Goal: Task Accomplishment & Management: Manage account settings

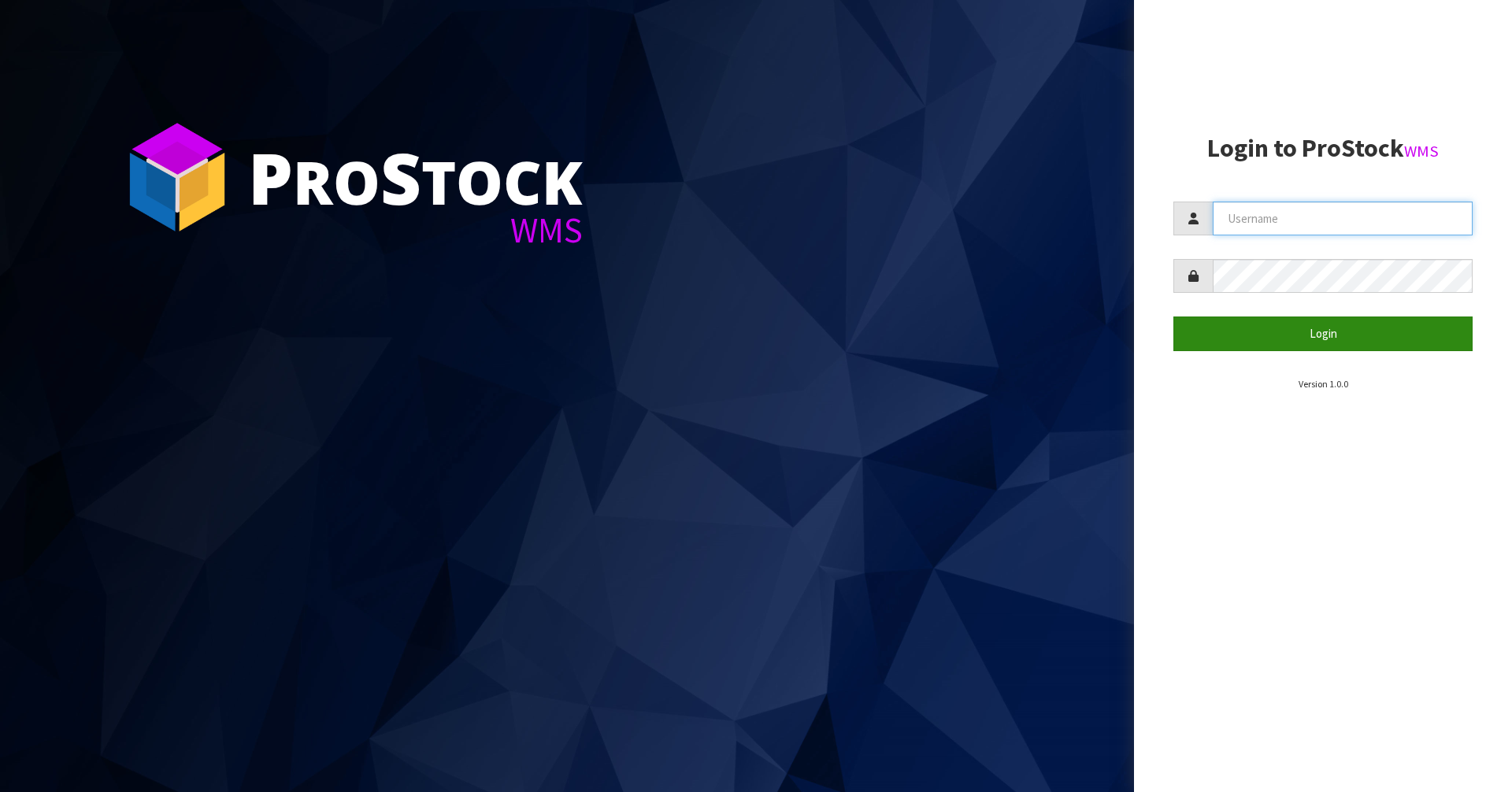
type input "[PERSON_NAME][EMAIL_ADDRESS][DOMAIN_NAME]"
click at [1349, 335] on button "Login" at bounding box center [1323, 334] width 299 height 34
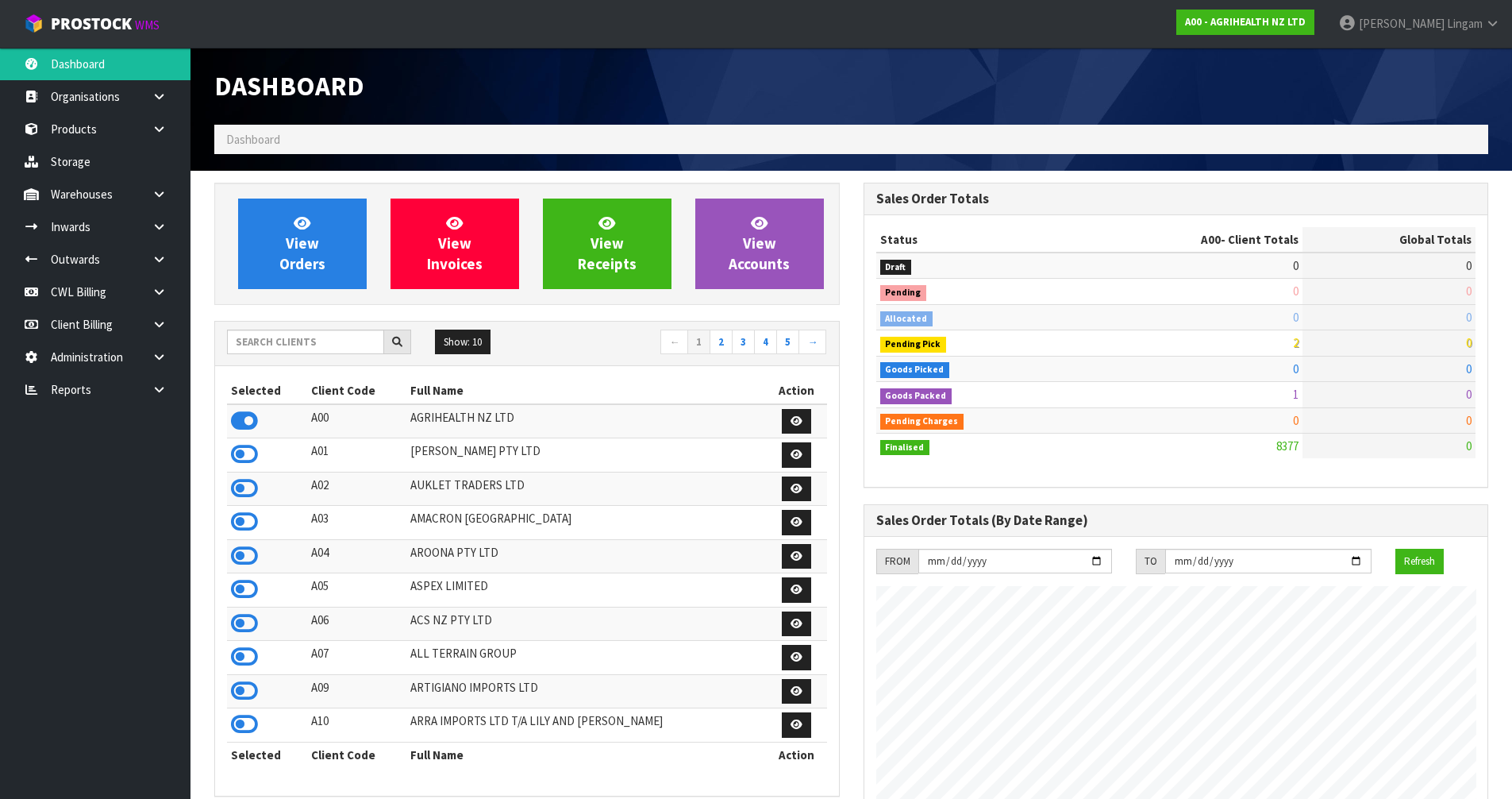
scroll to position [1204, 649]
click at [315, 338] on input "text" at bounding box center [306, 342] width 157 height 25
click at [287, 343] on input "text" at bounding box center [306, 342] width 157 height 25
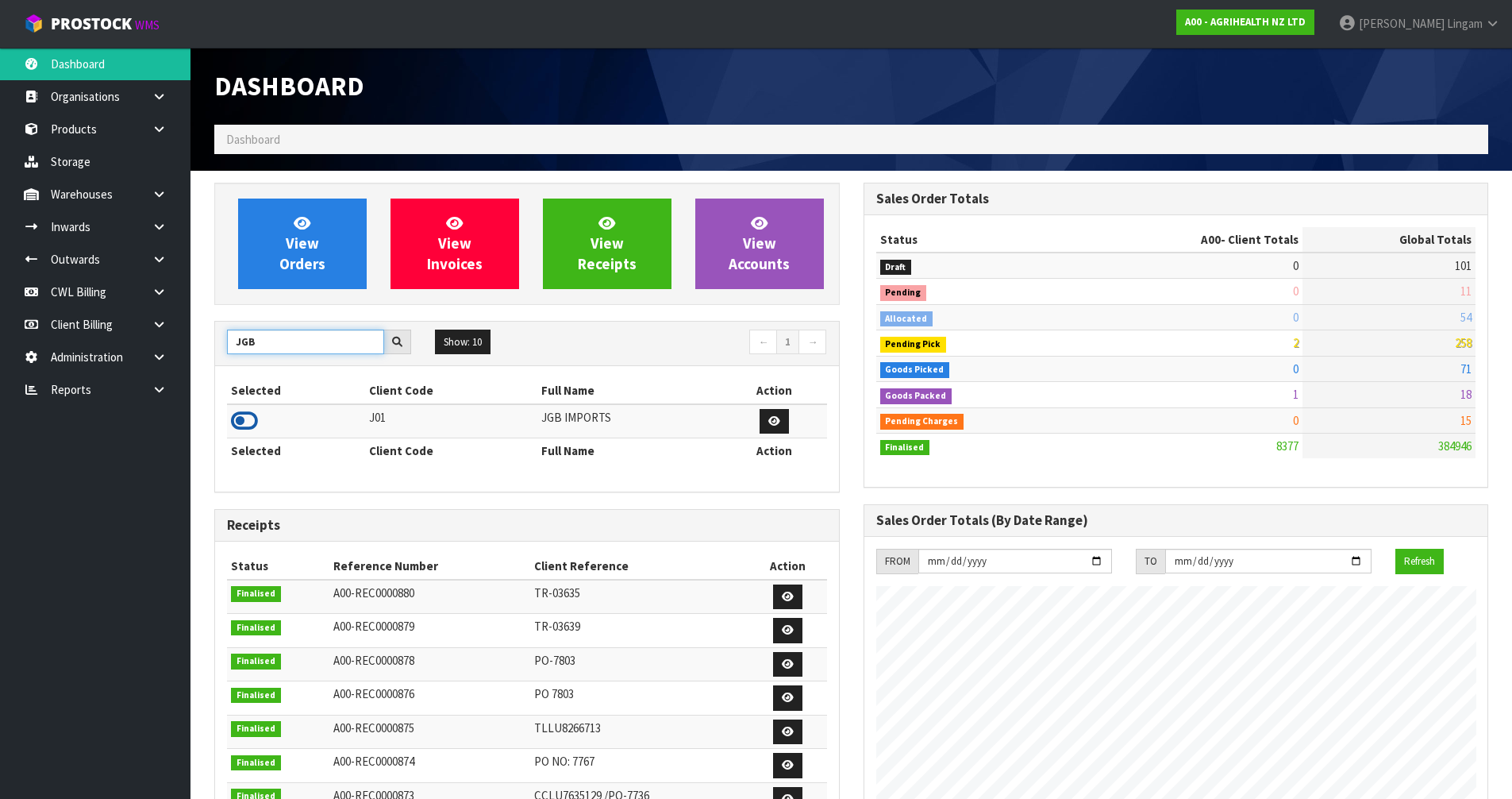
type input "JGB"
click at [247, 425] on icon at bounding box center [244, 421] width 27 height 24
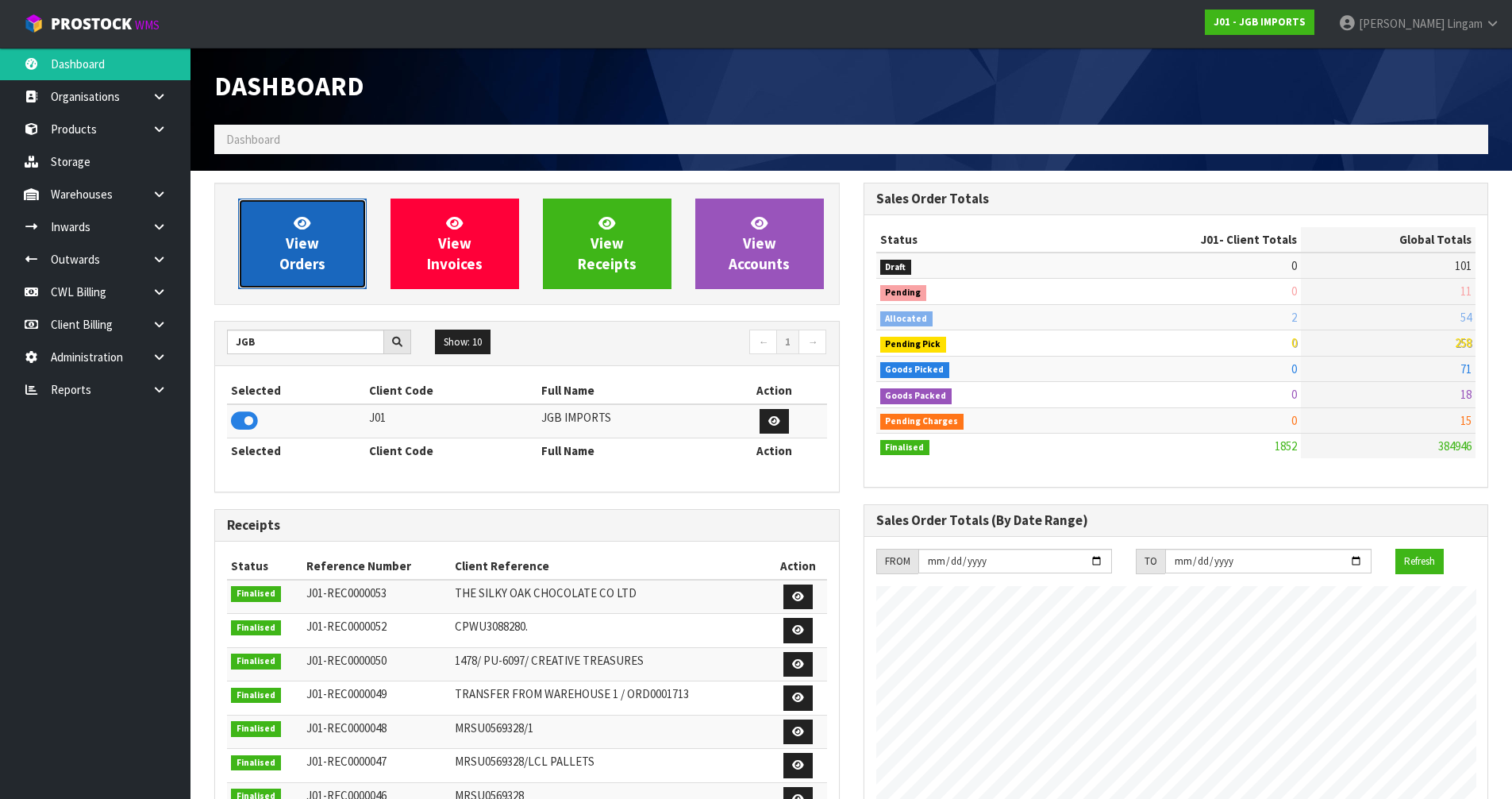
click at [323, 265] on span "View Orders" at bounding box center [302, 243] width 46 height 60
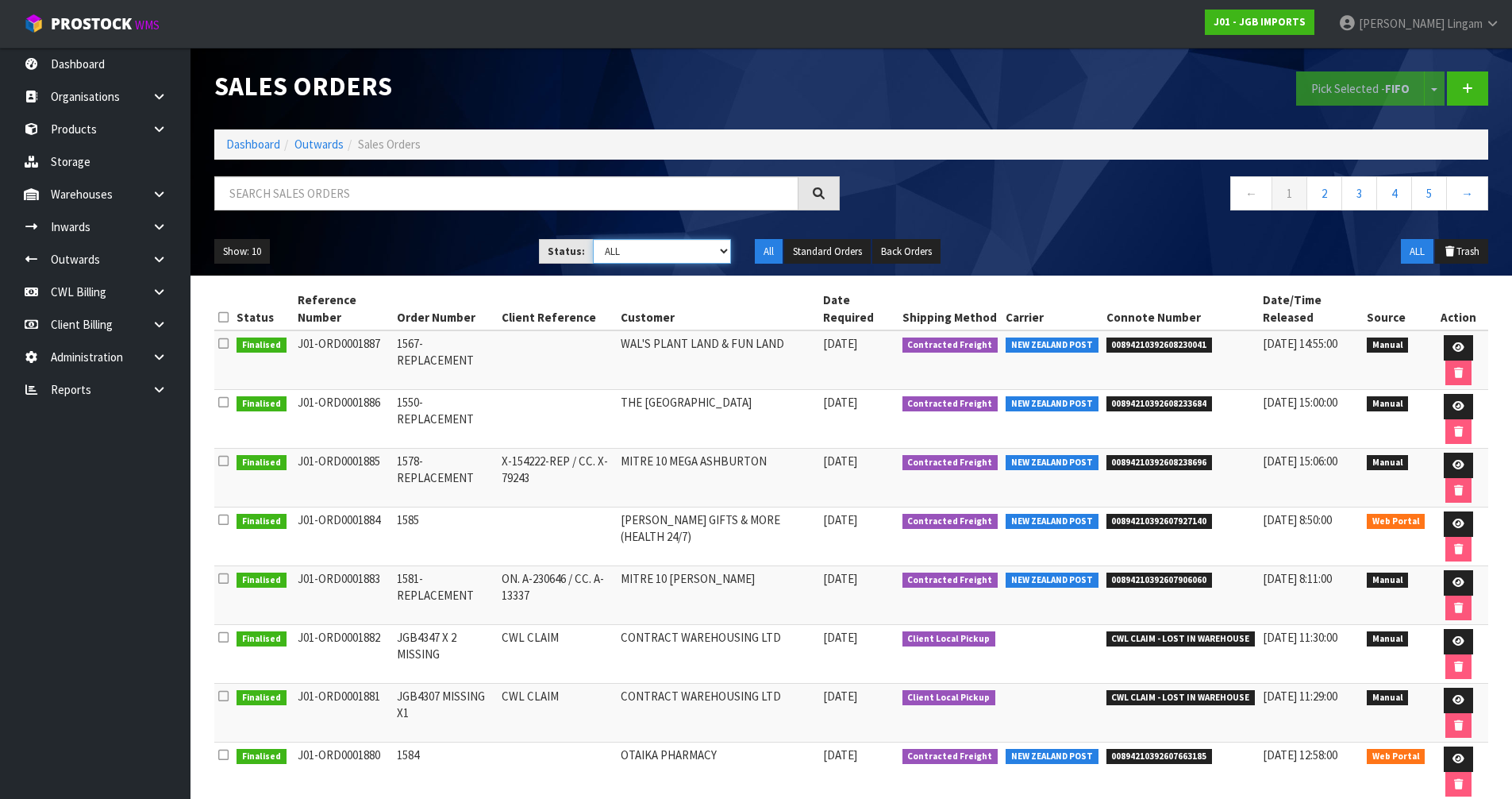
click at [669, 257] on select "Draft Pending Allocated Pending Pick Goods Picked Goods Packed Pending Charges …" at bounding box center [662, 251] width 138 height 25
select select "string:2"
click at [593, 239] on select "Draft Pending Allocated Pending Pick Goods Picked Goods Packed Pending Charges …" at bounding box center [662, 251] width 138 height 25
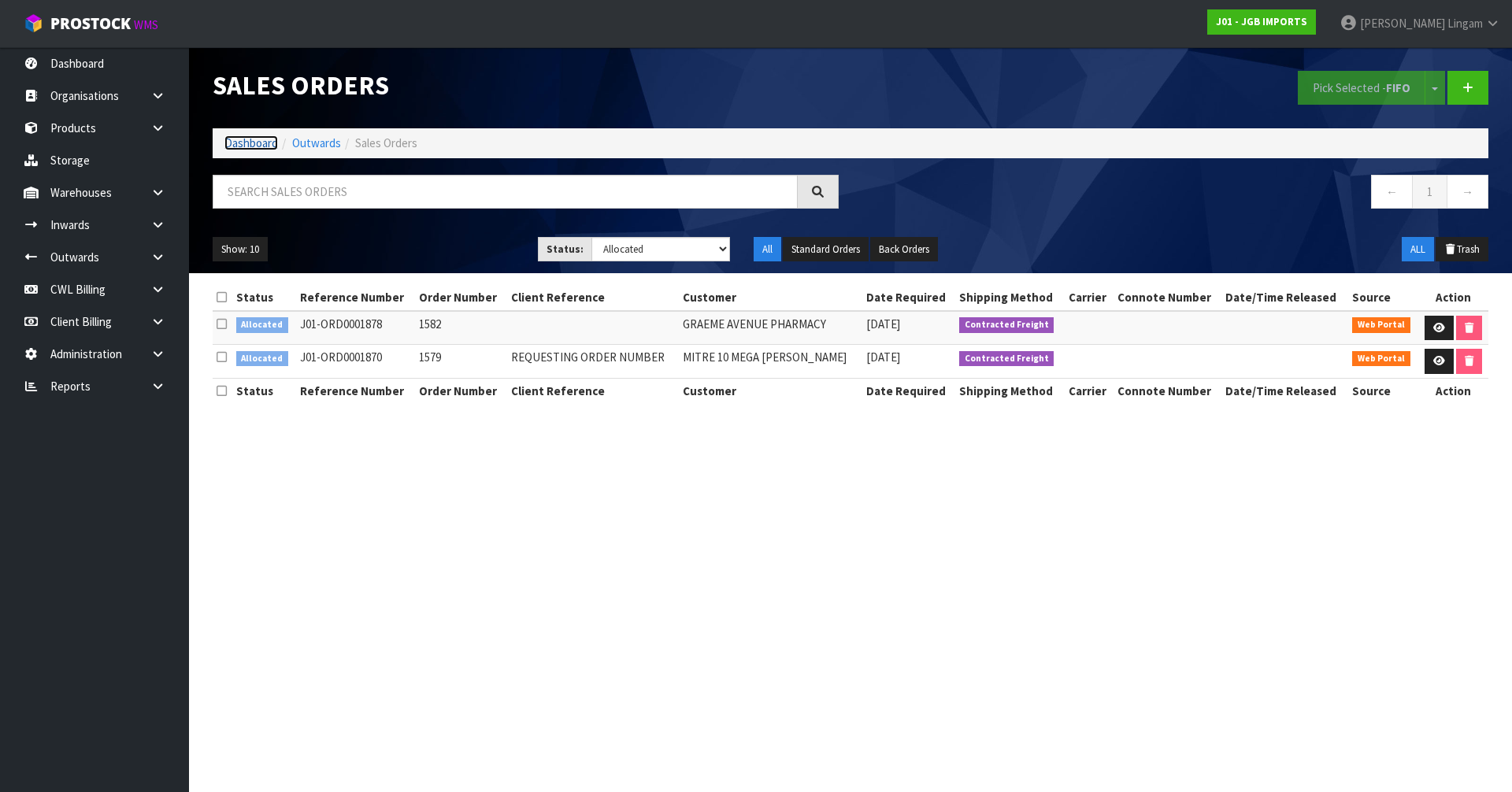
click at [249, 142] on link "Dashboard" at bounding box center [251, 143] width 54 height 15
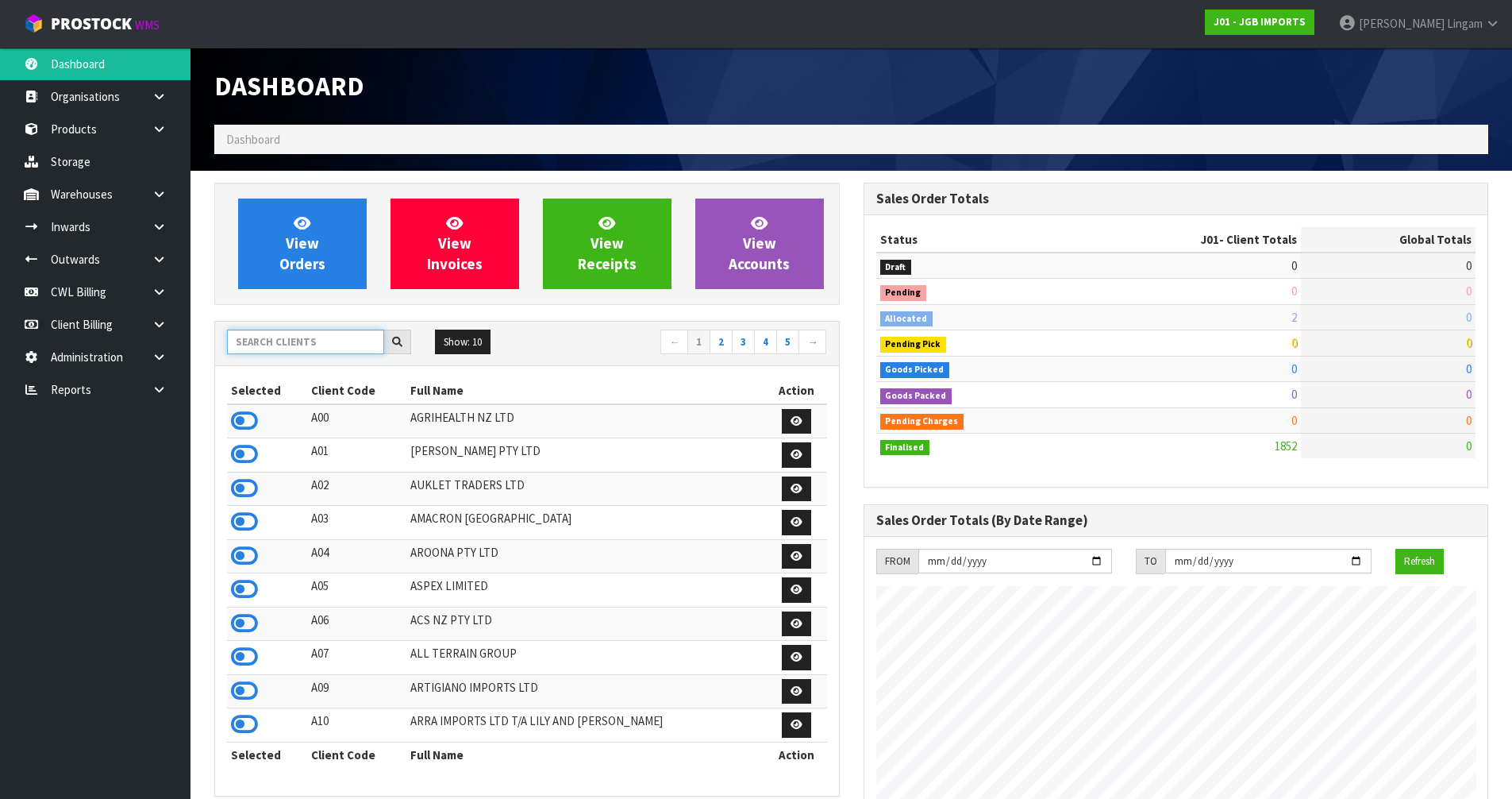
scroll to position [1204, 649]
click at [292, 345] on input "text" at bounding box center [306, 342] width 157 height 25
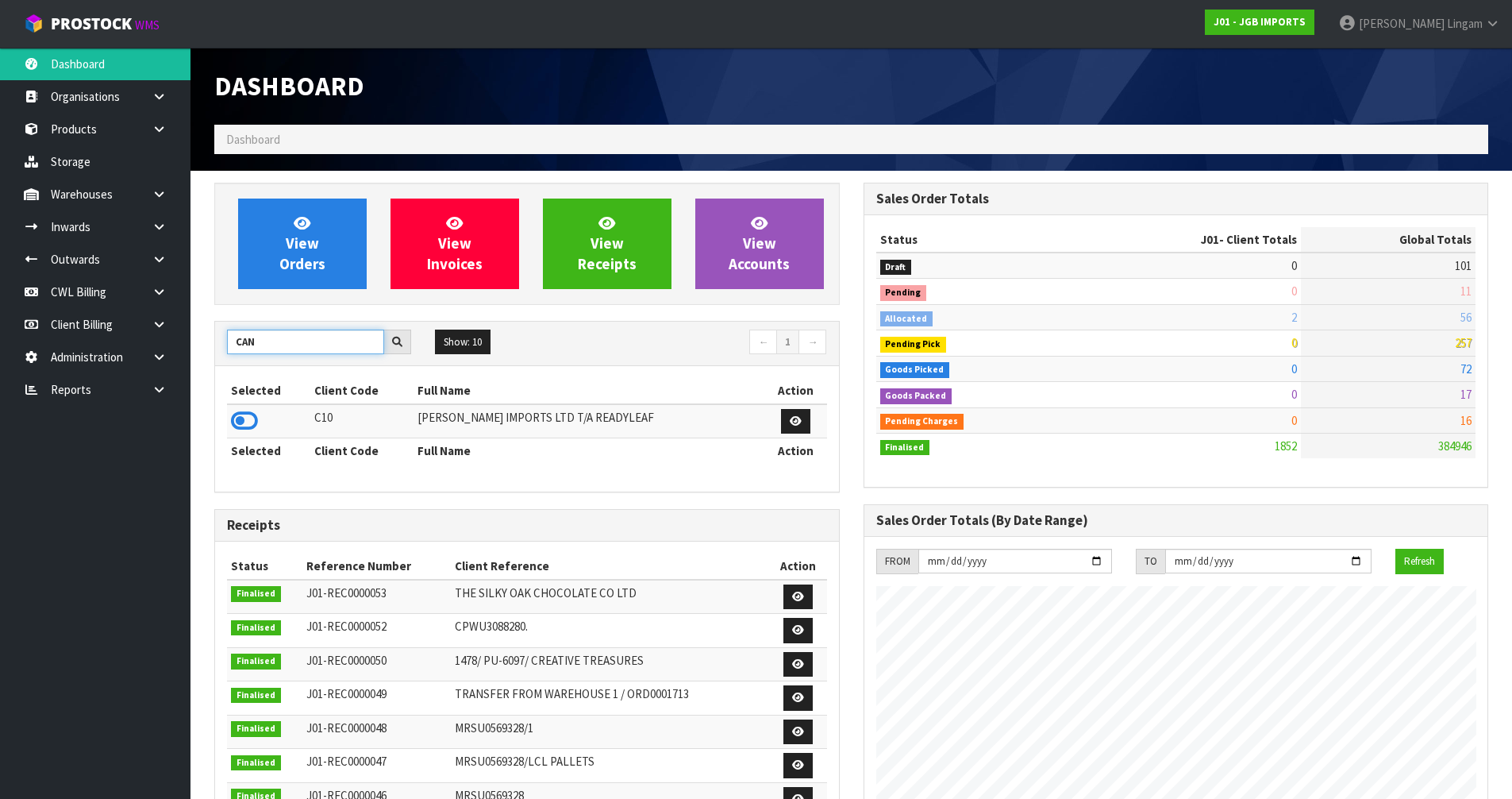
type input "CAN"
click at [243, 424] on icon at bounding box center [244, 421] width 27 height 24
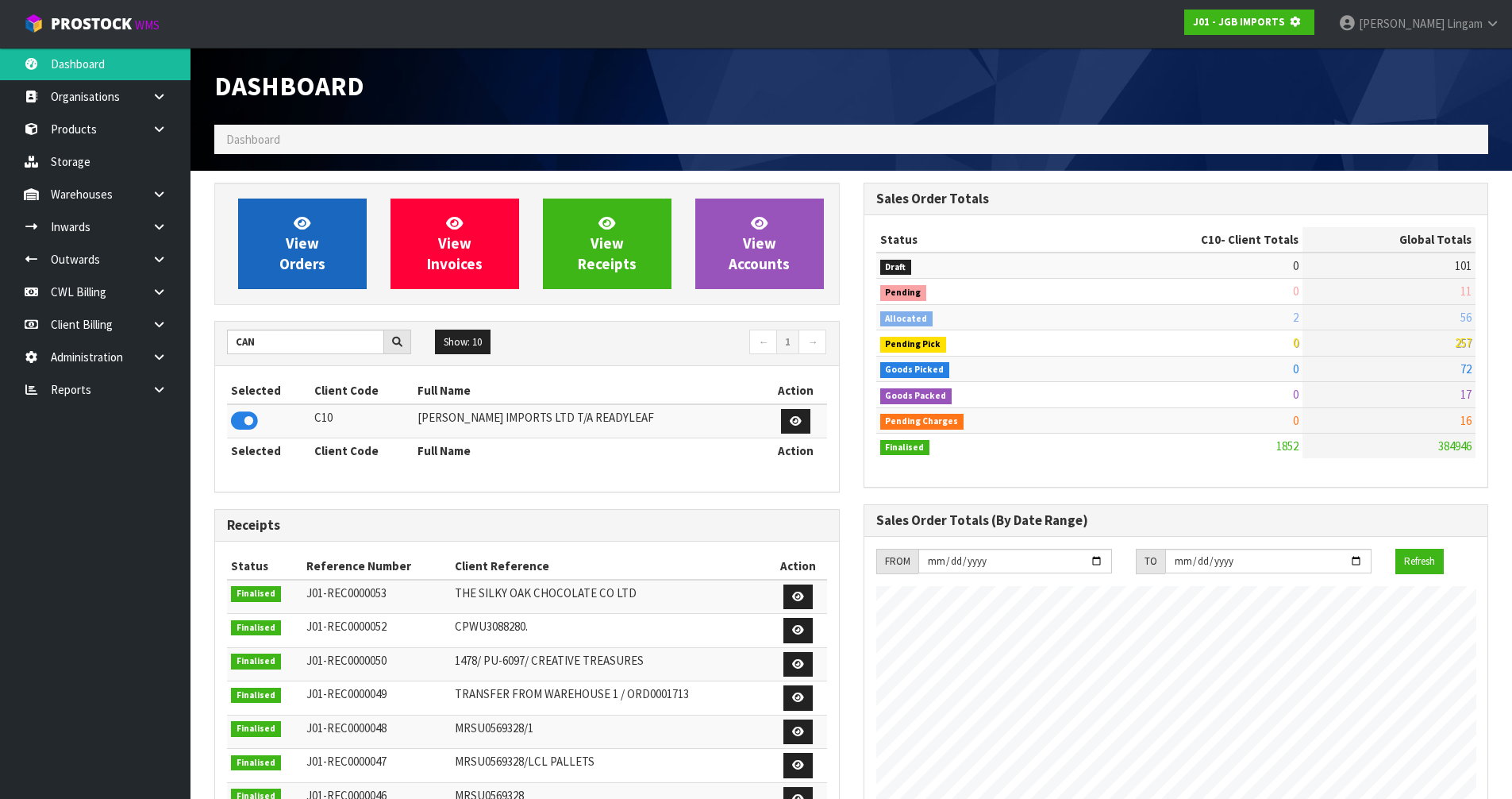
scroll to position [990, 649]
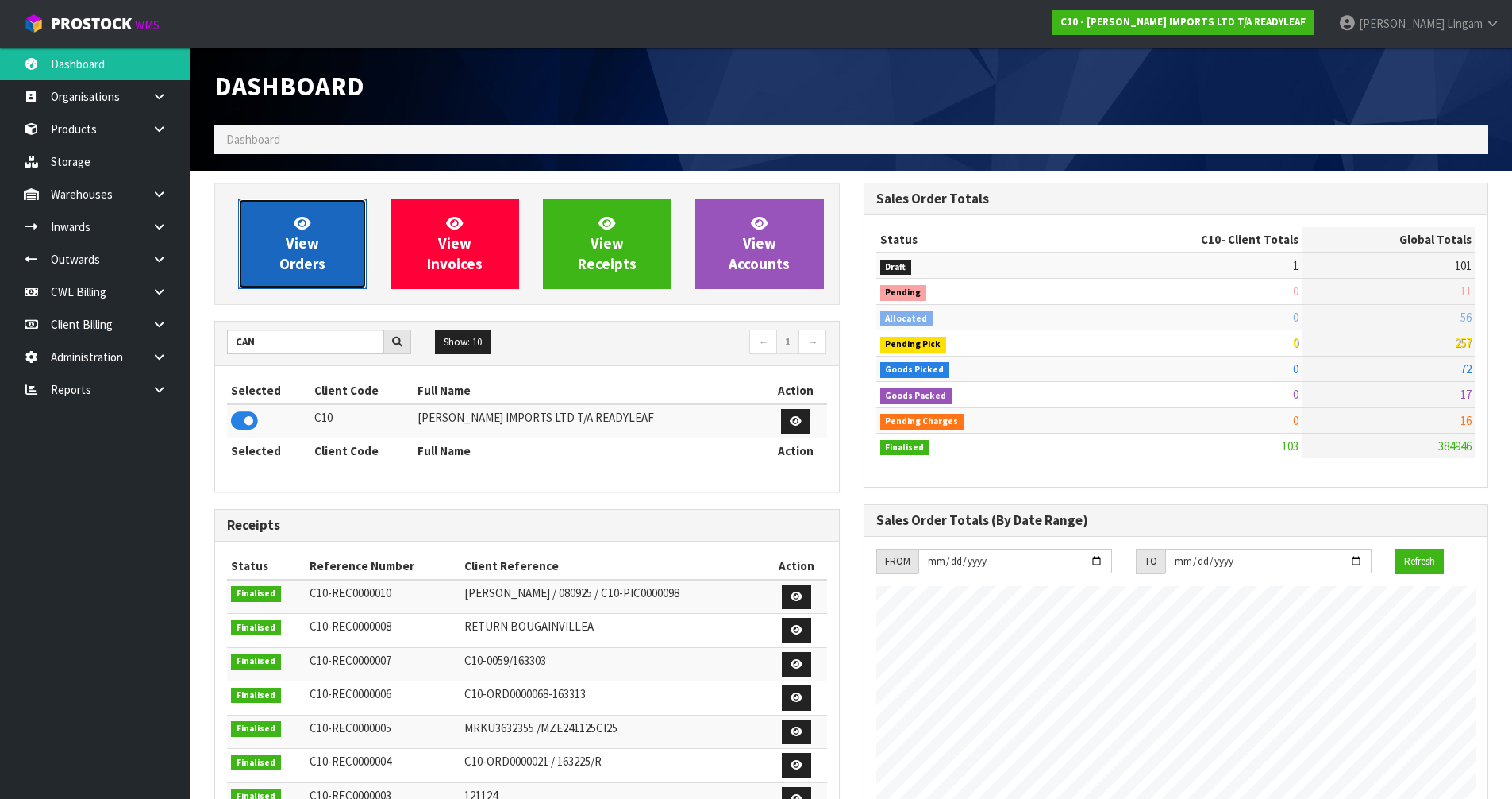
click at [314, 248] on span "View Orders" at bounding box center [302, 243] width 46 height 60
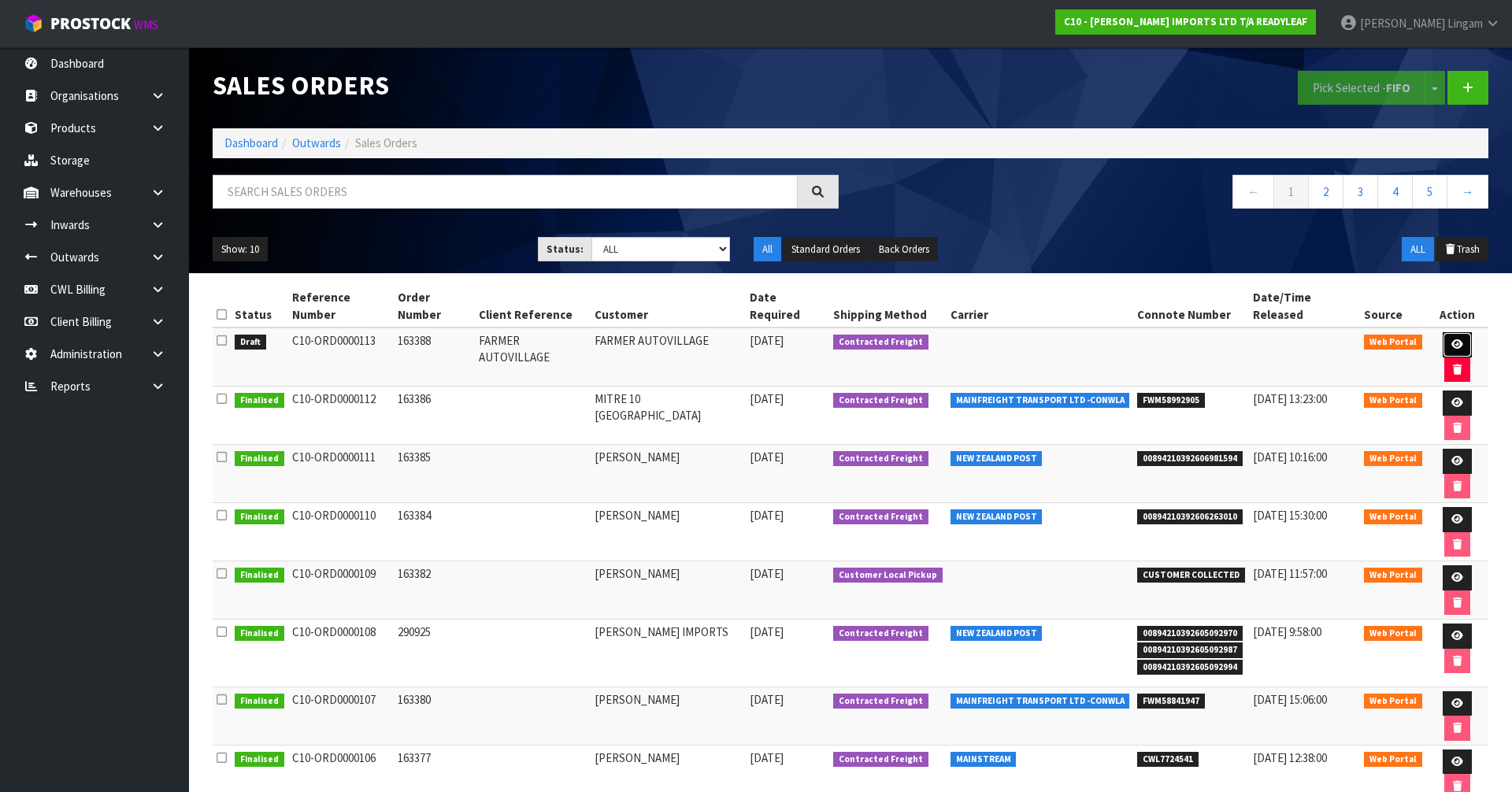
click at [1442, 333] on link at bounding box center [1457, 345] width 29 height 25
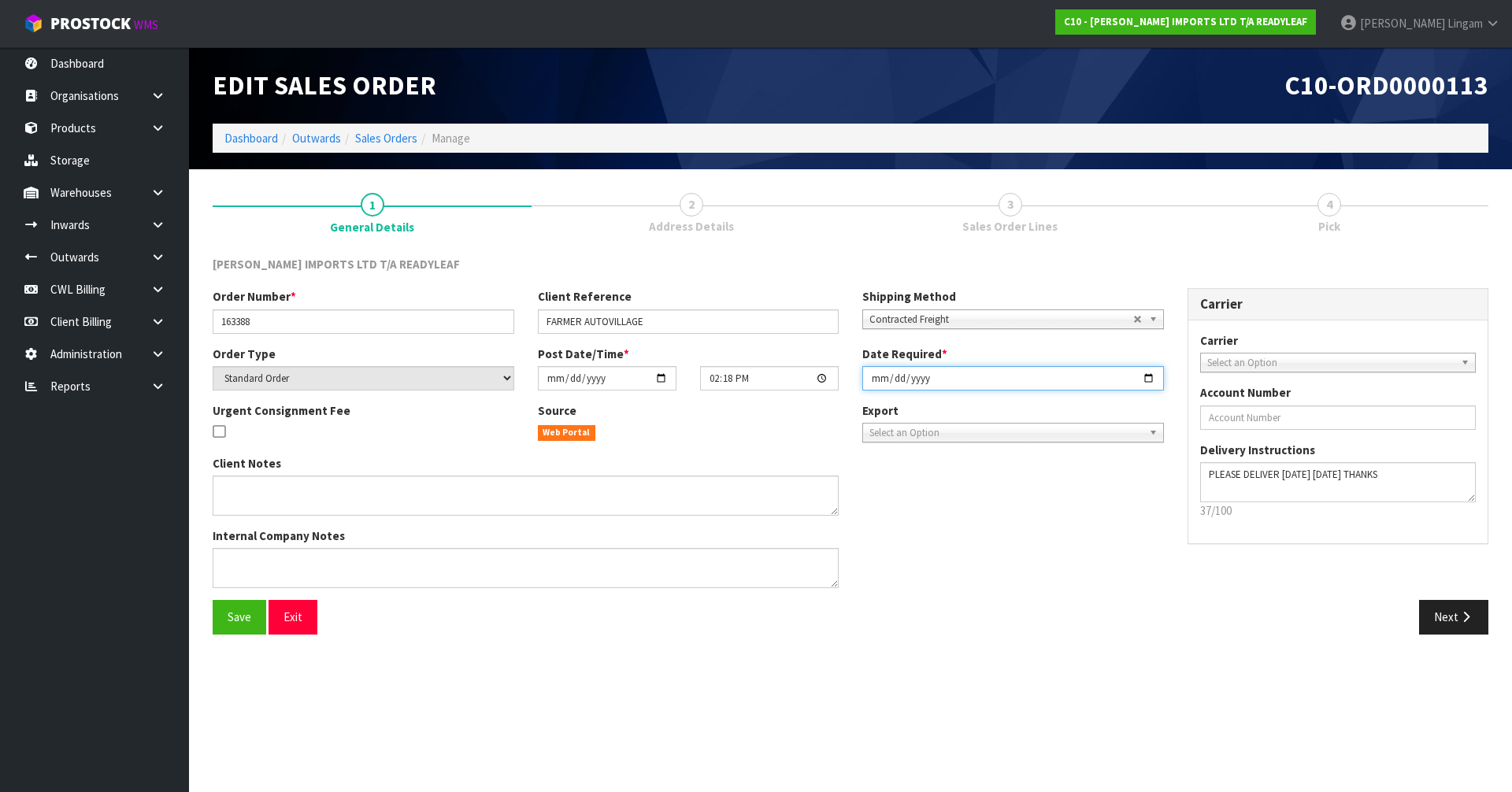
click at [875, 378] on input "[DATE]" at bounding box center [1013, 379] width 302 height 24
type input "[DATE]"
click at [244, 619] on span "Save" at bounding box center [239, 617] width 23 height 15
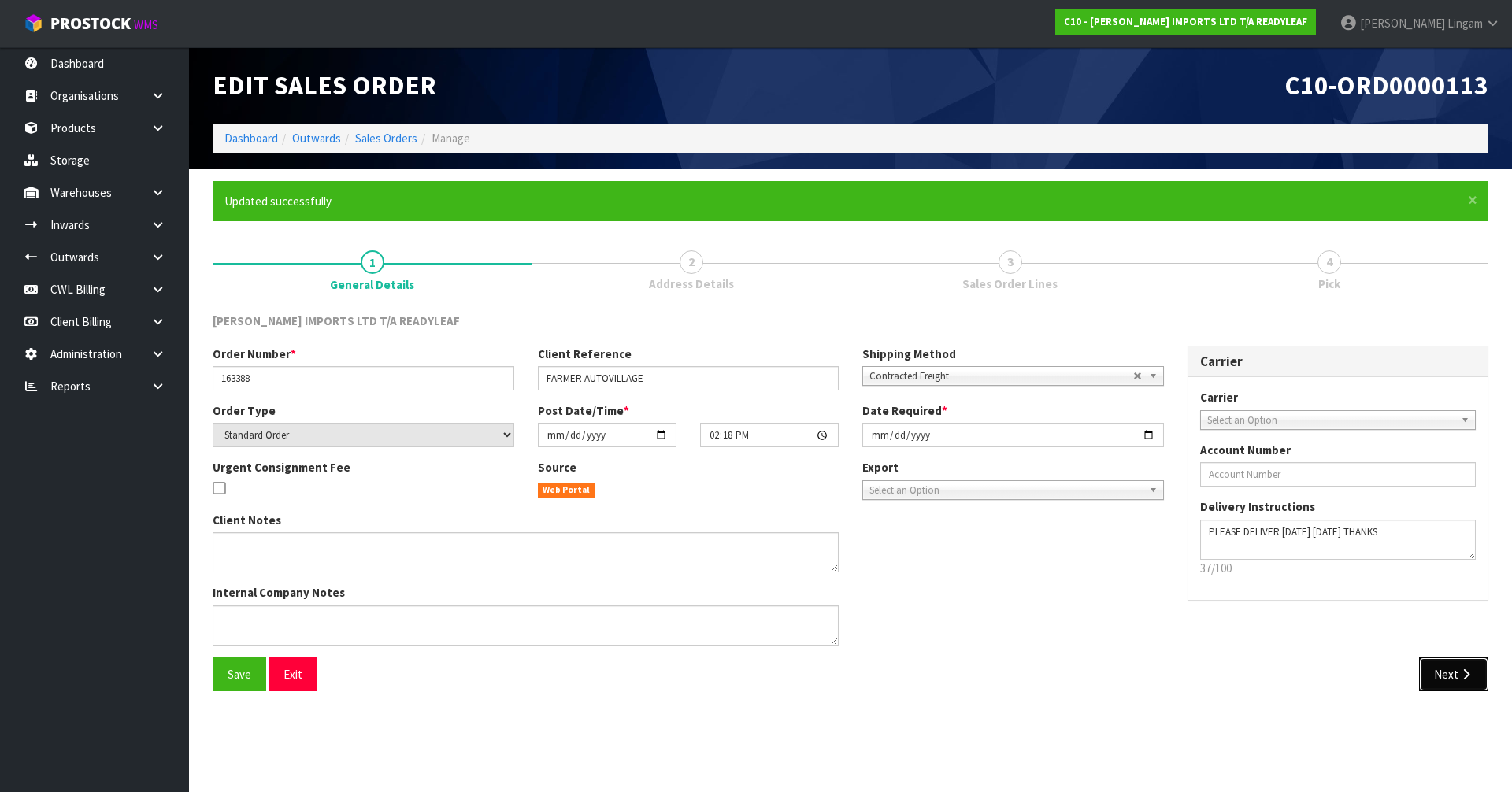
click at [1455, 680] on button "Next" at bounding box center [1454, 675] width 70 height 34
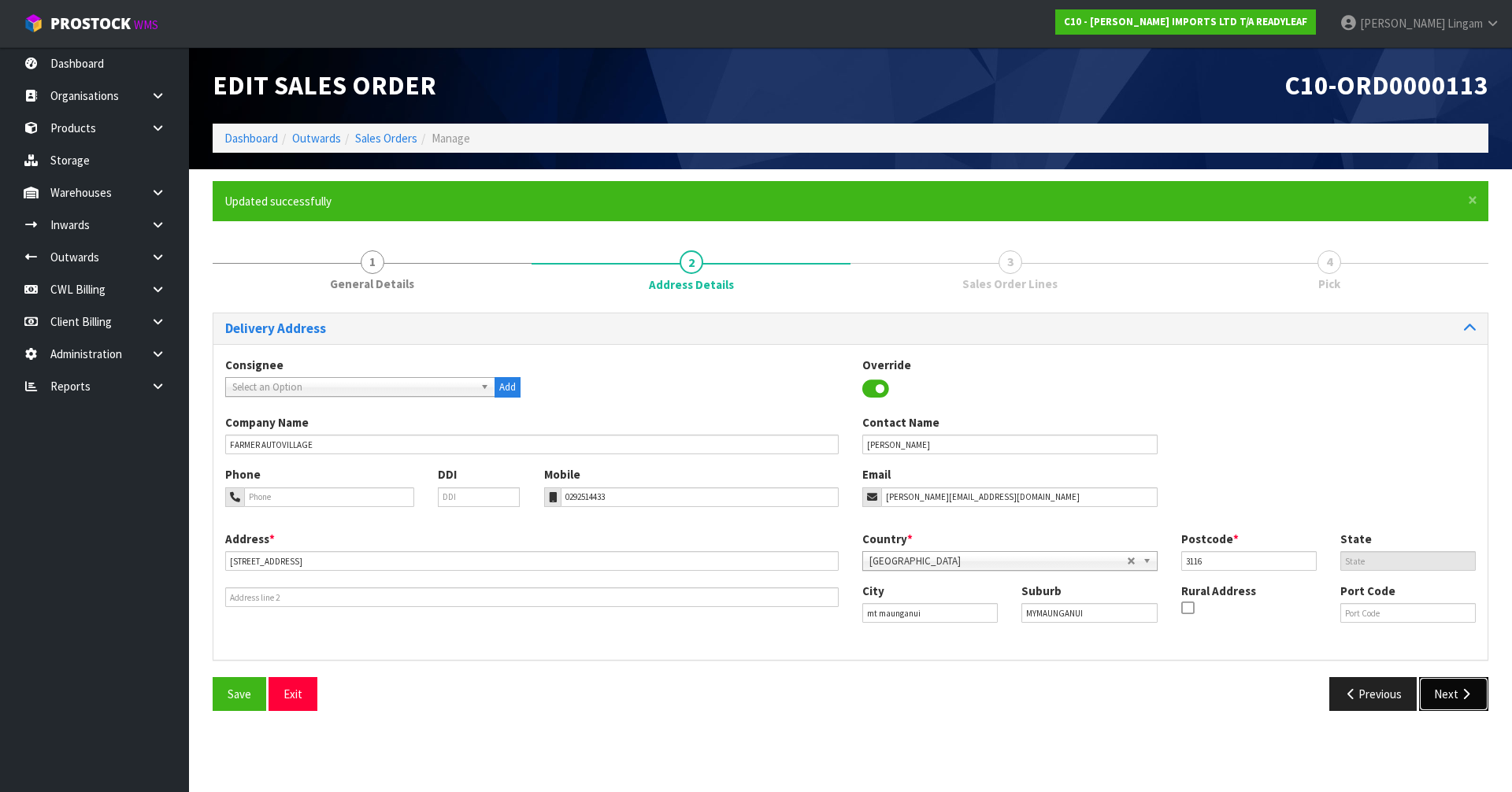
click at [1451, 703] on button "Next" at bounding box center [1454, 694] width 70 height 34
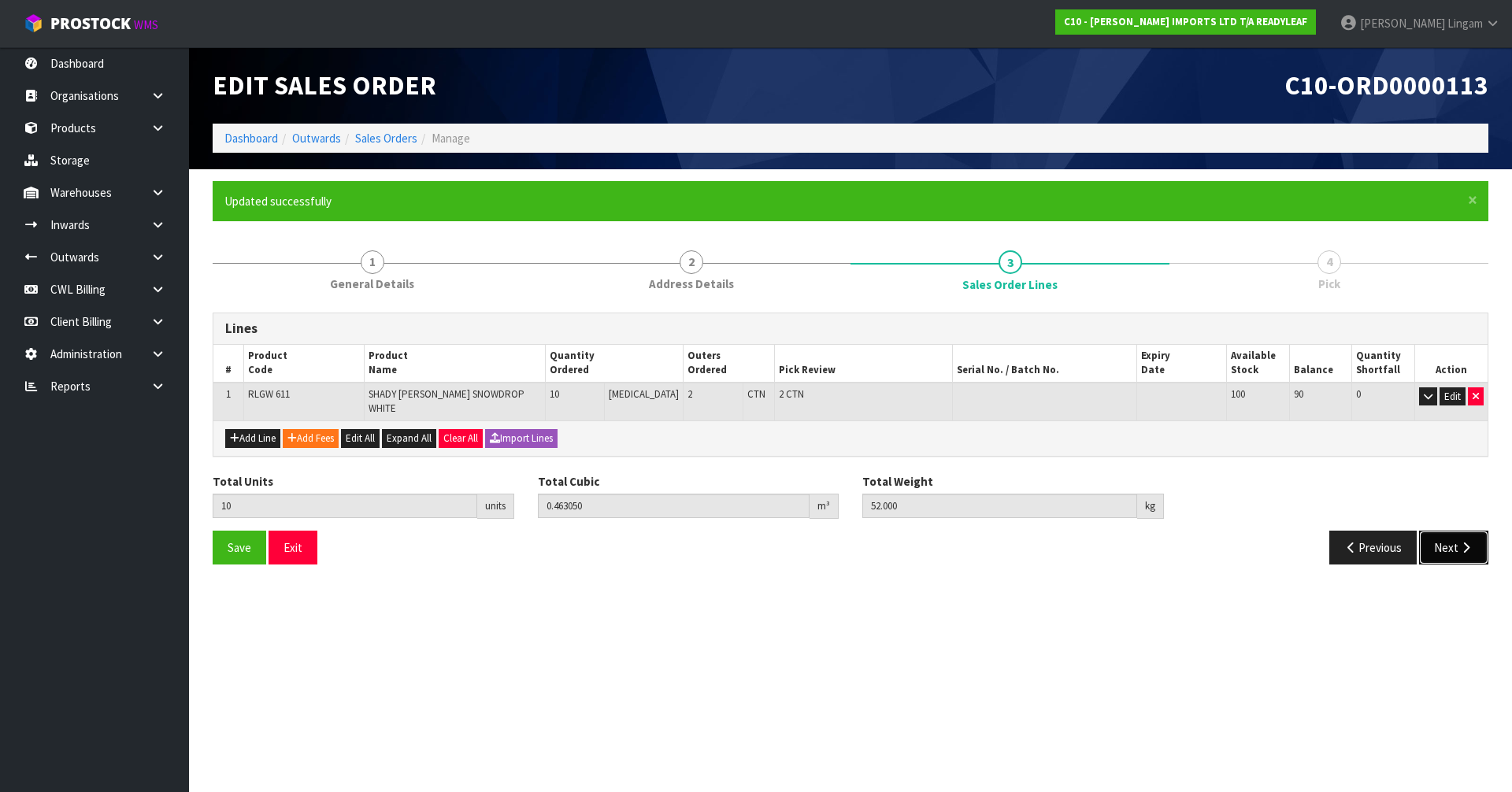
click at [1457, 544] on button "Next" at bounding box center [1454, 548] width 70 height 34
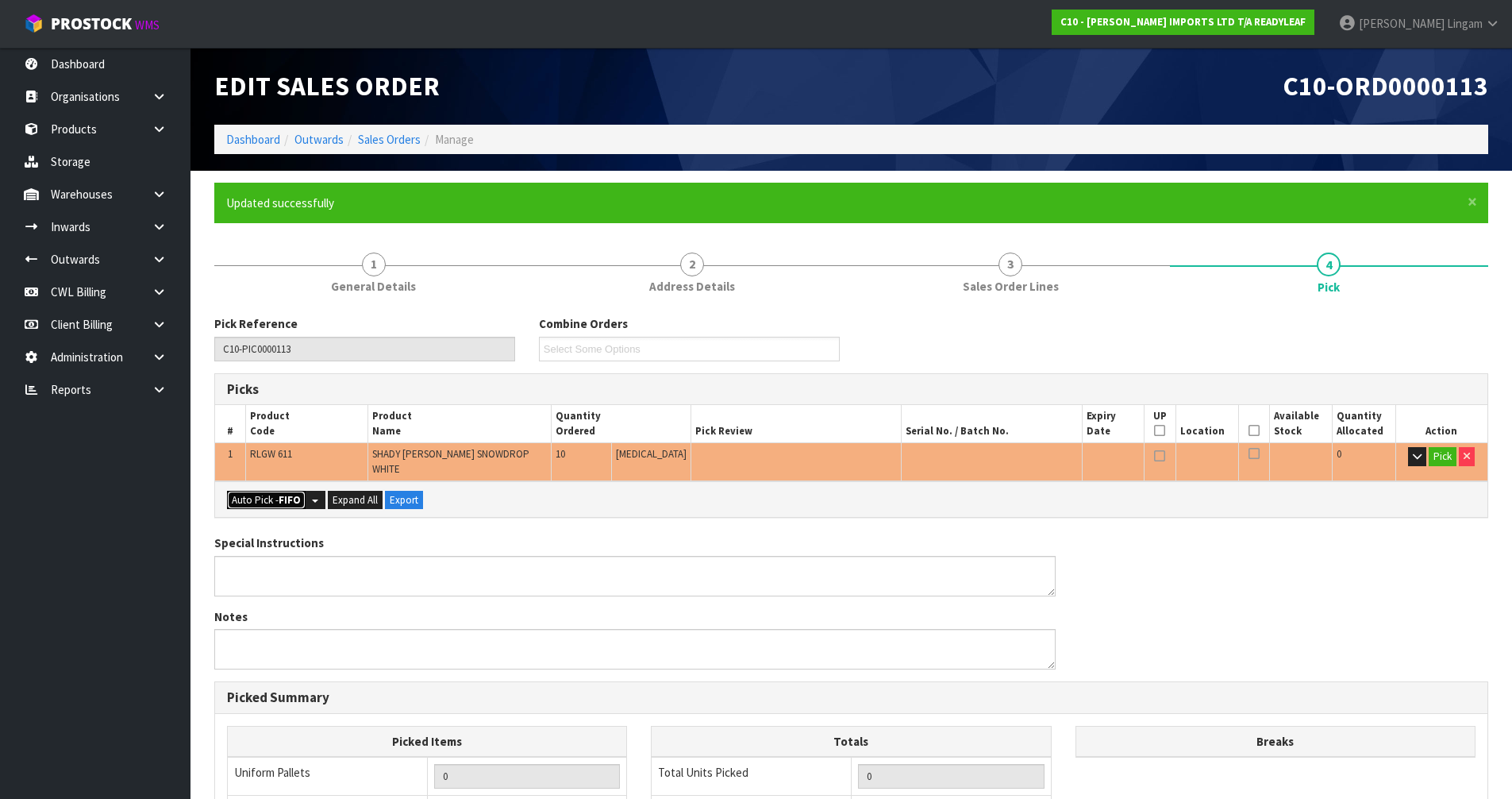
click at [231, 491] on button "Auto Pick - FIFO" at bounding box center [266, 500] width 79 height 19
type input "1"
type input "Piece x 5"
type input "10"
type input "0.454315"
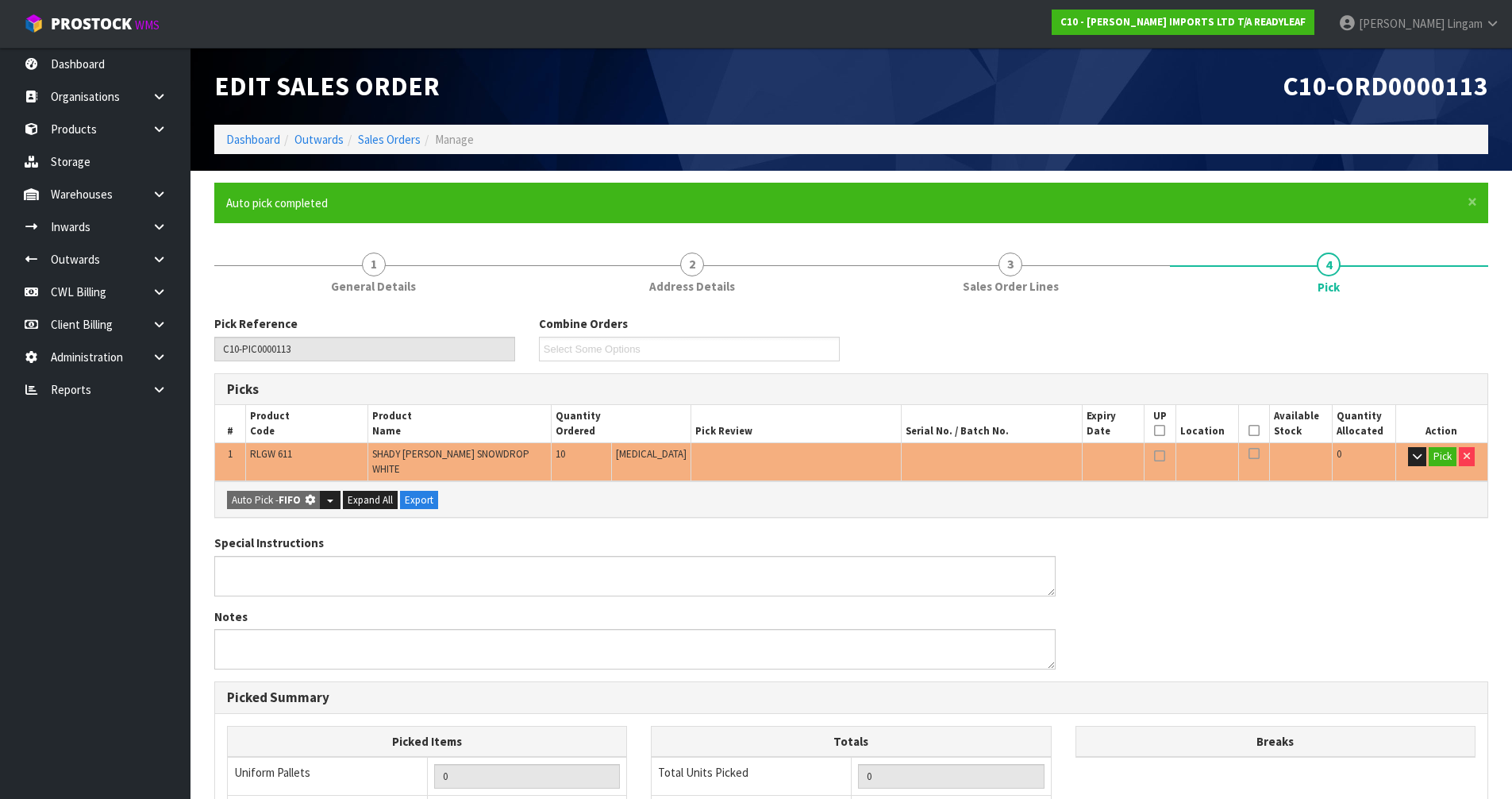
type input "51.000"
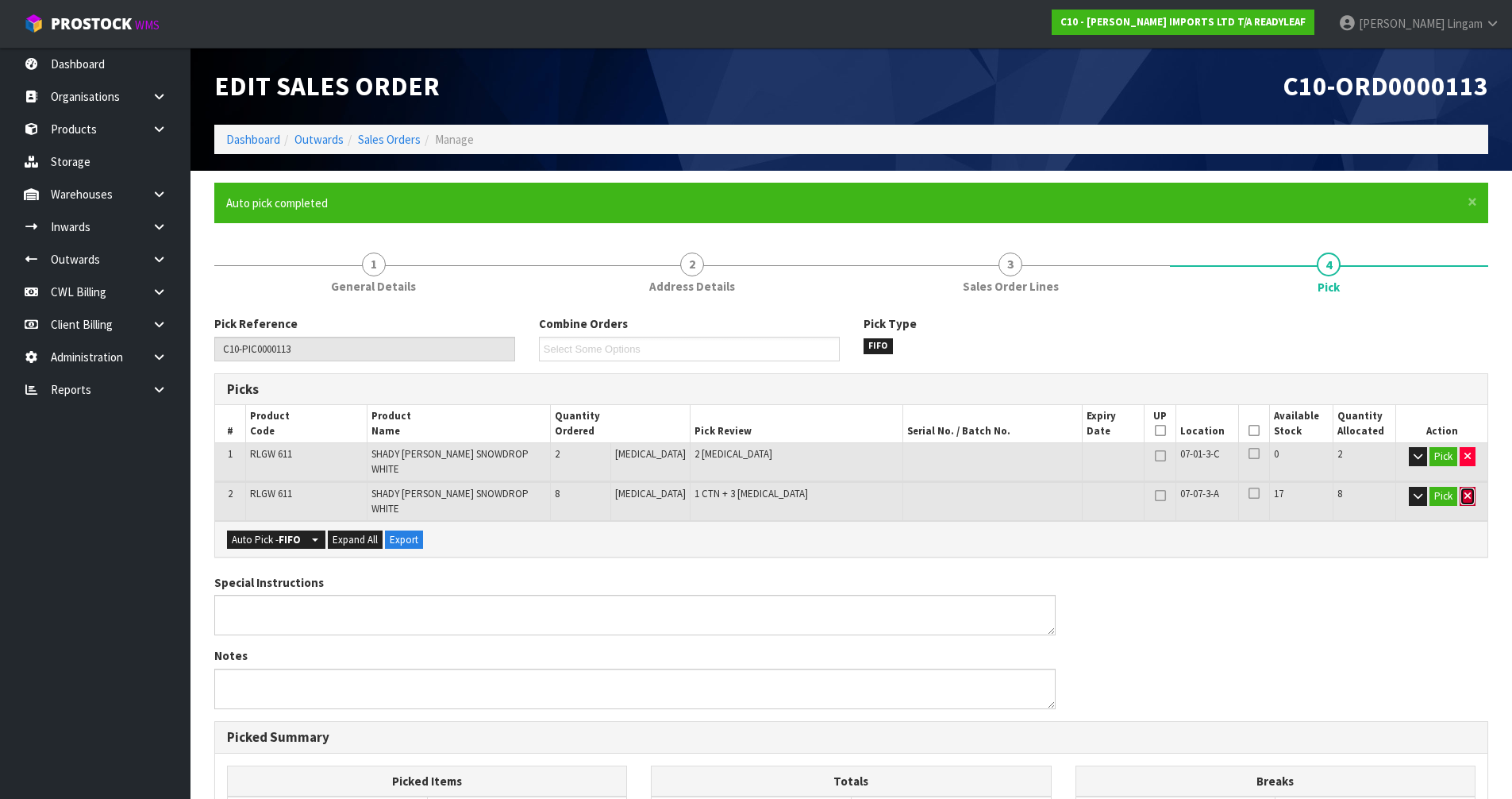
click at [1467, 491] on icon "button" at bounding box center [1467, 496] width 7 height 10
type input "0"
type input "2"
type input "0.089116"
type input "10"
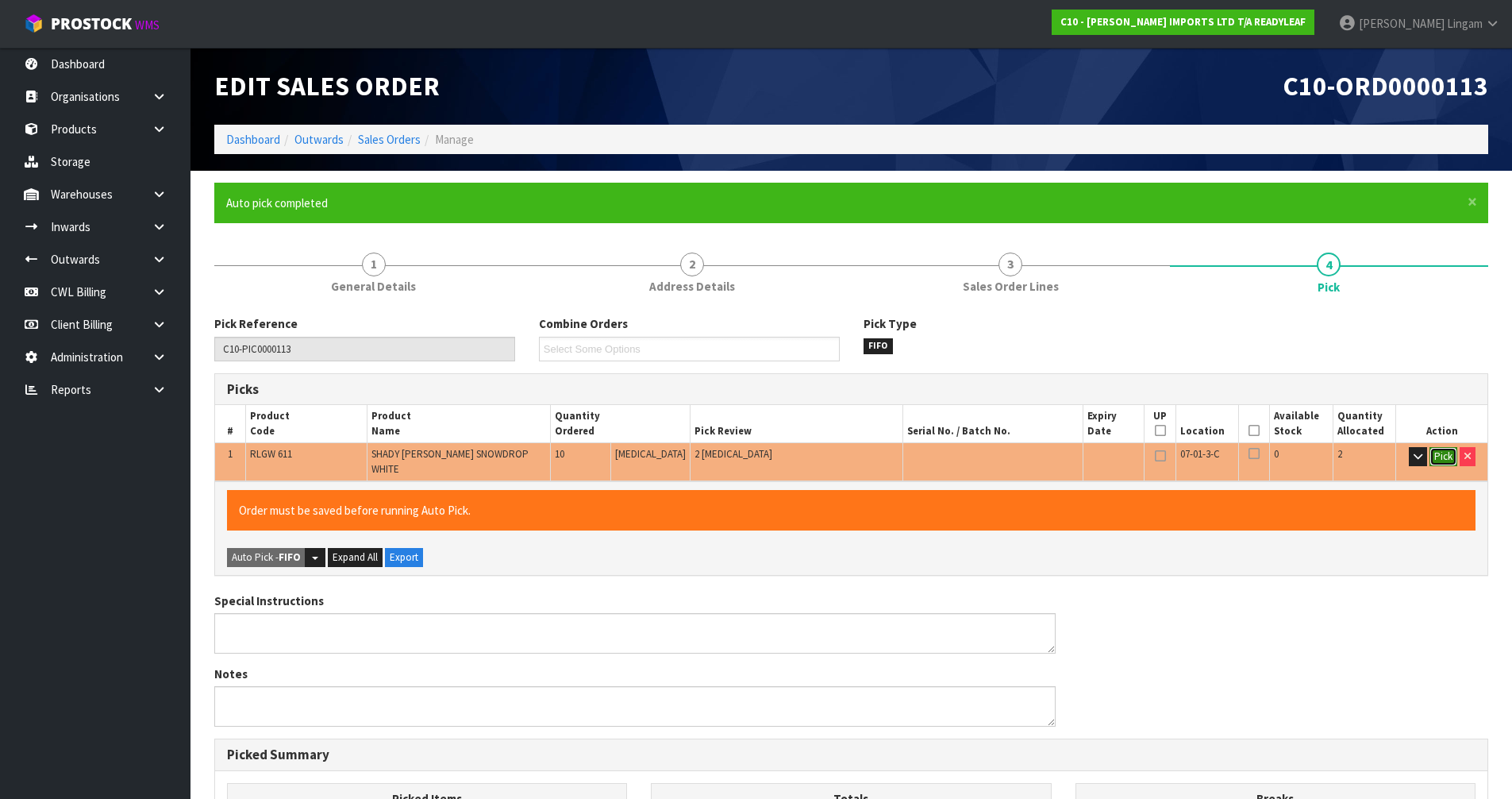
click at [1448, 461] on button "Pick" at bounding box center [1443, 457] width 27 height 19
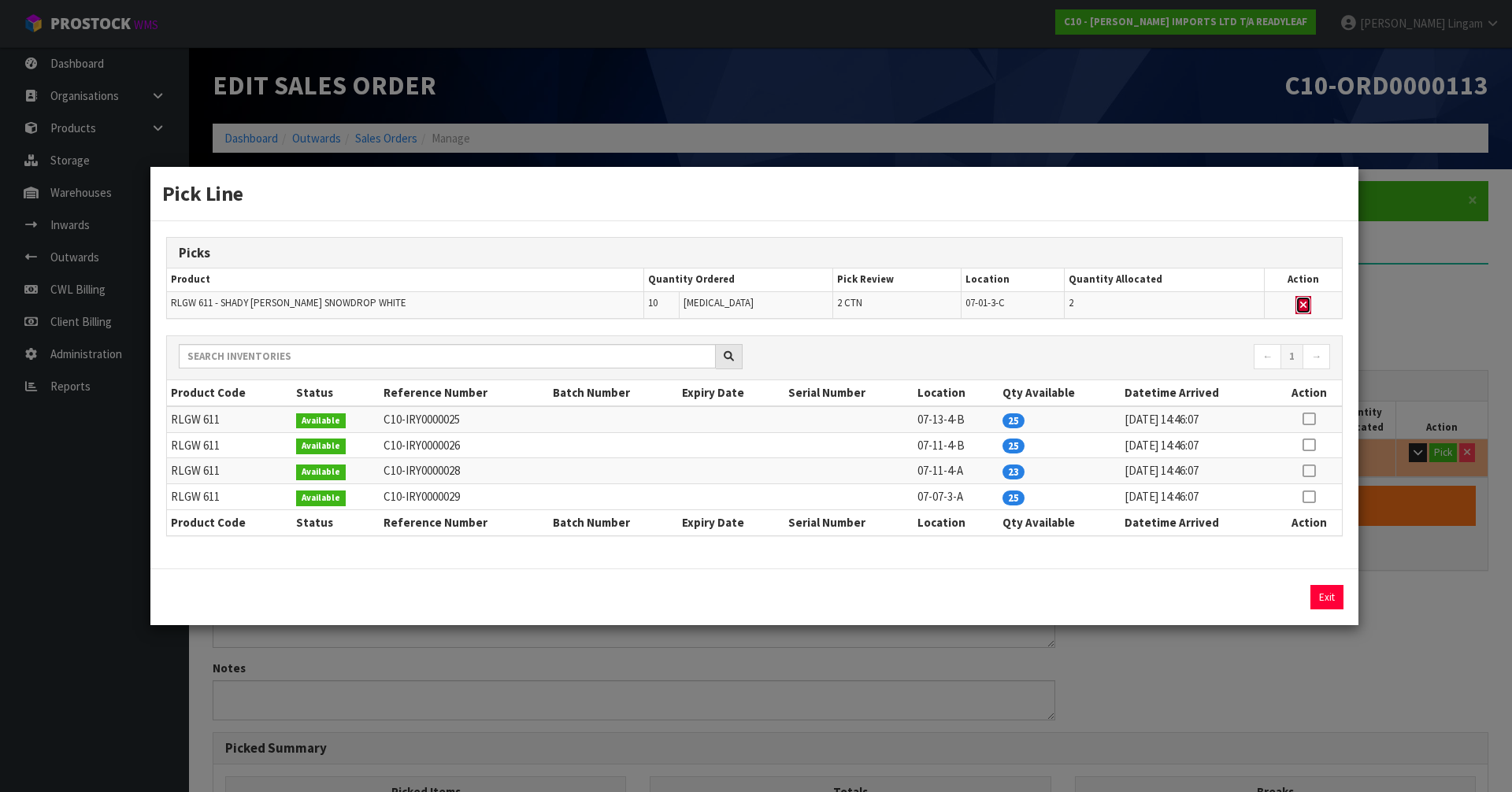
click at [1301, 304] on icon "button" at bounding box center [1303, 304] width 7 height 10
type input "Piece x 3"
type input "0"
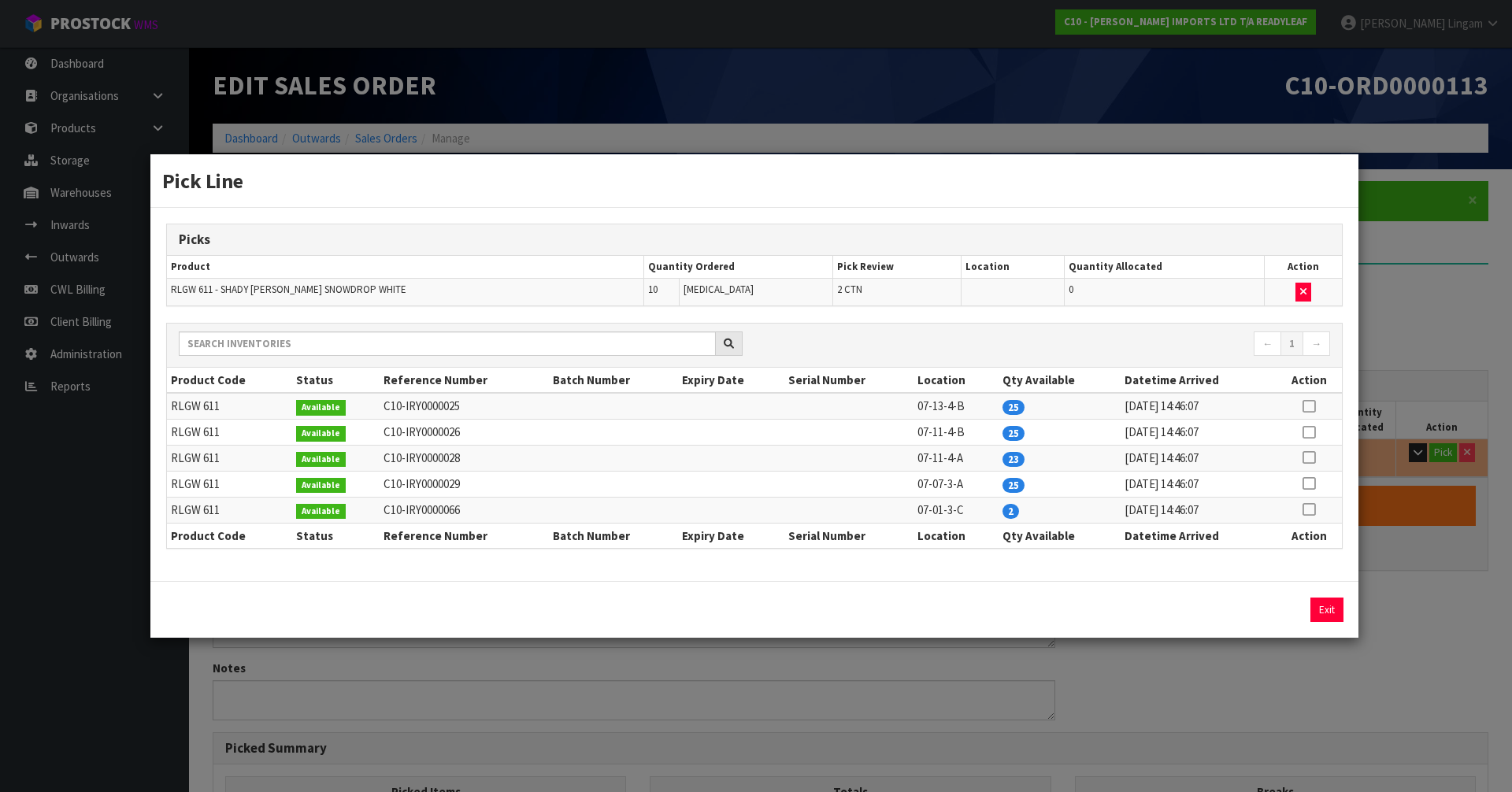
click at [1312, 484] on icon at bounding box center [1308, 484] width 12 height 1
drag, startPoint x: 1261, startPoint y: 613, endPoint x: 1290, endPoint y: 609, distance: 29.3
click at [1262, 613] on button "Assign Pick" at bounding box center [1273, 610] width 65 height 24
type input "2"
type input "10"
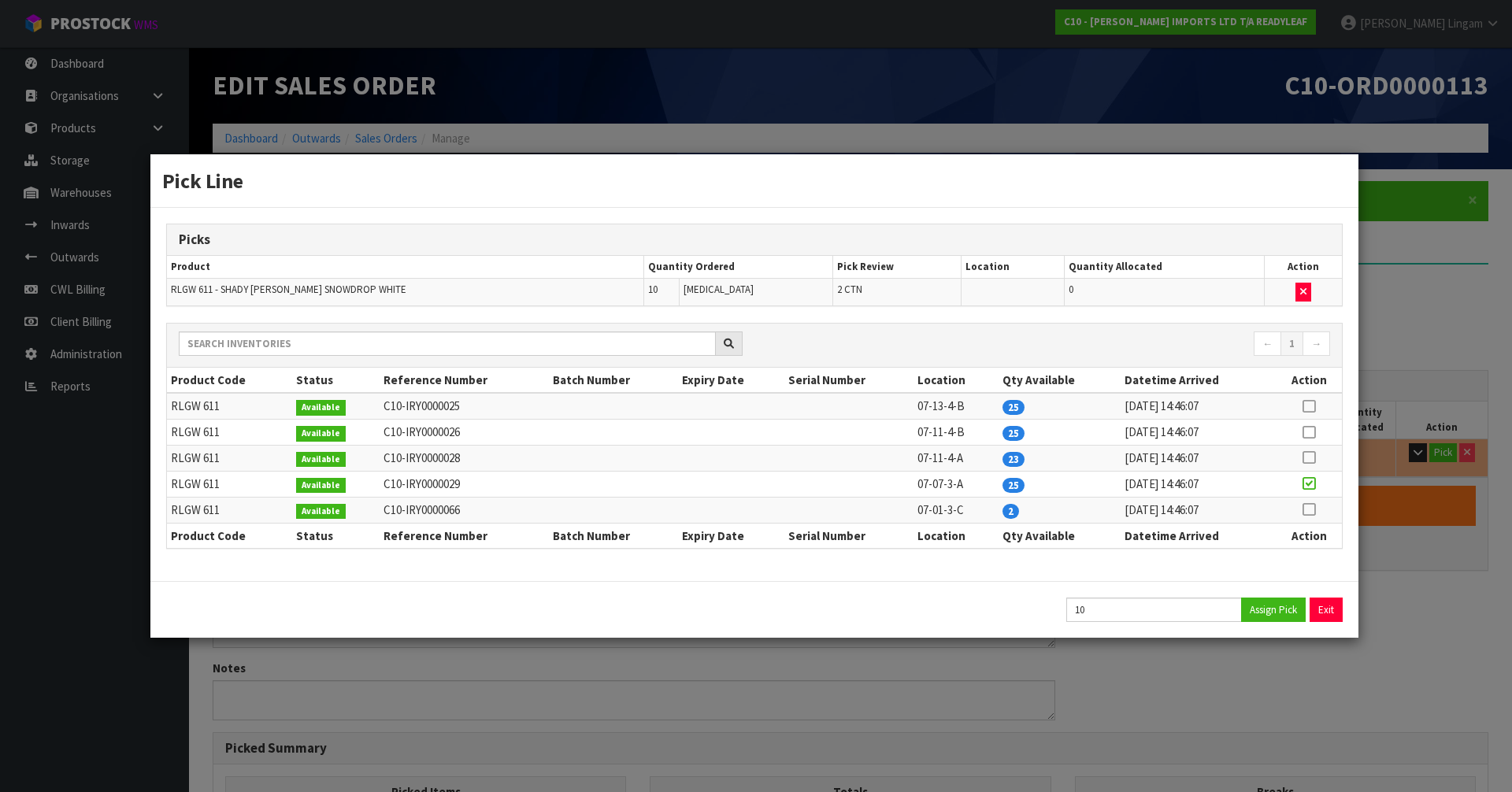
type input "0.46305"
type input "52"
click at [1318, 605] on button "Exit" at bounding box center [1326, 610] width 33 height 24
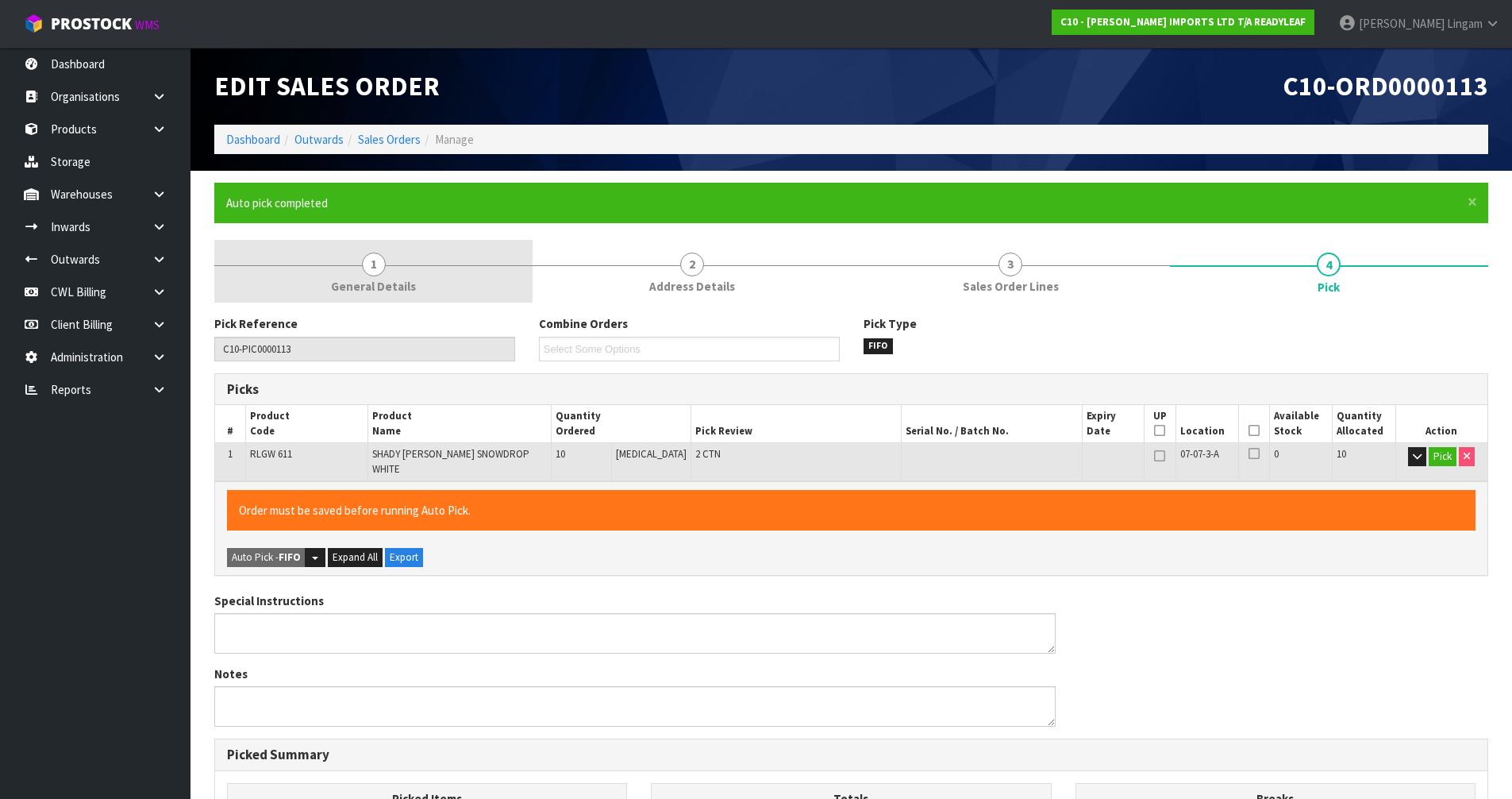
click at [486, 287] on link "1 General Details" at bounding box center [373, 271] width 318 height 63
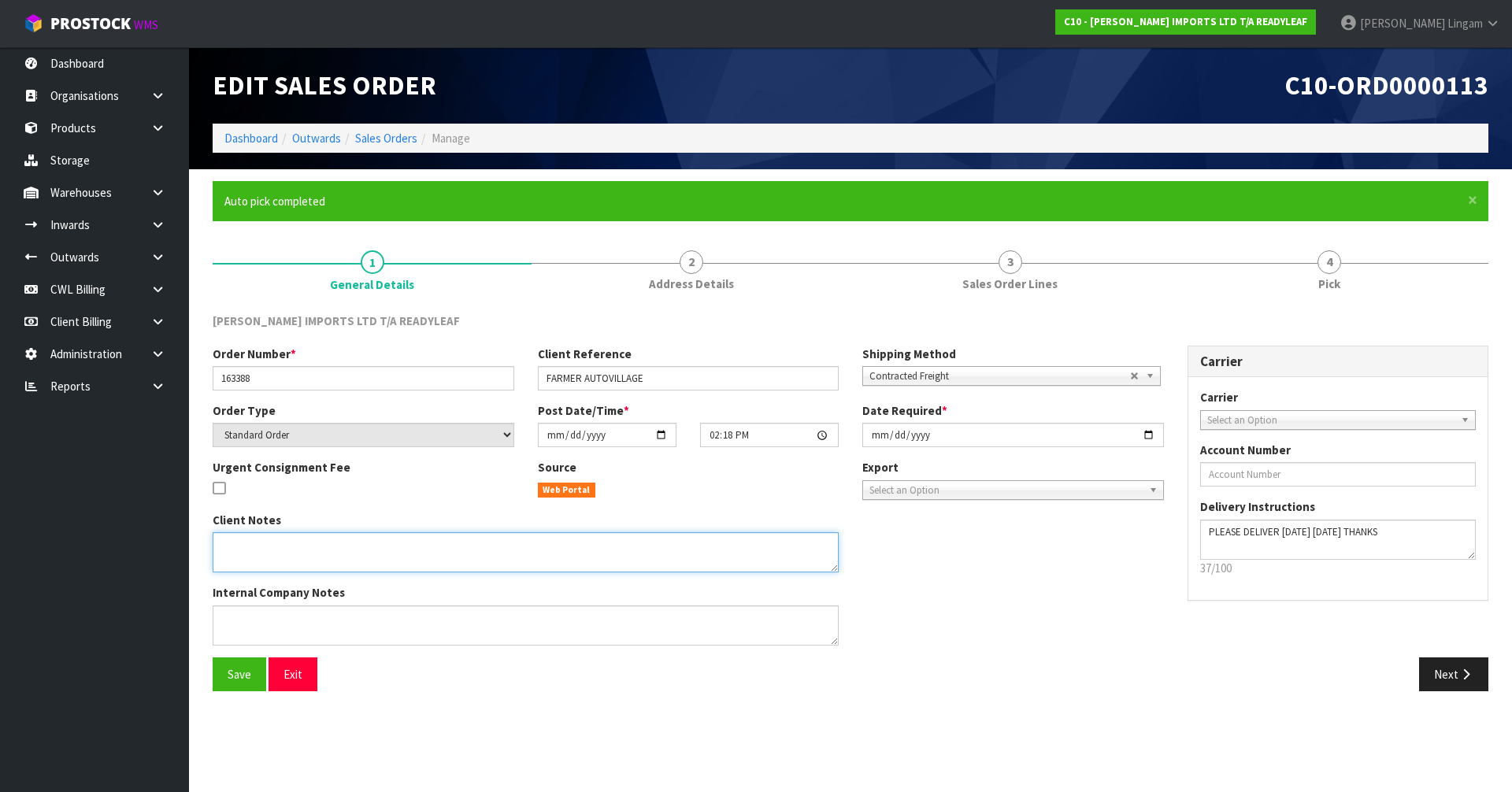
click at [332, 561] on textarea at bounding box center [525, 552] width 626 height 40
type textarea "URGENT DESPATCH"
click at [245, 683] on button "Save" at bounding box center [239, 675] width 54 height 34
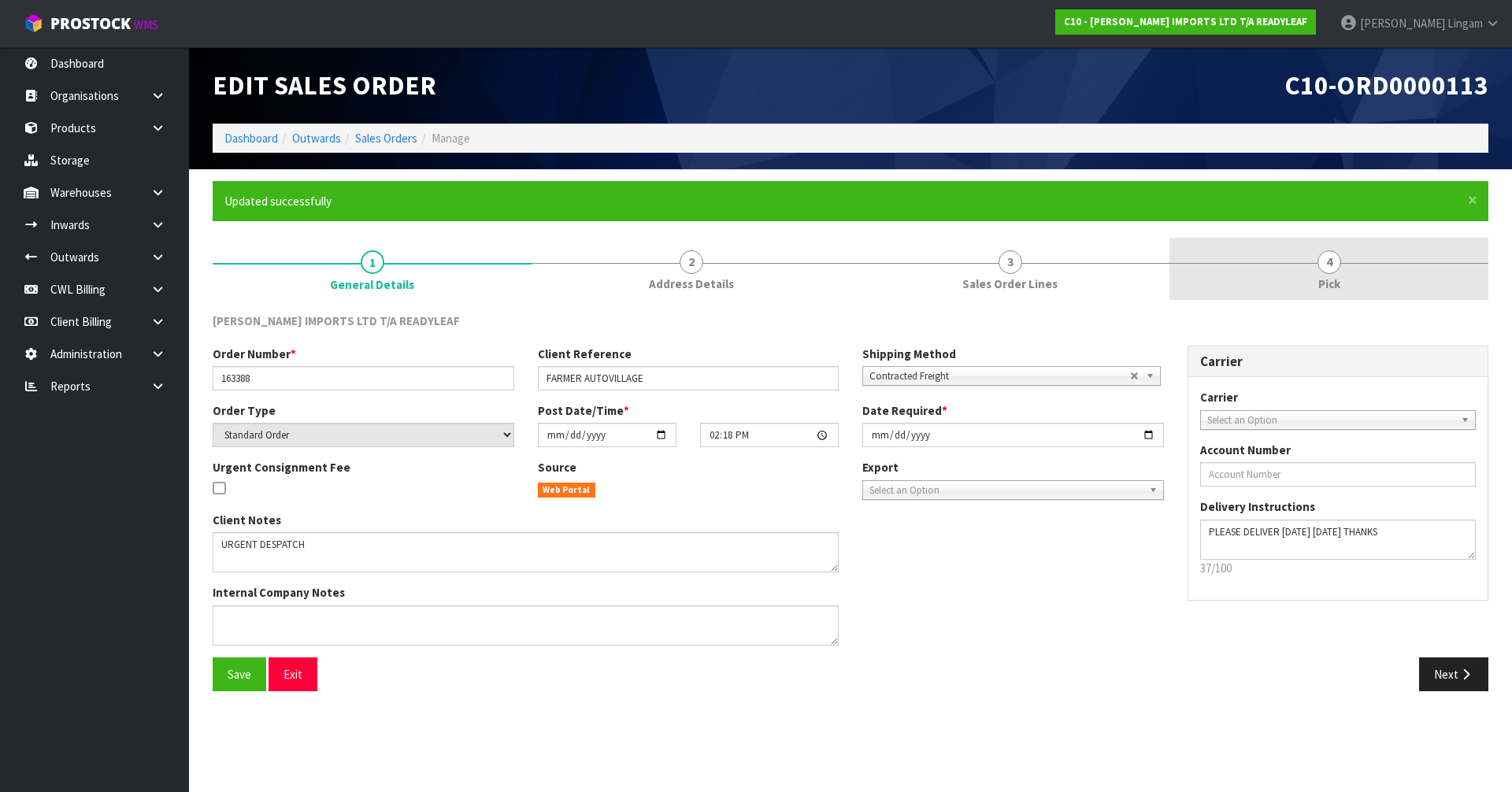
click at [1364, 292] on link "4 Pick" at bounding box center [1328, 269] width 319 height 62
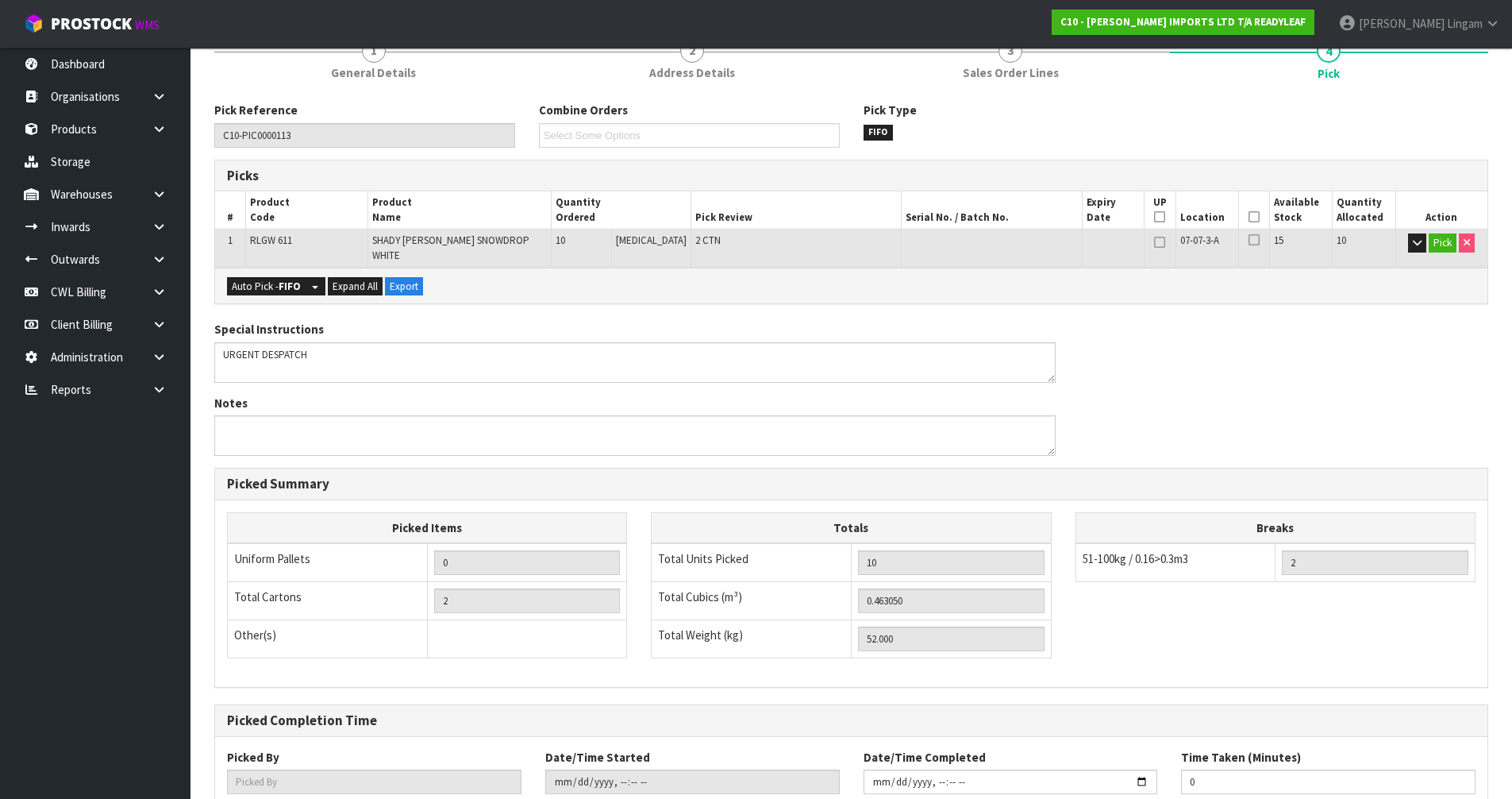
scroll to position [310, 0]
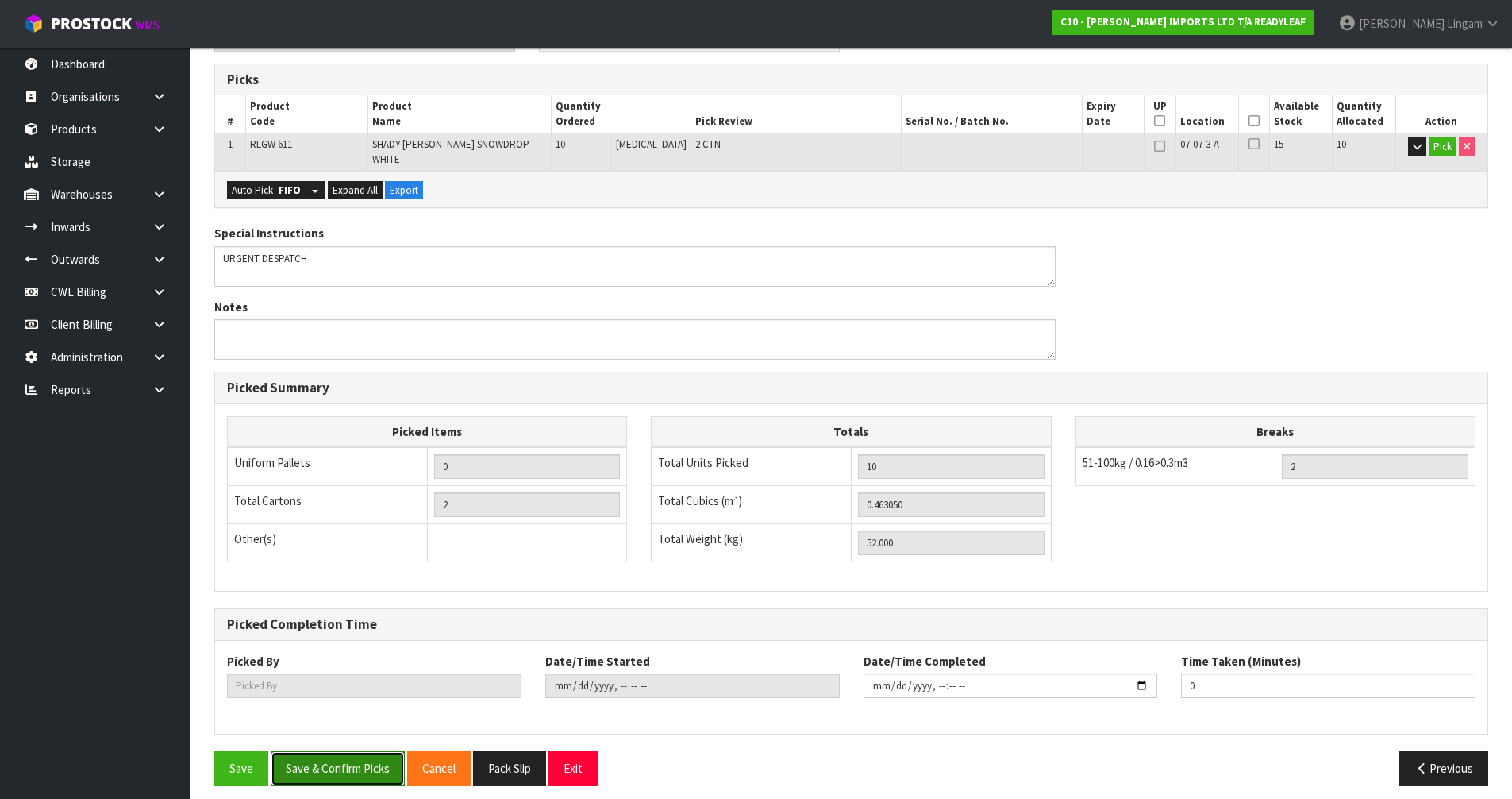
click at [287, 753] on button "Save & Confirm Picks" at bounding box center [338, 769] width 135 height 34
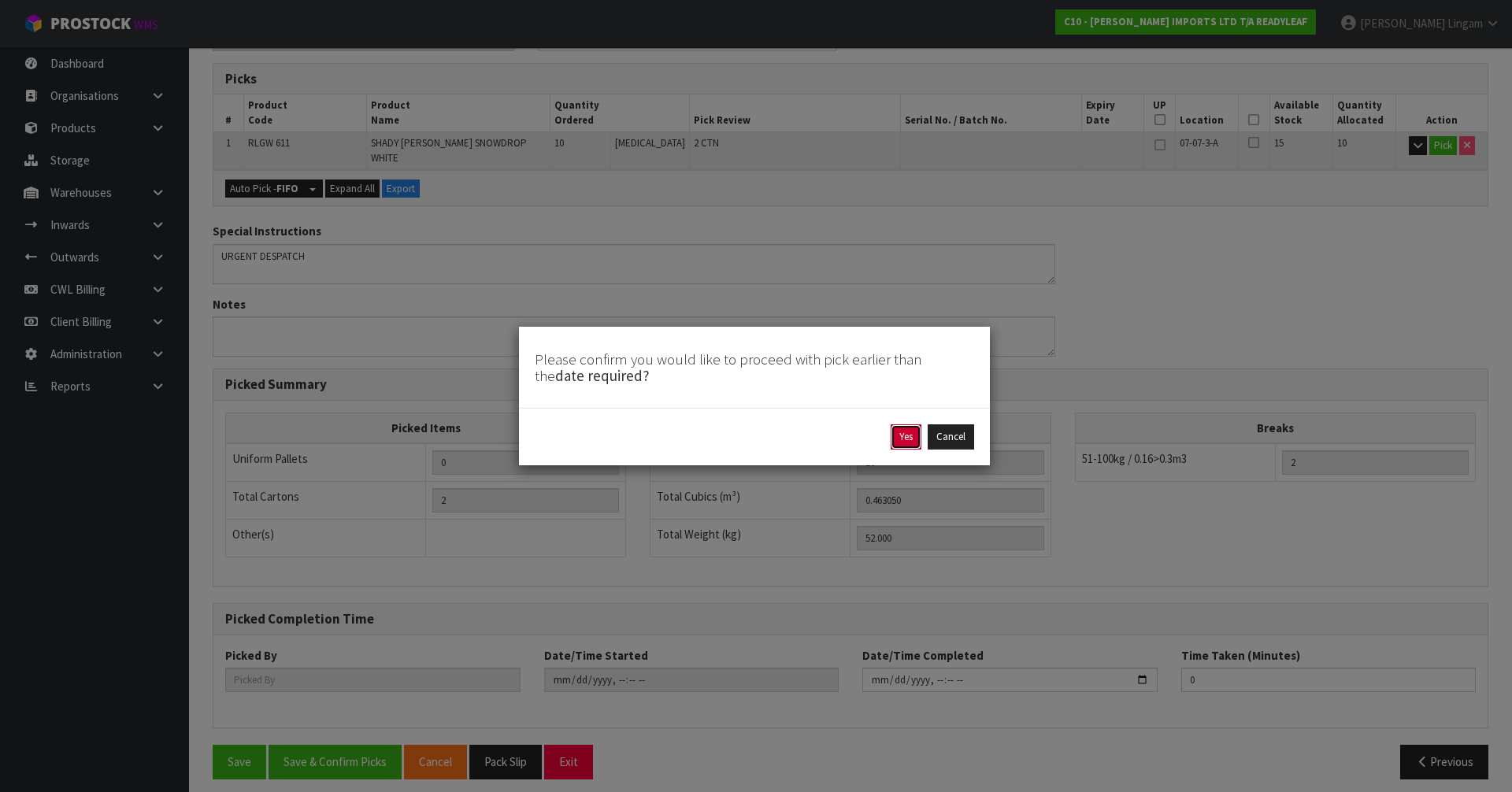
click at [901, 443] on button "Yes" at bounding box center [906, 437] width 31 height 25
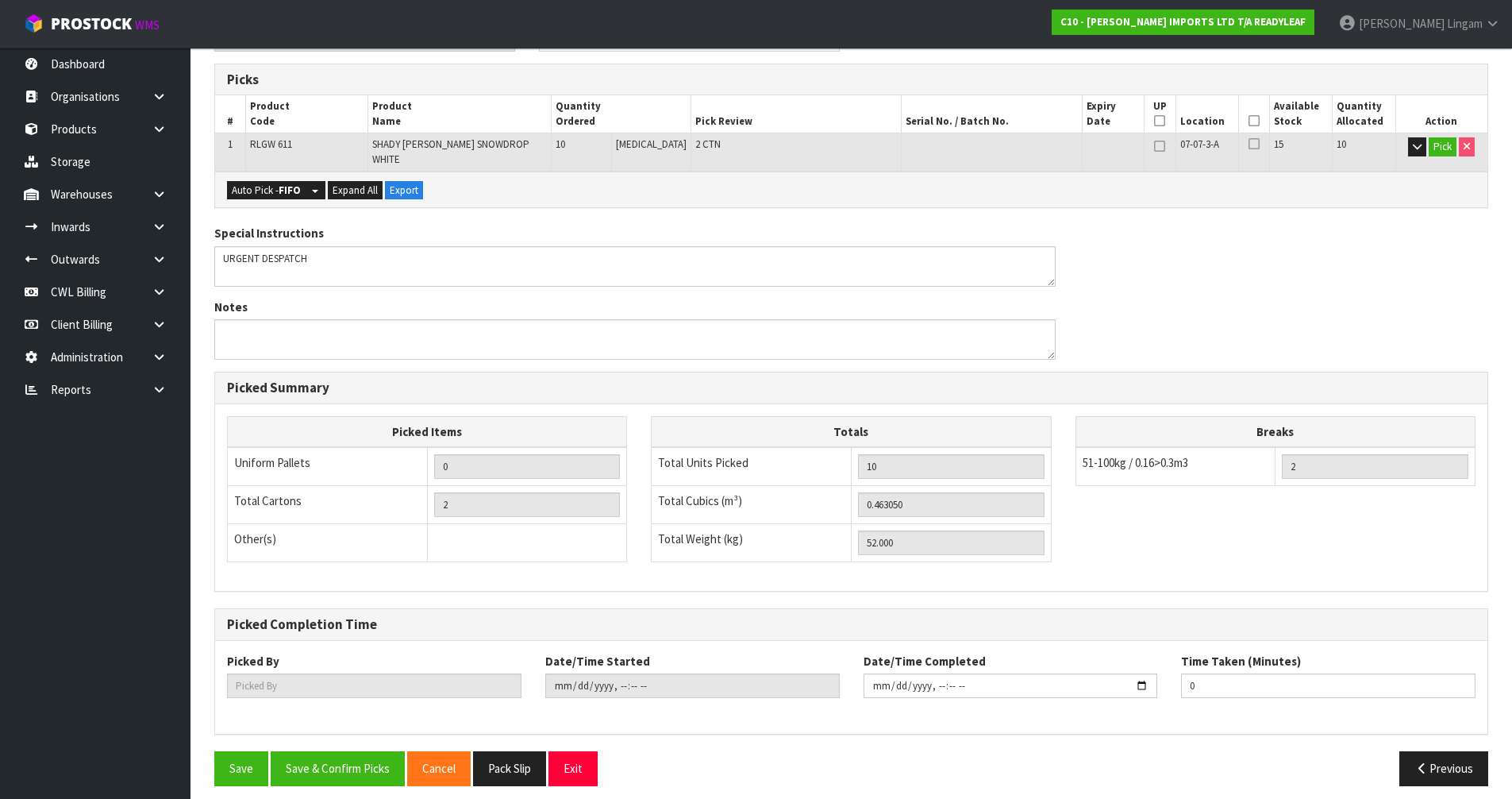
type input "[PERSON_NAME]"
type input "[DATE]T08:17:24"
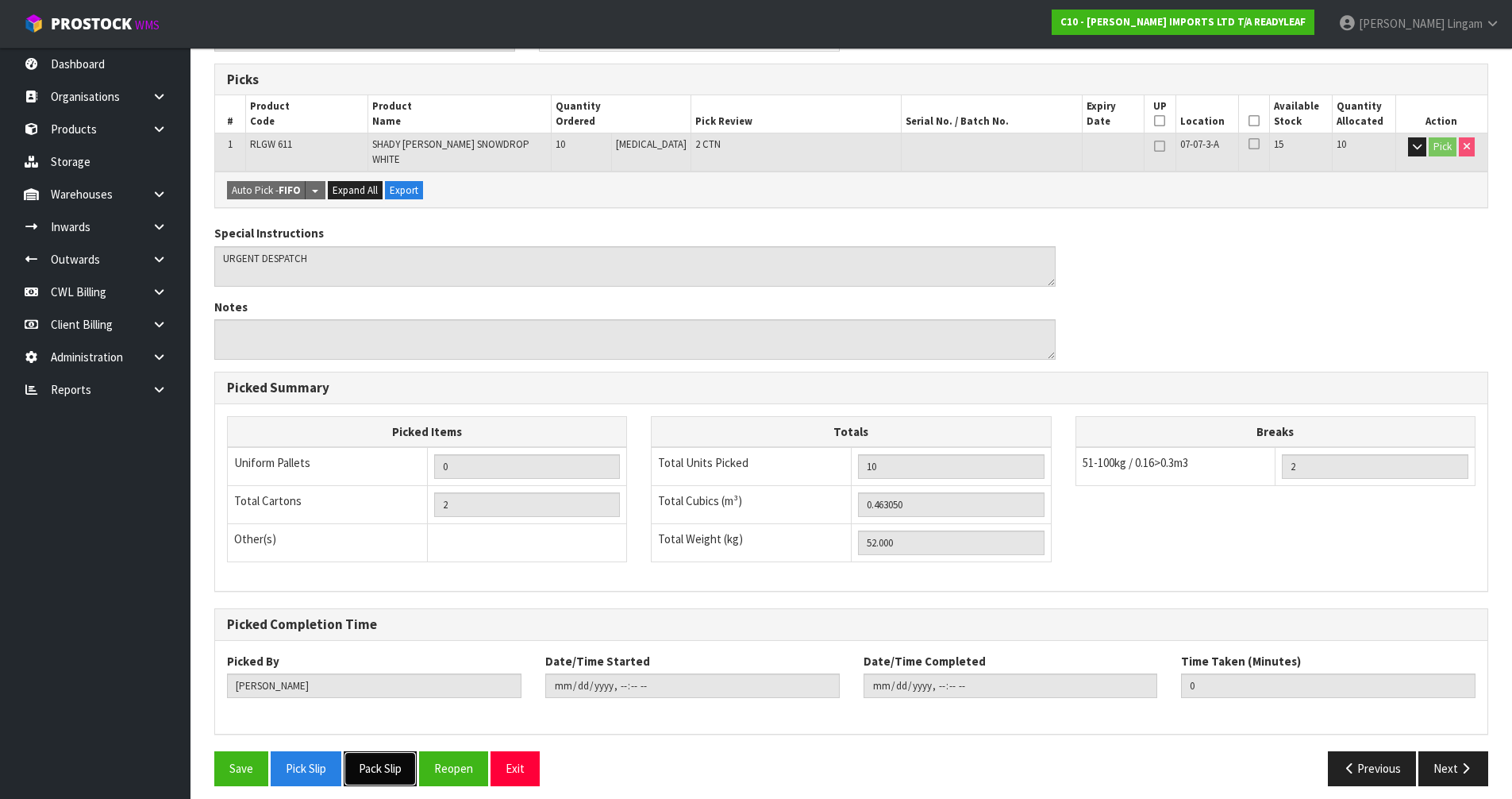
click at [379, 765] on button "Pack Slip" at bounding box center [380, 769] width 73 height 34
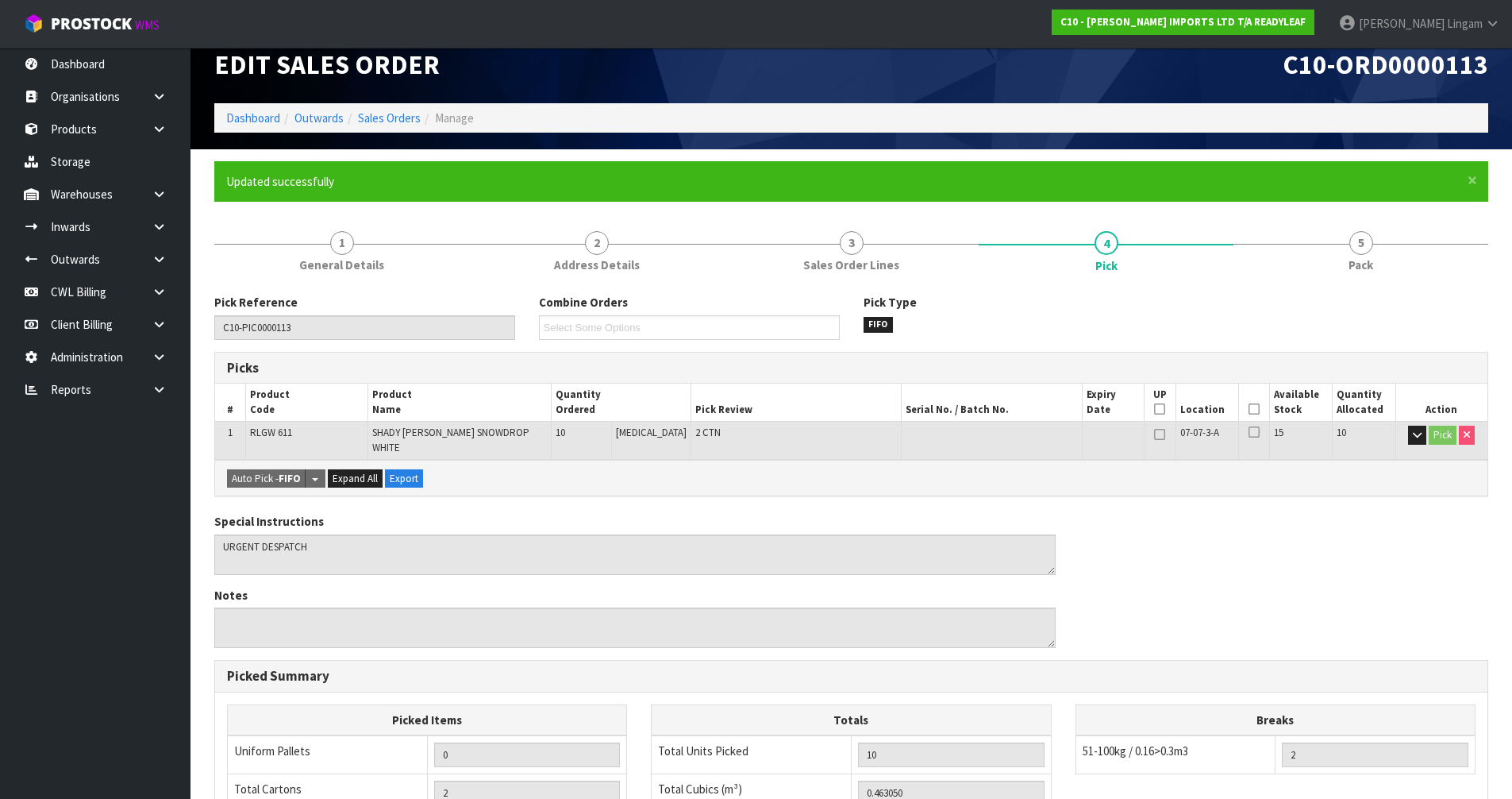
scroll to position [0, 0]
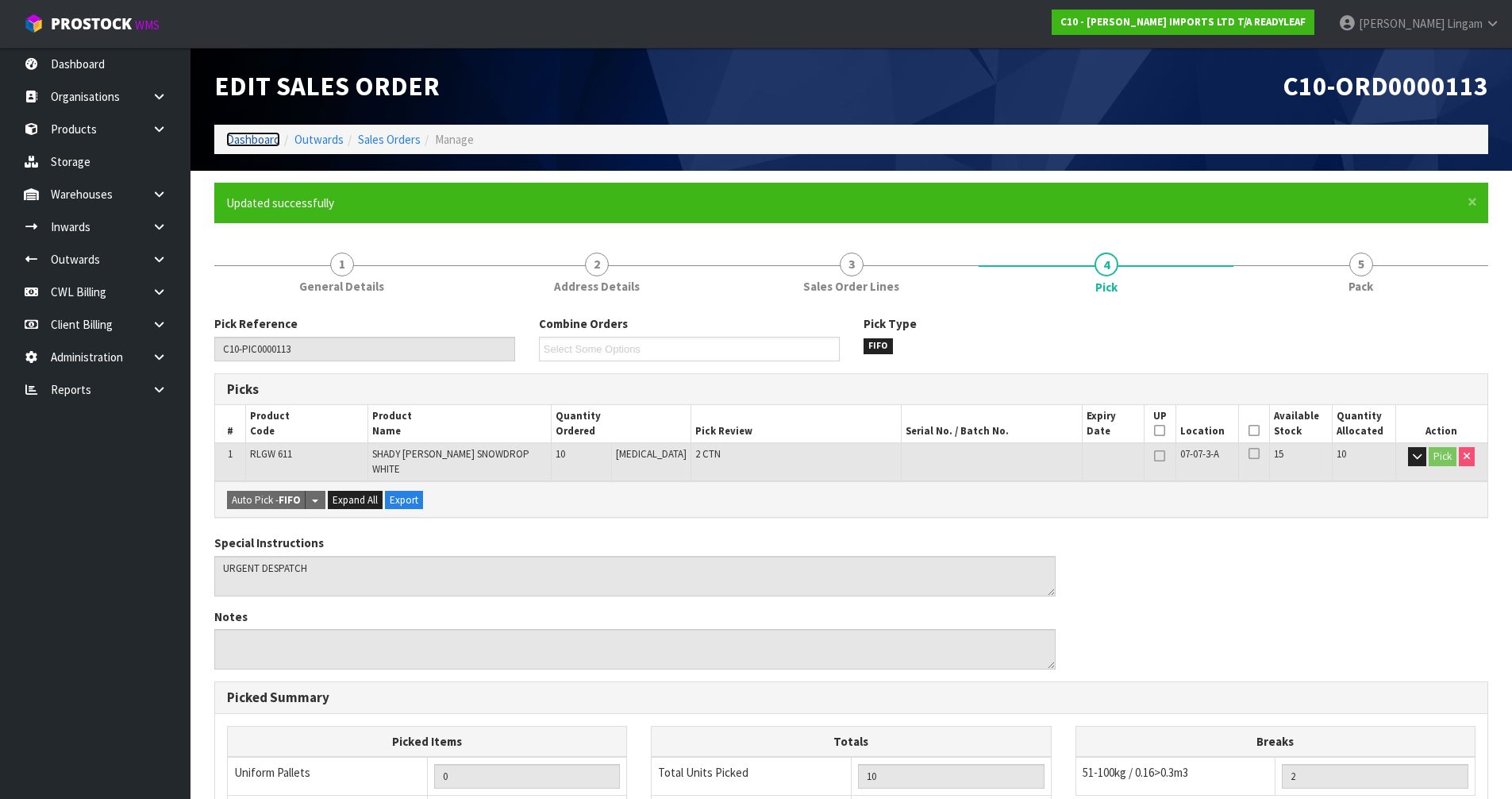
click at [237, 137] on link "Dashboard" at bounding box center [253, 139] width 54 height 15
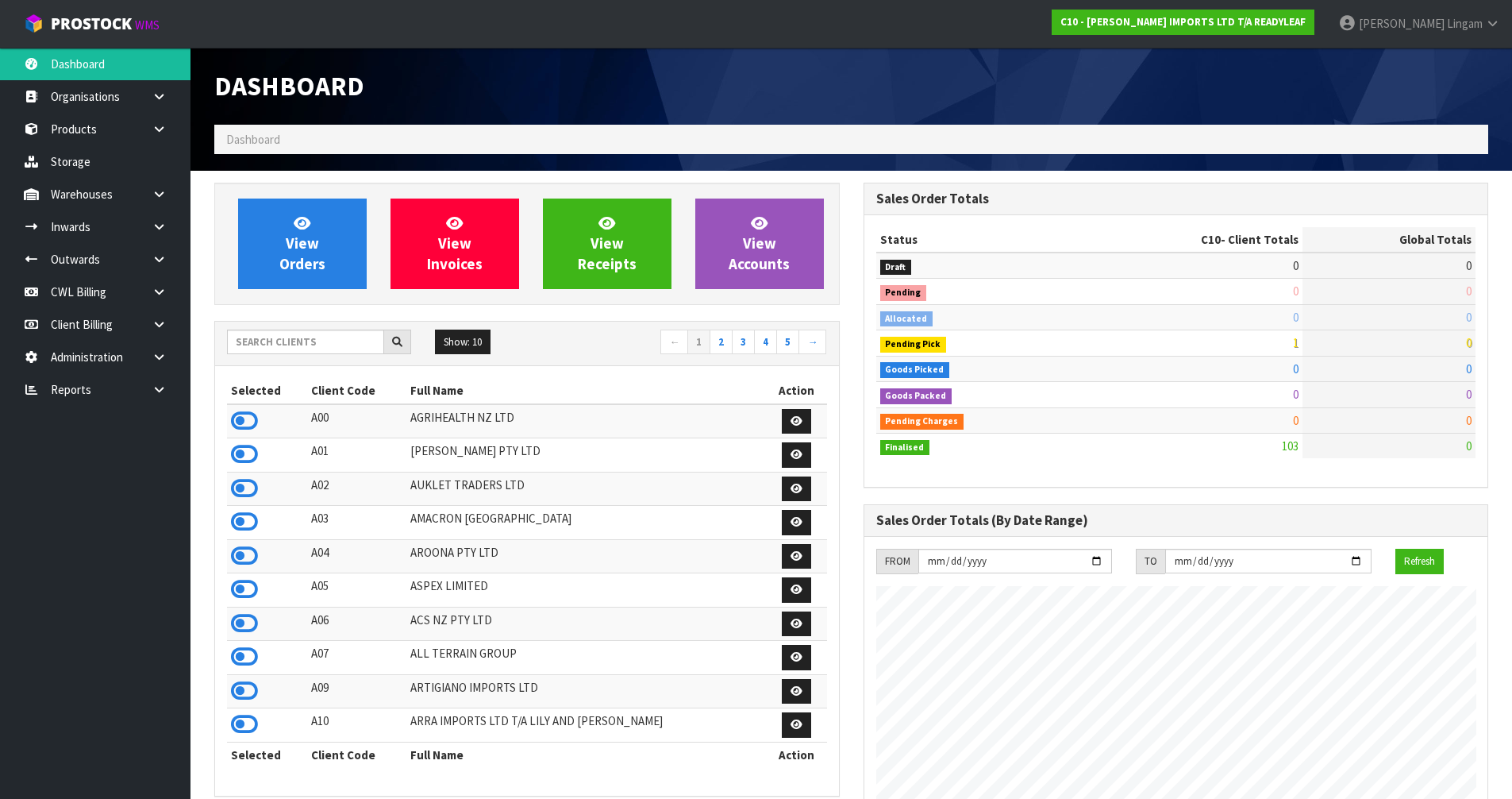
scroll to position [1152, 649]
click at [246, 456] on icon at bounding box center [244, 454] width 27 height 24
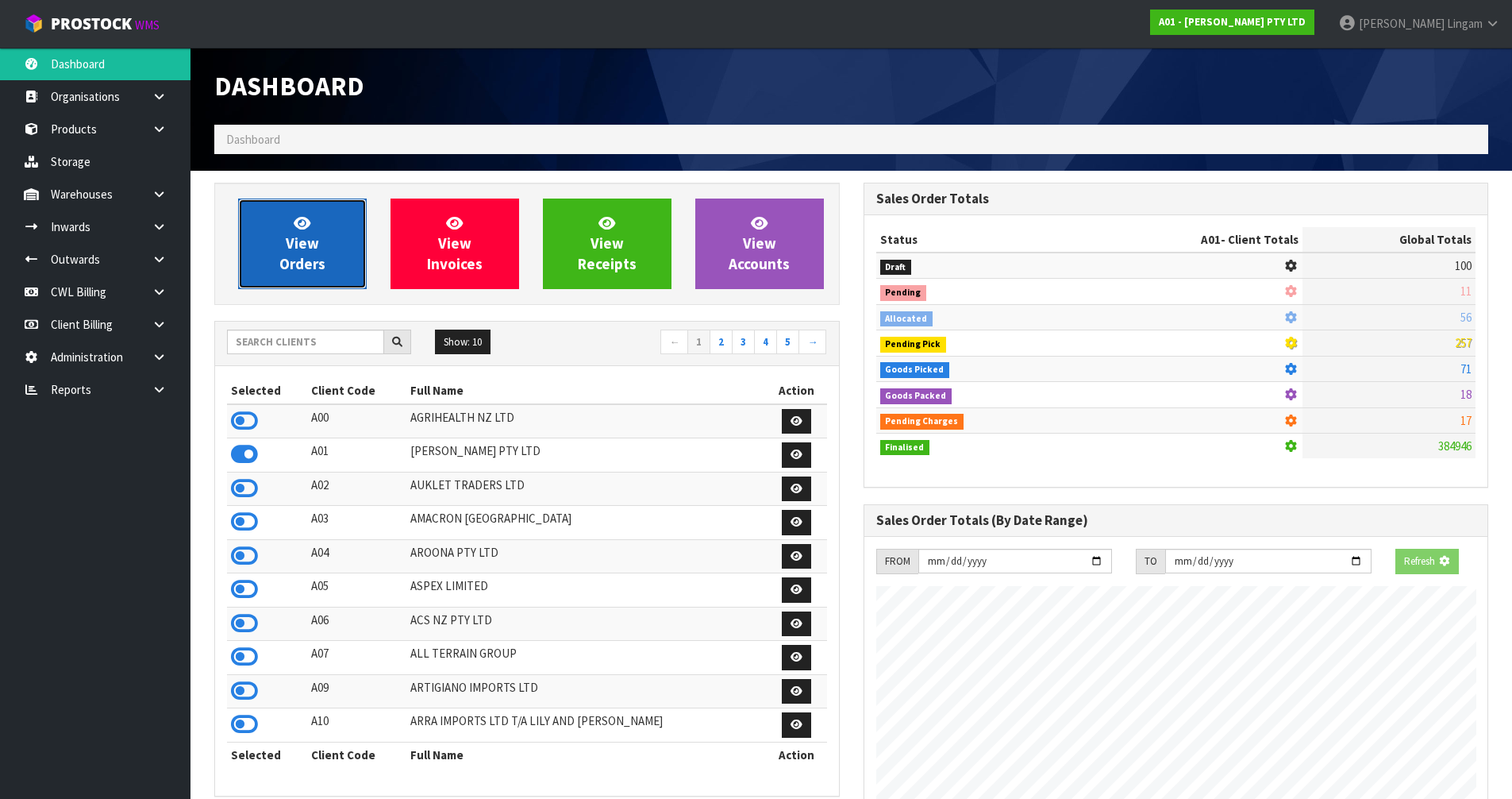
click at [310, 255] on span "View Orders" at bounding box center [302, 243] width 46 height 60
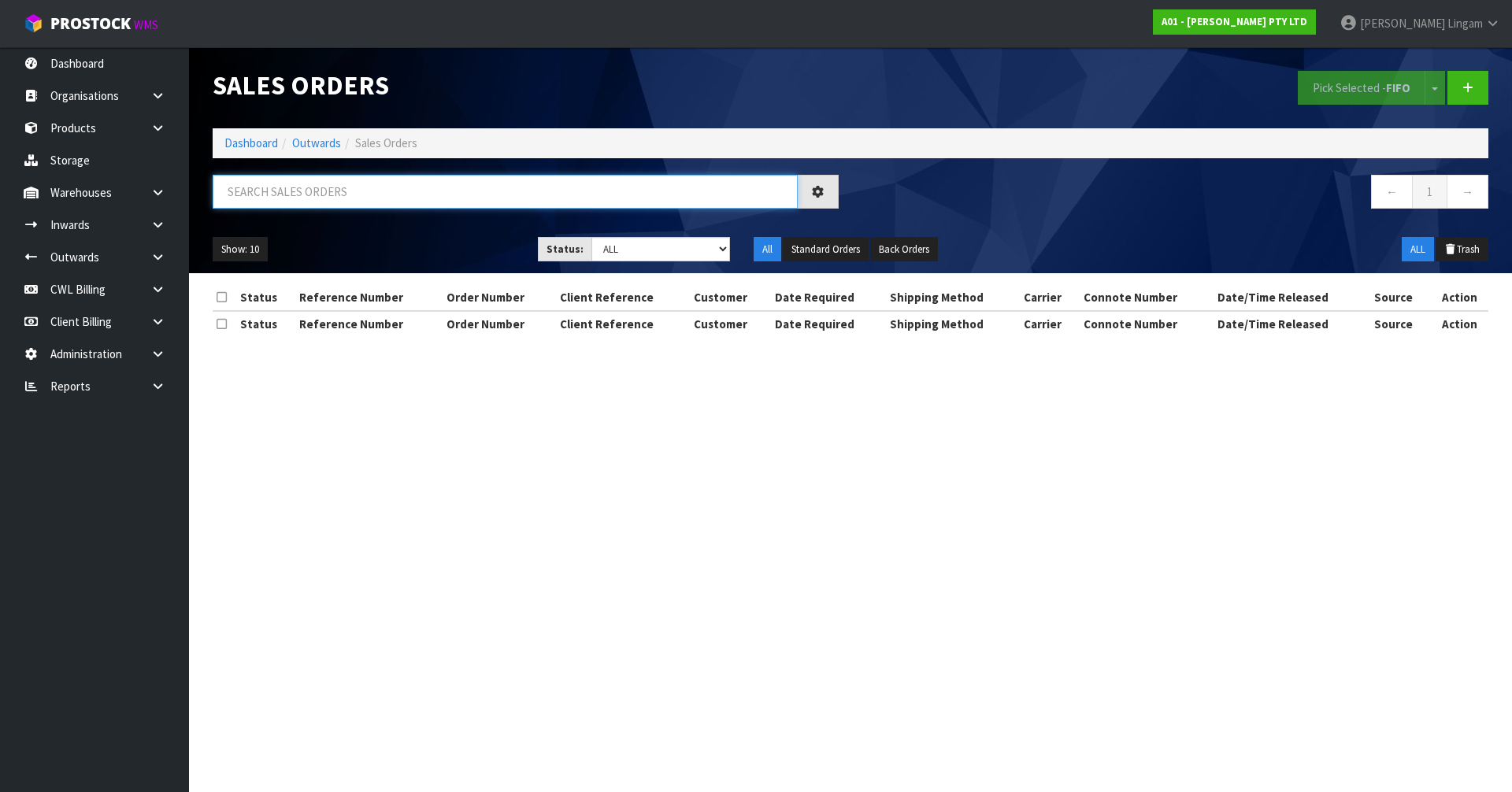
click at [460, 195] on input "text" at bounding box center [505, 192] width 585 height 34
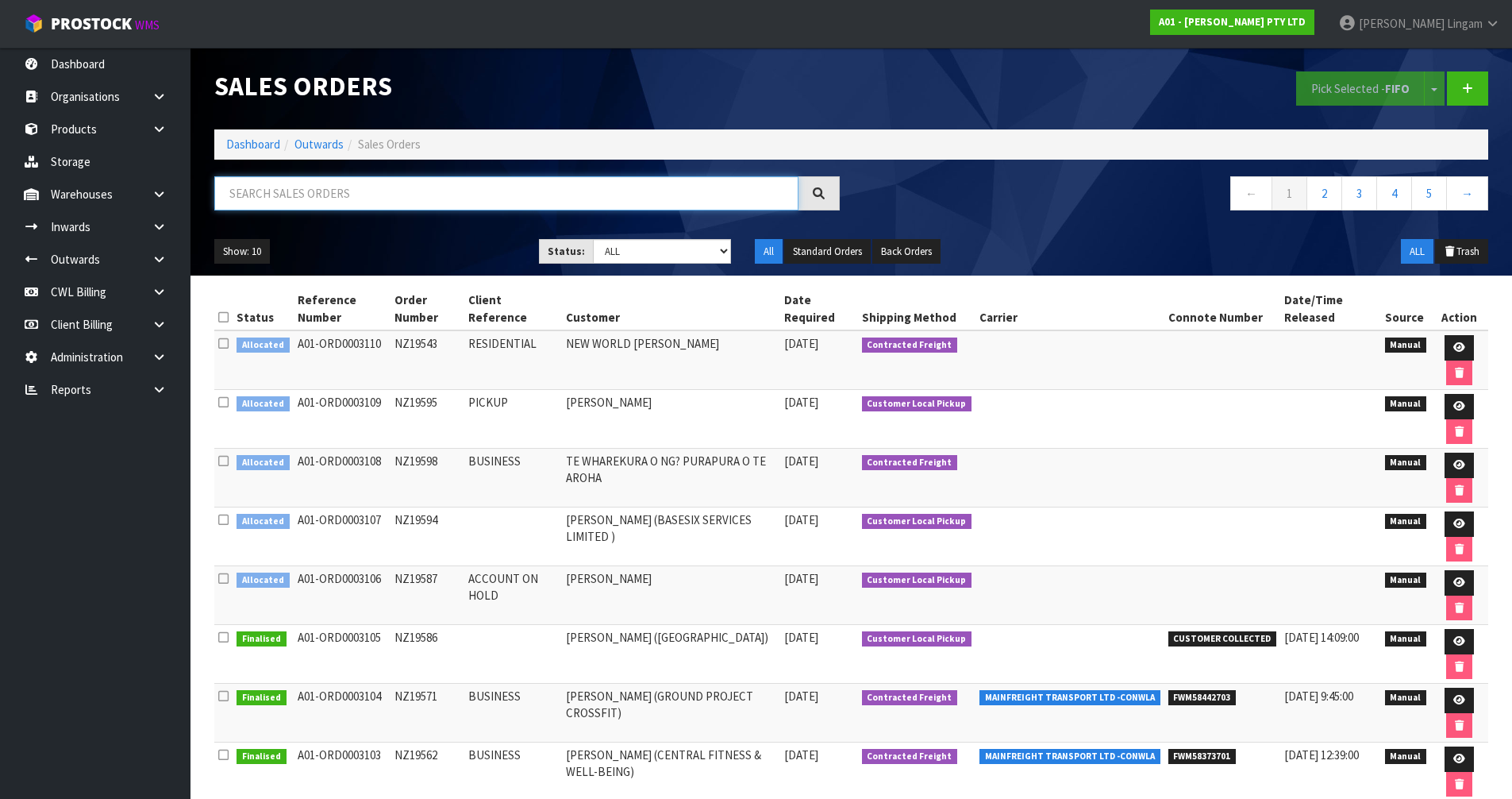
paste input "NZ19615"
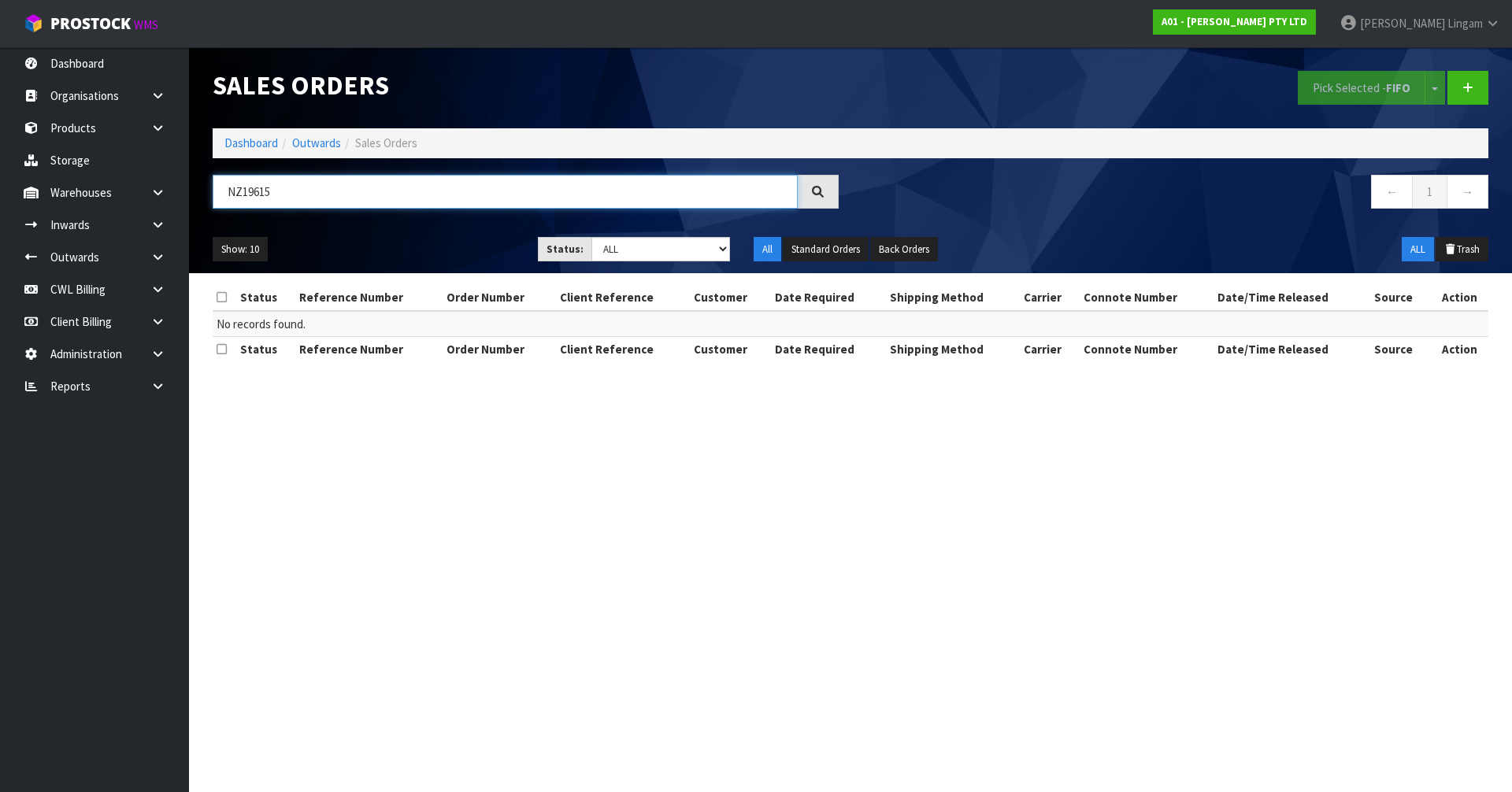
type input "NZ19615"
click at [241, 138] on link "Dashboard" at bounding box center [251, 143] width 54 height 15
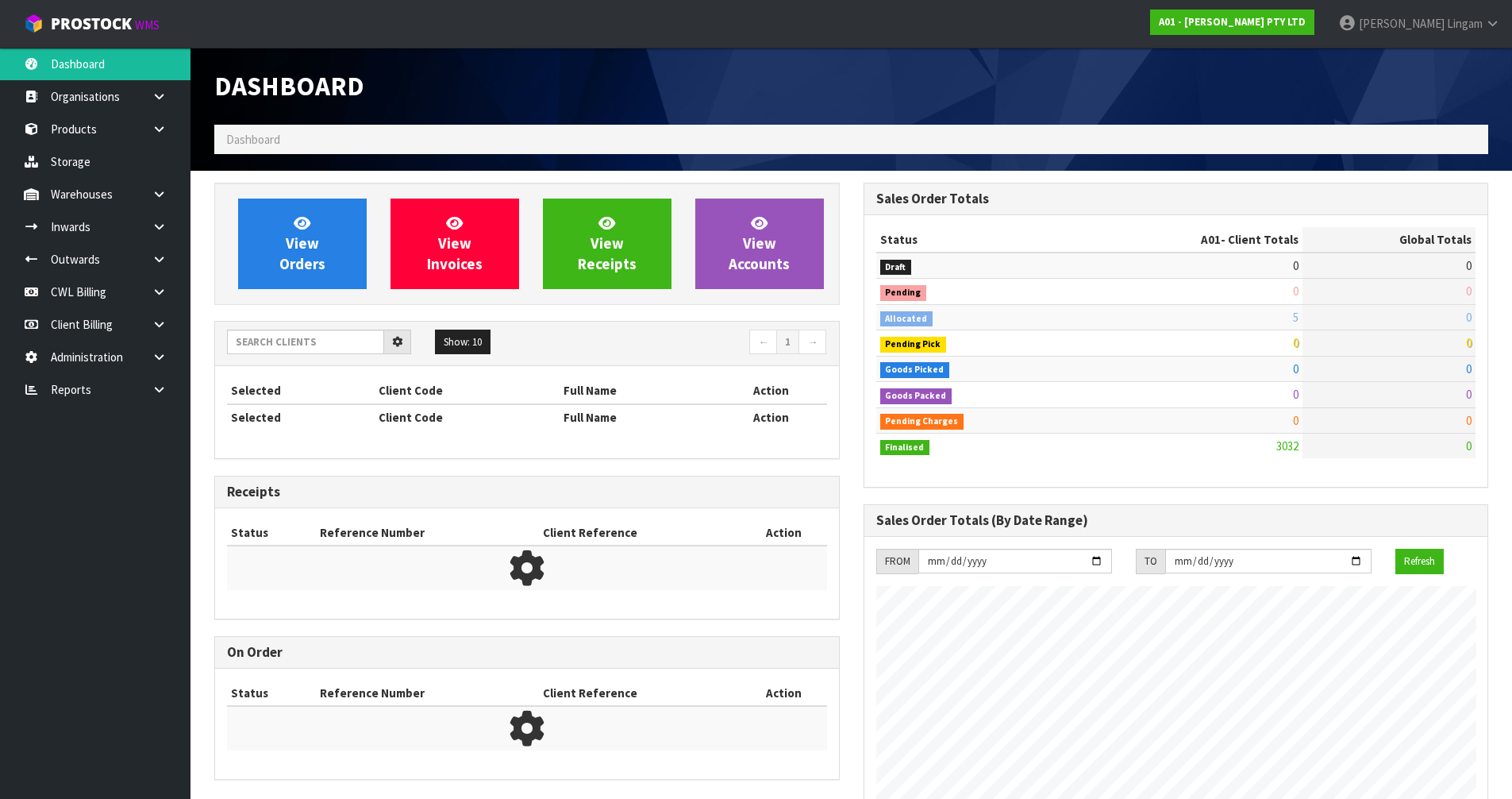
scroll to position [972, 649]
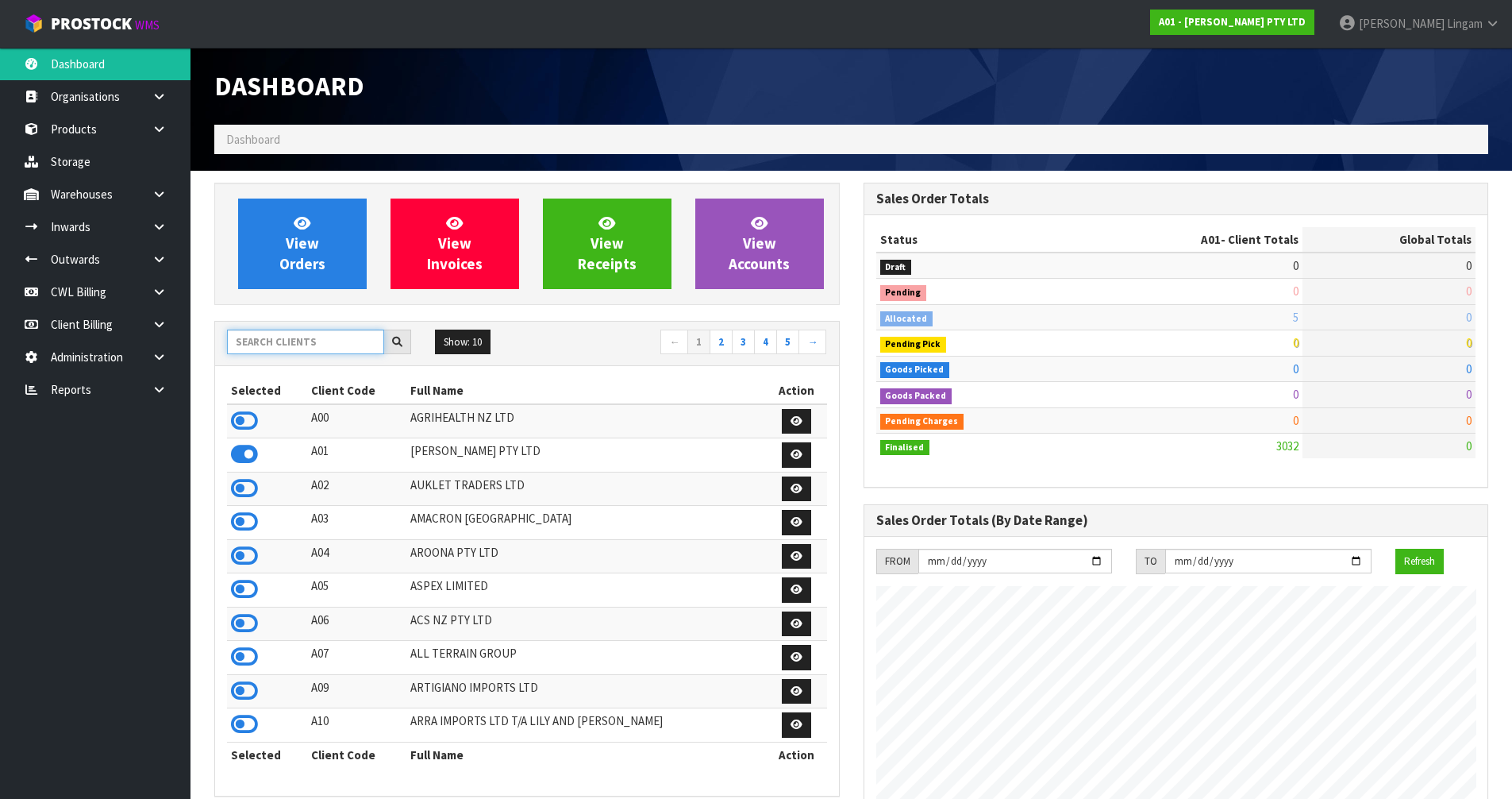
click at [287, 341] on input "text" at bounding box center [306, 342] width 157 height 25
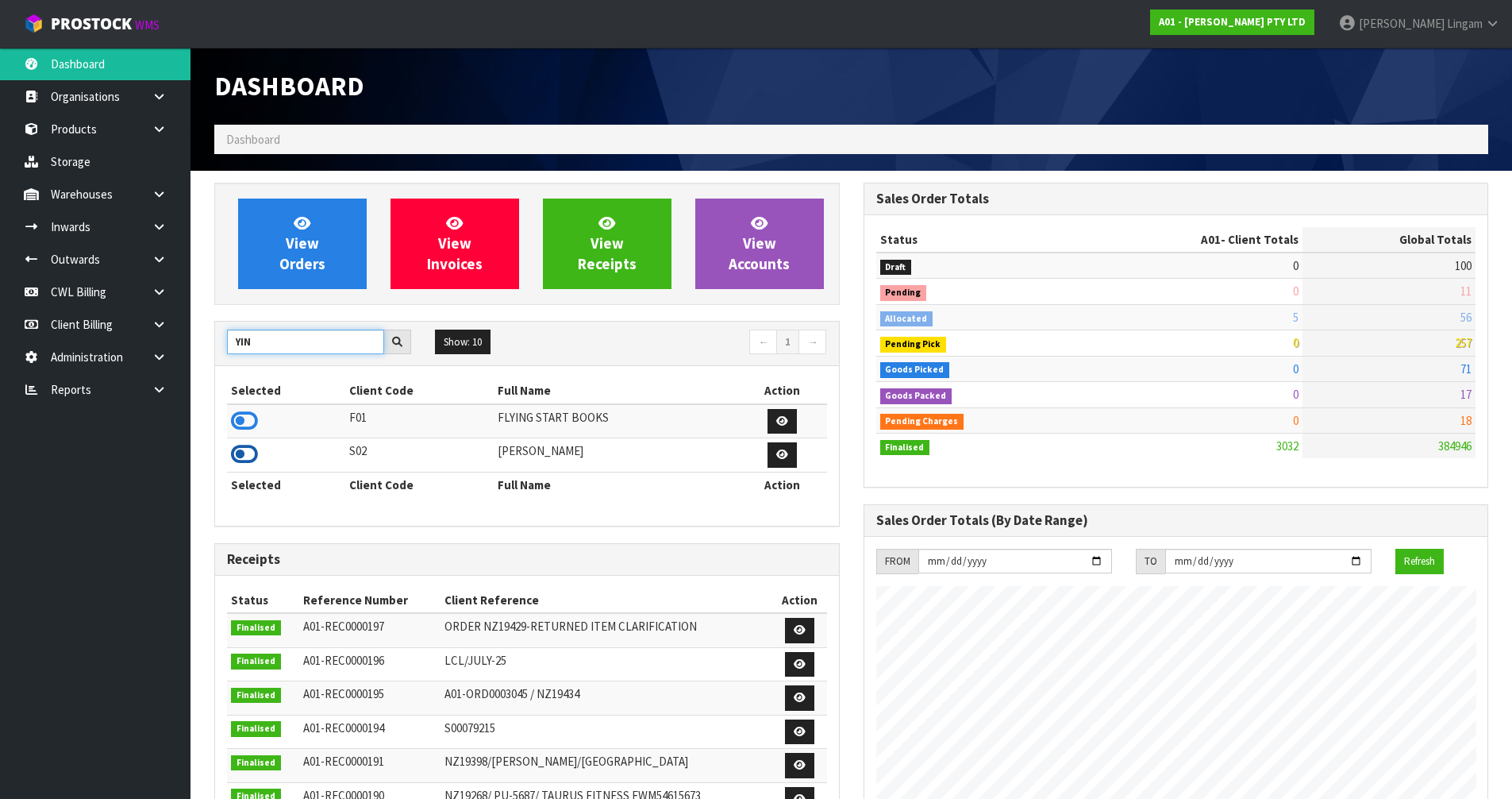
type input "YIN"
click at [245, 447] on icon at bounding box center [244, 454] width 27 height 24
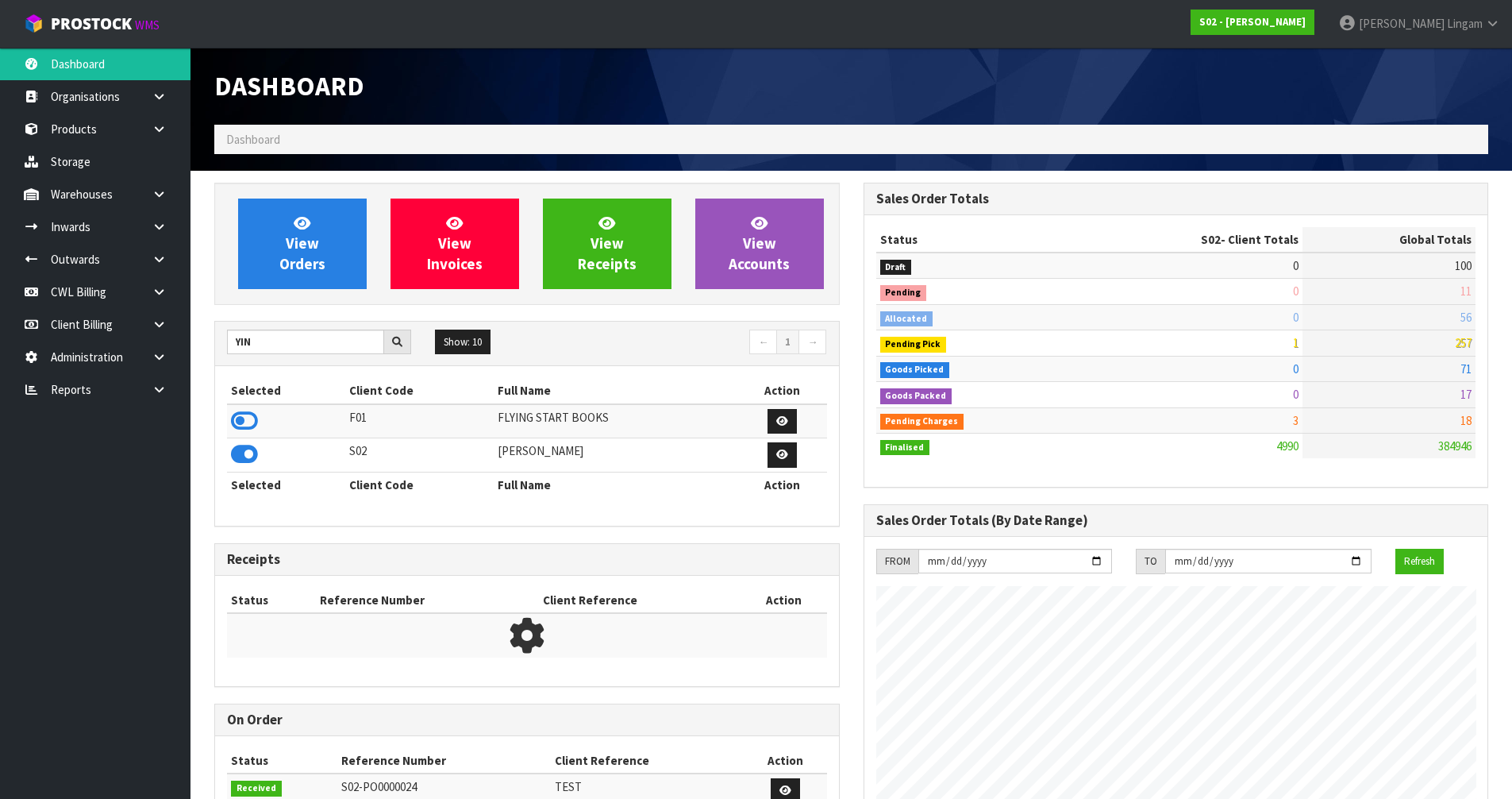
scroll to position [1204, 649]
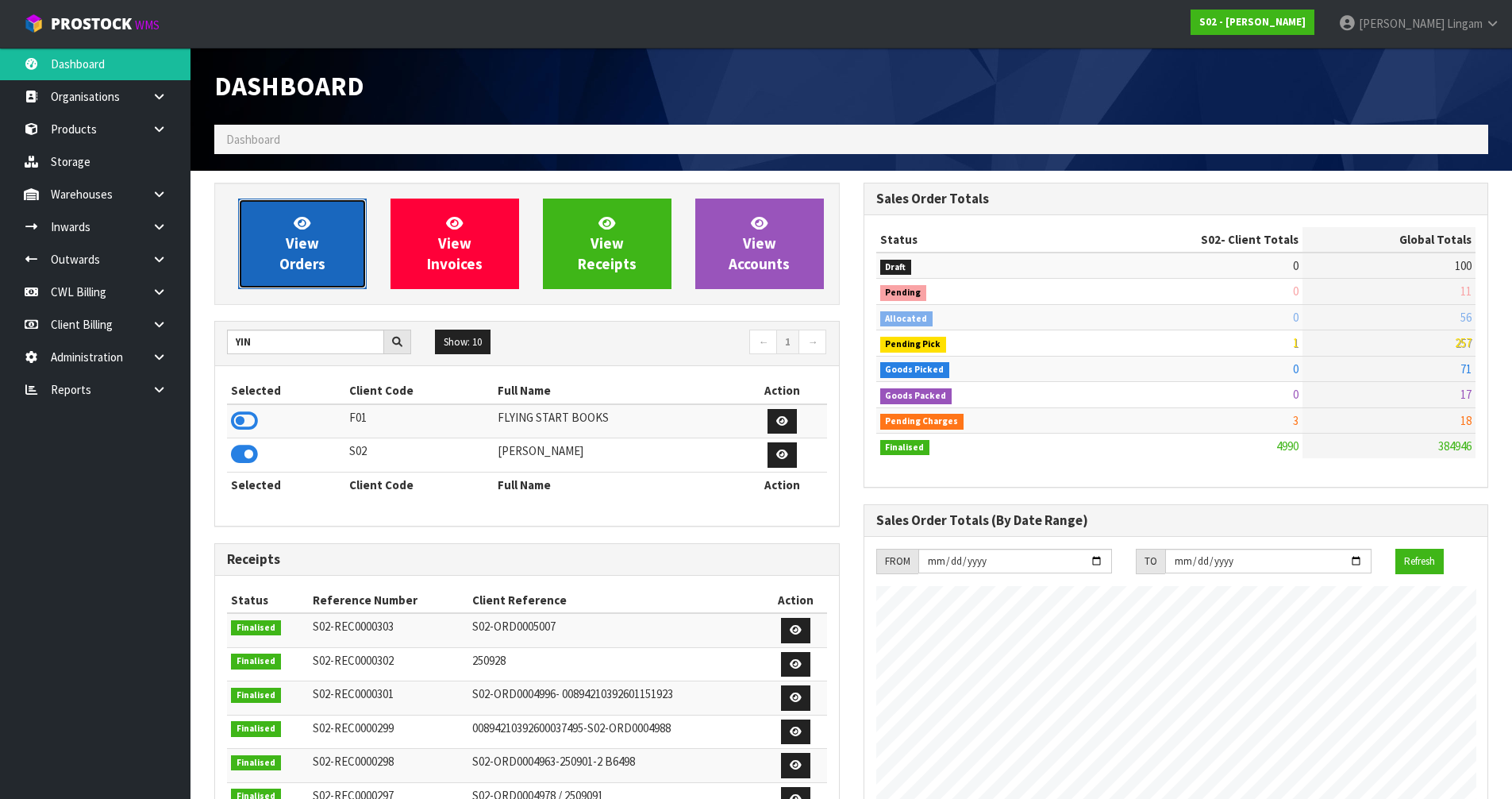
click at [321, 277] on link "View Orders" at bounding box center [302, 245] width 129 height 91
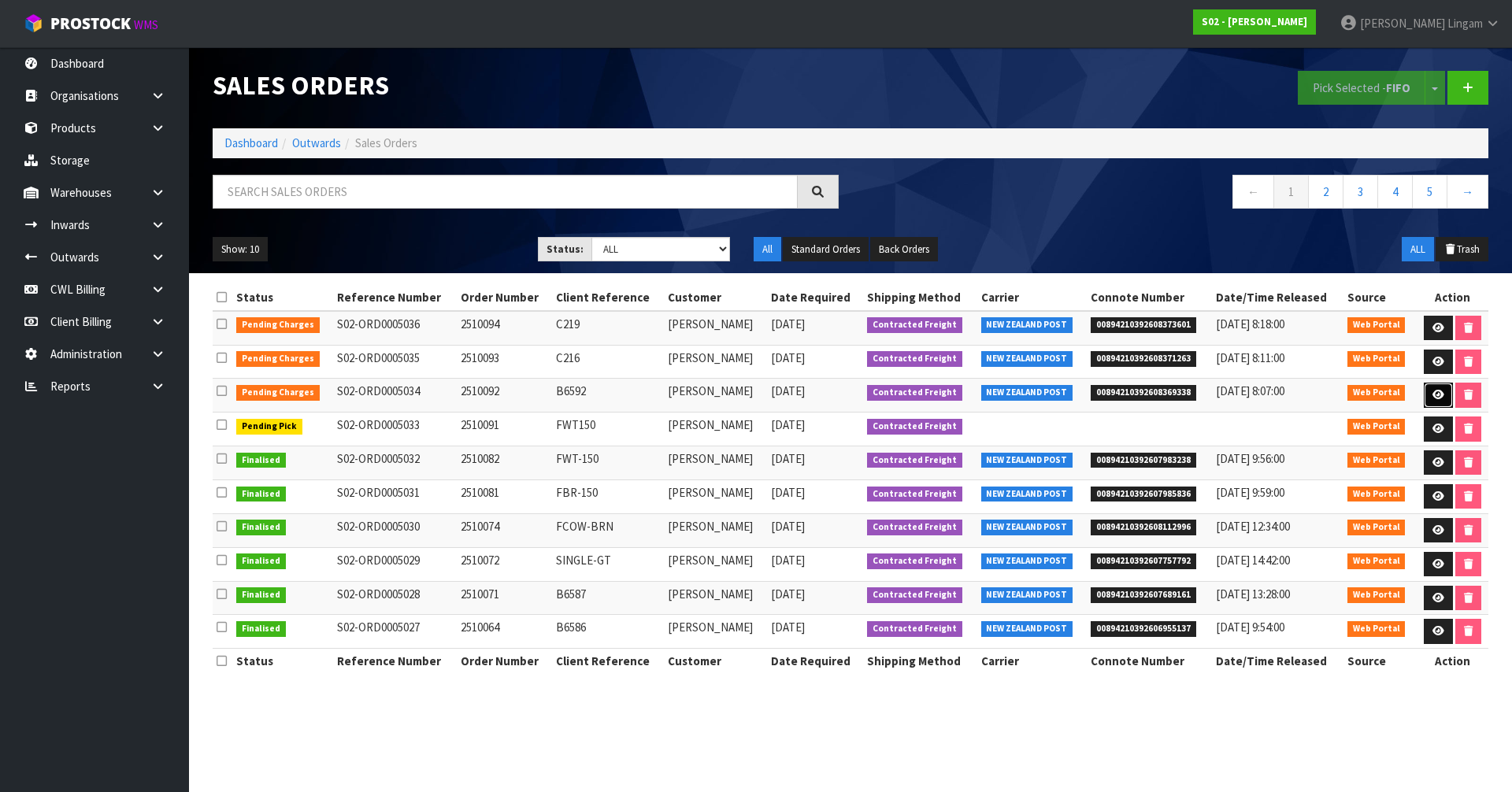
click at [1430, 386] on link at bounding box center [1438, 395] width 29 height 25
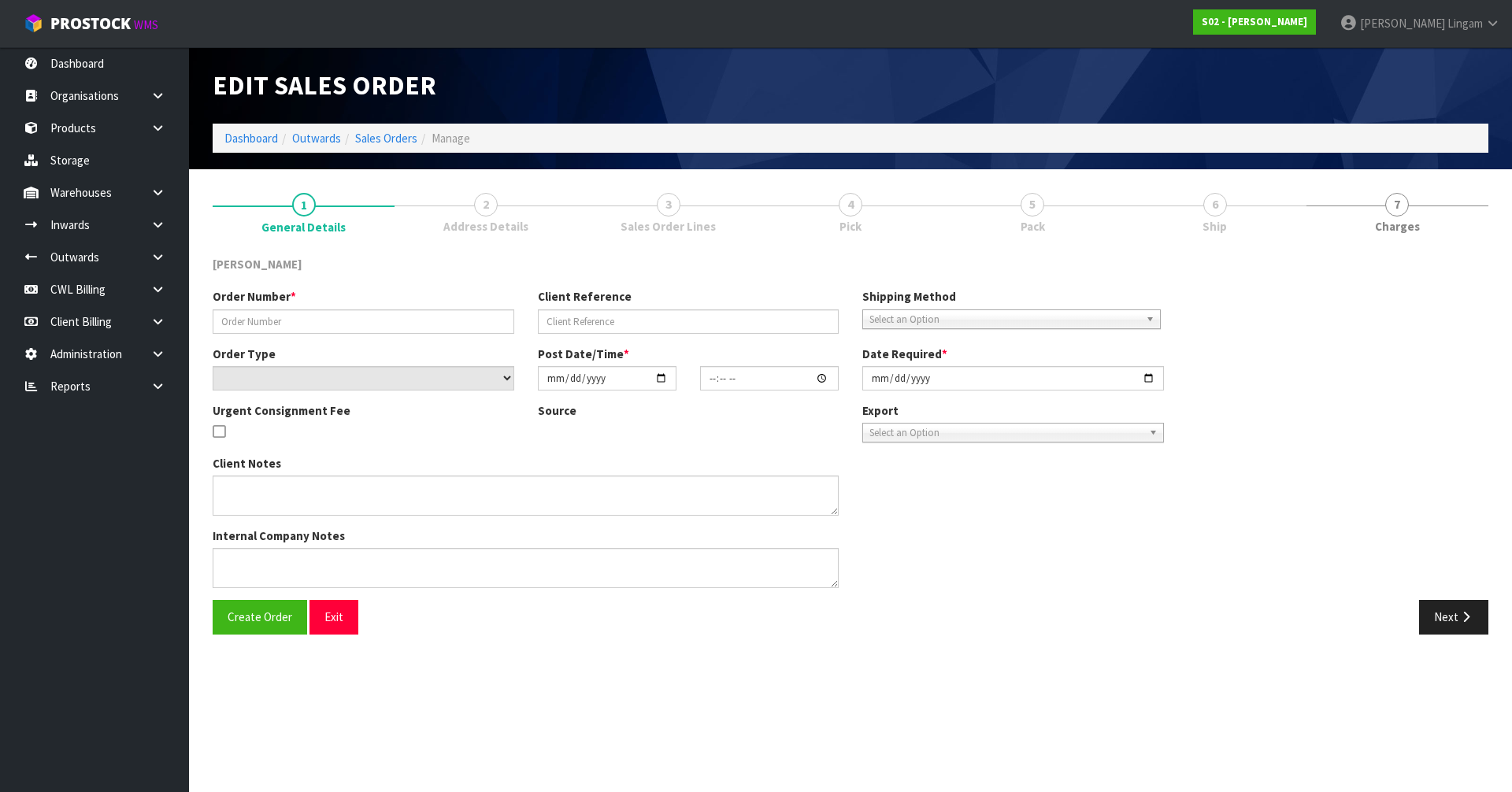
type input "2510092"
type input "B6592"
select select "number:0"
type input "[DATE]"
type input "17:05:00.000"
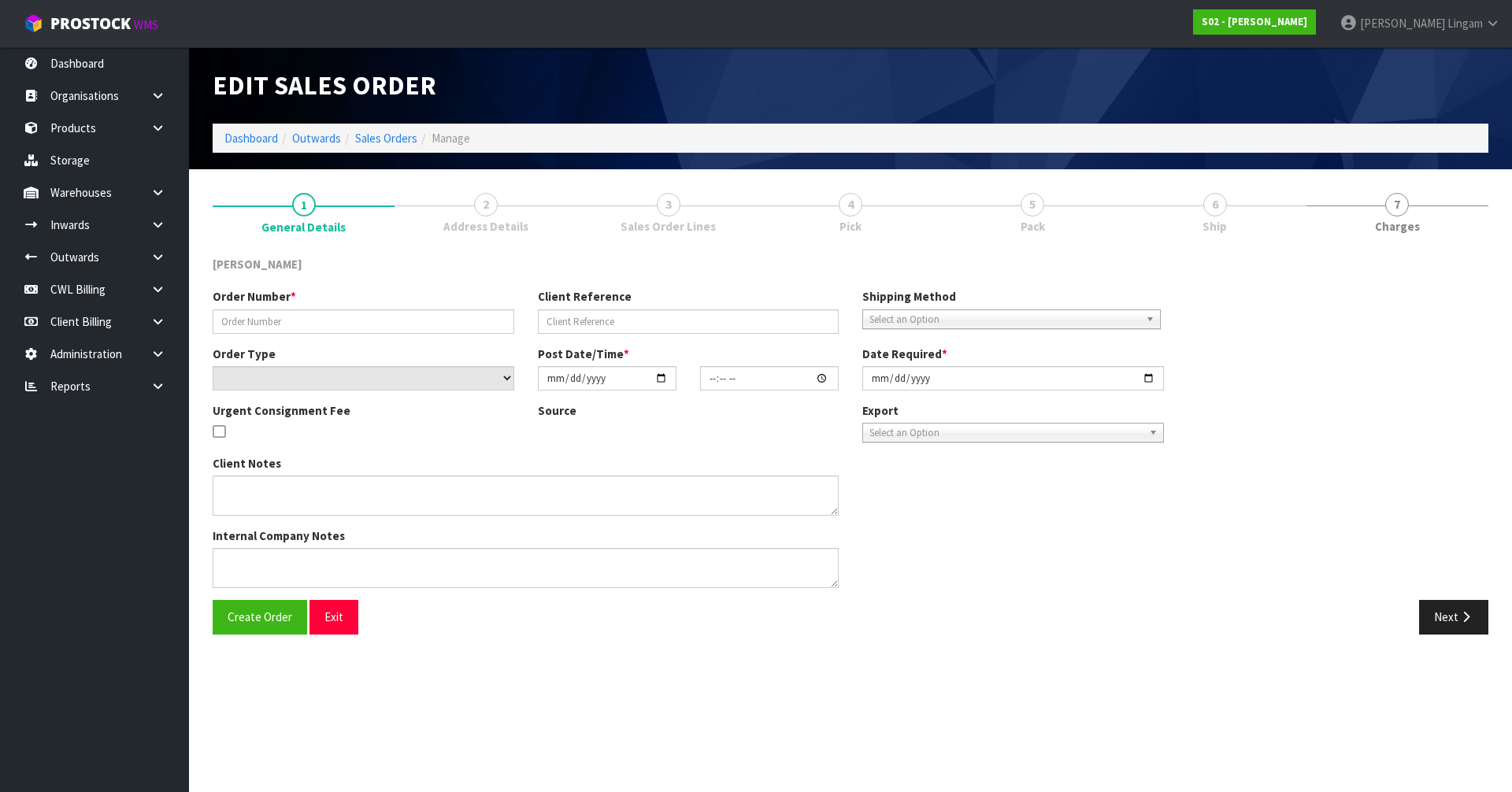
type input "[DATE]"
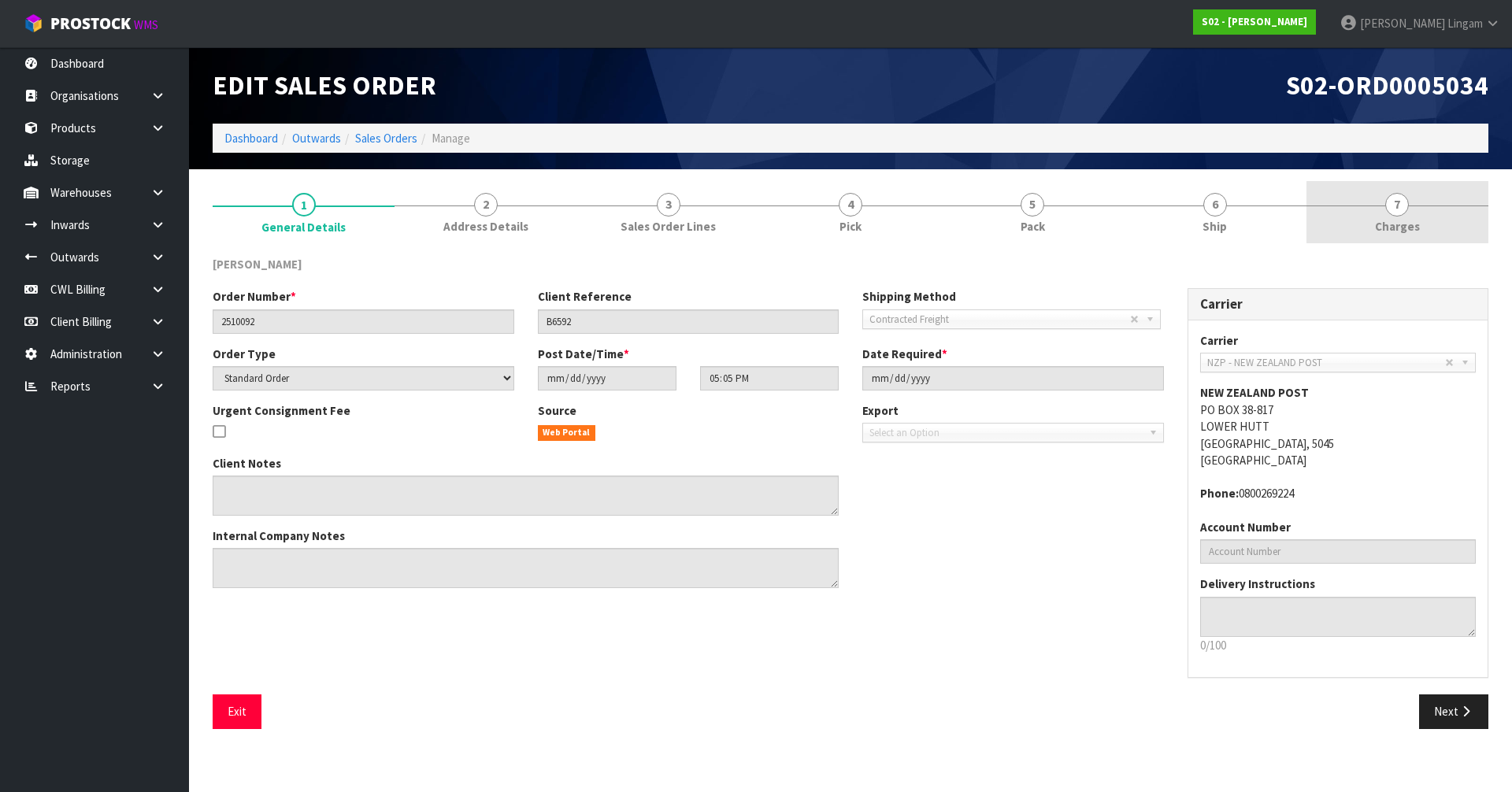
click at [1442, 229] on link "7 [GEOGRAPHIC_DATA]" at bounding box center [1397, 212] width 182 height 62
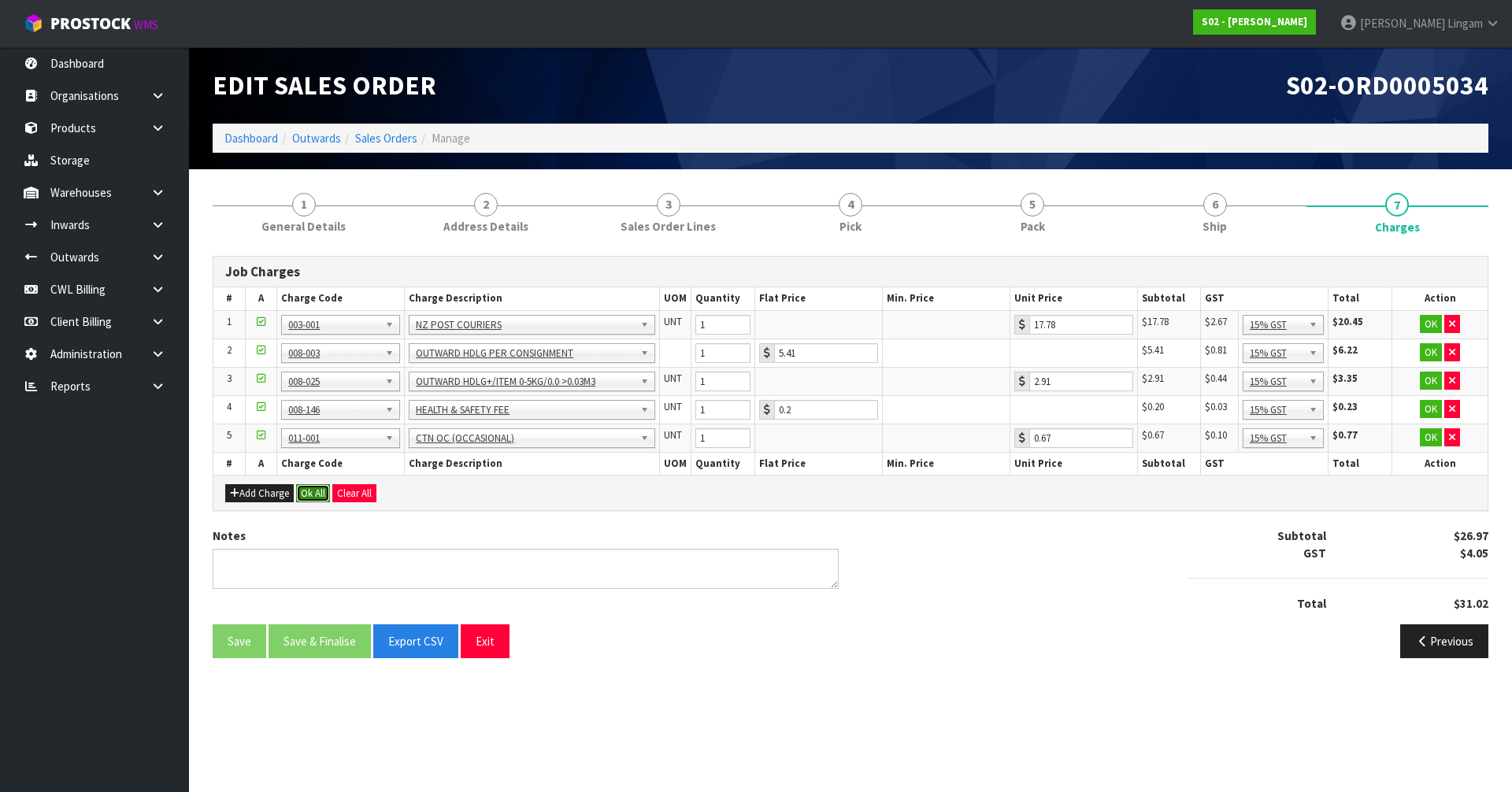
click at [313, 496] on button "Ok All" at bounding box center [313, 493] width 34 height 19
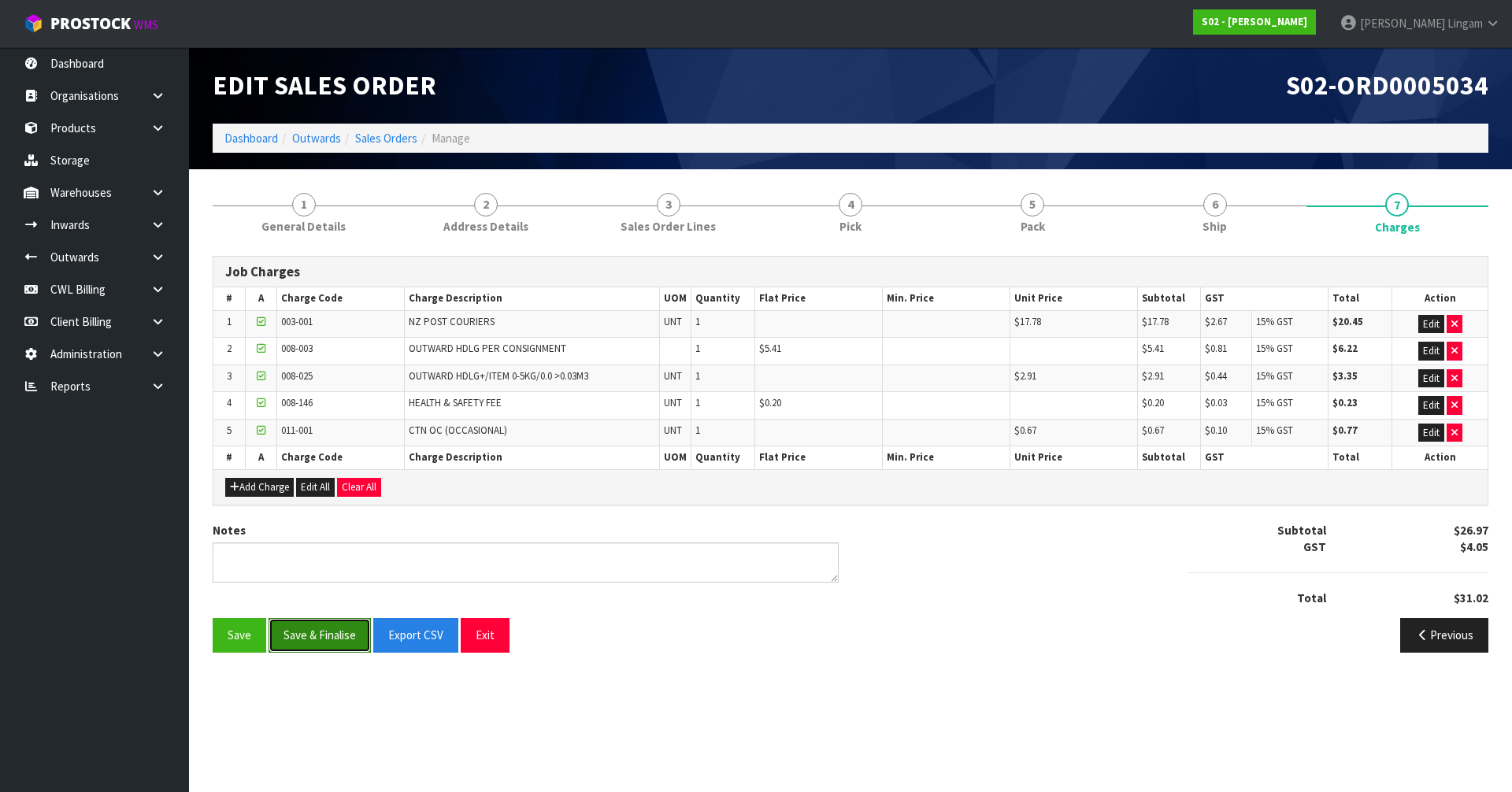
click at [332, 630] on button "Save & Finalise" at bounding box center [320, 635] width 102 height 34
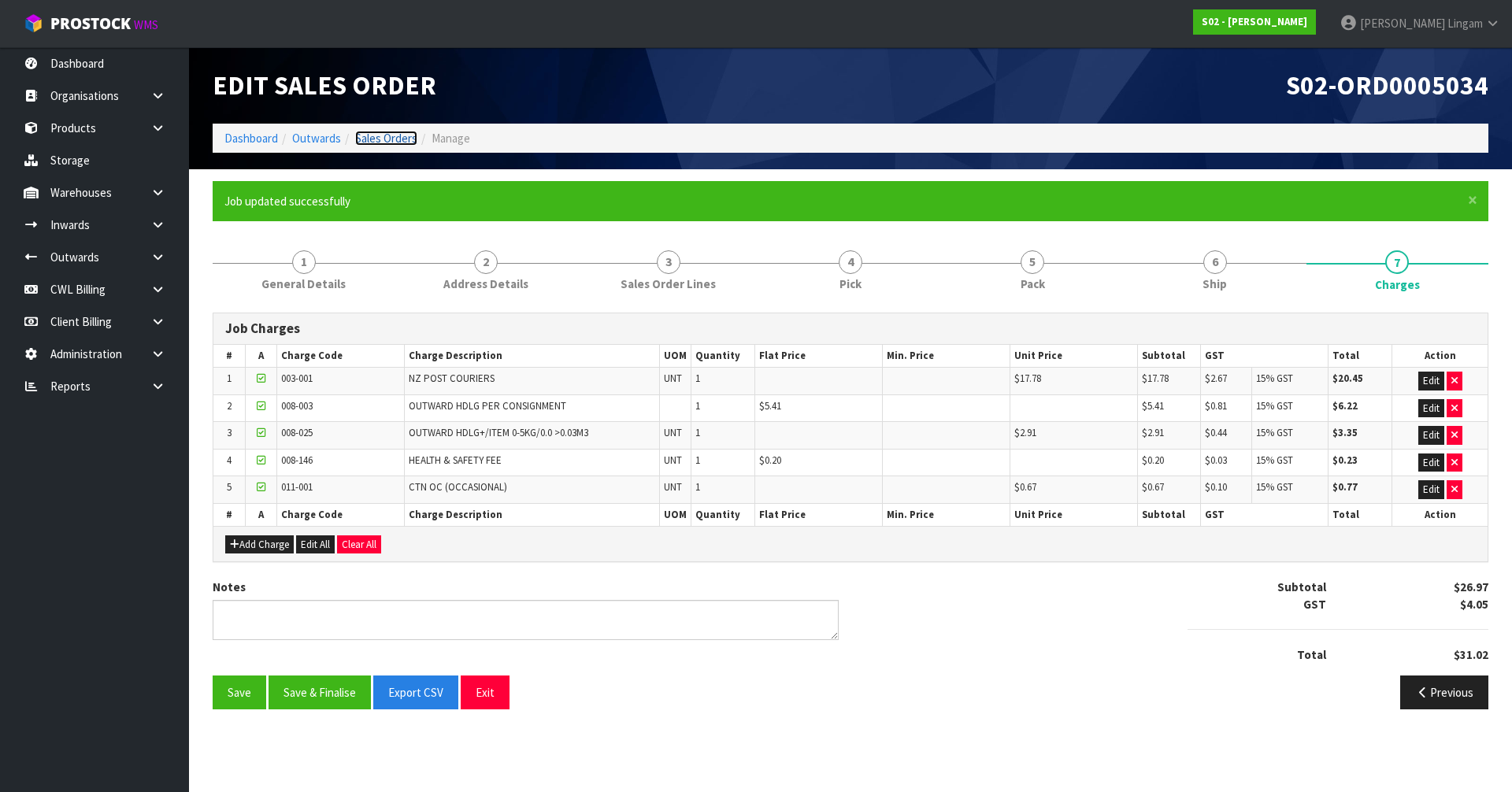
click at [386, 137] on link "Sales Orders" at bounding box center [386, 138] width 62 height 15
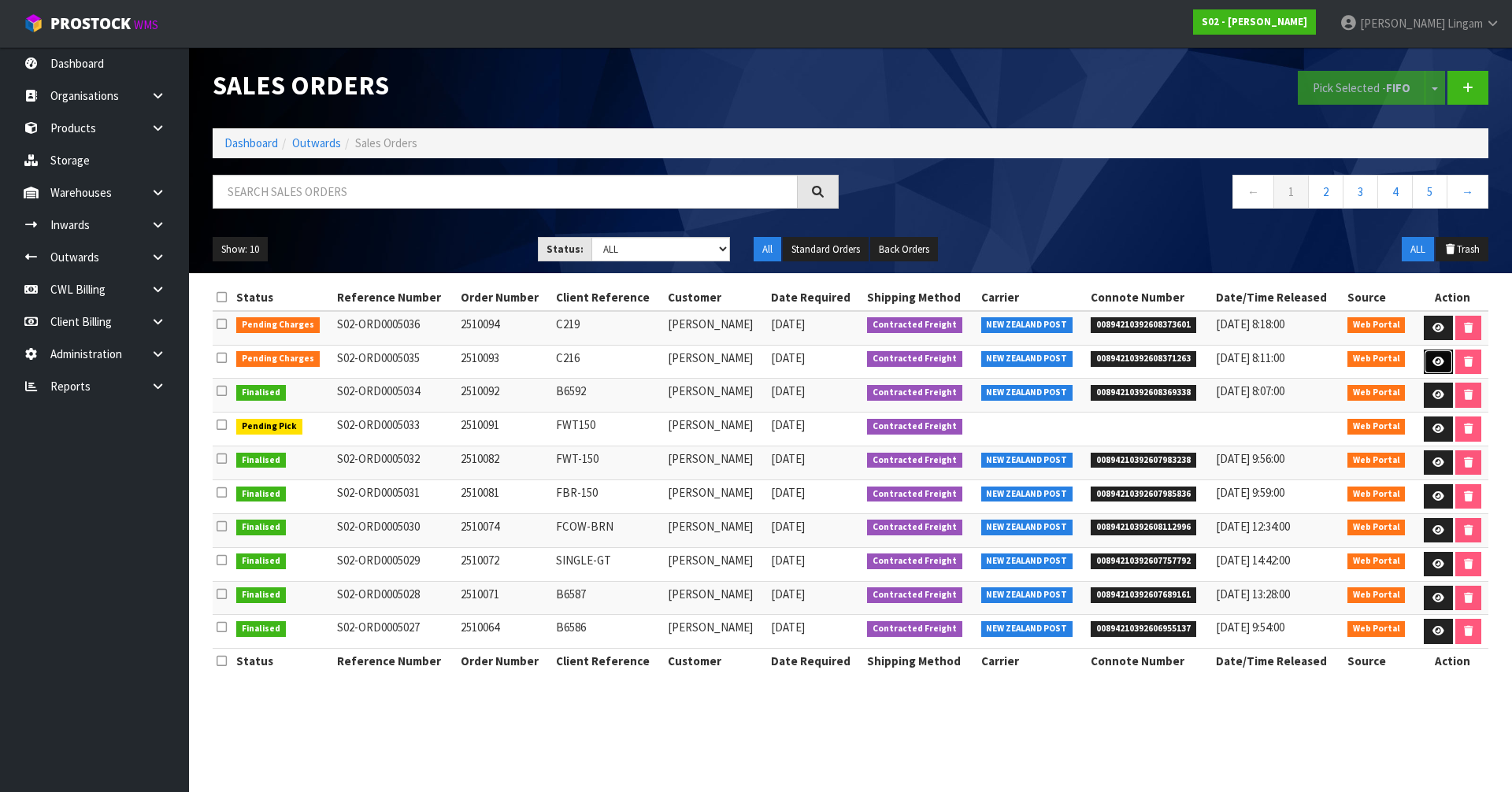
click at [1441, 363] on icon at bounding box center [1438, 362] width 12 height 10
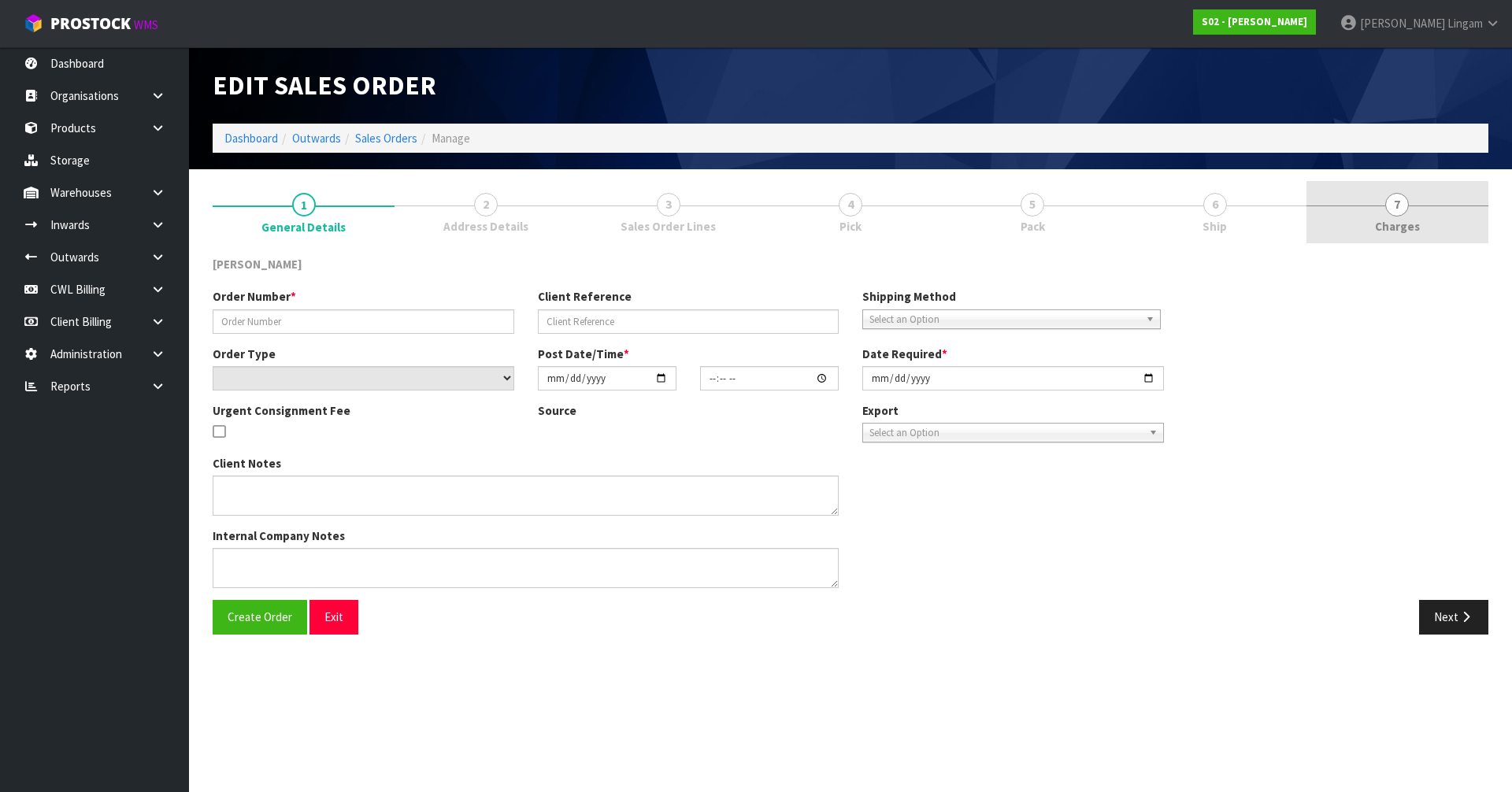
type input "2510093"
type input "C216"
select select "number:0"
type input "[DATE]"
type input "19:19:00.000"
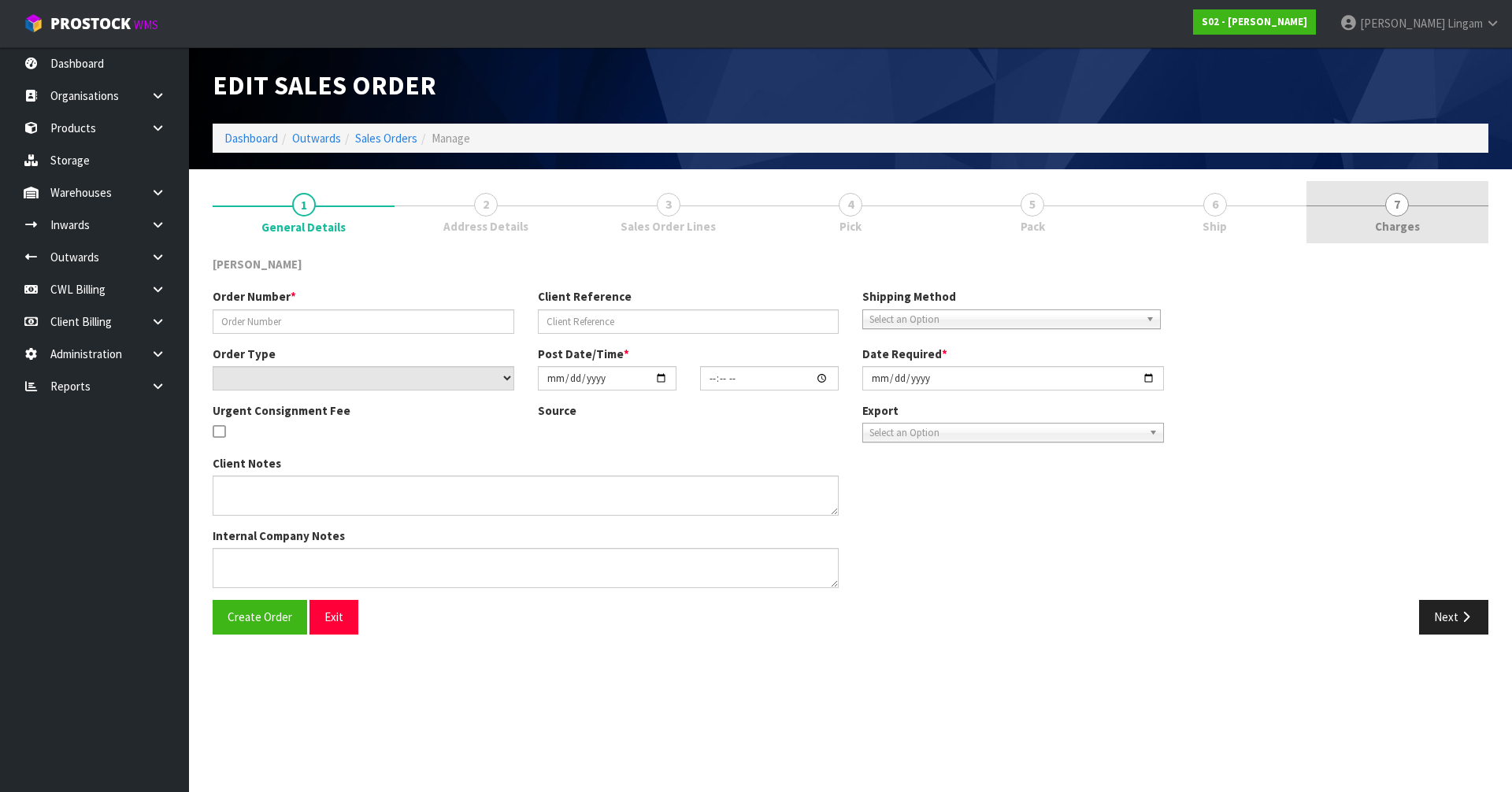
type input "[DATE]"
click at [1445, 229] on link "7 [GEOGRAPHIC_DATA]" at bounding box center [1397, 212] width 182 height 62
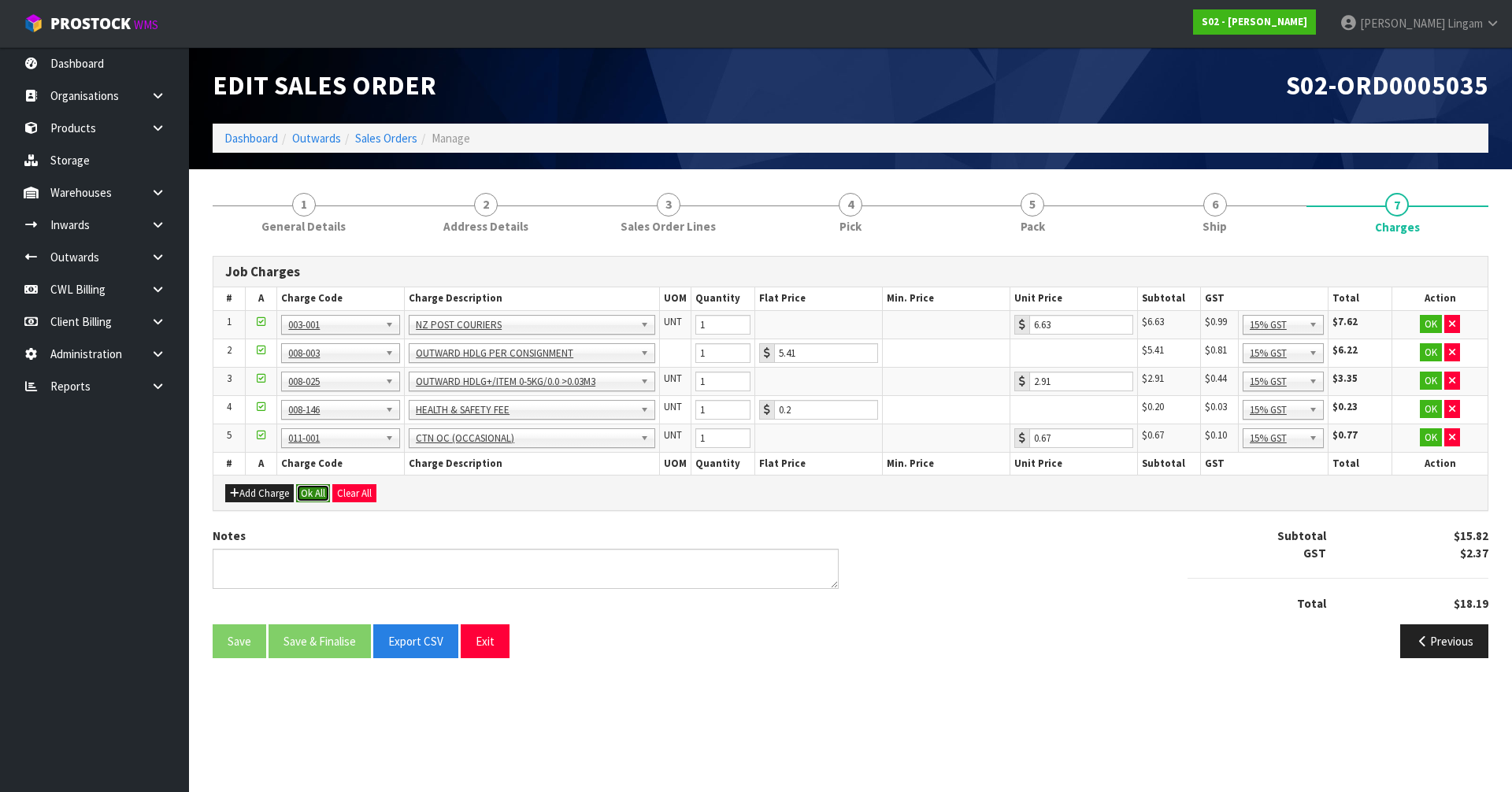
click at [323, 492] on button "Ok All" at bounding box center [313, 493] width 34 height 19
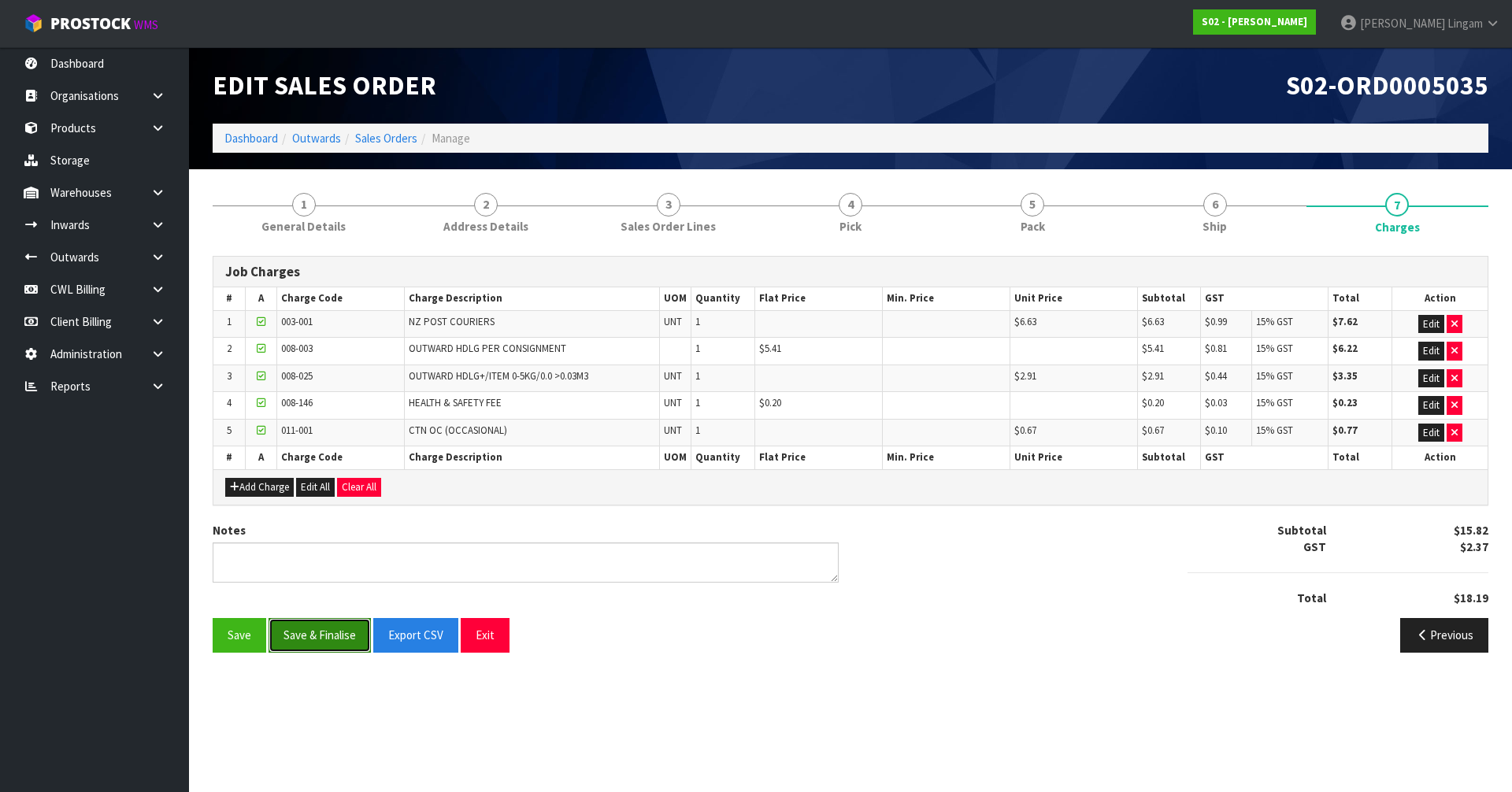
click at [323, 629] on button "Save & Finalise" at bounding box center [320, 635] width 102 height 34
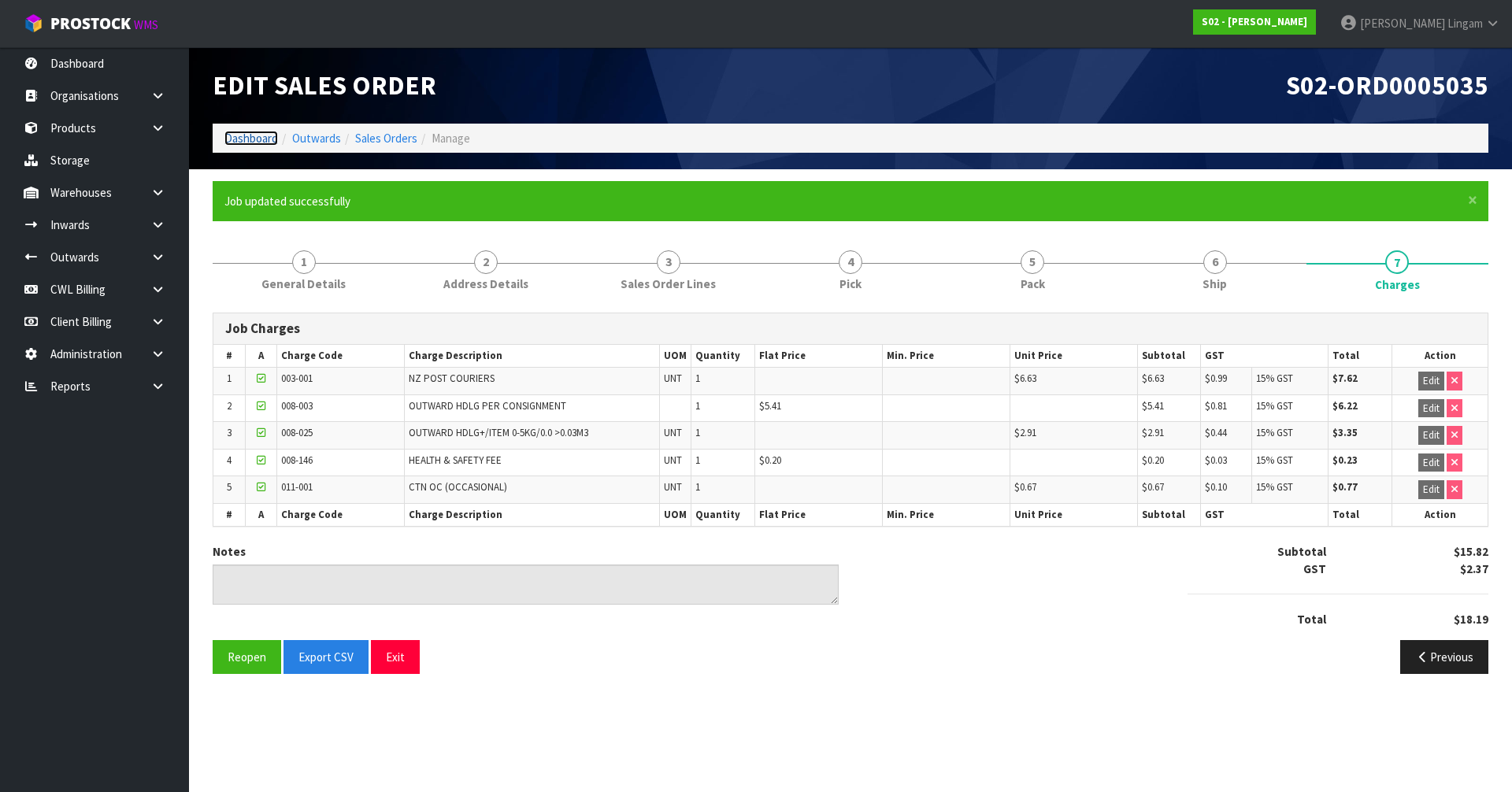
click at [235, 137] on link "Dashboard" at bounding box center [251, 138] width 54 height 15
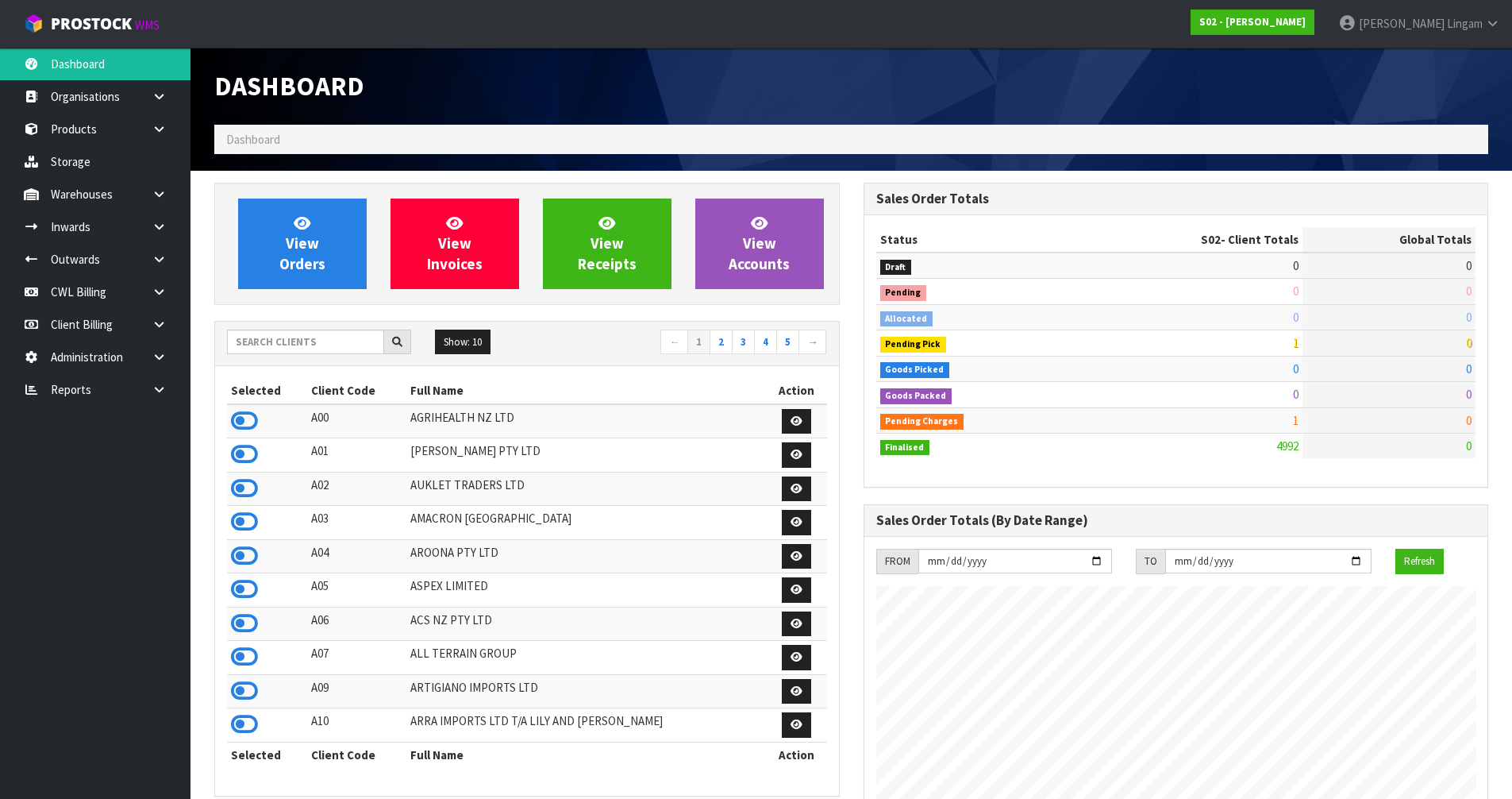
scroll to position [1204, 649]
click at [328, 267] on link "View Orders" at bounding box center [302, 245] width 129 height 91
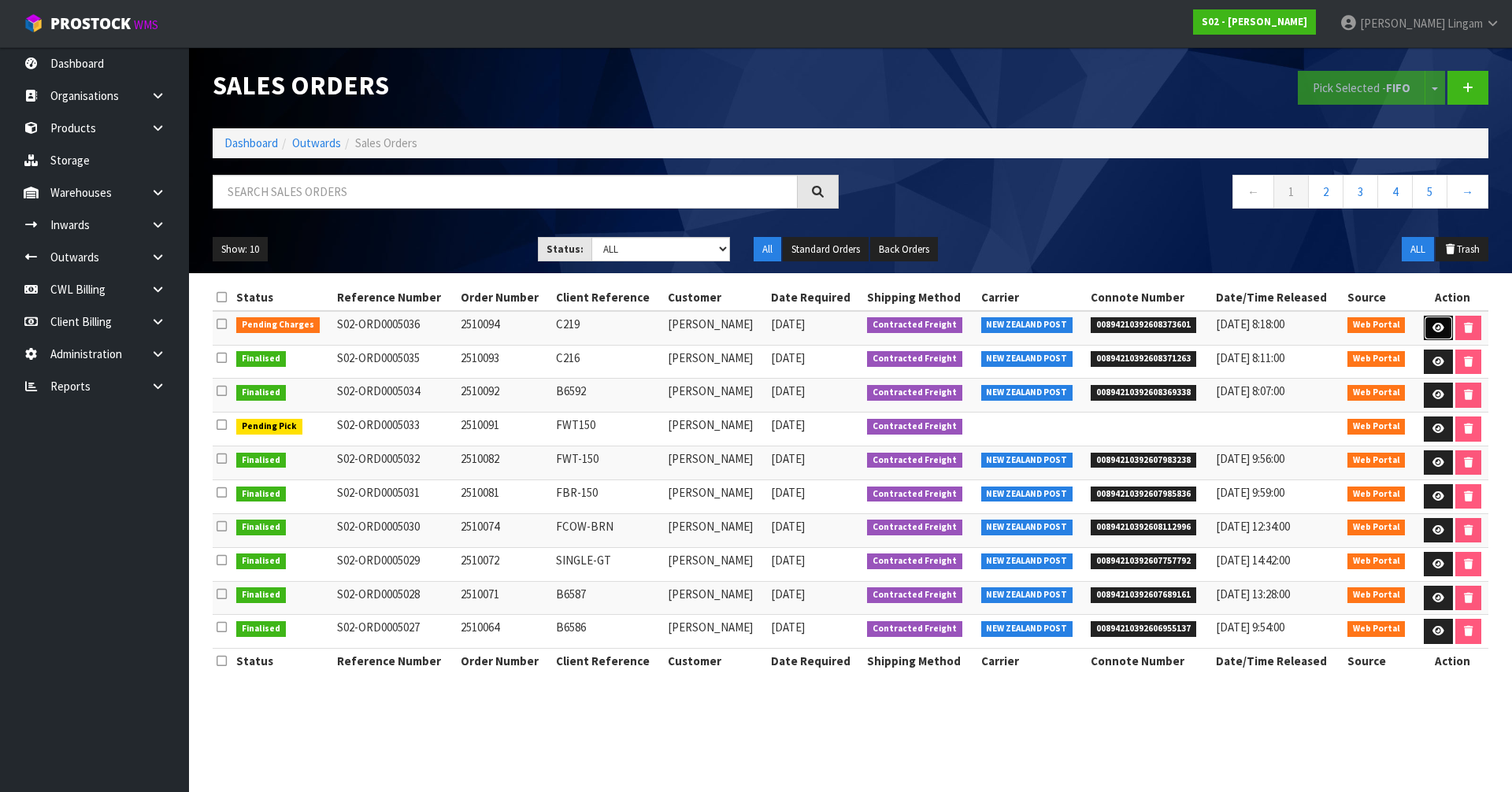
click at [1432, 327] on icon at bounding box center [1438, 328] width 12 height 10
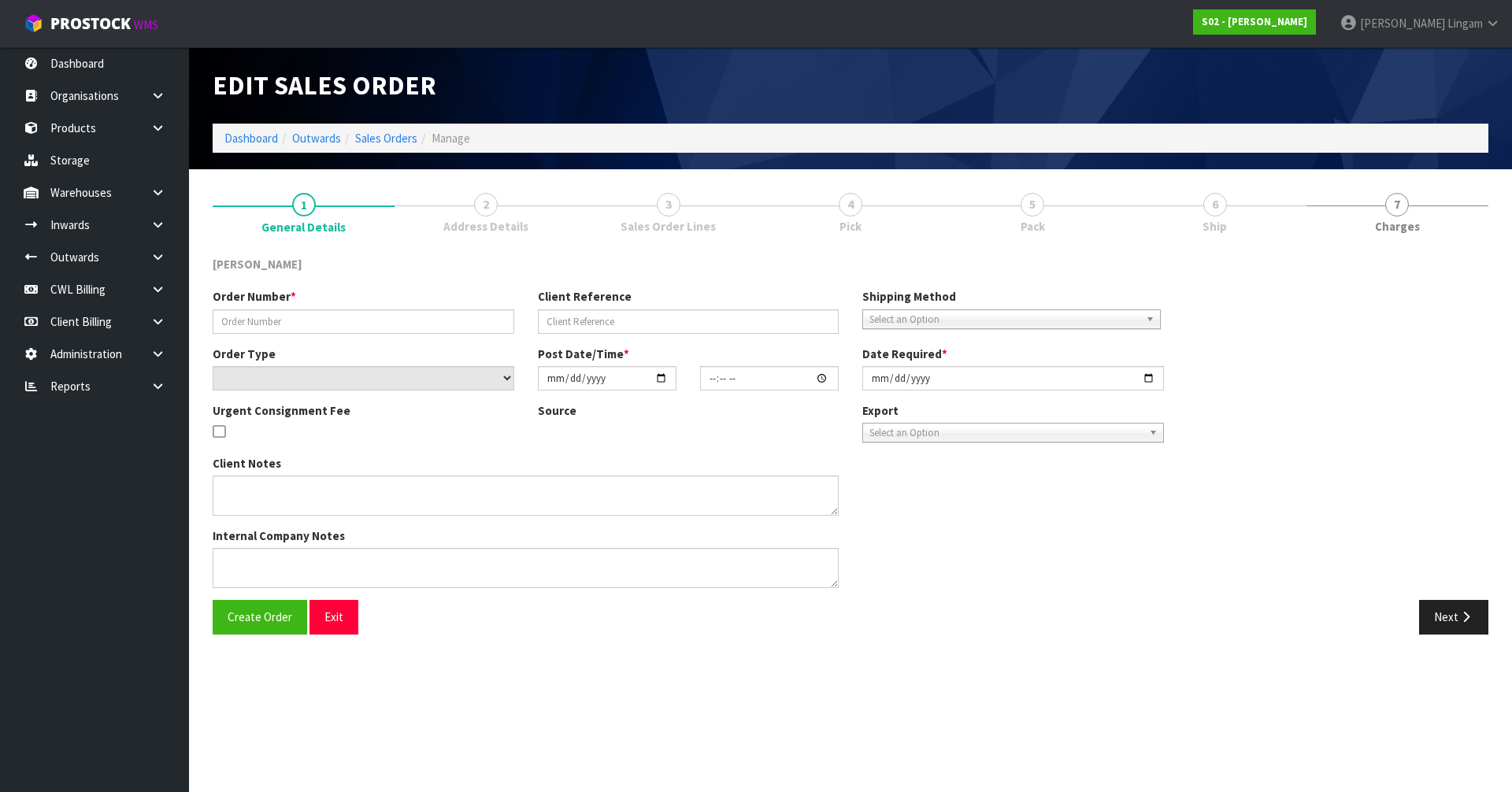
type input "2510094"
type input "C219"
select select "number:0"
type input "[DATE]"
type input "19:22:00.000"
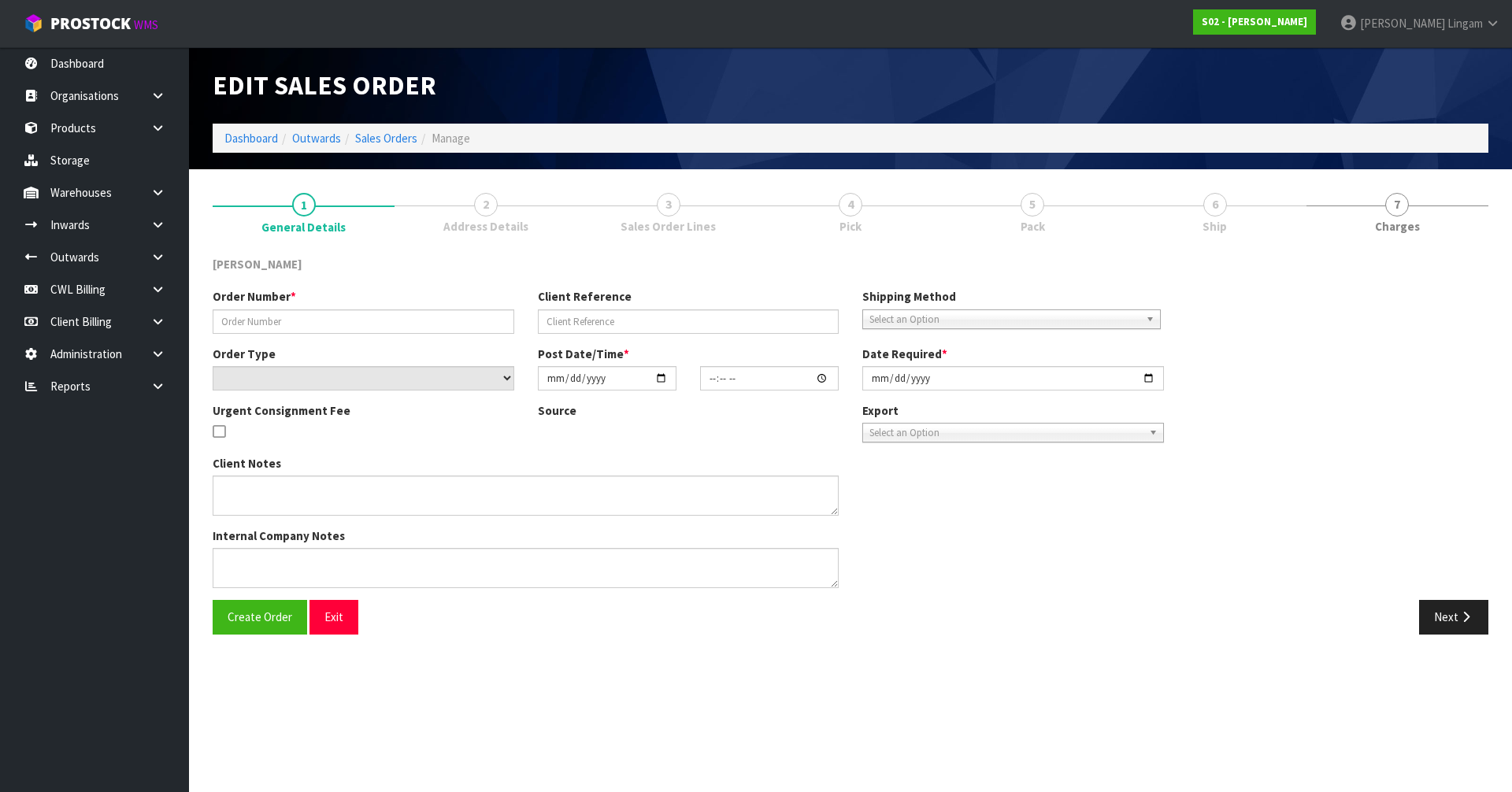
type input "[DATE]"
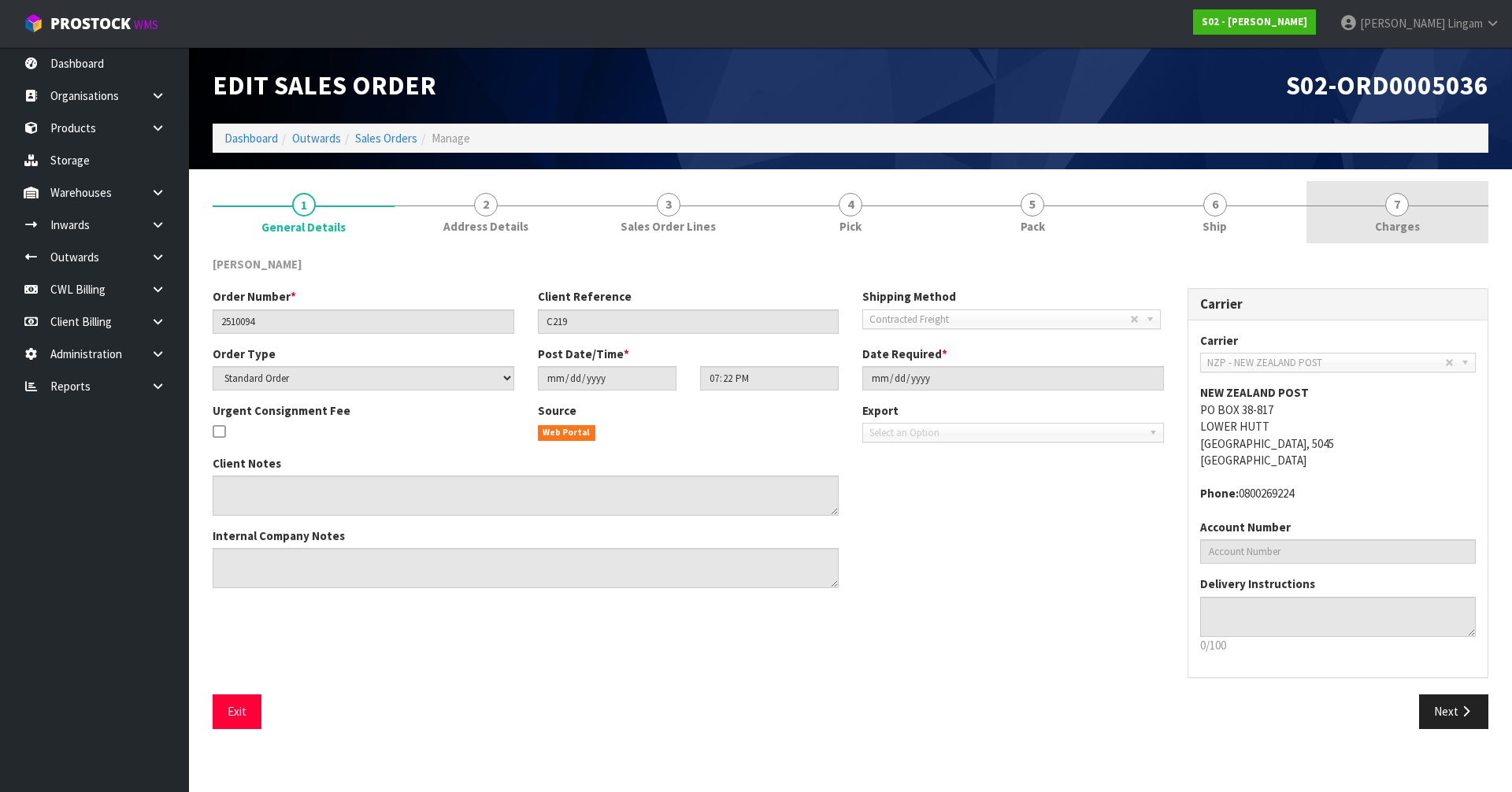
click at [1383, 211] on link "7 [GEOGRAPHIC_DATA]" at bounding box center [1397, 212] width 182 height 62
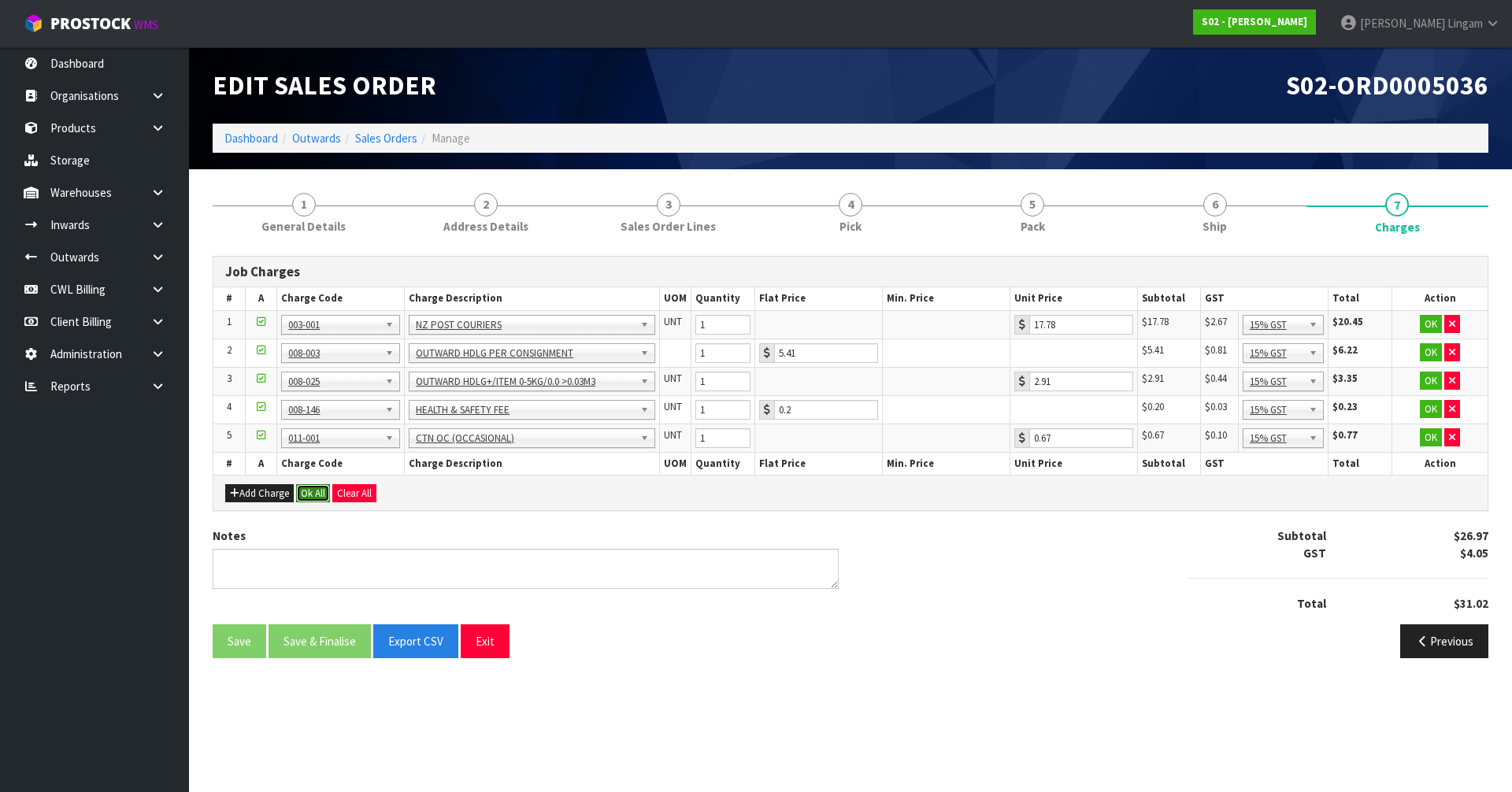
click at [302, 489] on button "Ok All" at bounding box center [313, 493] width 34 height 19
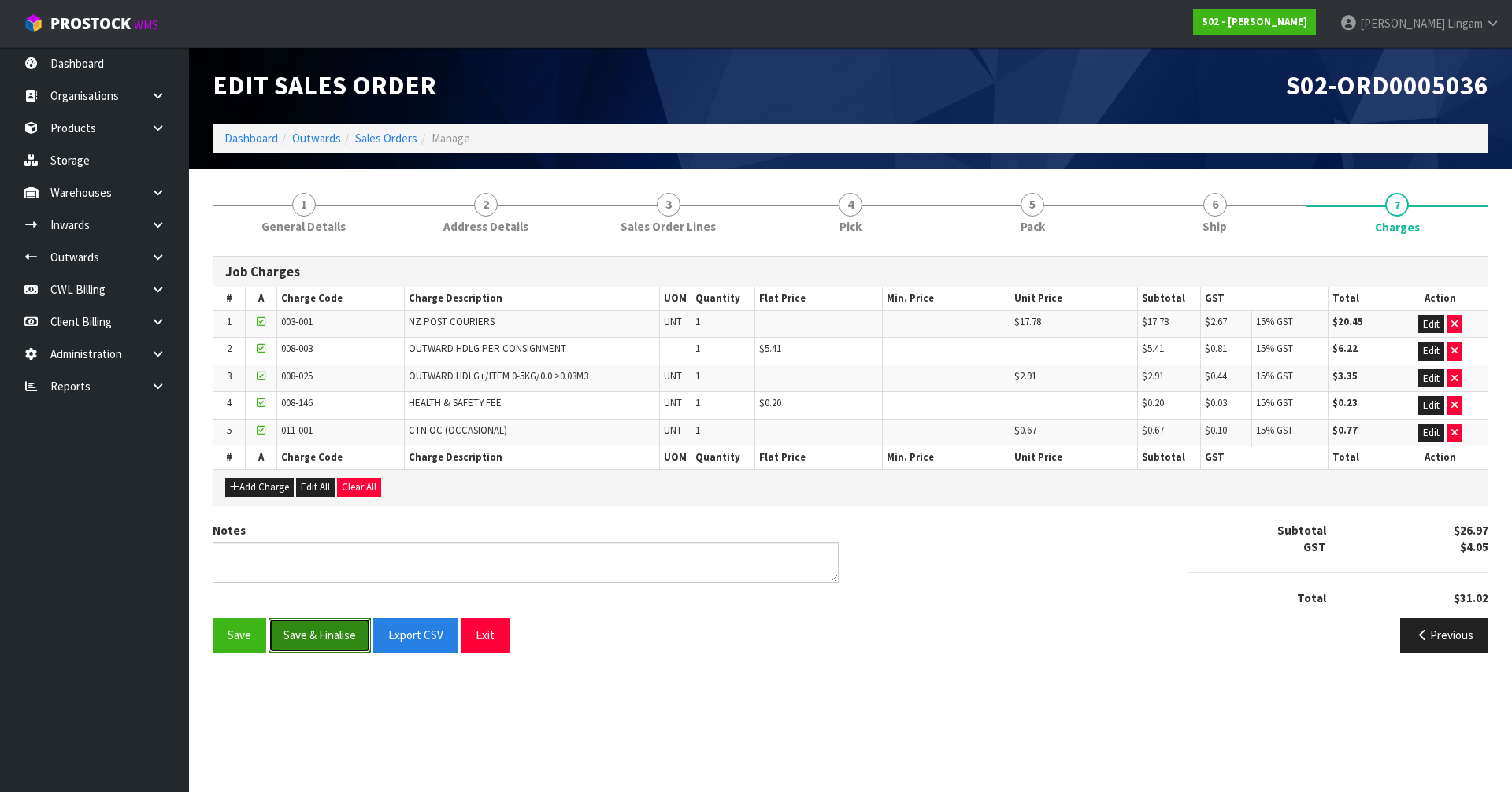
click at [327, 639] on button "Save & Finalise" at bounding box center [320, 635] width 102 height 34
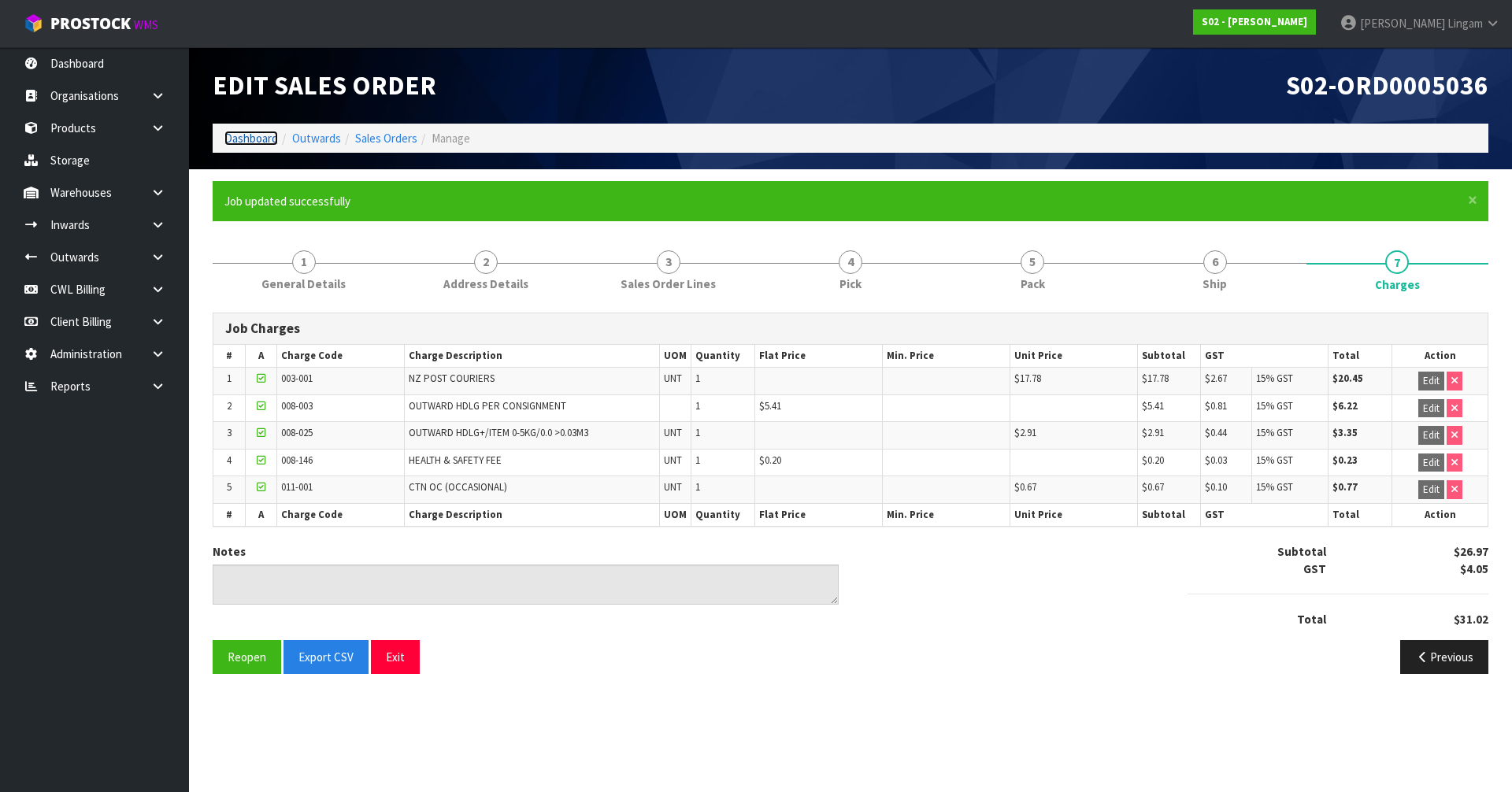
click at [246, 135] on link "Dashboard" at bounding box center [251, 138] width 54 height 15
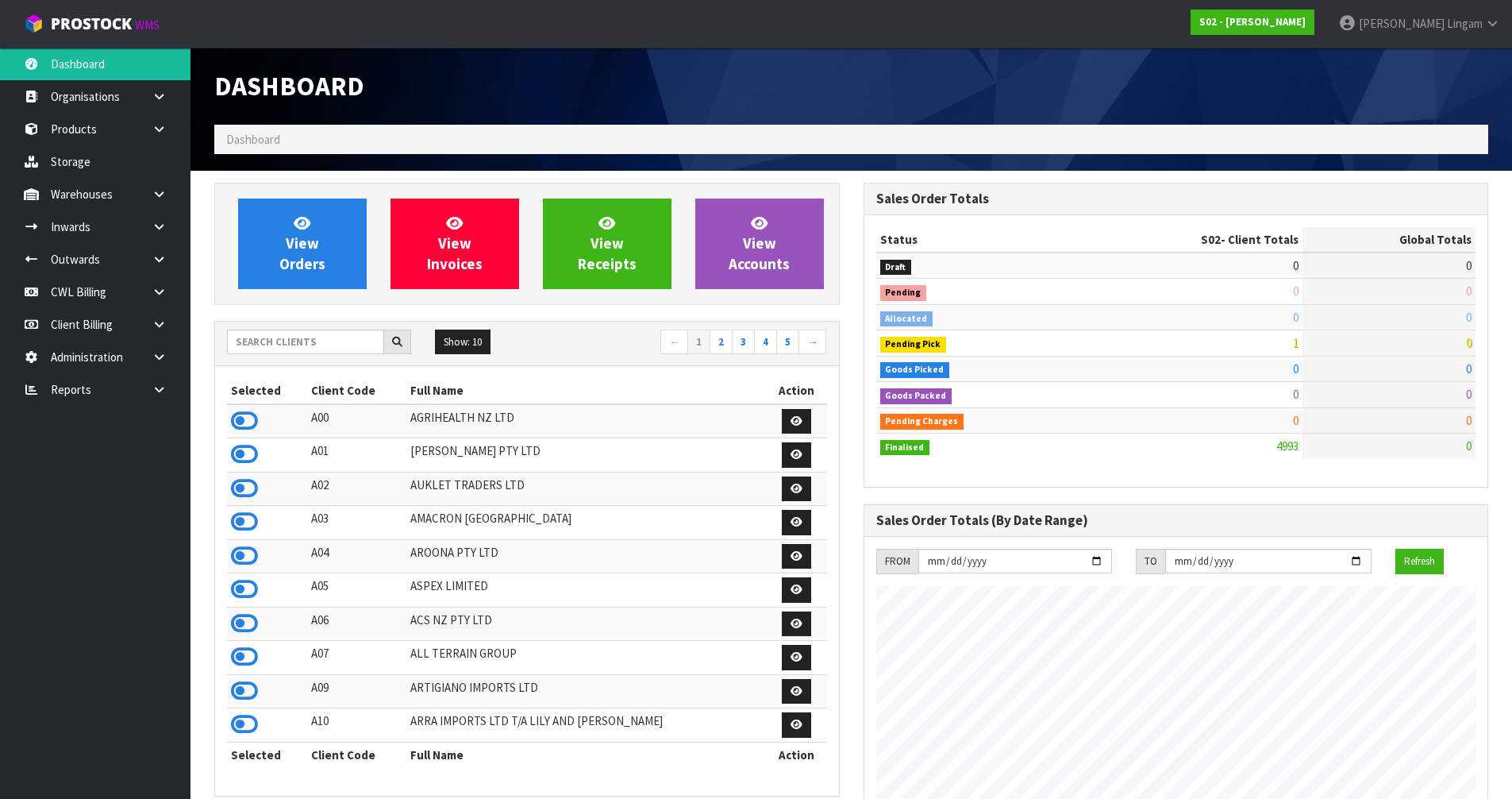
scroll to position [1204, 649]
click at [292, 342] on input "text" at bounding box center [306, 342] width 157 height 25
click at [296, 349] on input "text" at bounding box center [306, 342] width 157 height 25
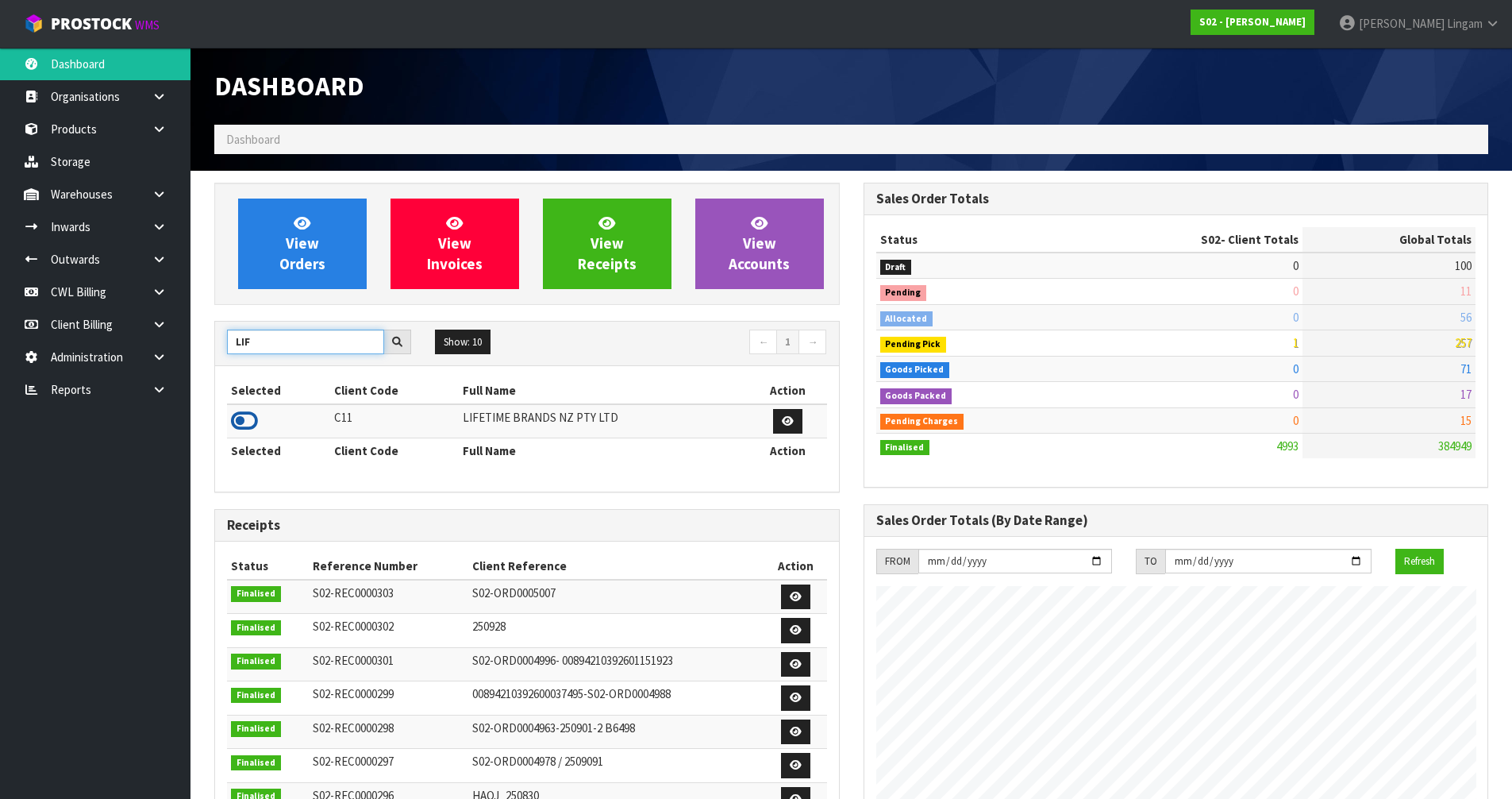
type input "LIF"
click at [239, 419] on icon at bounding box center [244, 421] width 27 height 24
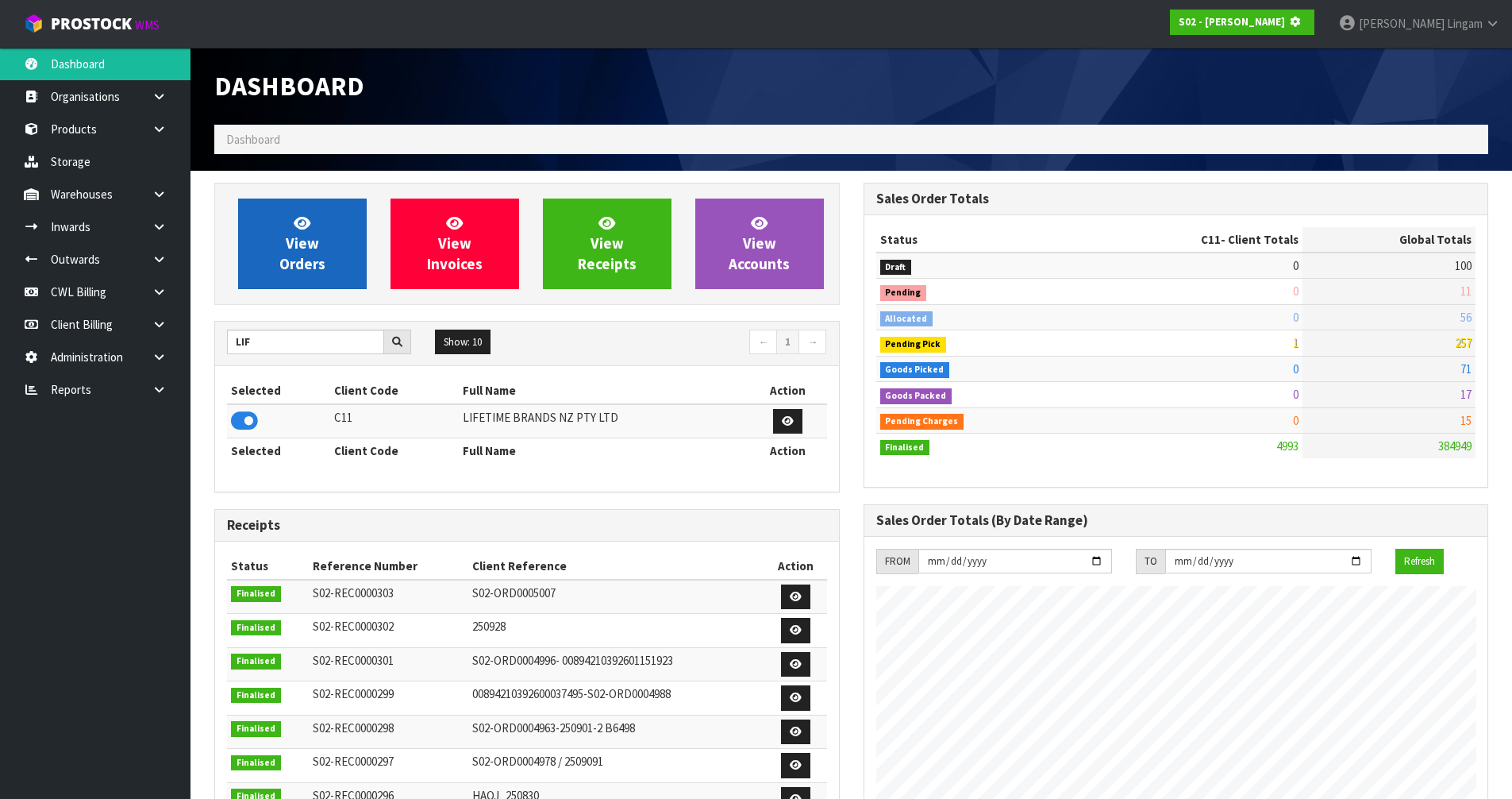
scroll to position [990, 649]
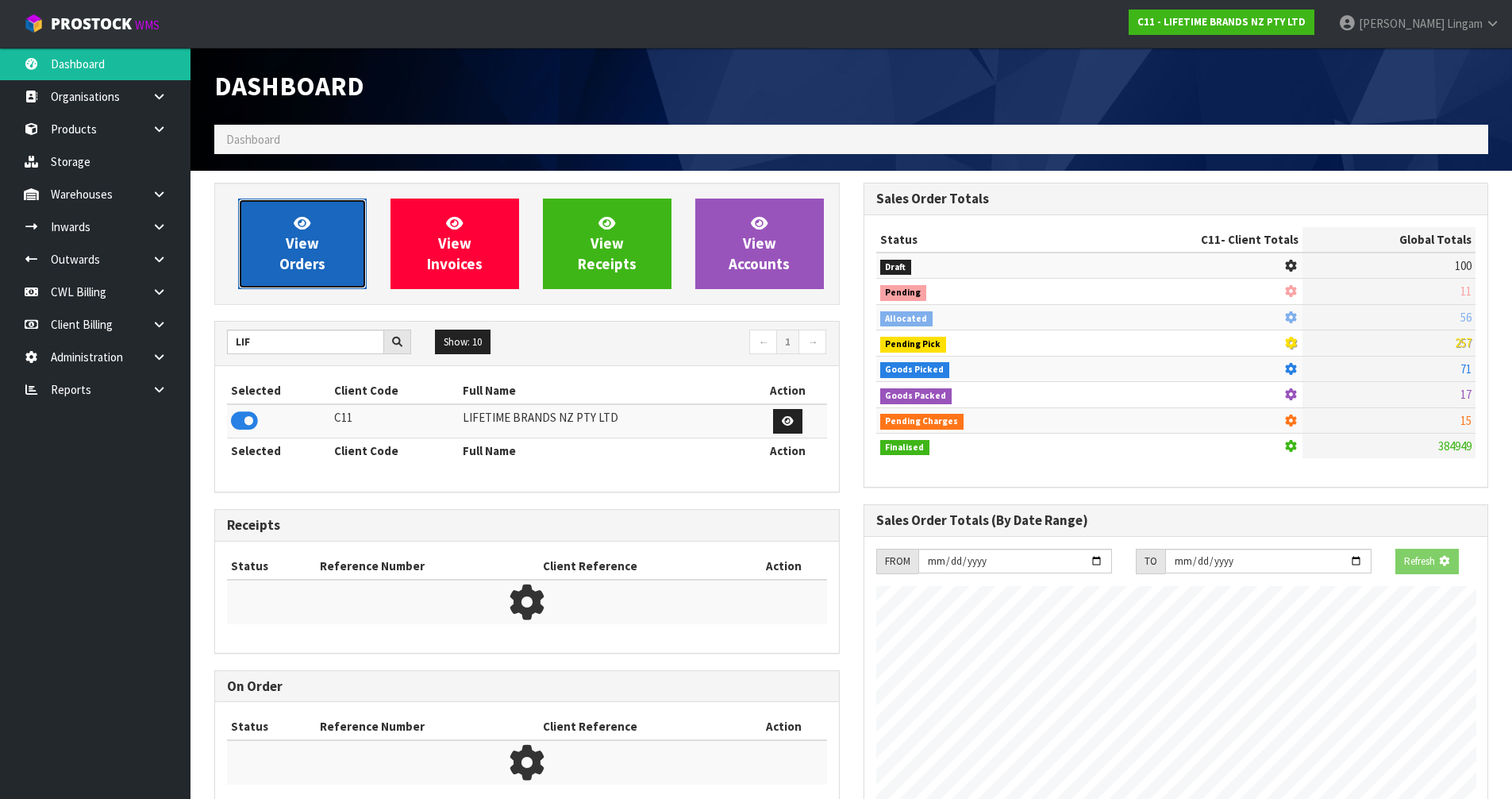
click at [302, 254] on span "View Orders" at bounding box center [302, 243] width 46 height 60
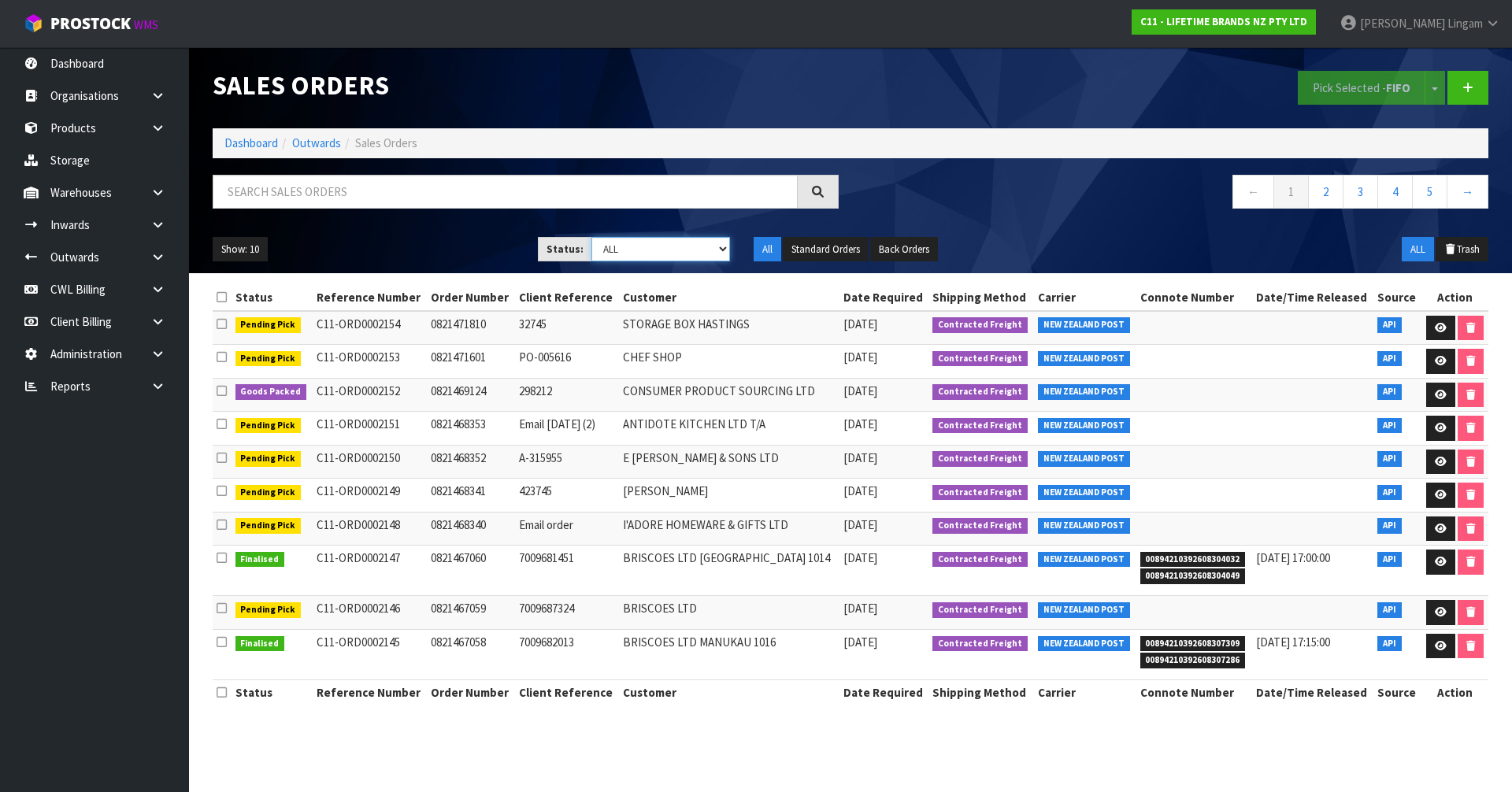
click at [683, 247] on select "Draft Pending Allocated Pending Pick Goods Picked Goods Packed Pending Charges …" at bounding box center [661, 249] width 139 height 24
select select "string:5"
click at [591, 237] on select "Draft Pending Allocated Pending Pick Goods Picked Goods Packed Pending Charges …" at bounding box center [661, 249] width 139 height 24
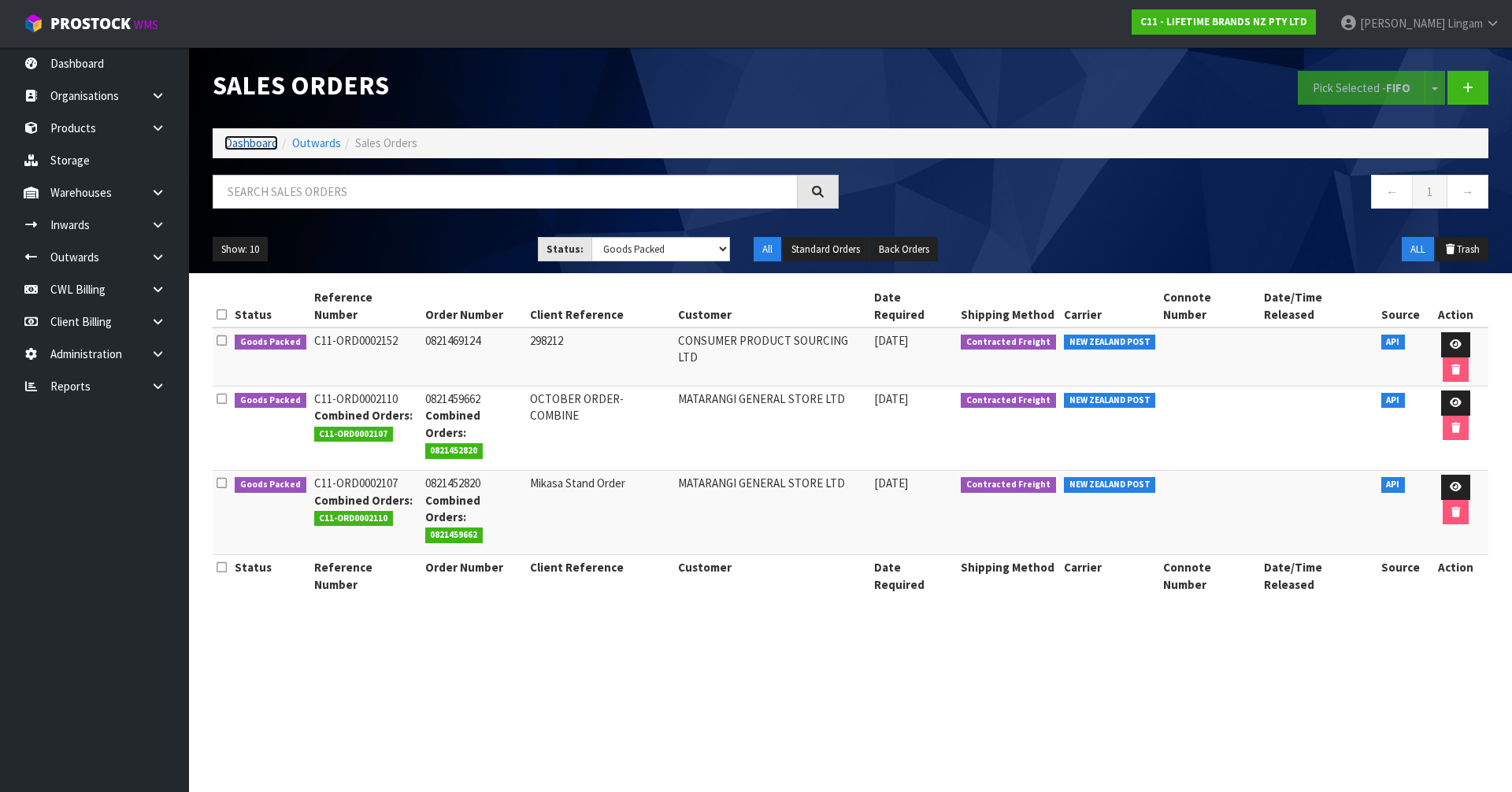
click at [244, 144] on link "Dashboard" at bounding box center [251, 143] width 54 height 15
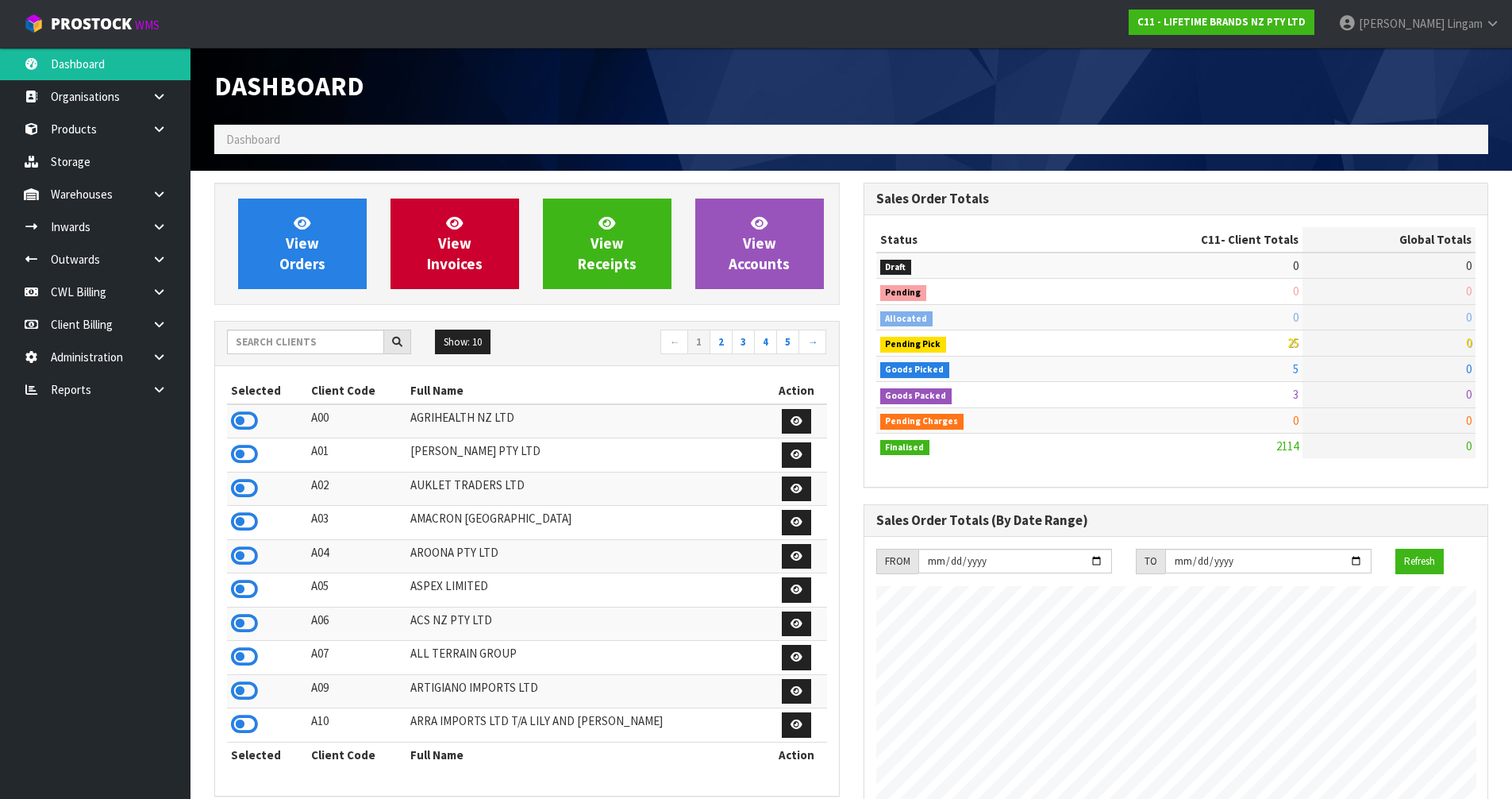
scroll to position [1204, 649]
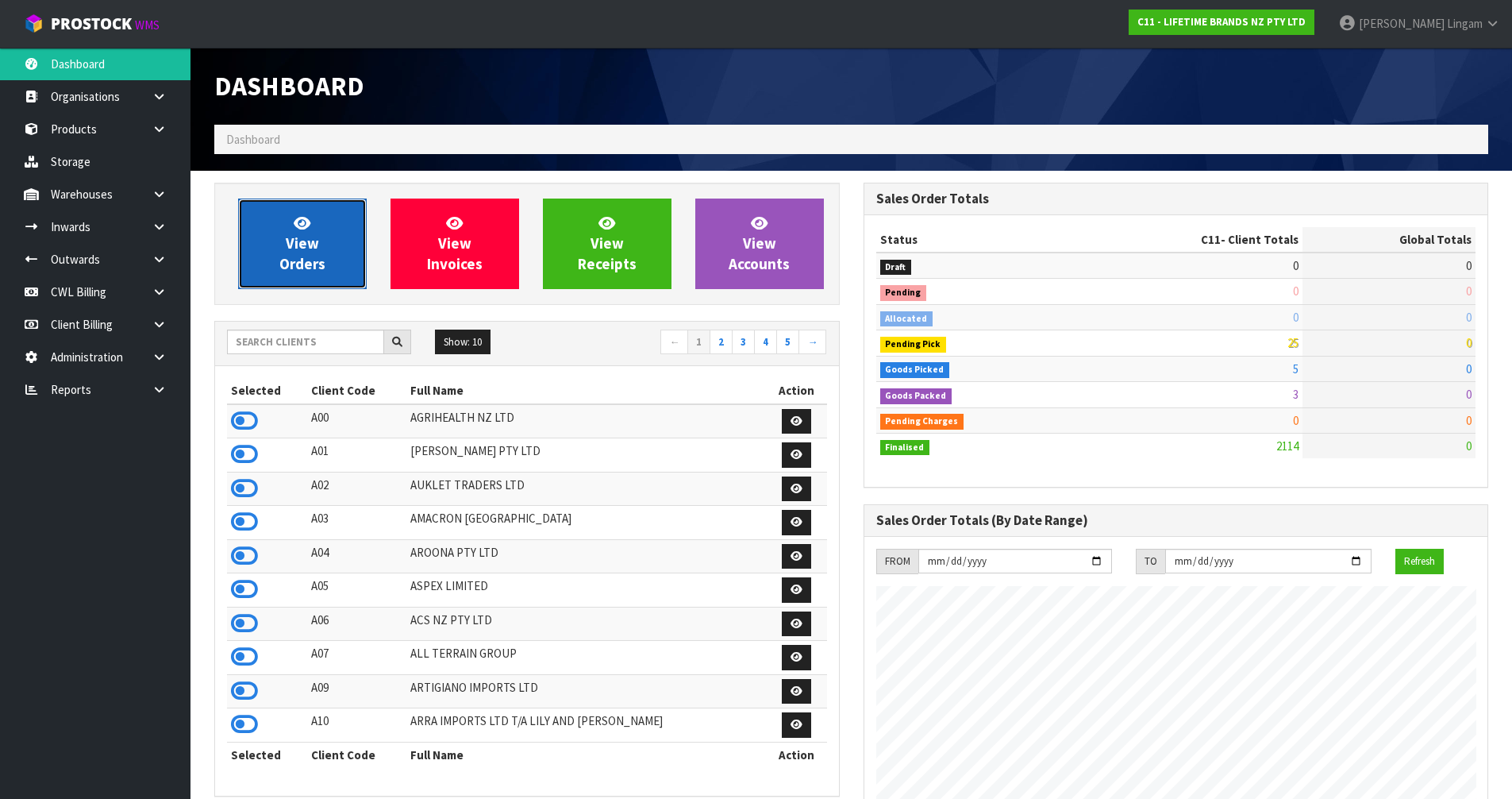
click at [347, 255] on link "View Orders" at bounding box center [302, 245] width 129 height 91
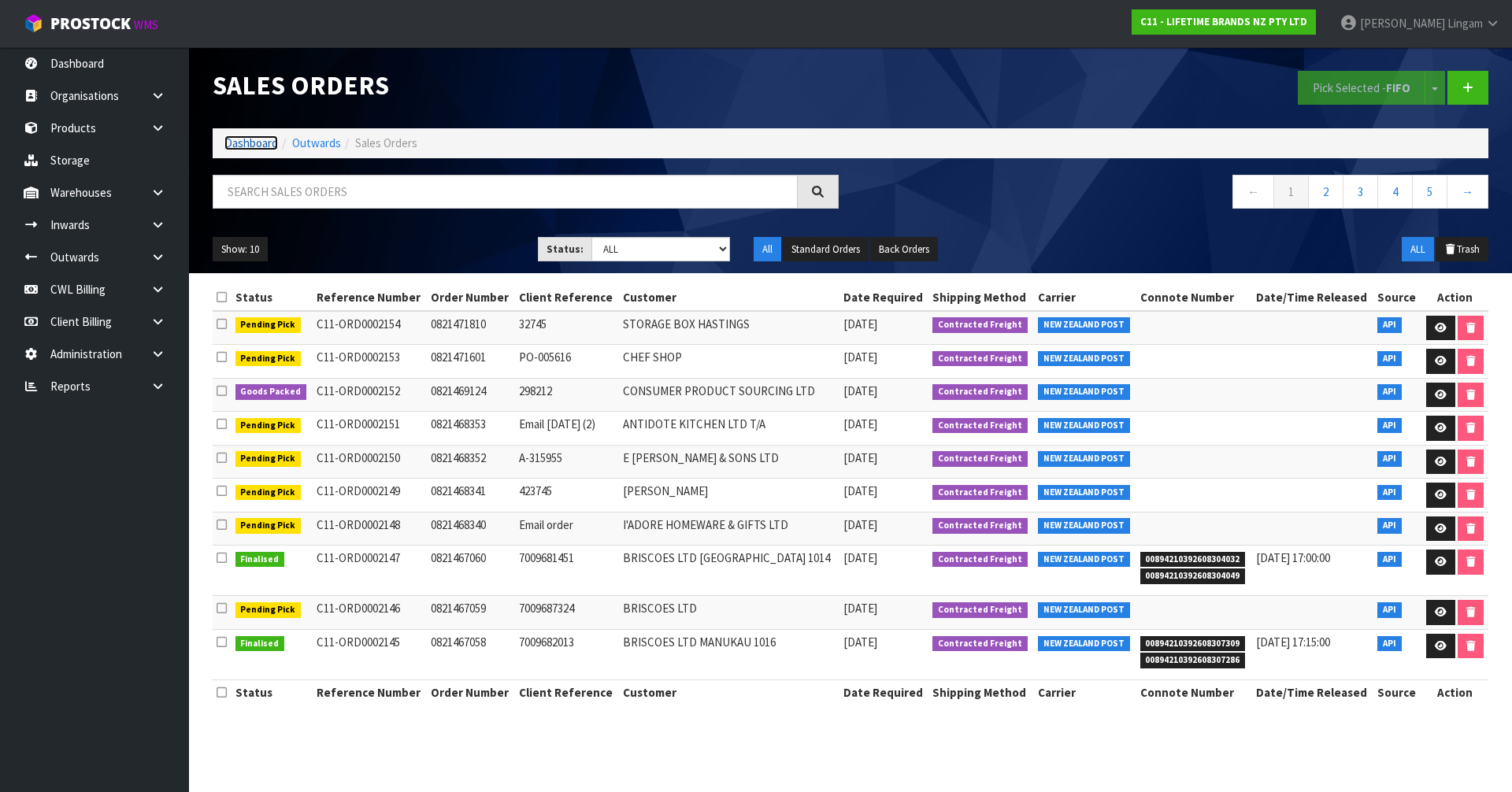
click at [248, 144] on link "Dashboard" at bounding box center [251, 143] width 54 height 15
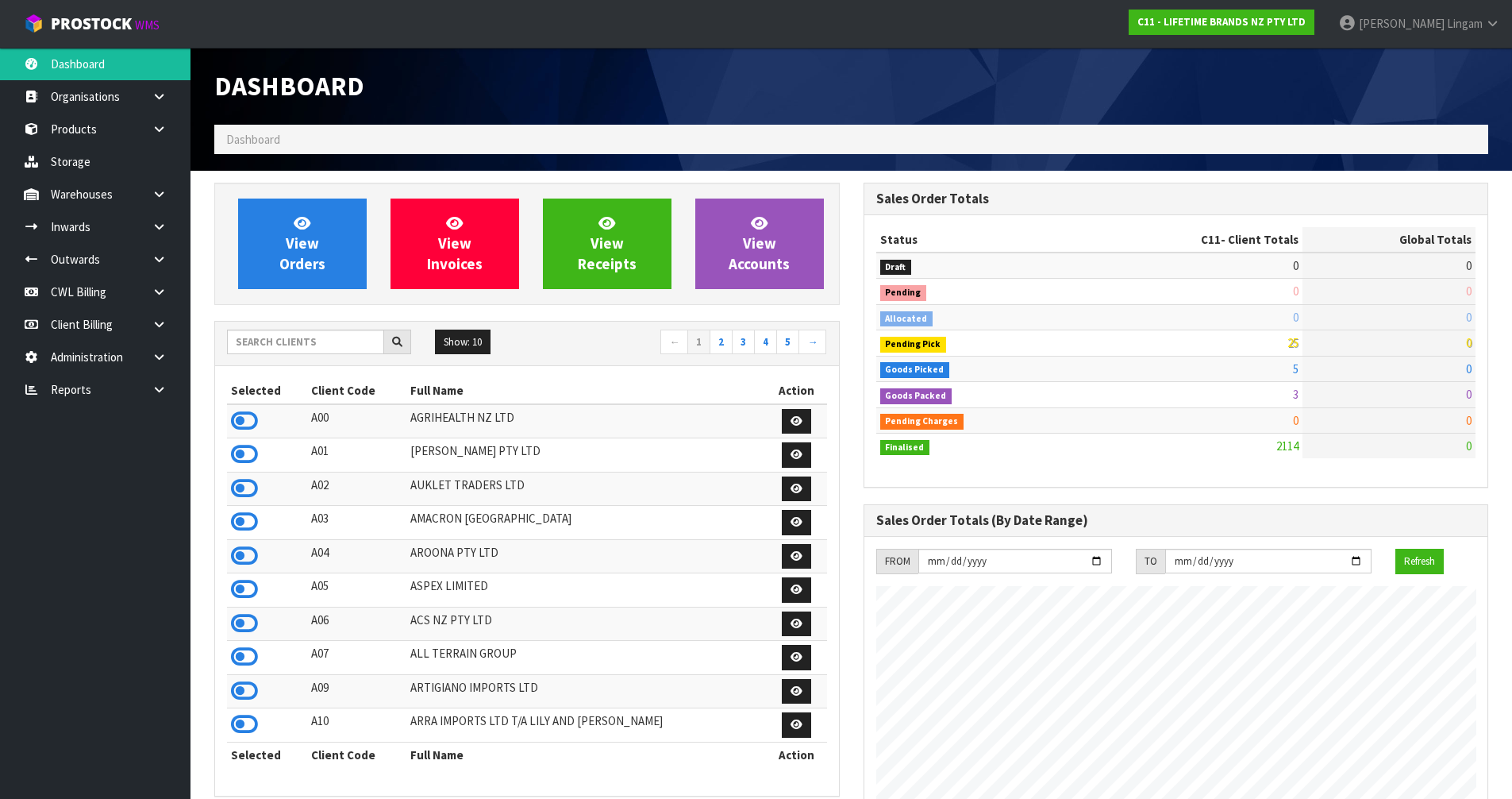
scroll to position [1204, 649]
click at [307, 343] on input "text" at bounding box center [306, 342] width 157 height 25
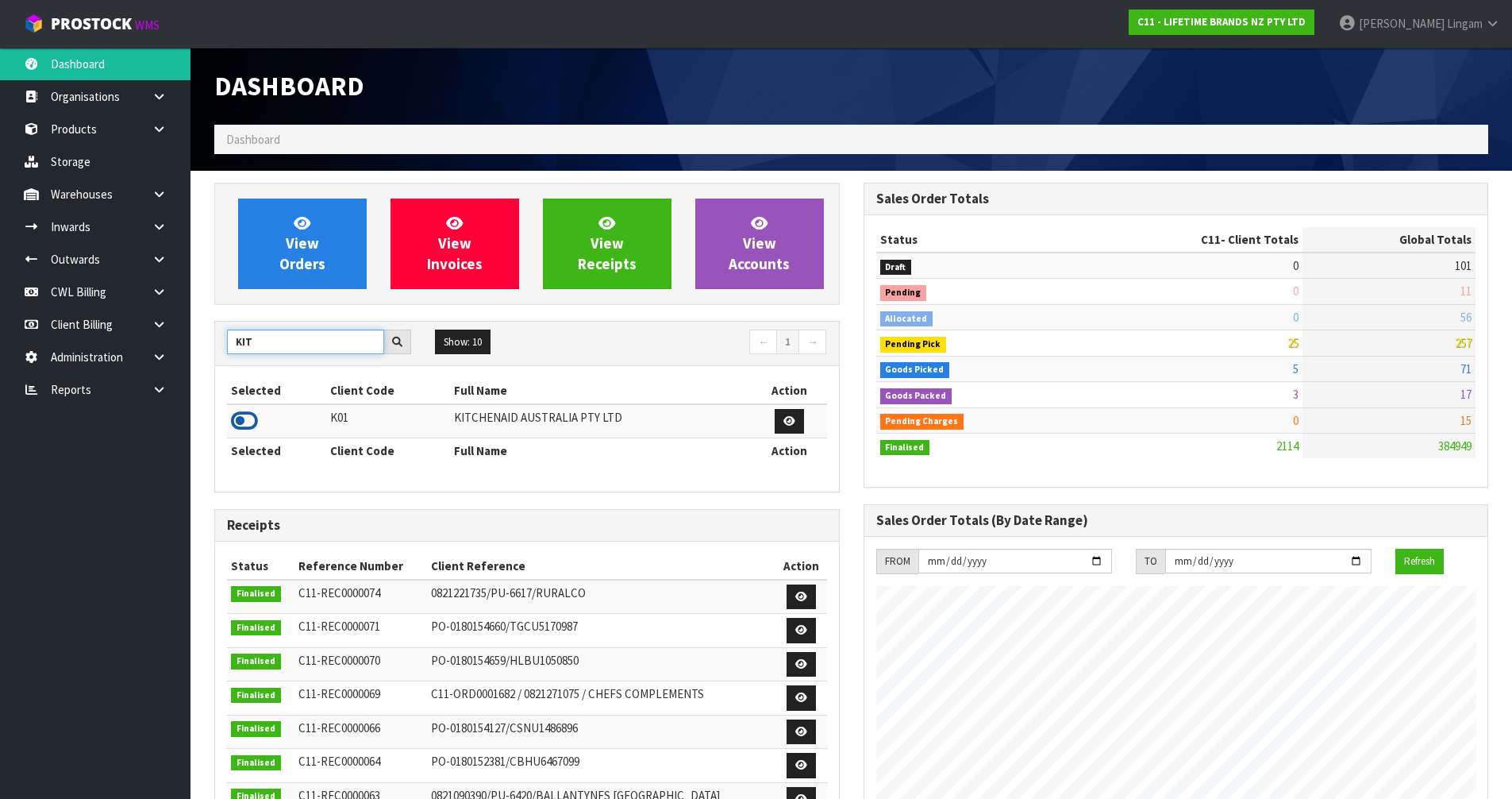
type input "KIT"
click at [250, 423] on icon at bounding box center [244, 421] width 27 height 24
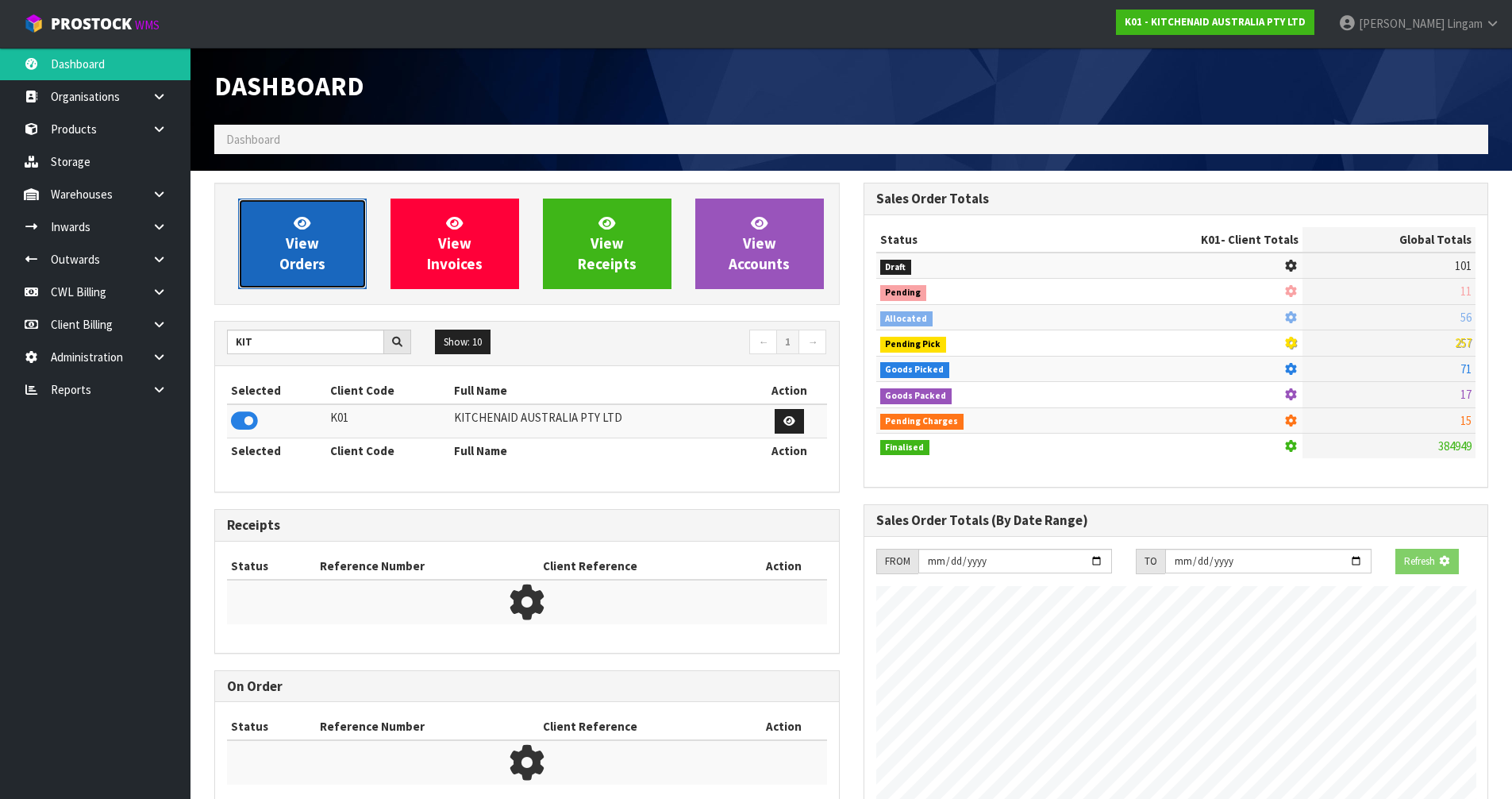
click at [321, 280] on link "View Orders" at bounding box center [302, 245] width 129 height 91
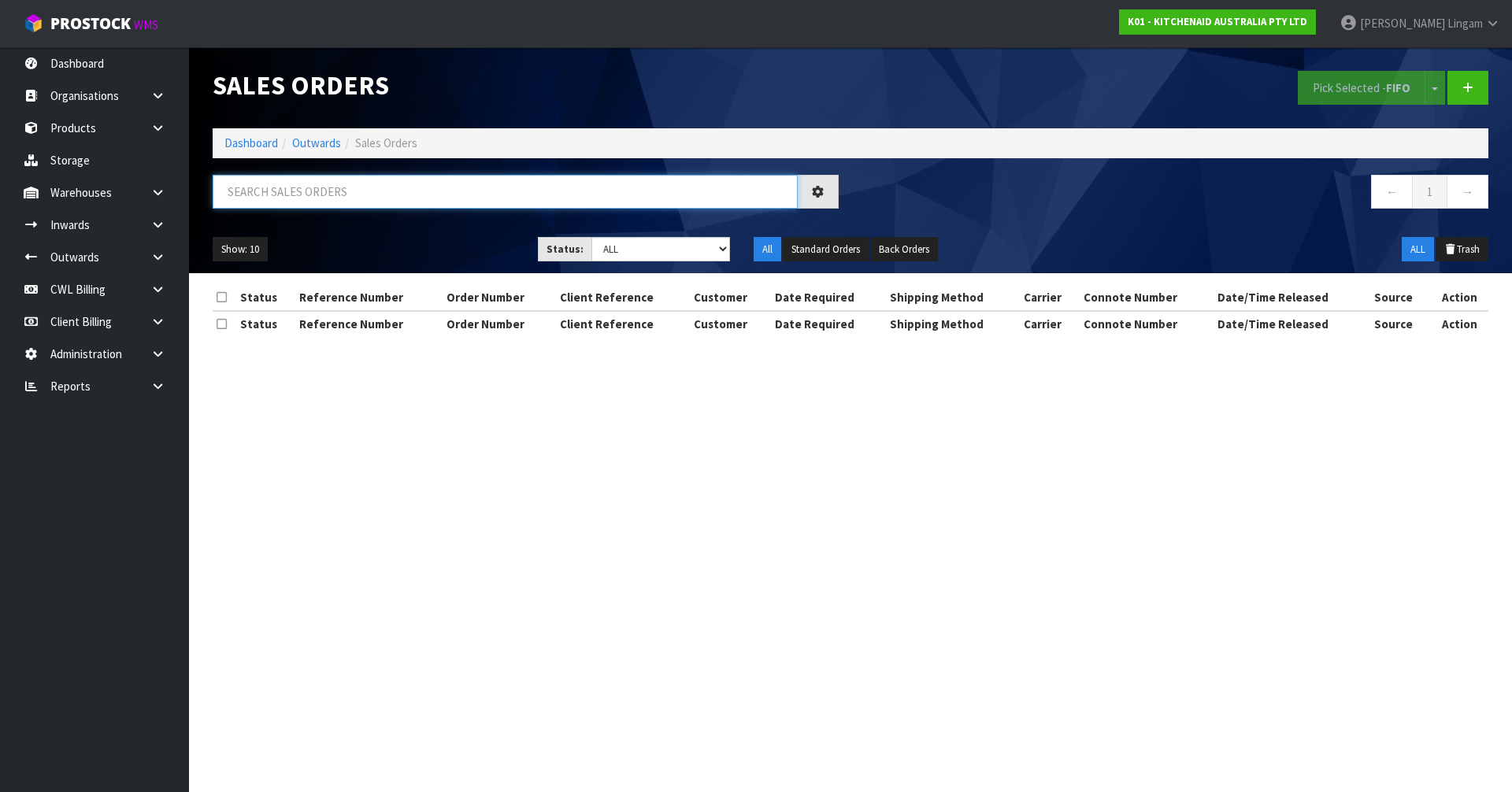
click at [479, 192] on input "text" at bounding box center [505, 192] width 585 height 34
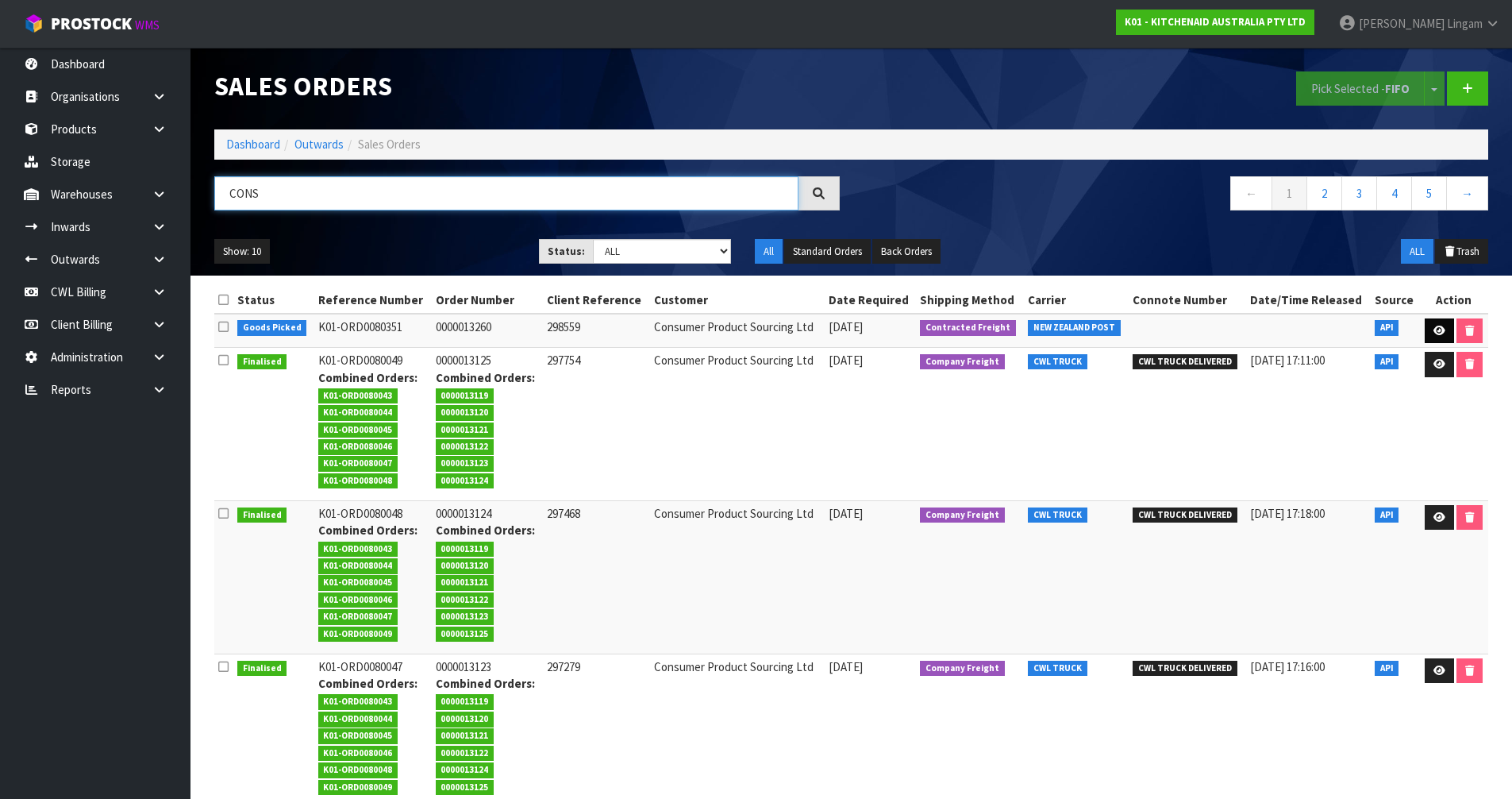
type input "CONS"
click at [1438, 332] on icon at bounding box center [1439, 331] width 12 height 10
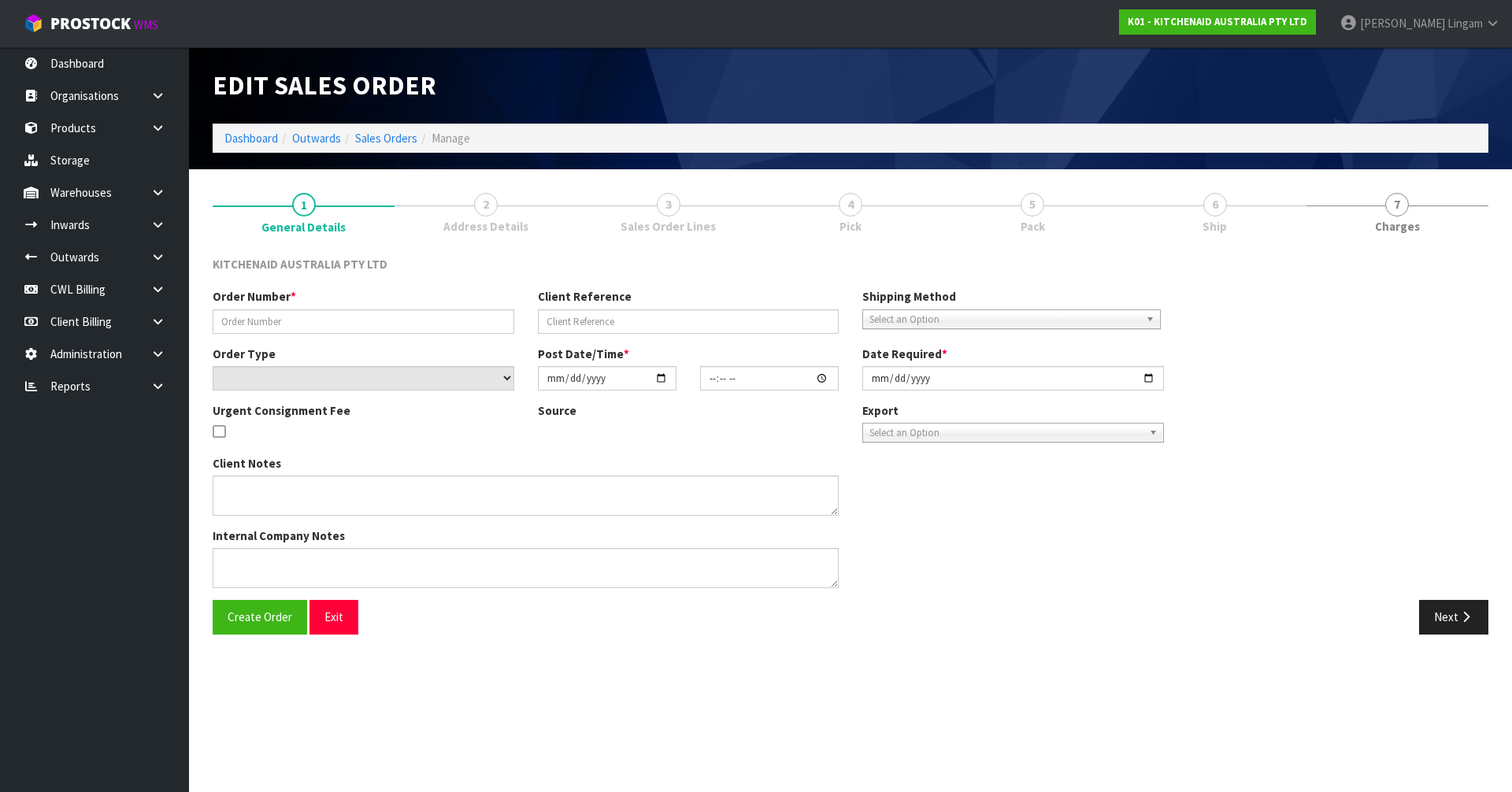
type input "0000013260"
type input "298559"
select select "number:0"
type input "[DATE]"
type input "18:38:01.000"
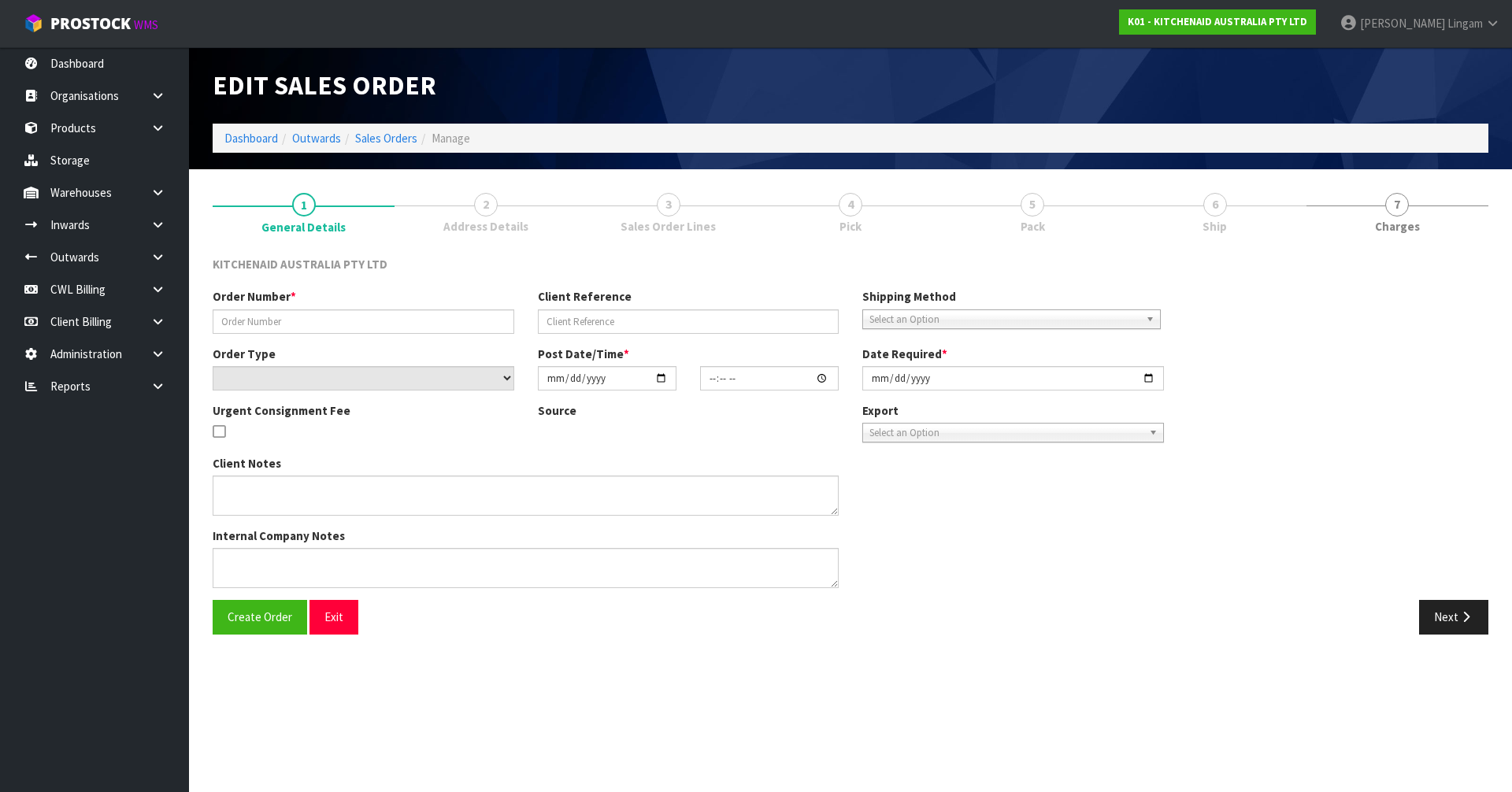
type input "[DATE]"
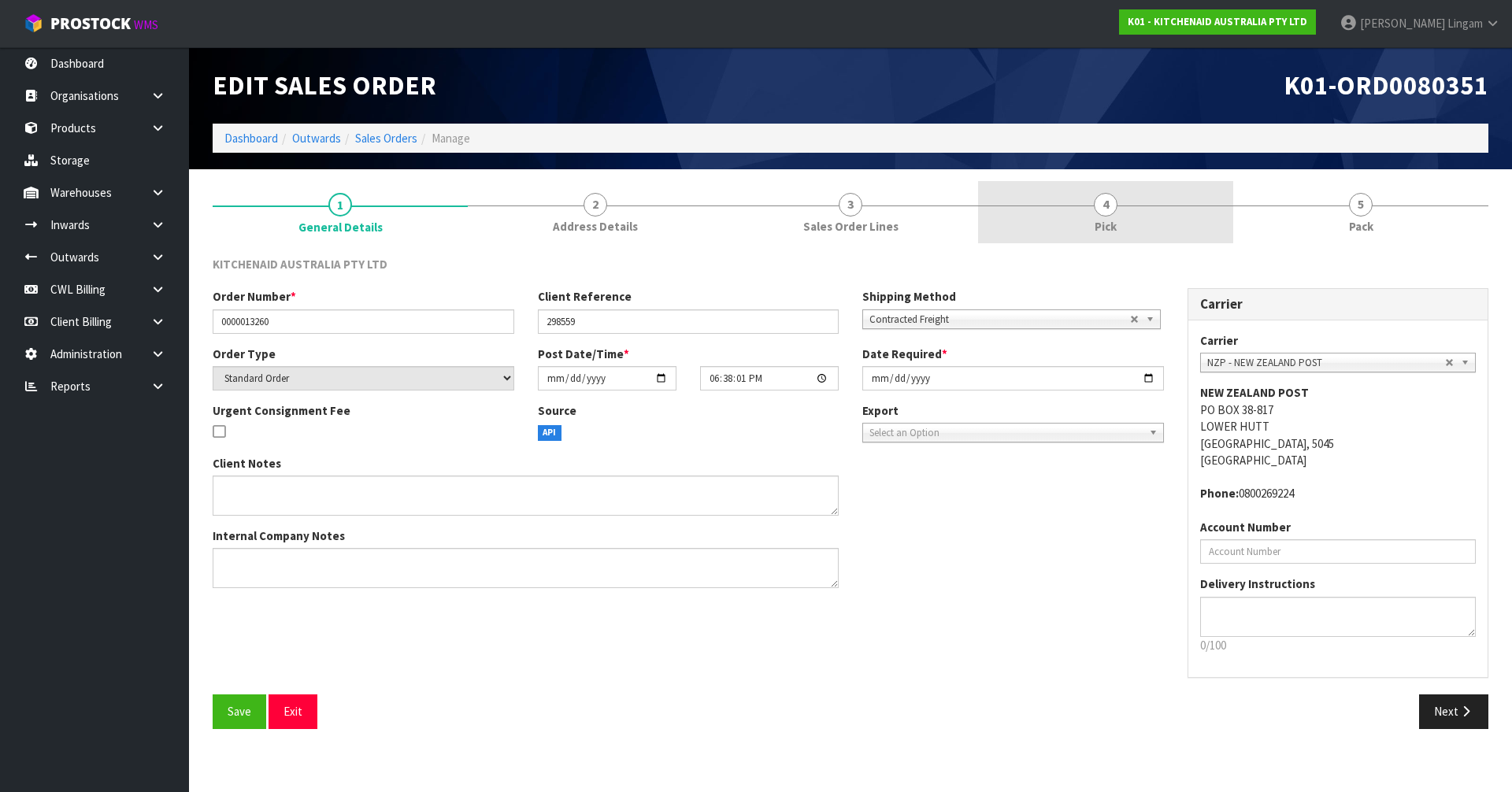
click at [1130, 219] on link "4 Pick" at bounding box center [1106, 212] width 256 height 62
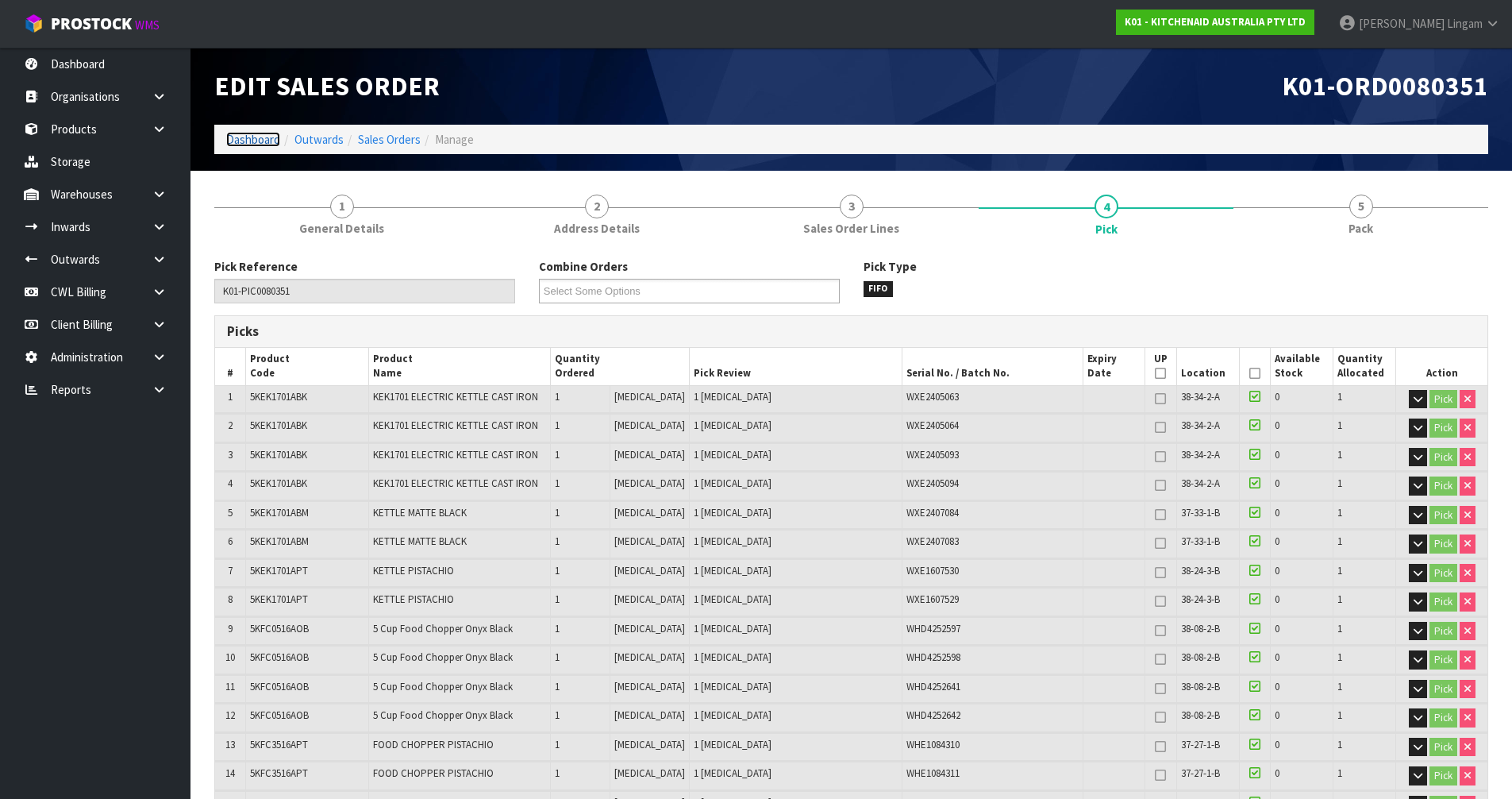
click at [246, 142] on link "Dashboard" at bounding box center [253, 139] width 54 height 15
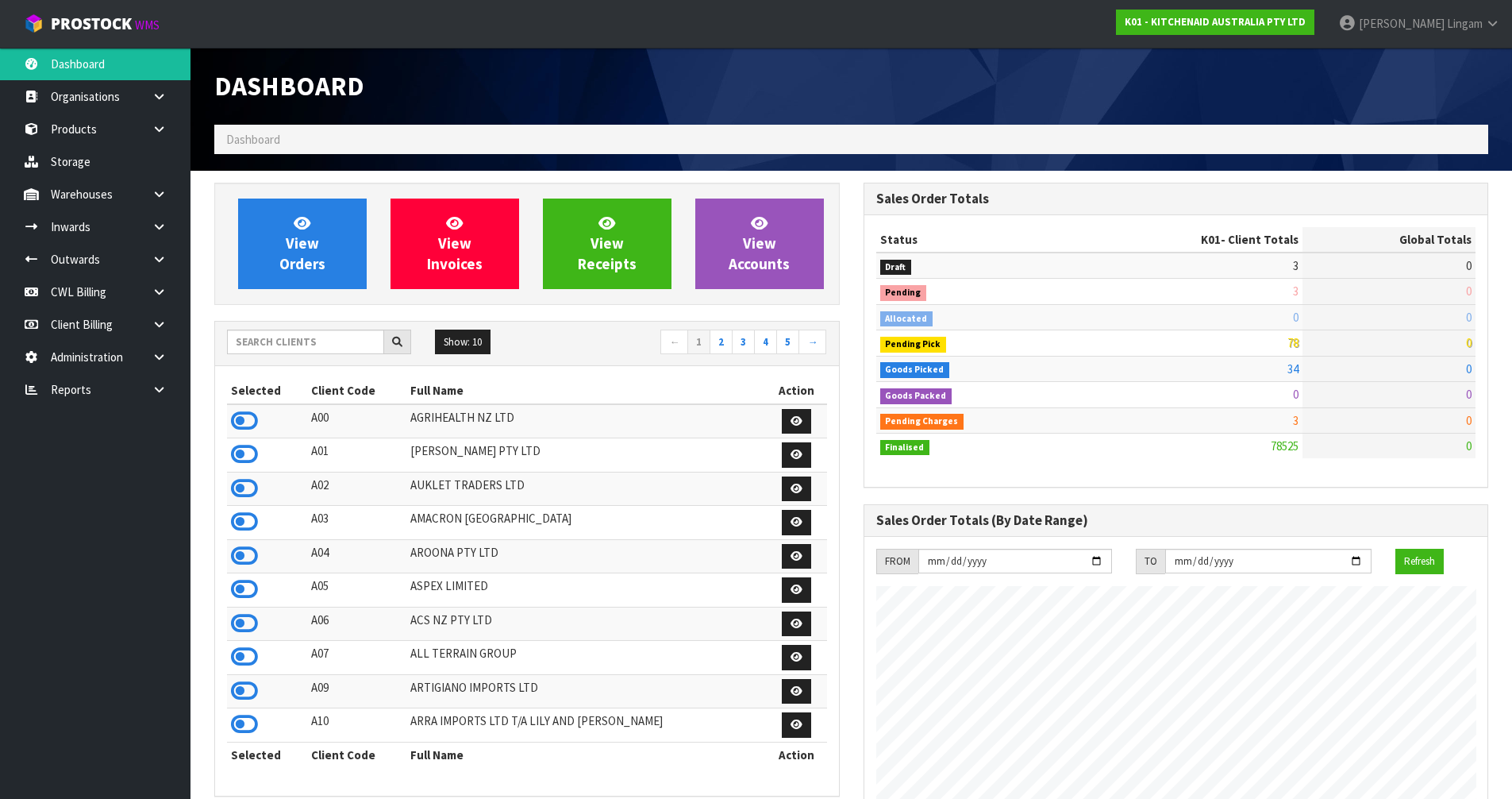
scroll to position [1204, 649]
click at [329, 270] on link "View Orders" at bounding box center [302, 245] width 129 height 91
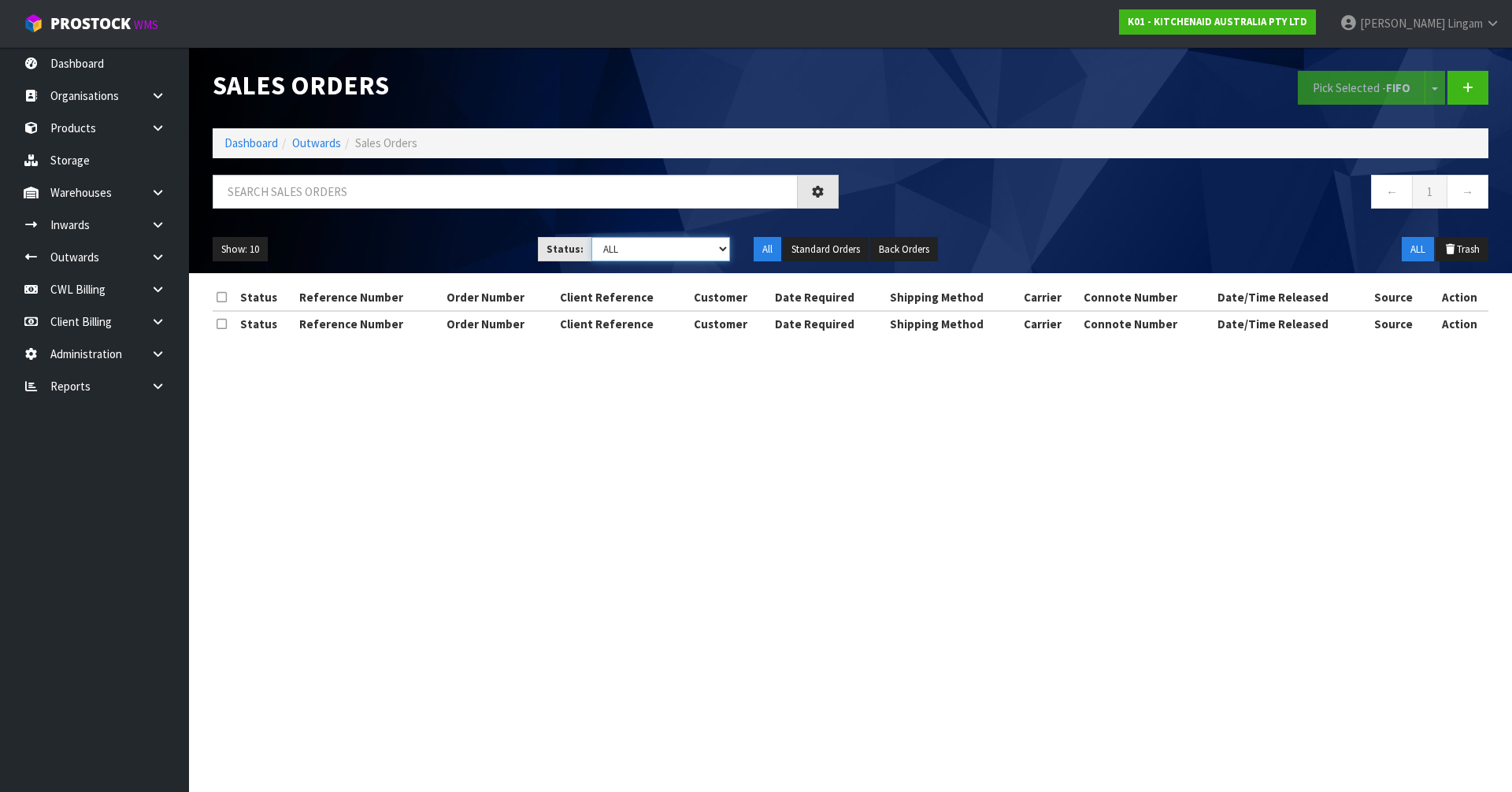
click at [710, 252] on select "Draft Pending Allocated Pending Pick Goods Picked Goods Packed Pending Charges …" at bounding box center [661, 249] width 139 height 24
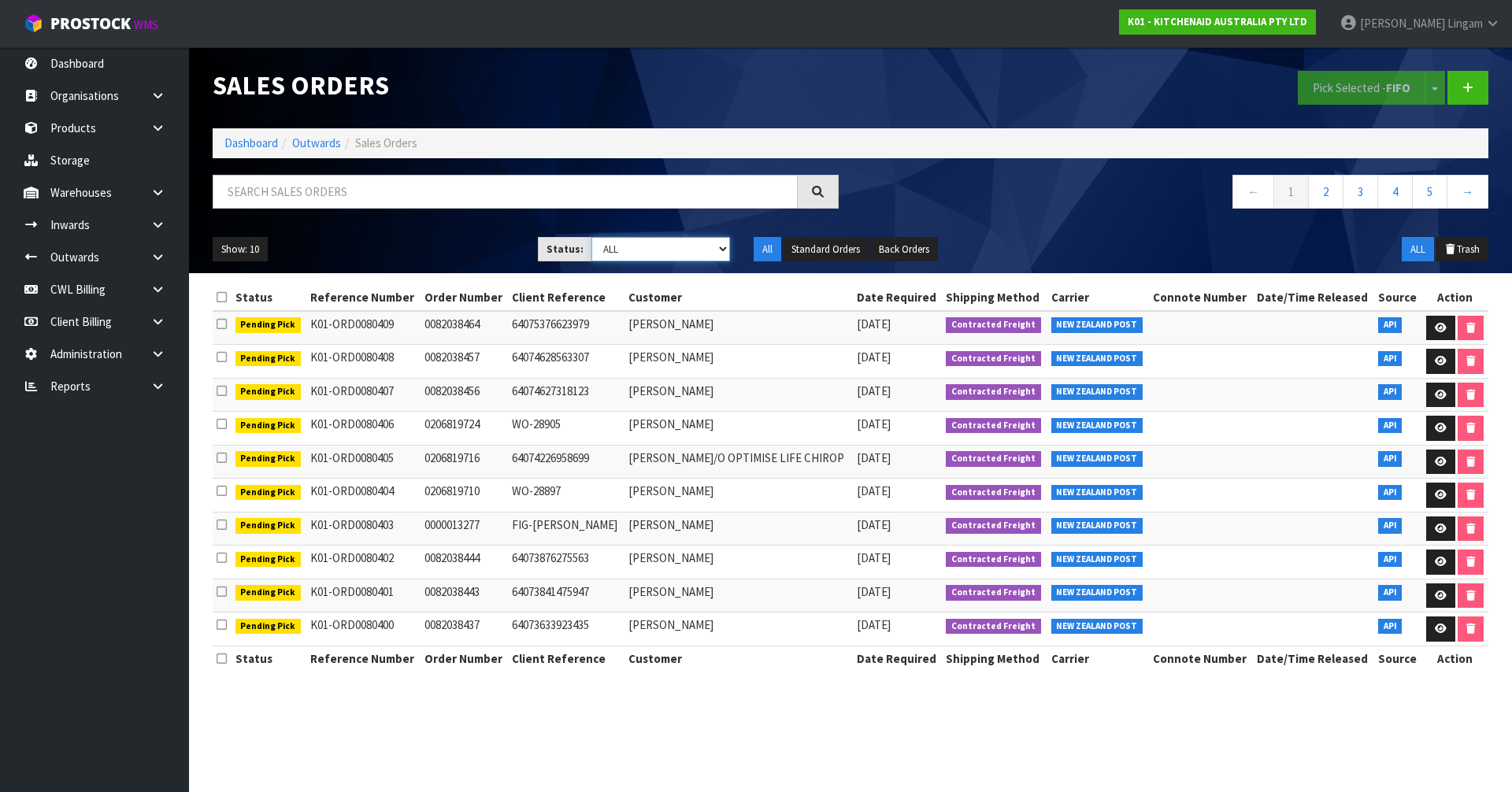
select select "string:6"
click at [591, 237] on select "Draft Pending Allocated Pending Pick Goods Picked Goods Packed Pending Charges …" at bounding box center [661, 249] width 139 height 24
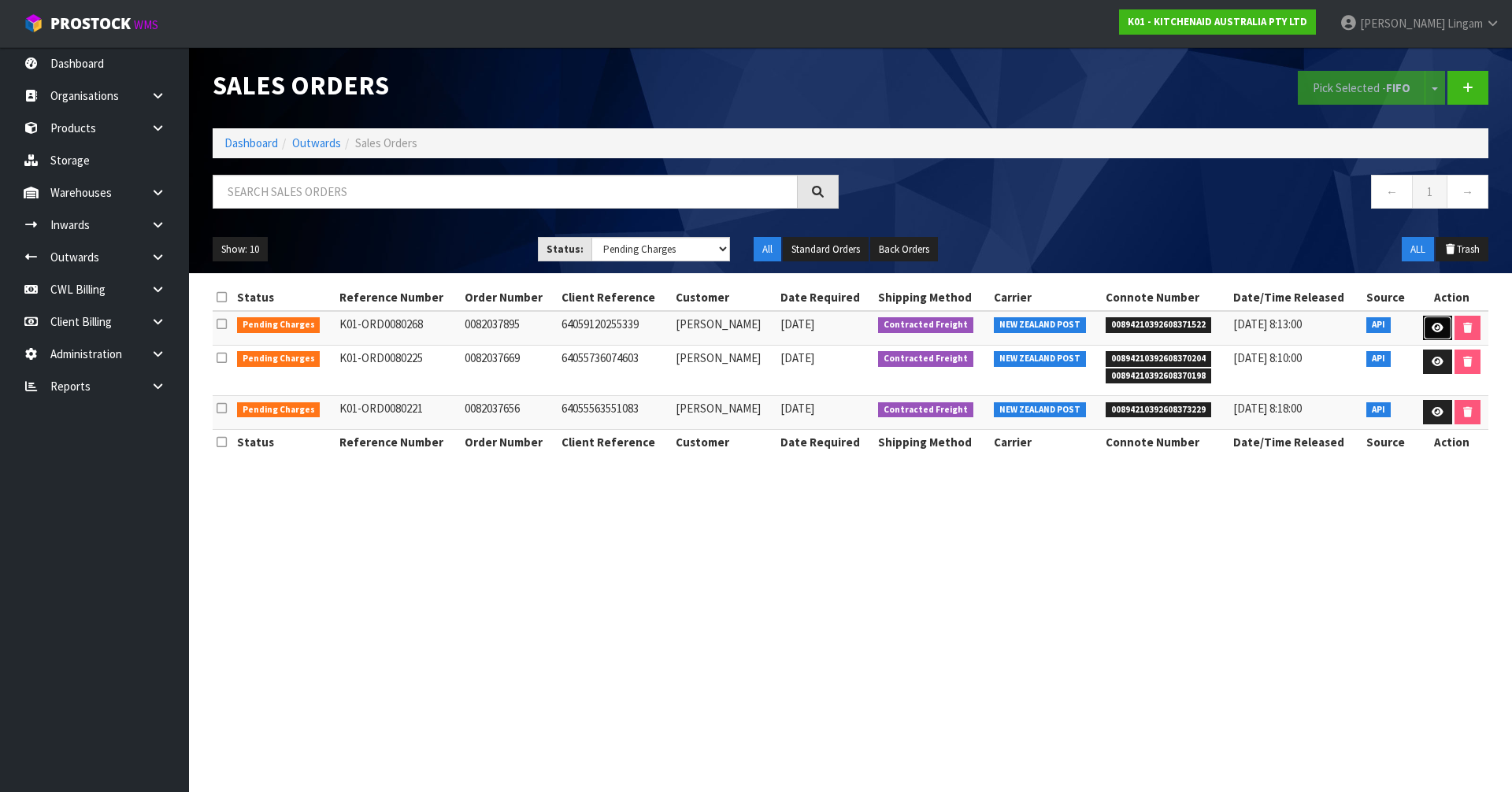
click at [1434, 326] on icon at bounding box center [1438, 328] width 12 height 10
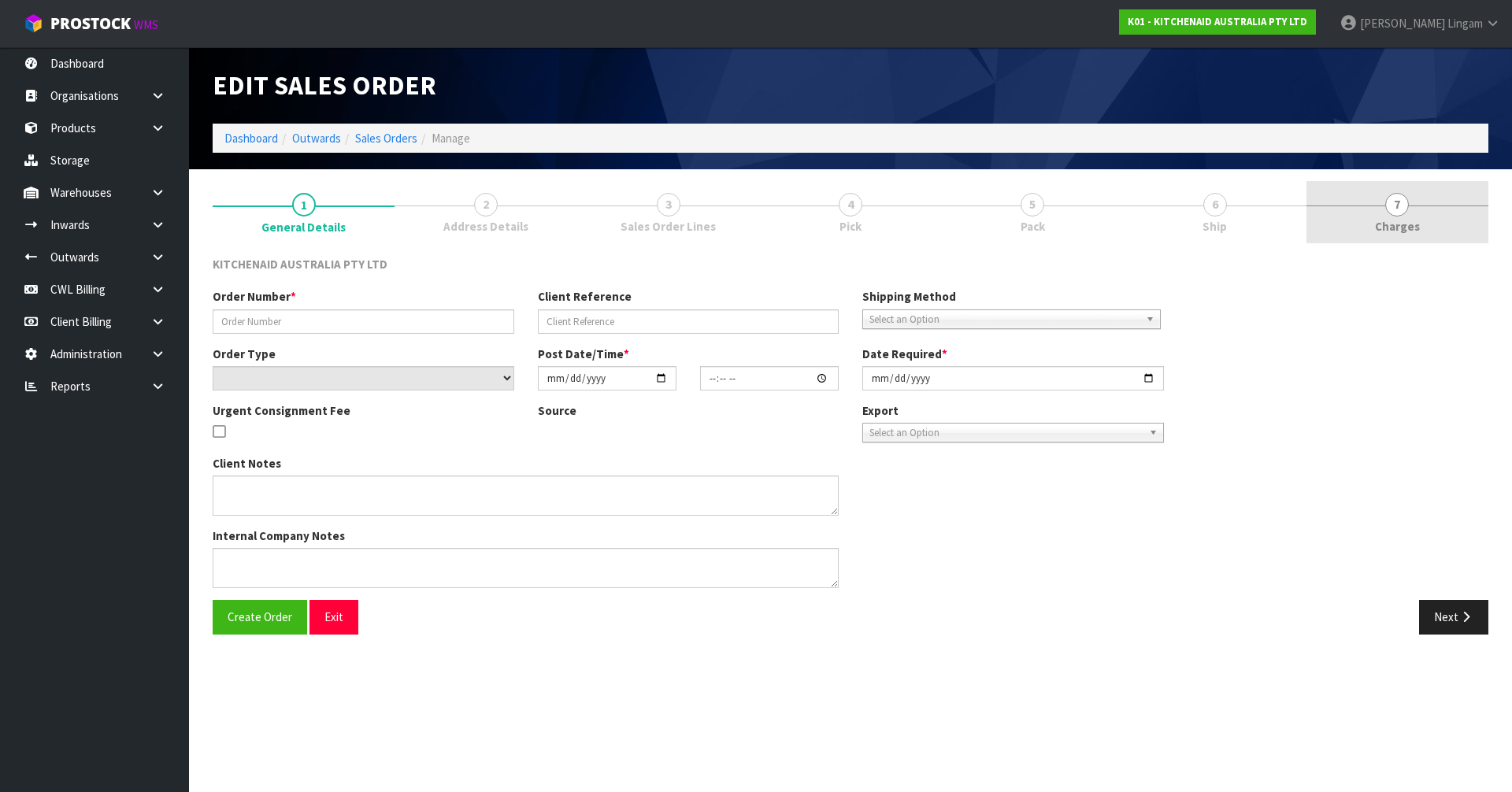
type input "0082037895"
type input "64059120255339"
select select "number:0"
type input "[DATE]"
type input "10:37:30.000"
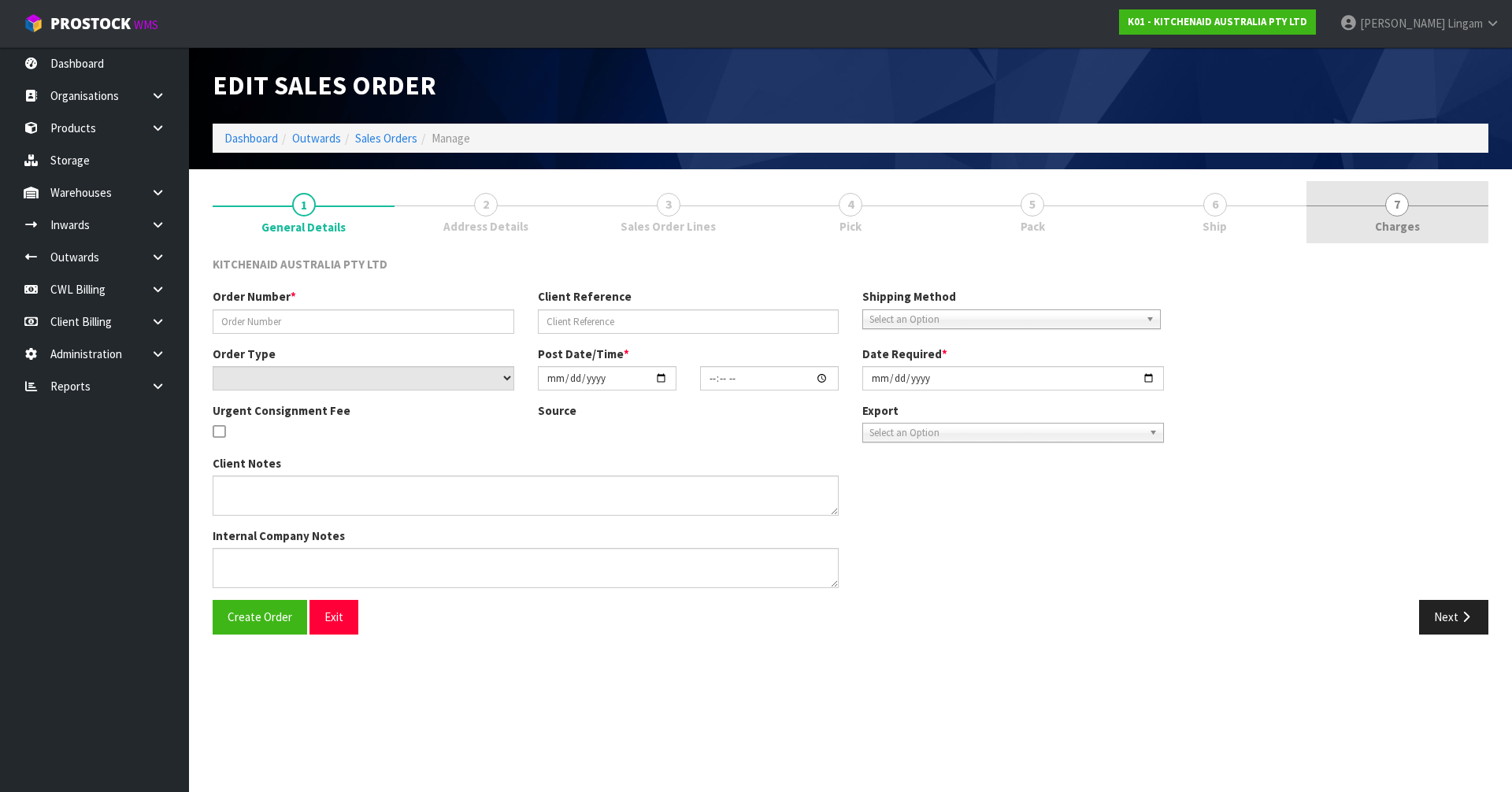
type input "[DATE]"
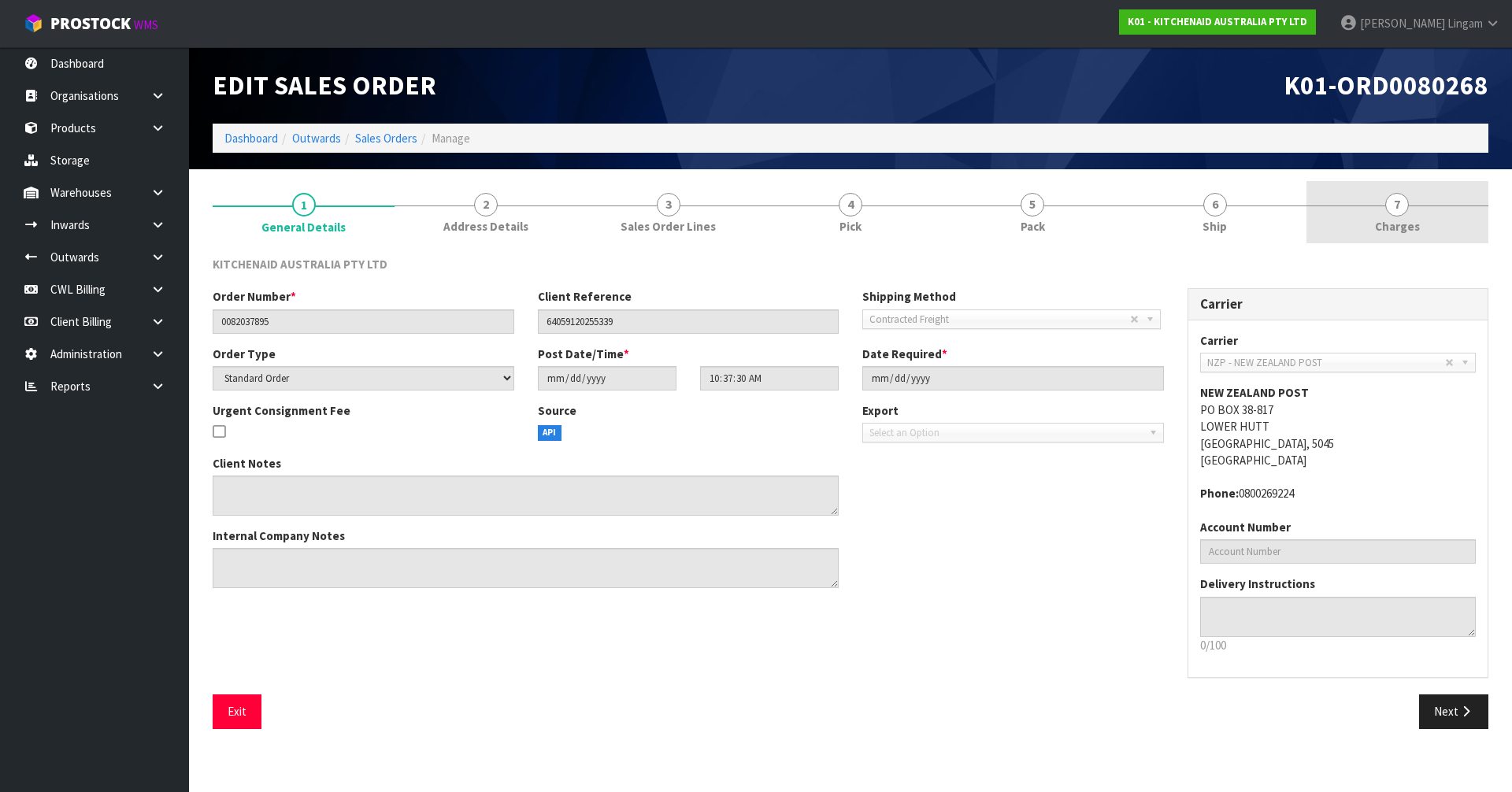
click at [1440, 218] on link "7 [GEOGRAPHIC_DATA]" at bounding box center [1397, 212] width 182 height 62
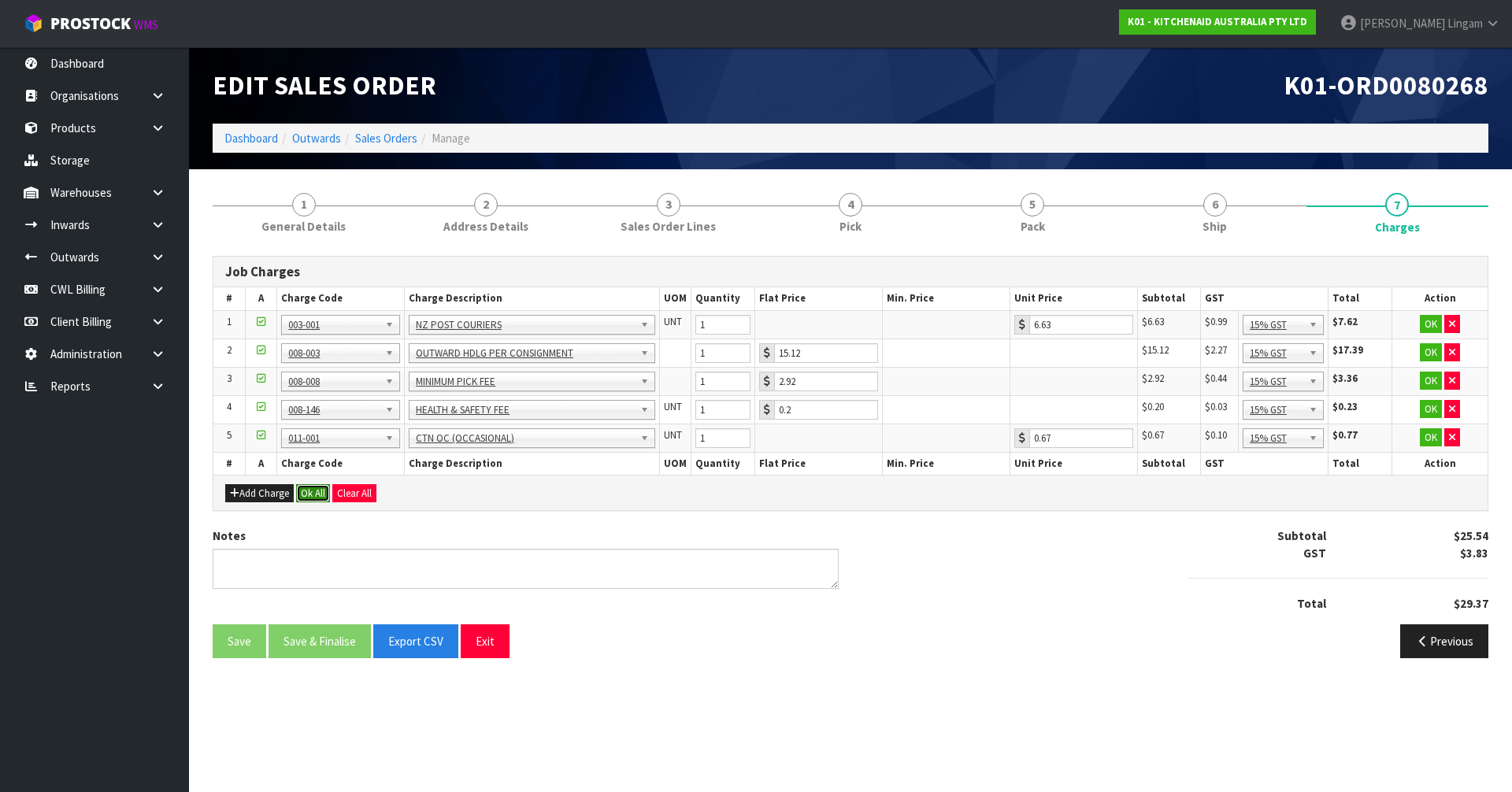
click at [314, 493] on button "Ok All" at bounding box center [313, 493] width 34 height 19
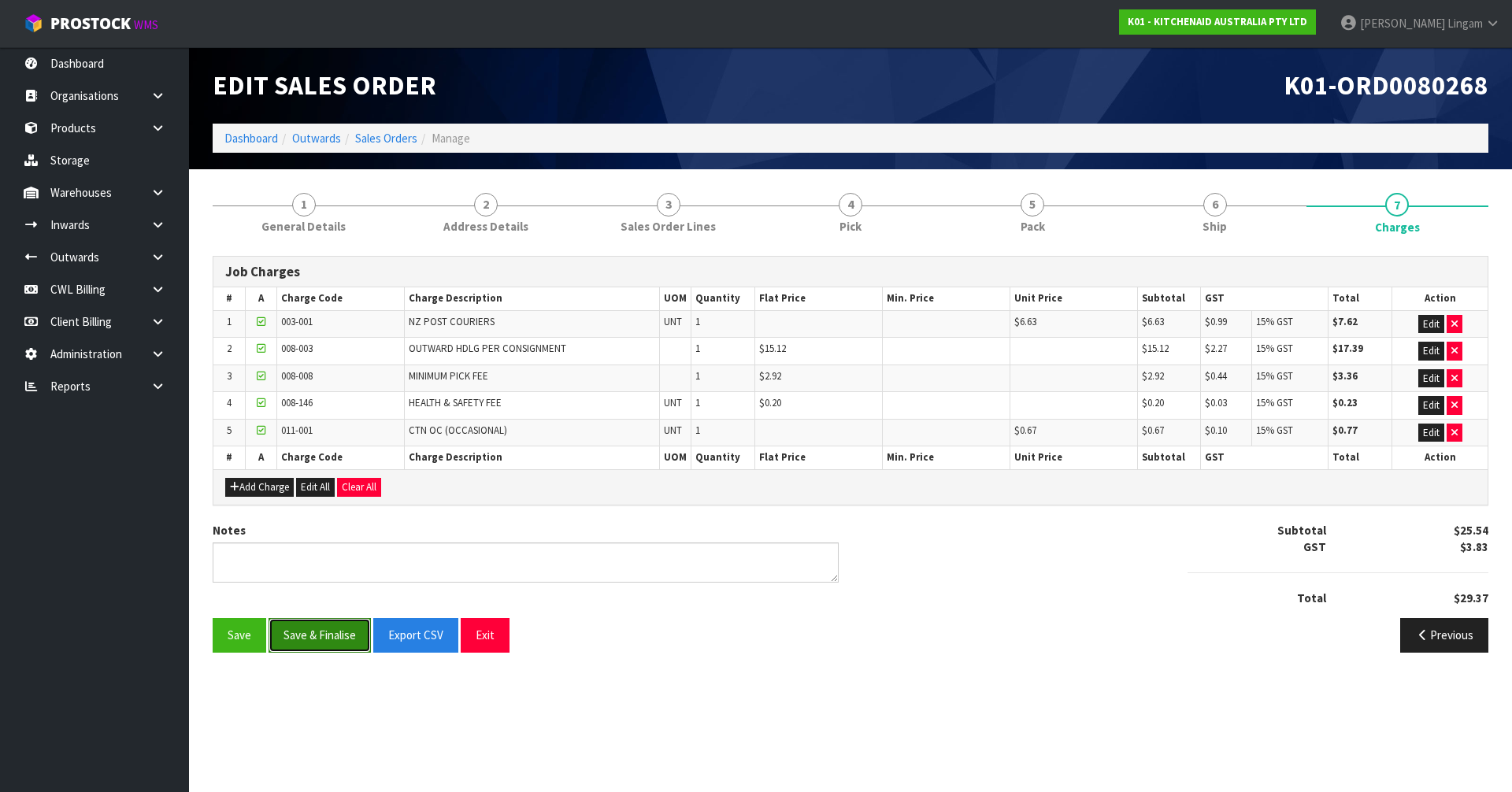
click at [316, 634] on button "Save & Finalise" at bounding box center [320, 635] width 102 height 34
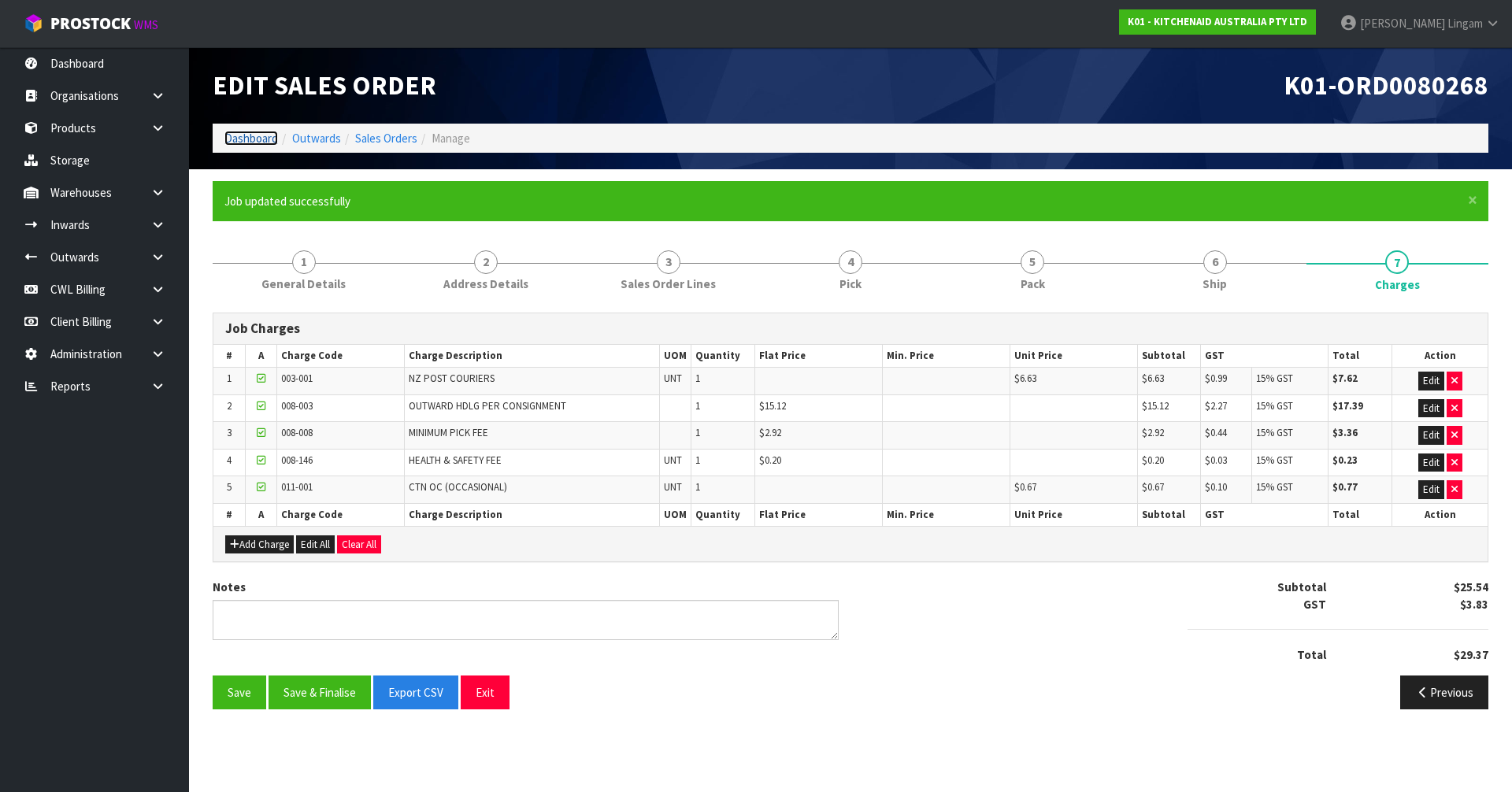
click at [247, 134] on link "Dashboard" at bounding box center [251, 138] width 54 height 15
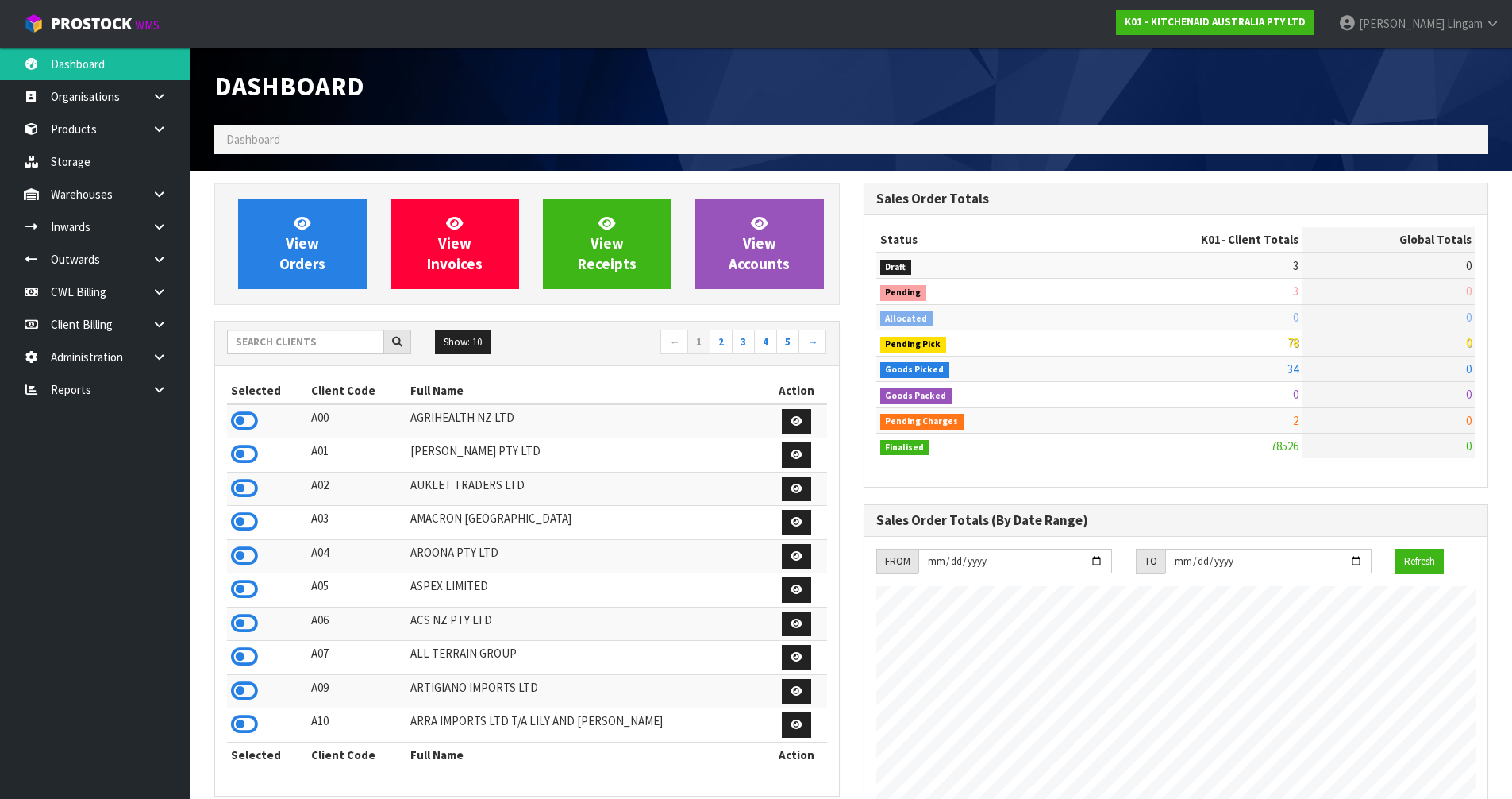
scroll to position [1204, 649]
click at [323, 241] on link "View Orders" at bounding box center [302, 245] width 129 height 91
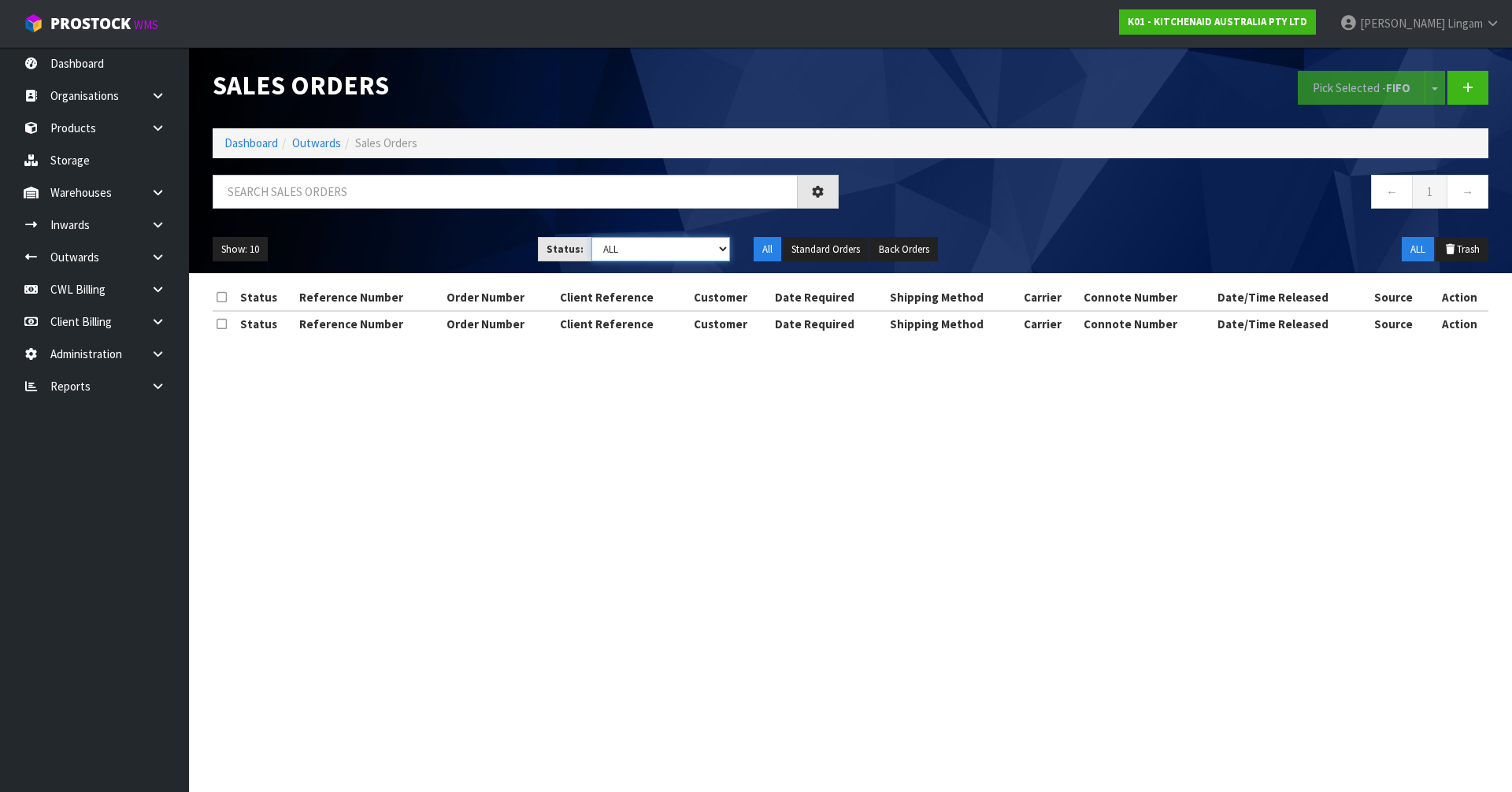
click at [685, 249] on select "Draft Pending Allocated Pending Pick Goods Picked Goods Packed Pending Charges …" at bounding box center [661, 249] width 139 height 24
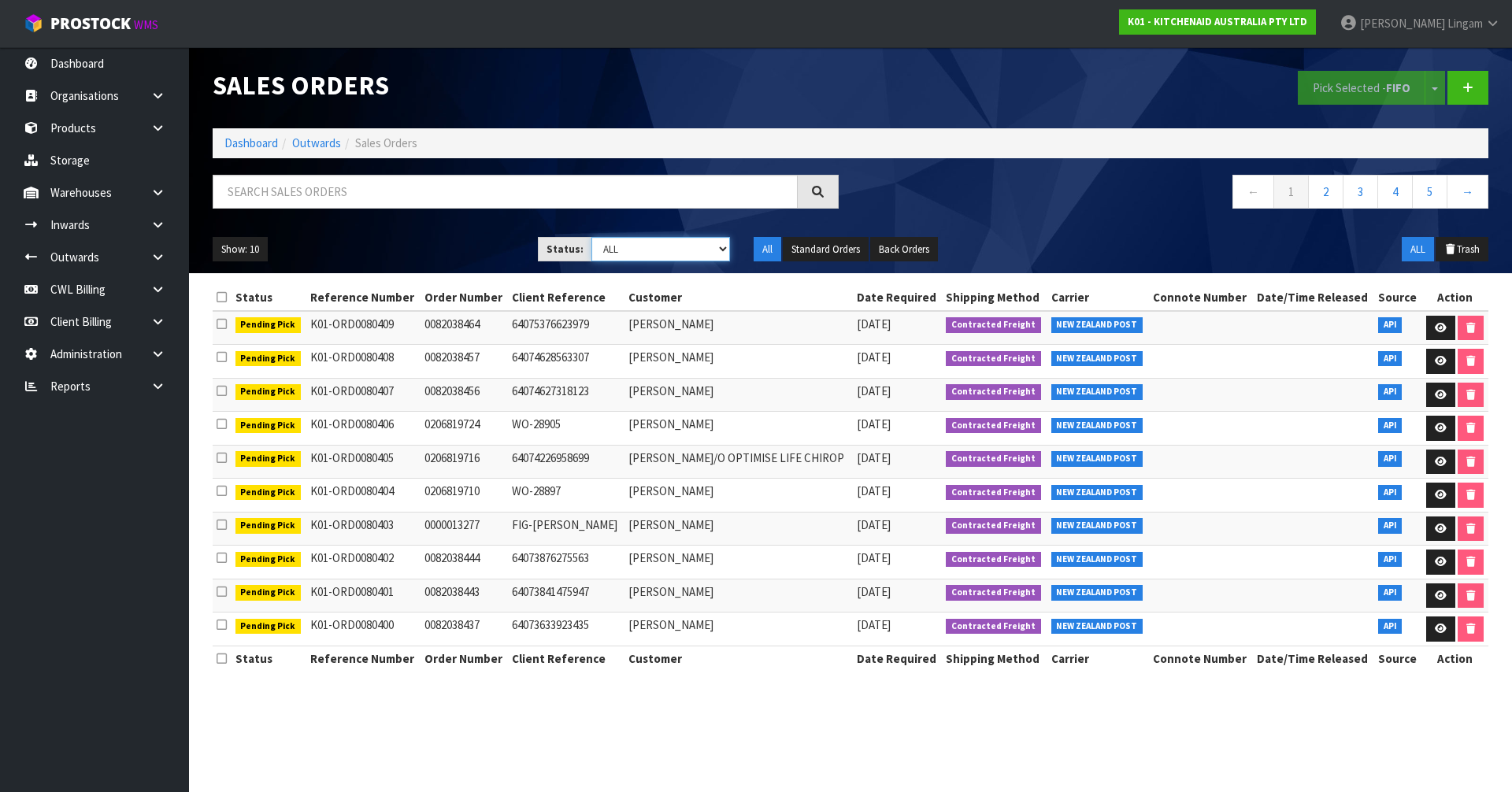
select select "string:6"
click at [591, 237] on select "Draft Pending Allocated Pending Pick Goods Picked Goods Packed Pending Charges …" at bounding box center [661, 249] width 139 height 24
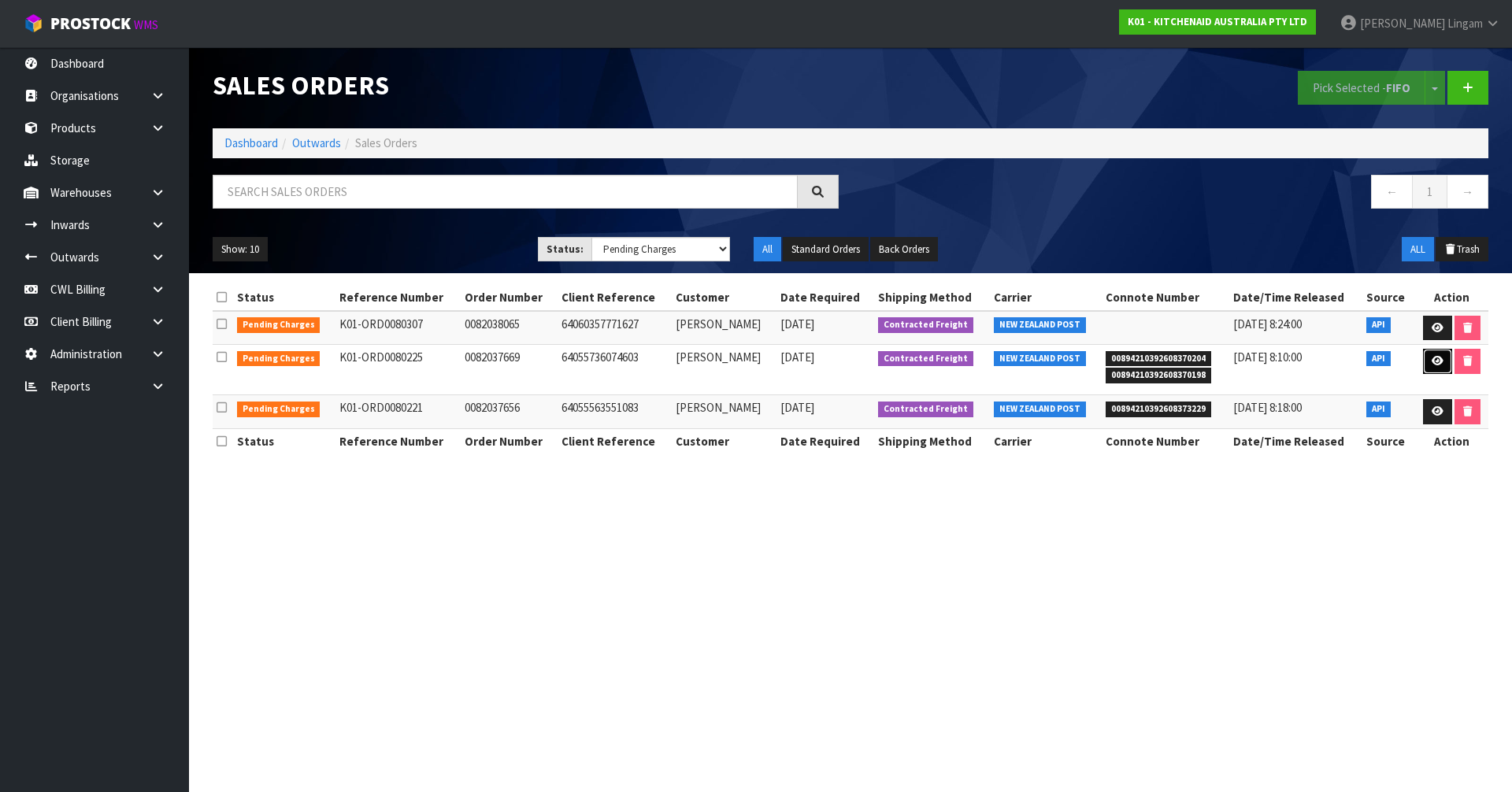
click at [1434, 366] on icon at bounding box center [1438, 361] width 12 height 10
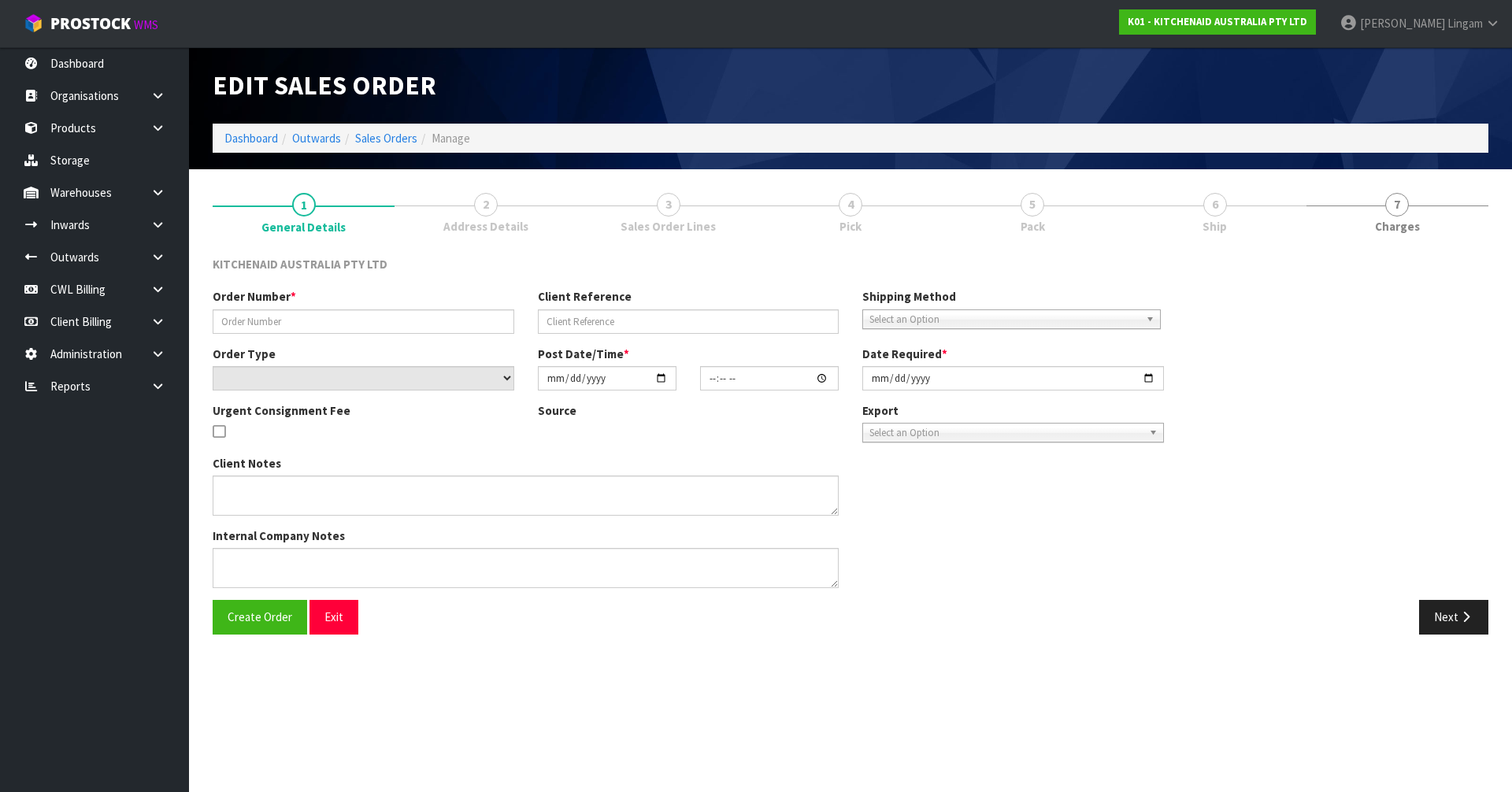
type input "0082037669"
type input "64055736074603"
select select "number:0"
type input "[DATE]"
type input "12:38:25.000"
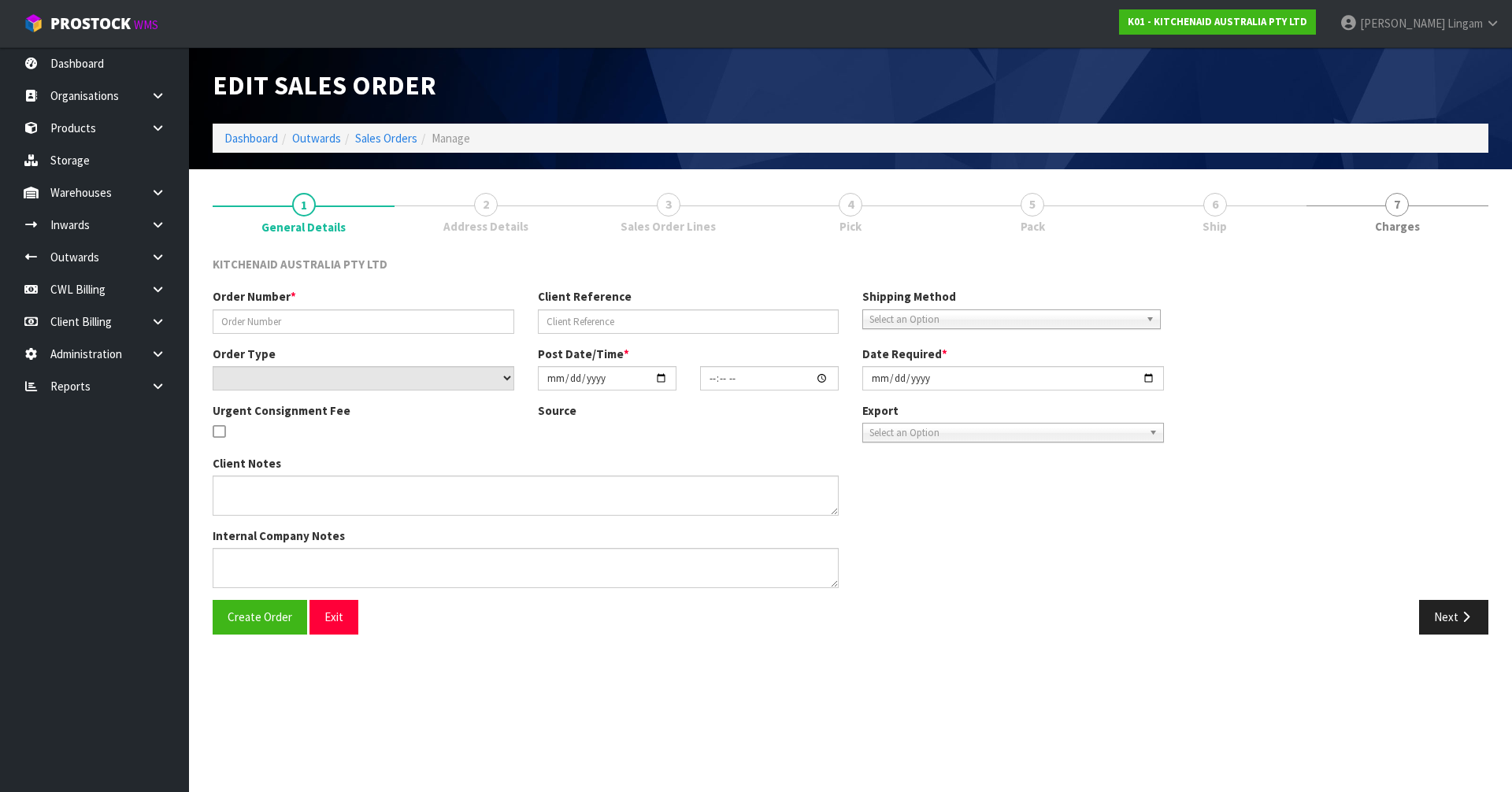
type input "[DATE]"
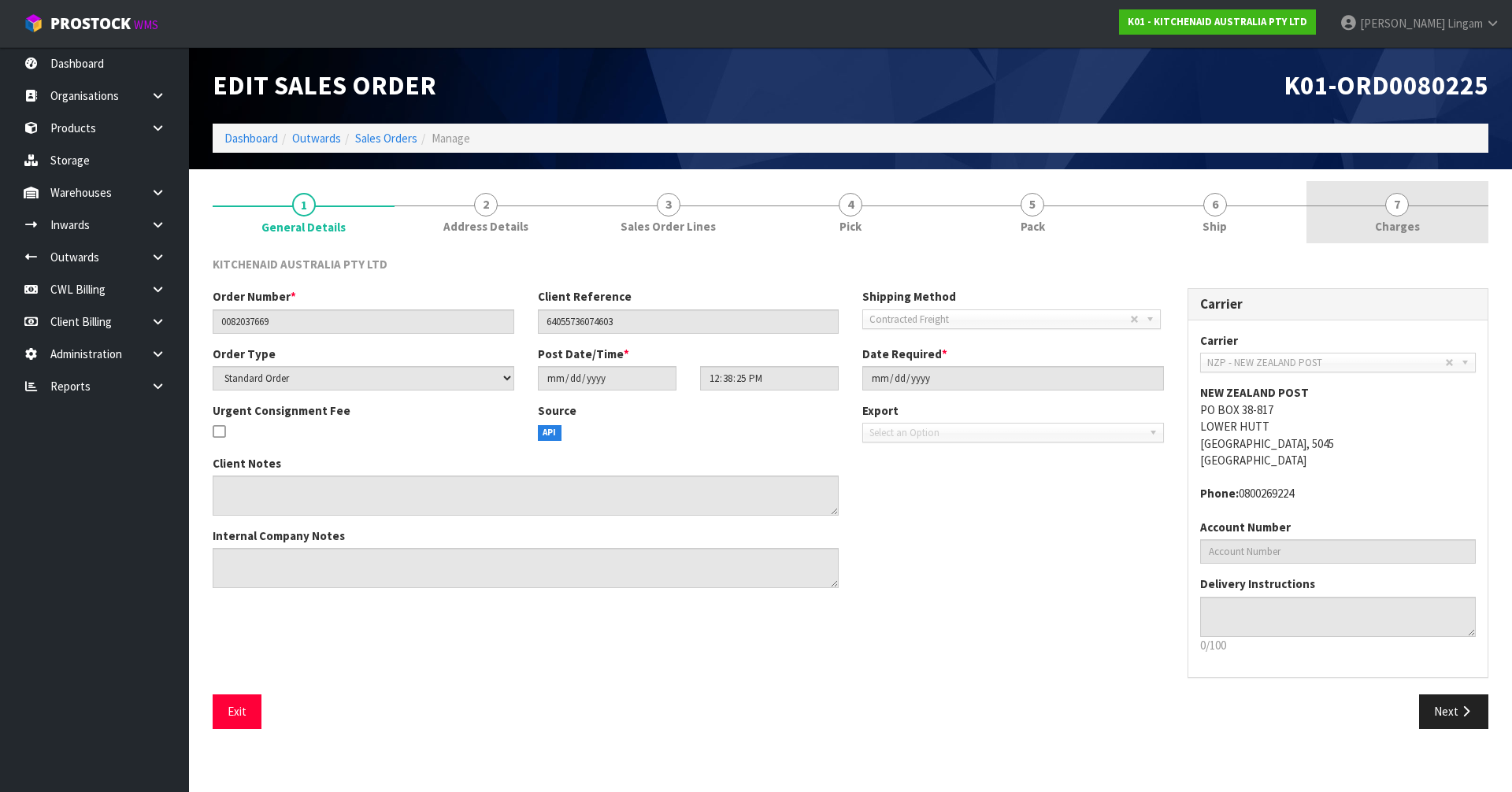
click at [1407, 214] on link "7 [GEOGRAPHIC_DATA]" at bounding box center [1397, 212] width 182 height 62
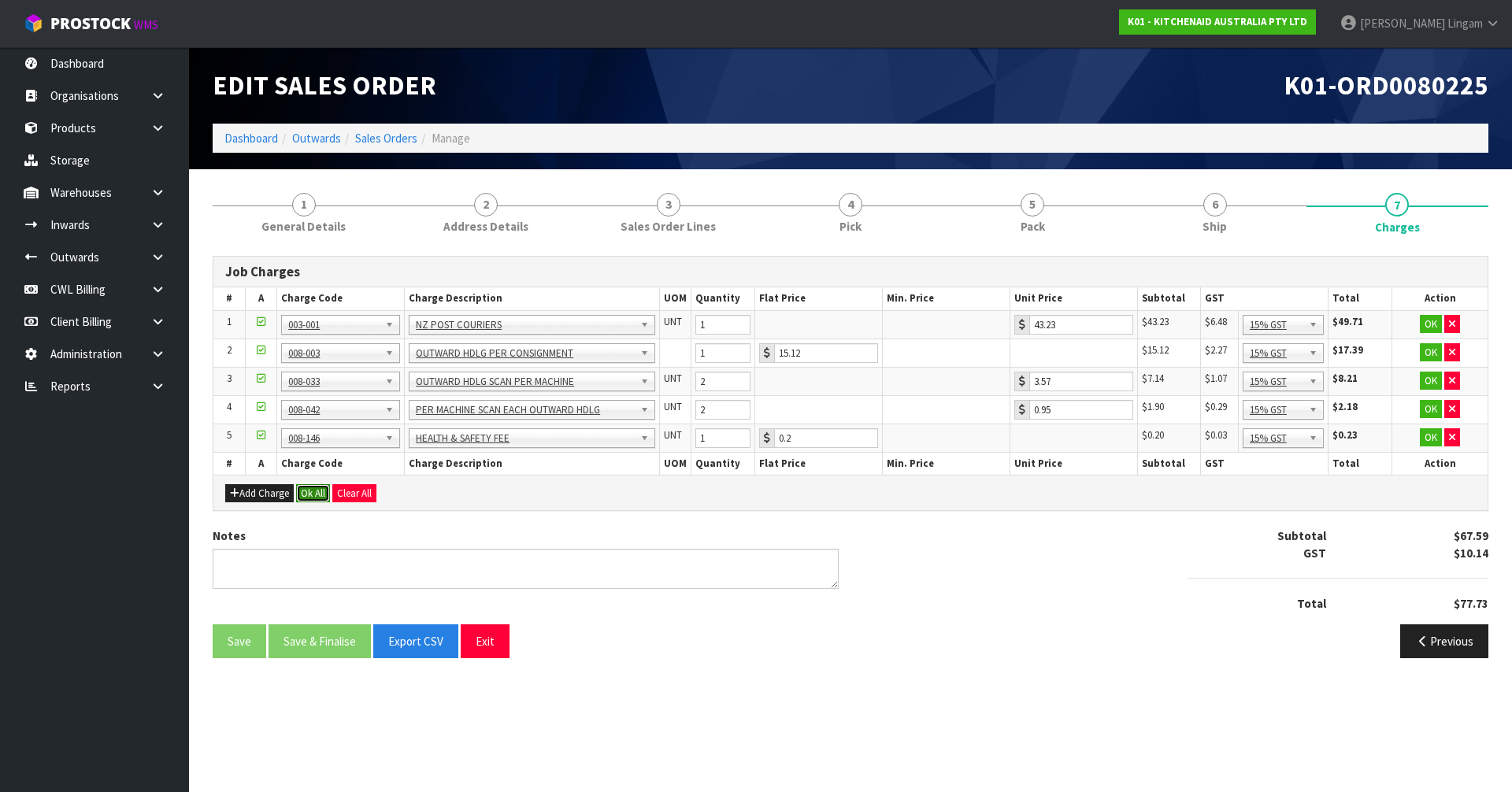
click at [317, 492] on button "Ok All" at bounding box center [313, 493] width 34 height 19
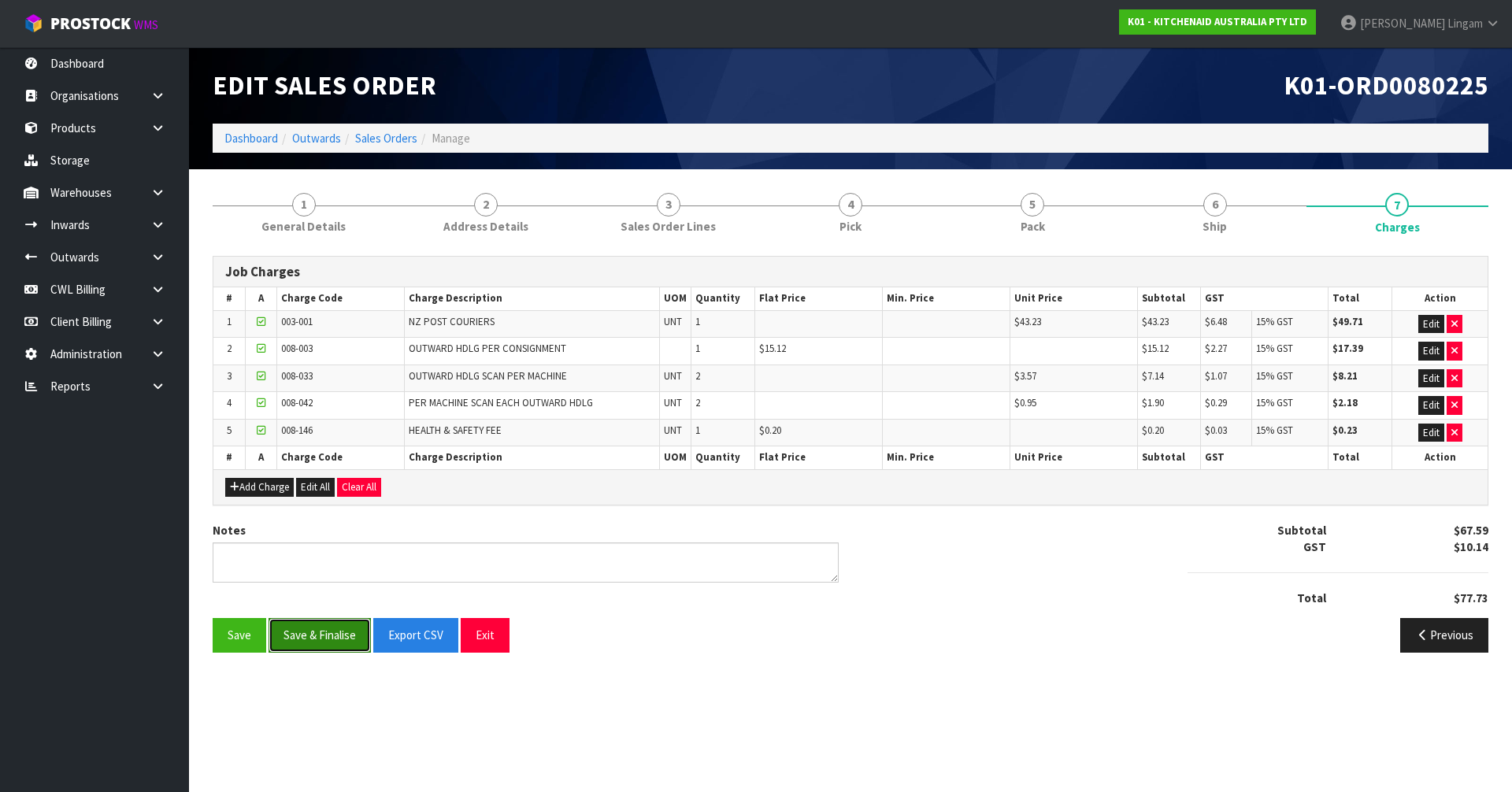
click at [303, 642] on button "Save & Finalise" at bounding box center [320, 635] width 102 height 34
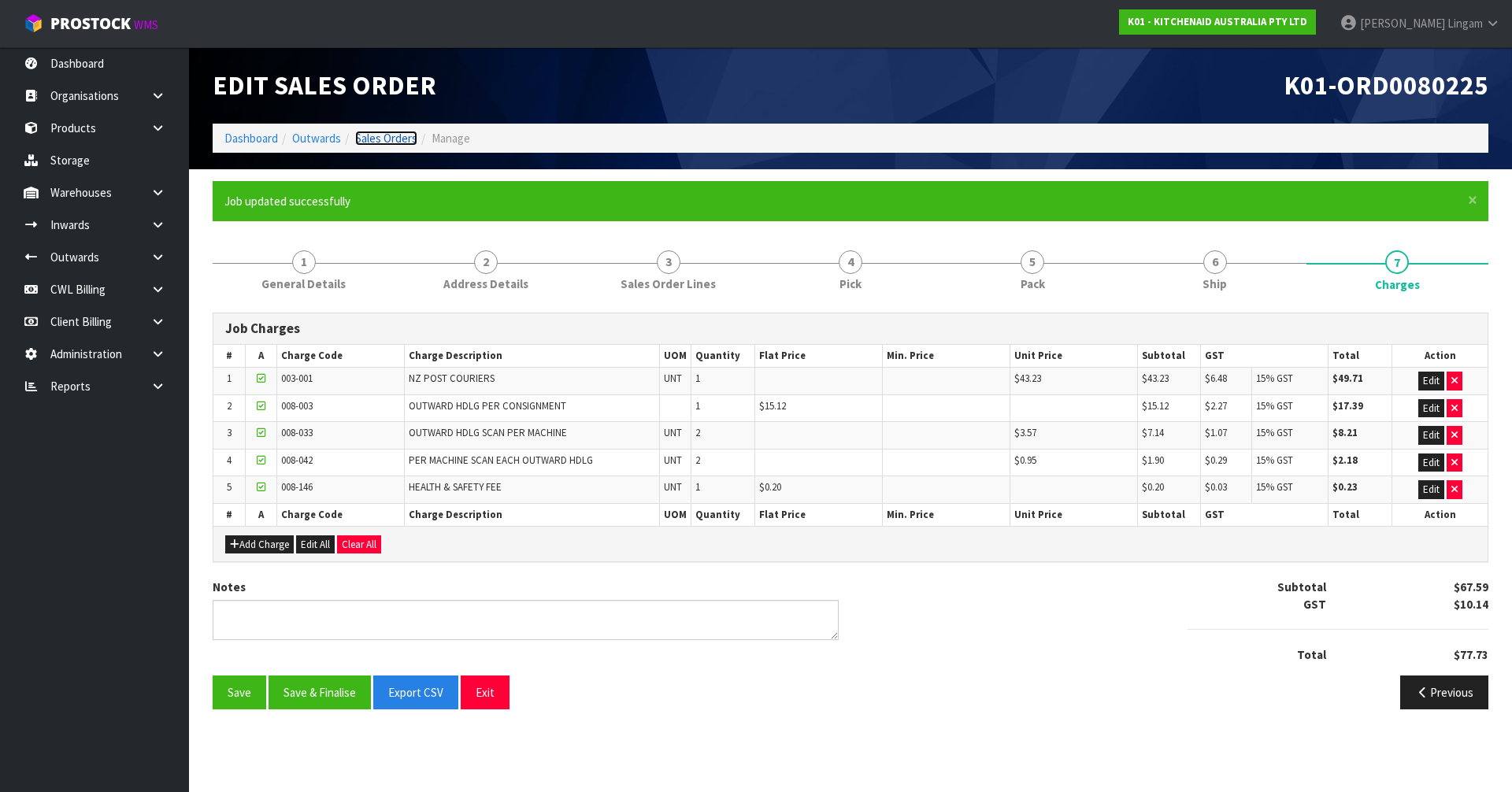
click at [387, 140] on link "Sales Orders" at bounding box center [386, 138] width 62 height 15
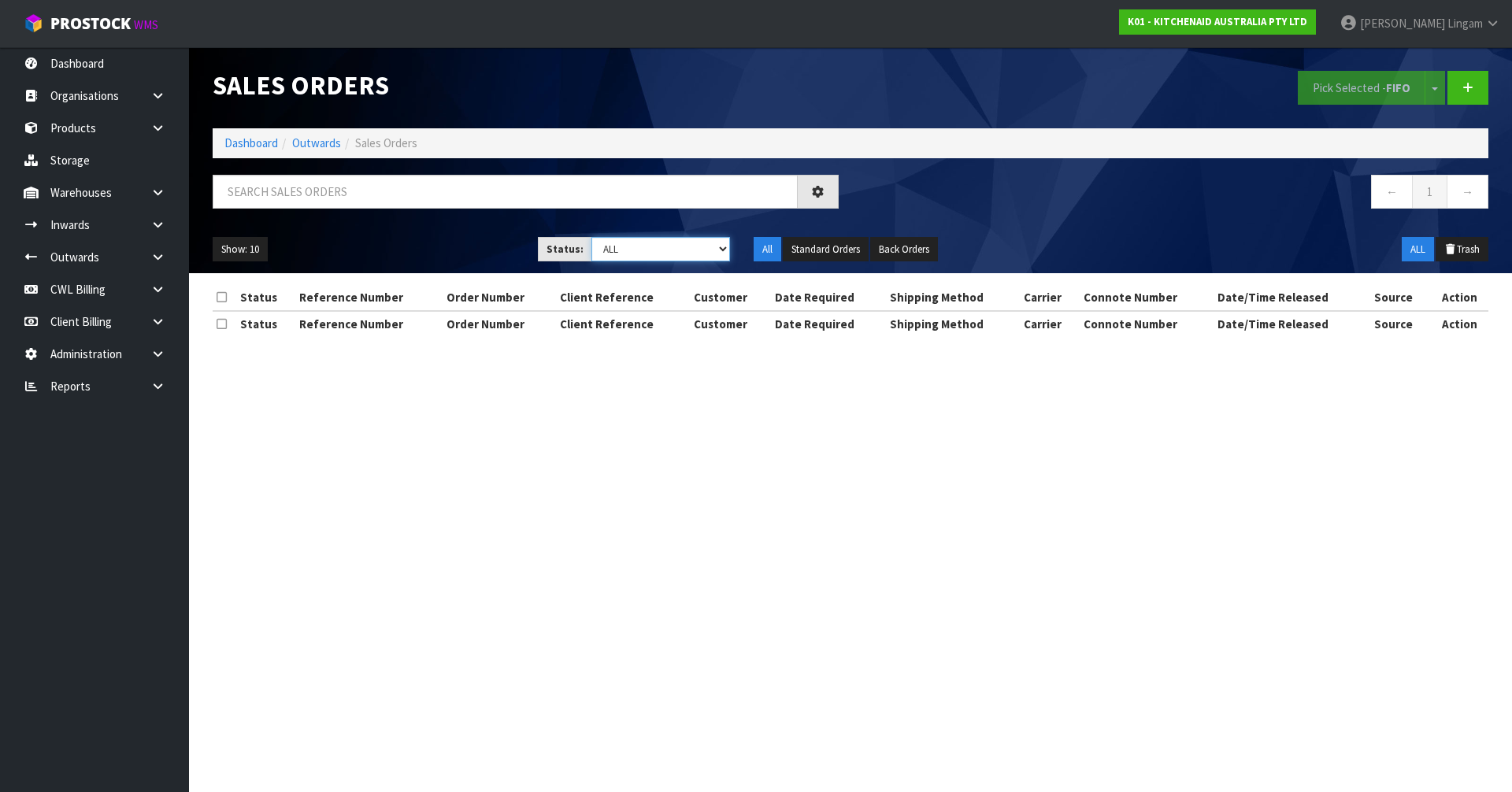
click at [717, 245] on select "Draft Pending Allocated Pending Pick Goods Picked Goods Packed Pending Charges …" at bounding box center [661, 249] width 139 height 24
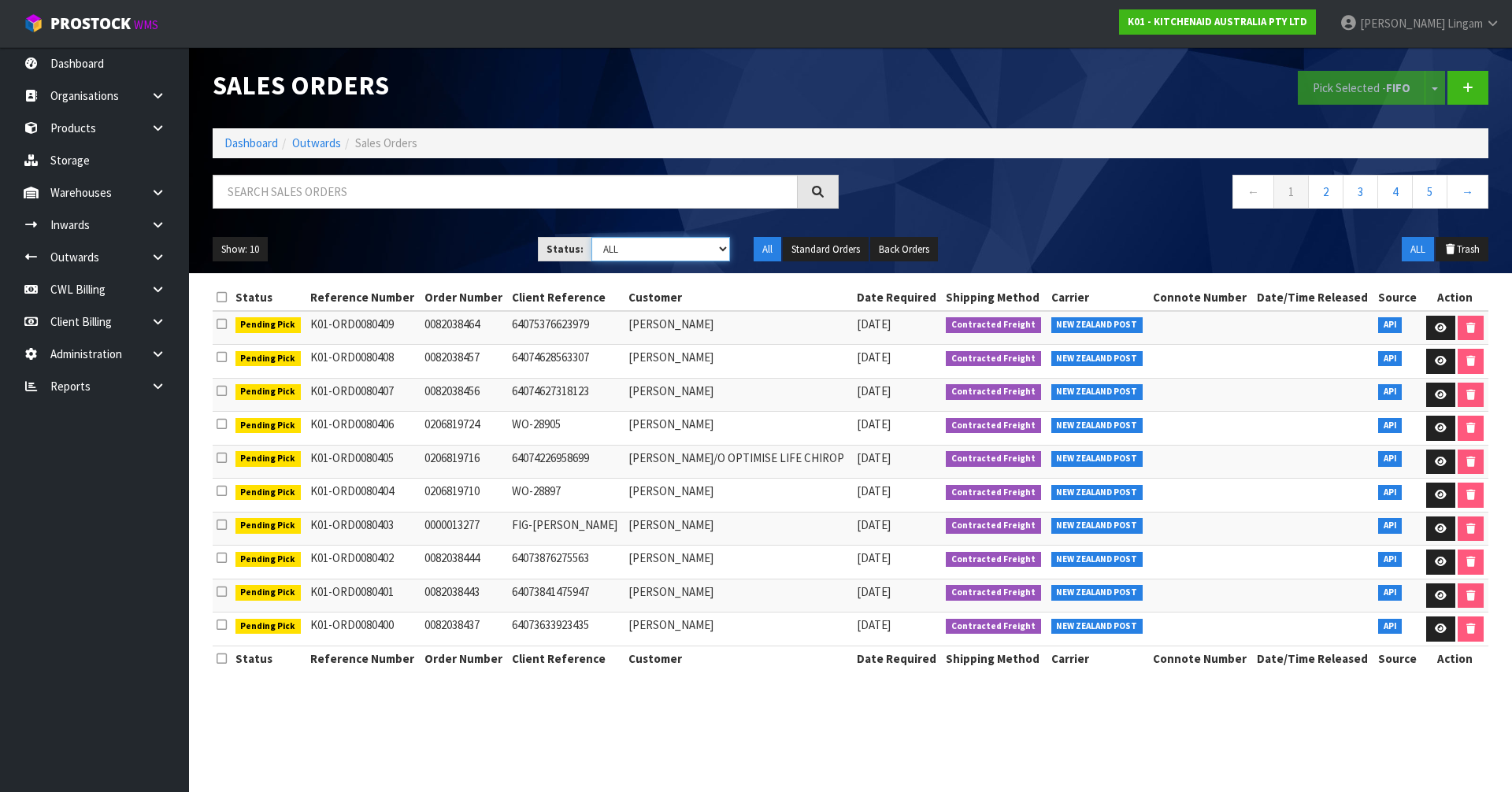
click at [700, 257] on select "Draft Pending Allocated Pending Pick Goods Picked Goods Packed Pending Charges …" at bounding box center [661, 249] width 139 height 24
select select "string:6"
click at [591, 237] on select "Draft Pending Allocated Pending Pick Goods Picked Goods Packed Pending Charges …" at bounding box center [661, 249] width 139 height 24
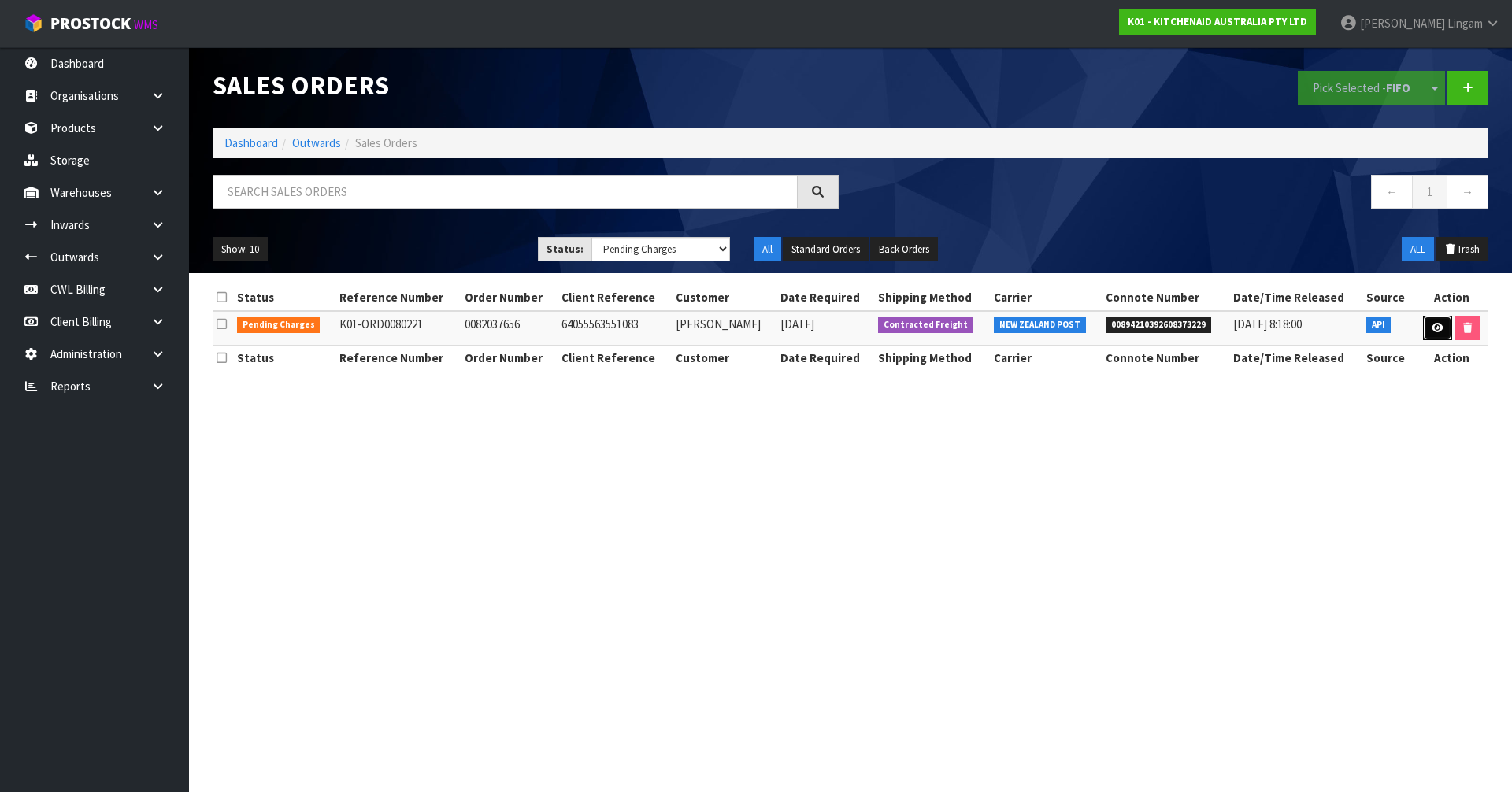
click at [1434, 325] on icon at bounding box center [1438, 328] width 12 height 10
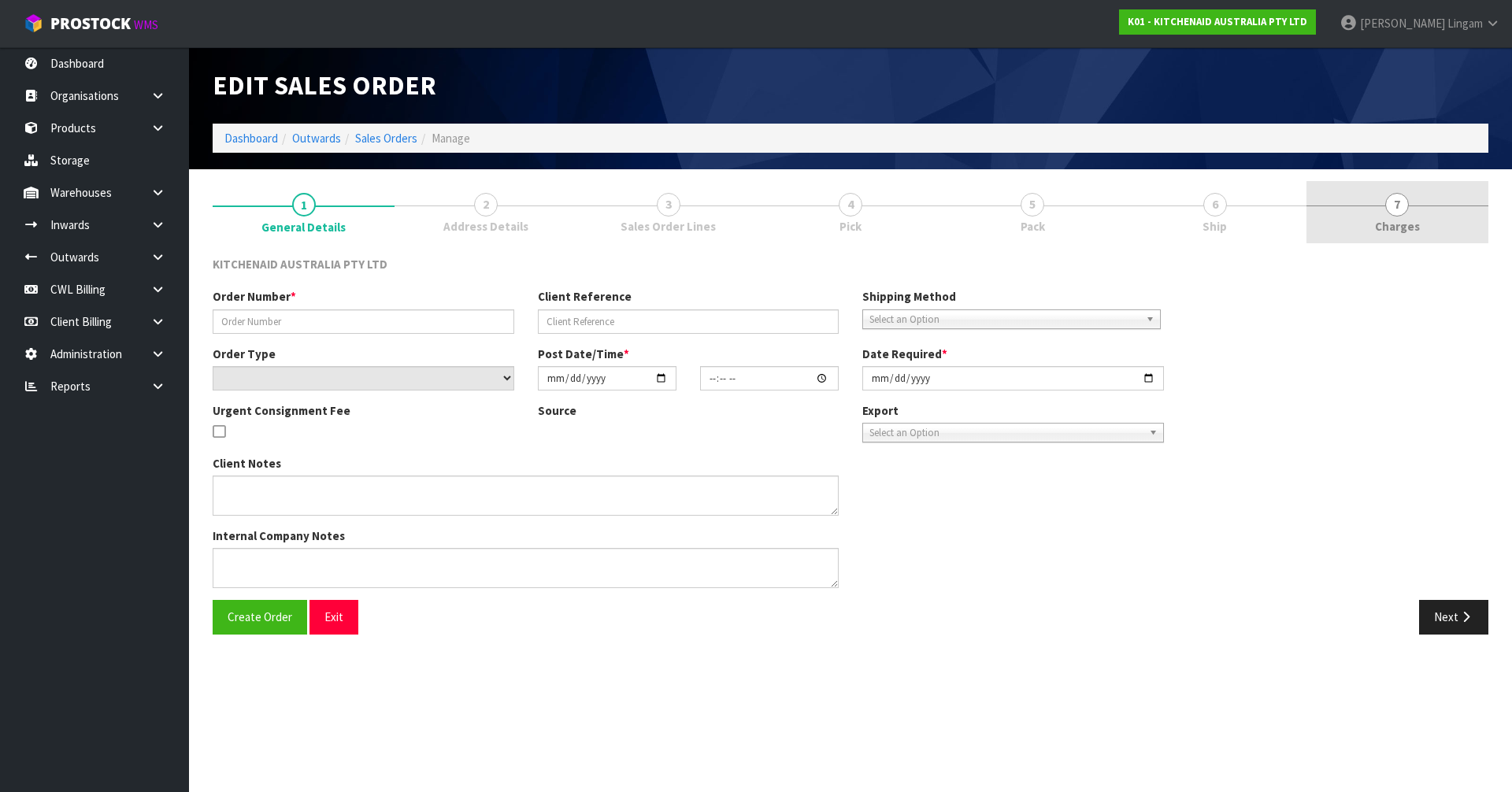
type input "0082037656"
type input "64055563551083"
select select "number:0"
type input "[DATE]"
type input "12:38:15.000"
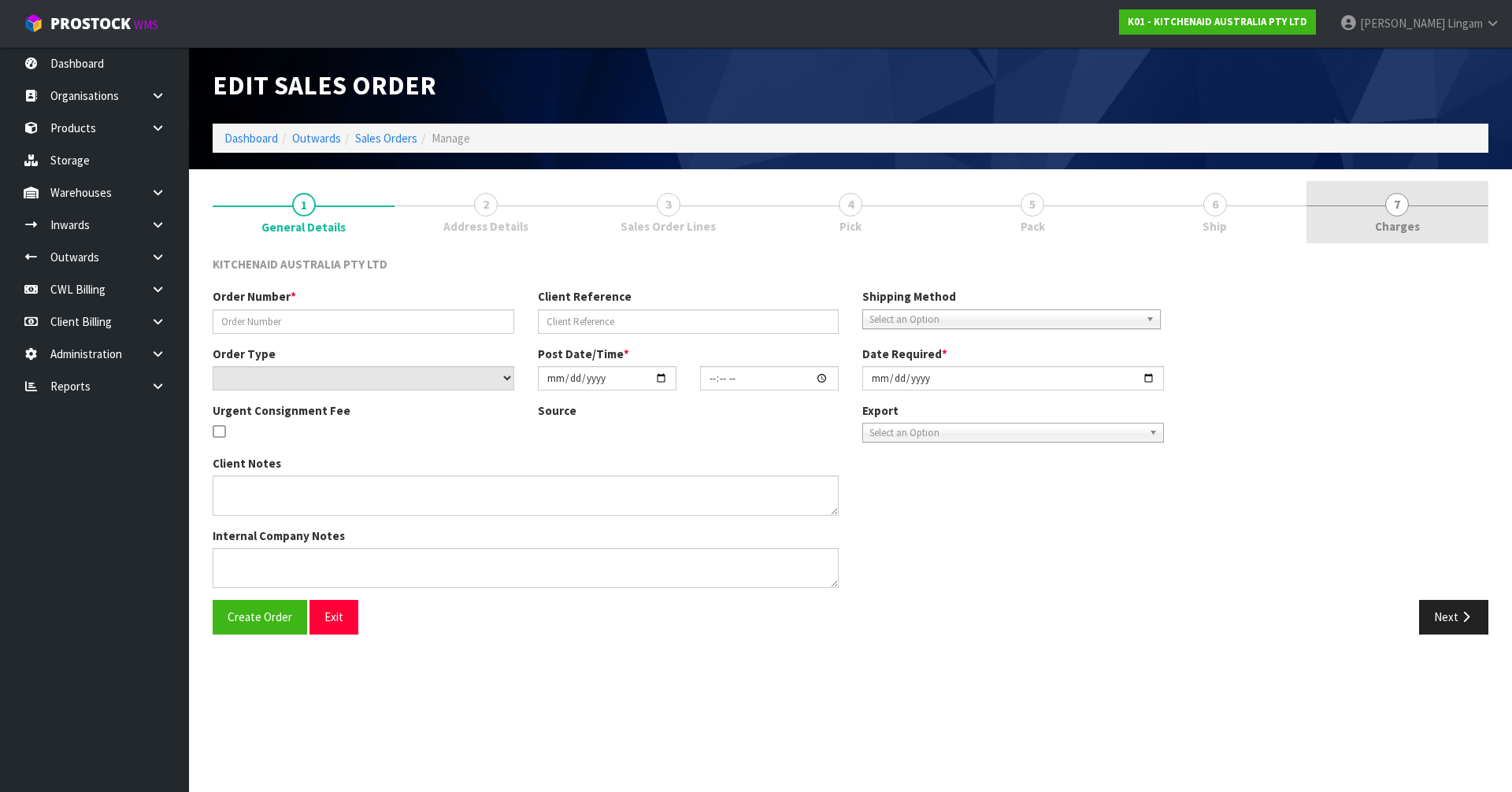
type input "[DATE]"
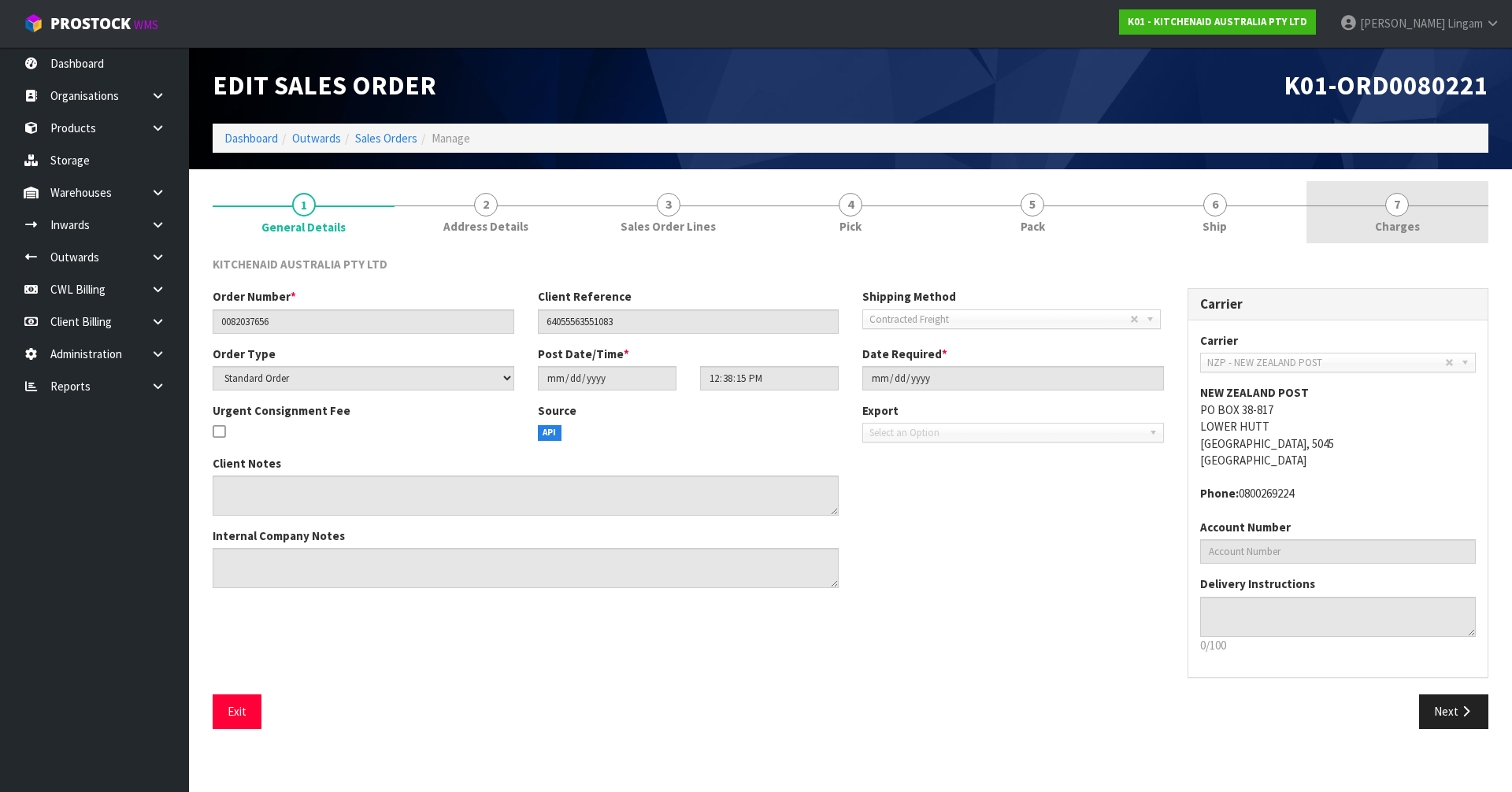
click at [1437, 231] on link "7 [GEOGRAPHIC_DATA]" at bounding box center [1397, 212] width 182 height 62
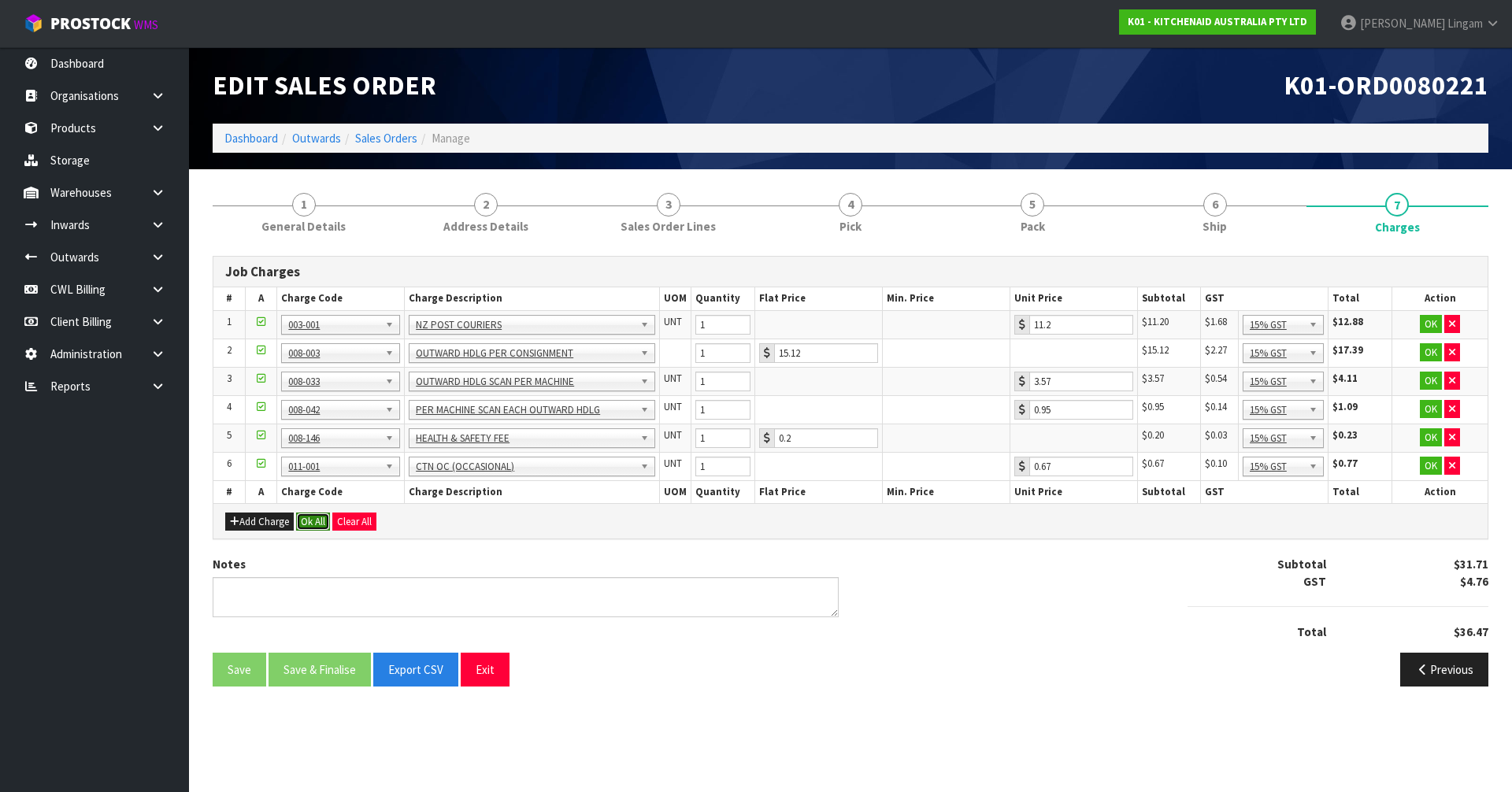
click at [315, 520] on button "Ok All" at bounding box center [313, 522] width 34 height 19
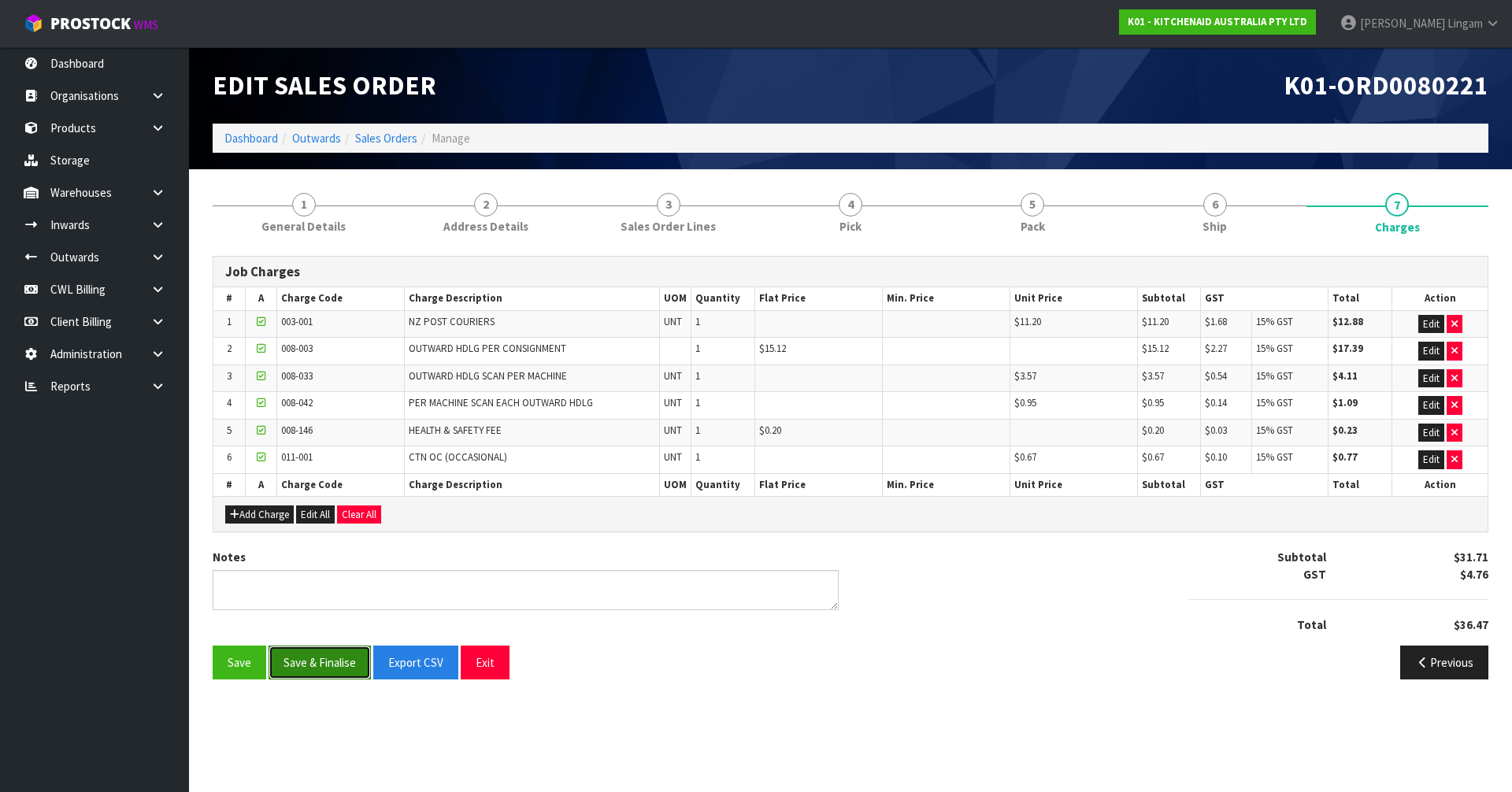
click at [317, 665] on button "Save & Finalise" at bounding box center [320, 662] width 102 height 34
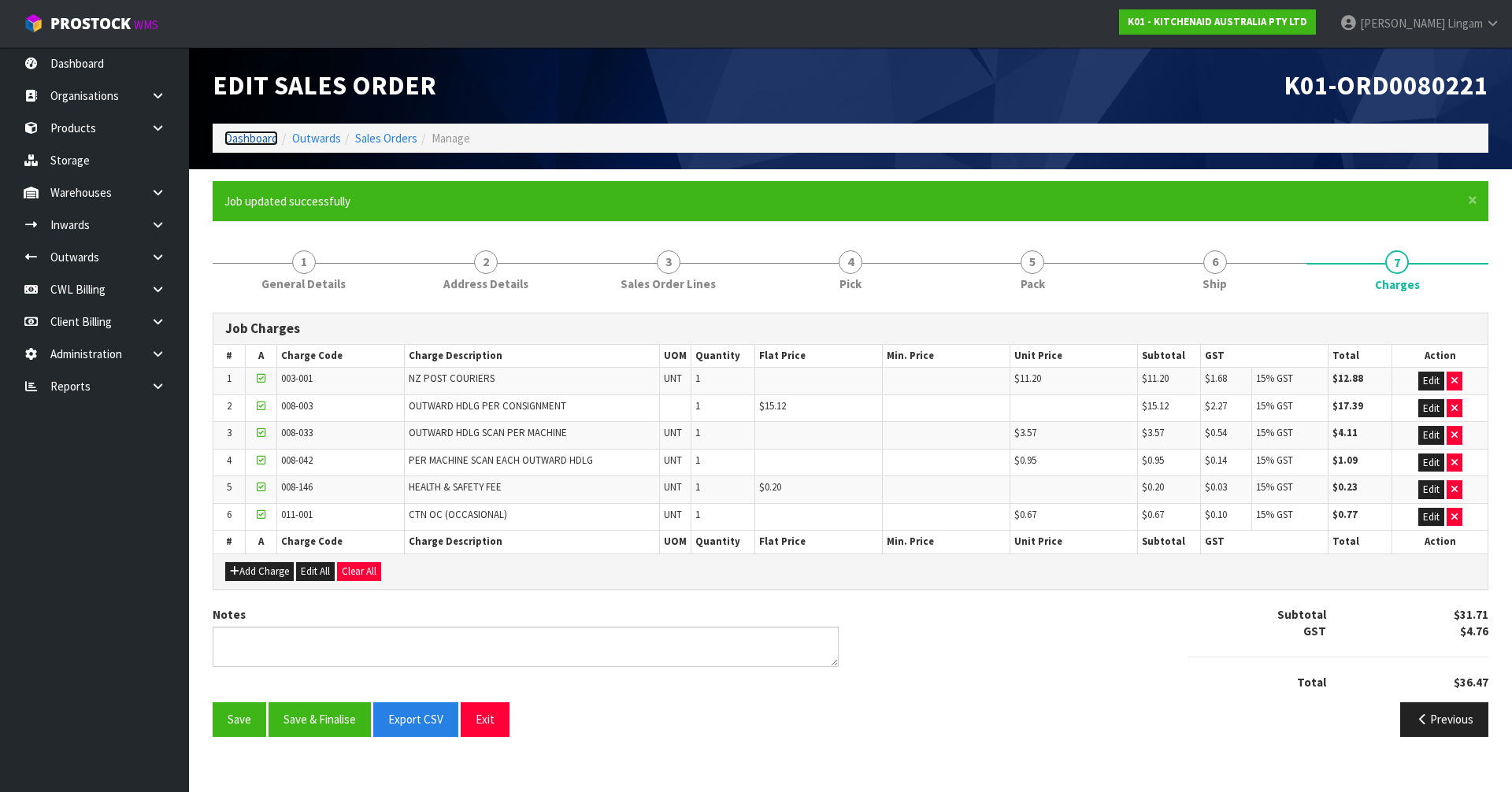
click at [263, 139] on link "Dashboard" at bounding box center [251, 138] width 54 height 15
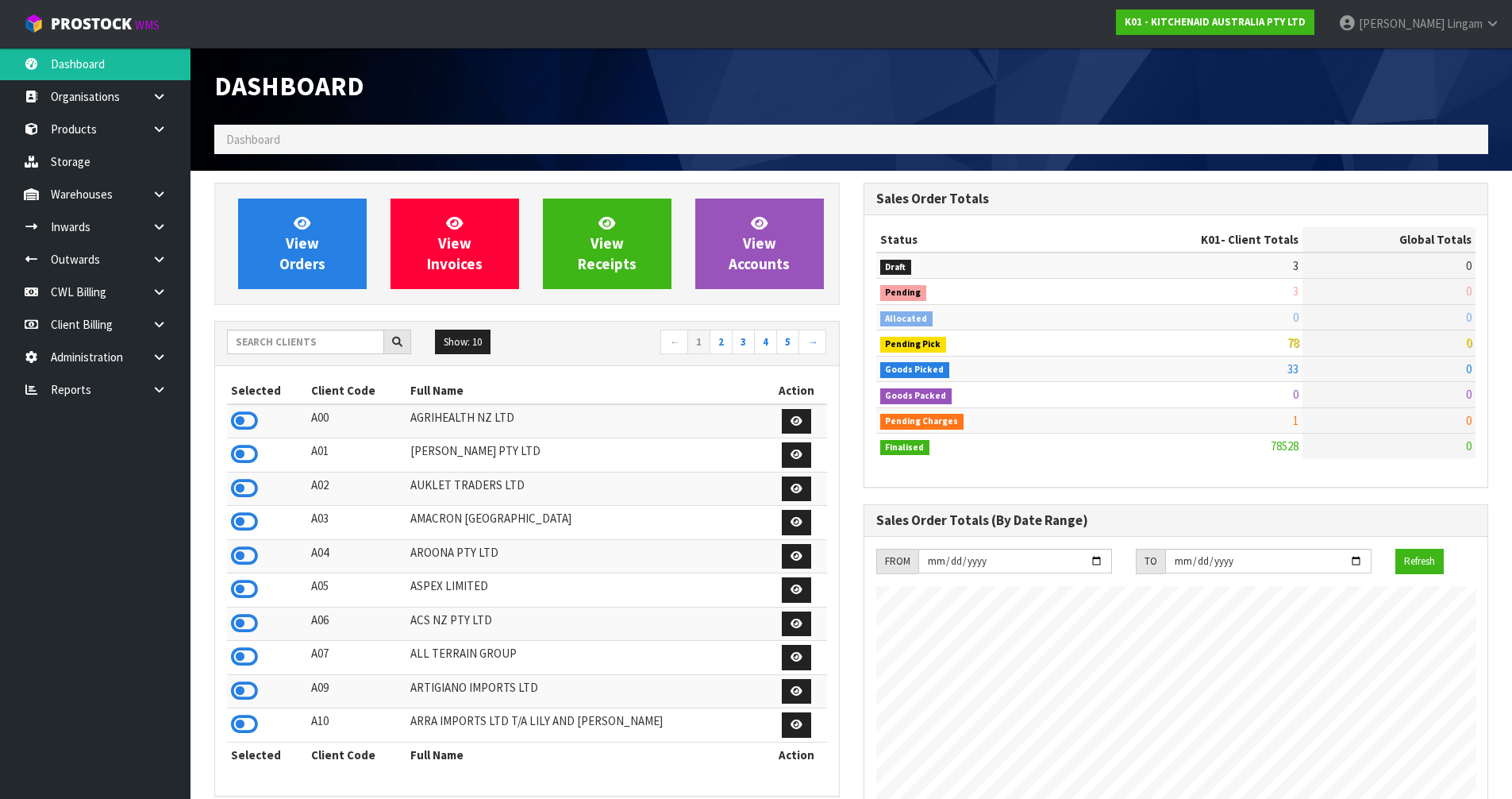
scroll to position [1204, 649]
click at [324, 336] on input "text" at bounding box center [306, 342] width 157 height 25
click at [329, 272] on link "View Orders" at bounding box center [302, 245] width 129 height 91
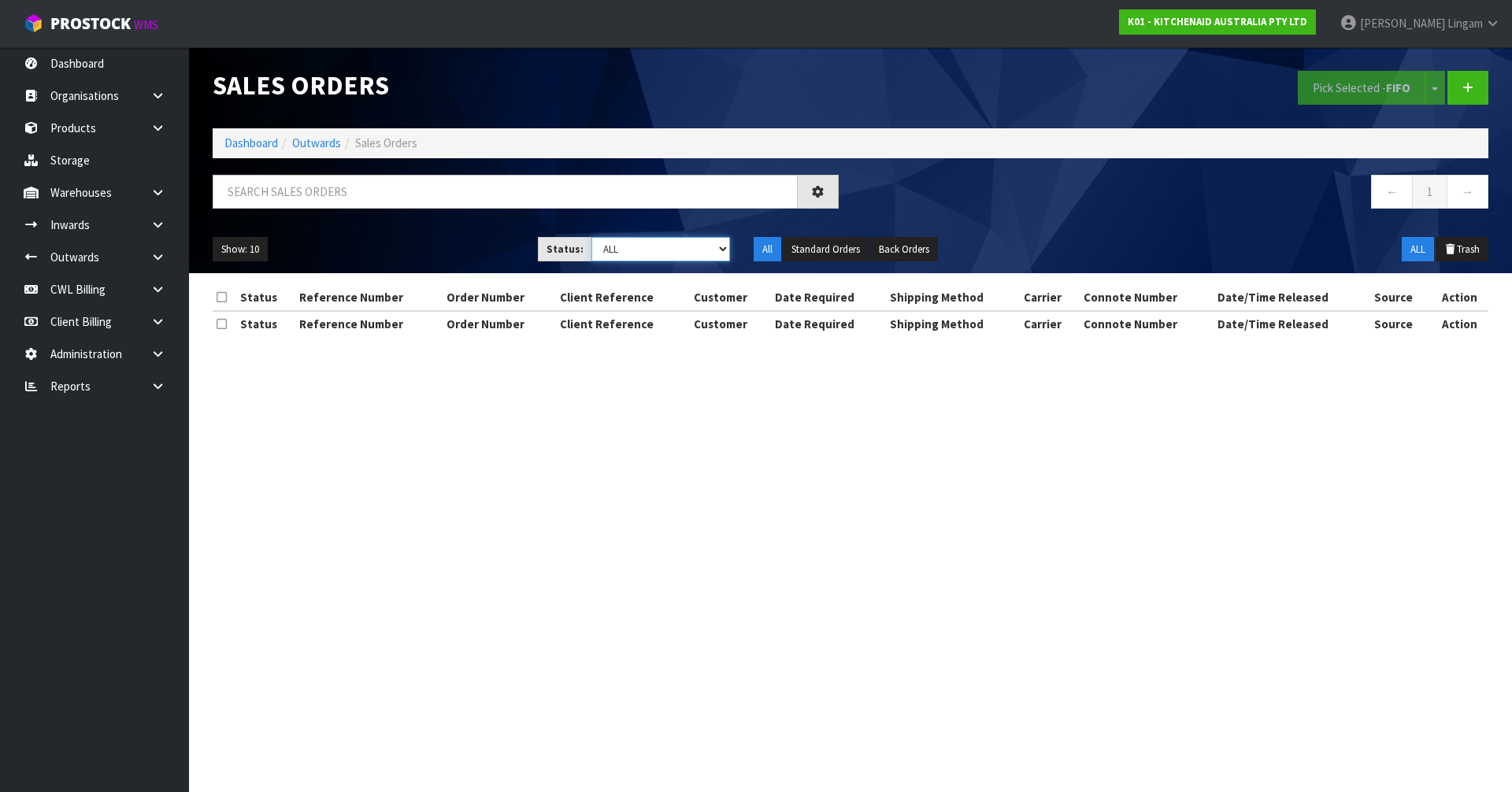
click at [709, 246] on select "Draft Pending Allocated Pending Pick Goods Picked Goods Packed Pending Charges …" at bounding box center [661, 249] width 139 height 24
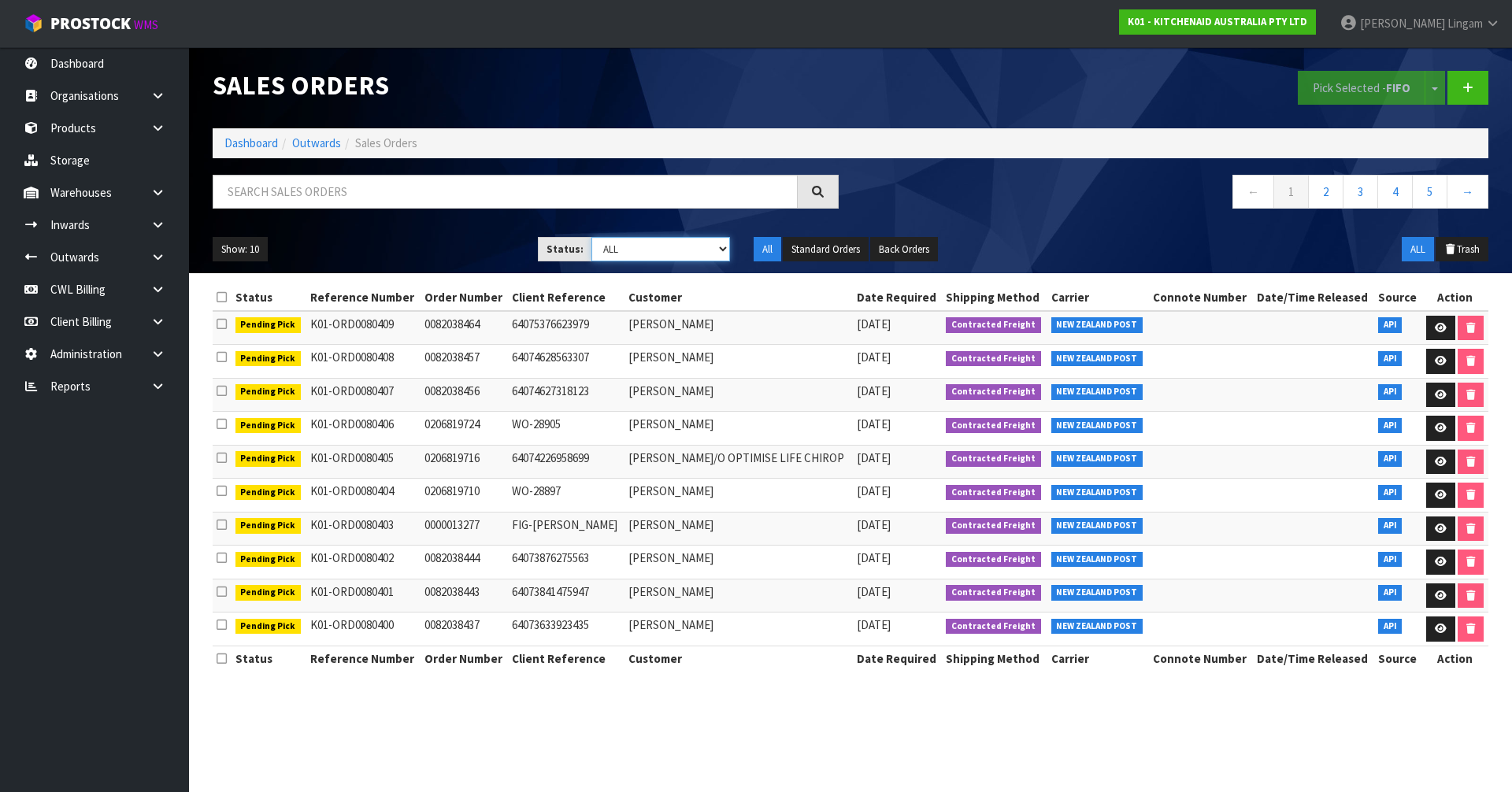
select select "string:6"
click at [591, 237] on select "Draft Pending Allocated Pending Pick Goods Picked Goods Packed Pending Charges …" at bounding box center [661, 249] width 139 height 24
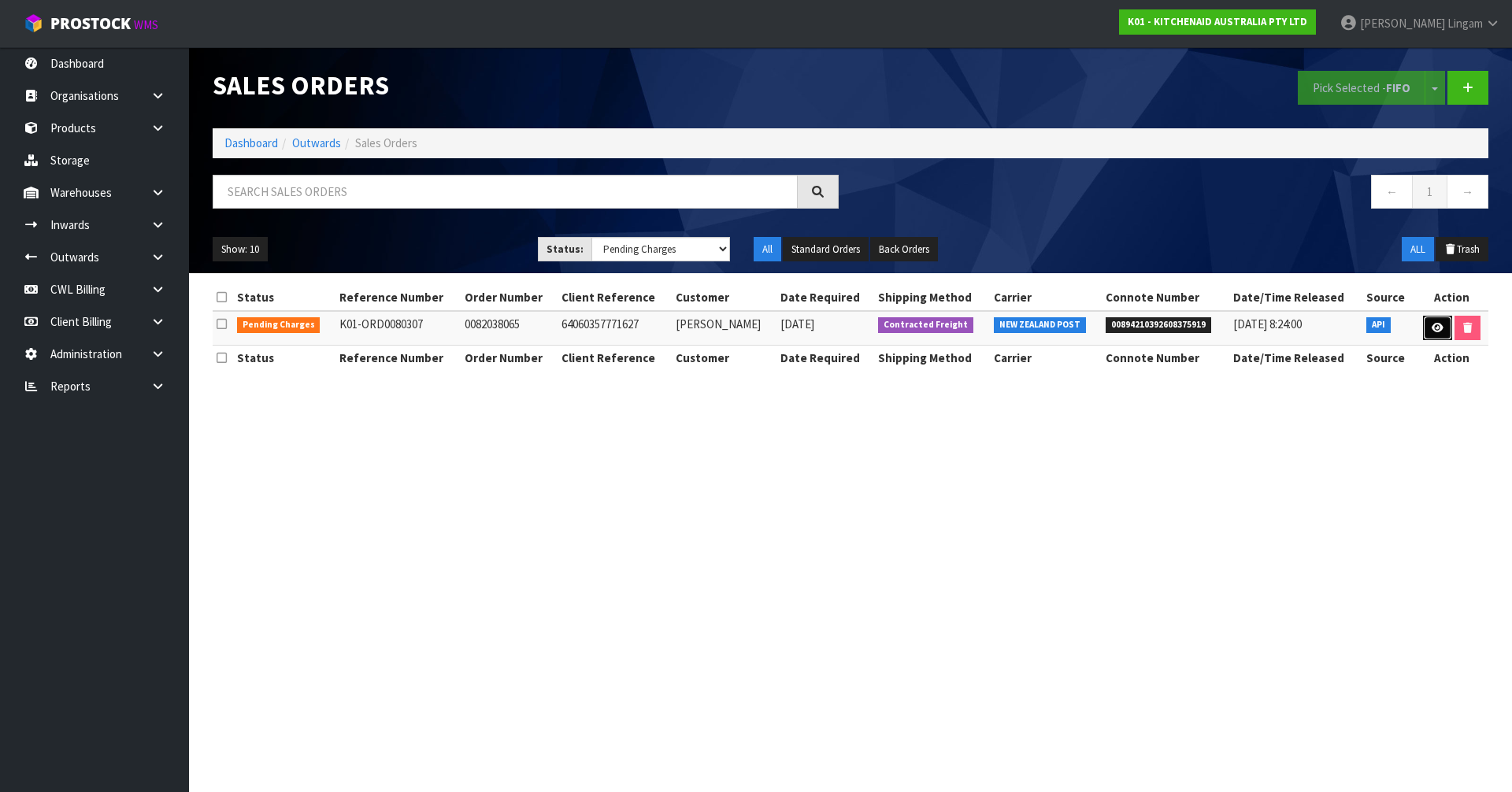
click at [1432, 324] on icon at bounding box center [1438, 328] width 12 height 10
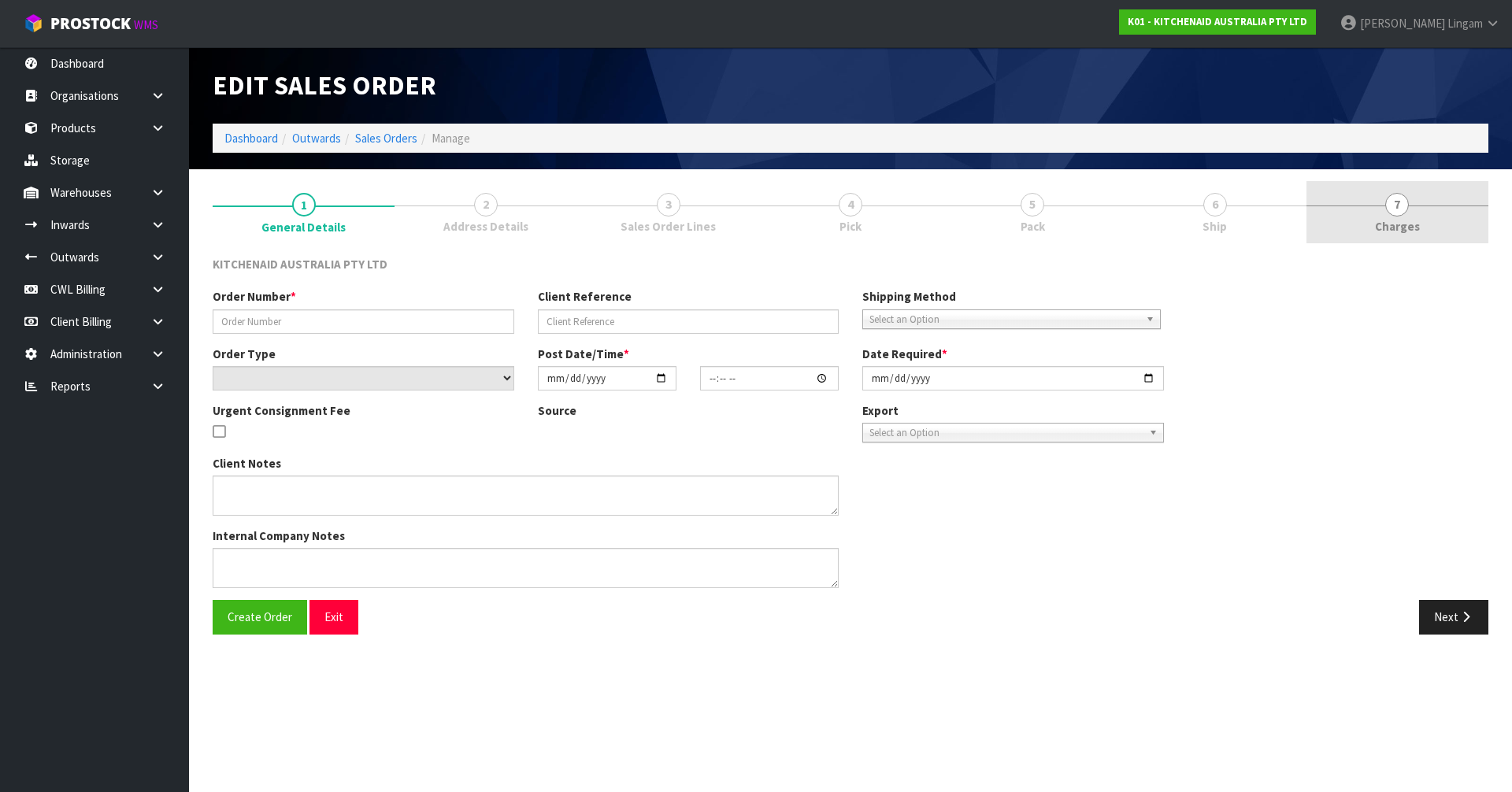
type input "0082038065"
type input "64060357771627"
select select "number:0"
type input "[DATE]"
type input "18:38:35.000"
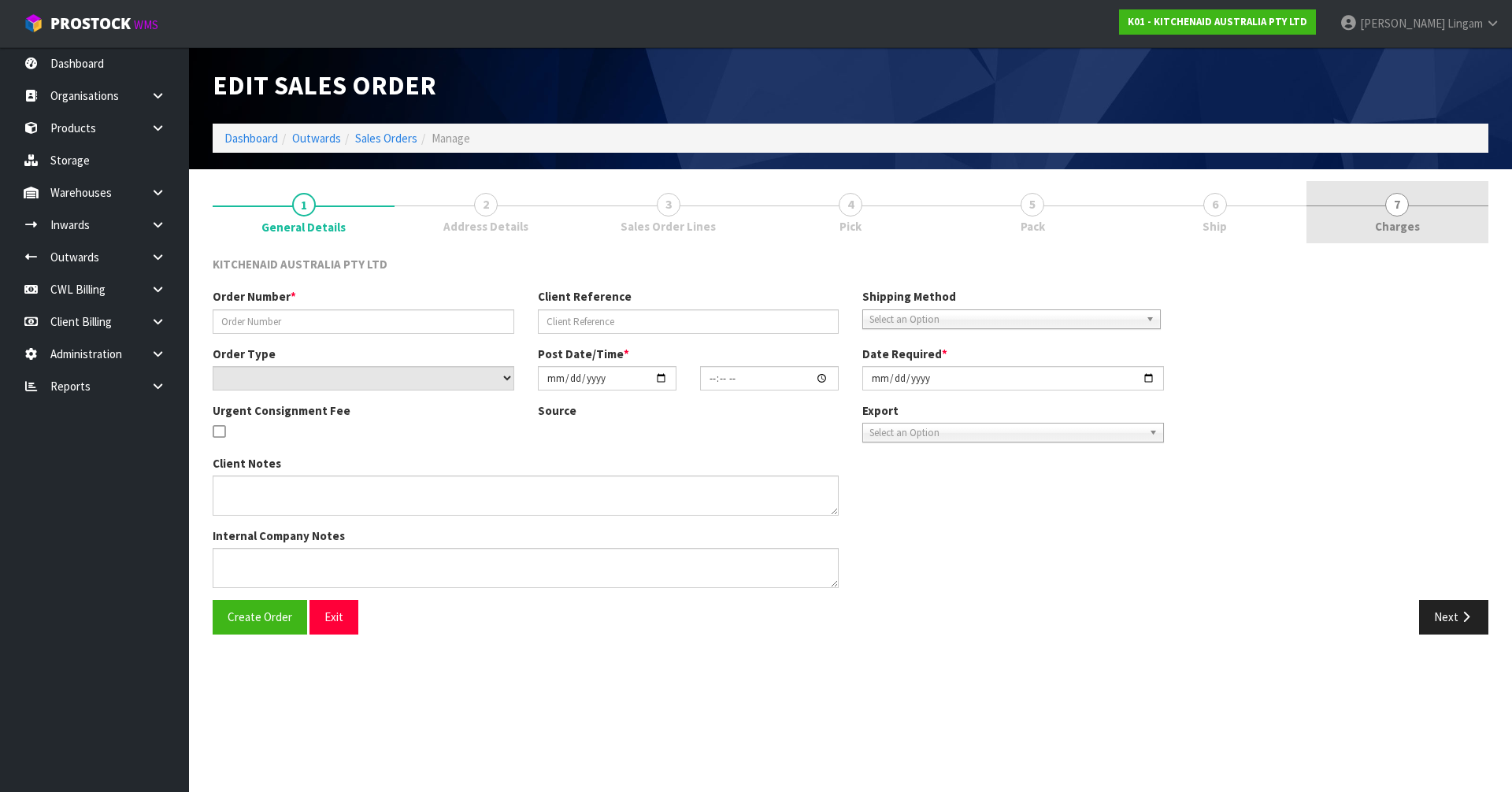
type input "[DATE]"
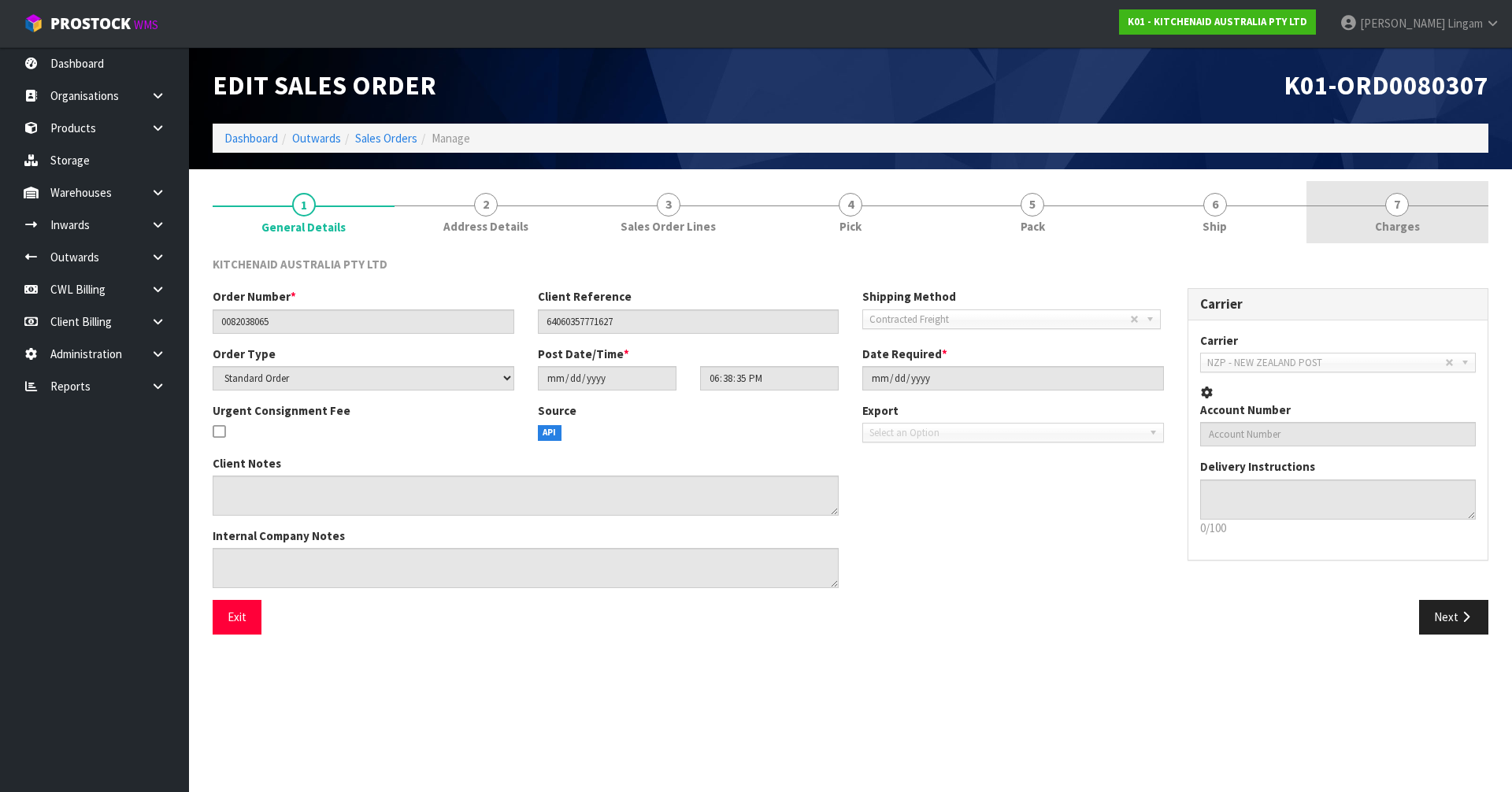
click at [1428, 207] on link "7 [GEOGRAPHIC_DATA]" at bounding box center [1397, 212] width 182 height 62
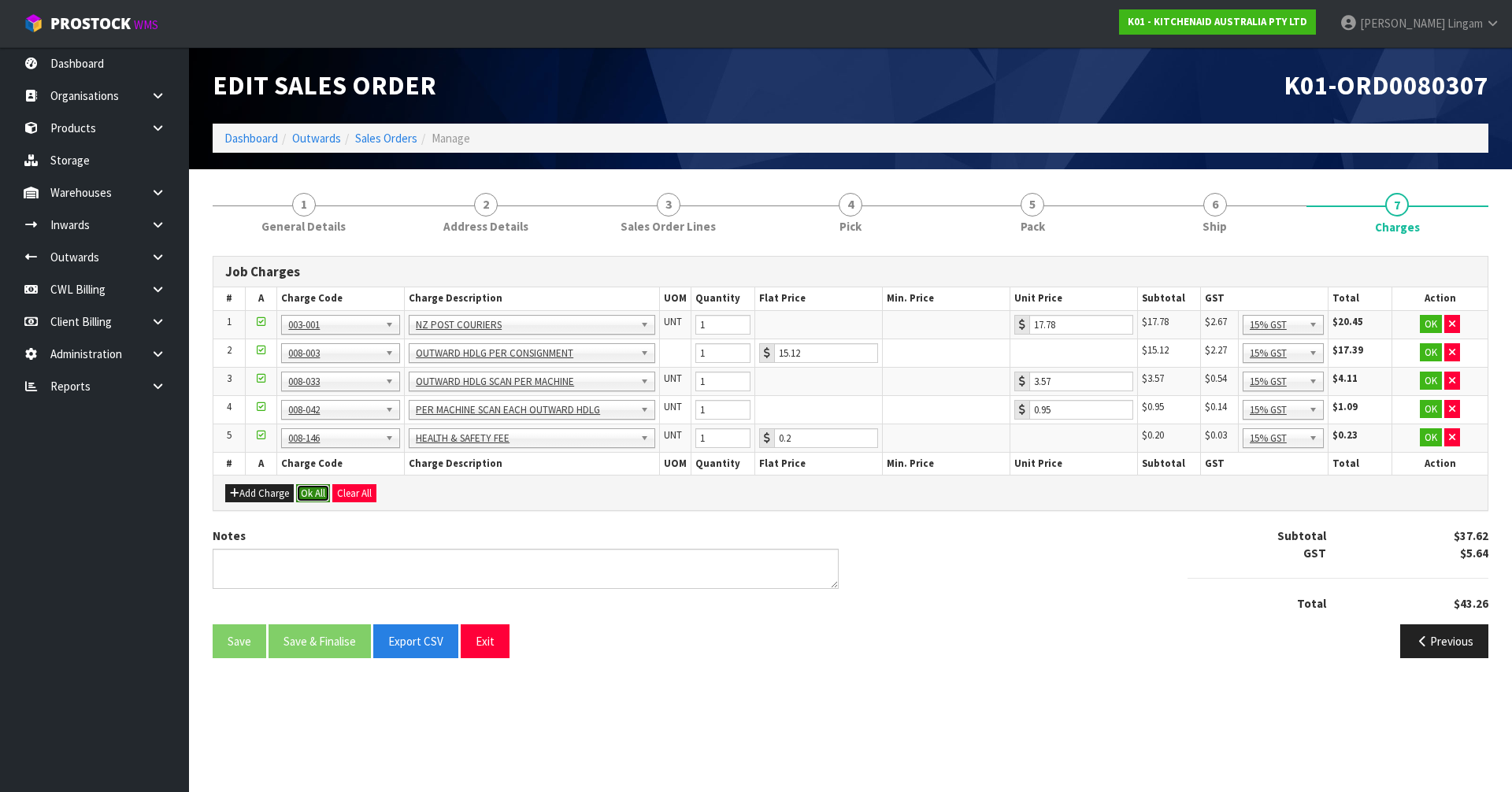
click at [300, 493] on button "Ok All" at bounding box center [313, 493] width 34 height 19
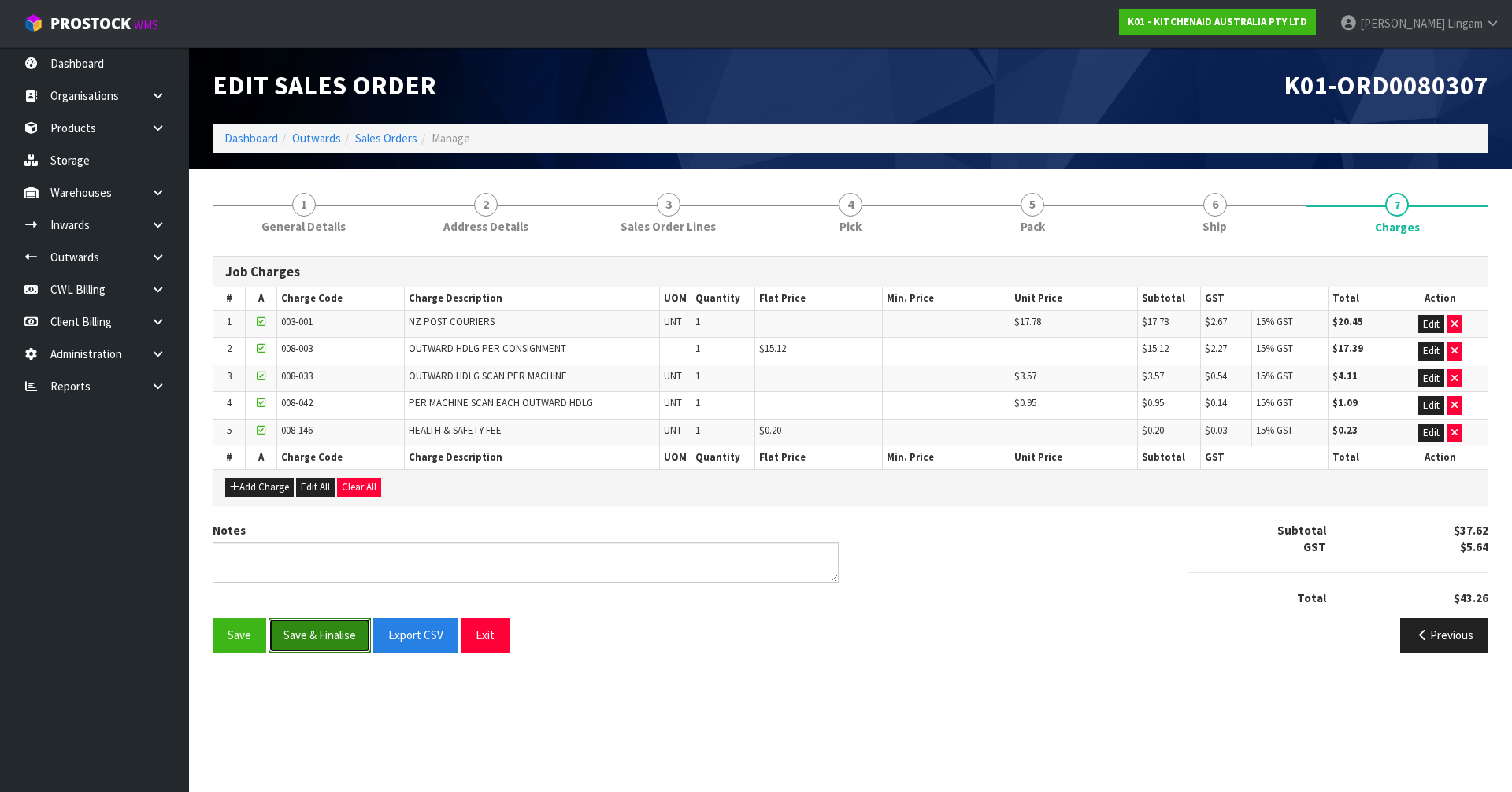
click at [339, 634] on button "Save & Finalise" at bounding box center [320, 635] width 102 height 34
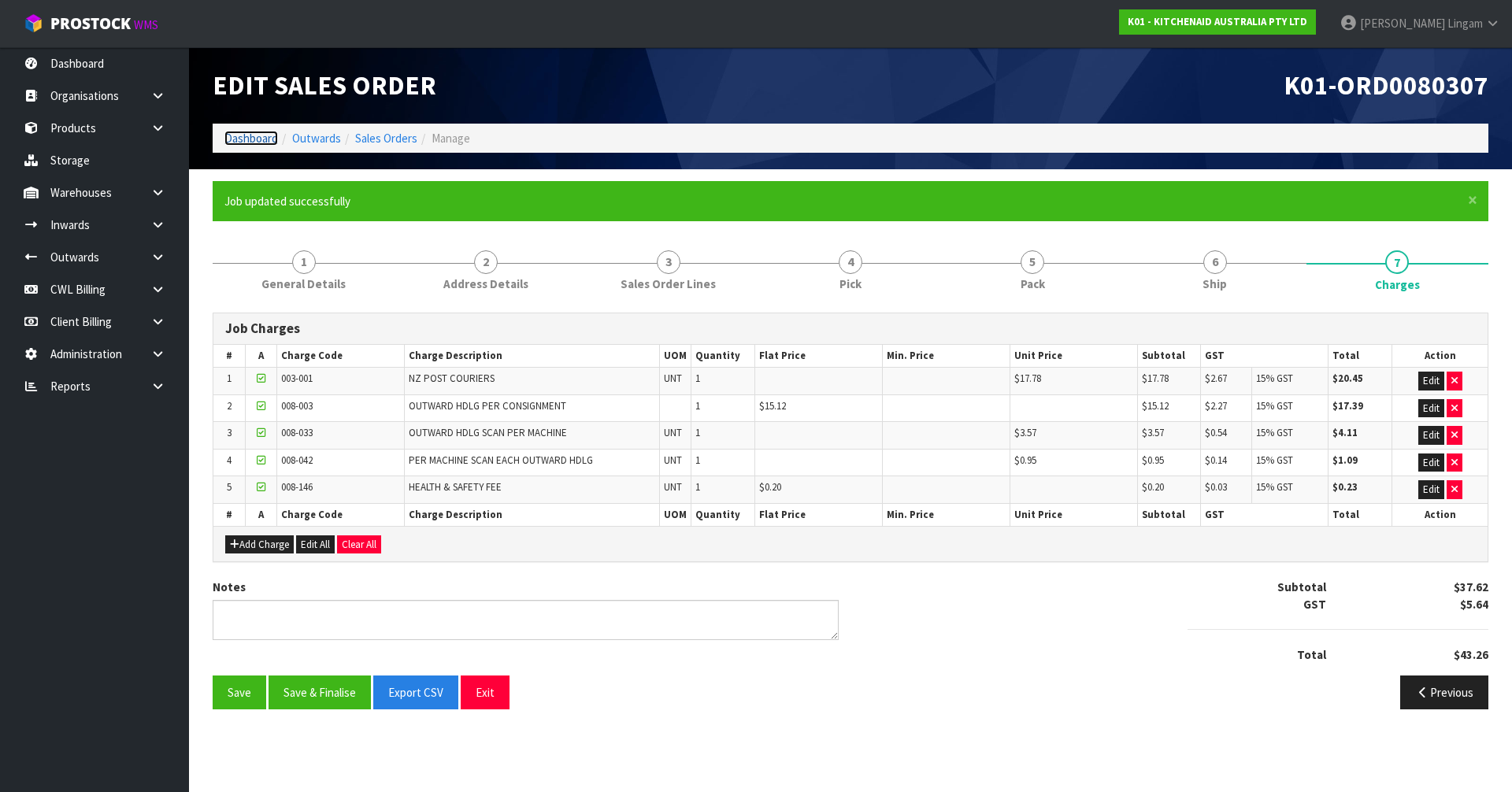
click at [265, 134] on link "Dashboard" at bounding box center [251, 138] width 54 height 15
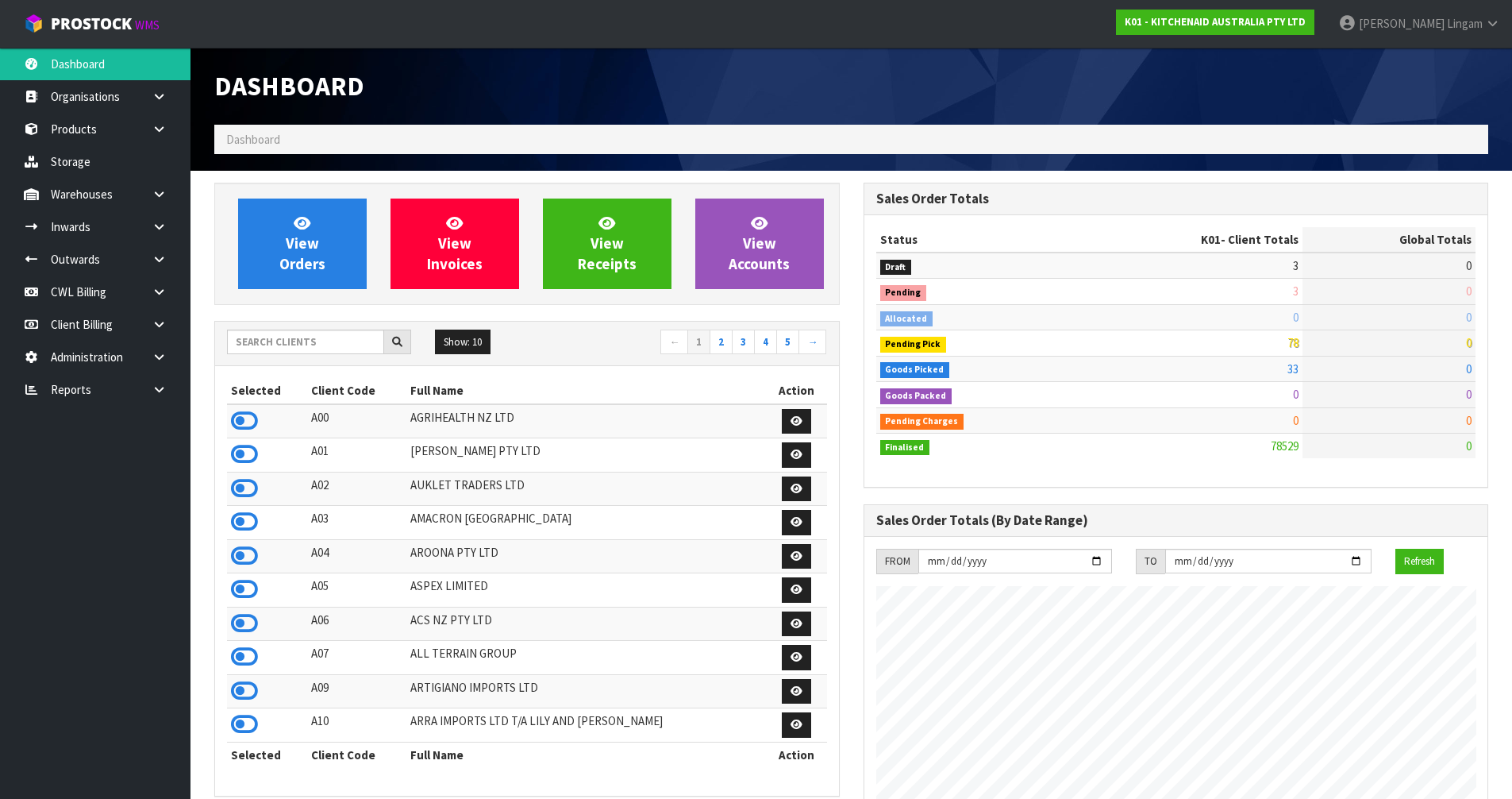
scroll to position [1204, 649]
click at [312, 327] on div "Show: 10 5 10 25 50 ← 1 2 3 4 5 →" at bounding box center [527, 343] width 624 height 45
click at [307, 345] on input "text" at bounding box center [306, 342] width 157 height 25
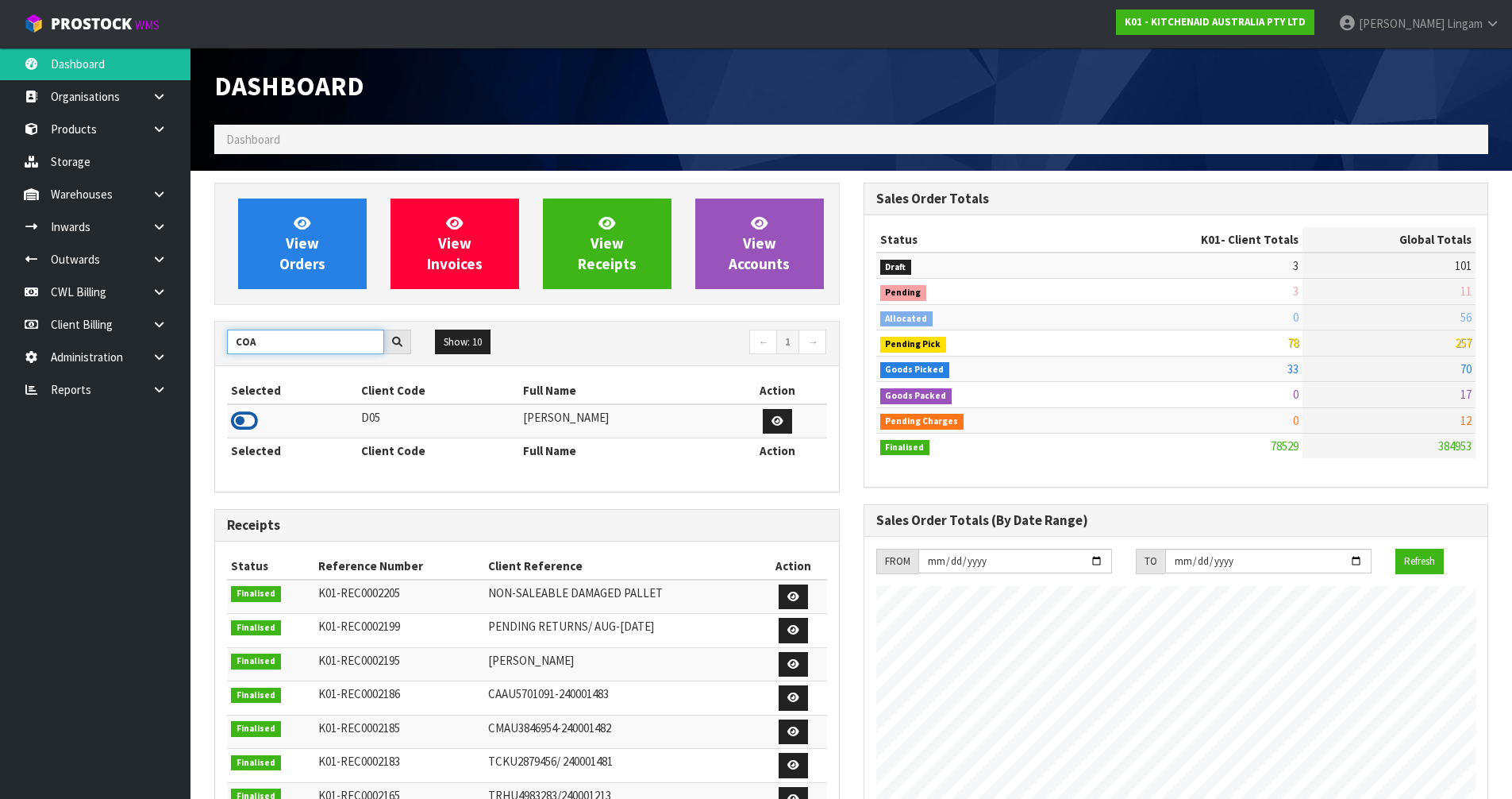
type input "COA"
drag, startPoint x: 246, startPoint y: 425, endPoint x: 311, endPoint y: 324, distance: 120.1
click at [247, 425] on icon at bounding box center [244, 421] width 27 height 24
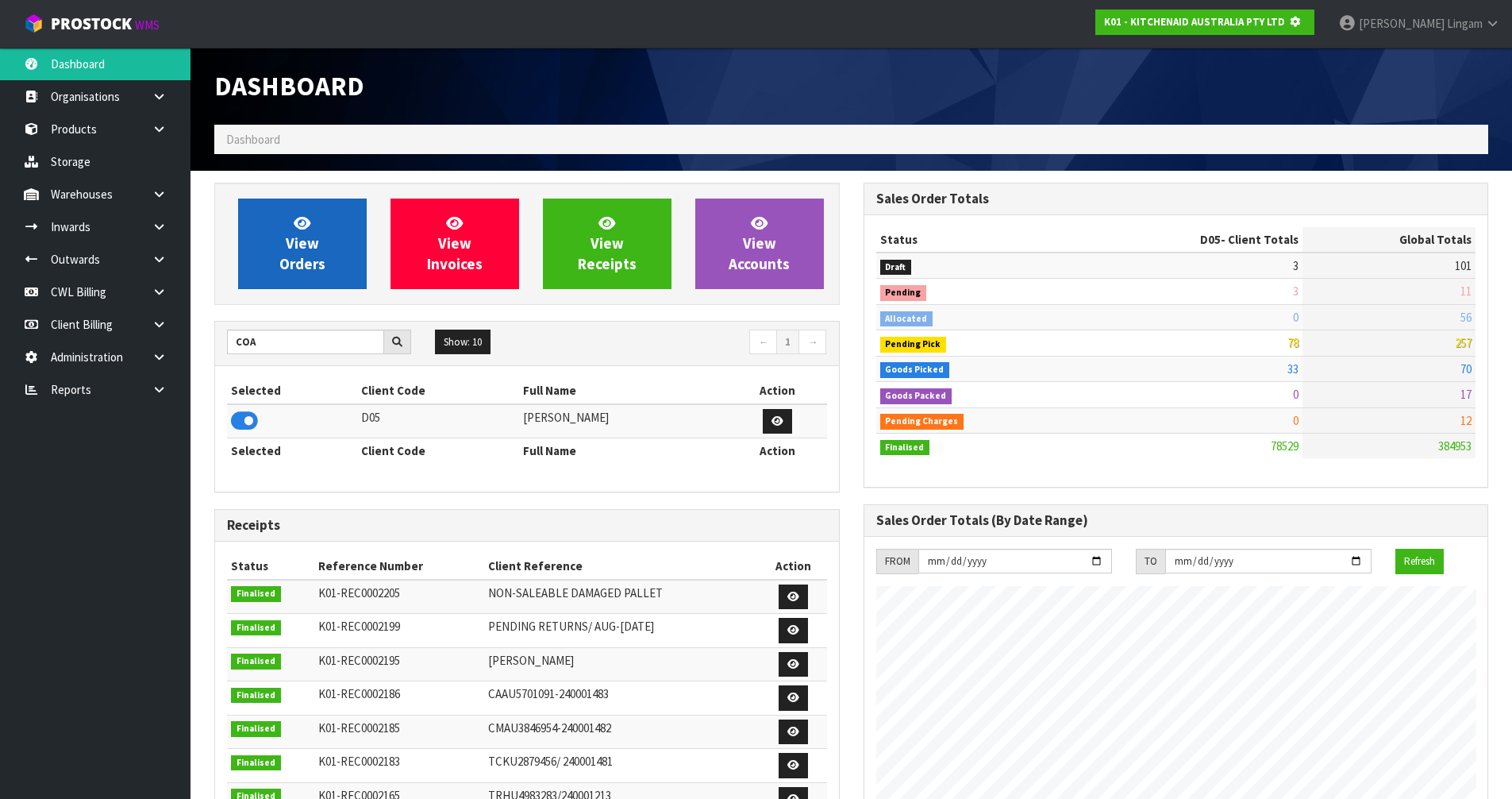
scroll to position [793305, 793279]
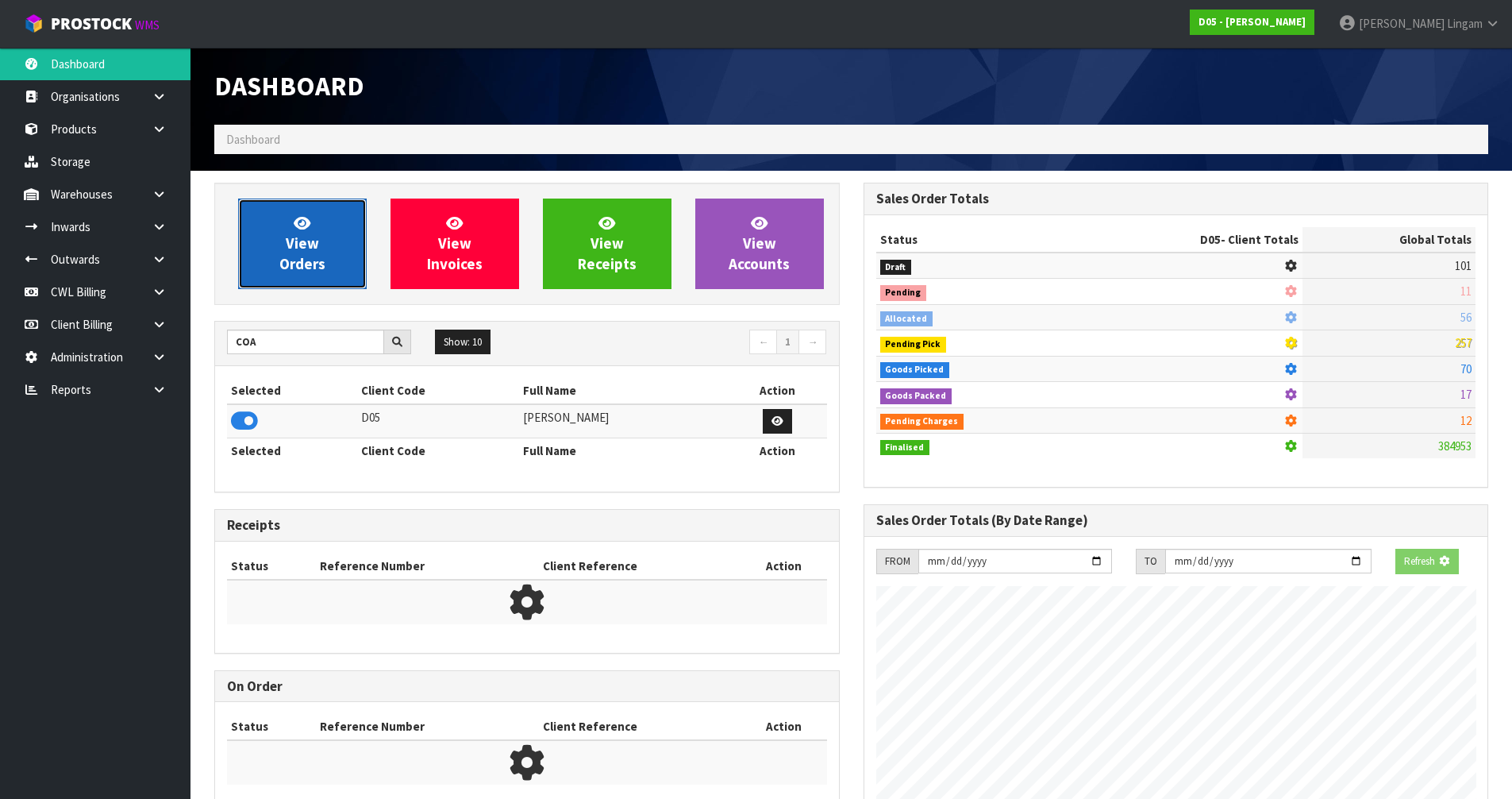
click at [299, 252] on span "View Orders" at bounding box center [302, 243] width 46 height 60
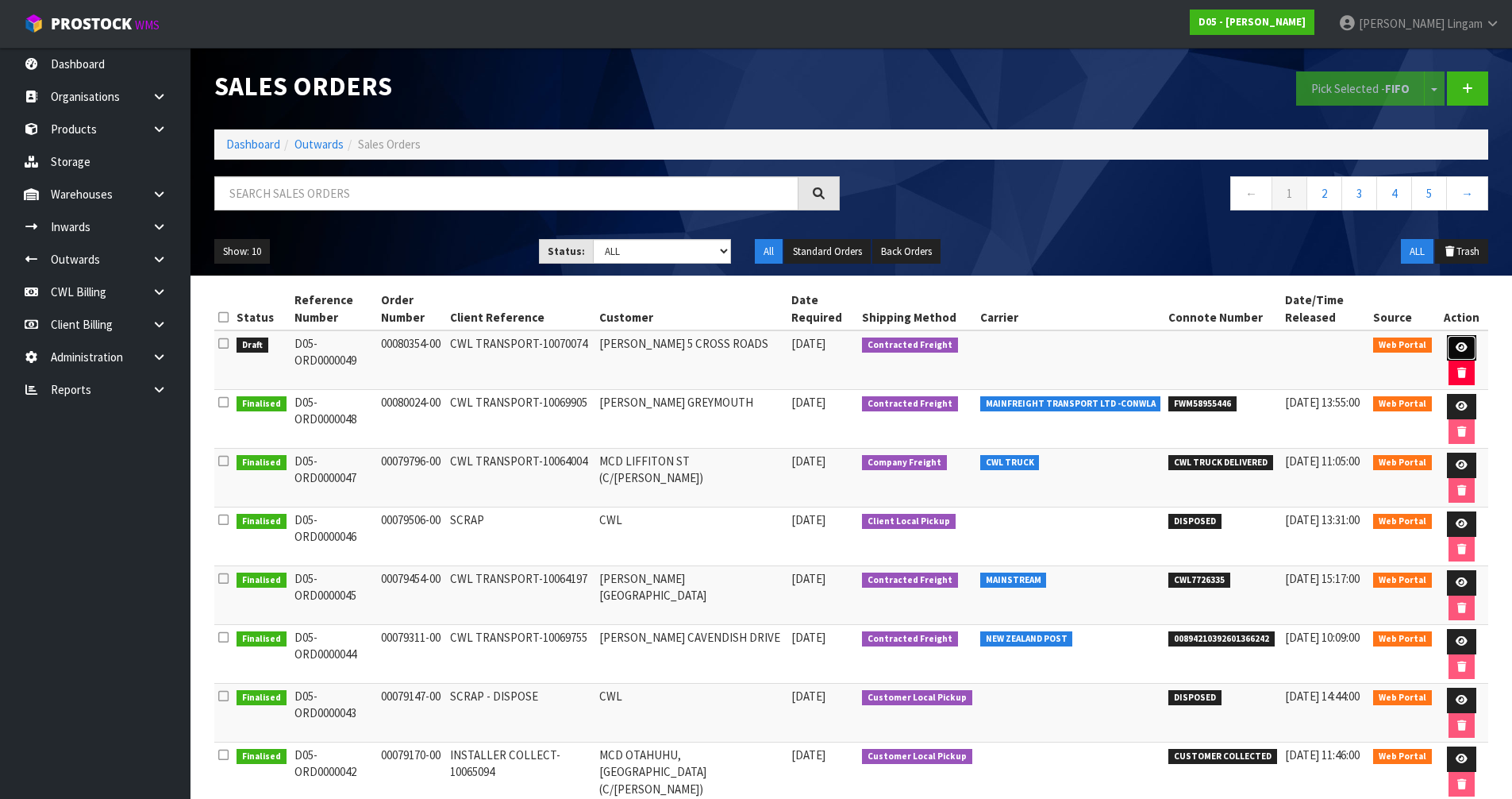
click at [1457, 349] on icon at bounding box center [1462, 347] width 12 height 10
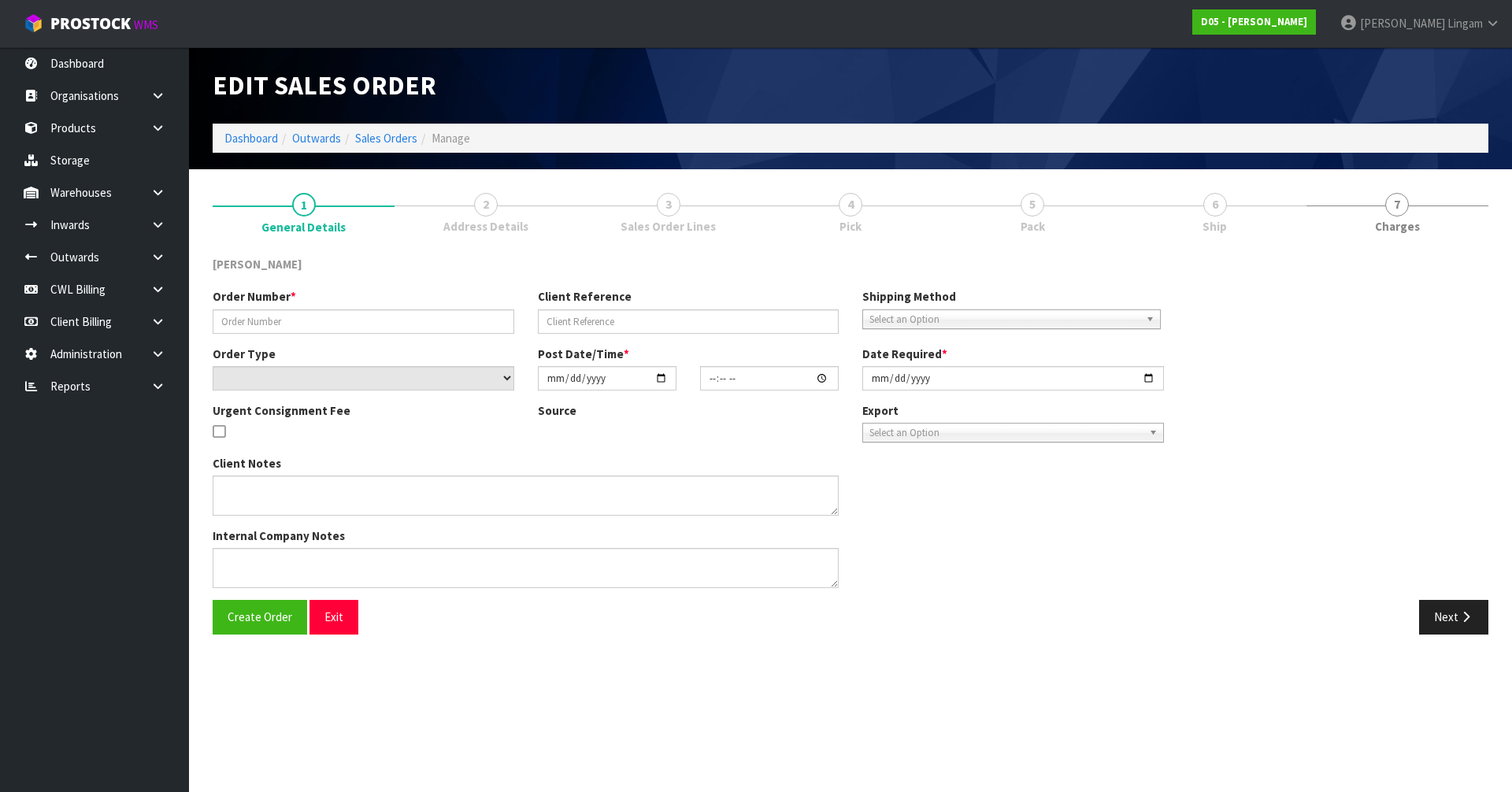
type input "00080354-00"
type input "CWL TRANSPORT-10070074"
select select "number:0"
type input "[DATE]"
type input "08:19:00.000"
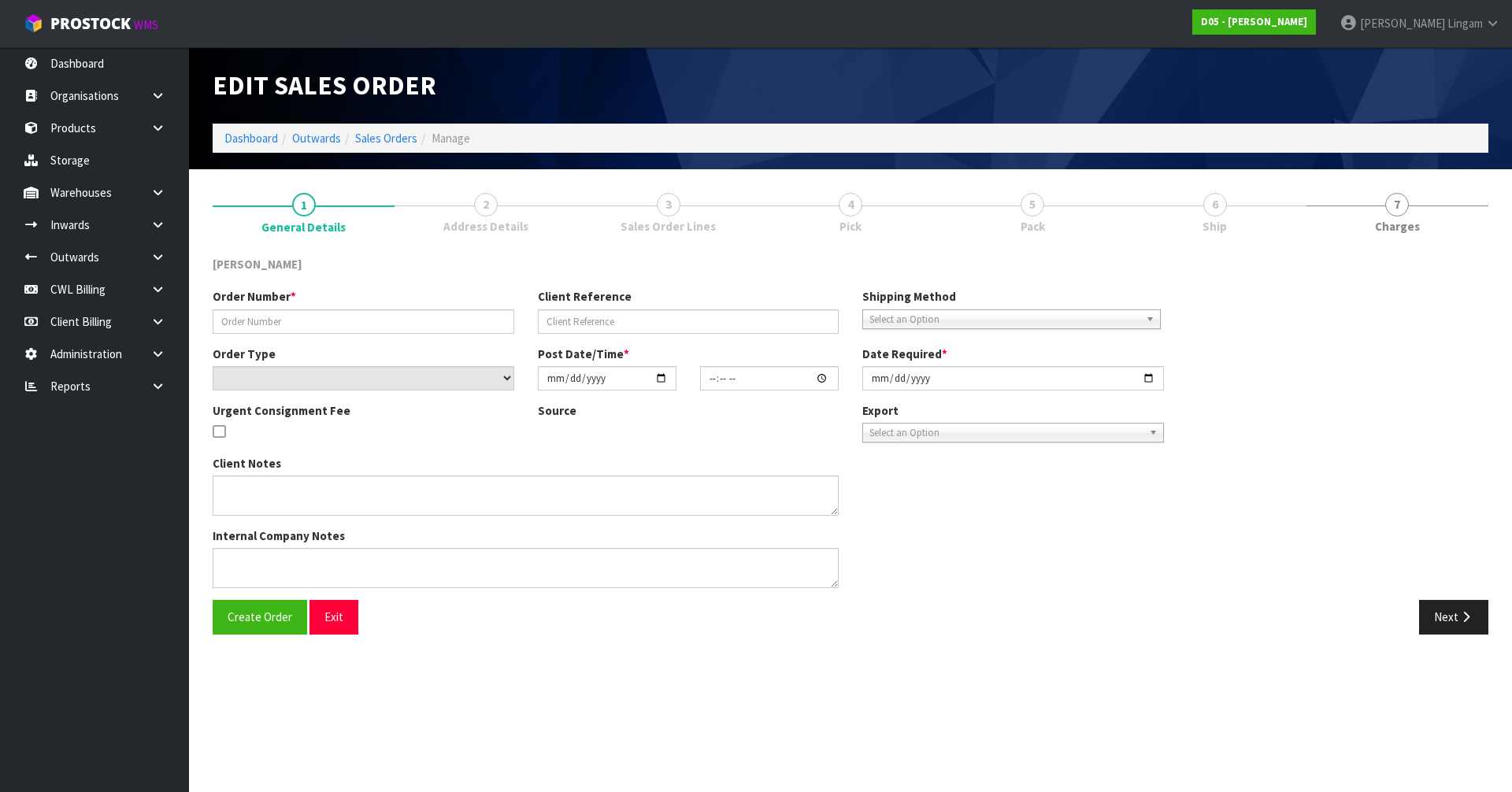
type input "[DATE]"
type textarea "PLEASE DELIVER TO SITE ASAP"
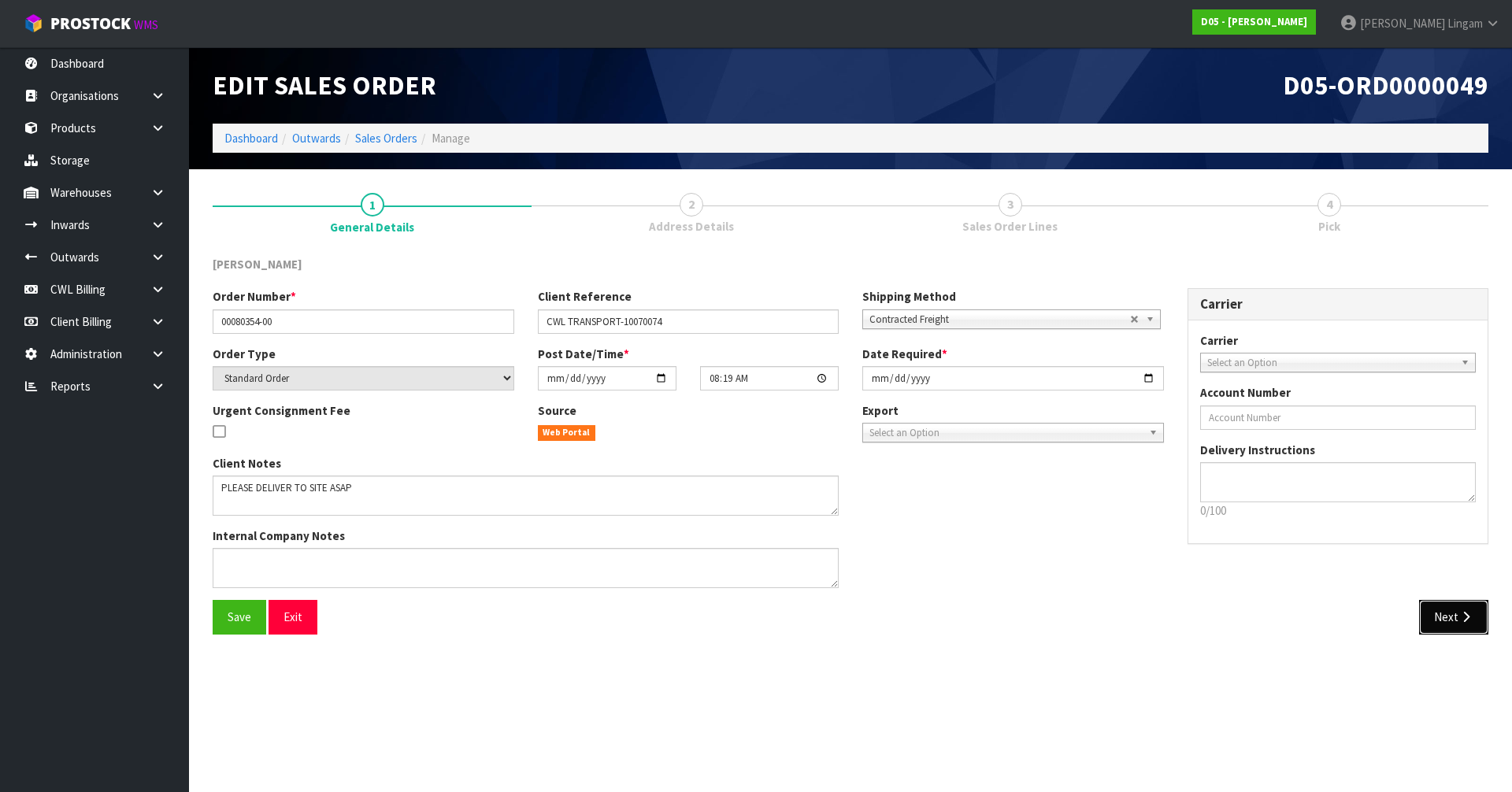
click at [1453, 627] on button "Next" at bounding box center [1454, 617] width 70 height 34
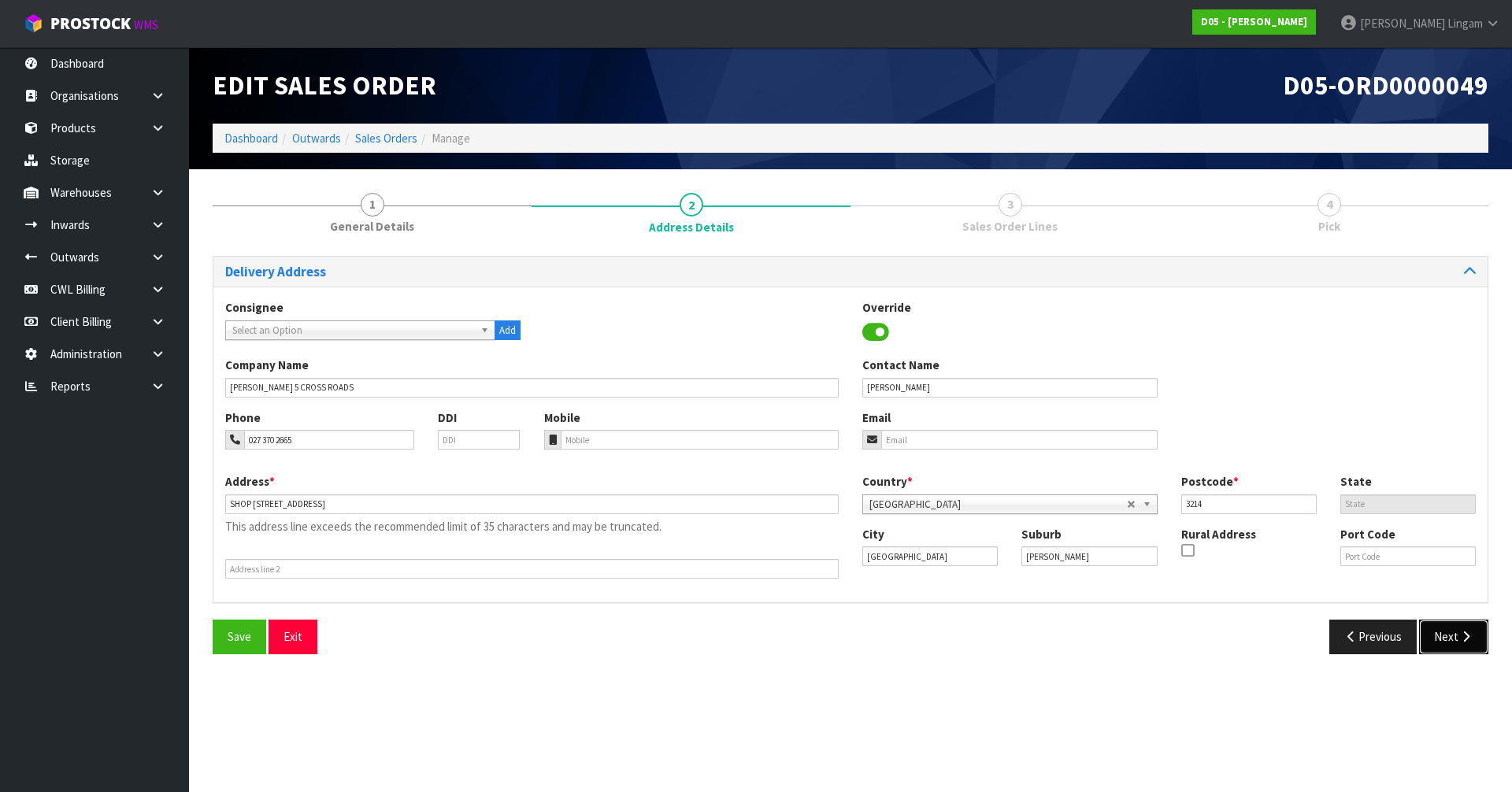
click at [1452, 629] on button "Next" at bounding box center [1454, 637] width 70 height 34
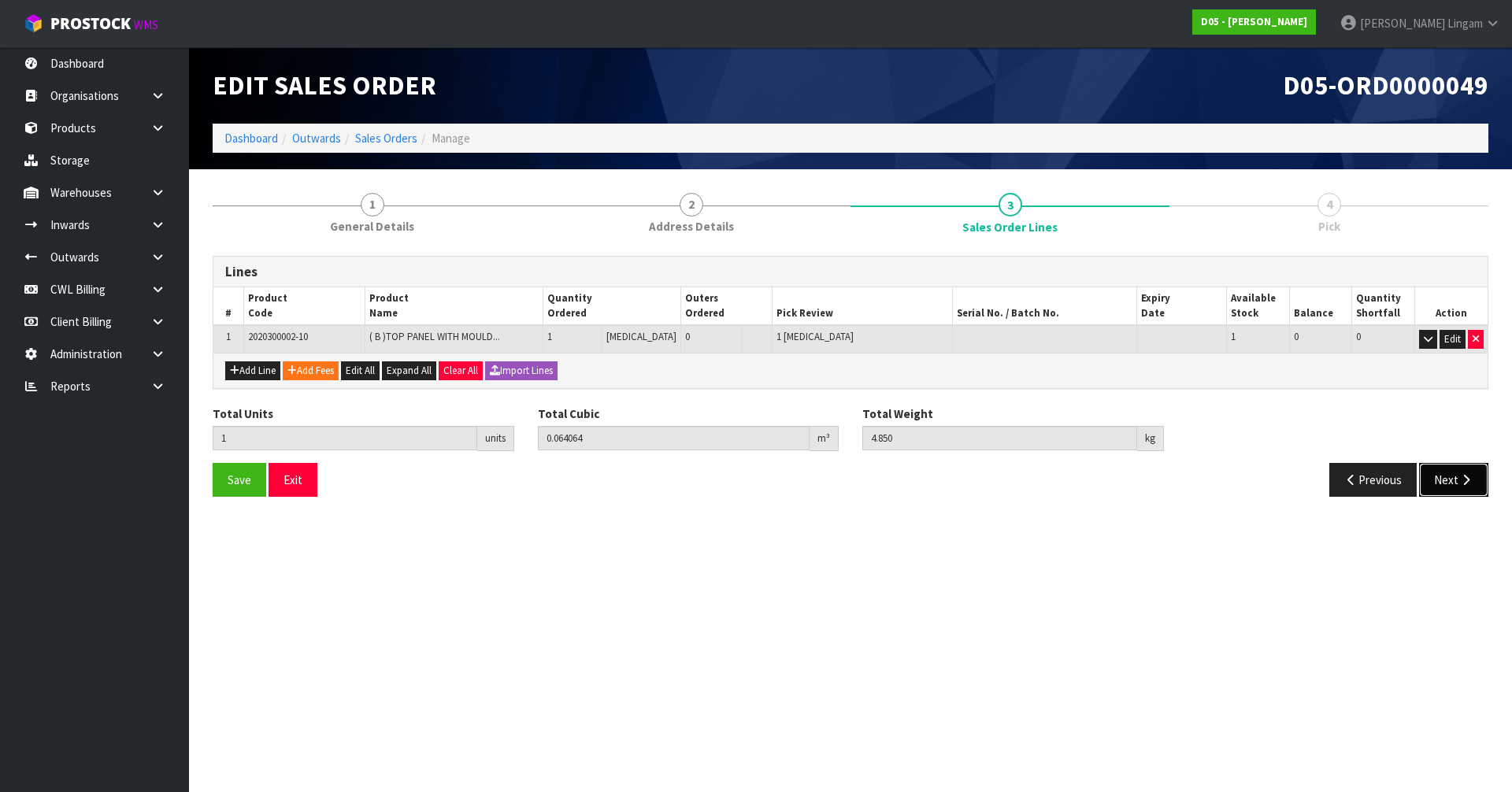
click at [1457, 489] on button "Next" at bounding box center [1454, 480] width 70 height 34
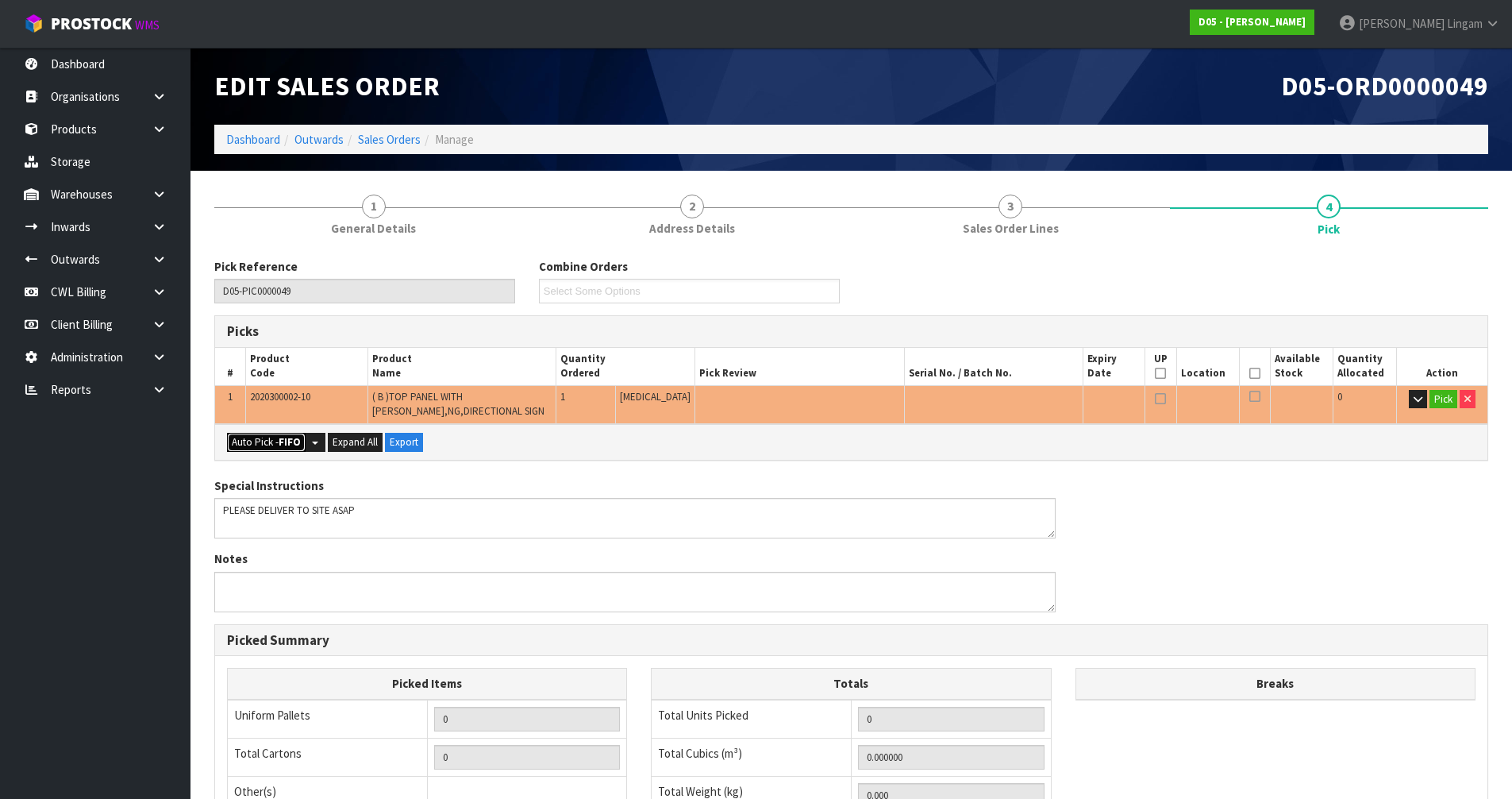
click at [268, 439] on button "Auto Pick - FIFO" at bounding box center [266, 443] width 79 height 19
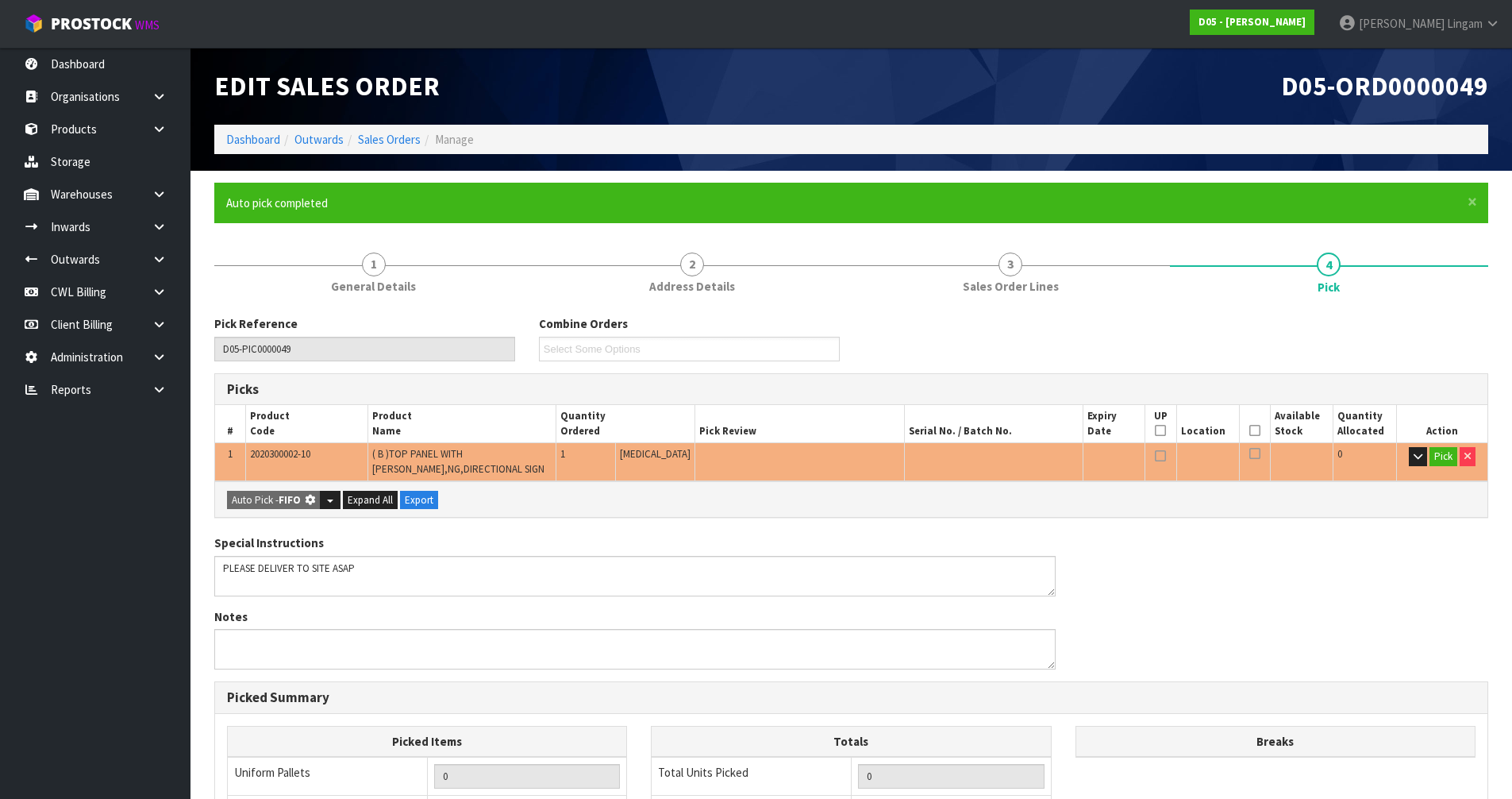
type input "Piece x 1"
type input "1"
type input "0.064064"
type input "4.850"
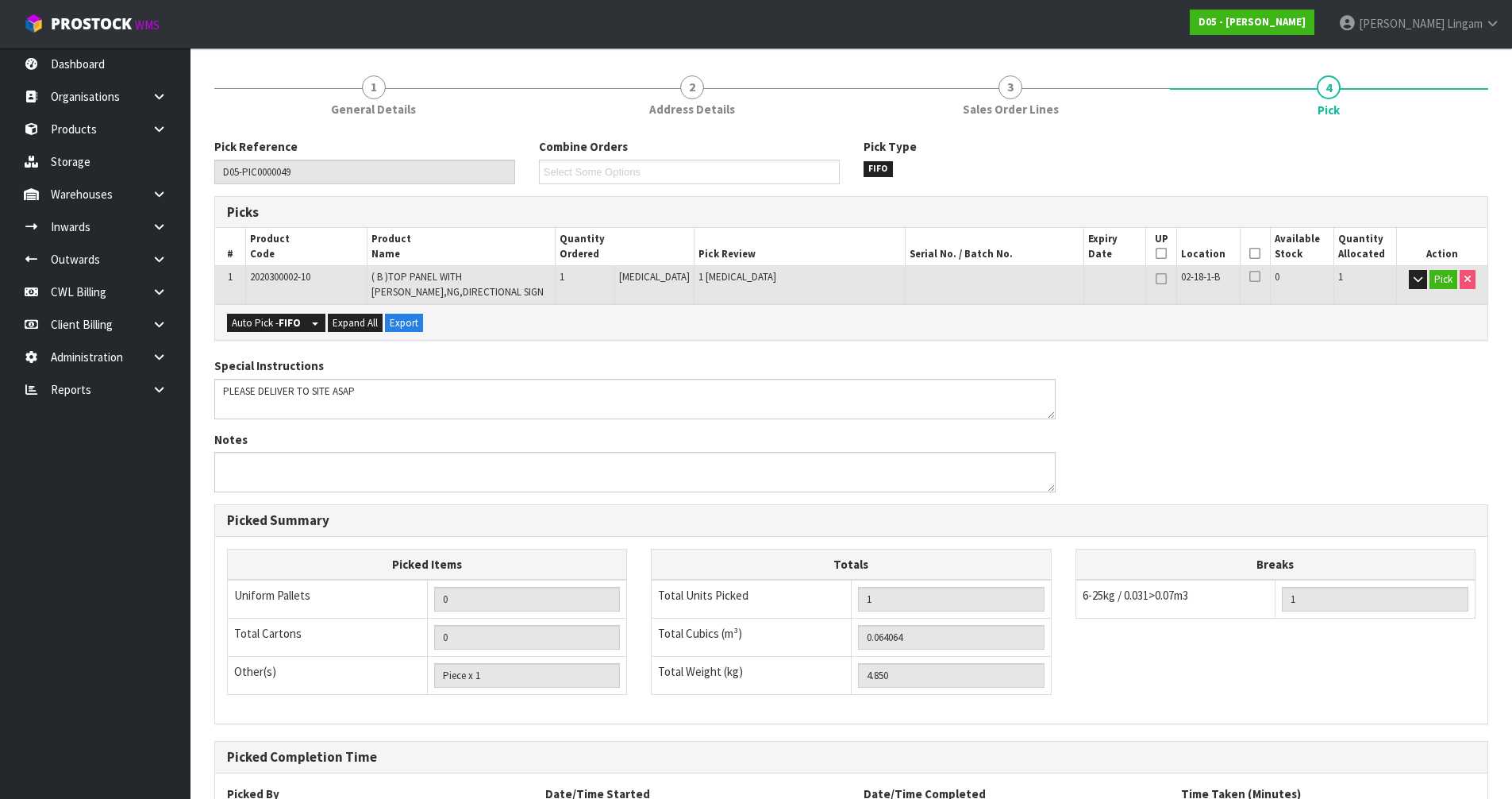
scroll to position [321, 0]
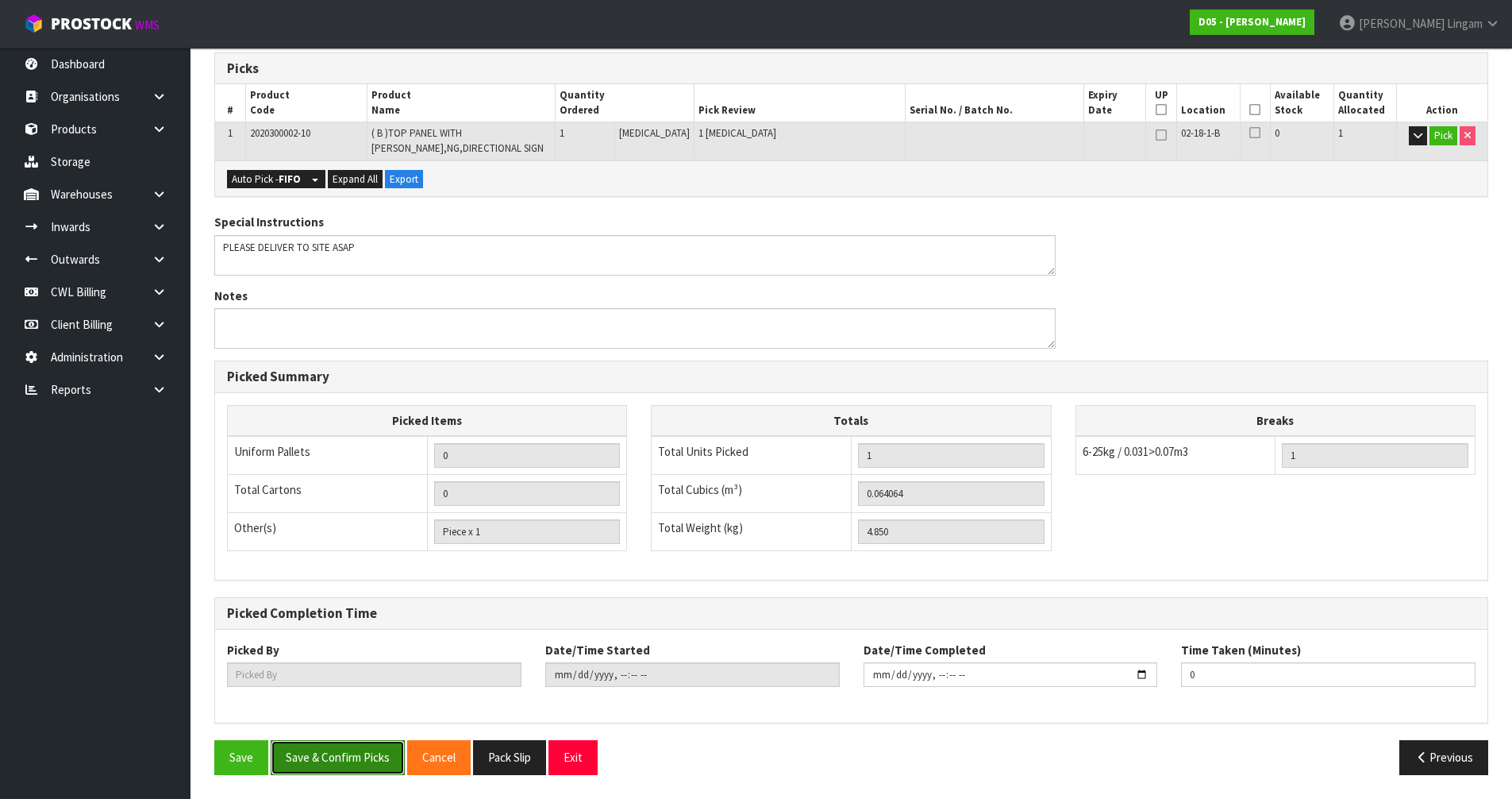
click at [323, 771] on button "Save & Confirm Picks" at bounding box center [338, 757] width 135 height 34
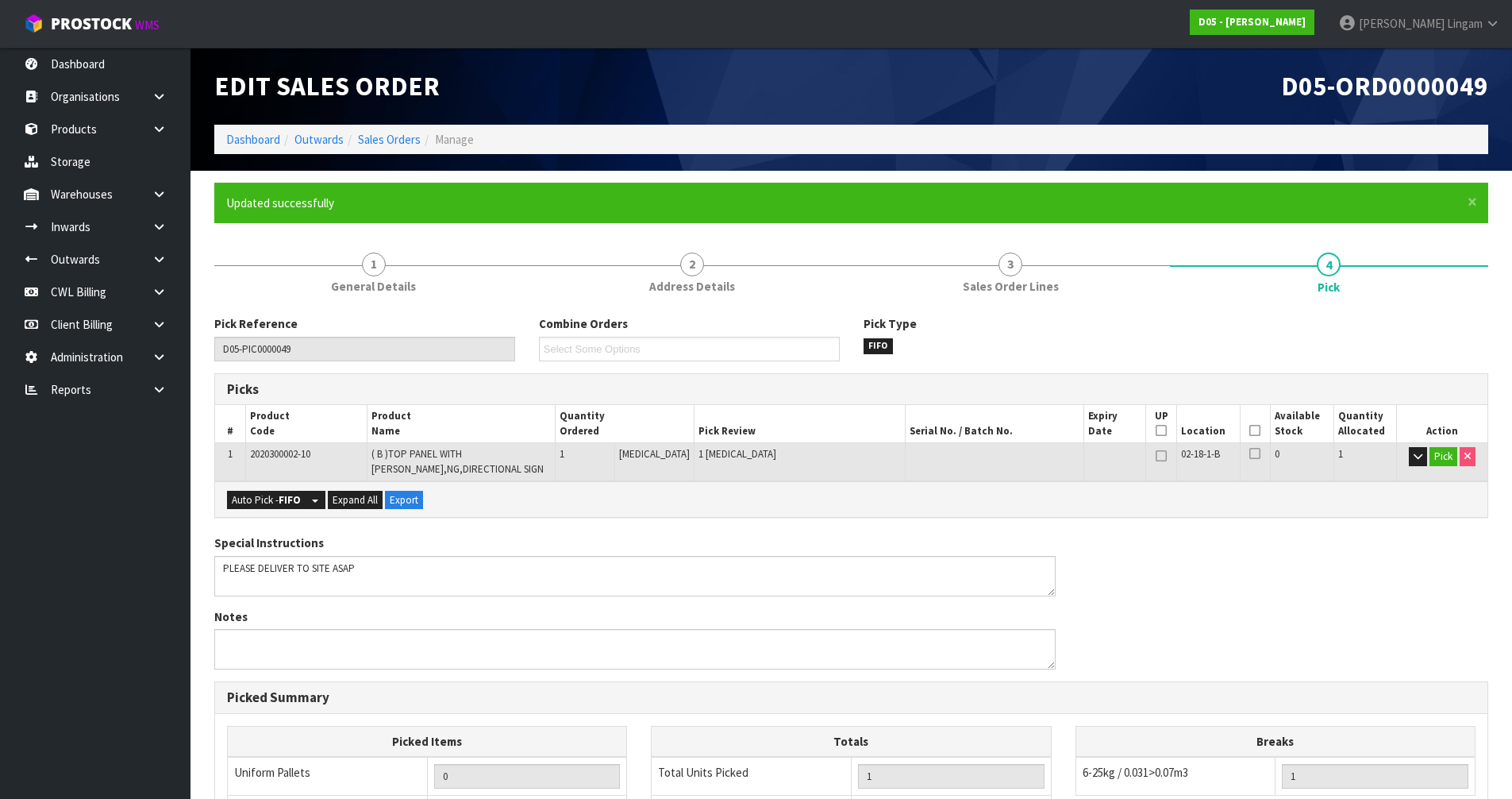
type input "[PERSON_NAME]"
type input "[DATE]T08:26:20"
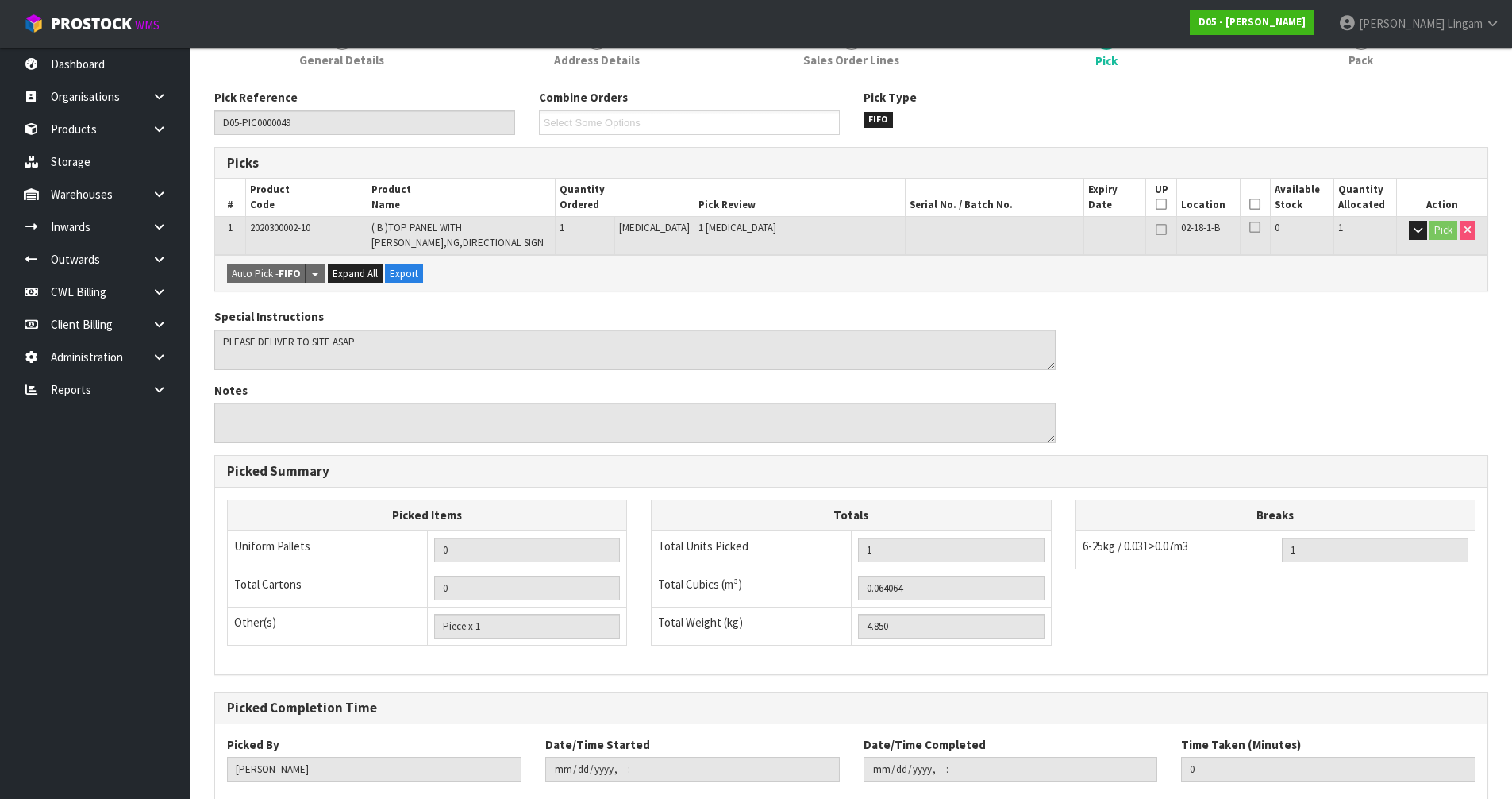
scroll to position [321, 0]
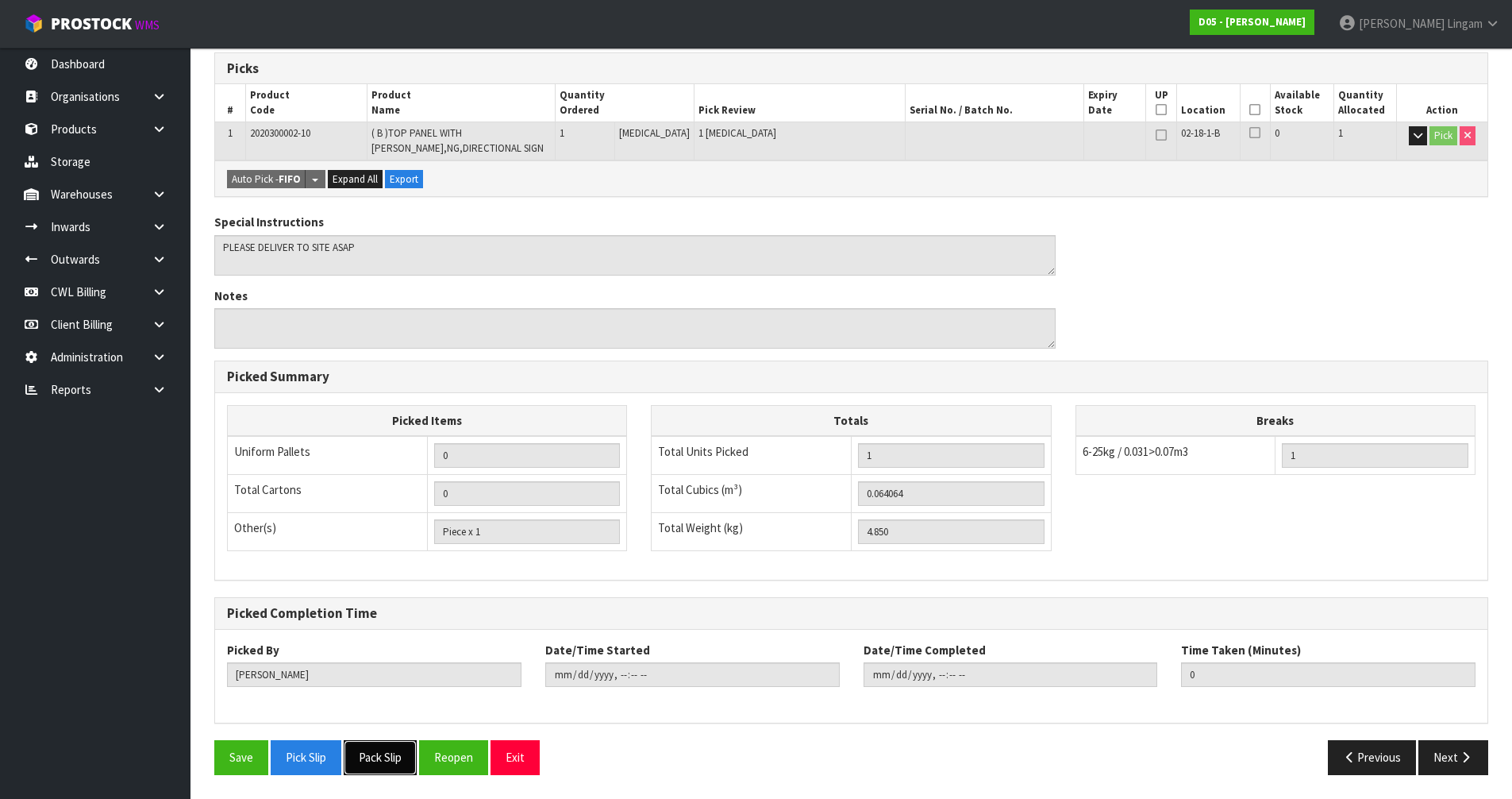
click at [387, 761] on button "Pack Slip" at bounding box center [380, 757] width 73 height 34
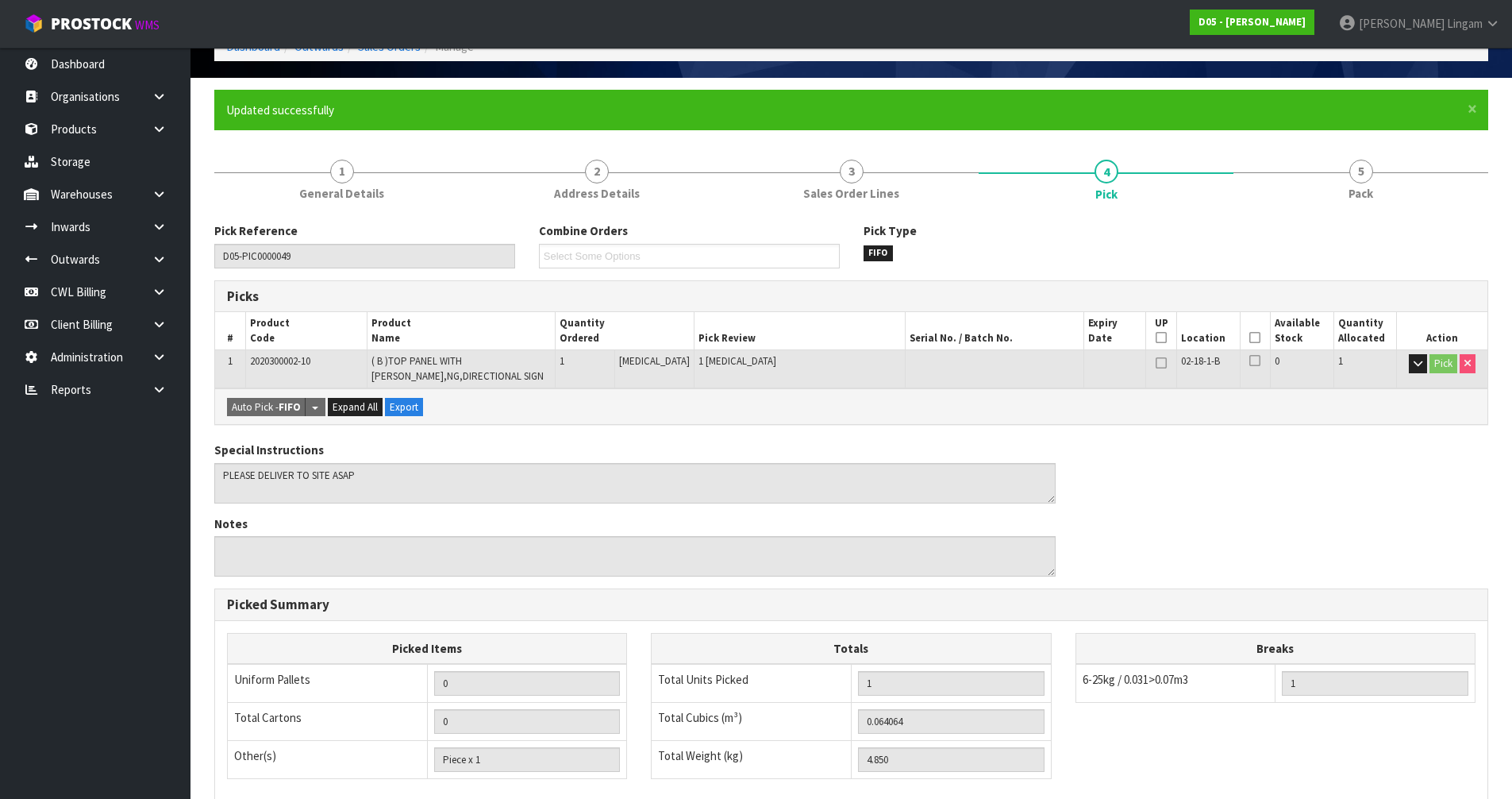
scroll to position [0, 0]
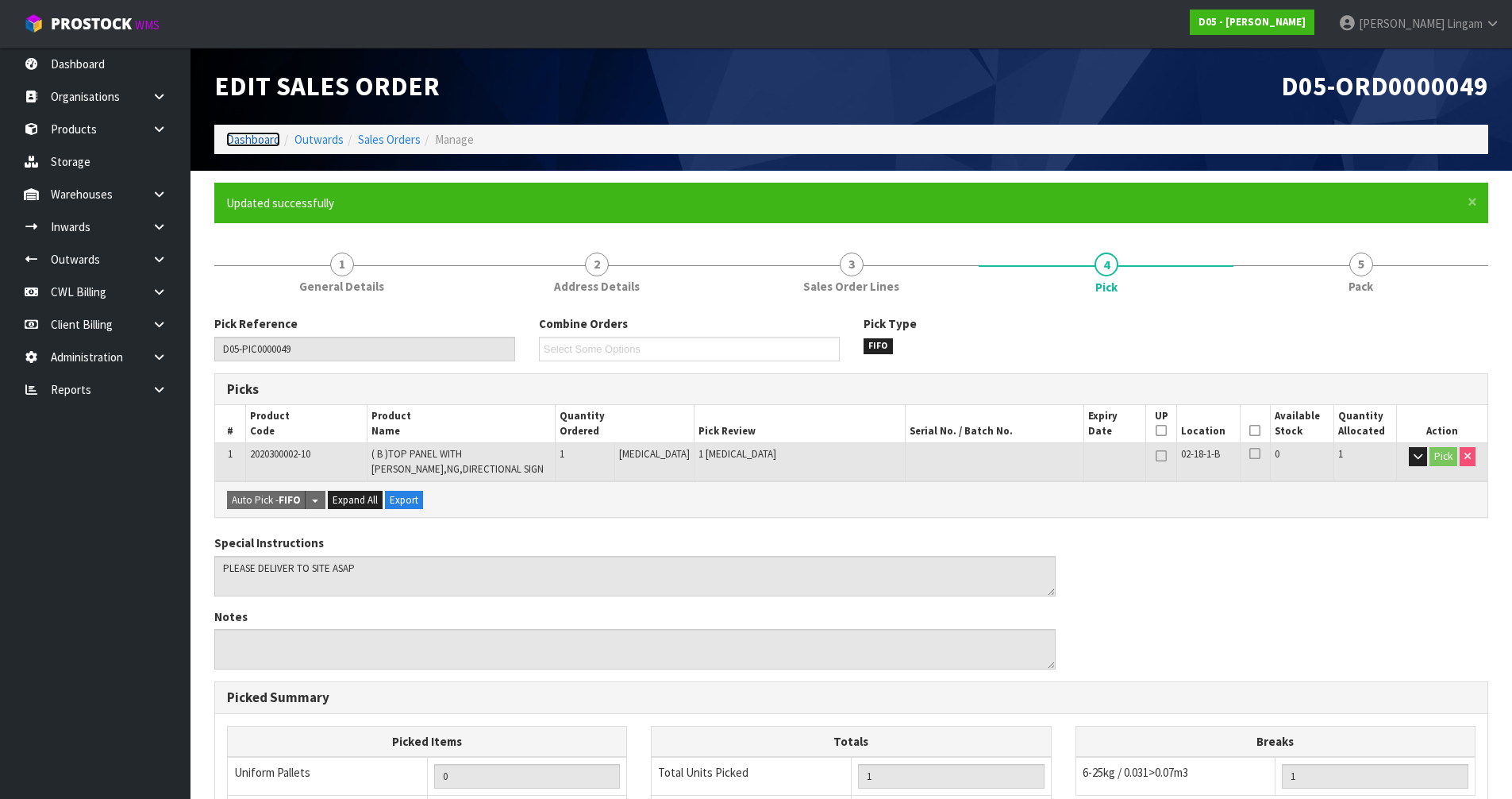
click at [261, 140] on link "Dashboard" at bounding box center [253, 139] width 54 height 15
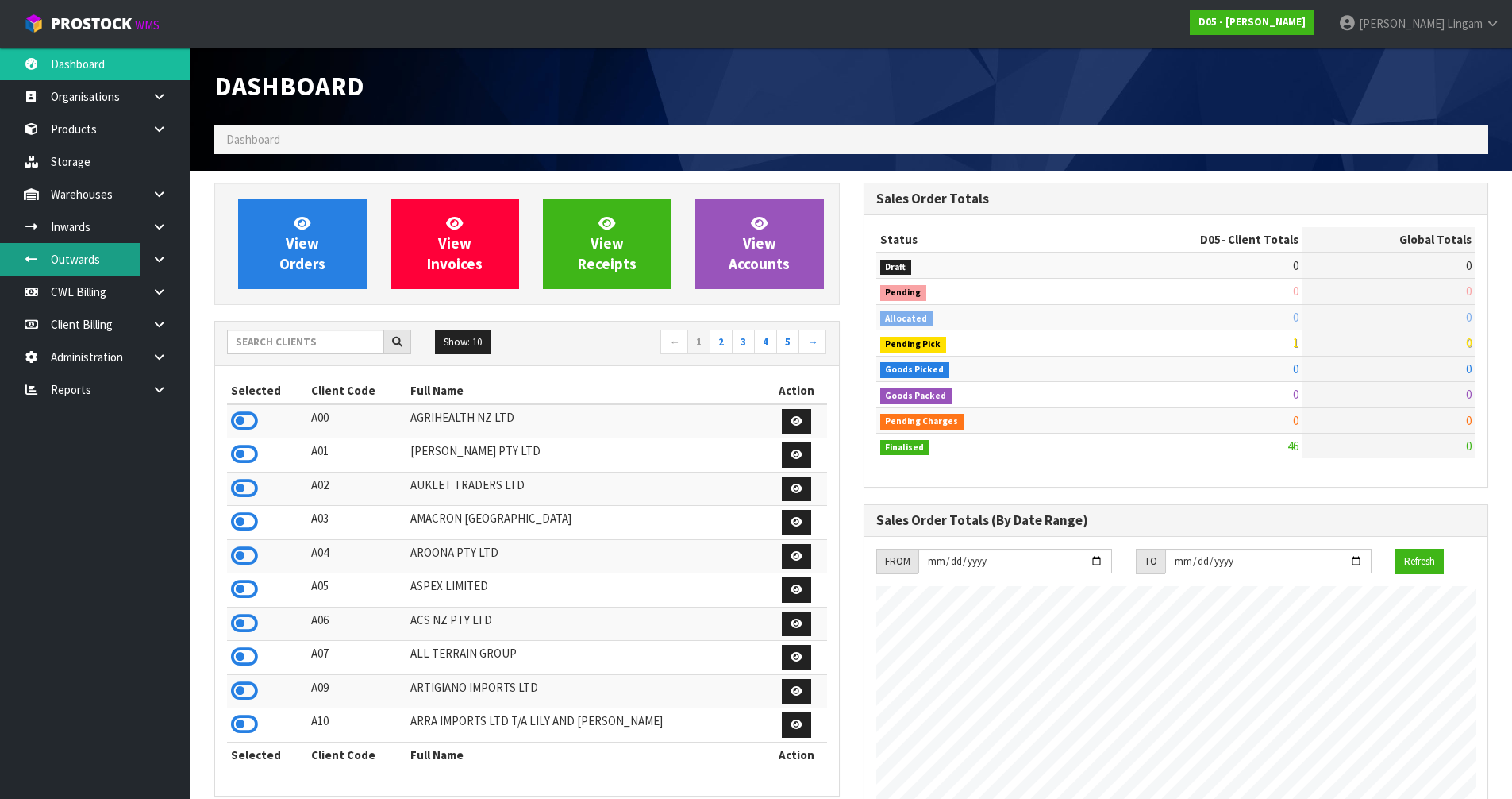
scroll to position [972, 649]
click at [351, 335] on input "text" at bounding box center [306, 342] width 157 height 25
click at [299, 336] on input "text" at bounding box center [306, 342] width 157 height 25
click at [351, 345] on input "text" at bounding box center [306, 342] width 157 height 25
click at [344, 341] on input "text" at bounding box center [306, 342] width 157 height 25
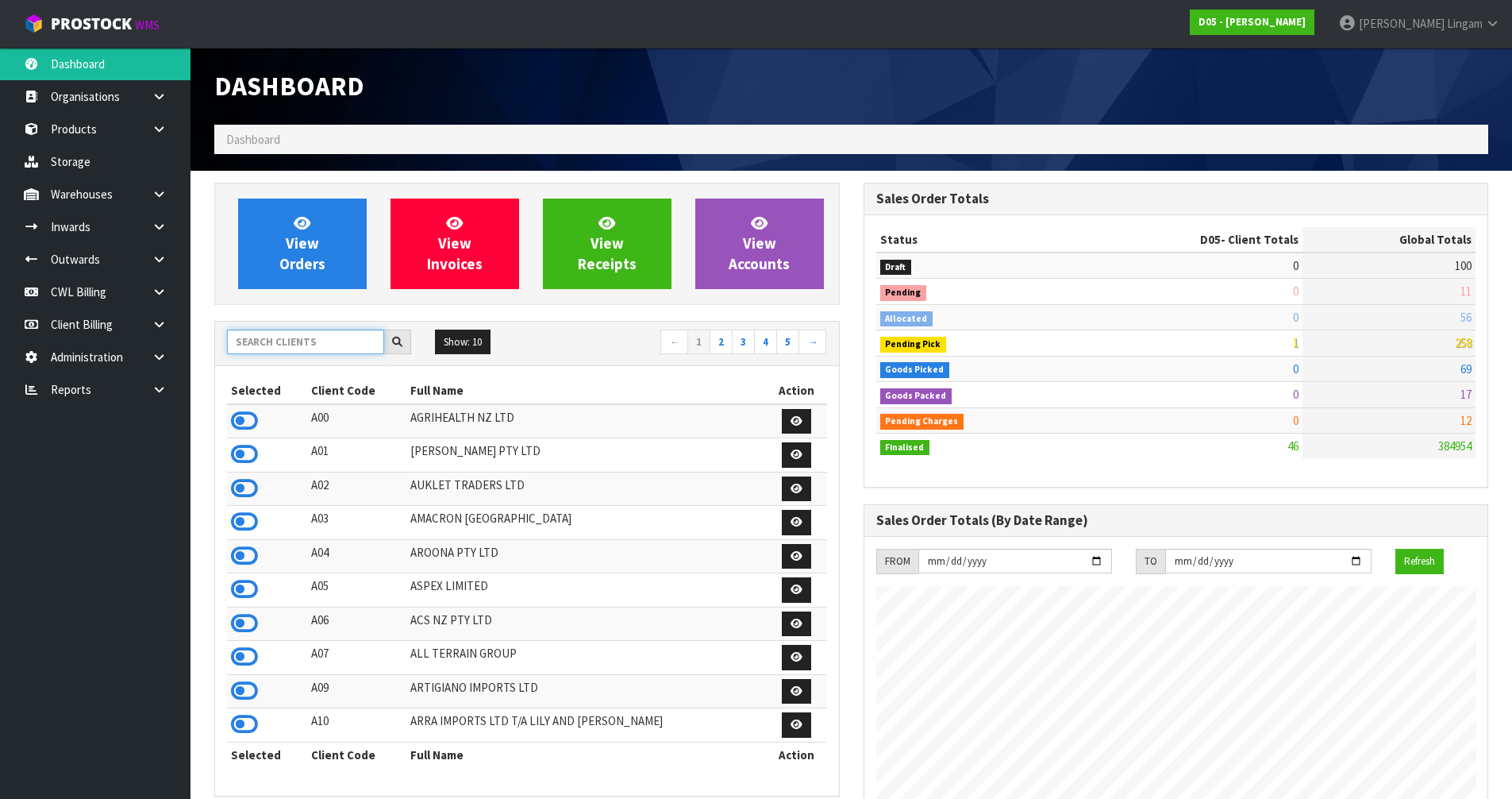
click at [344, 346] on input "text" at bounding box center [306, 342] width 157 height 25
click at [312, 350] on input "text" at bounding box center [306, 342] width 157 height 25
click at [268, 346] on input "text" at bounding box center [306, 342] width 157 height 25
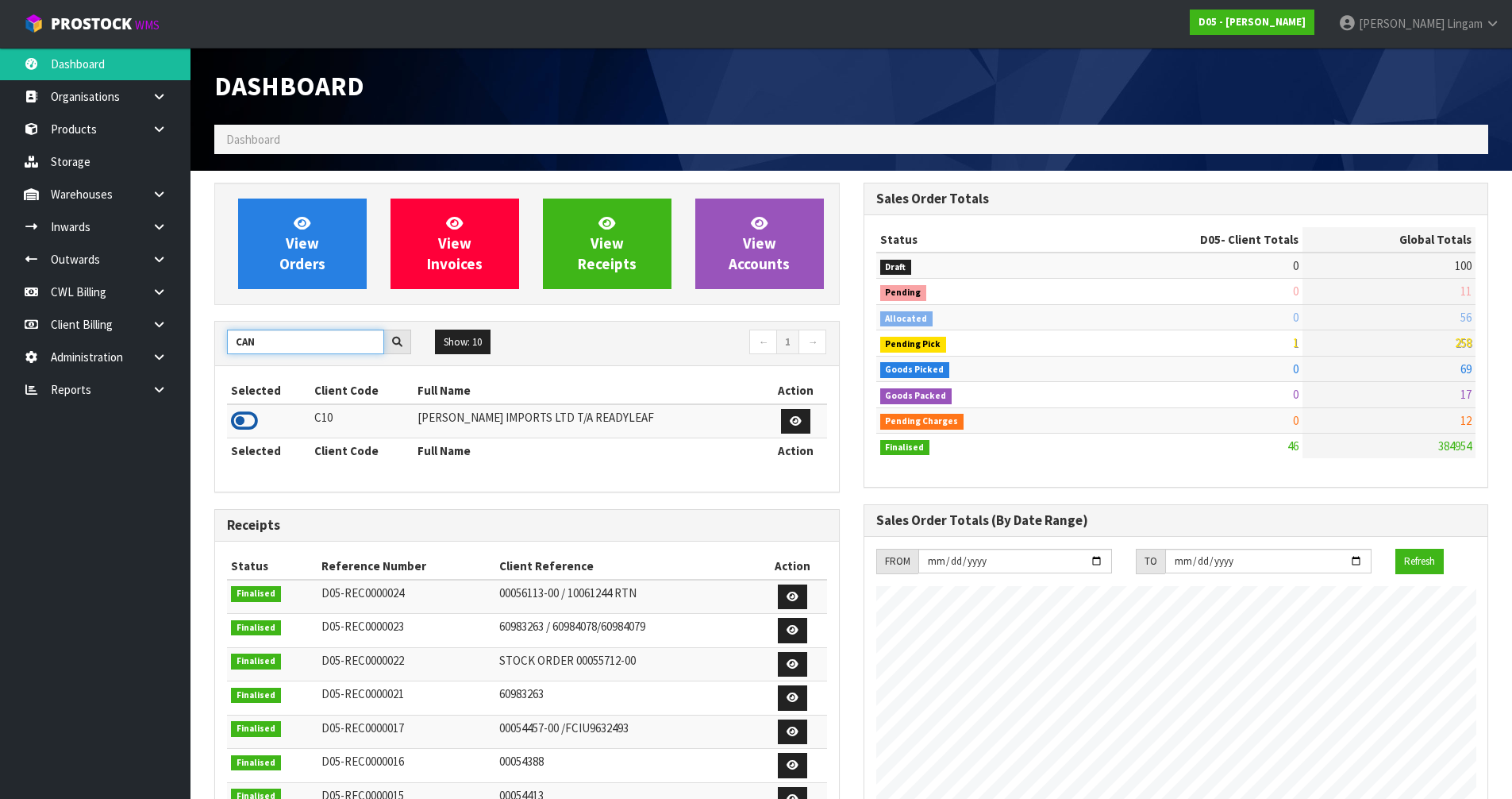
type input "CAN"
click at [246, 416] on icon at bounding box center [244, 421] width 27 height 24
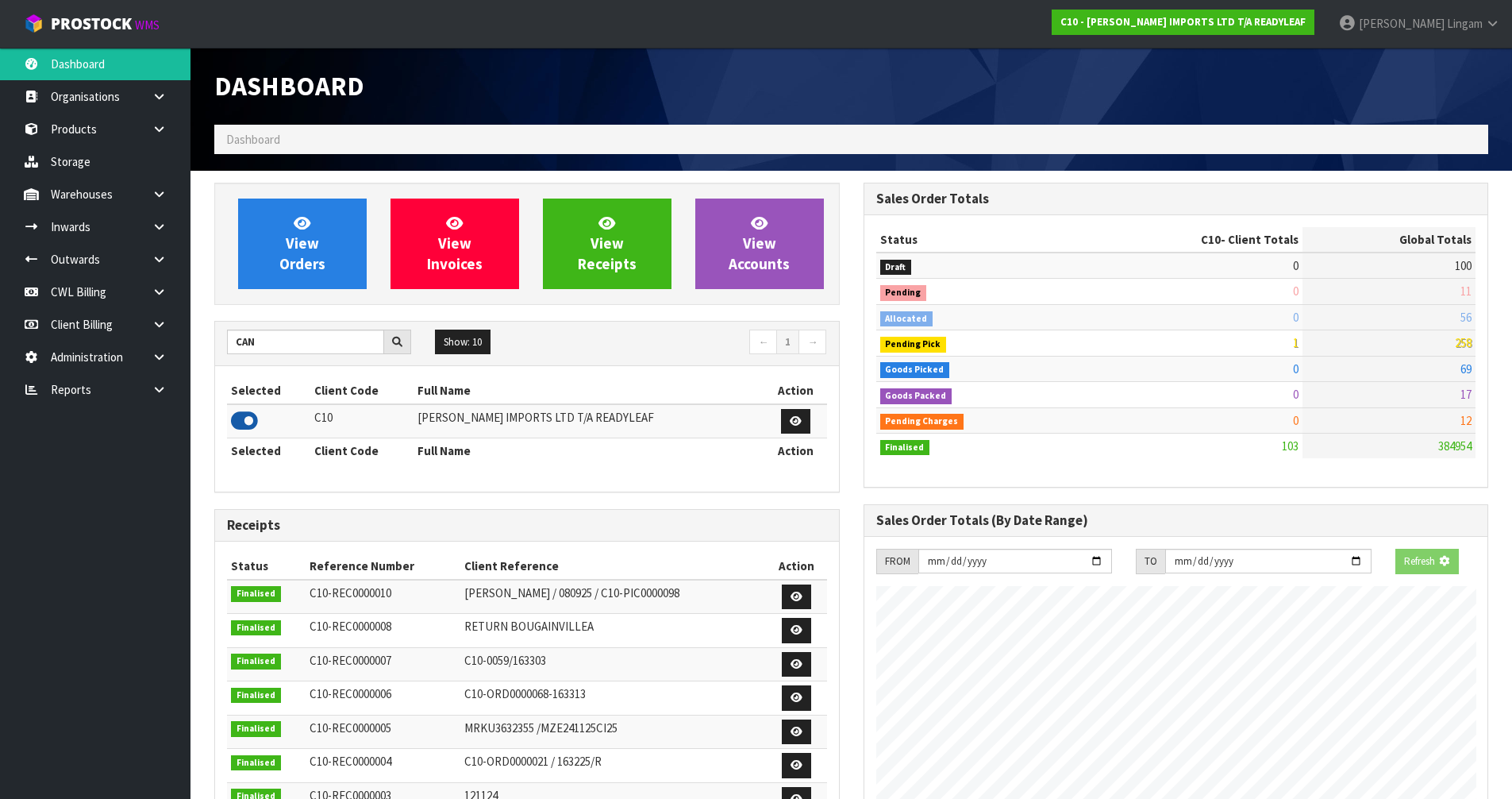
scroll to position [1152, 649]
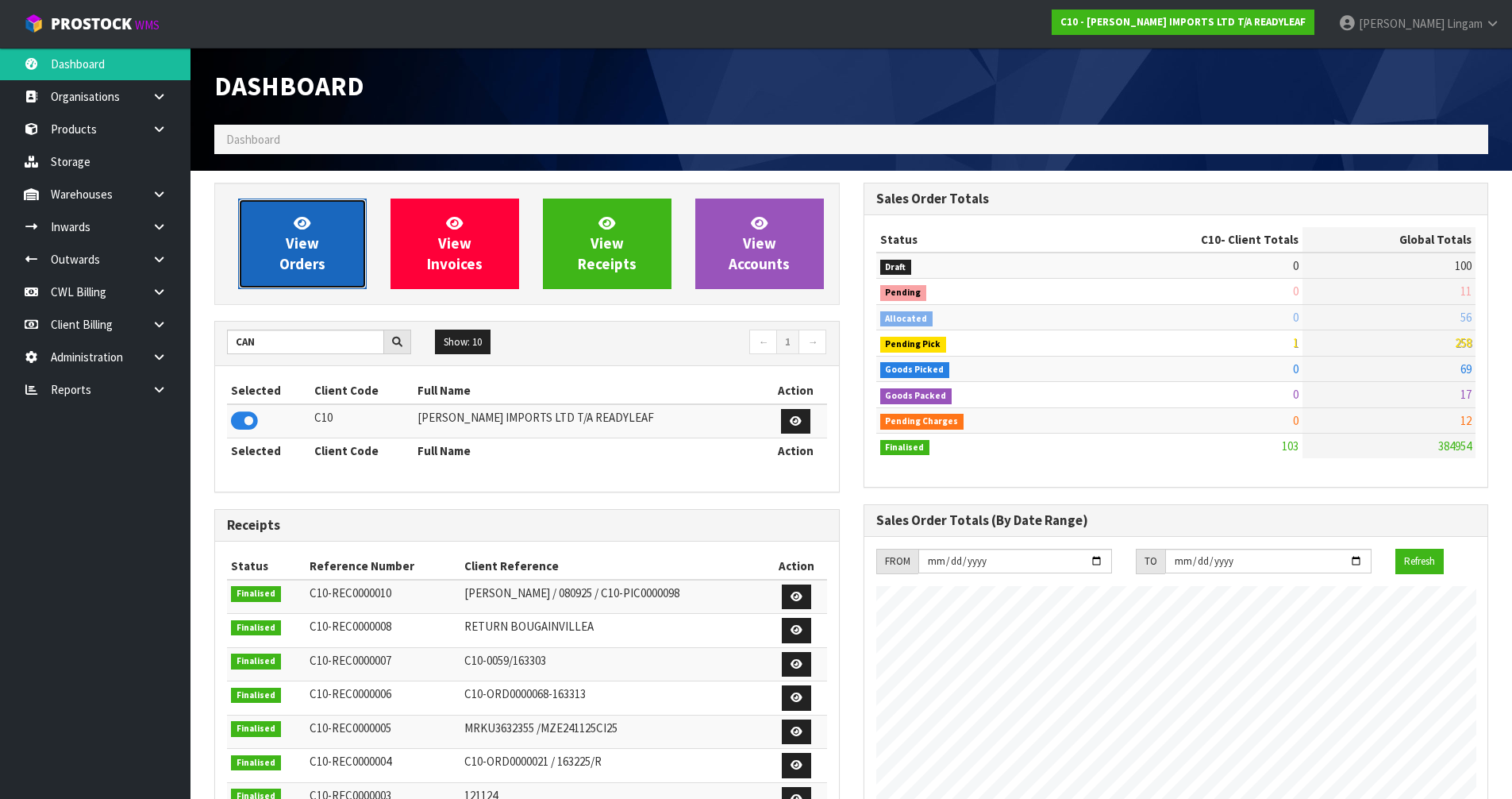
click at [326, 266] on link "View Orders" at bounding box center [302, 245] width 129 height 91
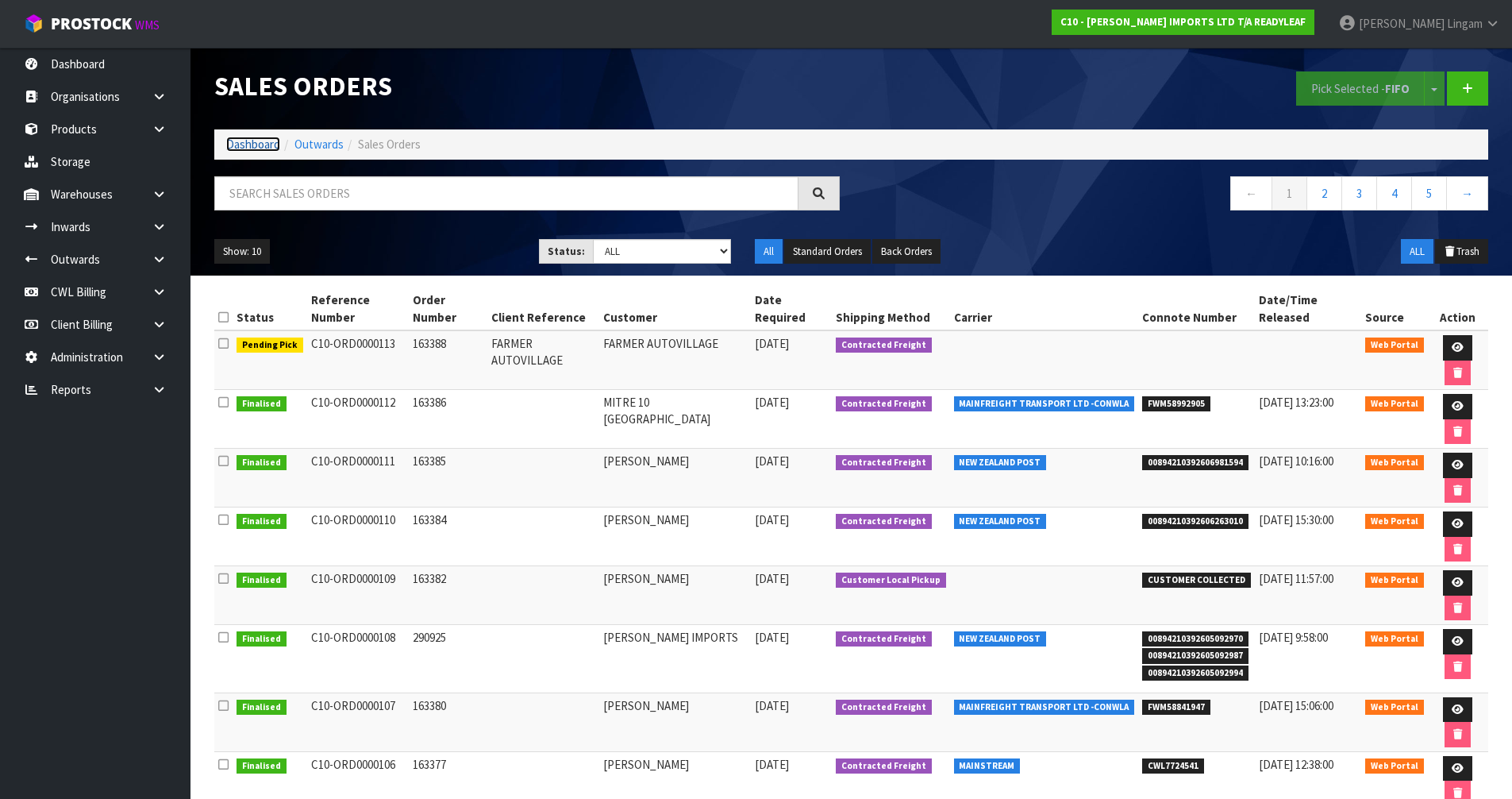
click at [243, 146] on link "Dashboard" at bounding box center [253, 144] width 54 height 15
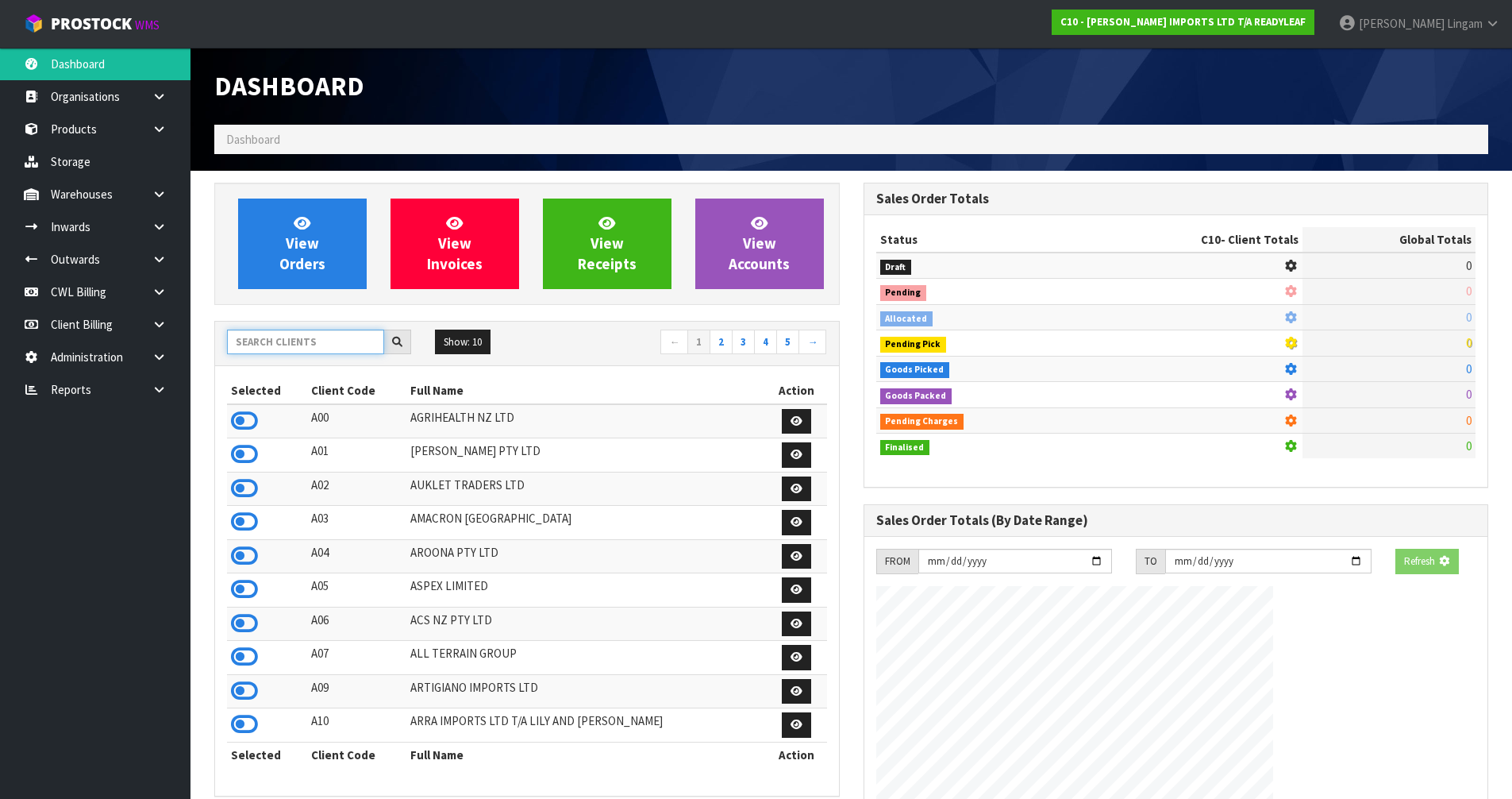
click at [275, 336] on input "text" at bounding box center [306, 342] width 157 height 25
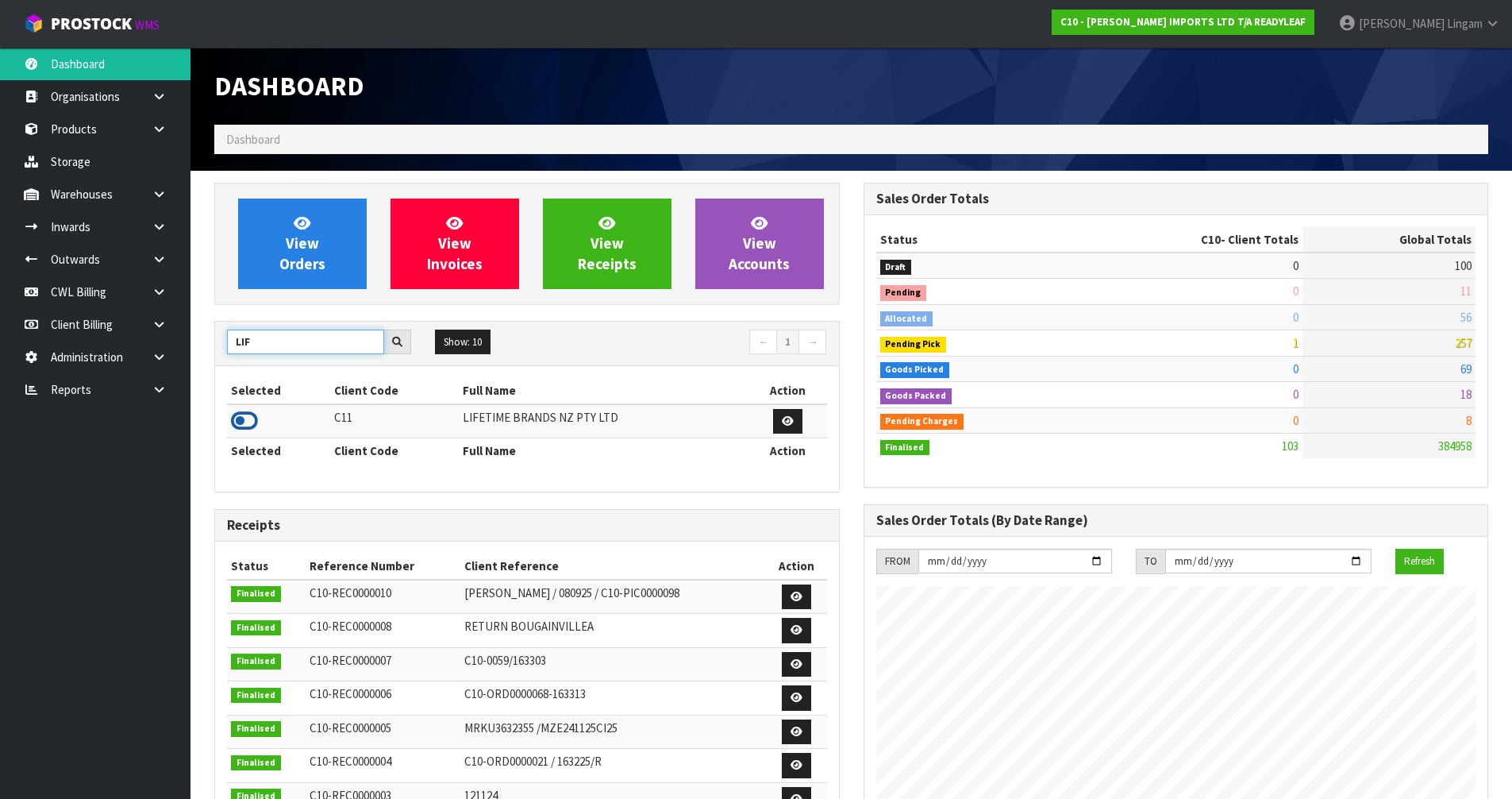
type input "LIF"
drag, startPoint x: 237, startPoint y: 418, endPoint x: 243, endPoint y: 379, distance: 39.5
click at [238, 417] on icon at bounding box center [244, 421] width 27 height 24
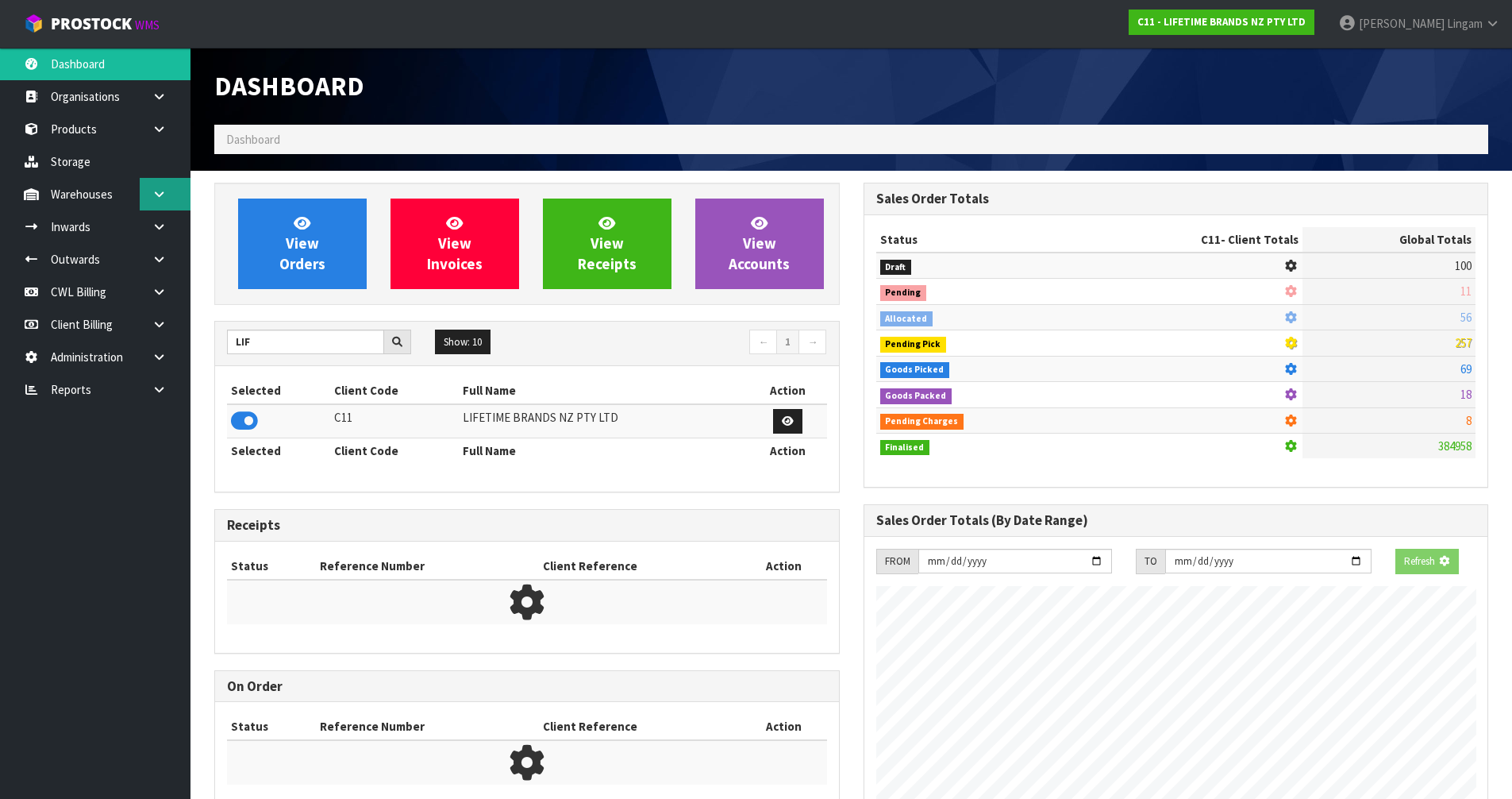
scroll to position [1204, 649]
click at [155, 198] on icon at bounding box center [159, 194] width 15 height 12
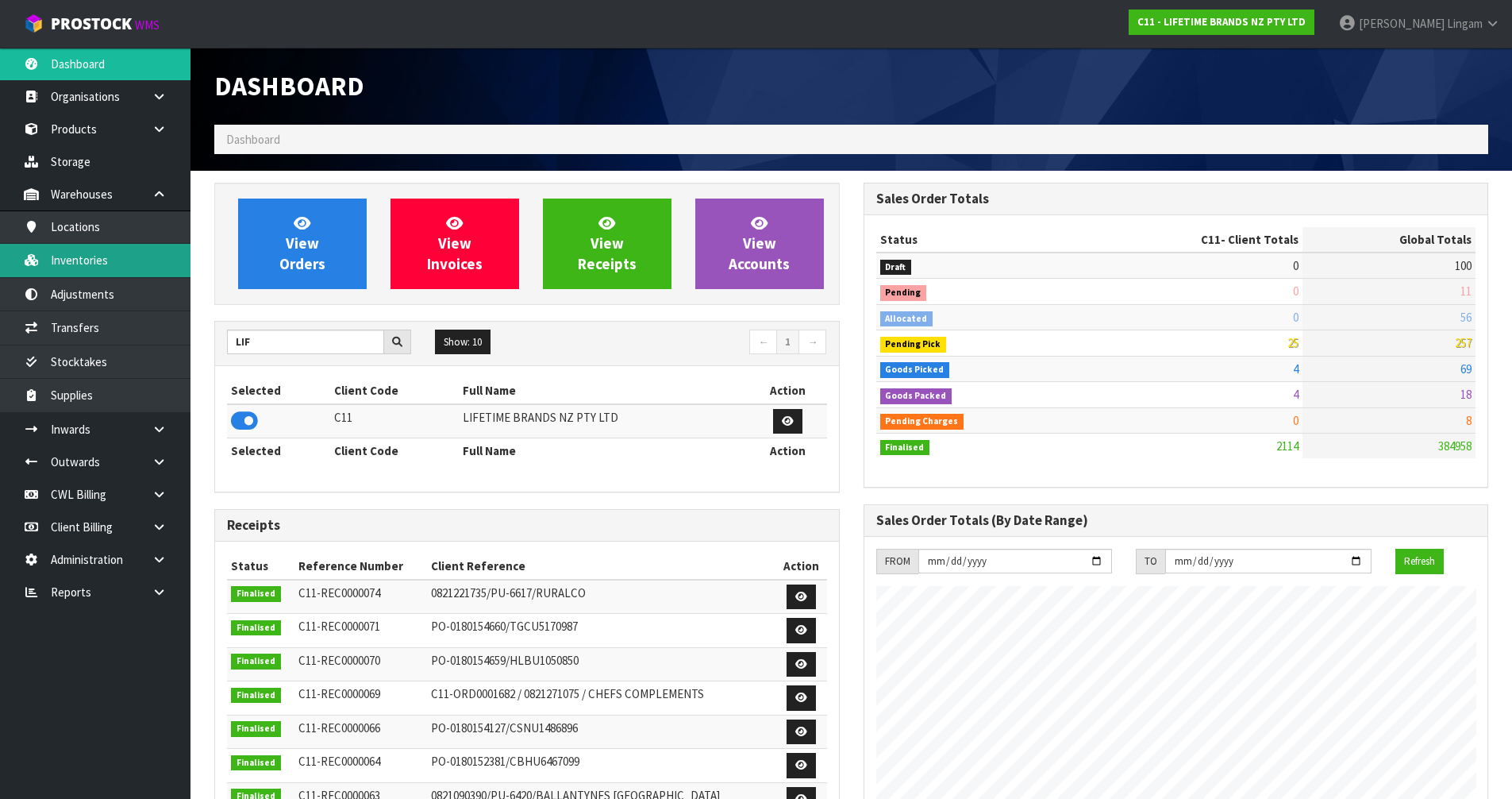
click at [86, 265] on link "Inventories" at bounding box center [95, 260] width 190 height 32
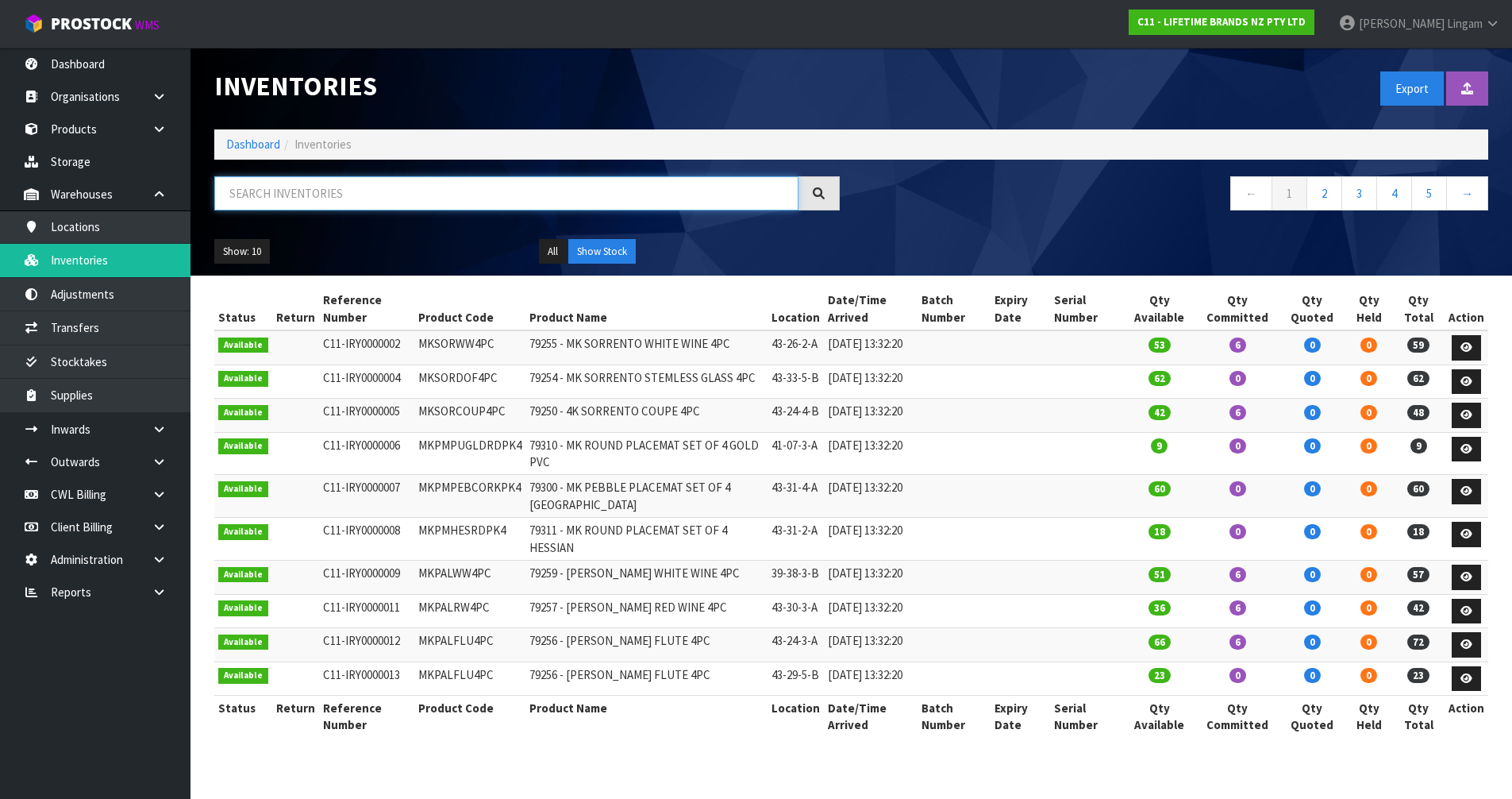
click at [387, 189] on input "text" at bounding box center [506, 193] width 585 height 34
paste input "MKJDSRVPLATOV"
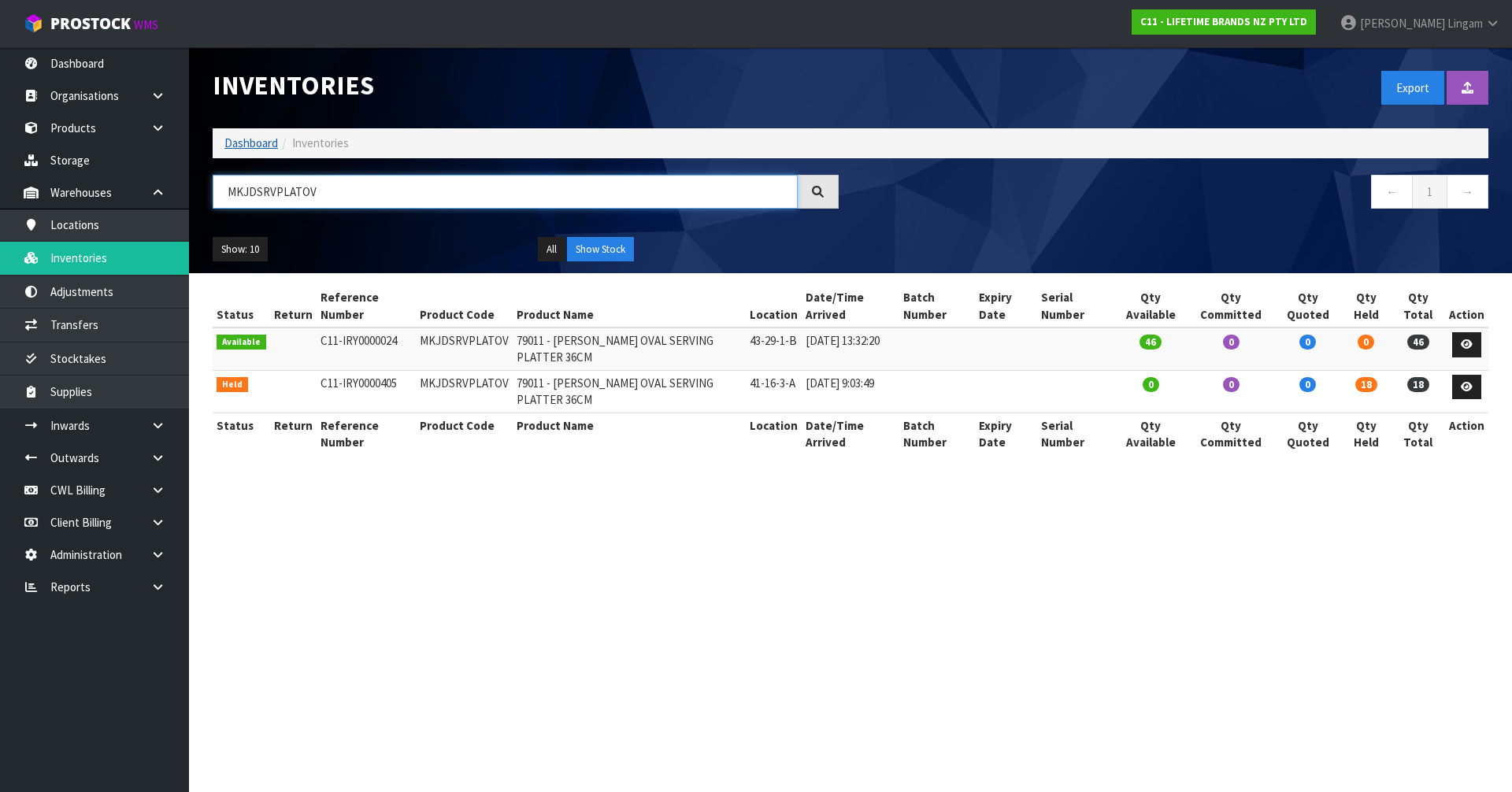
type input "MKJDSRVPLATOV"
click at [250, 146] on link "Dashboard" at bounding box center [251, 143] width 54 height 15
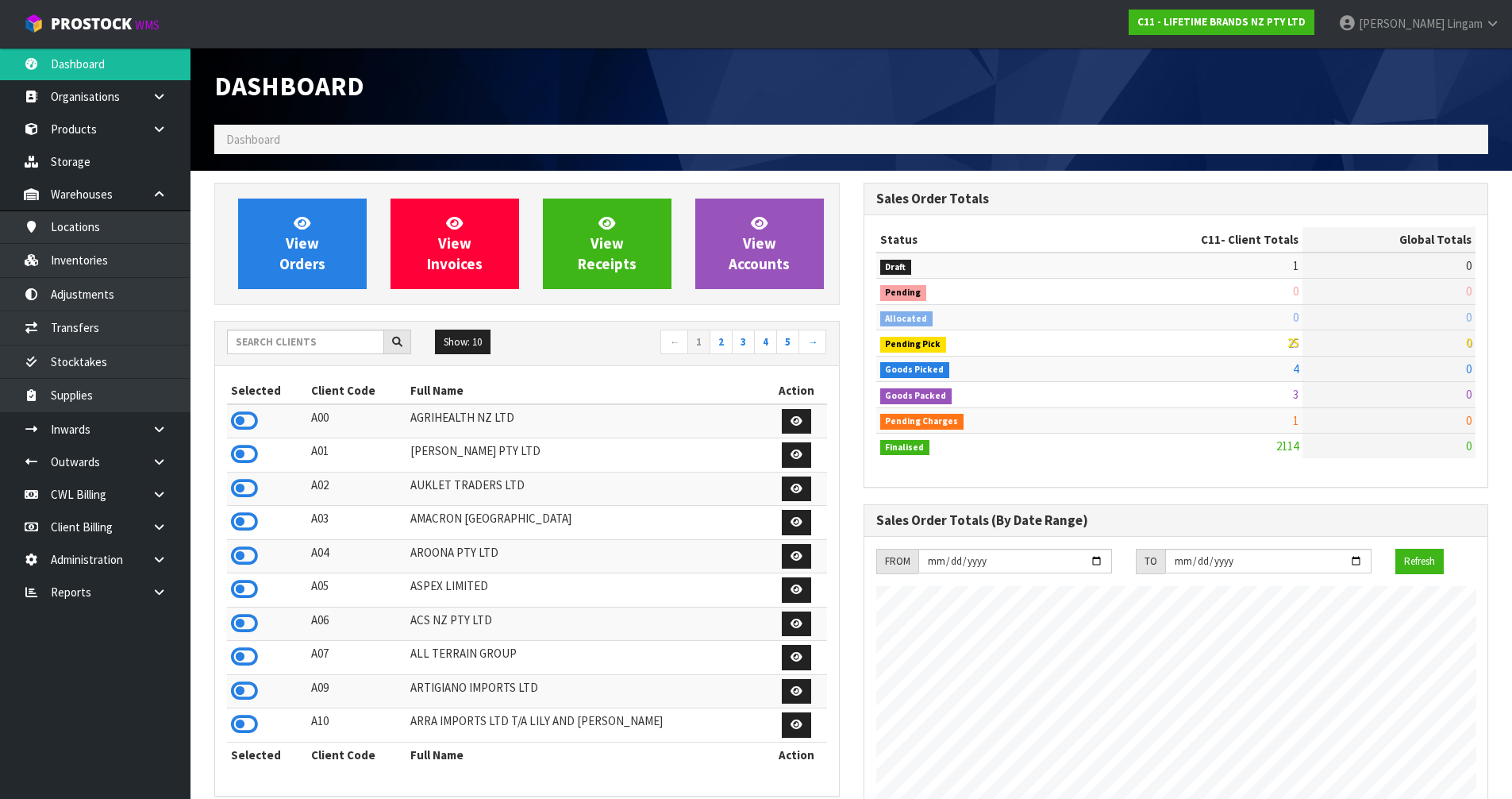
scroll to position [1204, 649]
click at [312, 252] on span "View Orders" at bounding box center [302, 243] width 46 height 60
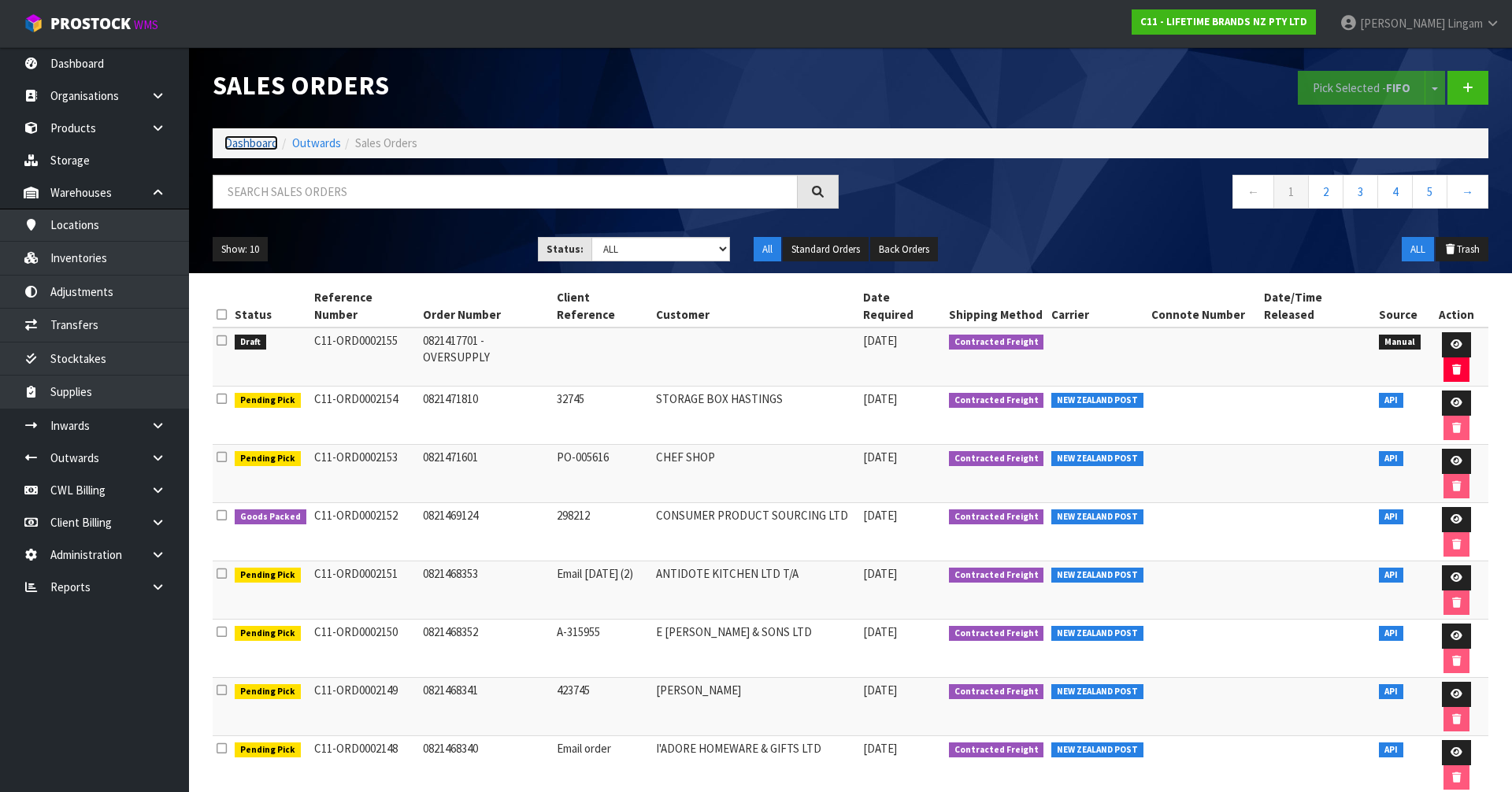
click at [260, 145] on link "Dashboard" at bounding box center [251, 143] width 54 height 15
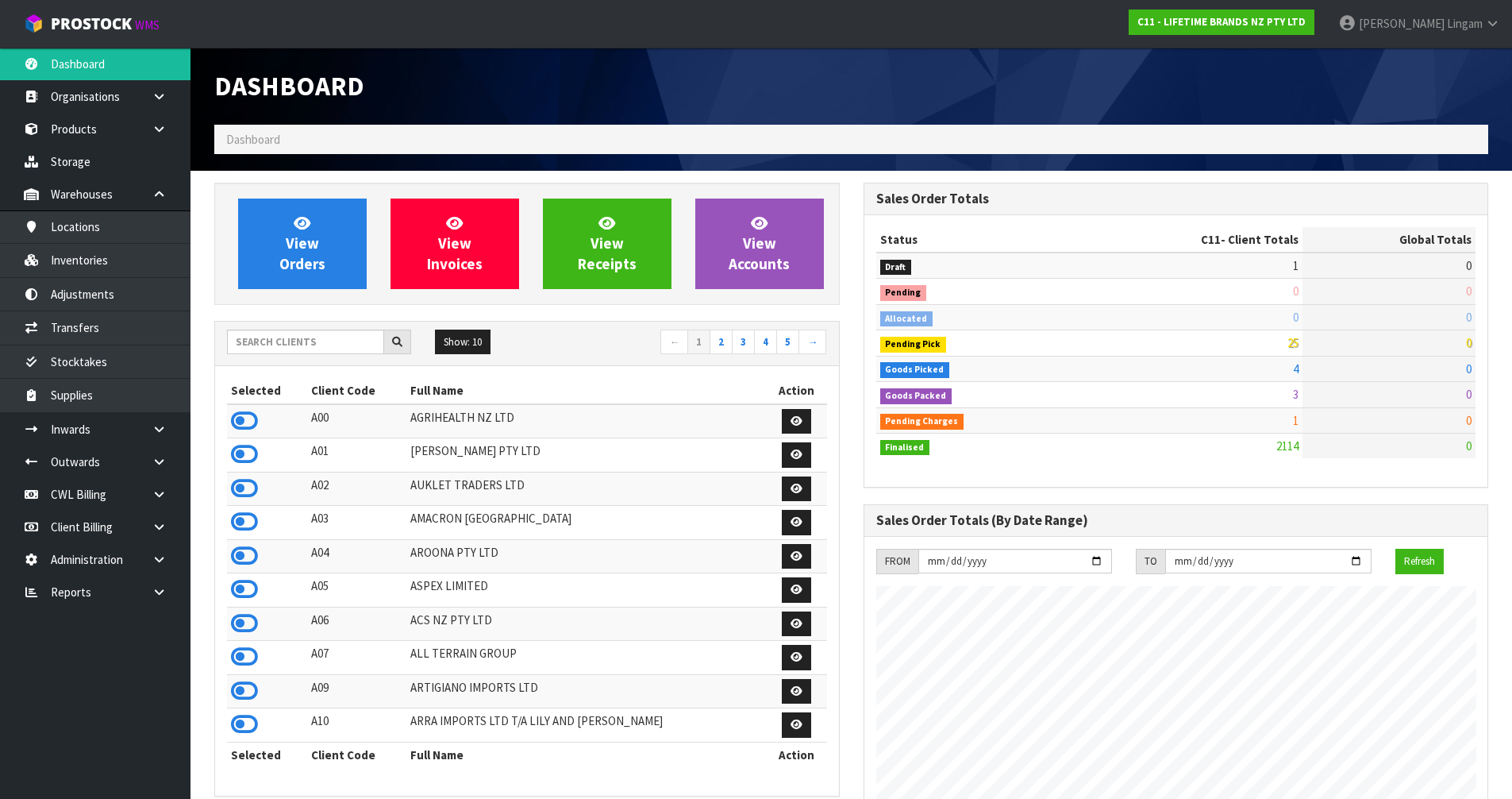
scroll to position [1204, 649]
click at [323, 343] on input "text" at bounding box center [306, 342] width 157 height 25
click at [318, 347] on input "text" at bounding box center [306, 342] width 157 height 25
click at [318, 344] on input "text" at bounding box center [306, 342] width 157 height 25
click at [296, 345] on input "text" at bounding box center [306, 342] width 157 height 25
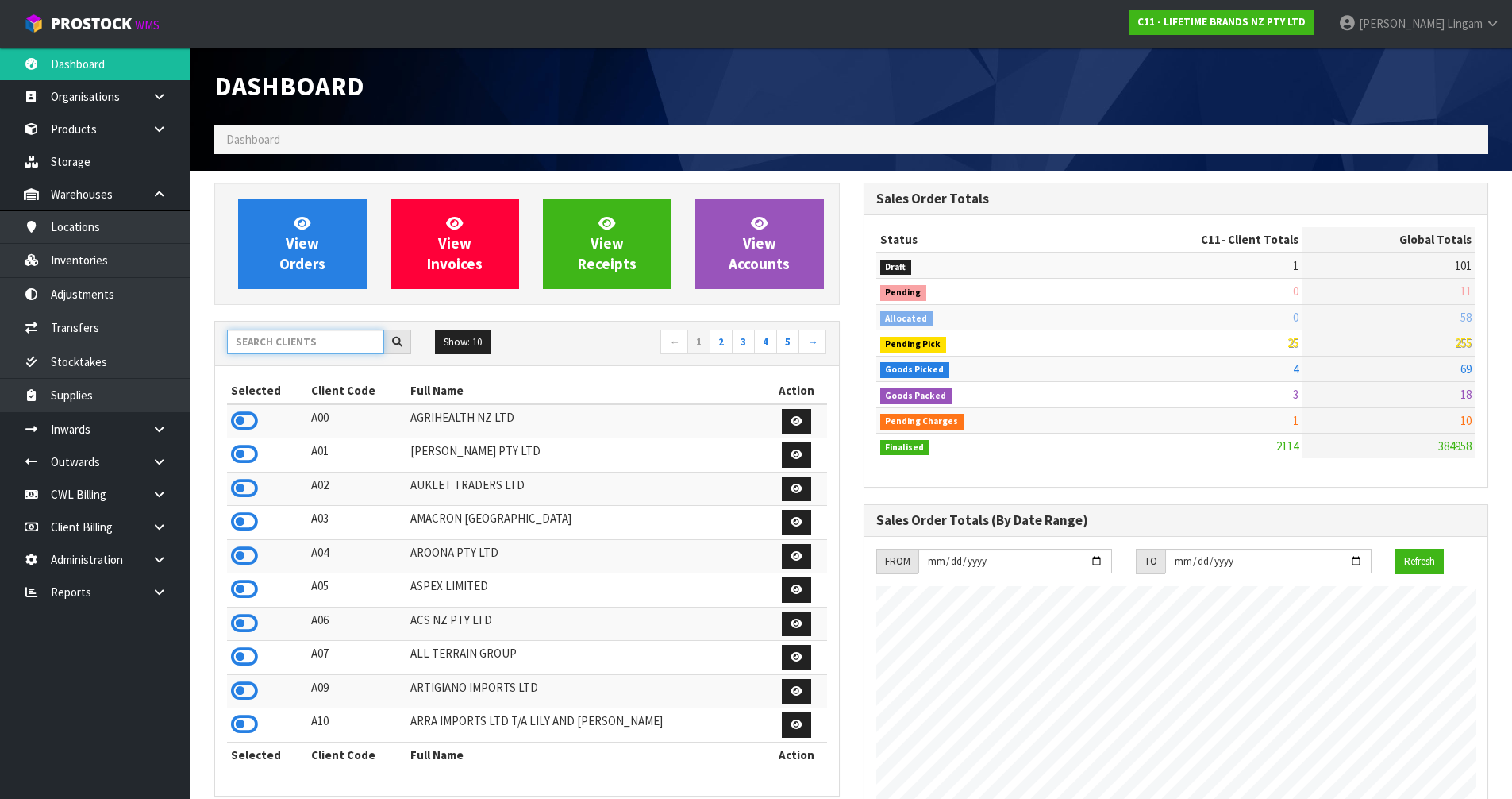
click at [246, 336] on input "text" at bounding box center [306, 342] width 157 height 25
click at [289, 345] on input "text" at bounding box center [306, 342] width 157 height 25
click at [314, 350] on input "text" at bounding box center [306, 342] width 157 height 25
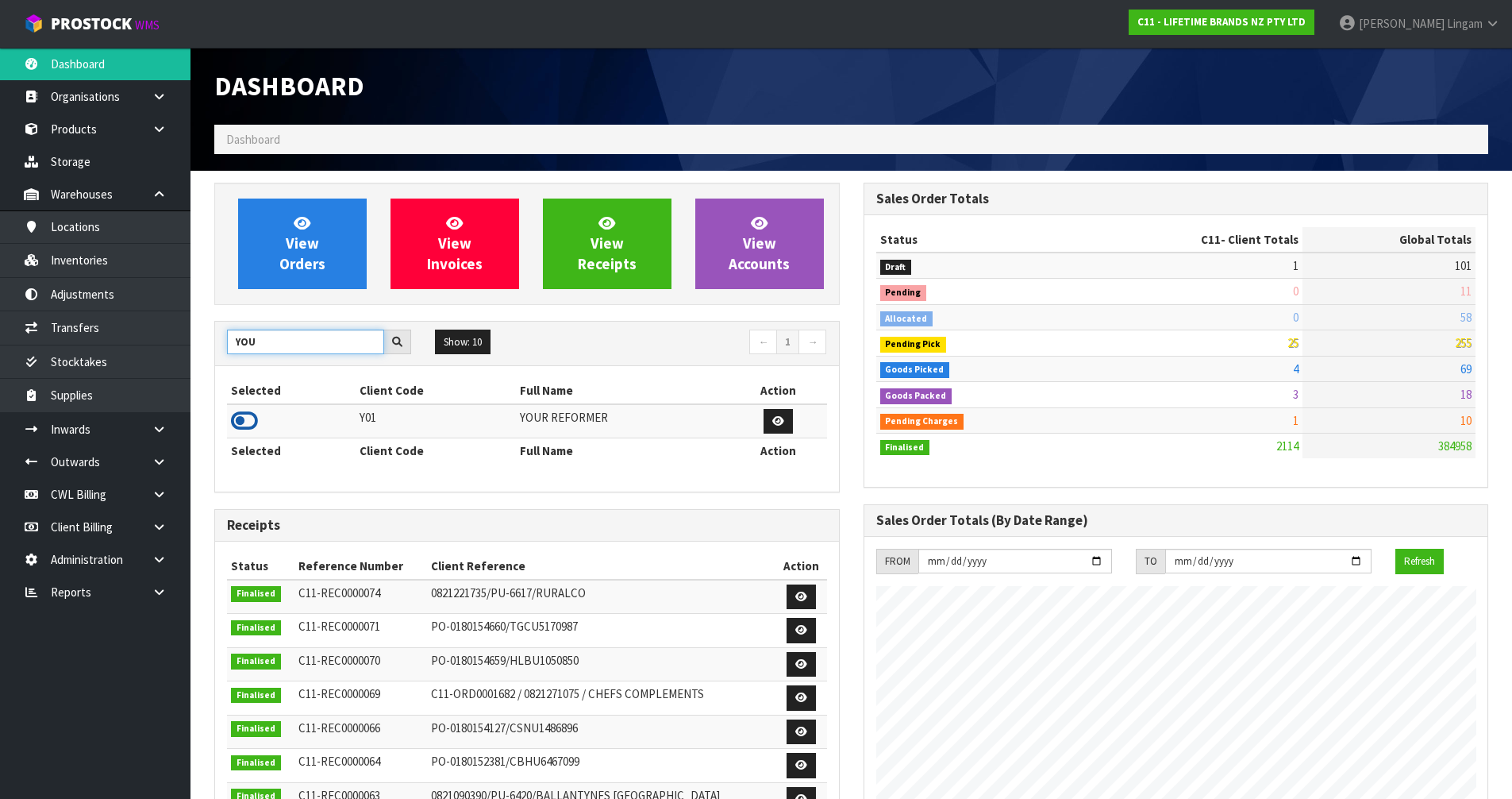
type input "YOU"
click at [239, 417] on icon at bounding box center [244, 421] width 27 height 24
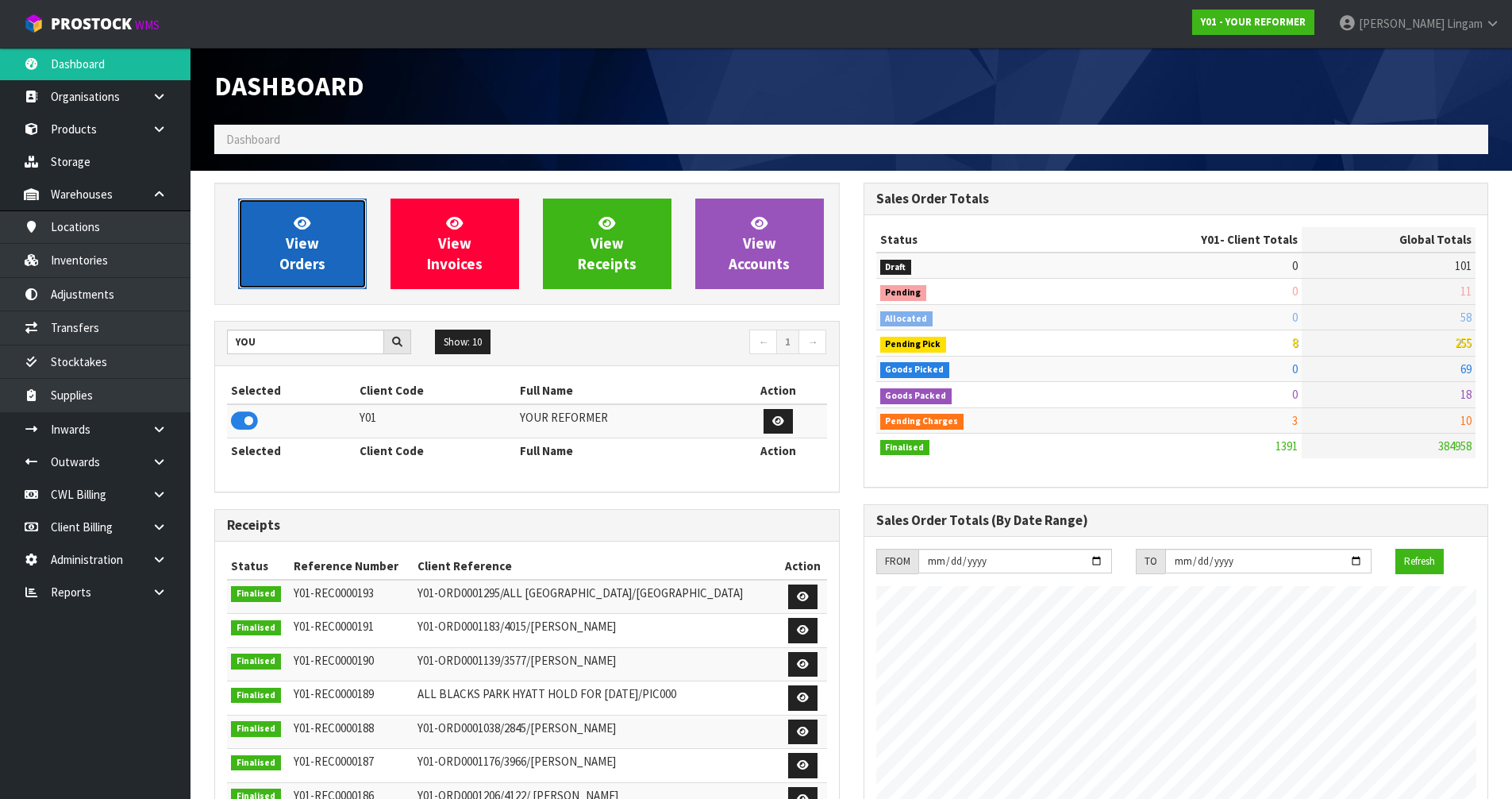
click at [323, 263] on span "View Orders" at bounding box center [302, 243] width 46 height 60
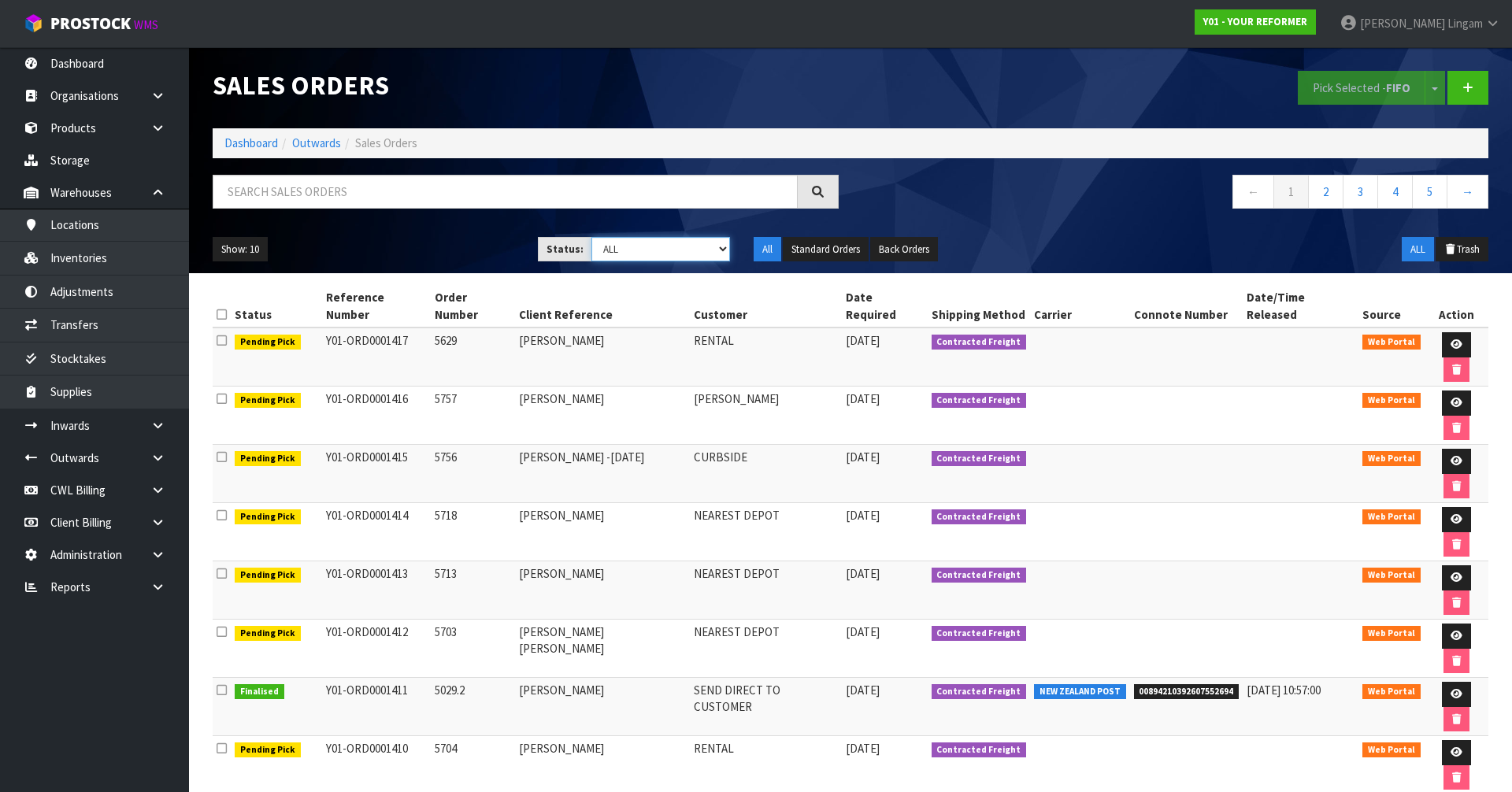
click at [698, 250] on select "Draft Pending Allocated Pending Pick Goods Picked Goods Packed Pending Charges …" at bounding box center [661, 249] width 139 height 24
select select "string:6"
click at [591, 237] on select "Draft Pending Allocated Pending Pick Goods Picked Goods Packed Pending Charges …" at bounding box center [661, 249] width 139 height 24
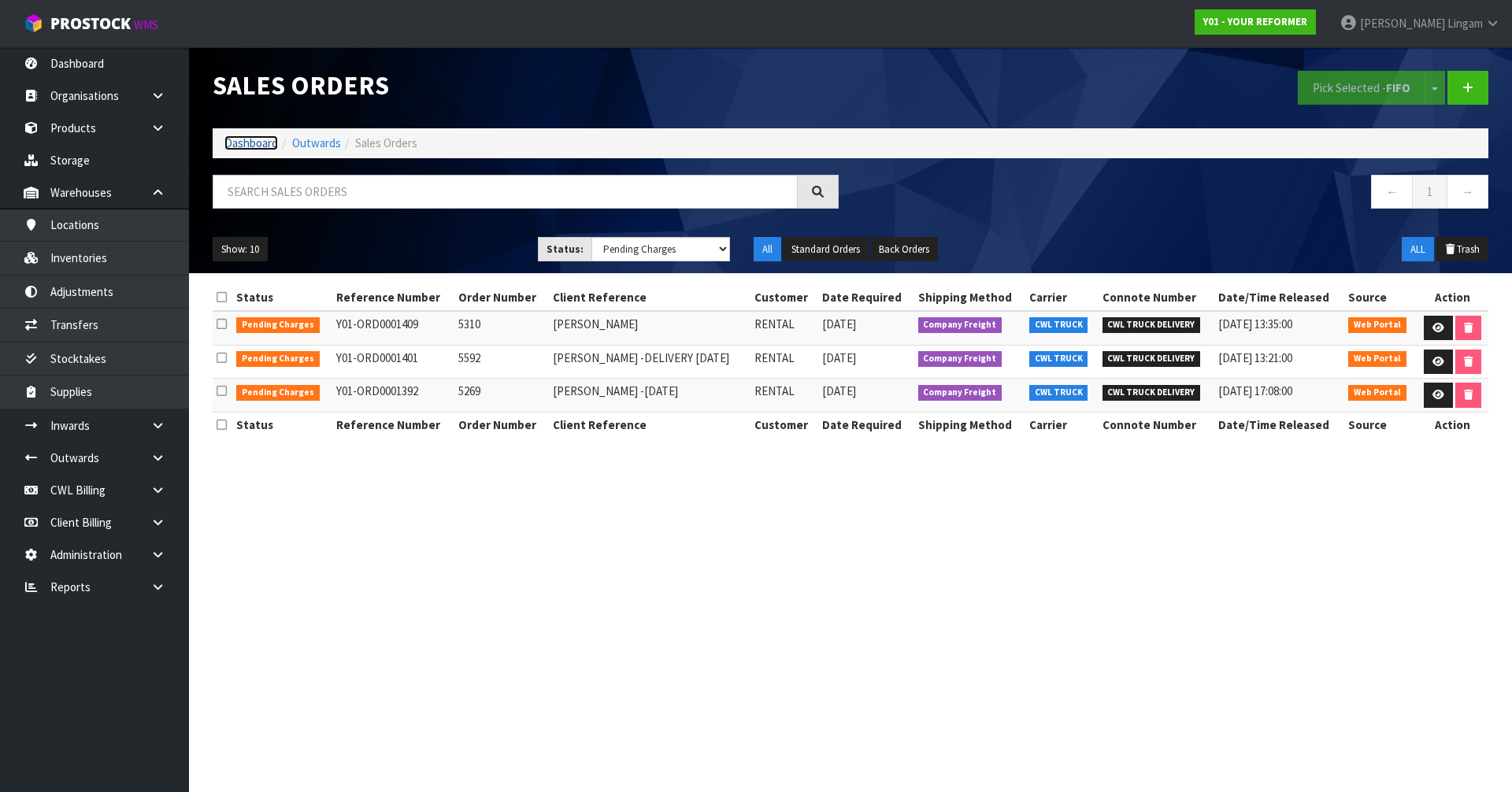
click at [246, 140] on link "Dashboard" at bounding box center [251, 143] width 54 height 15
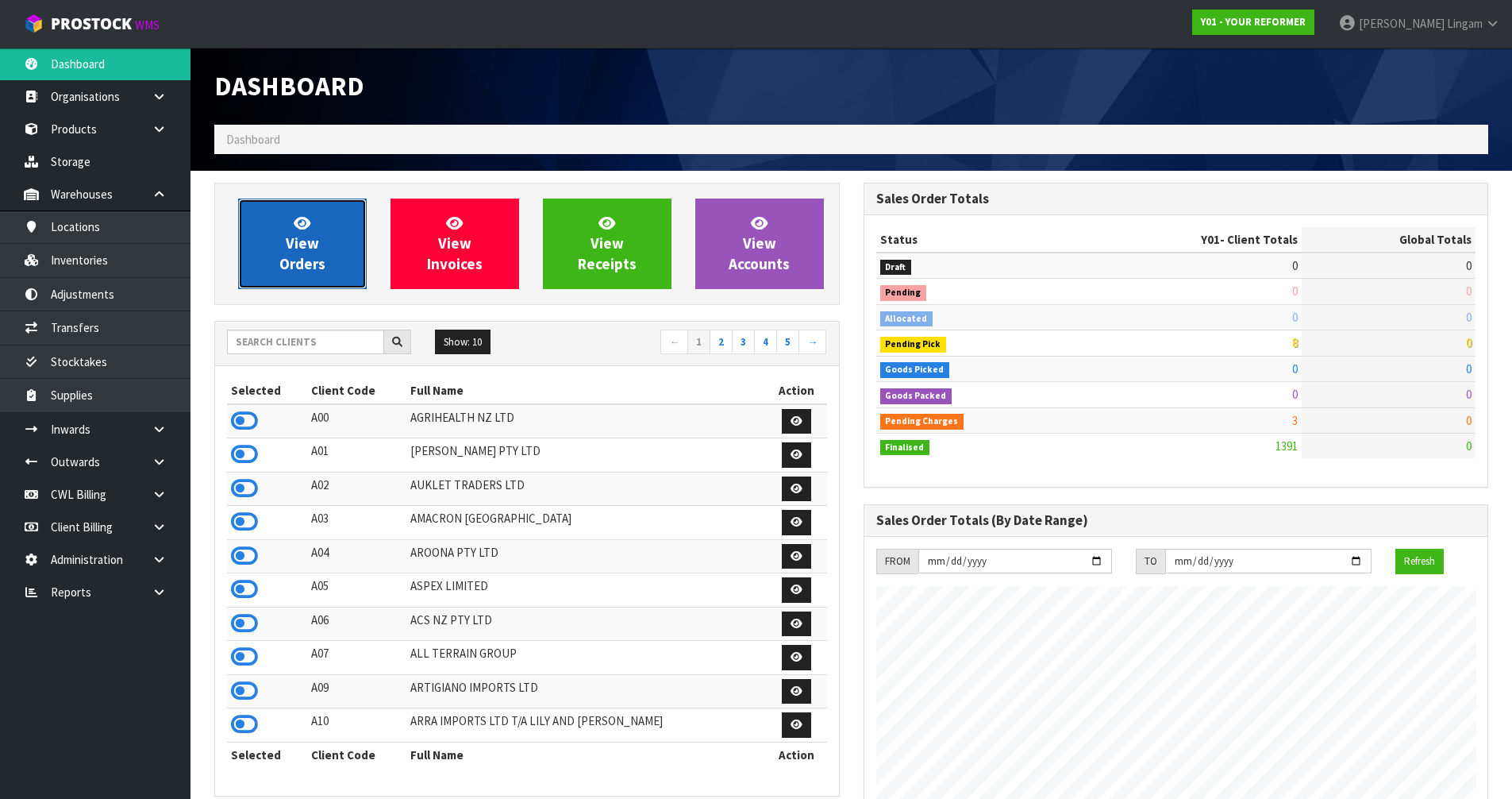
click at [325, 246] on link "View Orders" at bounding box center [302, 245] width 129 height 91
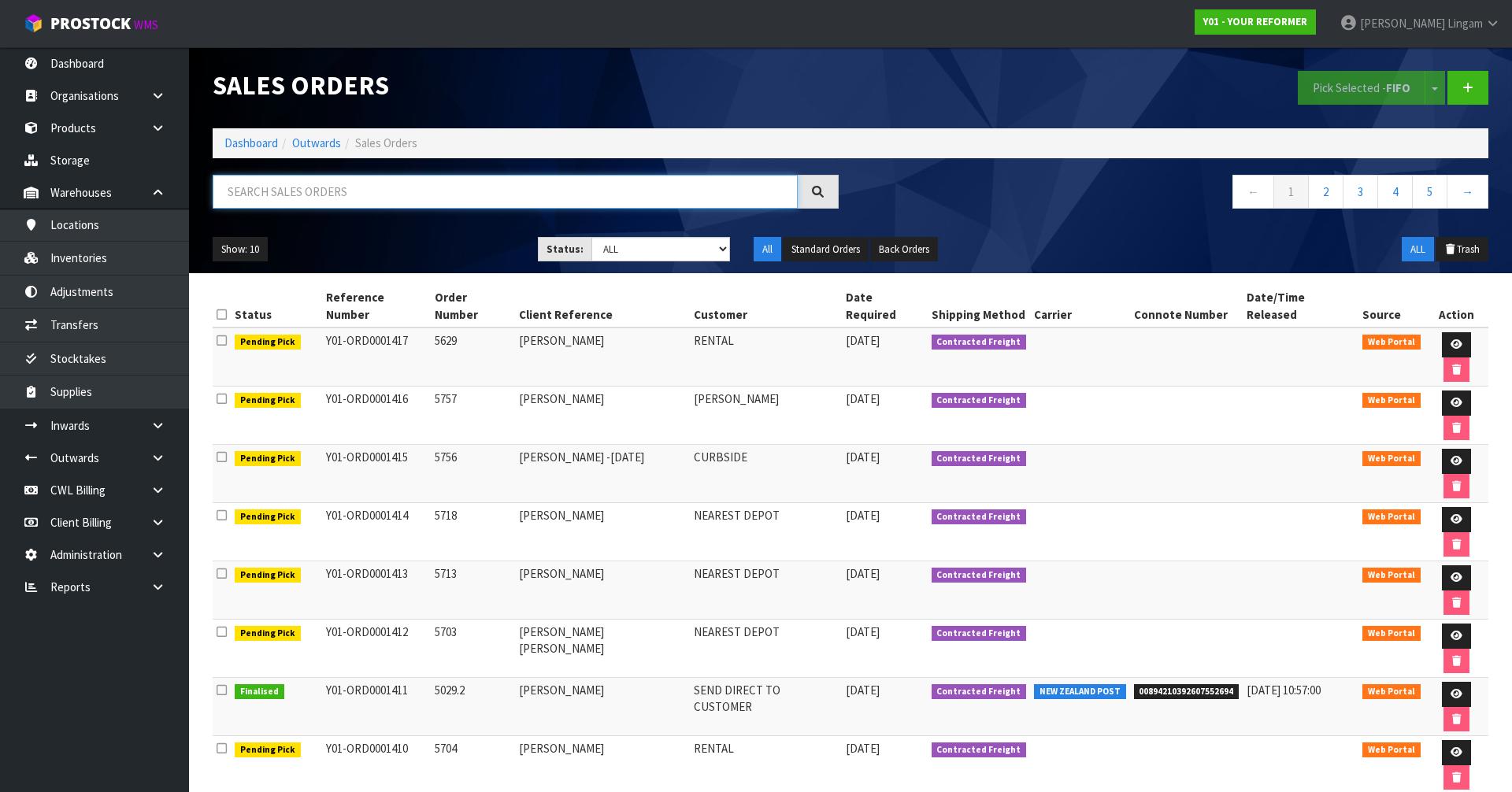
click at [464, 197] on input "text" at bounding box center [505, 192] width 585 height 34
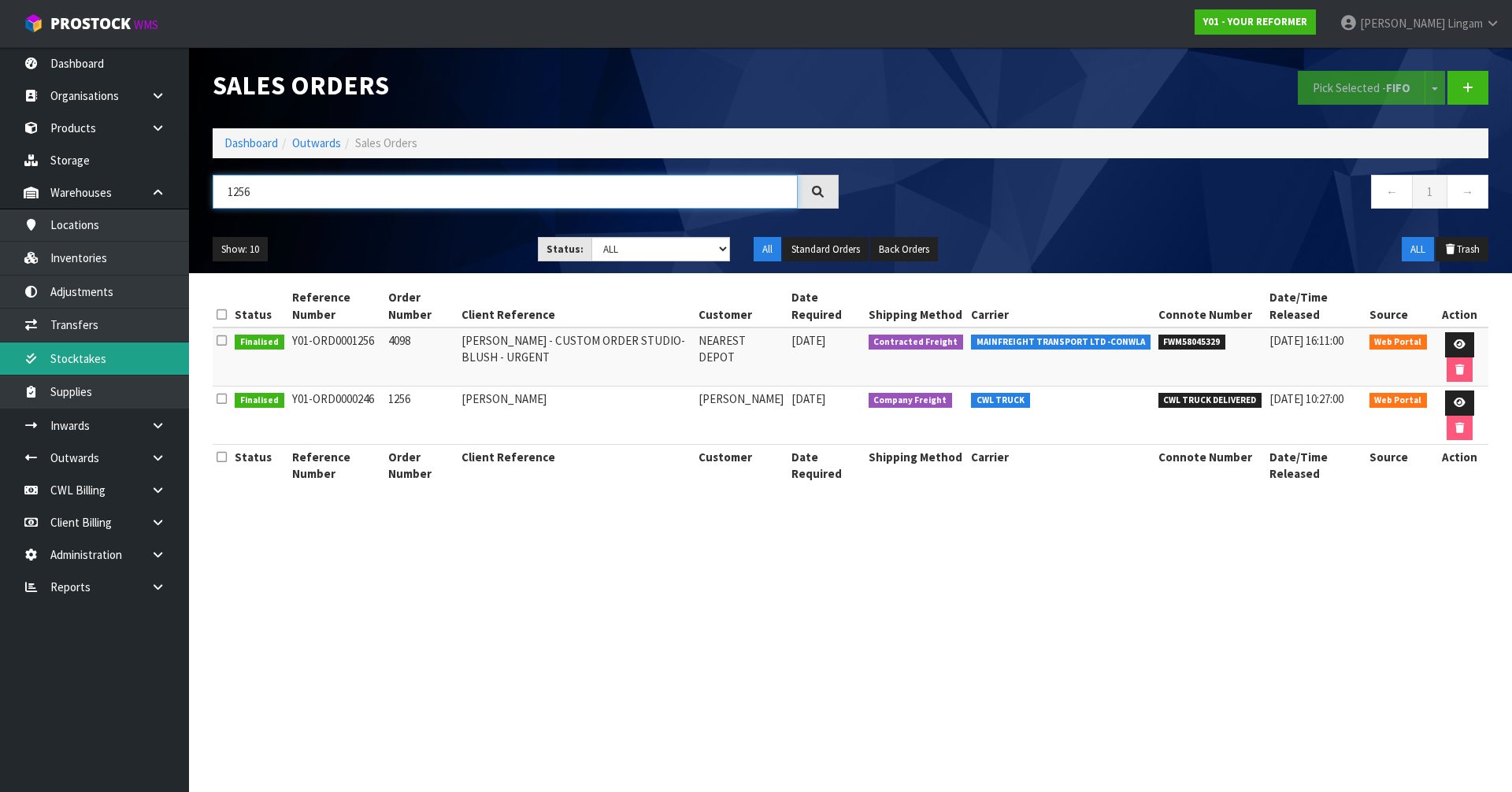
type input "1256"
click at [253, 143] on link "Dashboard" at bounding box center [251, 143] width 54 height 15
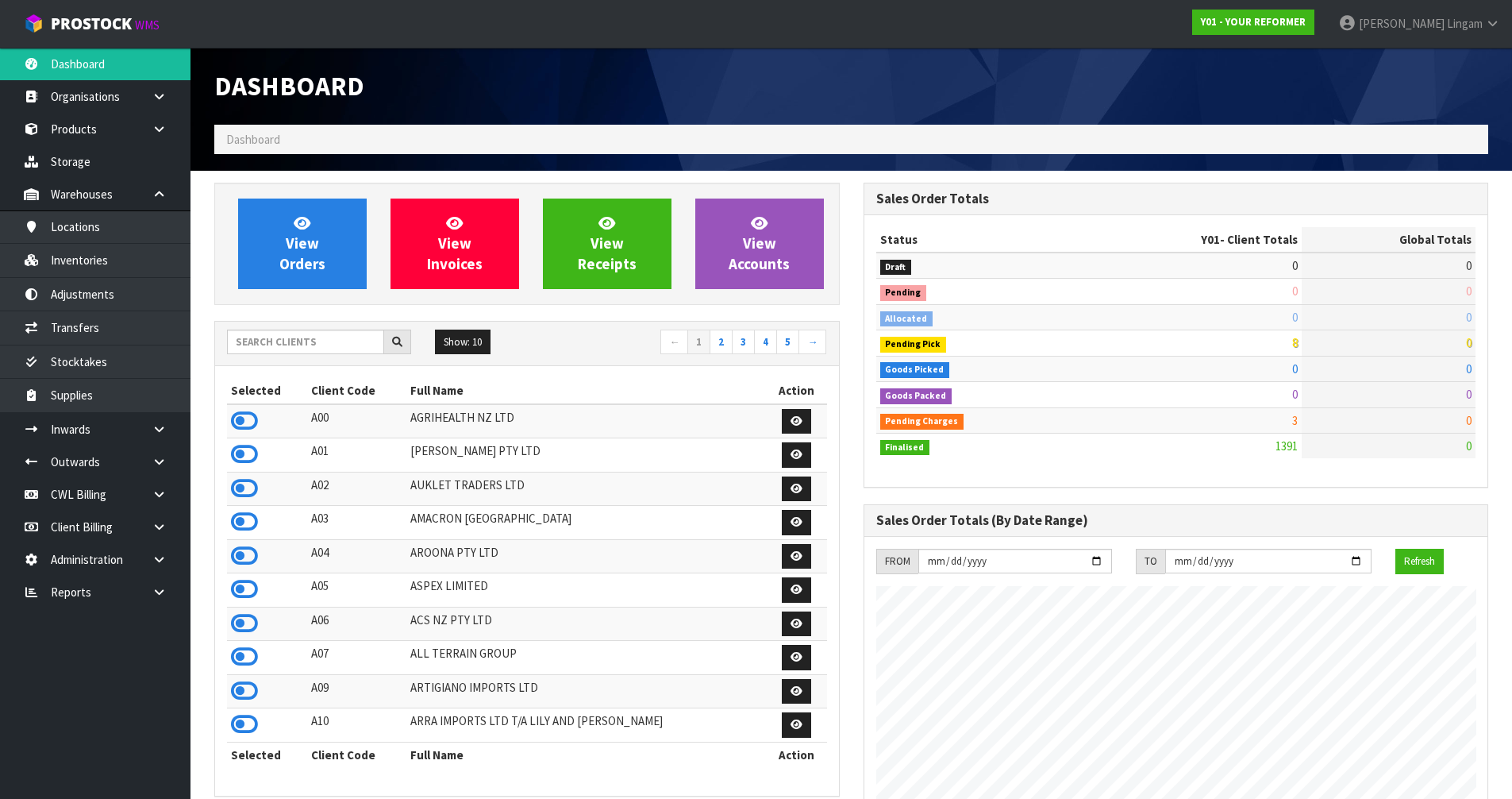
scroll to position [1204, 649]
click at [283, 337] on input "text" at bounding box center [306, 342] width 157 height 25
click at [286, 341] on input "text" at bounding box center [306, 342] width 157 height 25
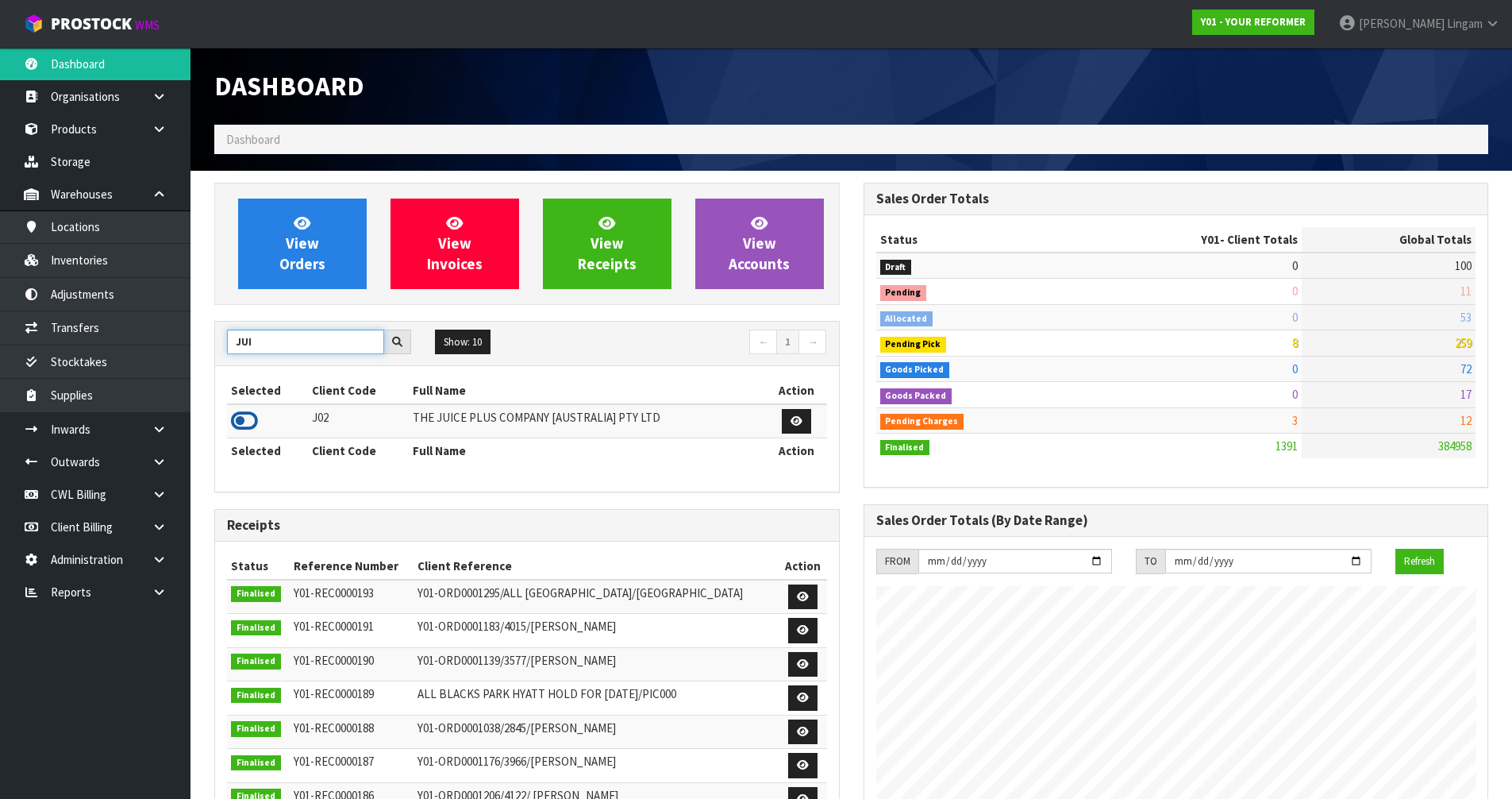
type input "JUI"
click at [243, 423] on icon at bounding box center [244, 421] width 27 height 24
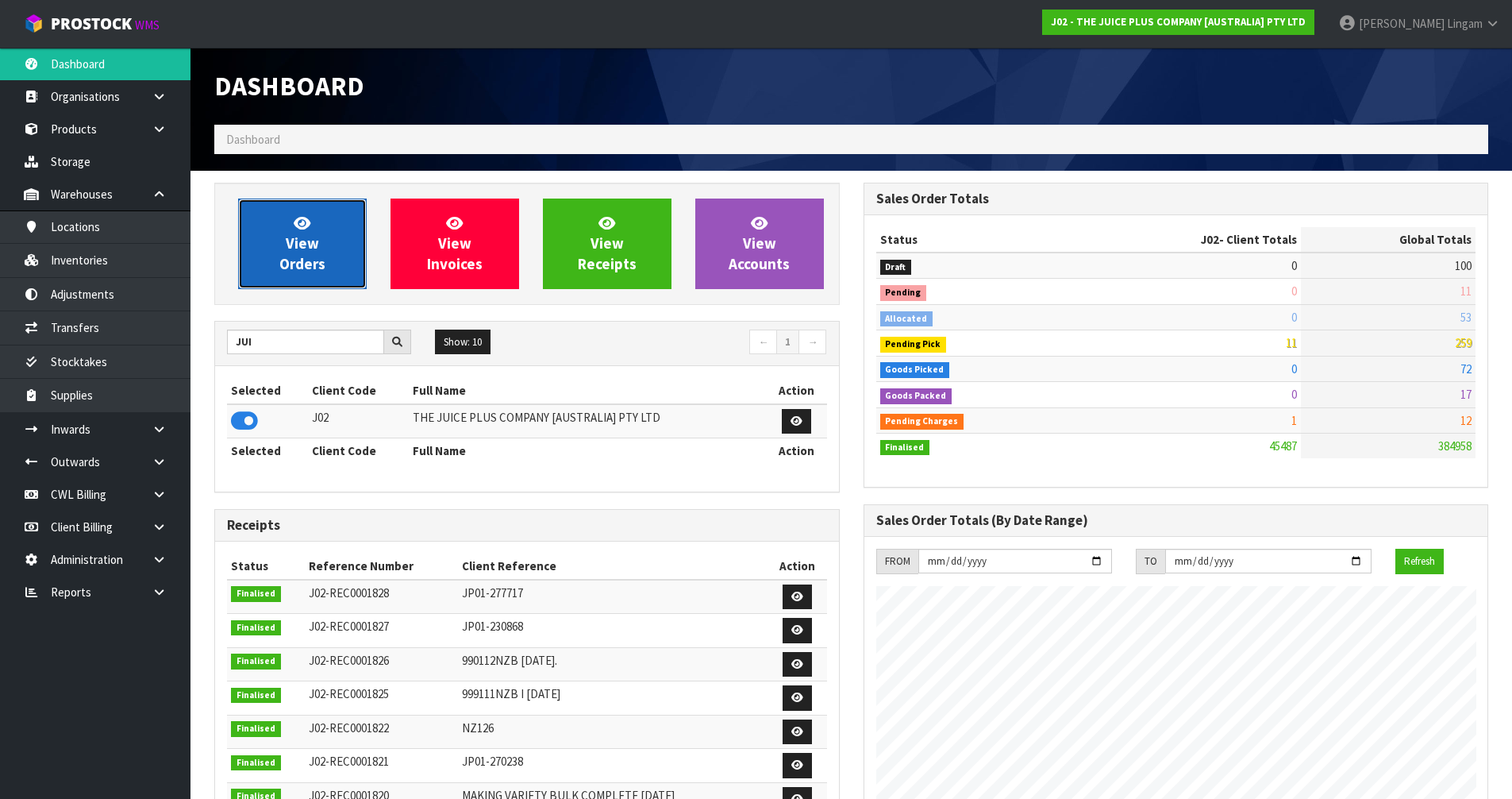
click at [318, 268] on span "View Orders" at bounding box center [302, 243] width 46 height 60
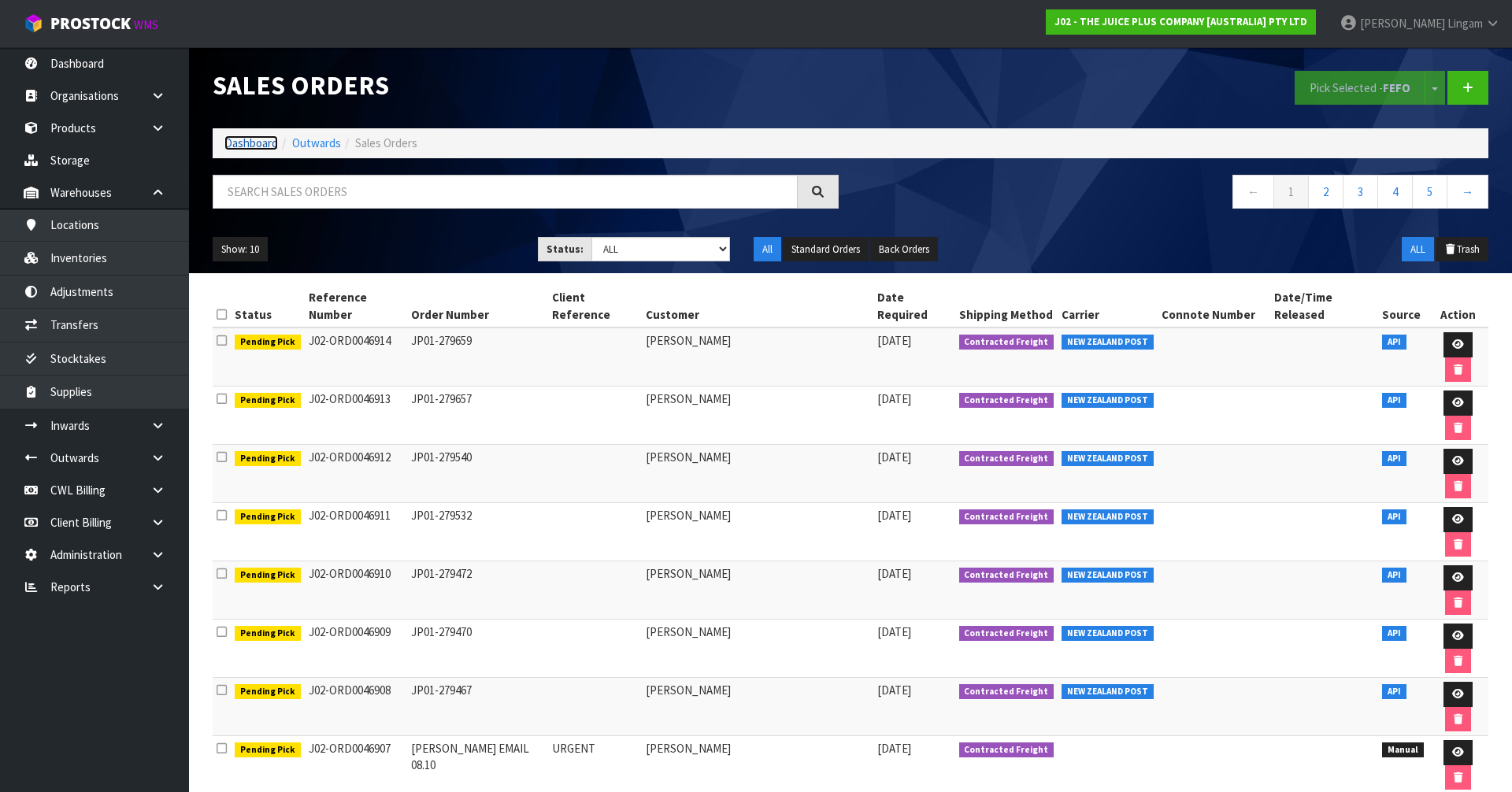
click at [245, 145] on link "Dashboard" at bounding box center [251, 143] width 54 height 15
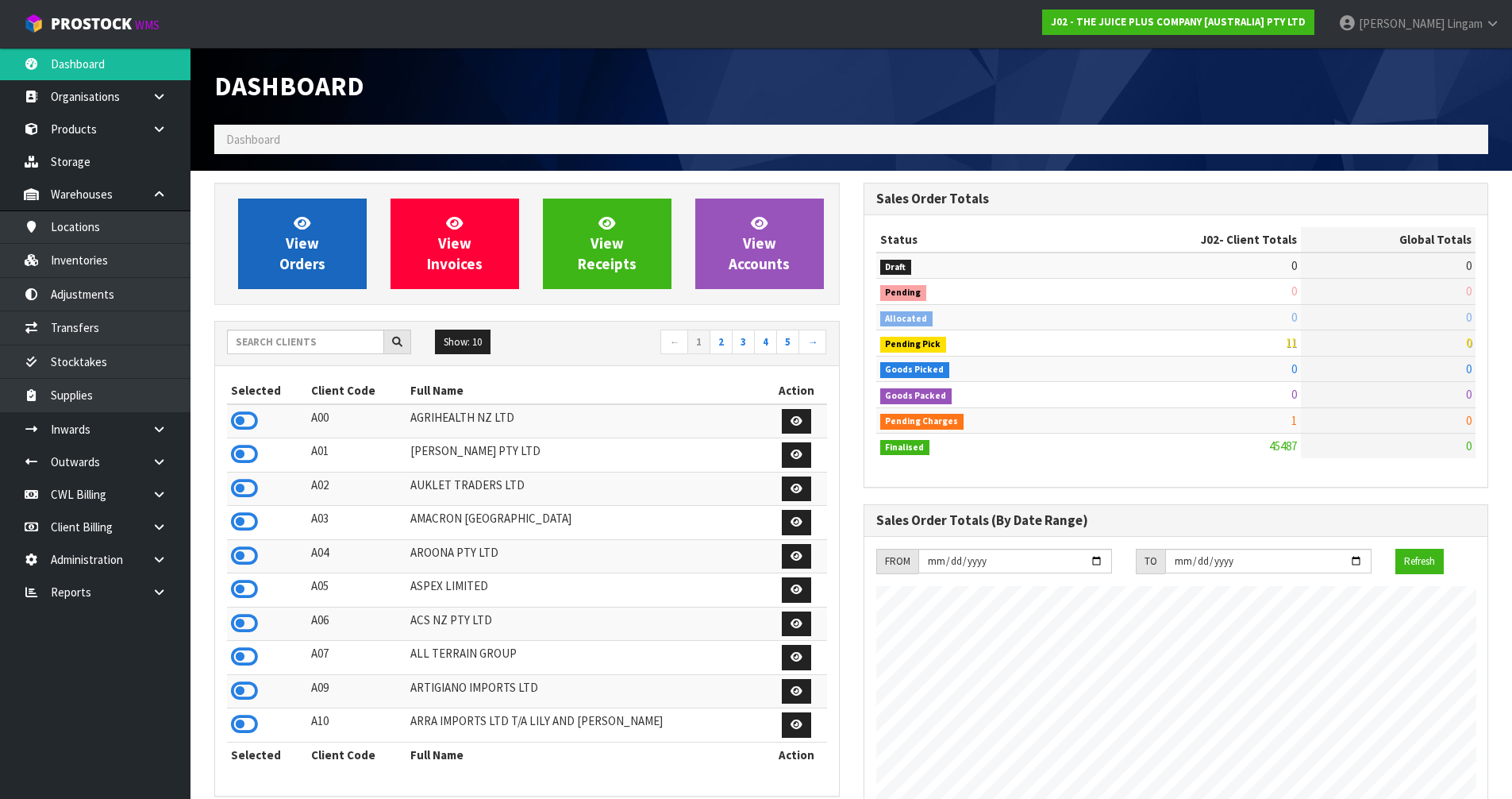
scroll to position [1204, 649]
click at [316, 237] on span "View Orders" at bounding box center [302, 243] width 46 height 60
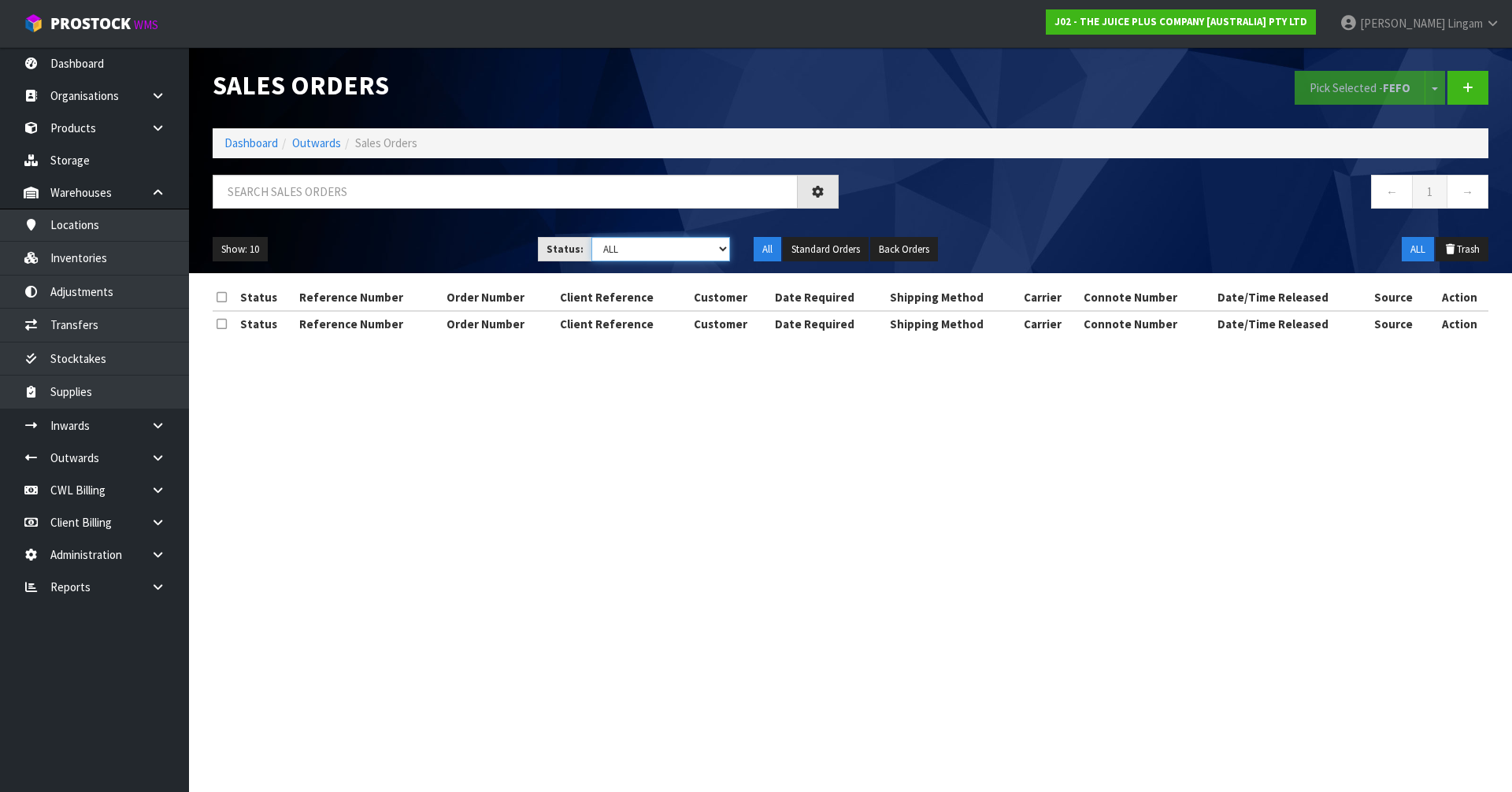
click at [693, 248] on select "Draft Pending Allocated Pending Pick Goods Picked Goods Packed Pending Charges …" at bounding box center [661, 249] width 139 height 24
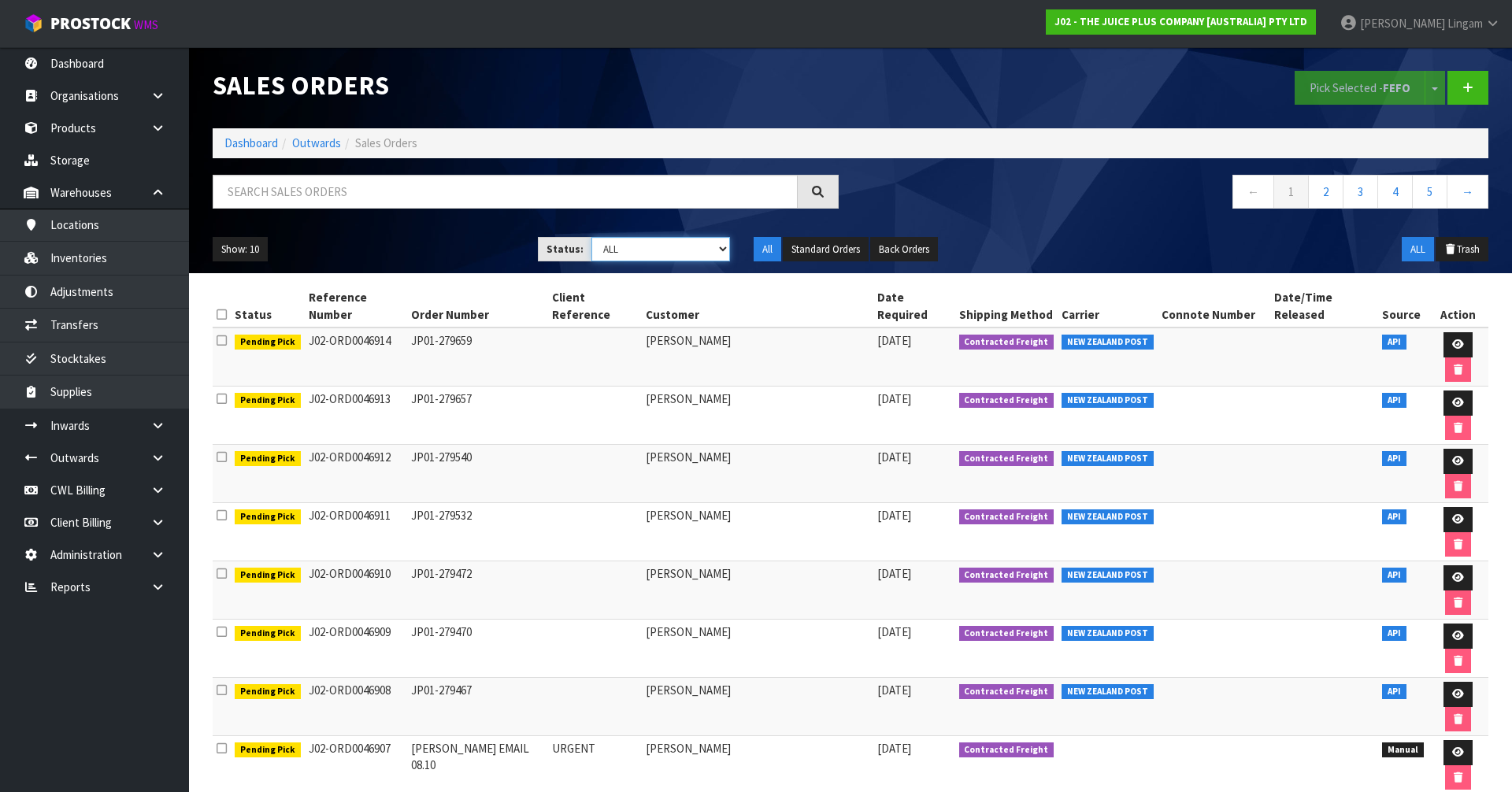
select select "string:6"
click at [591, 237] on select "Draft Pending Allocated Pending Pick Goods Picked Goods Packed Pending Charges …" at bounding box center [661, 249] width 139 height 24
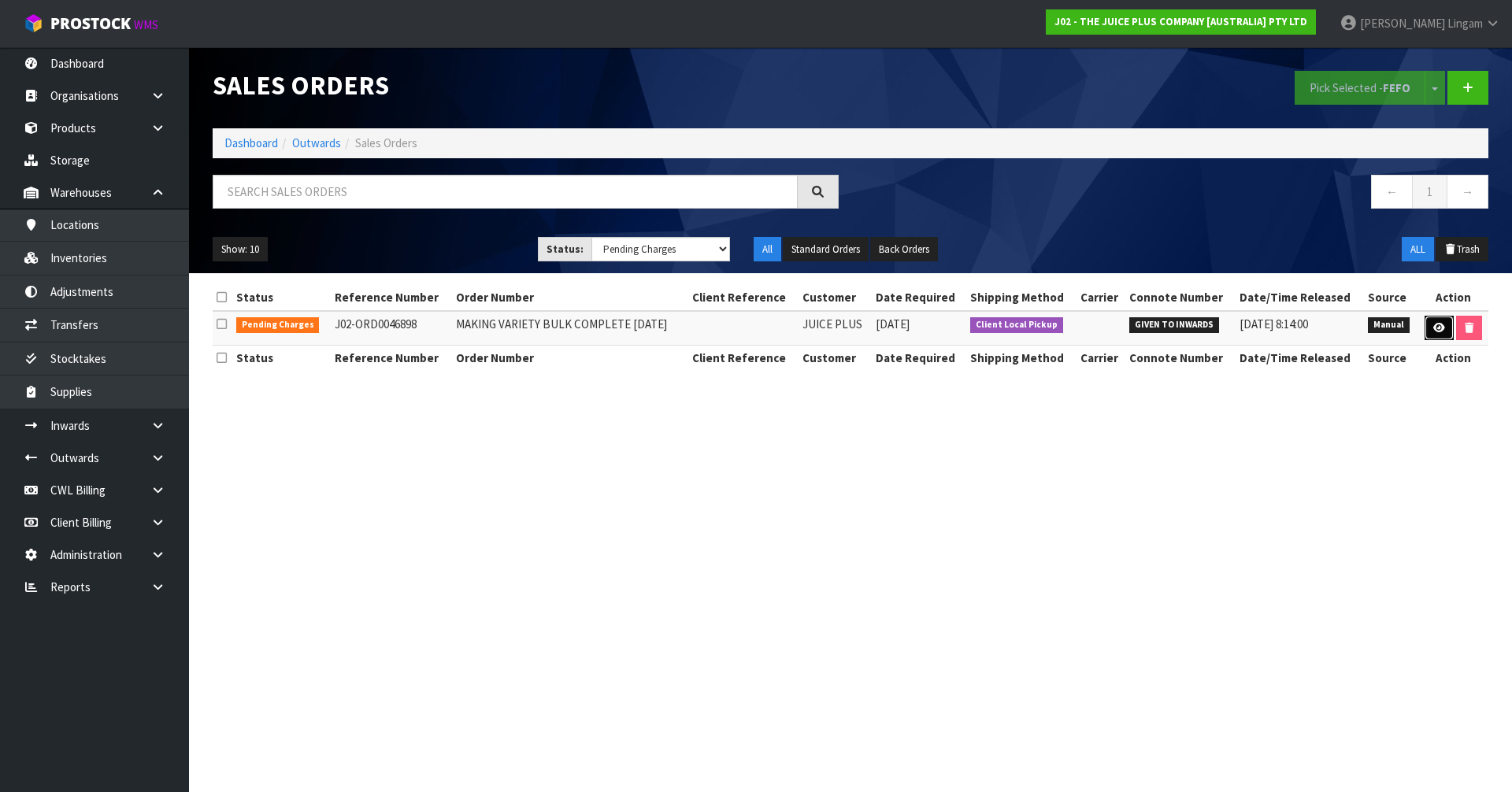
click at [1437, 325] on icon at bounding box center [1439, 328] width 12 height 10
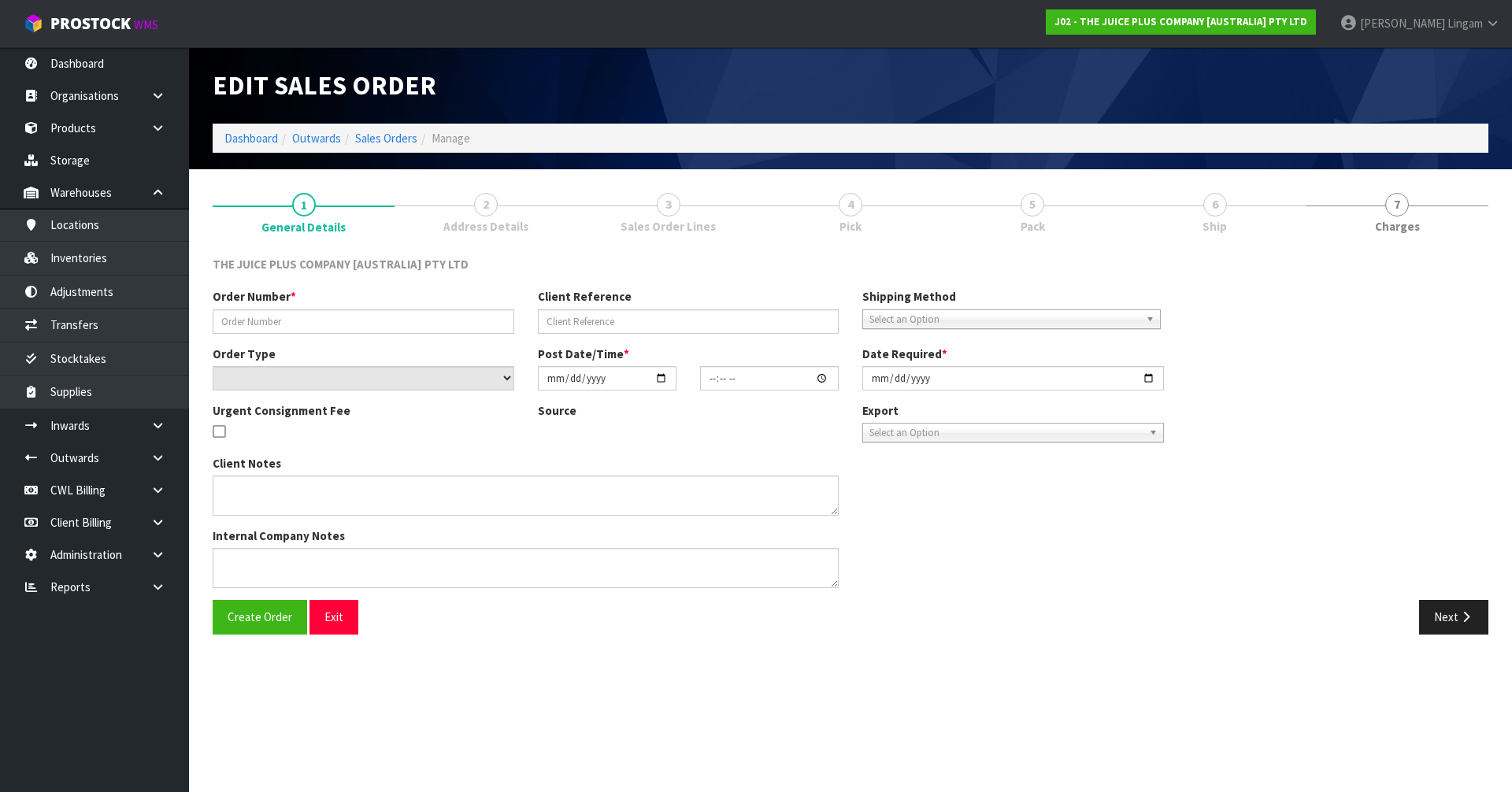
type input "MAKING VARIETY BULK COMPLETE [DATE]"
select select "number:0"
type input "[DATE]"
type input "16:38:00.000"
type input "[DATE]"
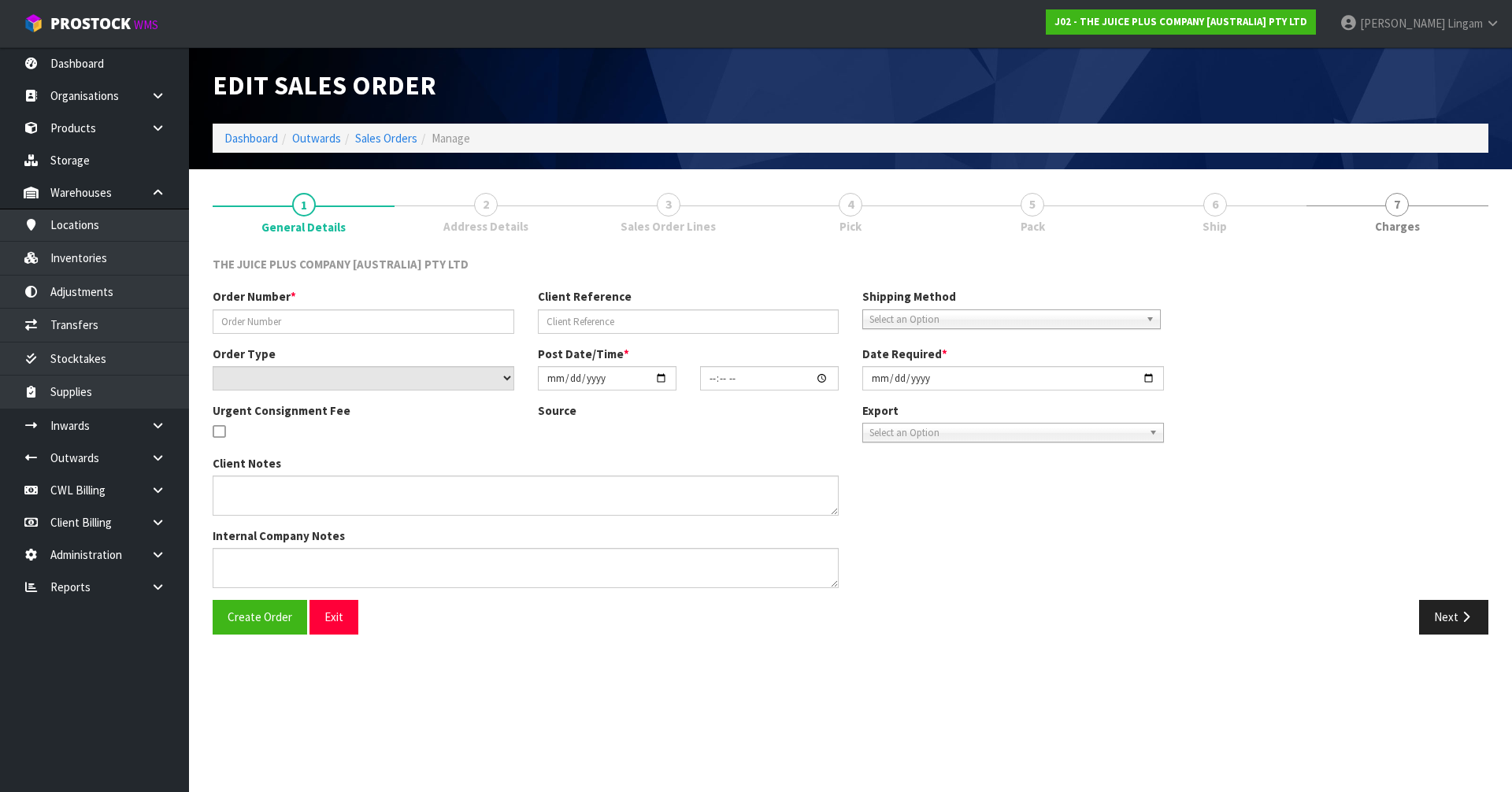
type textarea "2 BAGS OF VANILLA + 2 BAGS OF CHOCOLATE"
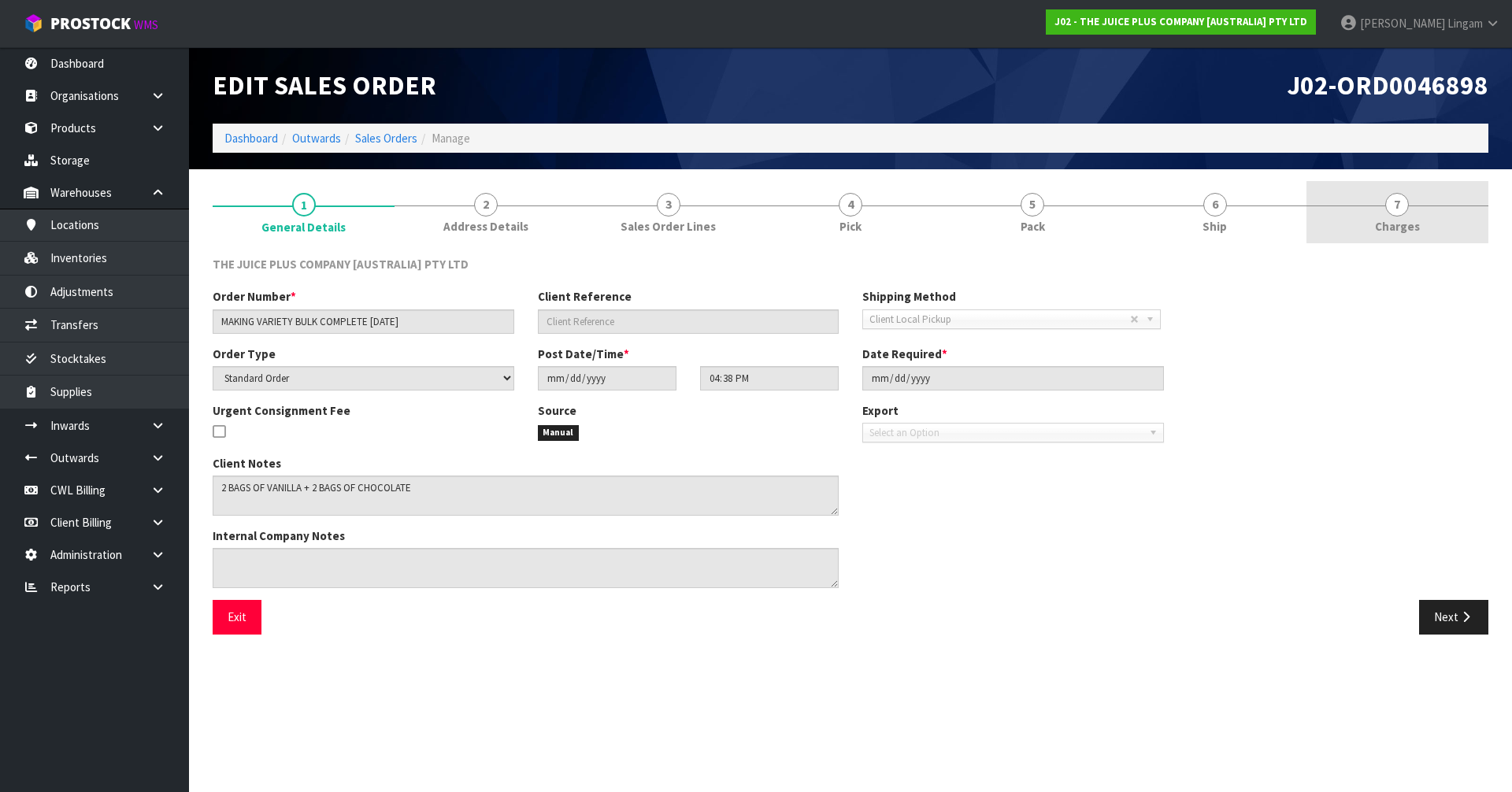
click at [1422, 219] on link "7 [GEOGRAPHIC_DATA]" at bounding box center [1397, 212] width 182 height 62
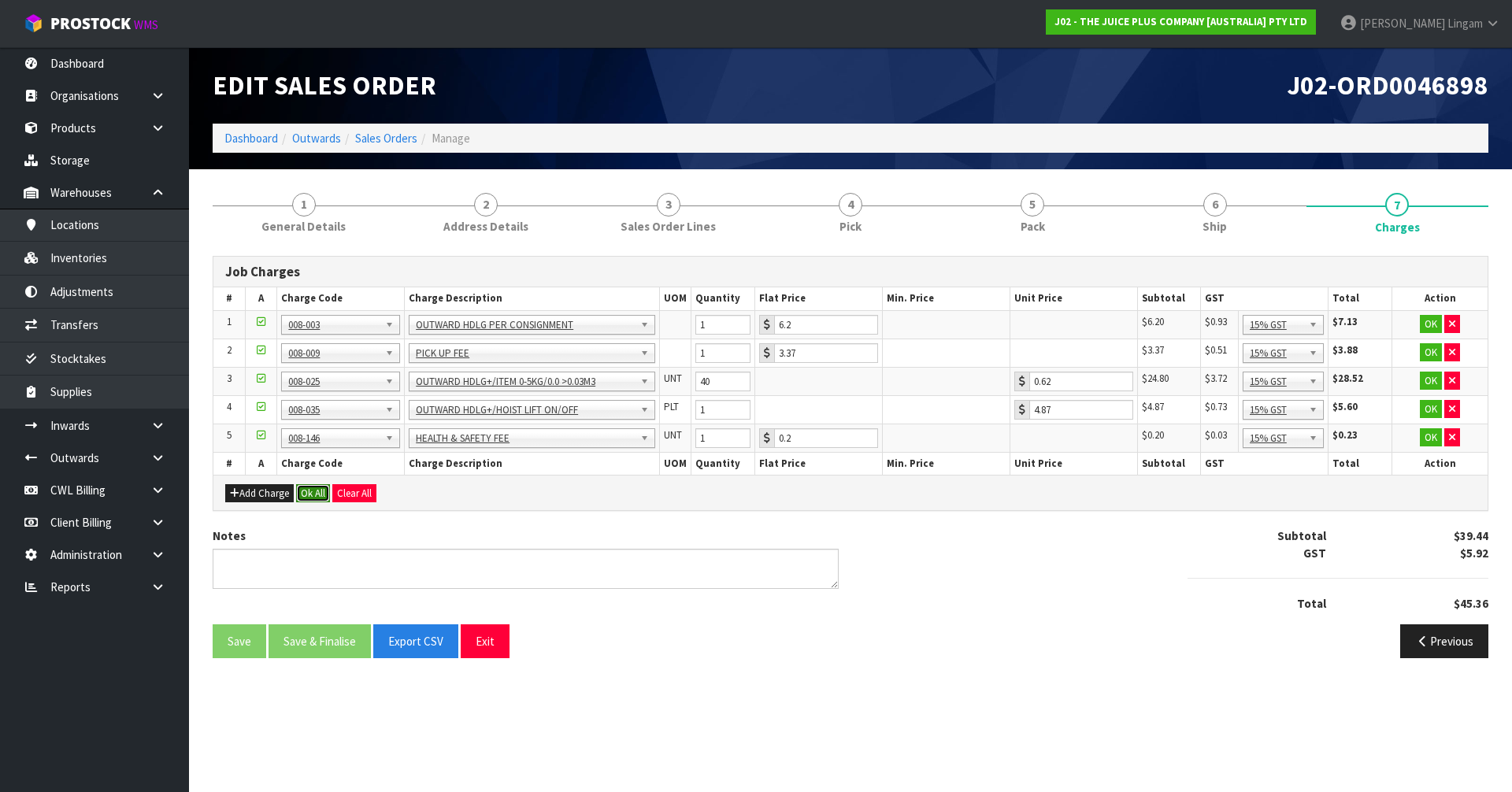
click at [307, 494] on button "Ok All" at bounding box center [313, 493] width 34 height 19
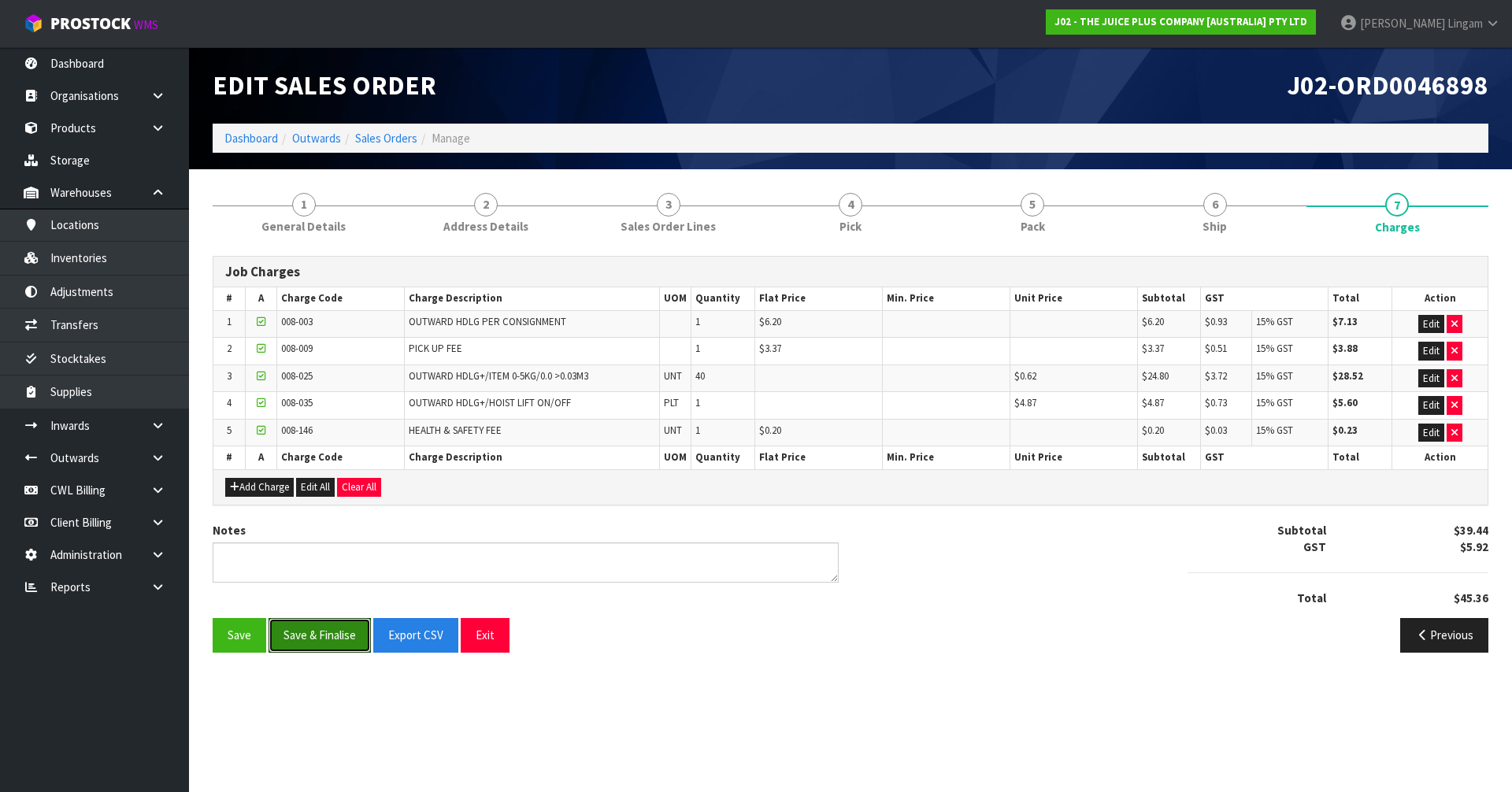
drag, startPoint x: 312, startPoint y: 631, endPoint x: 710, endPoint y: 668, distance: 399.7
click at [508, 698] on section "Edit Sales Order J02-ORD0046898 Dashboard Outwards Sales Orders Manage 1 Genera…" at bounding box center [756, 396] width 1512 height 792
click at [1453, 347] on icon "button" at bounding box center [1454, 350] width 7 height 10
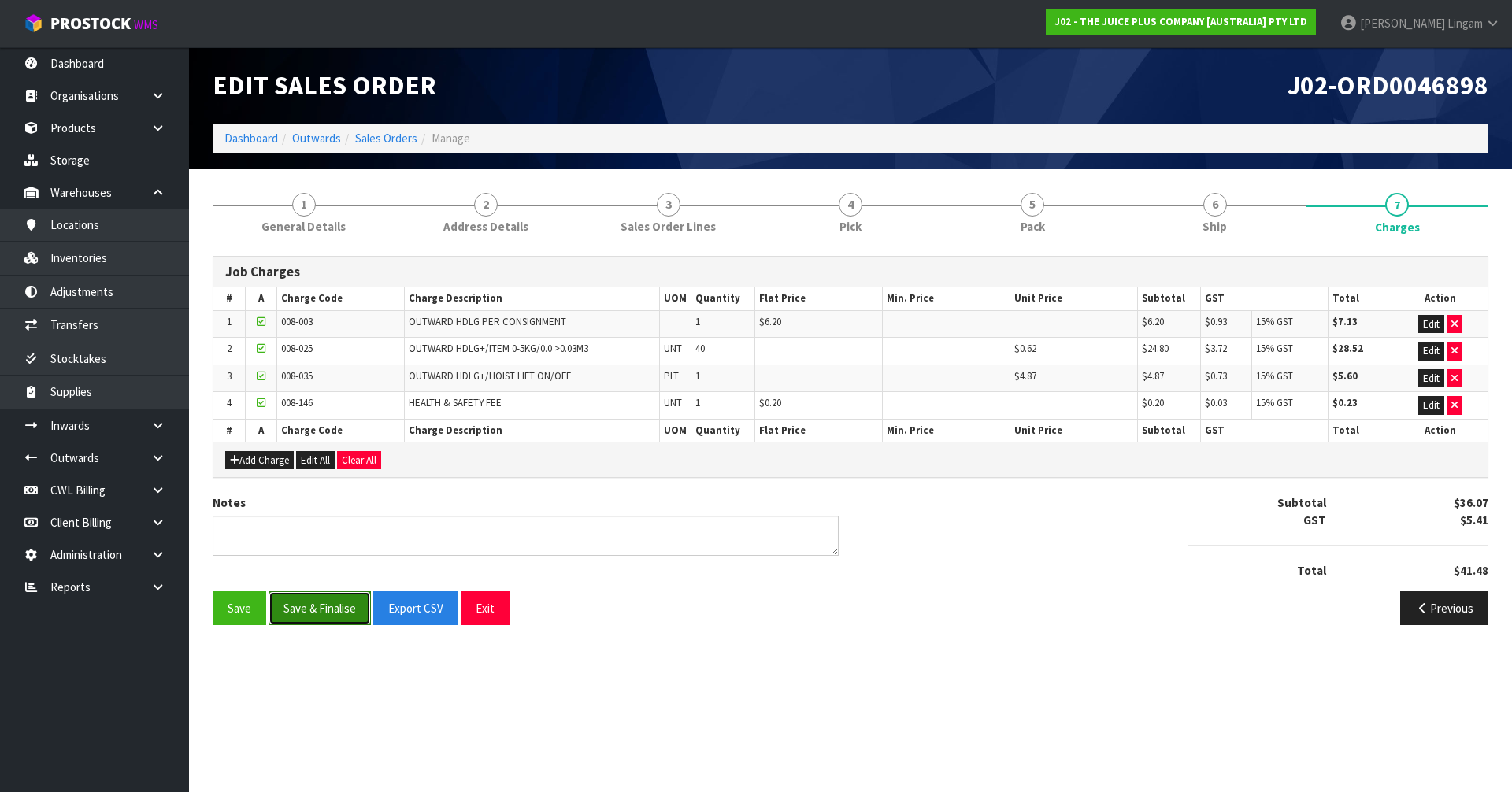
click at [324, 612] on button "Save & Finalise" at bounding box center [320, 608] width 102 height 34
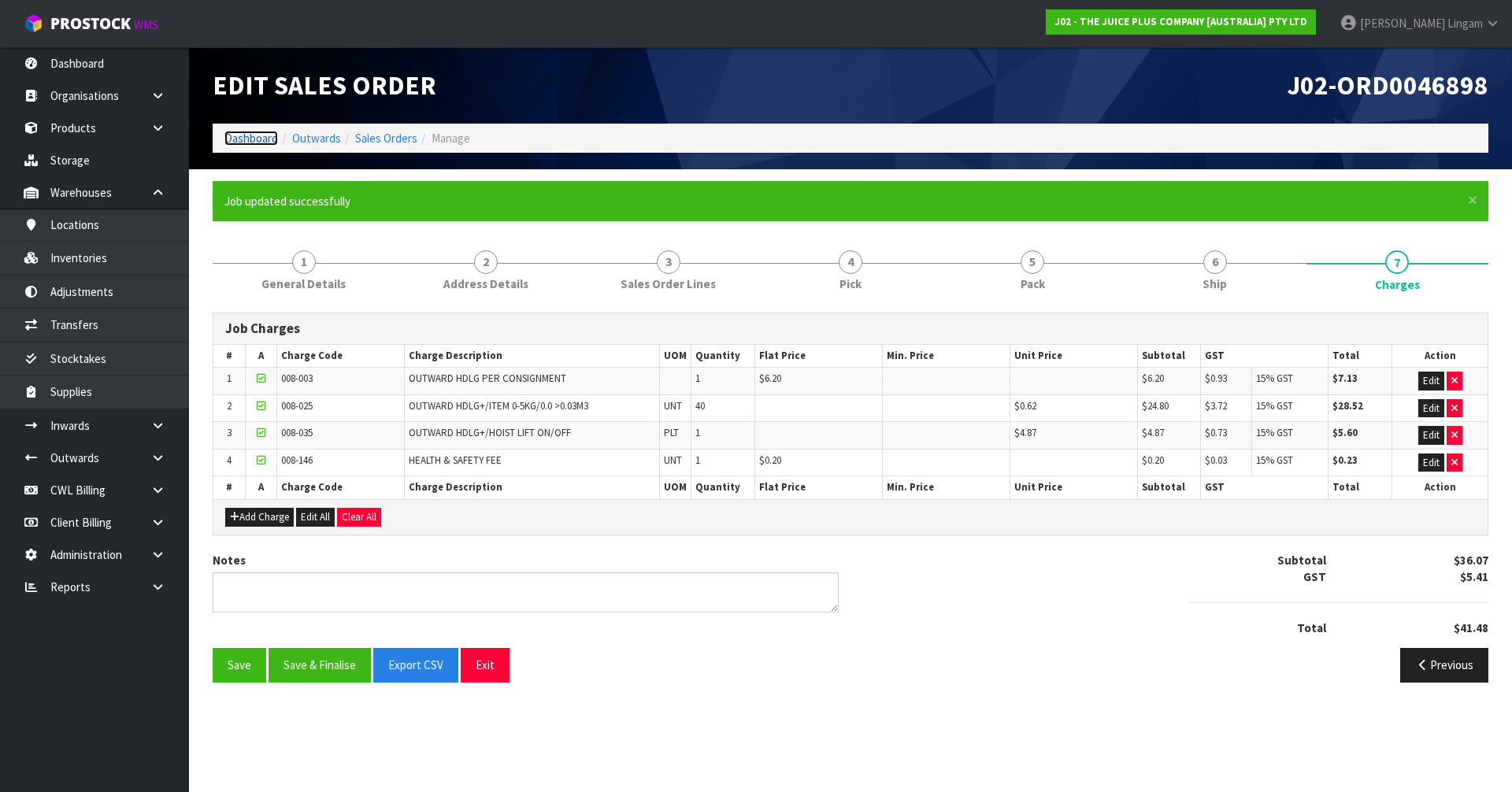
click at [258, 138] on link "Dashboard" at bounding box center [251, 138] width 54 height 15
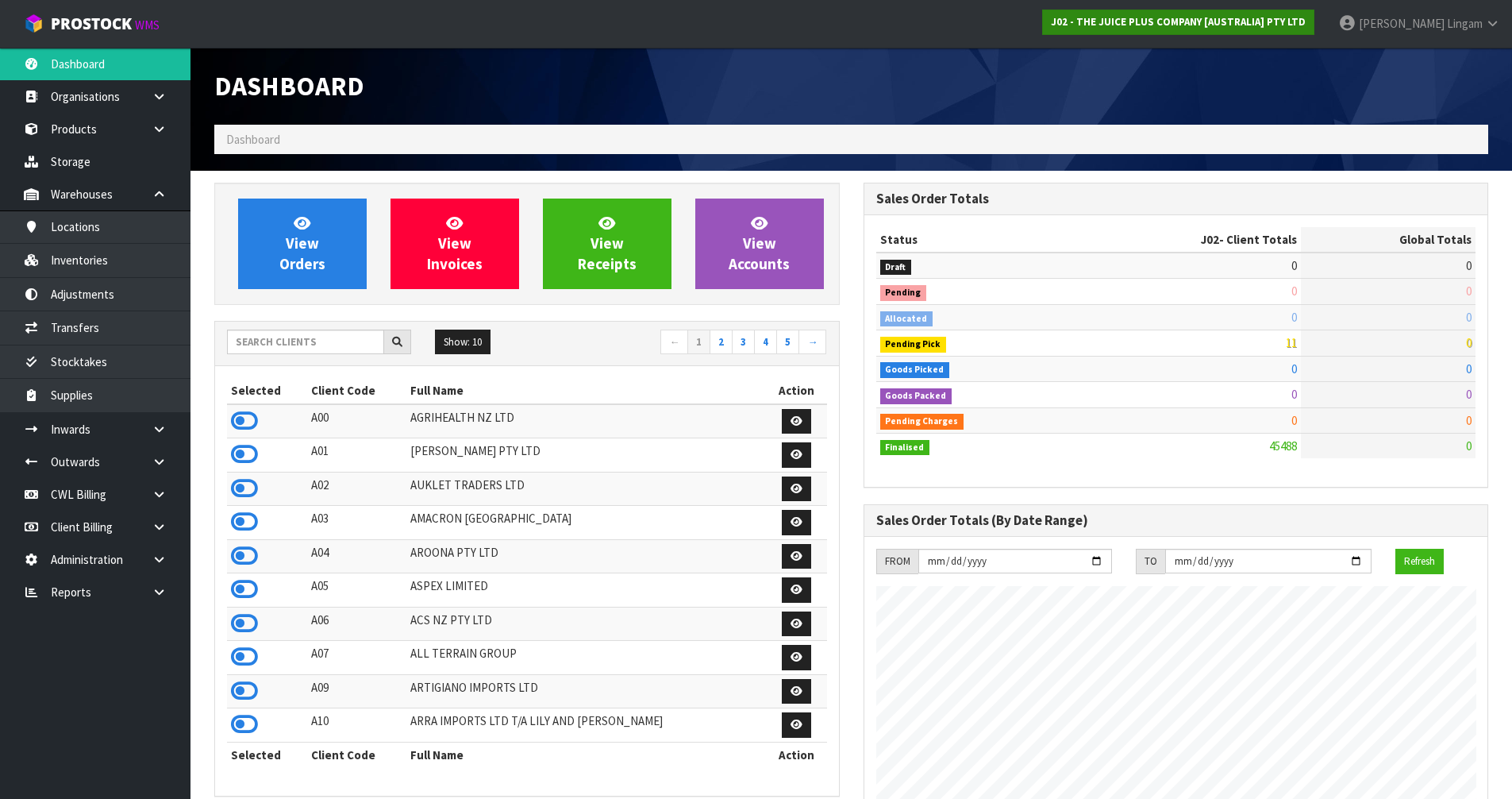
scroll to position [1204, 649]
click at [279, 336] on input "text" at bounding box center [306, 342] width 157 height 25
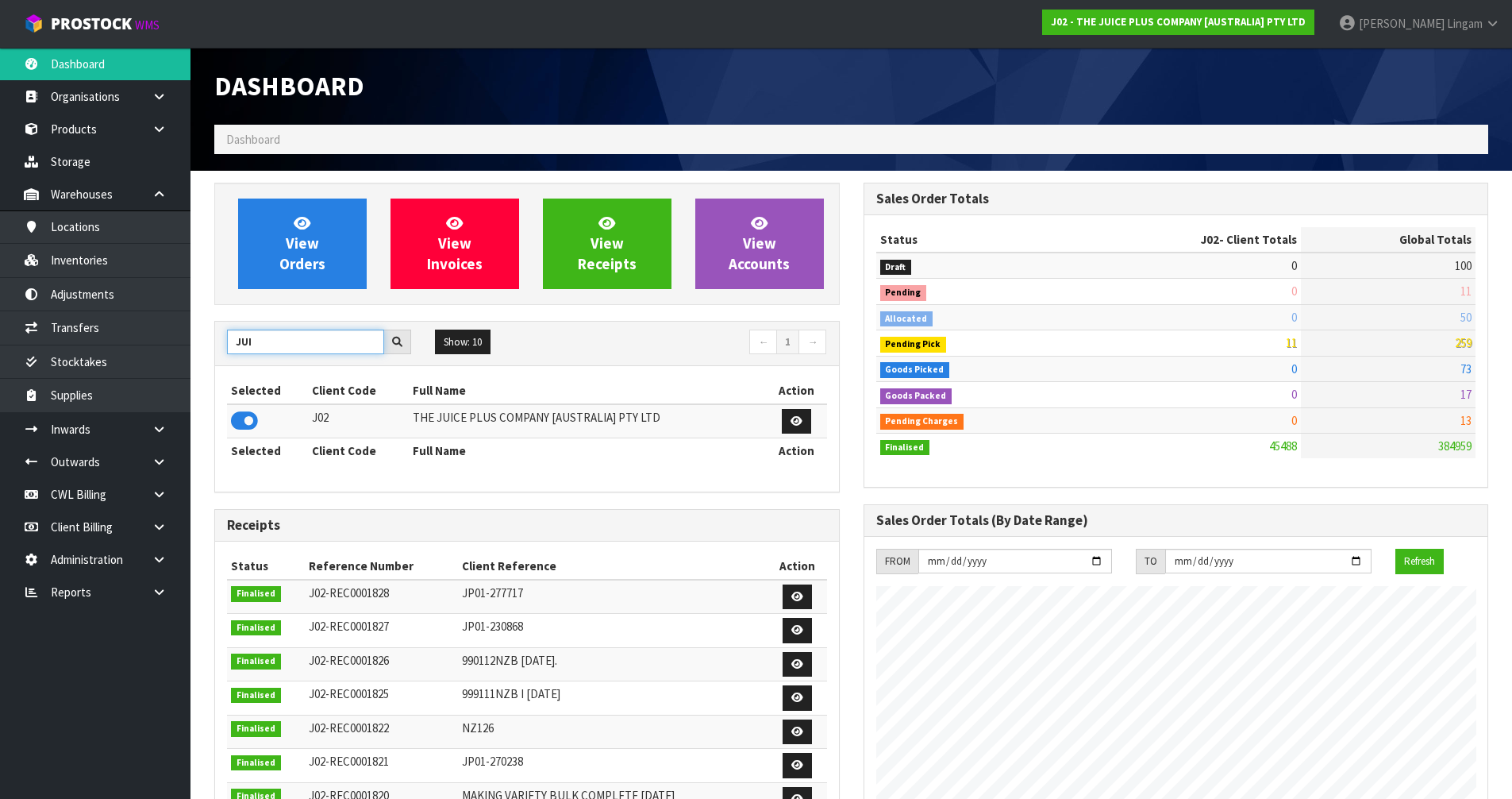
type input "JUI"
click at [244, 420] on icon at bounding box center [244, 421] width 27 height 24
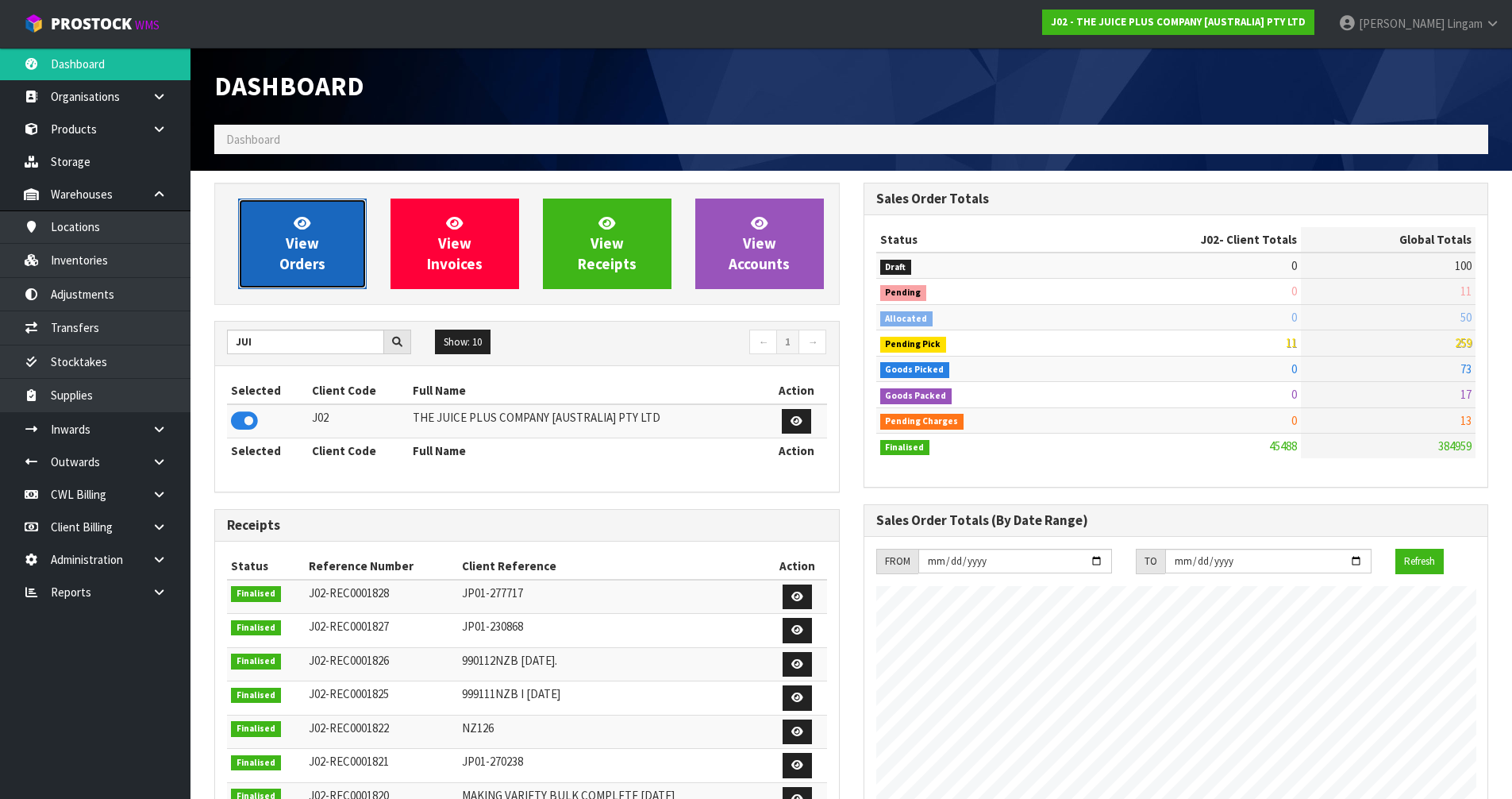
click at [273, 279] on link "View Orders" at bounding box center [302, 245] width 129 height 91
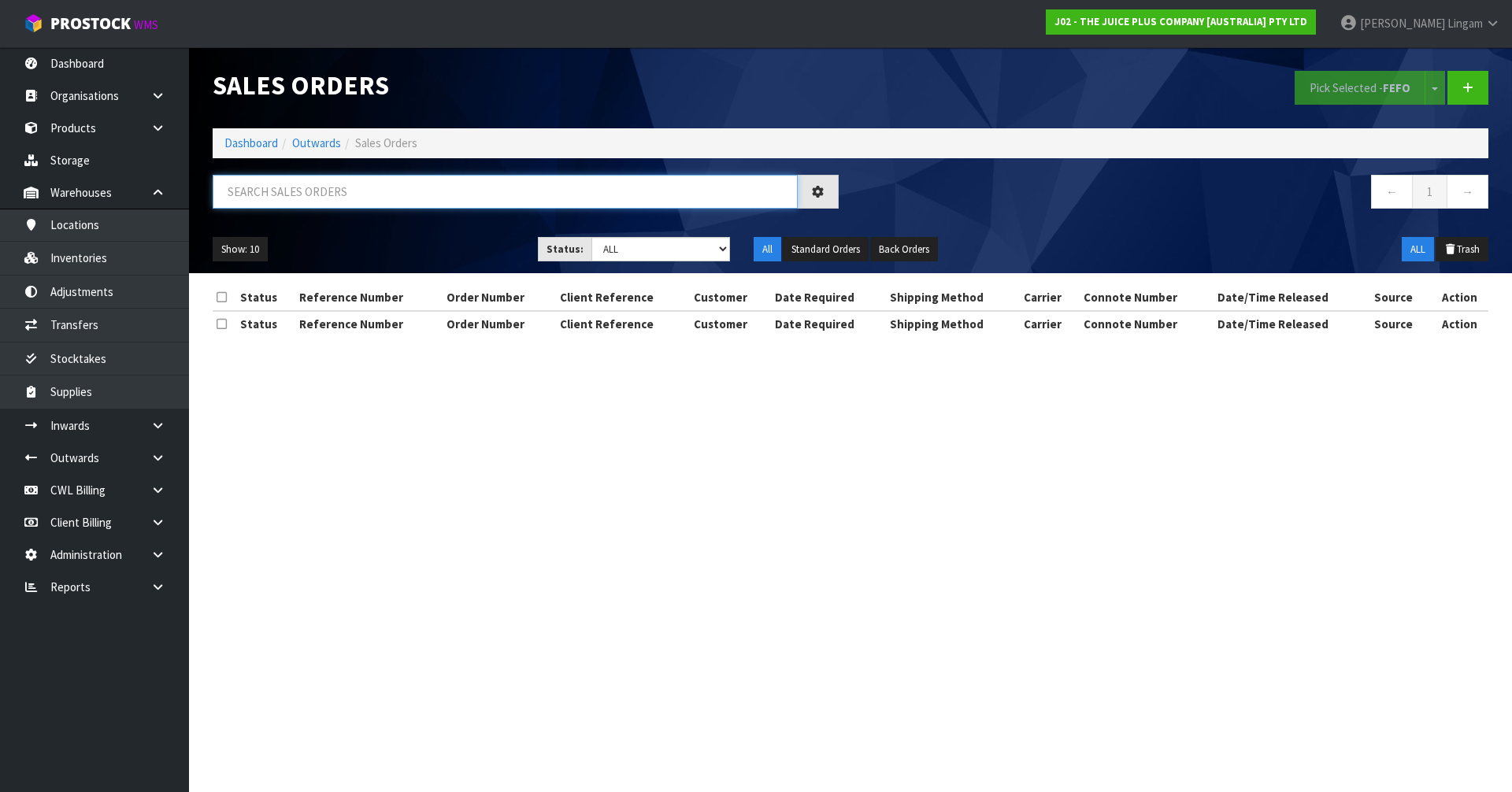
click at [418, 197] on input "text" at bounding box center [505, 192] width 585 height 34
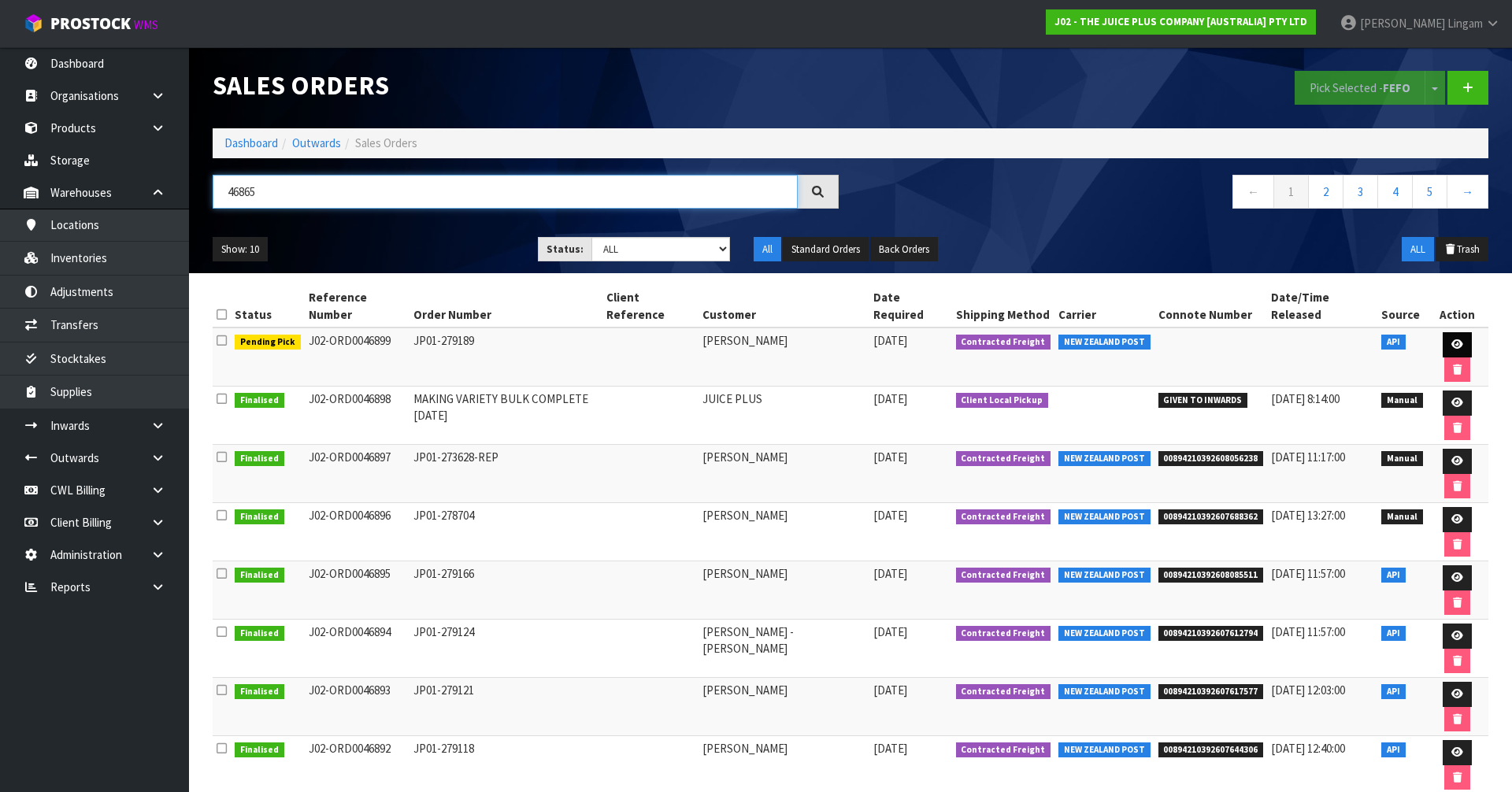
type input "46865"
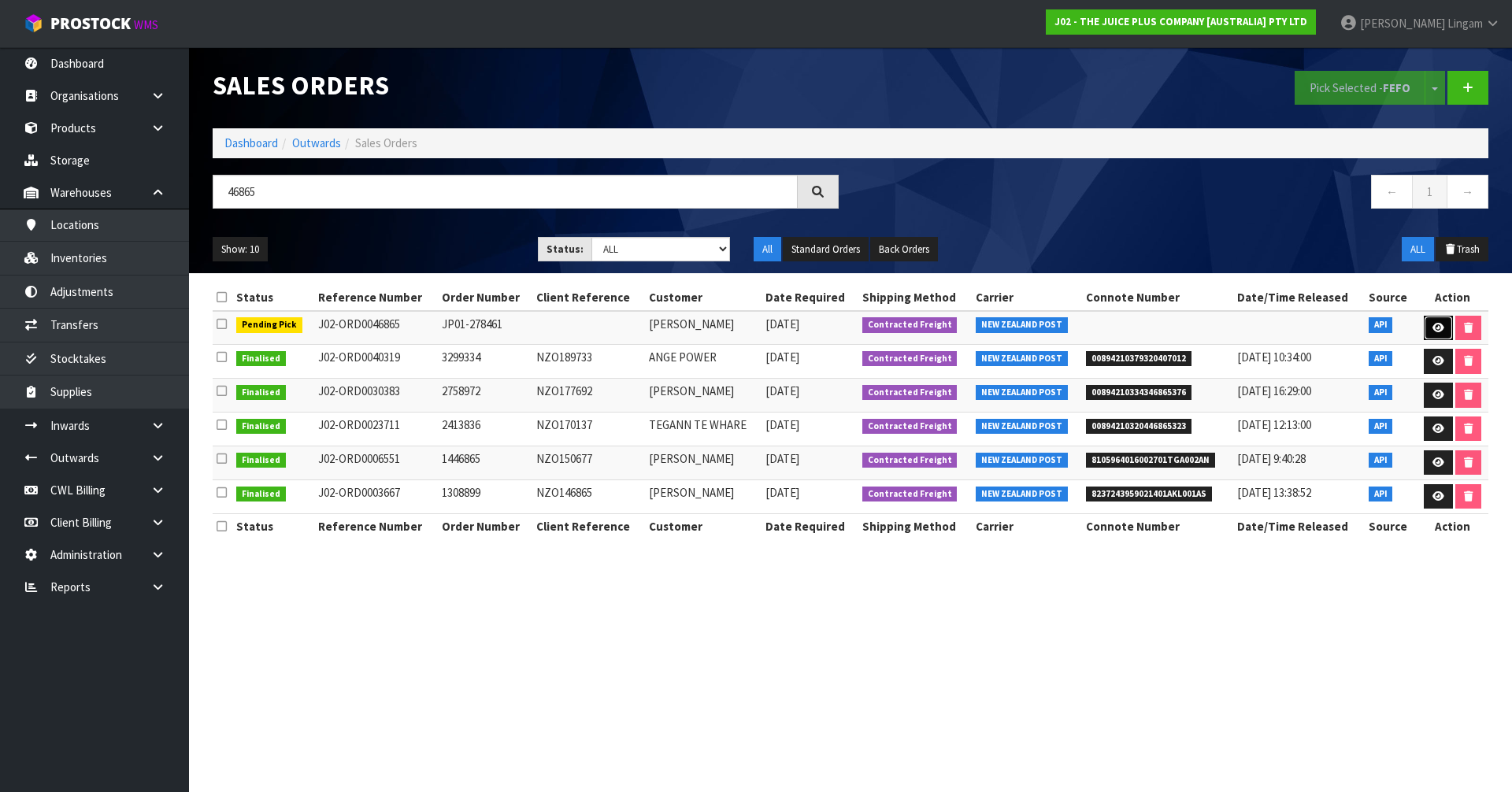
click at [1439, 328] on icon at bounding box center [1438, 328] width 12 height 10
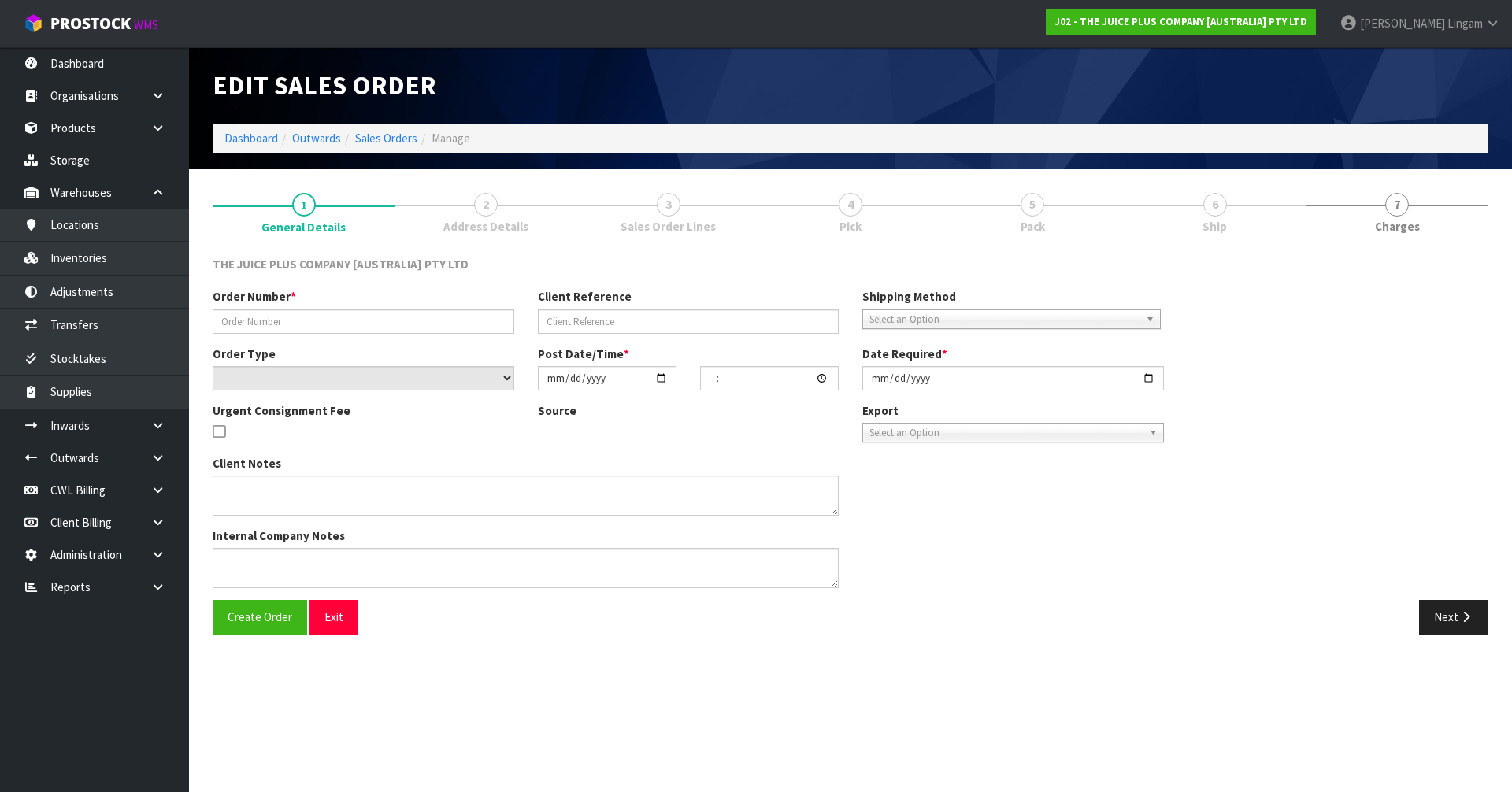
type input "JP01-278461"
select select "number:0"
type input "[DATE]"
type input "04:21:41.000"
type input "[DATE]"
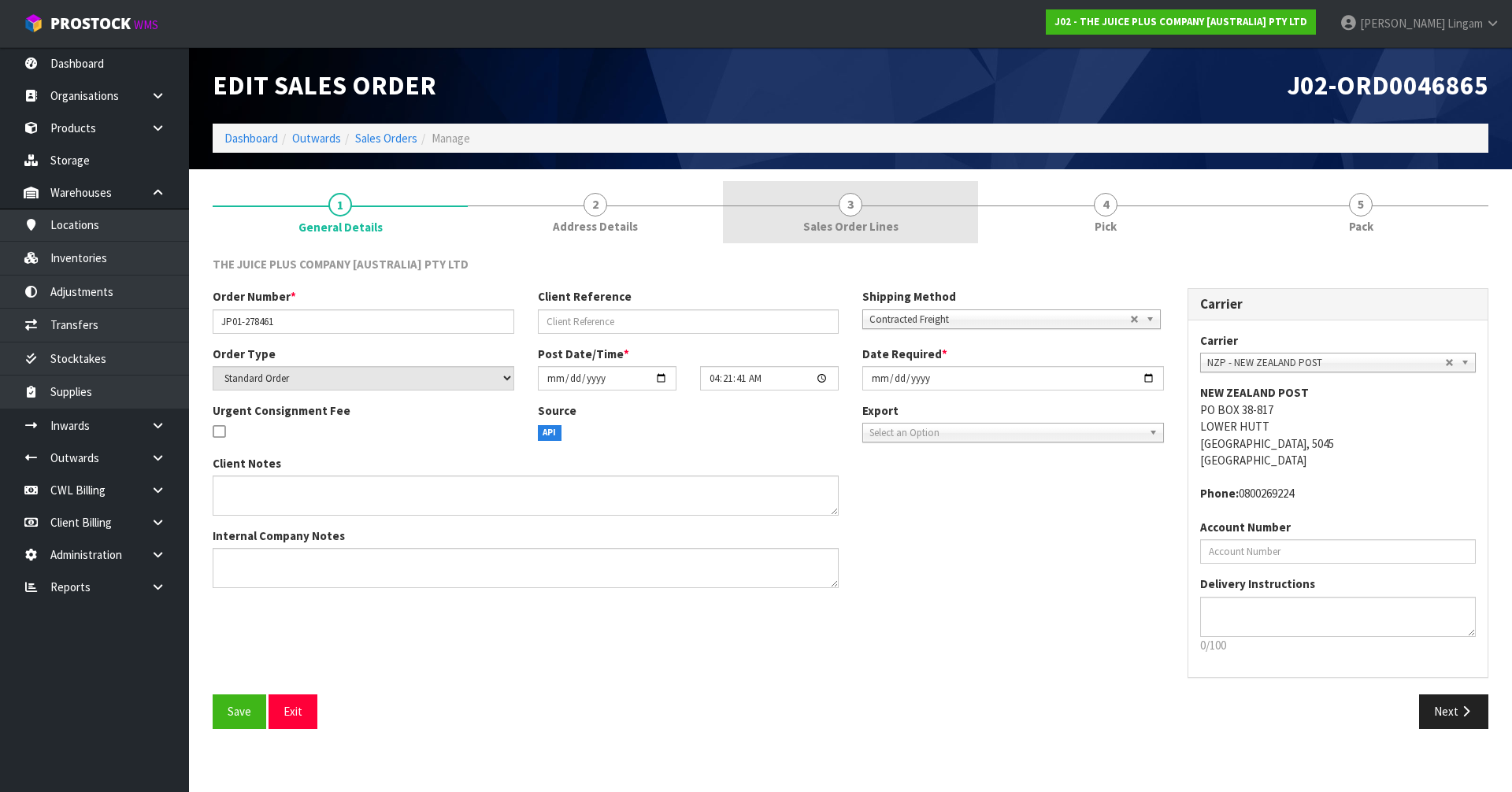
click at [811, 214] on link "3 Sales Order Lines" at bounding box center [850, 212] width 256 height 62
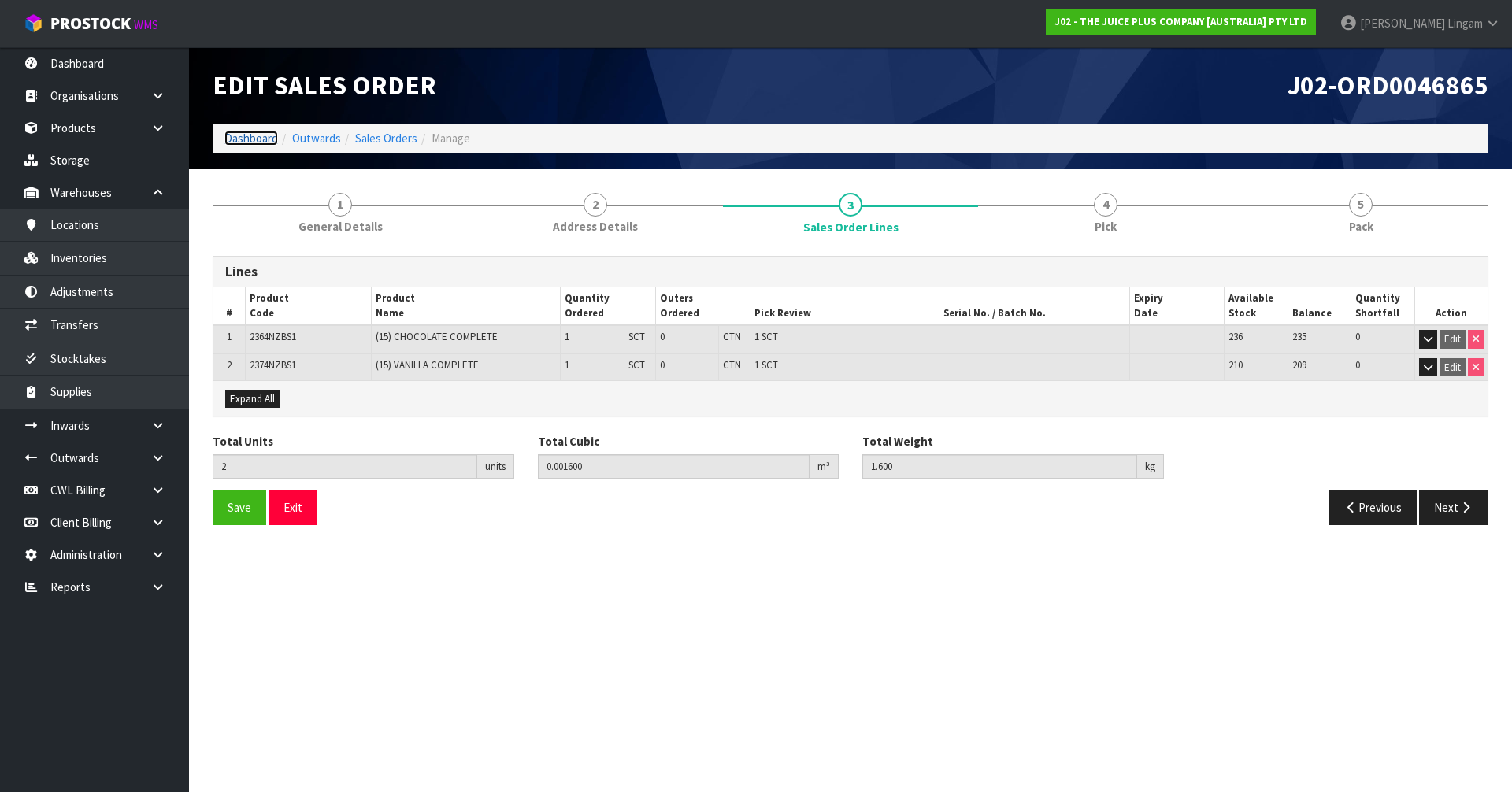
click at [253, 137] on link "Dashboard" at bounding box center [251, 138] width 54 height 15
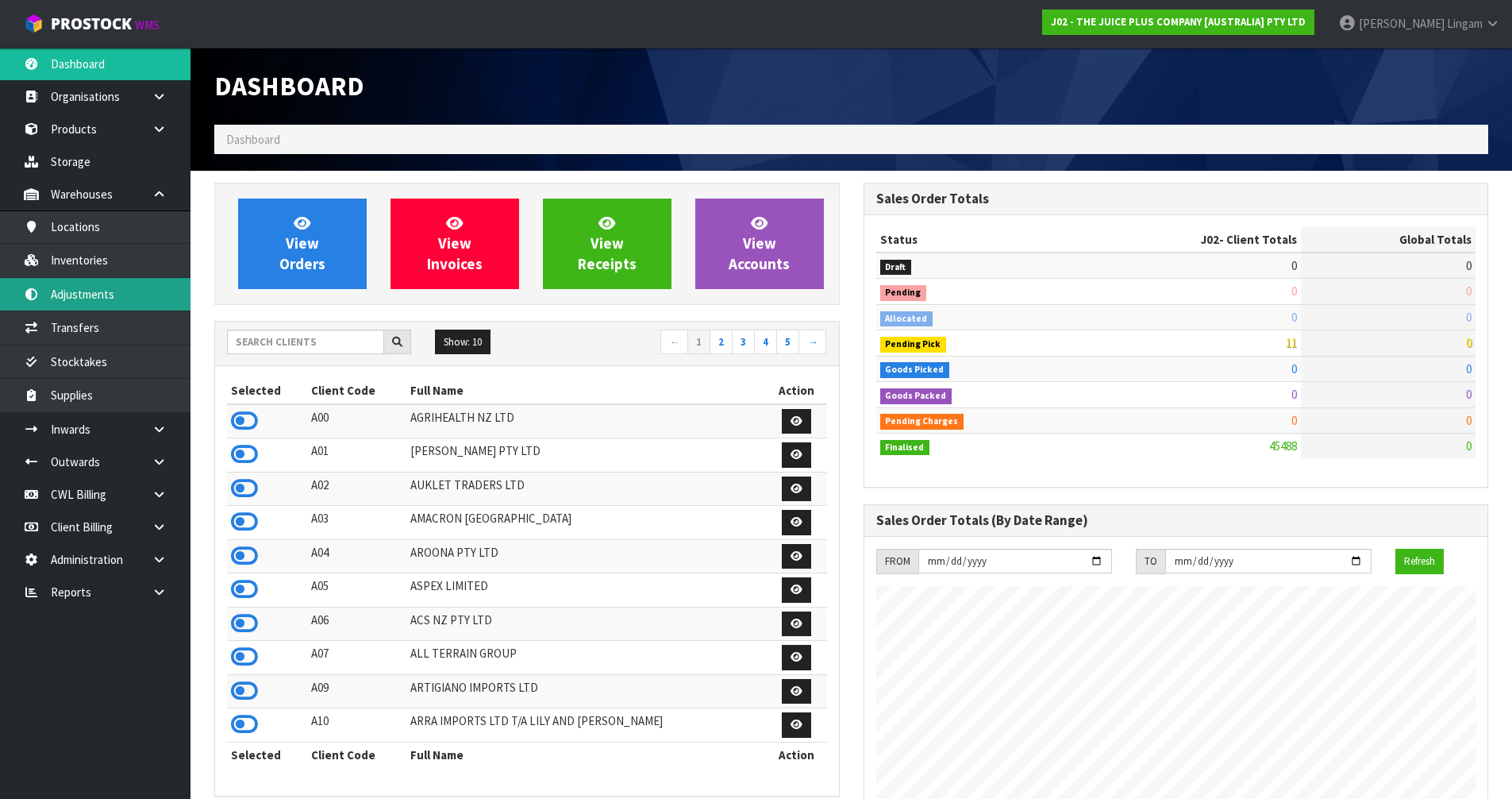
scroll to position [1204, 649]
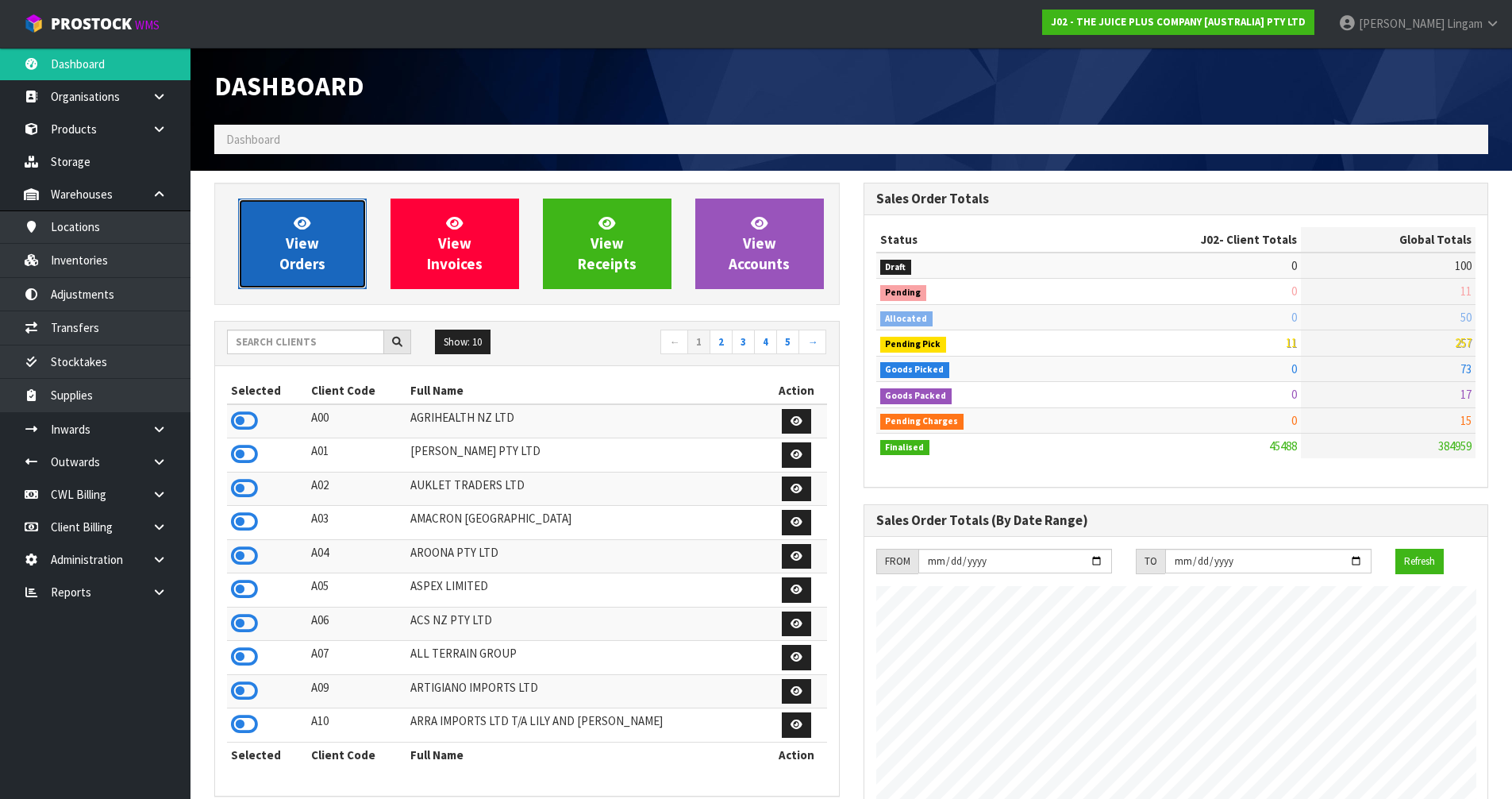
click at [331, 258] on link "View Orders" at bounding box center [302, 245] width 129 height 91
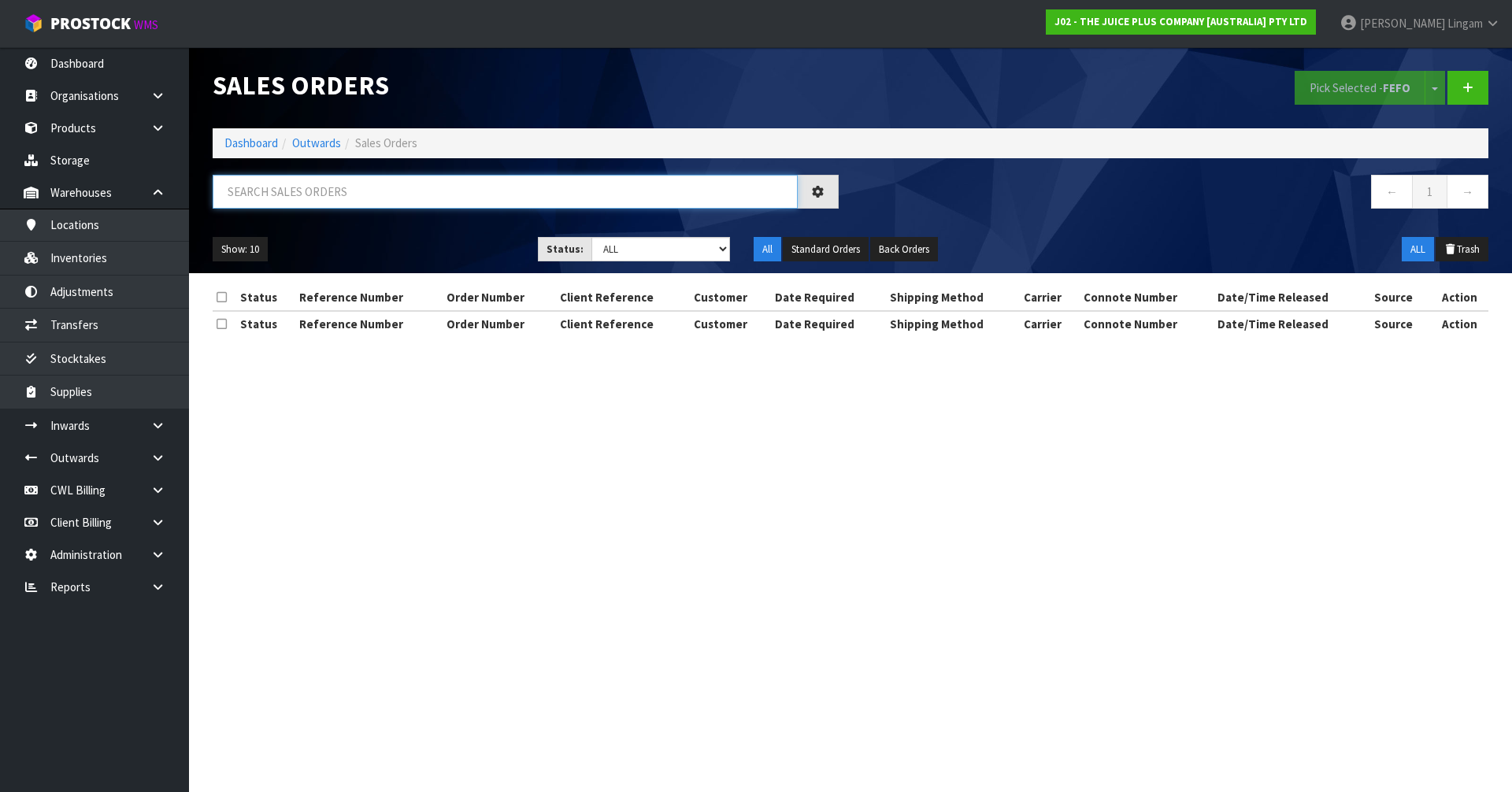
click at [585, 197] on input "text" at bounding box center [505, 192] width 585 height 34
paste input "[PERSON_NAME]"
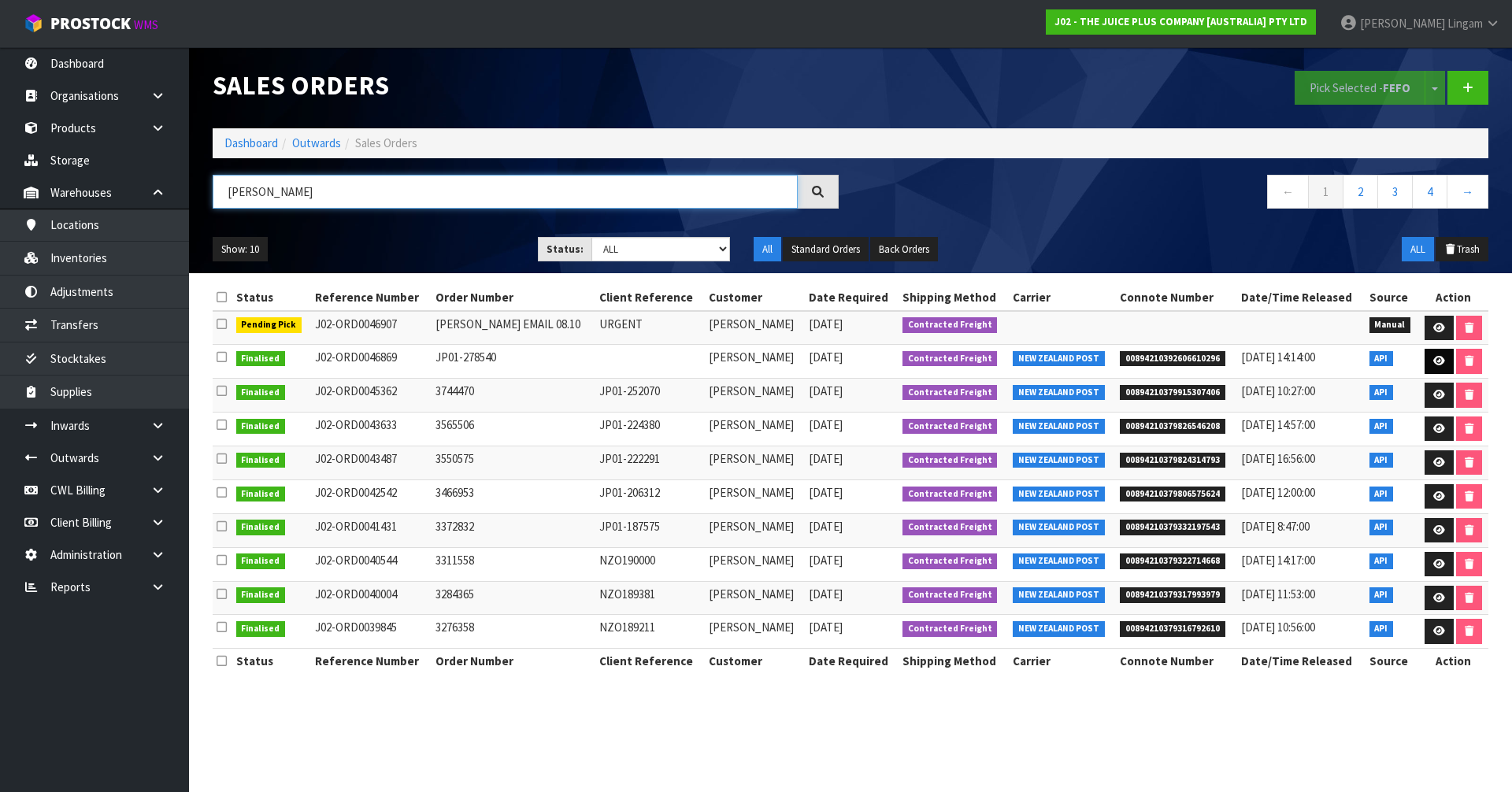
type input "[PERSON_NAME]"
click at [1433, 358] on icon at bounding box center [1439, 361] width 12 height 10
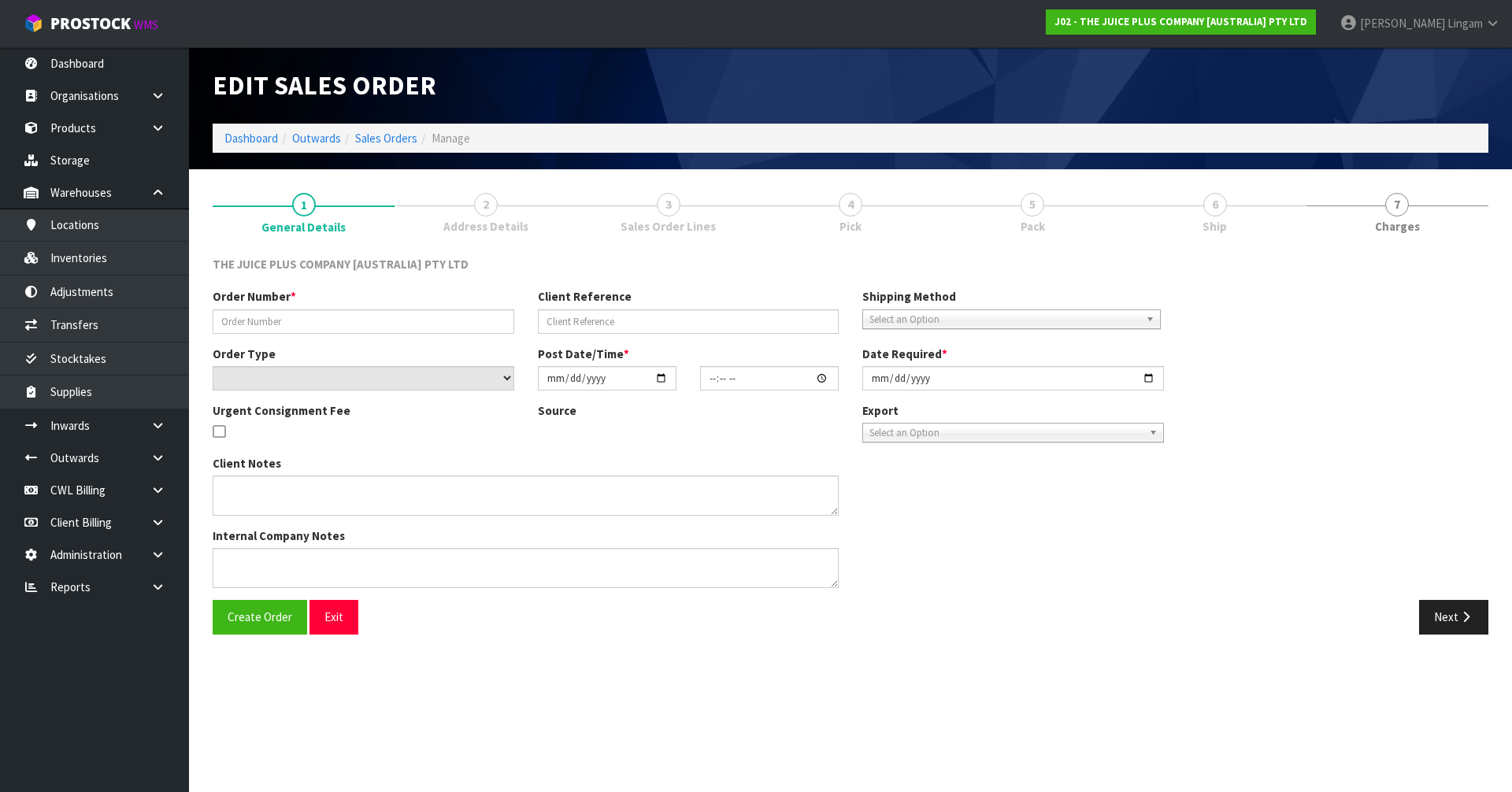
type input "JP01-278540"
select select "number:0"
type input "[DATE]"
type input "04:01:49.000"
type input "[DATE]"
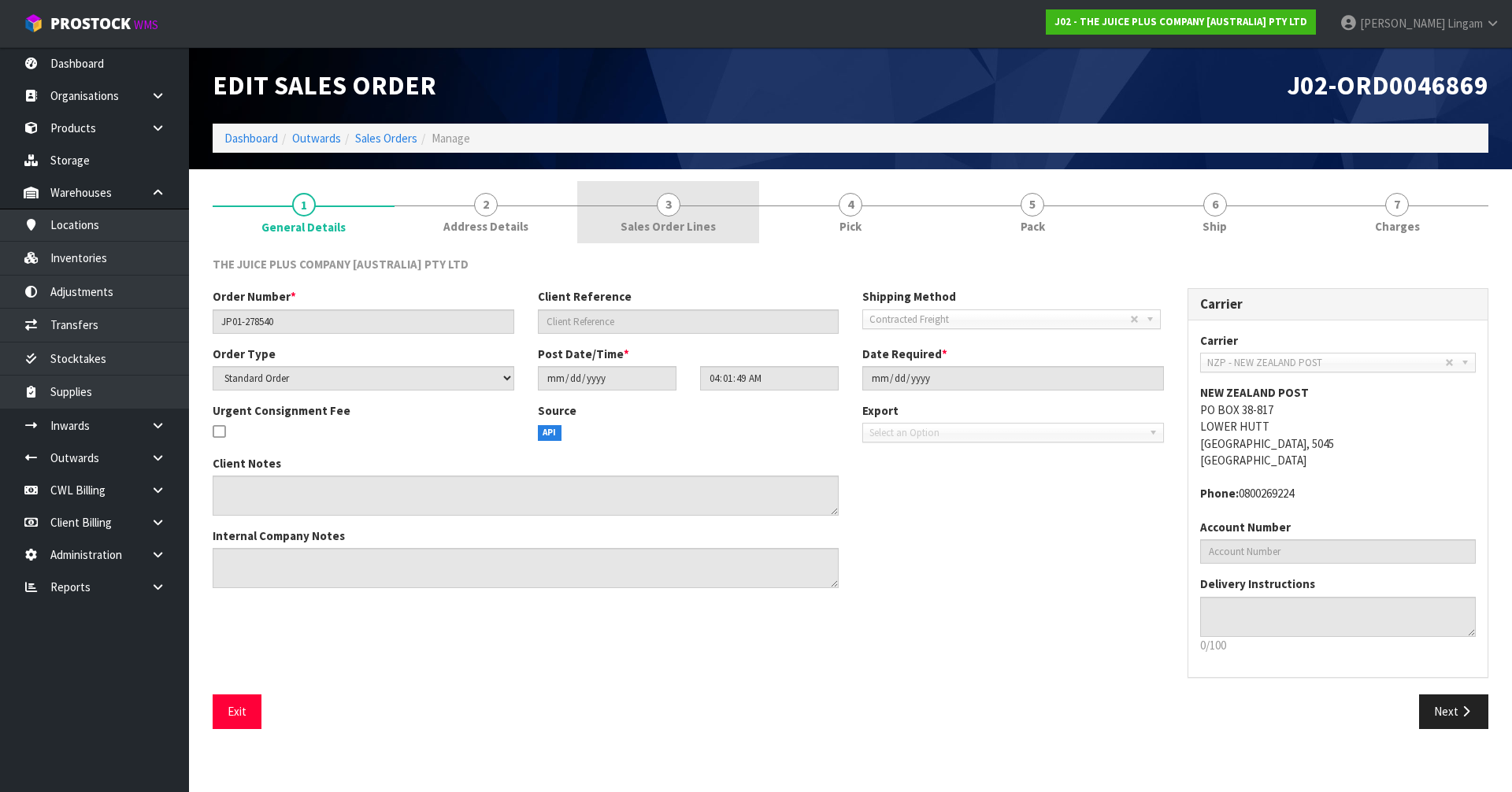
click at [678, 222] on span "Sales Order Lines" at bounding box center [667, 226] width 95 height 17
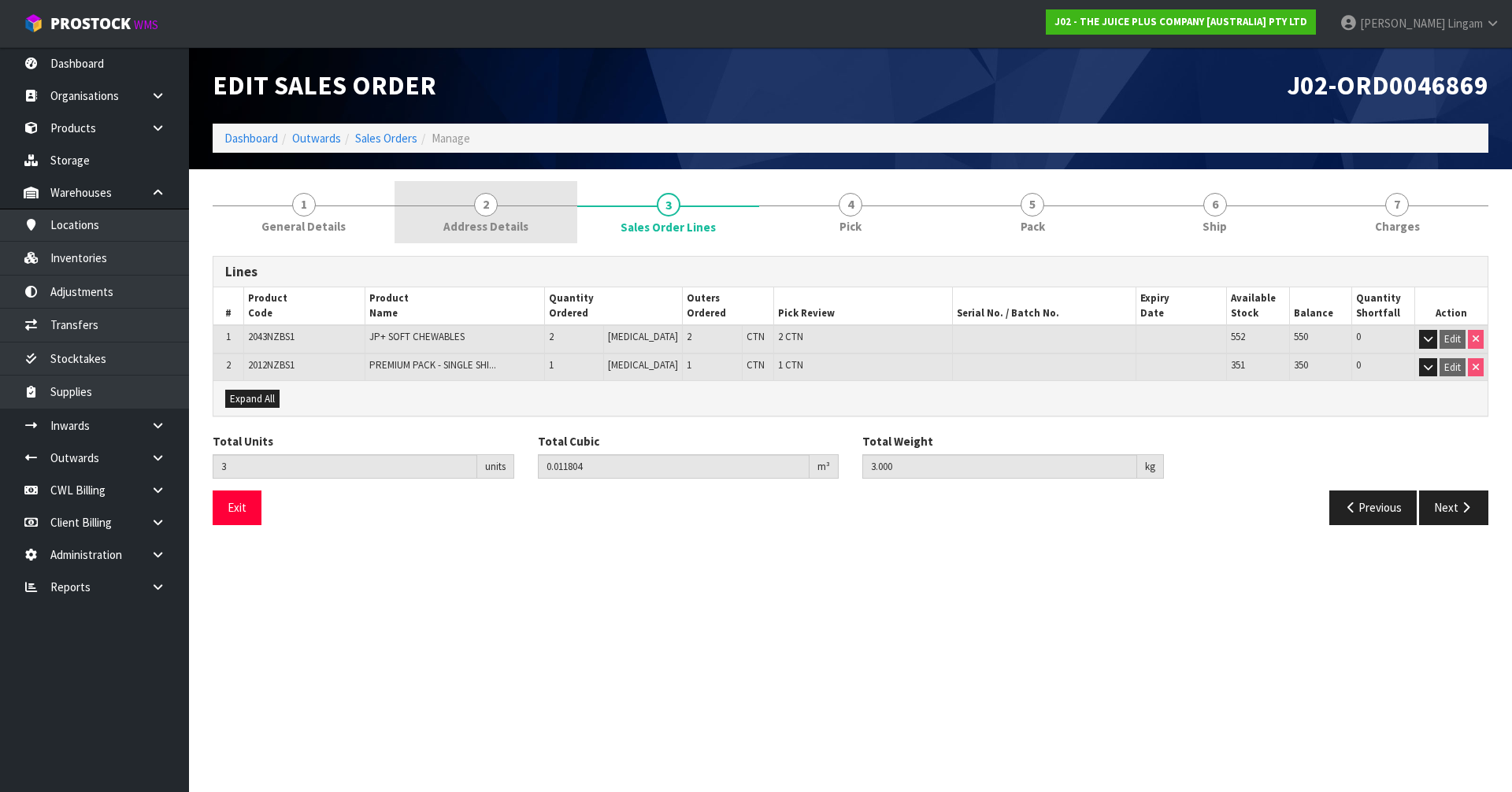
click at [523, 220] on span "Address Details" at bounding box center [486, 226] width 86 height 17
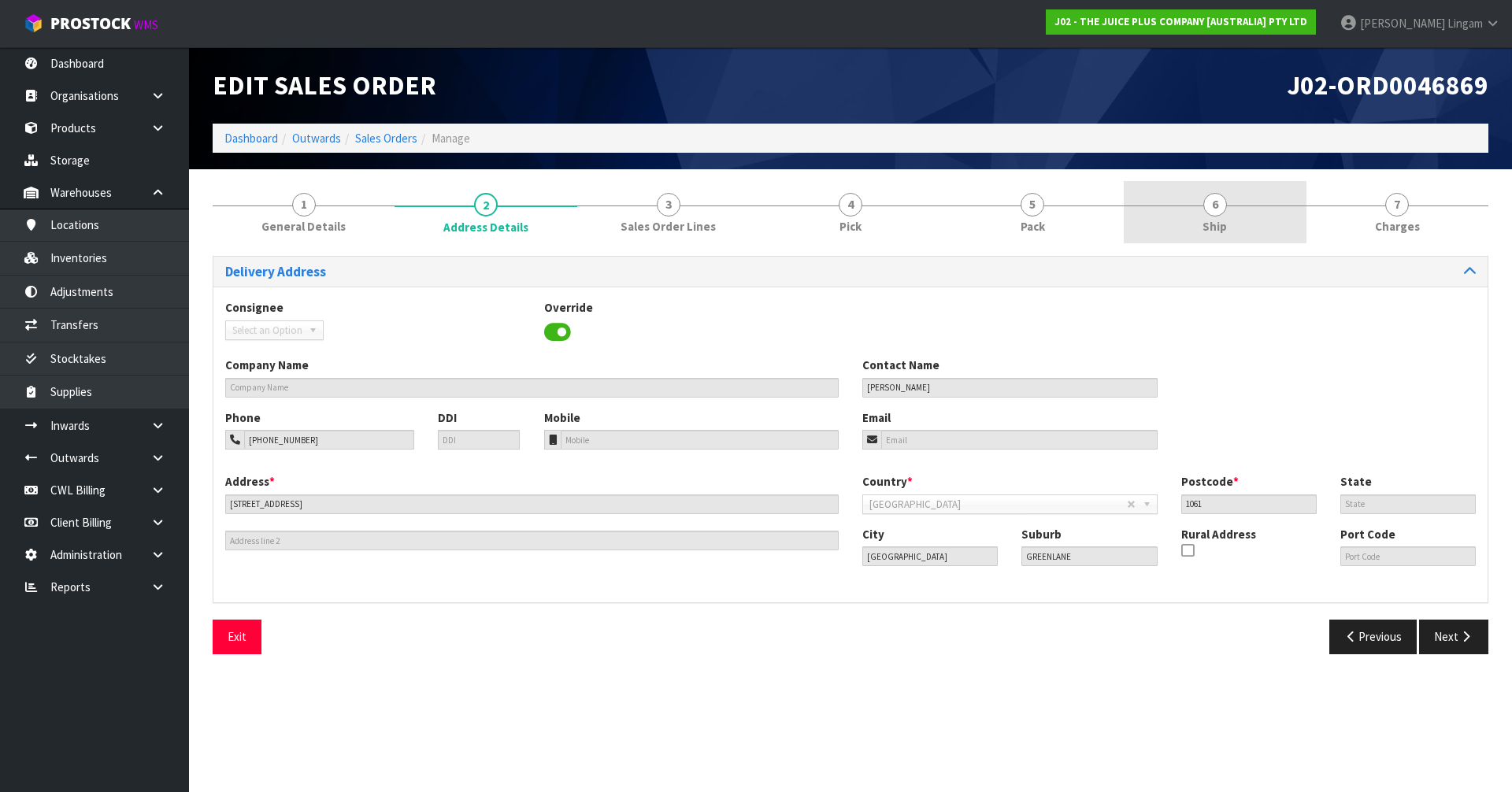
click at [1192, 215] on link "6 Ship" at bounding box center [1215, 212] width 182 height 62
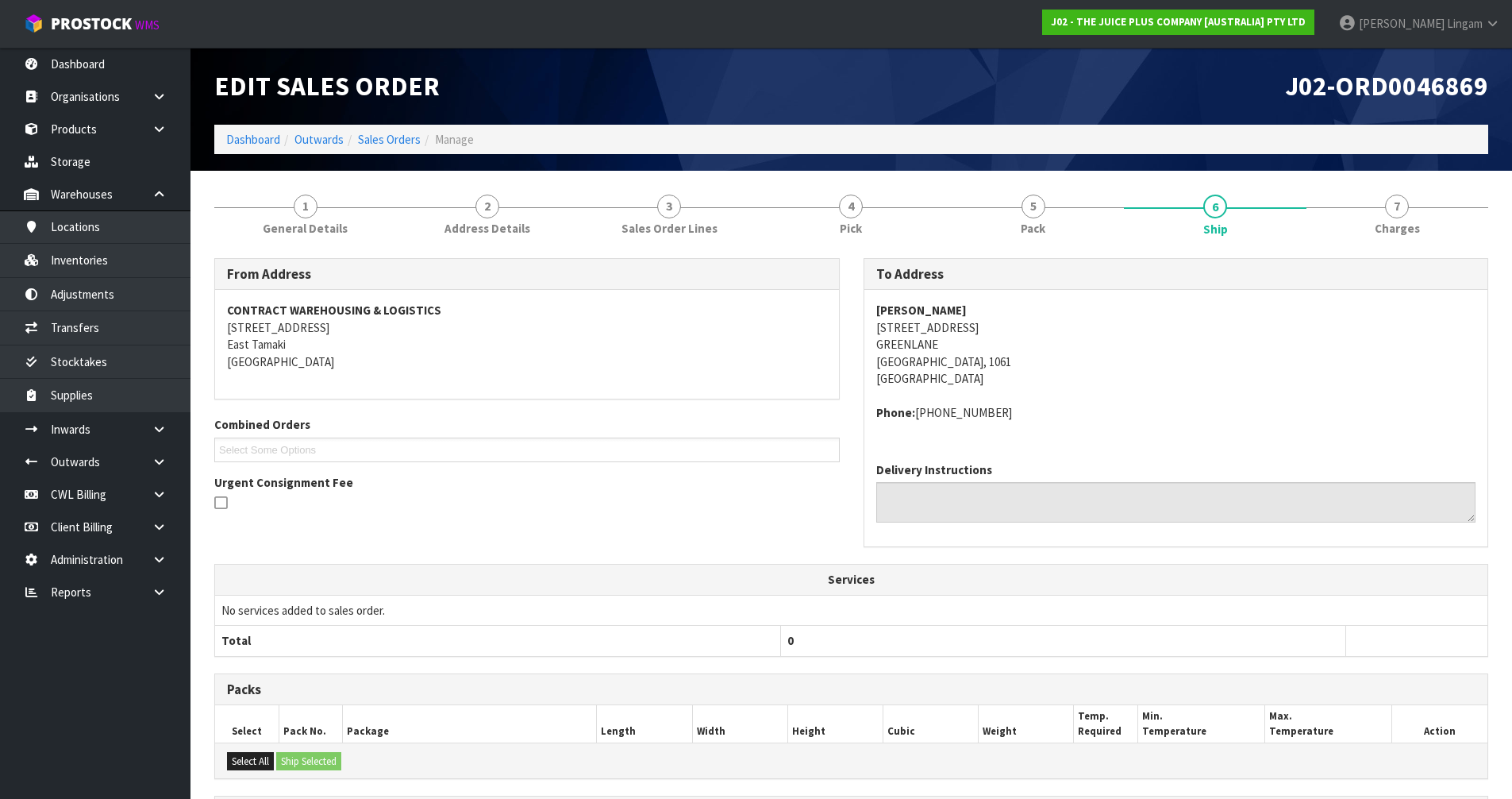
scroll to position [214, 0]
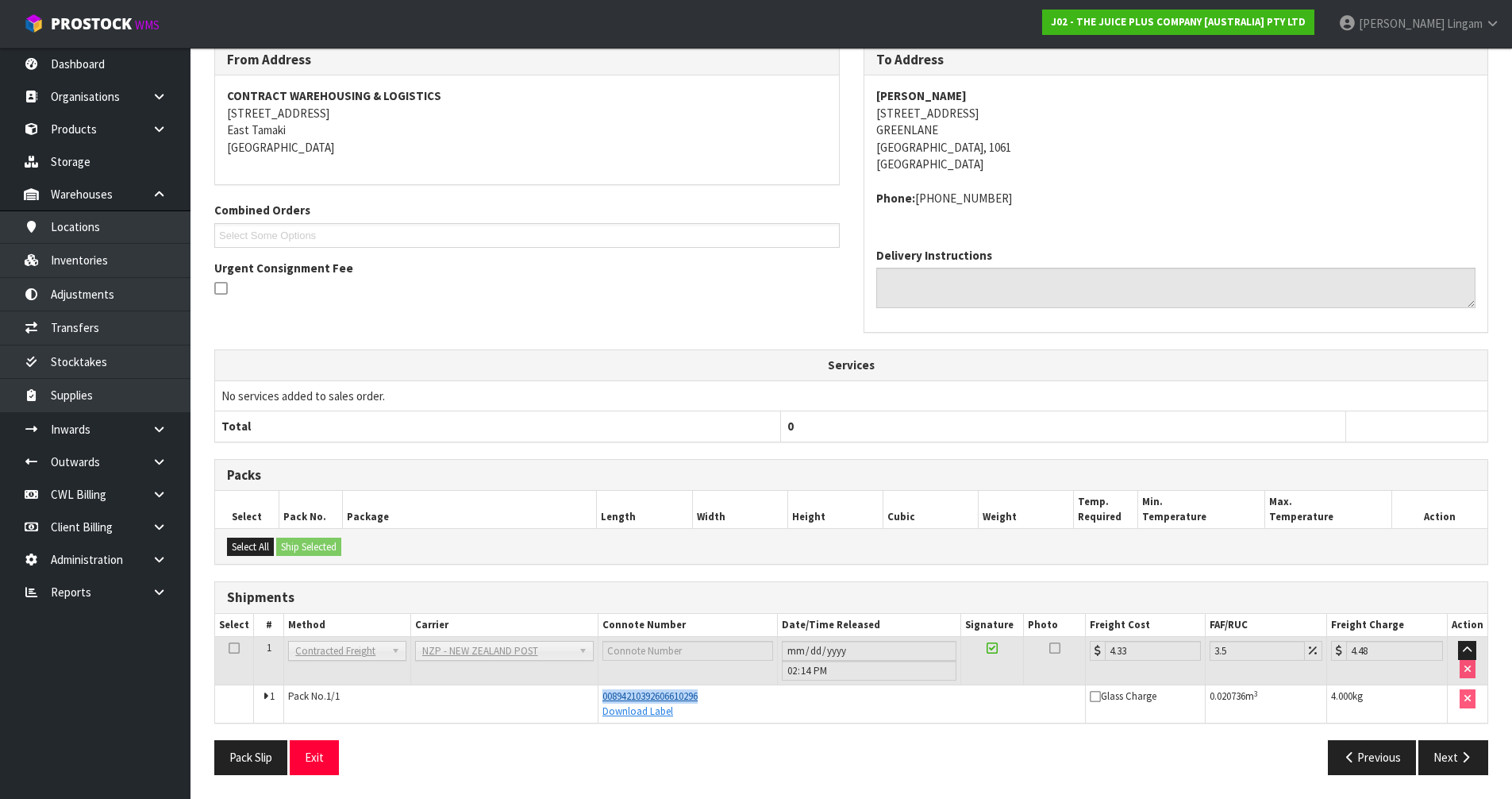
drag, startPoint x: 714, startPoint y: 697, endPoint x: 602, endPoint y: 700, distance: 112.0
click at [603, 700] on div "00894210392606610296" at bounding box center [841, 696] width 478 height 14
copy span "00894210392606610296"
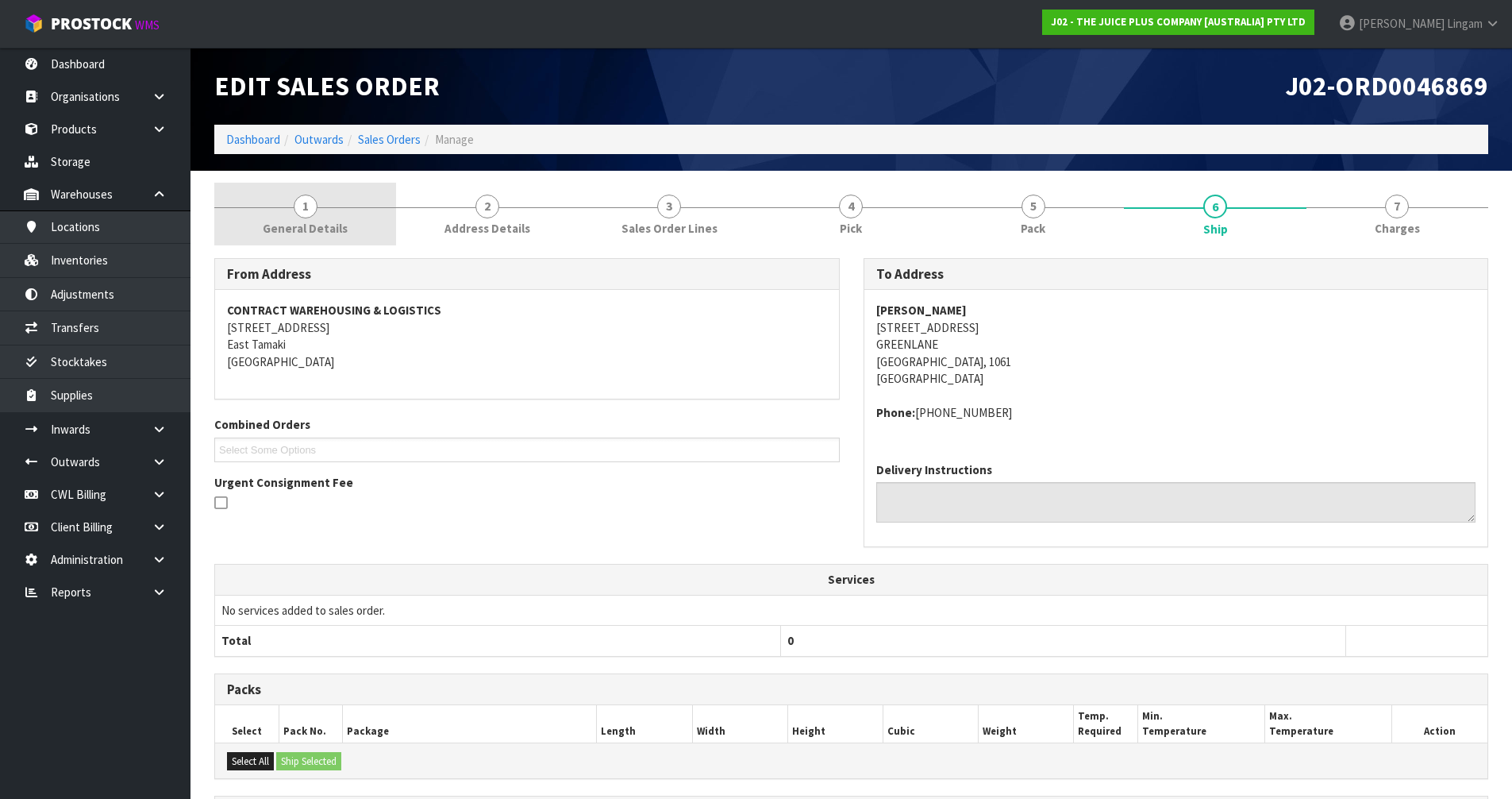
click at [345, 227] on span "General Details" at bounding box center [305, 228] width 85 height 17
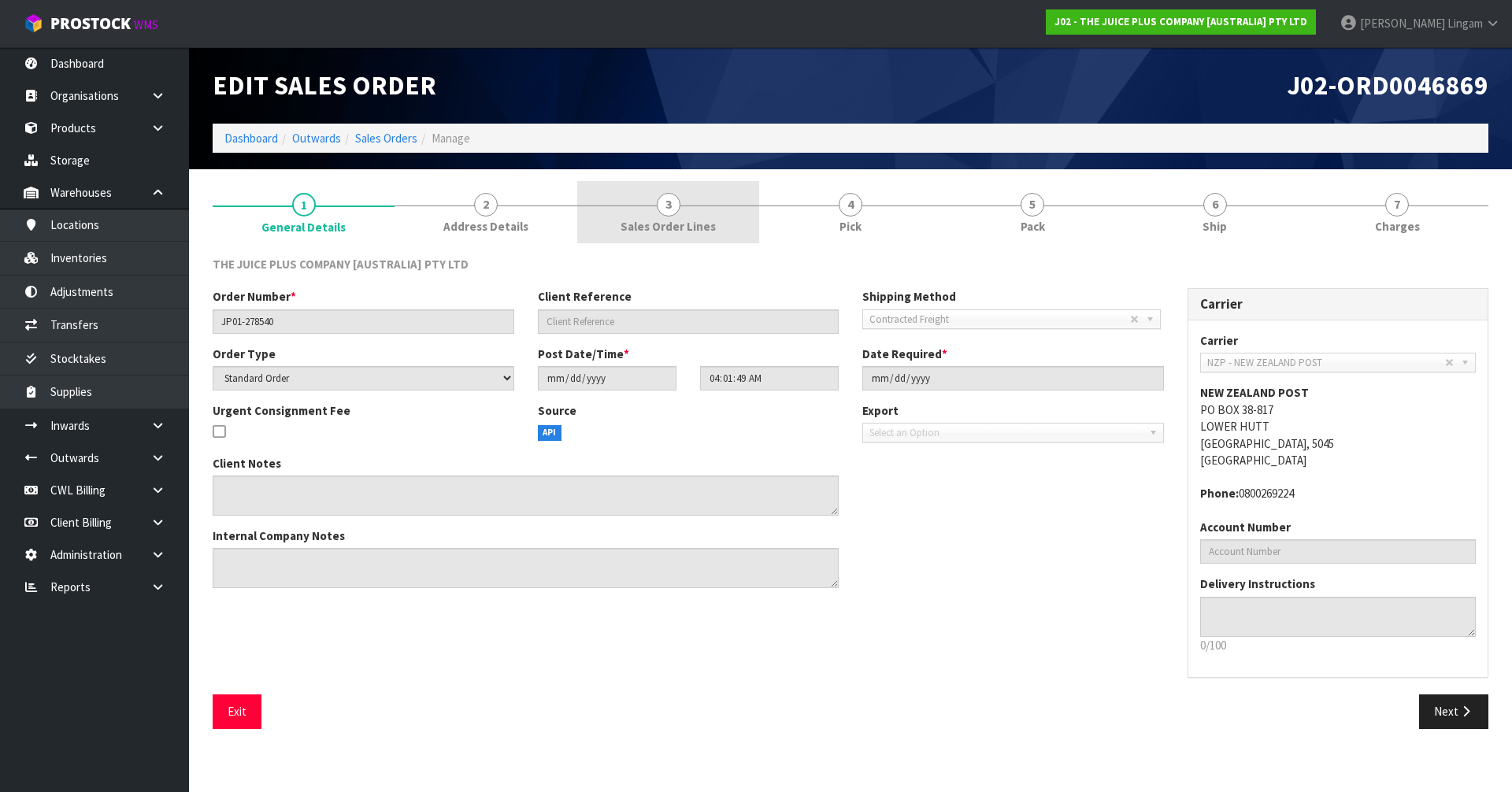
click at [658, 236] on link "3 Sales Order Lines" at bounding box center [668, 212] width 182 height 62
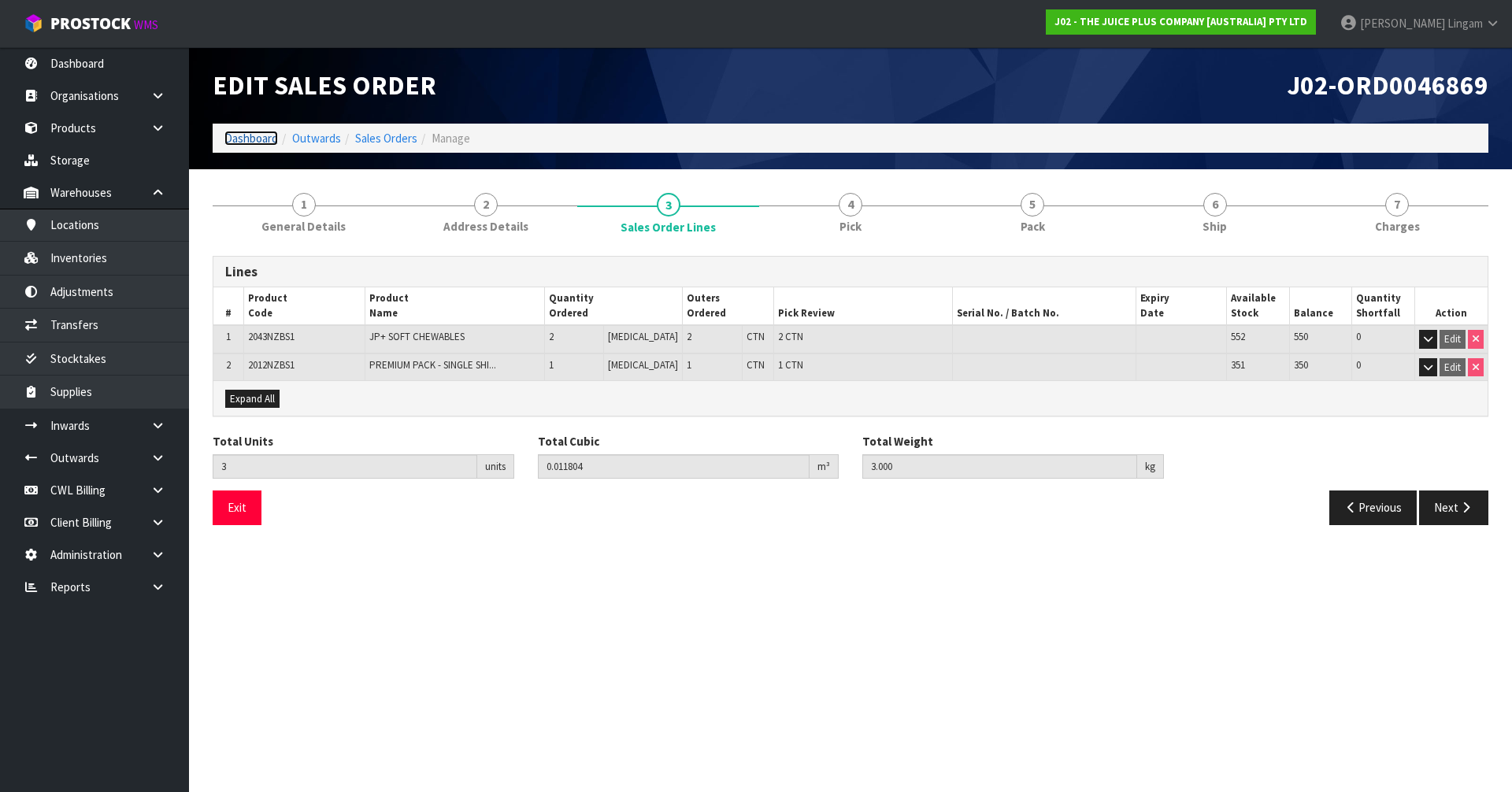
click at [241, 140] on link "Dashboard" at bounding box center [251, 138] width 54 height 15
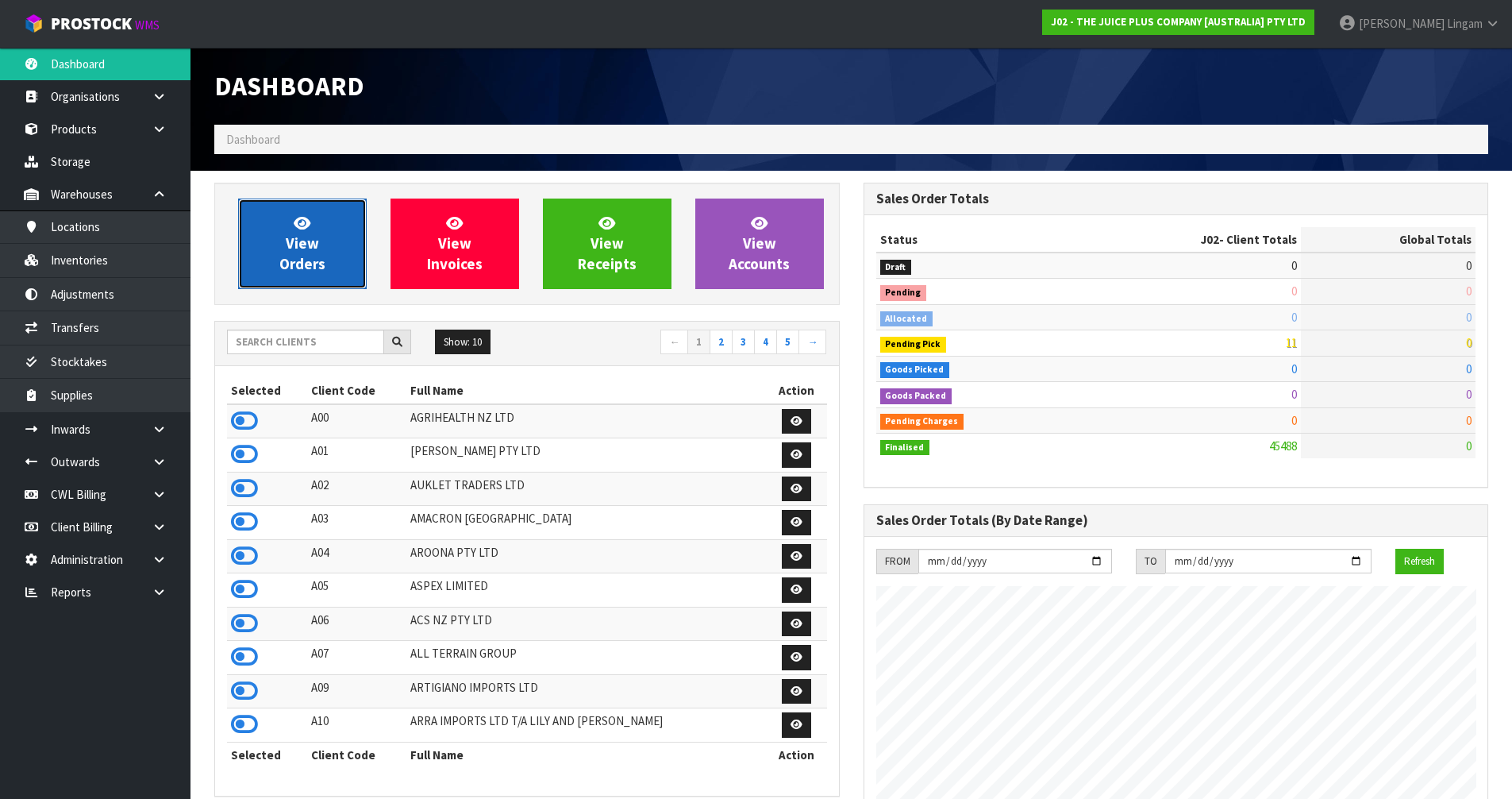
scroll to position [1204, 649]
click at [307, 258] on span "View Orders" at bounding box center [302, 243] width 46 height 60
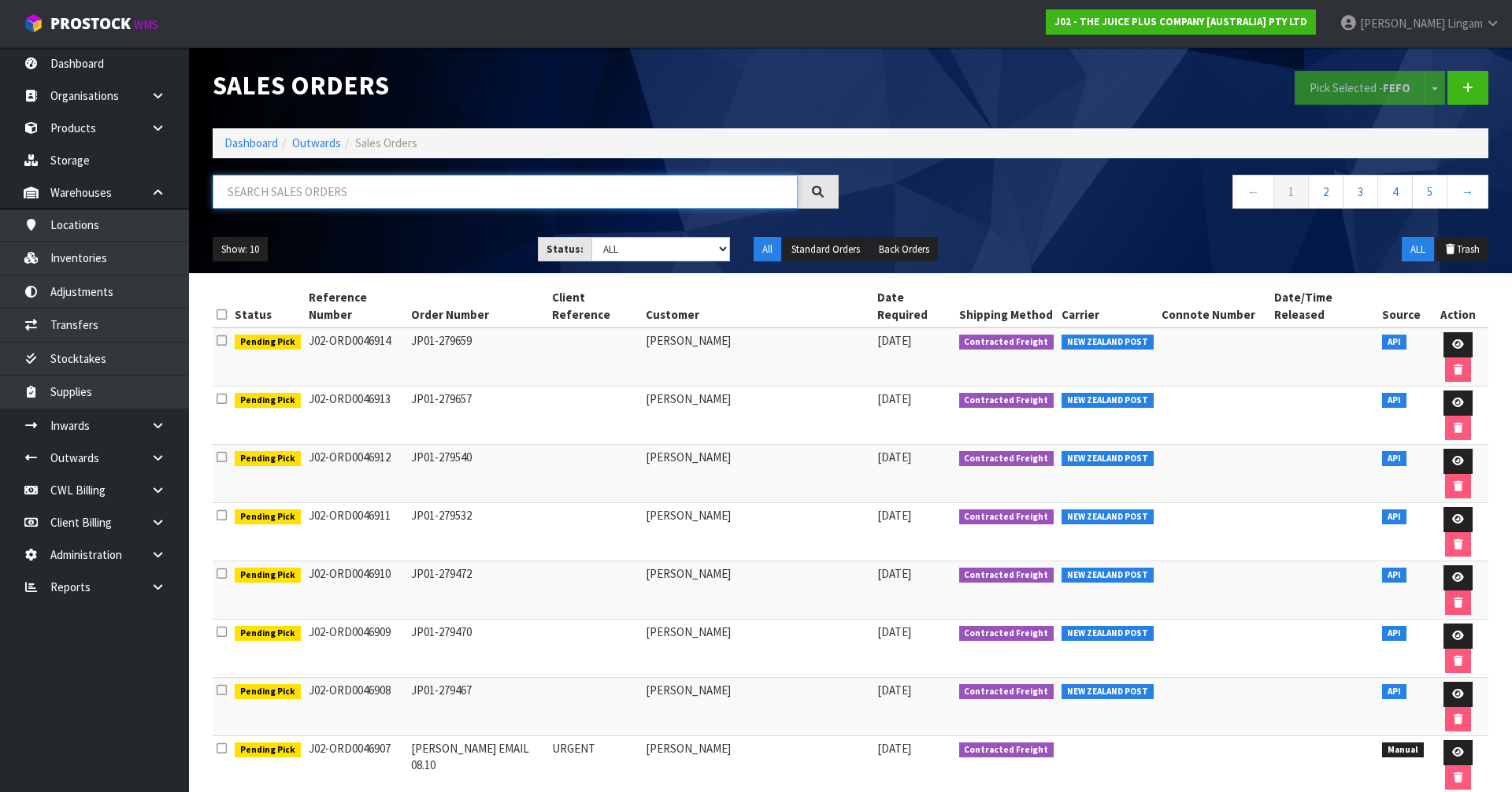
click at [508, 197] on input "text" at bounding box center [505, 192] width 585 height 34
paste input "00894210379945958821"
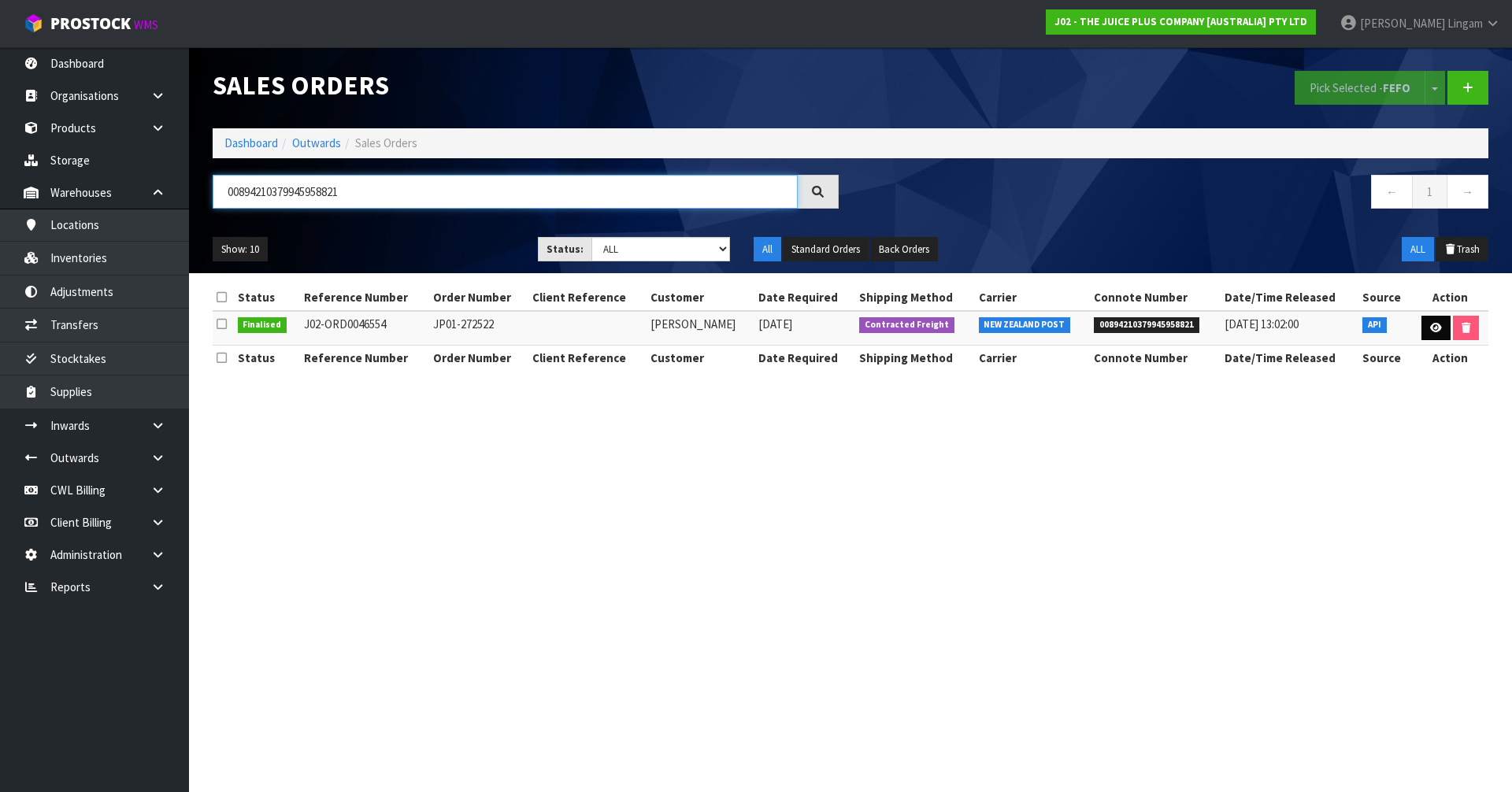
type input "00894210379945958821"
click at [1434, 331] on icon at bounding box center [1436, 328] width 12 height 10
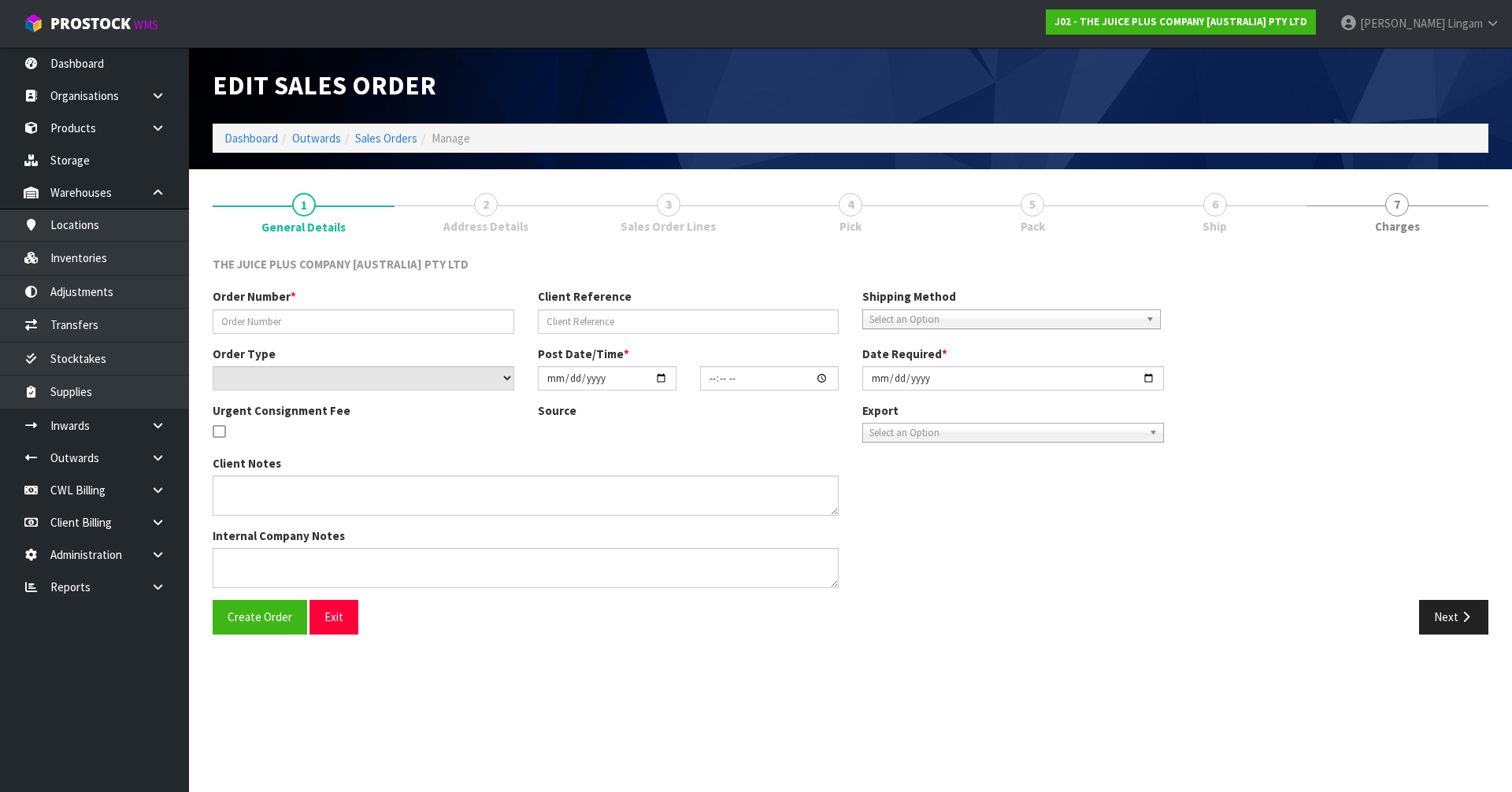
type input "JP01-272522"
select select "number:0"
type input "[DATE]"
type input "03:21:34.000"
type input "[DATE]"
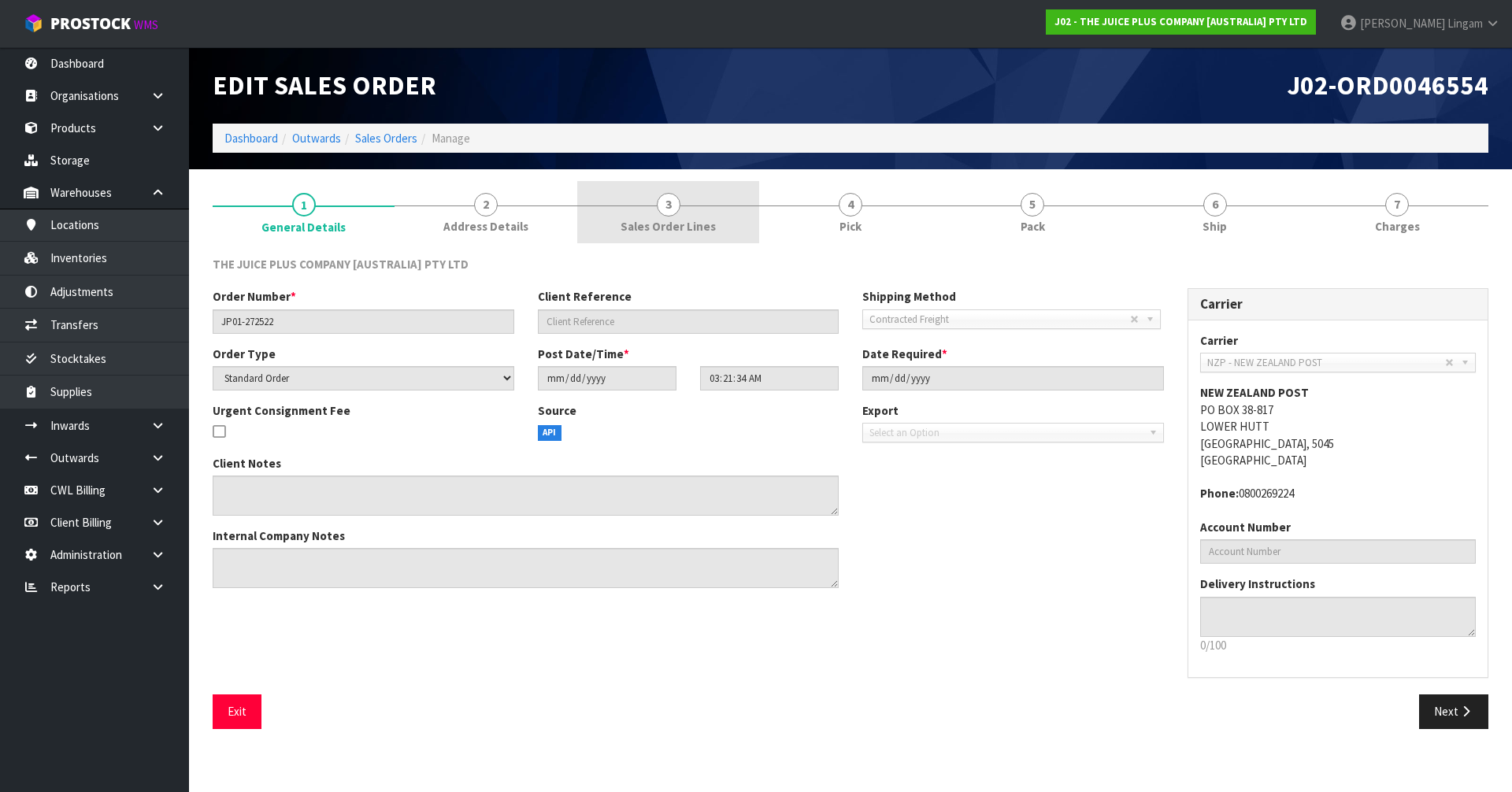
click at [675, 208] on span "3" at bounding box center [668, 204] width 23 height 23
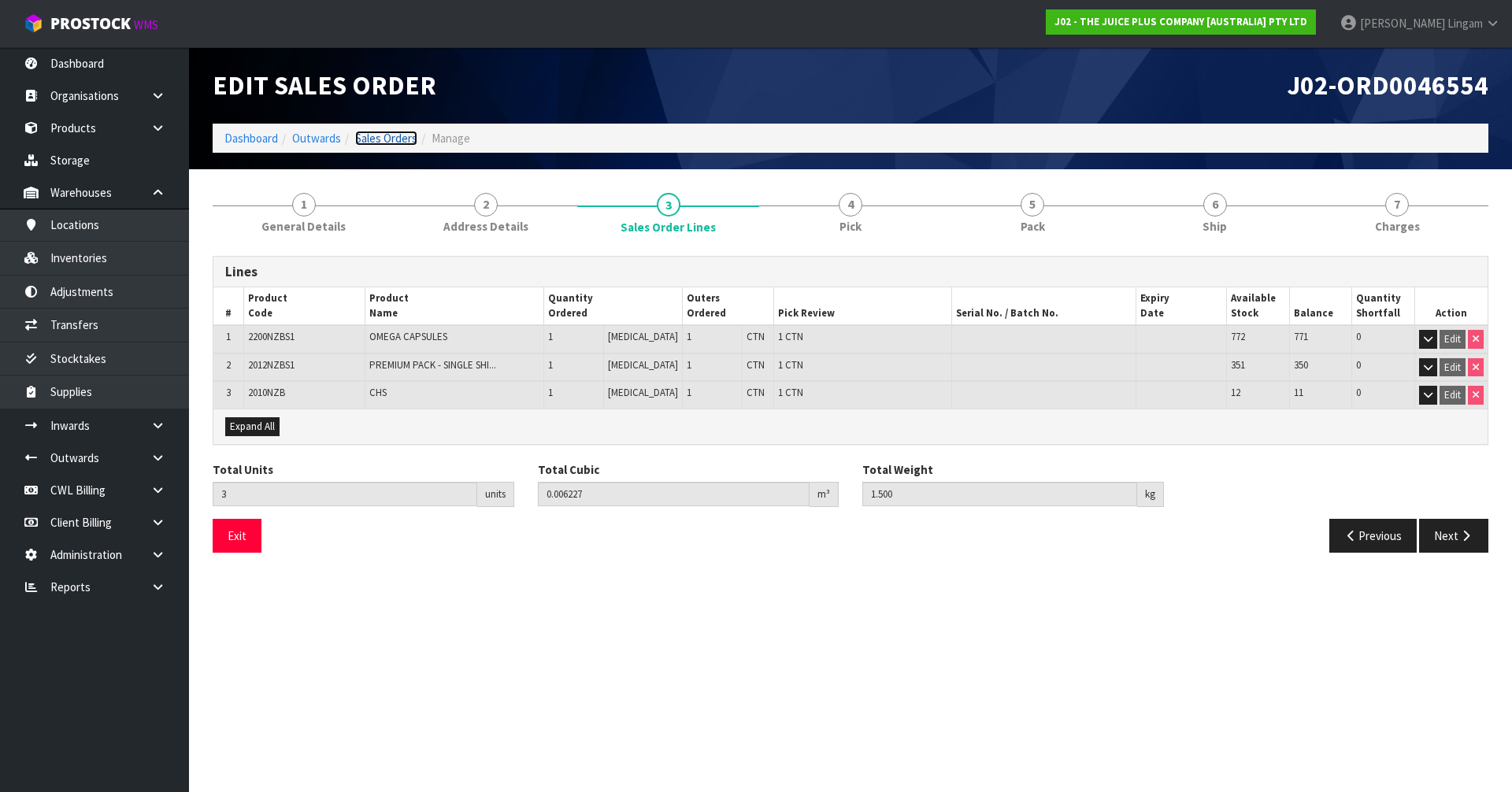
click at [383, 144] on link "Sales Orders" at bounding box center [386, 138] width 62 height 15
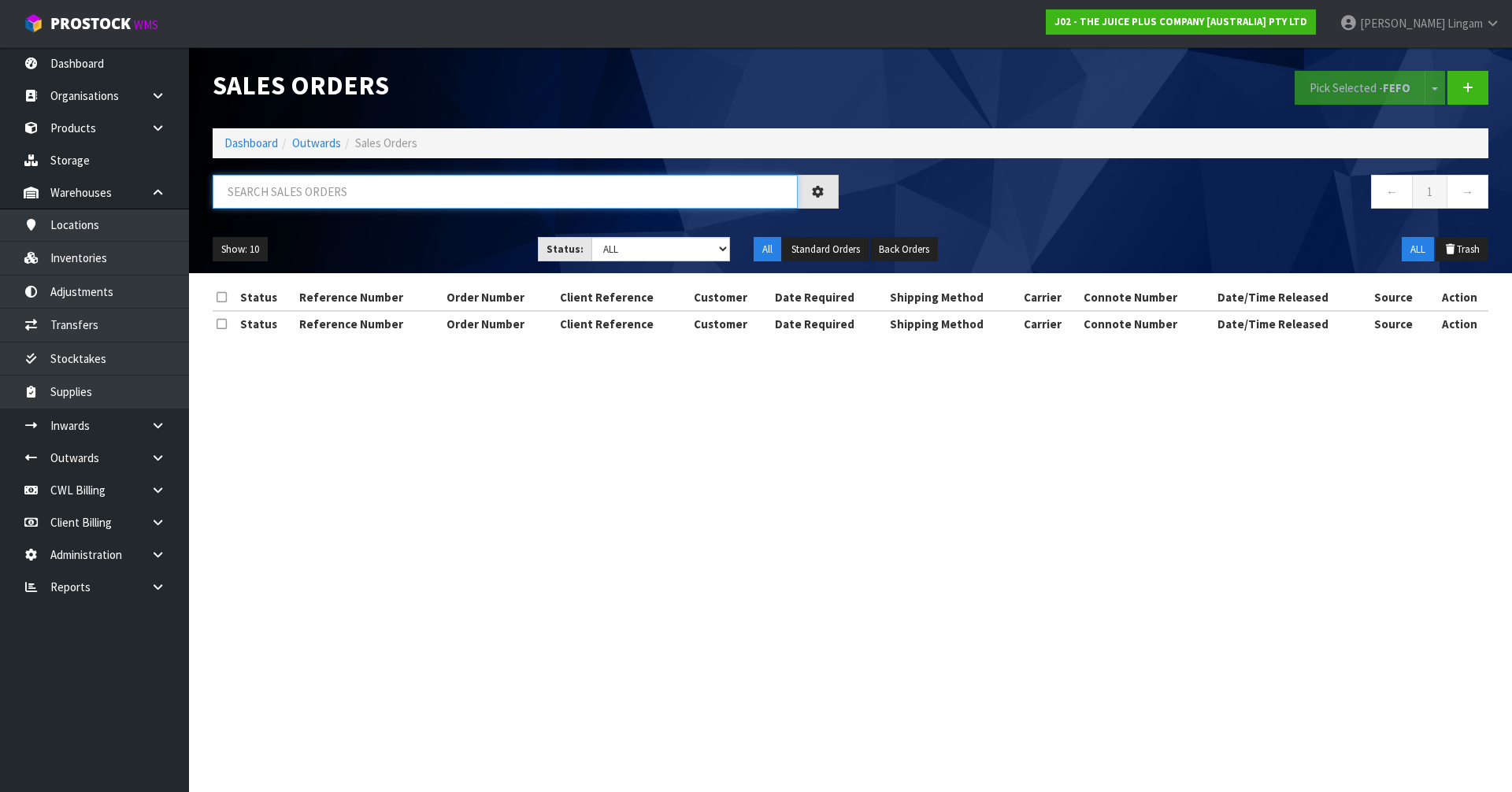
click at [643, 196] on input "text" at bounding box center [505, 192] width 585 height 34
paste input "00894210379945958821"
type input "00894210379945958821"
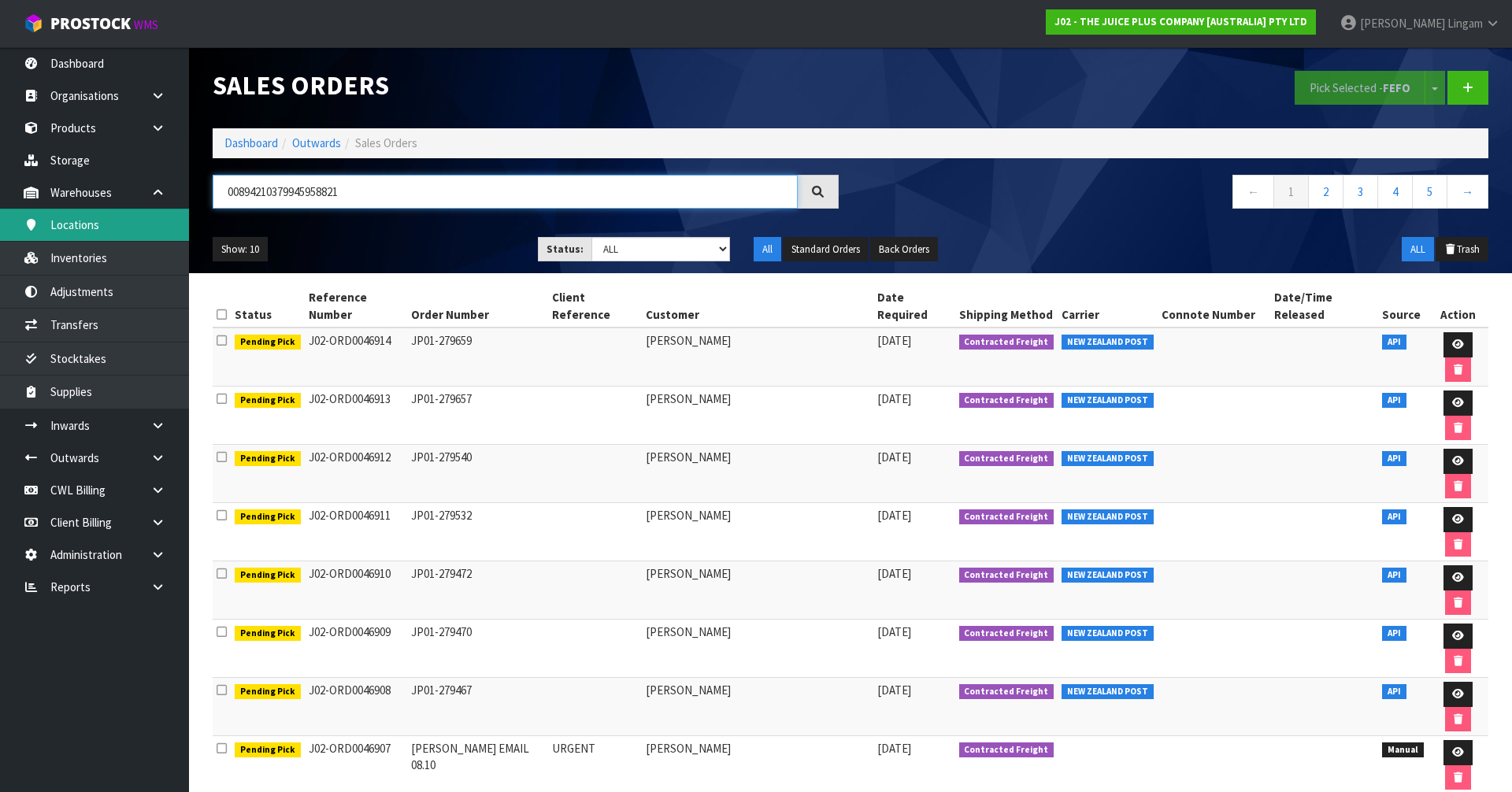
drag, startPoint x: 359, startPoint y: 190, endPoint x: 133, endPoint y: 225, distance: 228.7
click at [133, 225] on body "Toggle navigation ProStock WMS J02 - THE JUICE PLUS COMPANY [AUSTRALIA] PTY LTD…" at bounding box center [756, 396] width 1512 height 792
click at [333, 194] on input "text" at bounding box center [505, 192] width 585 height 34
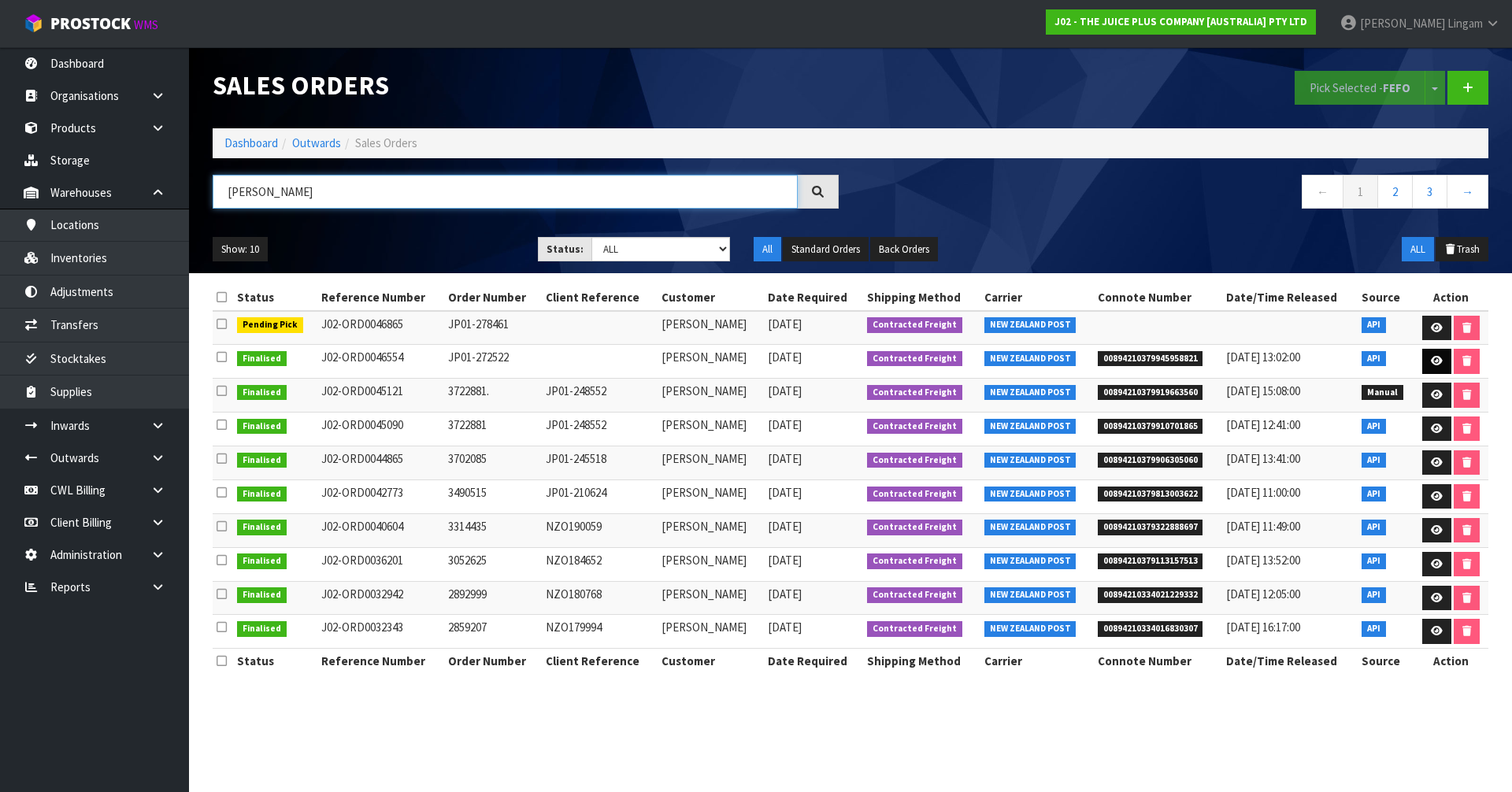
type input "[PERSON_NAME]"
click at [1434, 362] on icon at bounding box center [1437, 361] width 12 height 10
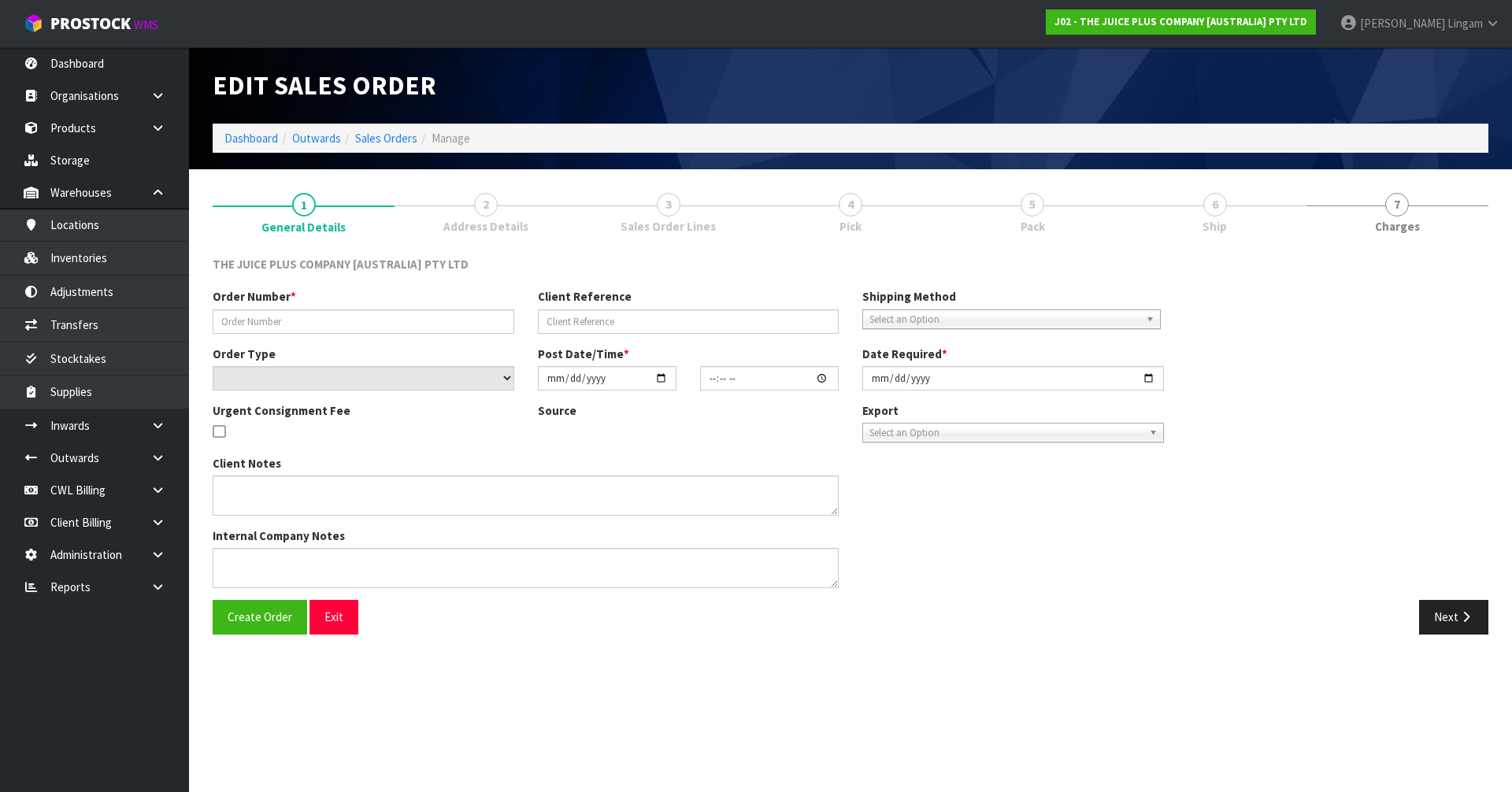
type input "JP01-272522"
select select "number:0"
type input "[DATE]"
type input "03:21:34.000"
type input "[DATE]"
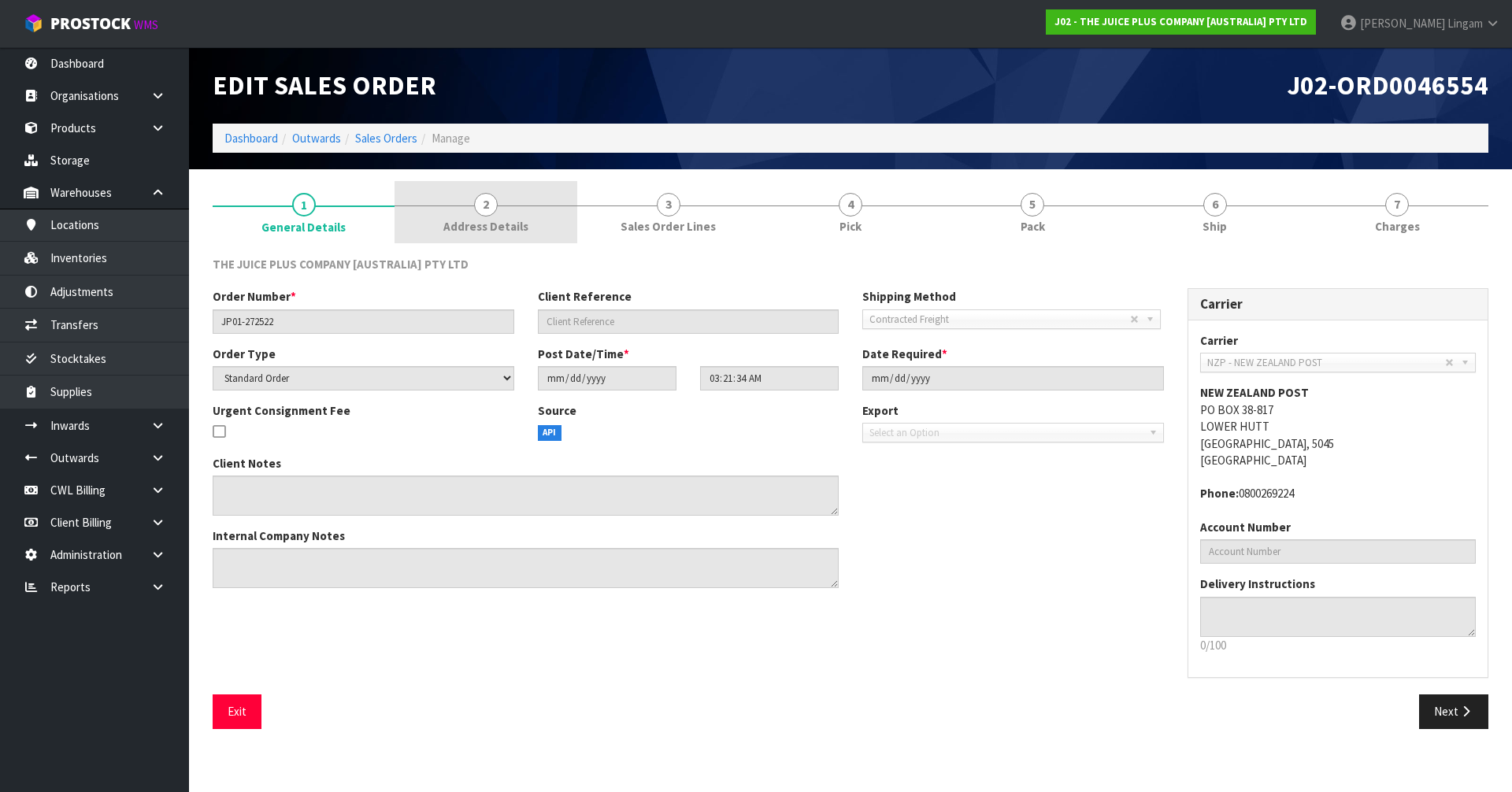
click at [491, 221] on span "Address Details" at bounding box center [486, 226] width 86 height 17
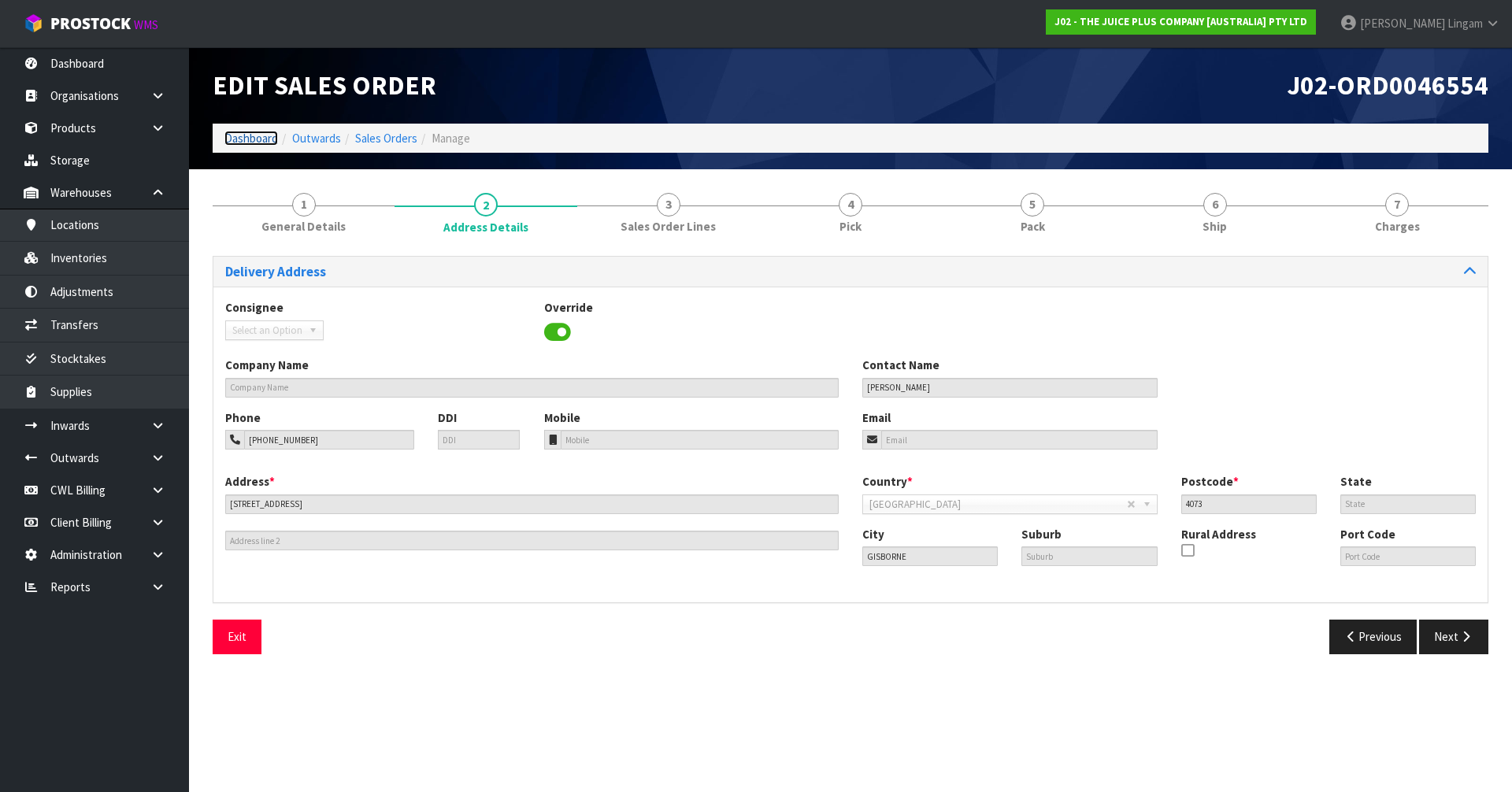
click at [241, 140] on link "Dashboard" at bounding box center [251, 138] width 54 height 15
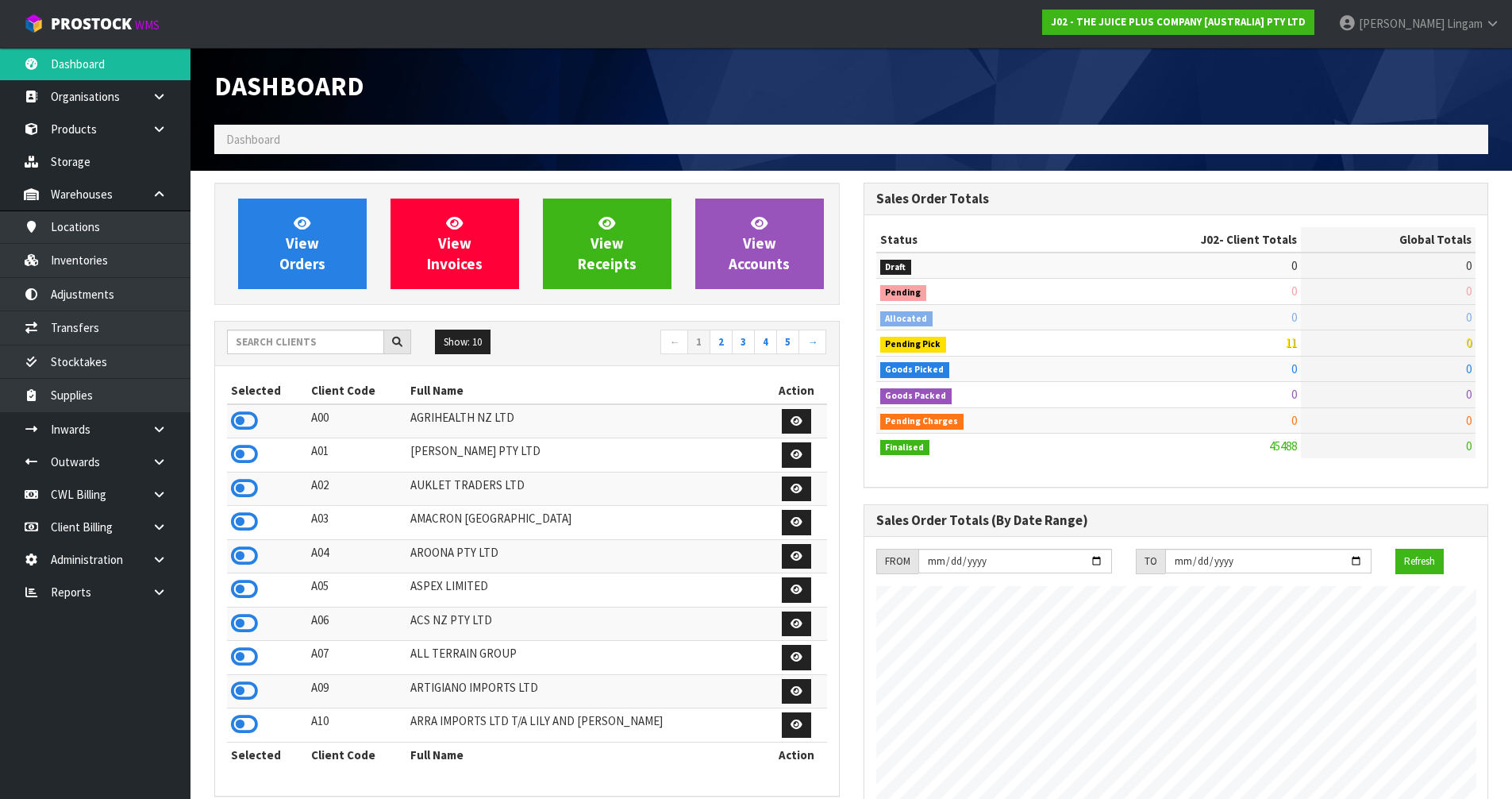
scroll to position [1204, 649]
click at [276, 340] on input "text" at bounding box center [306, 342] width 157 height 25
click at [353, 347] on input "text" at bounding box center [306, 342] width 157 height 25
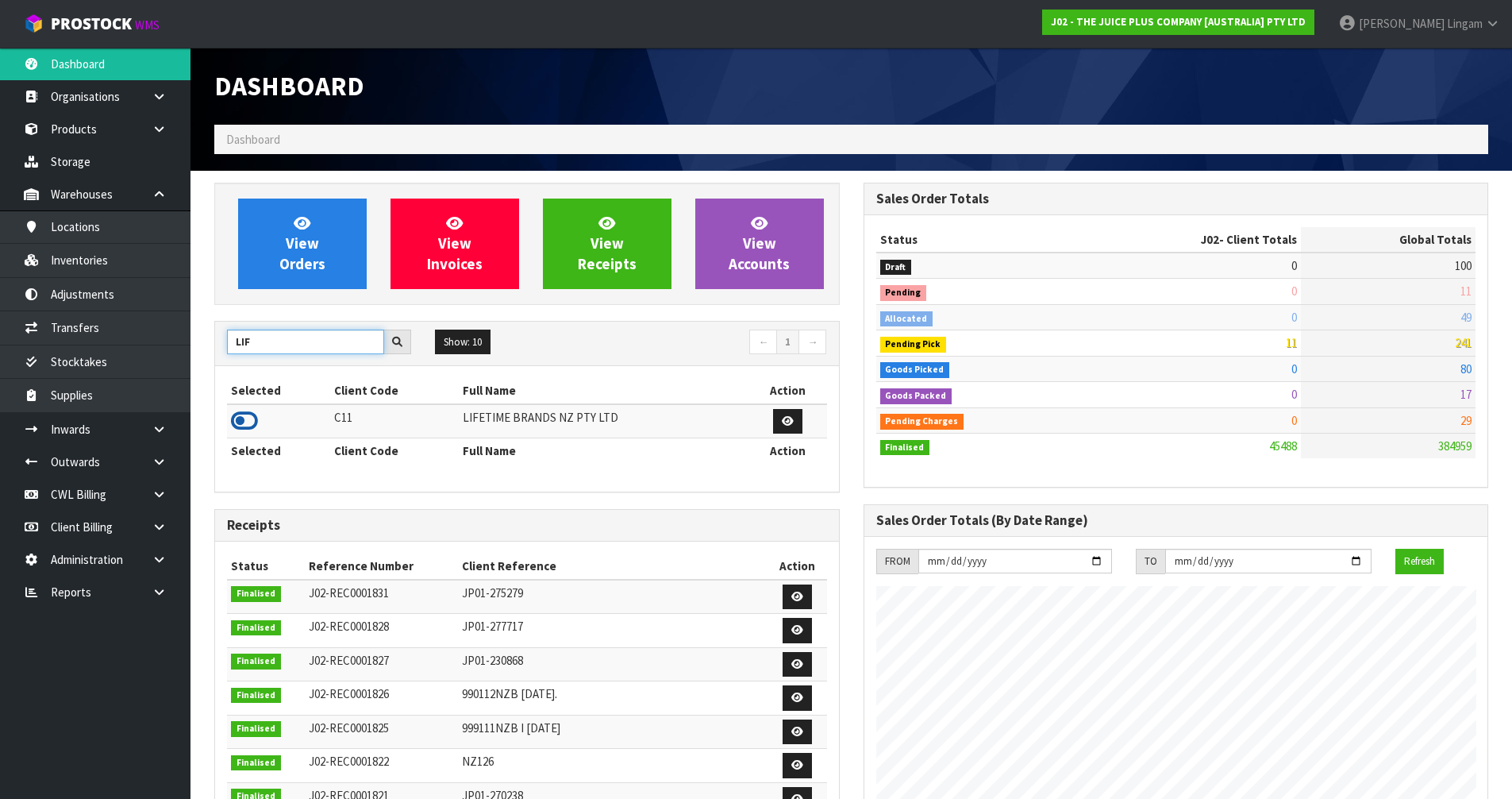
type input "LIF"
click at [246, 423] on icon at bounding box center [244, 421] width 27 height 24
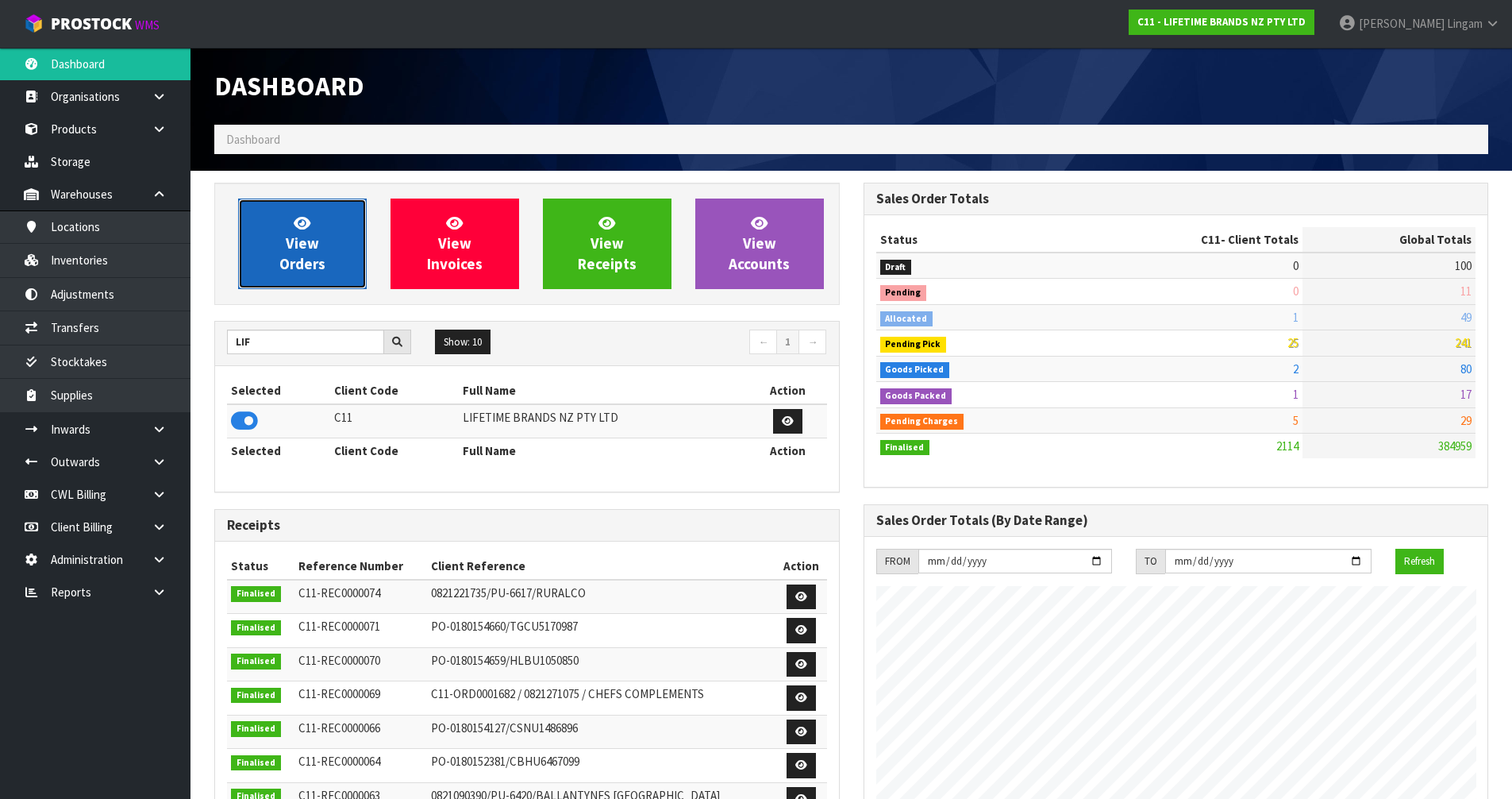
click at [318, 245] on link "View Orders" at bounding box center [302, 245] width 129 height 91
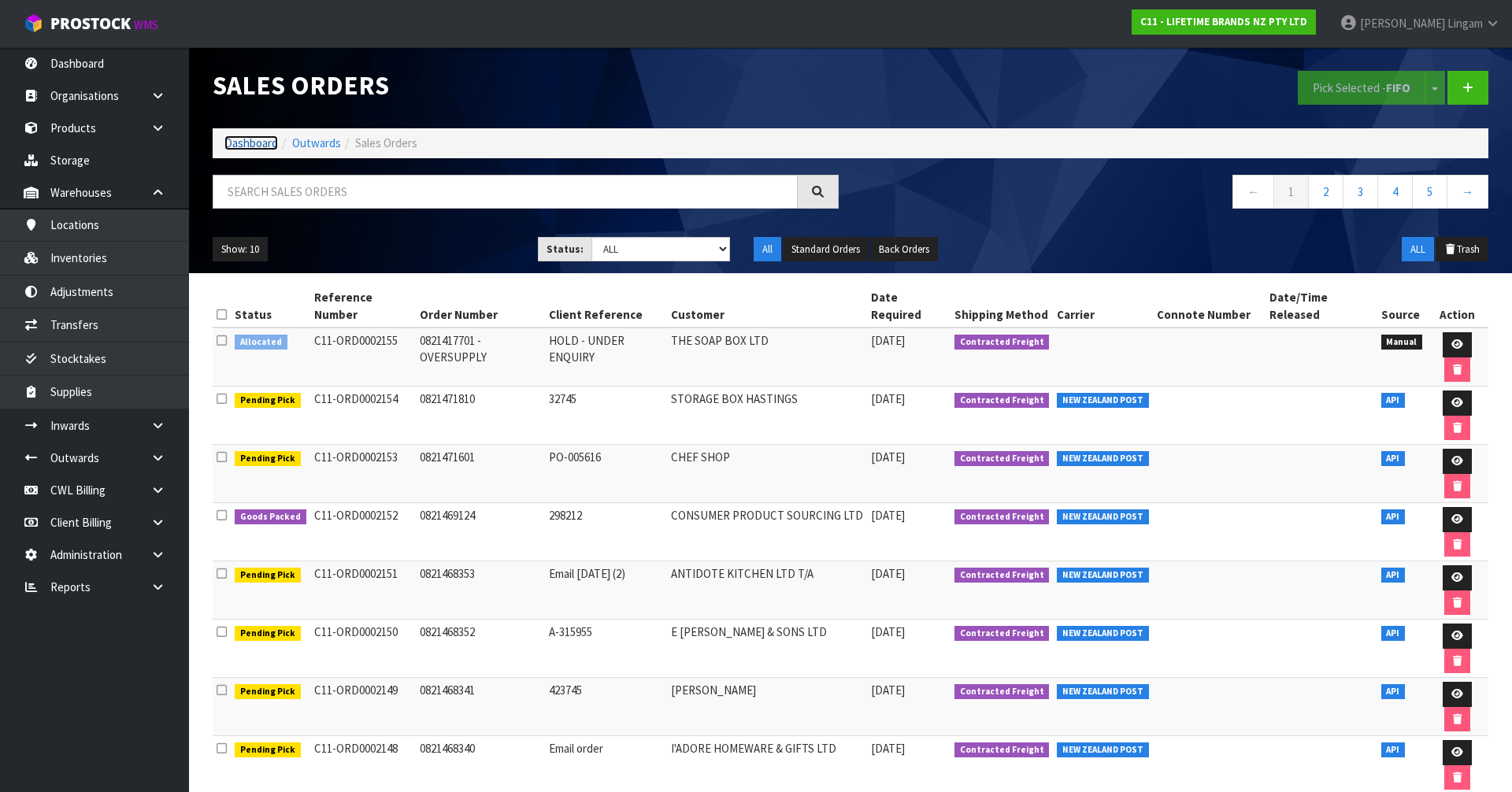
click at [248, 145] on link "Dashboard" at bounding box center [251, 143] width 54 height 15
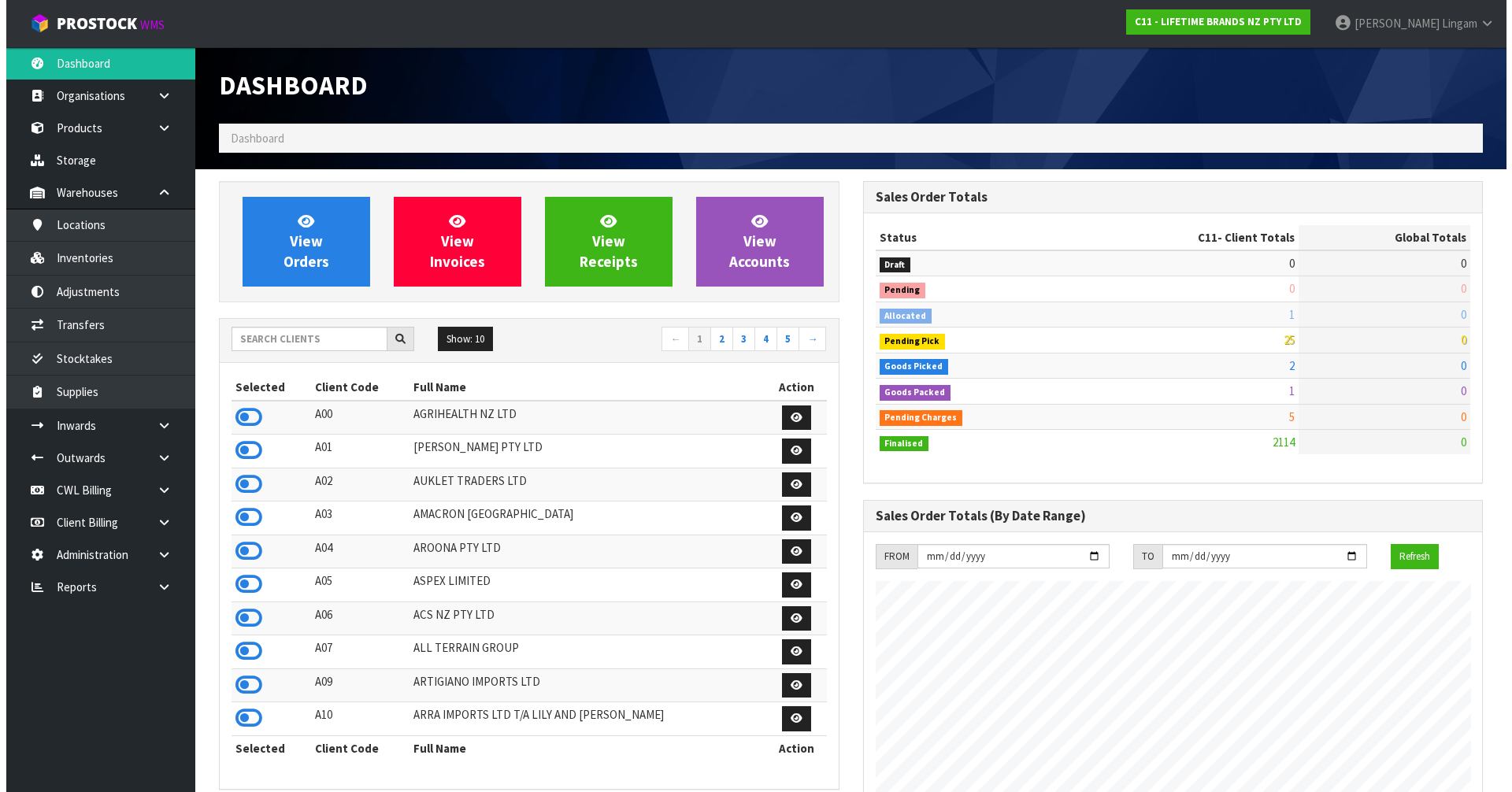
scroll to position [1193, 644]
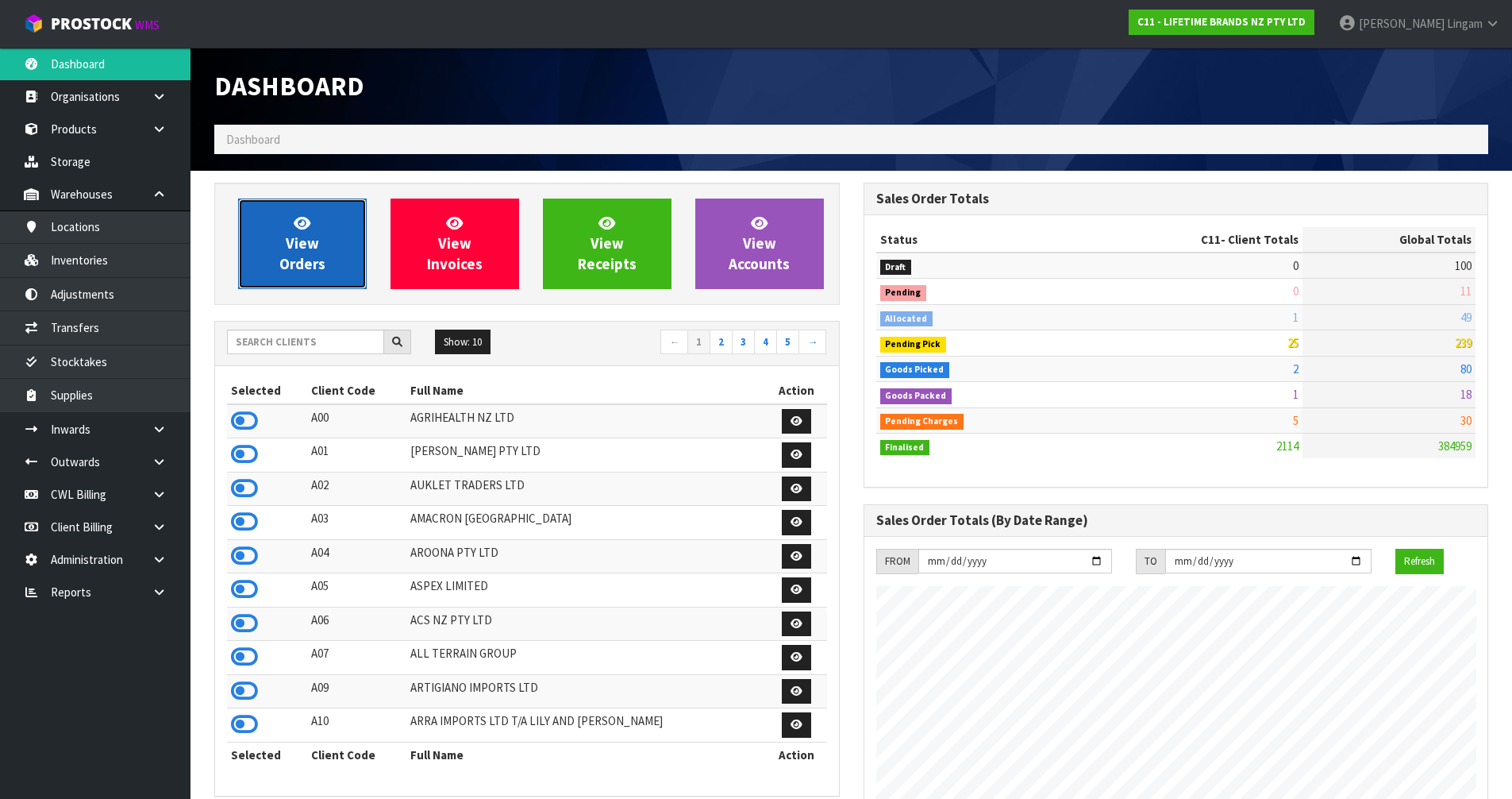
click at [303, 252] on span "View Orders" at bounding box center [302, 243] width 46 height 60
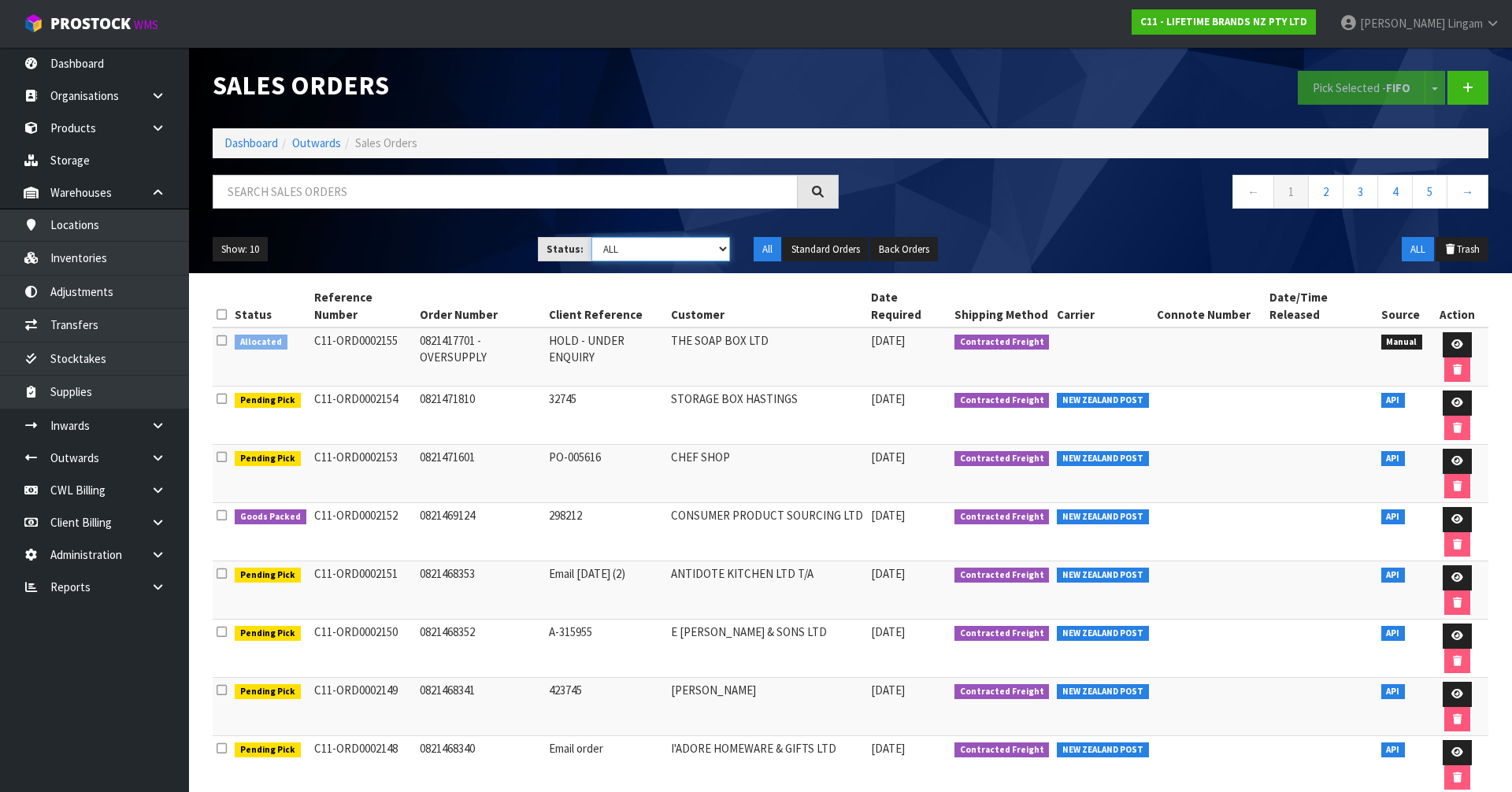
click at [694, 244] on select "Draft Pending Allocated Pending Pick Goods Picked Goods Packed Pending Charges …" at bounding box center [661, 249] width 139 height 24
select select "string:6"
click at [591, 237] on select "Draft Pending Allocated Pending Pick Goods Picked Goods Packed Pending Charges …" at bounding box center [661, 249] width 139 height 24
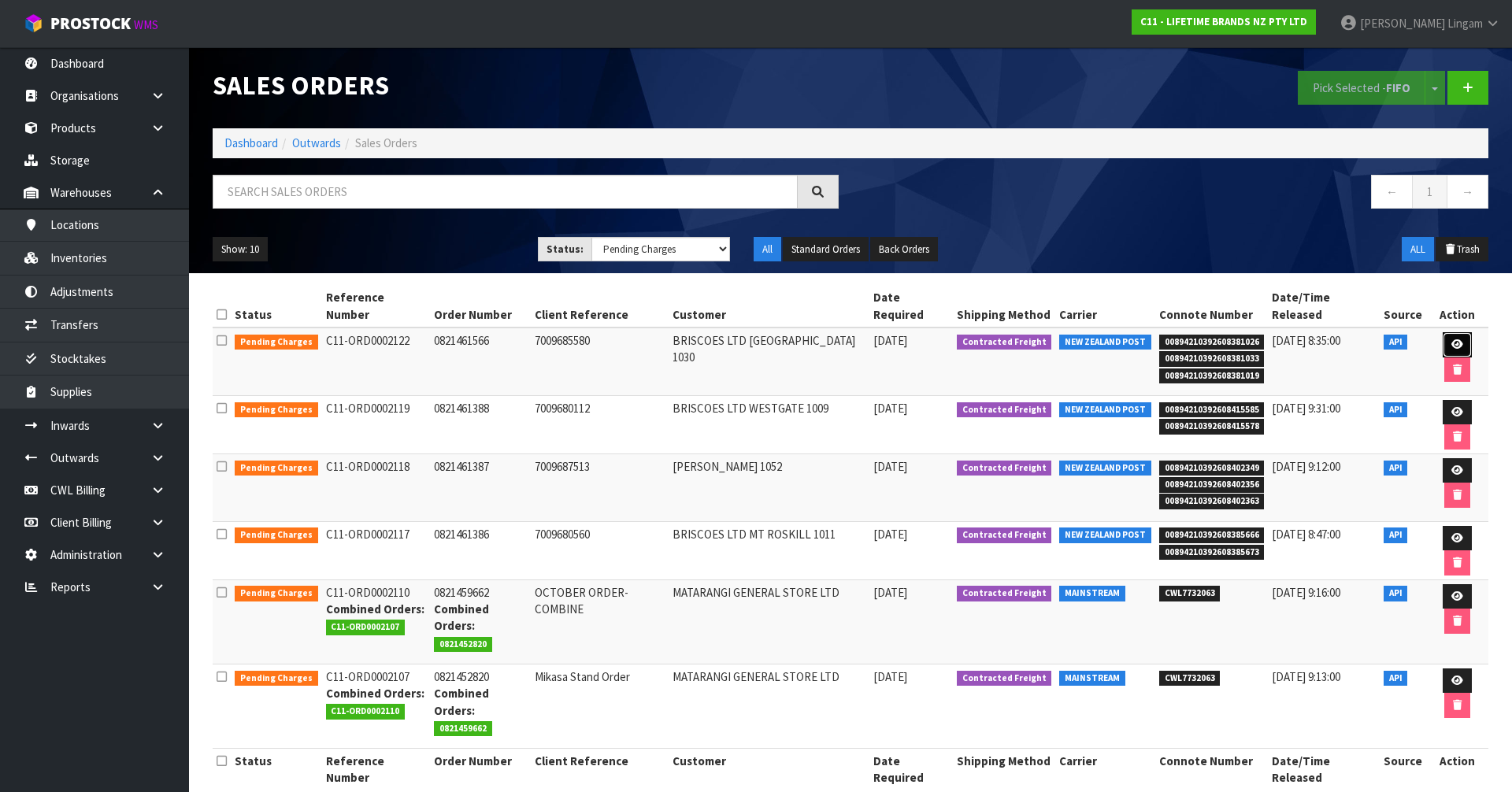
click at [1451, 339] on icon at bounding box center [1457, 344] width 12 height 10
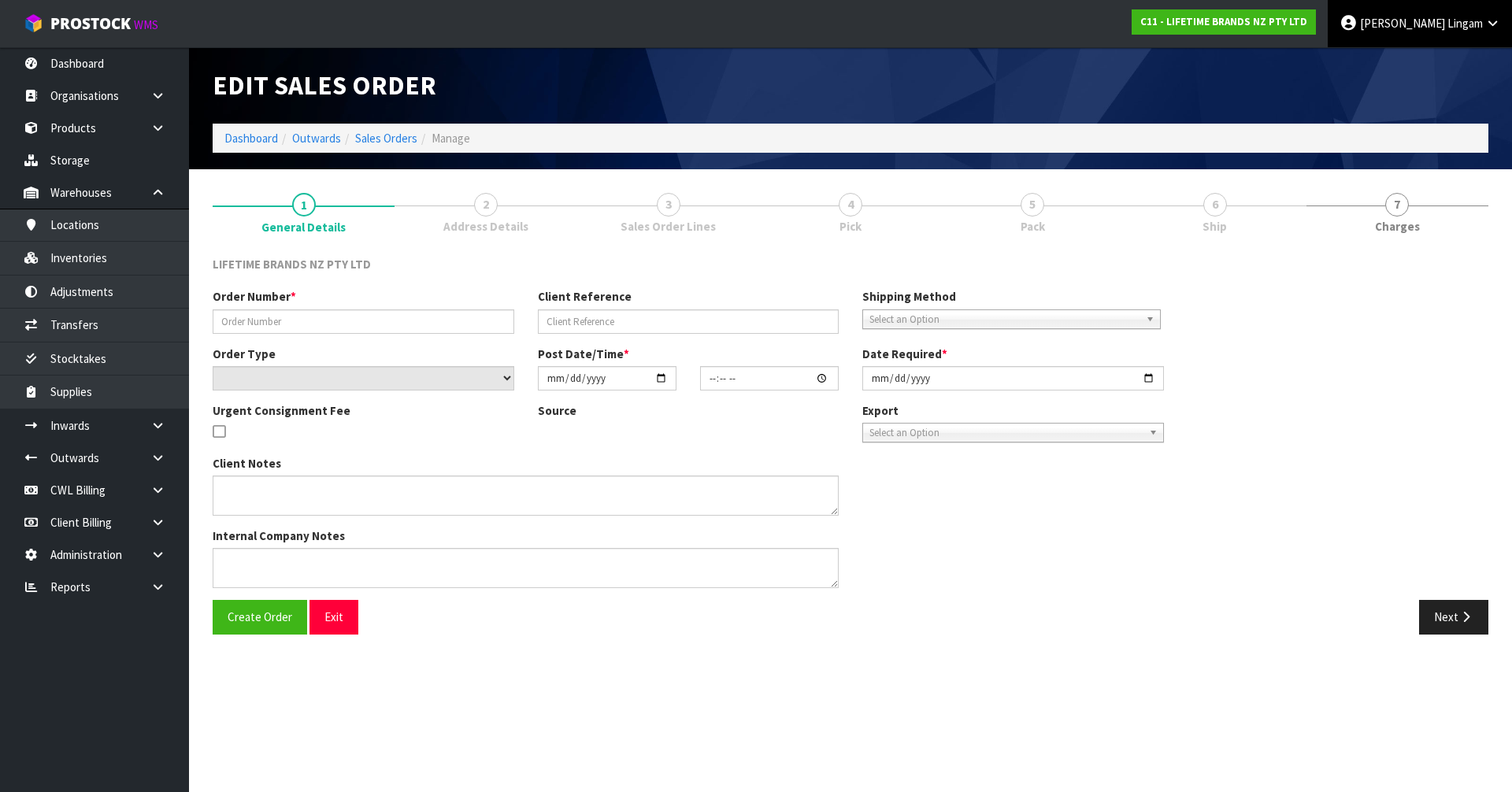
type input "0821461566"
type input "7009685580"
select select "number:0"
type input "[DATE]"
type input "11:44:33.000"
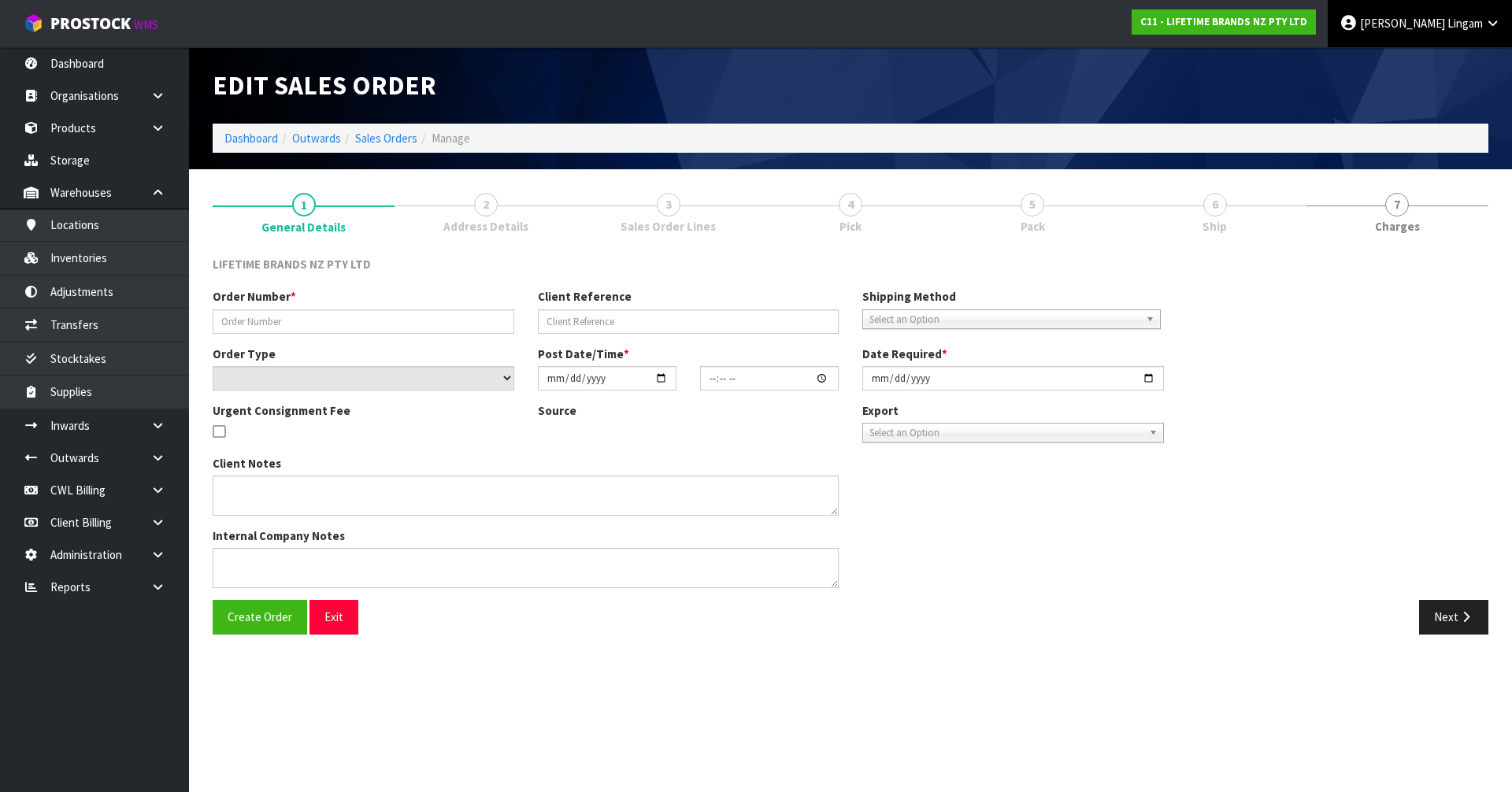
type input "[DATE]"
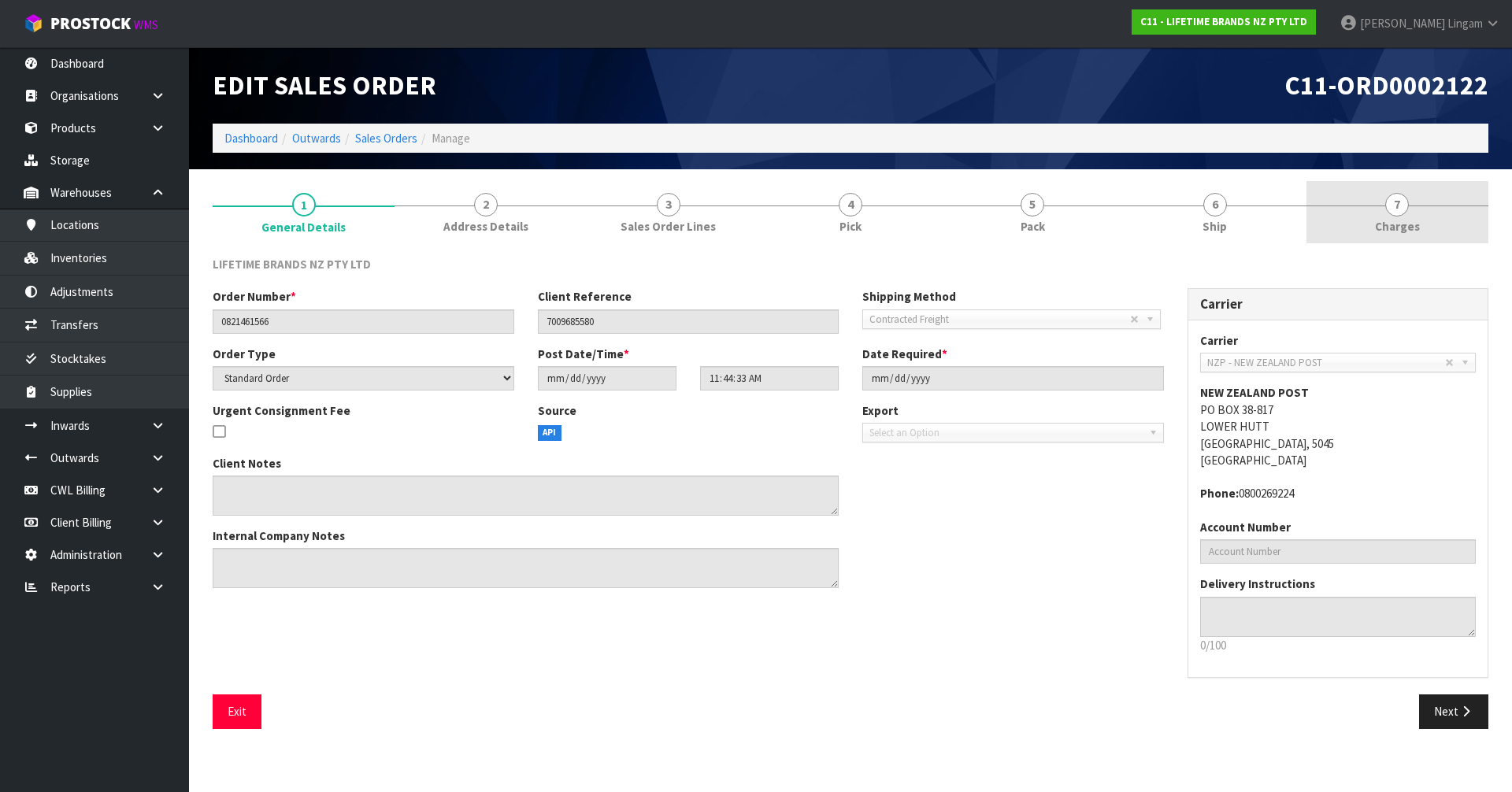
click at [1426, 218] on link "7 [GEOGRAPHIC_DATA]" at bounding box center [1397, 212] width 182 height 62
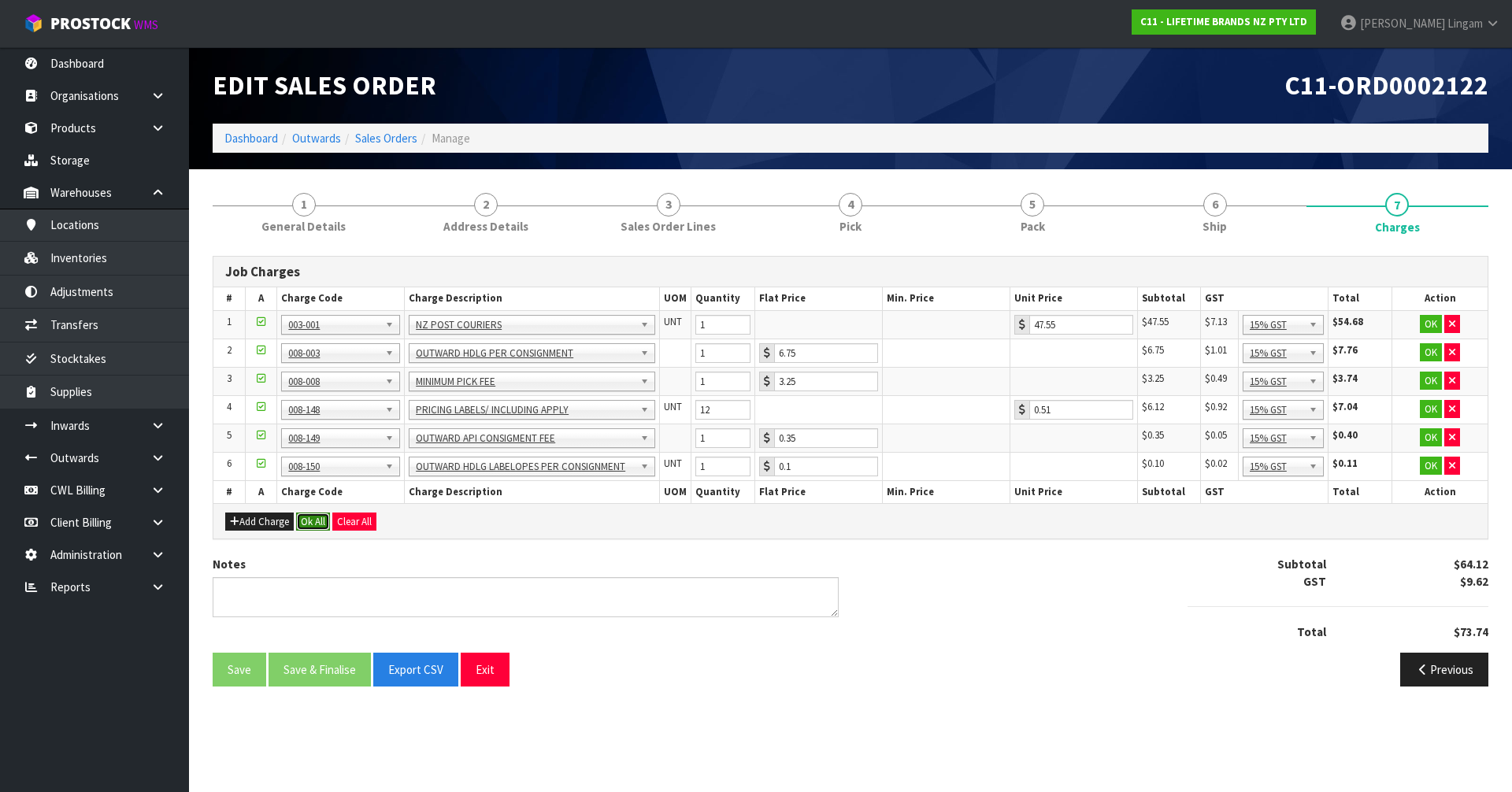
click at [319, 522] on button "Ok All" at bounding box center [313, 522] width 34 height 19
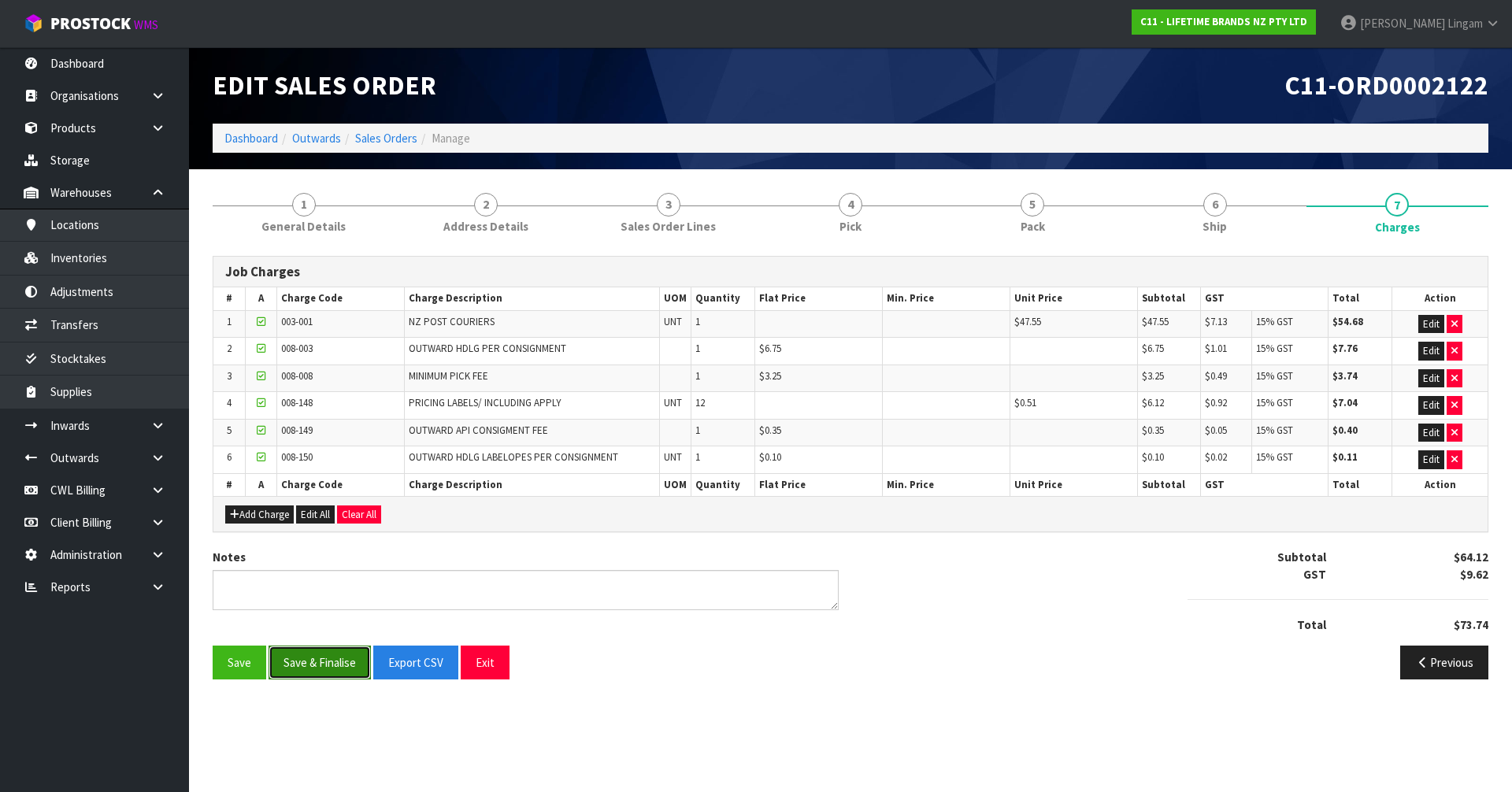
click at [310, 663] on button "Save & Finalise" at bounding box center [320, 662] width 102 height 34
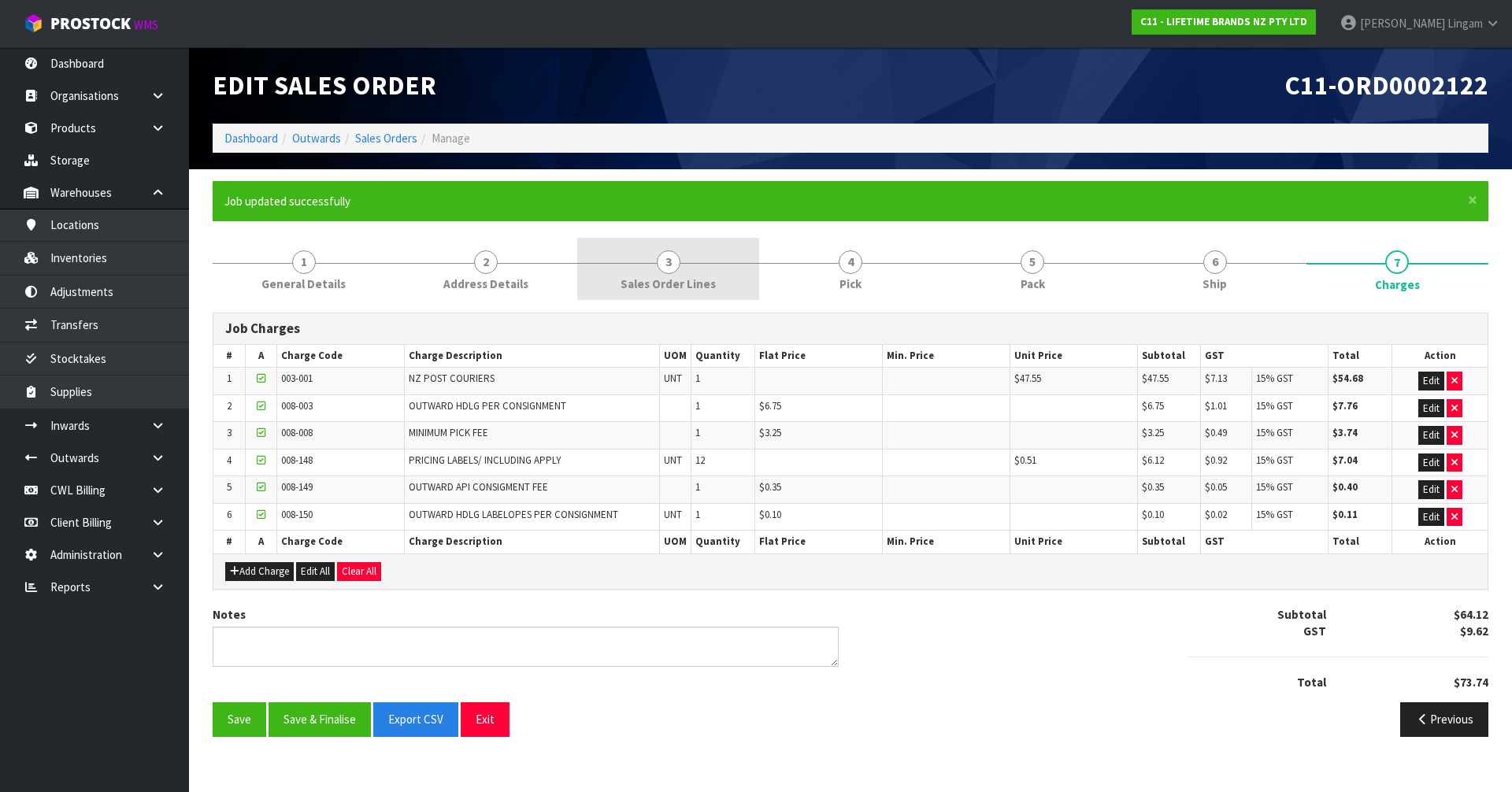
click at [701, 278] on span "Sales Order Lines" at bounding box center [667, 284] width 95 height 17
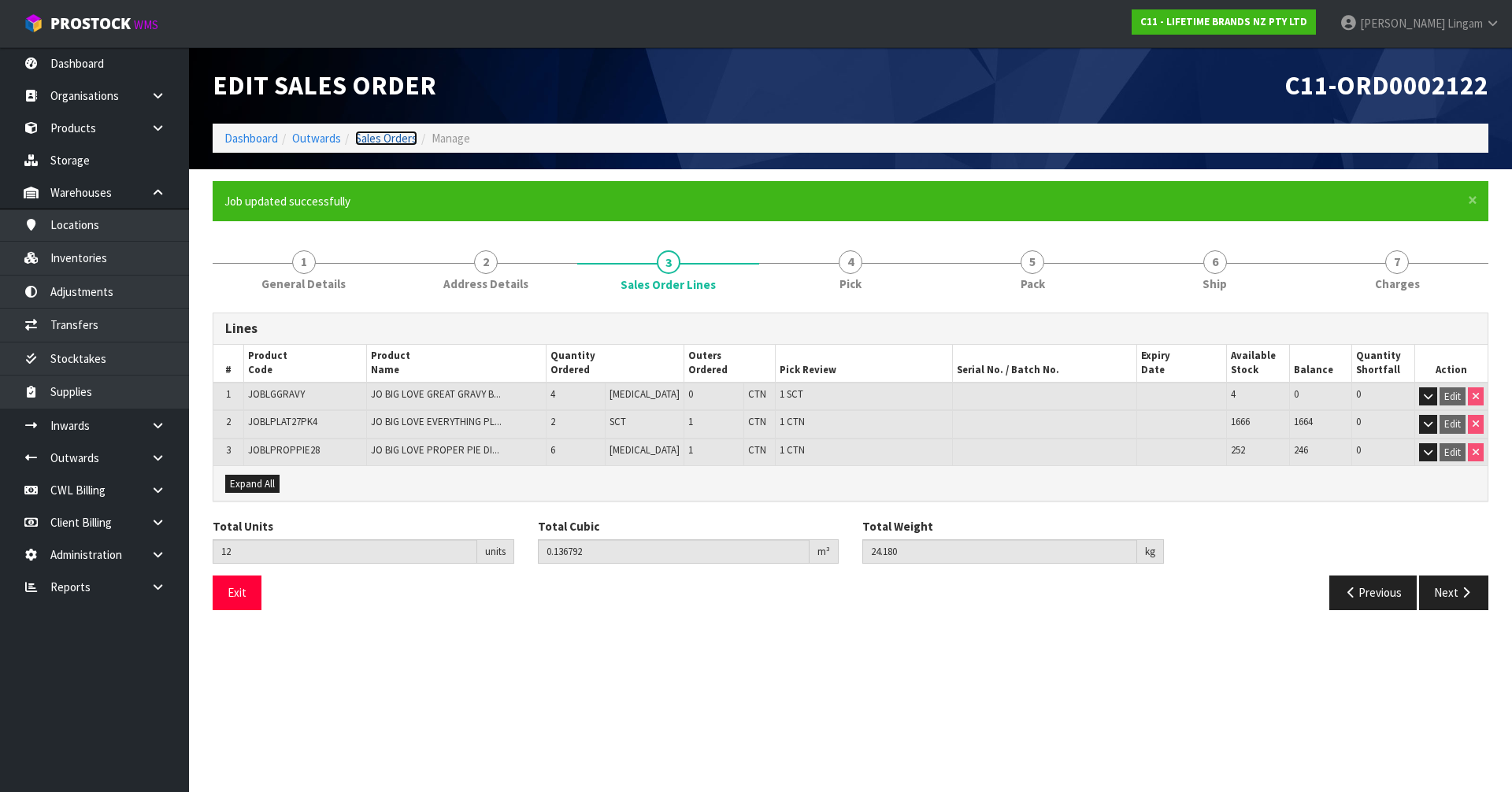
click at [402, 138] on link "Sales Orders" at bounding box center [386, 138] width 62 height 15
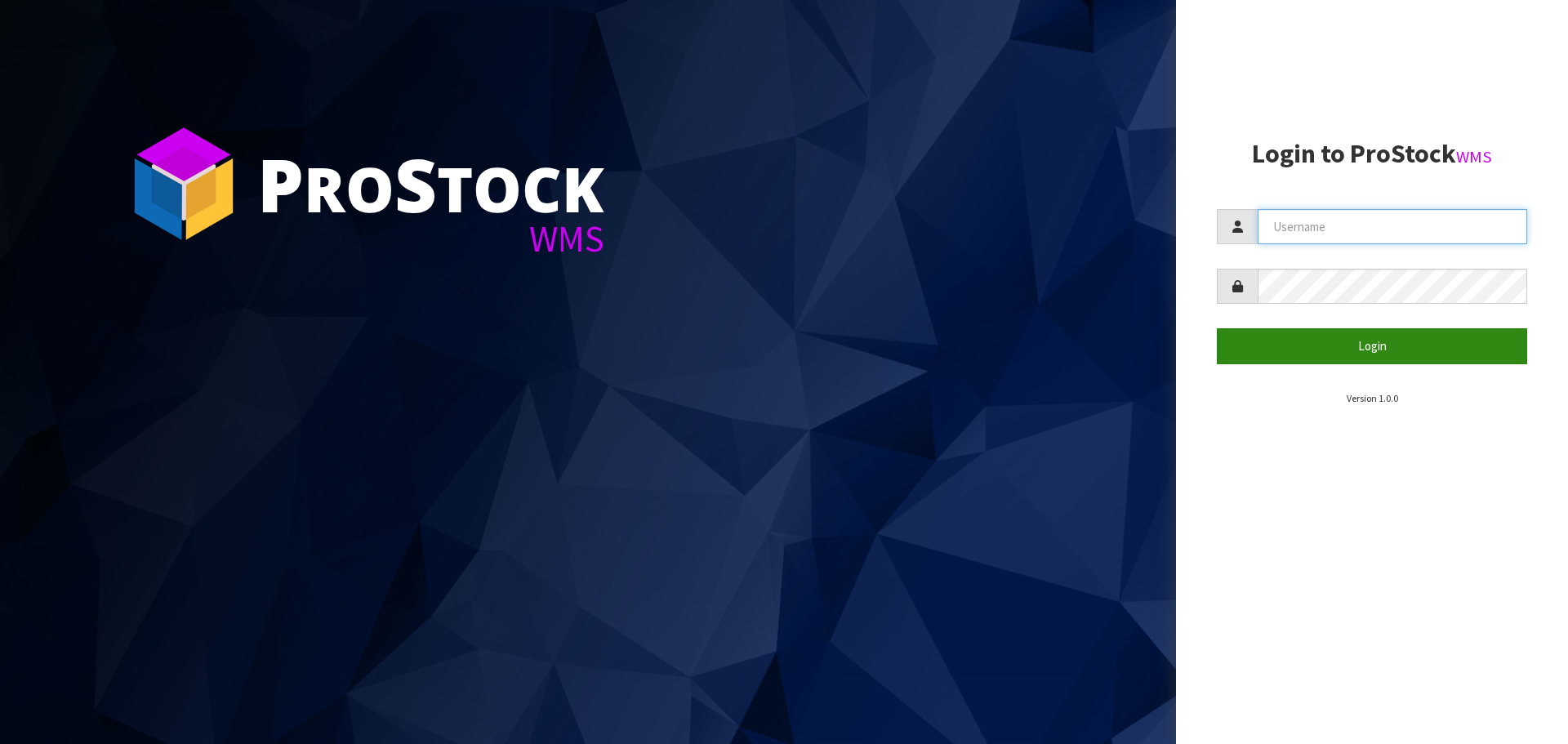
type input "[PERSON_NAME][EMAIL_ADDRESS][DOMAIN_NAME]"
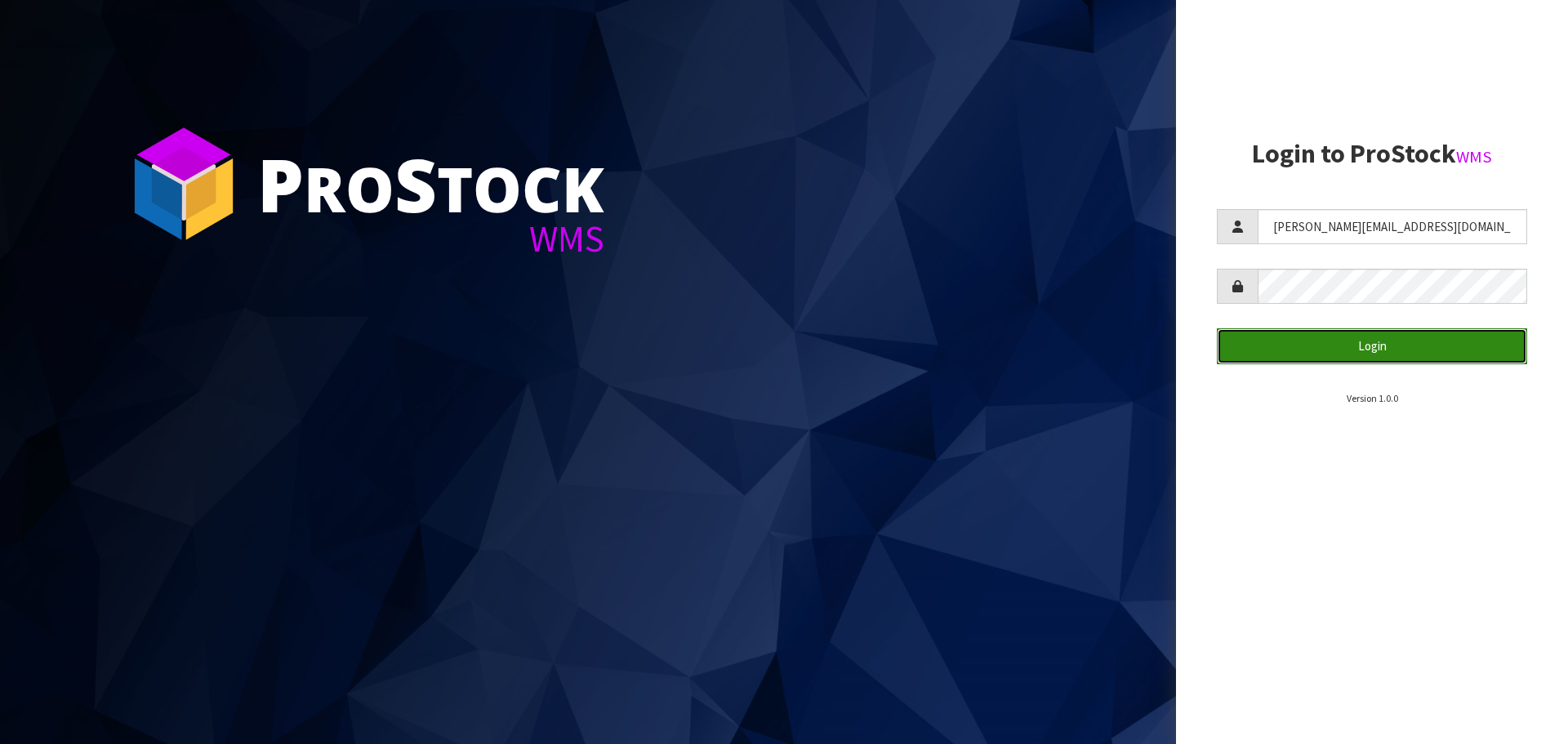
click at [1386, 347] on button "Login" at bounding box center [1372, 346] width 310 height 35
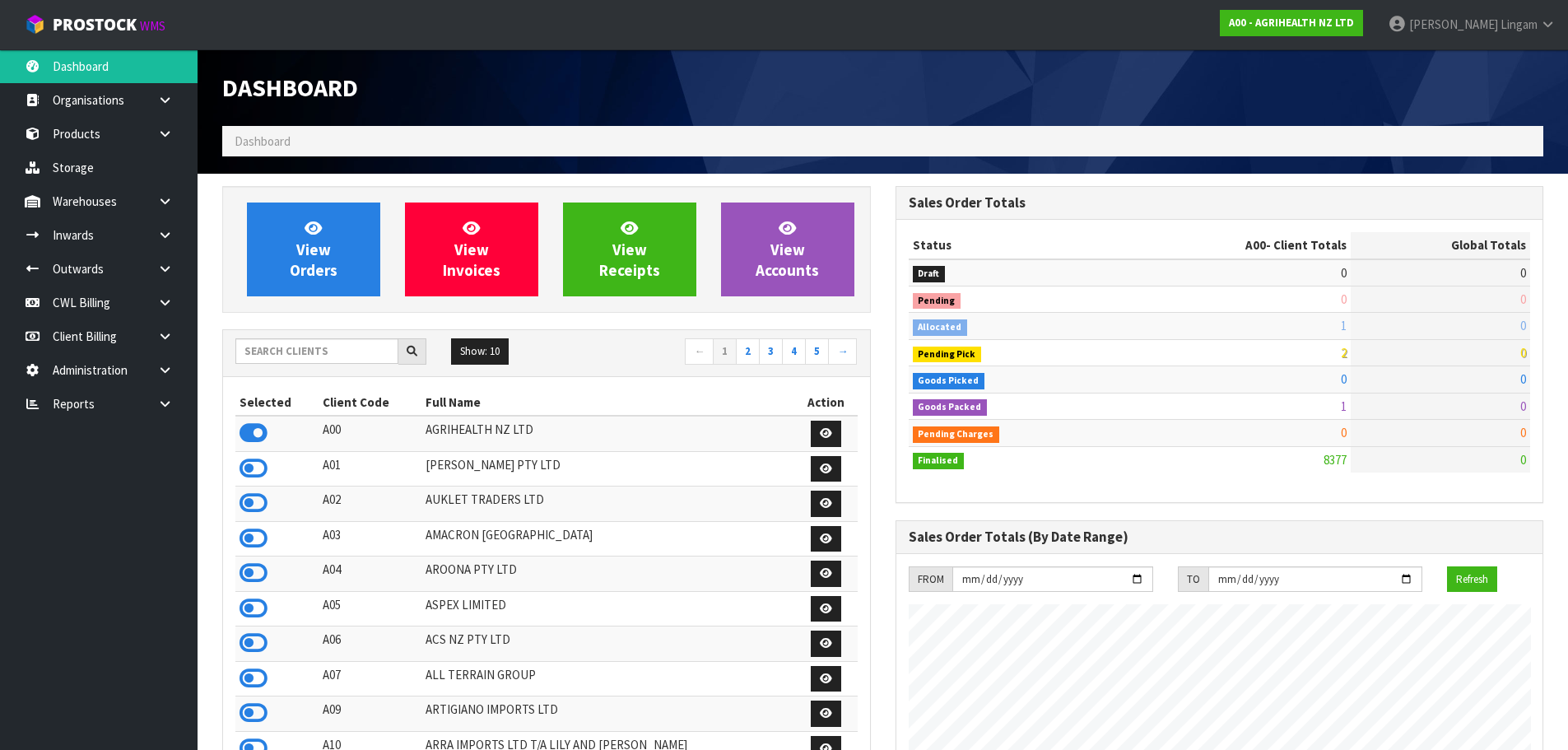
scroll to position [1248, 673]
click at [343, 358] on input "text" at bounding box center [317, 351] width 163 height 26
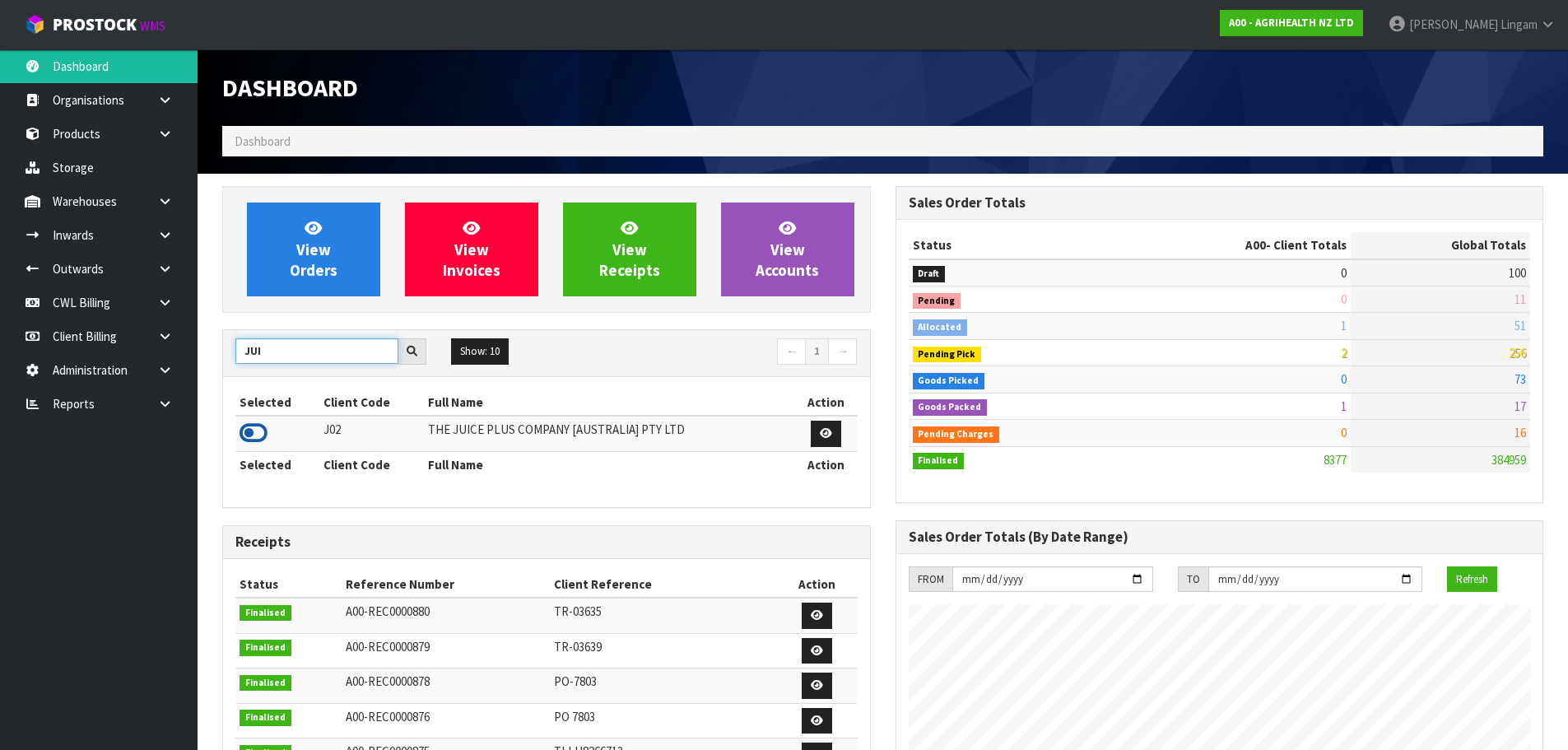
type input "JUI"
click at [251, 430] on icon at bounding box center [253, 433] width 28 height 25
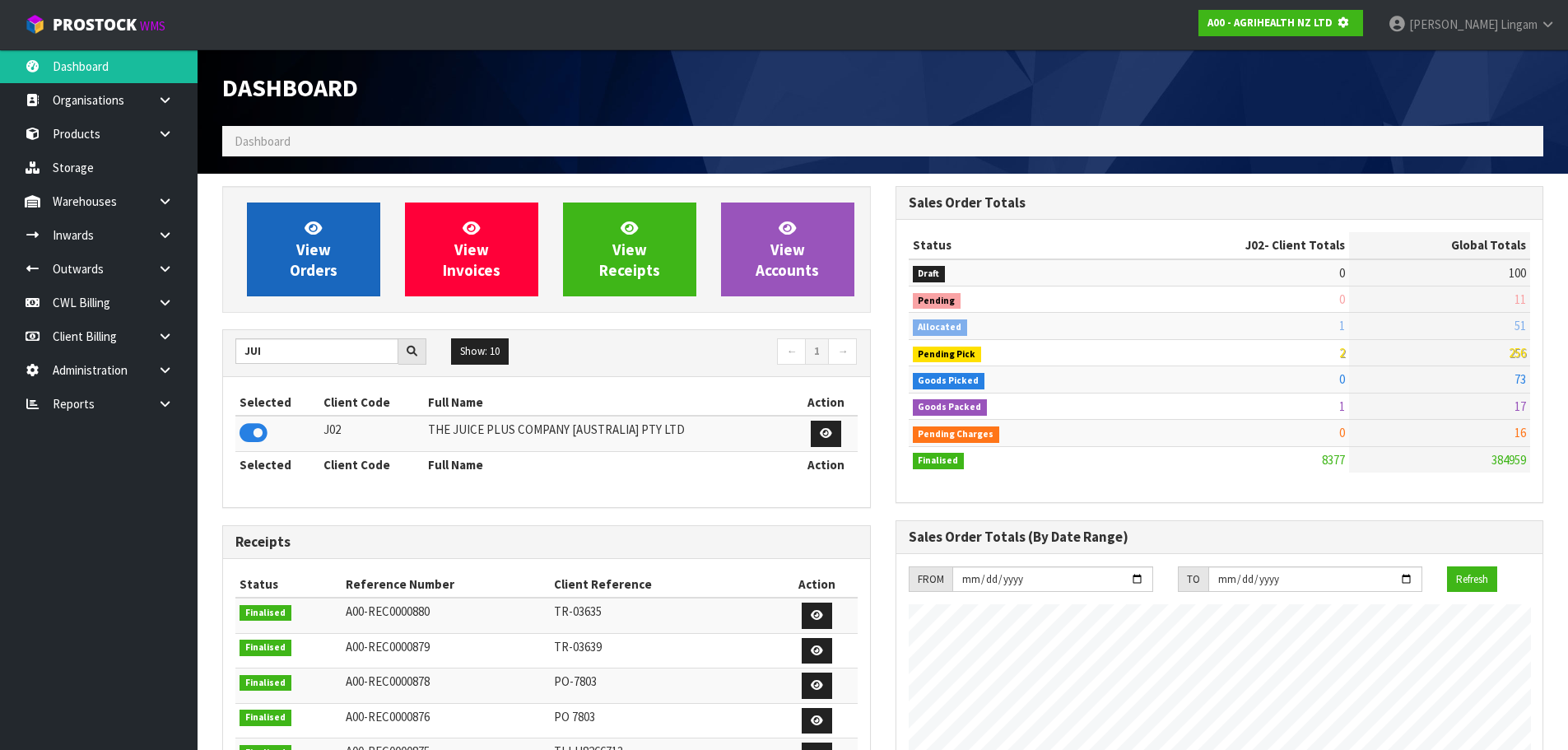
scroll to position [1027, 673]
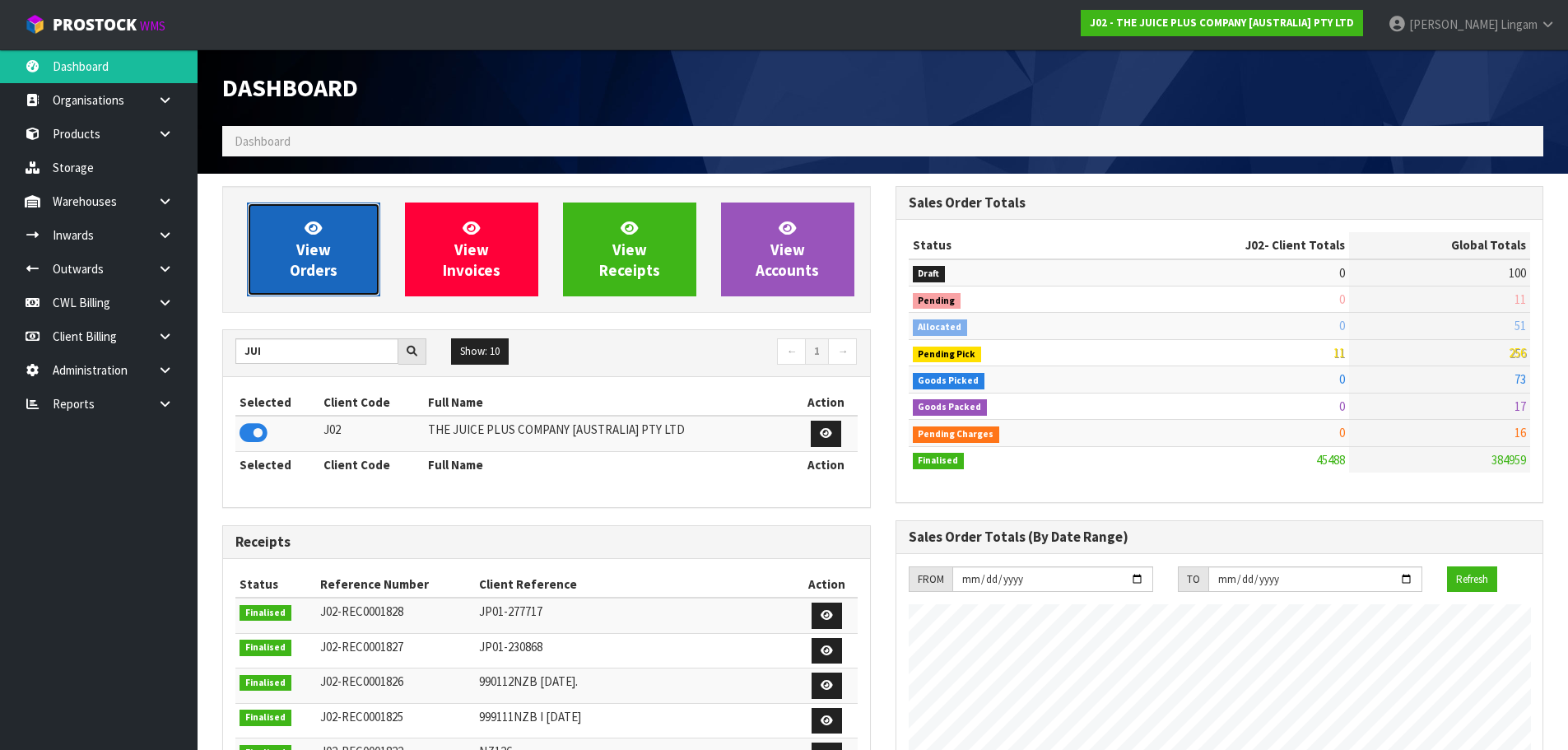
click at [299, 257] on span "View Orders" at bounding box center [313, 249] width 48 height 62
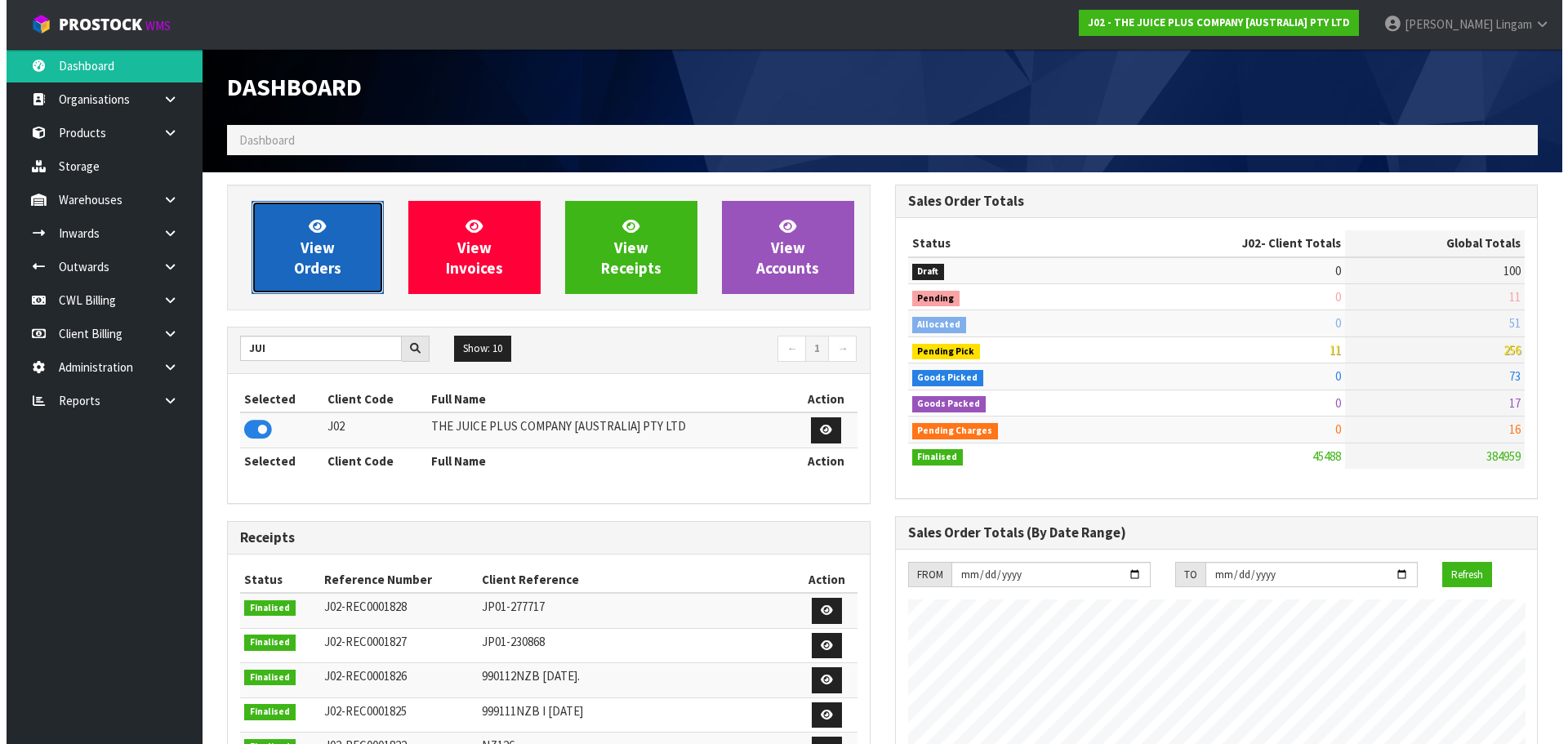
scroll to position [1238, 668]
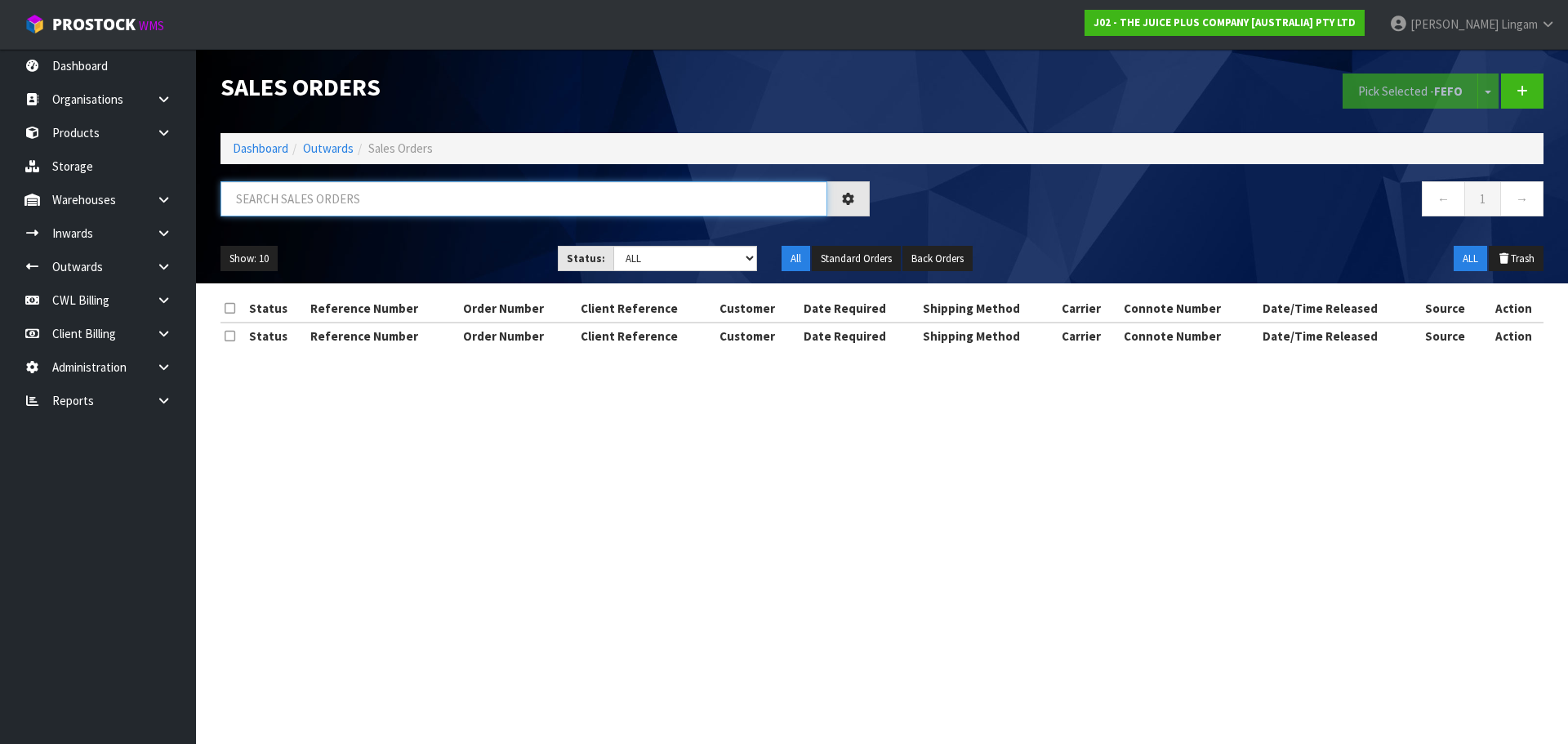
click at [379, 201] on input "text" at bounding box center [523, 199] width 607 height 35
paste input "278461"
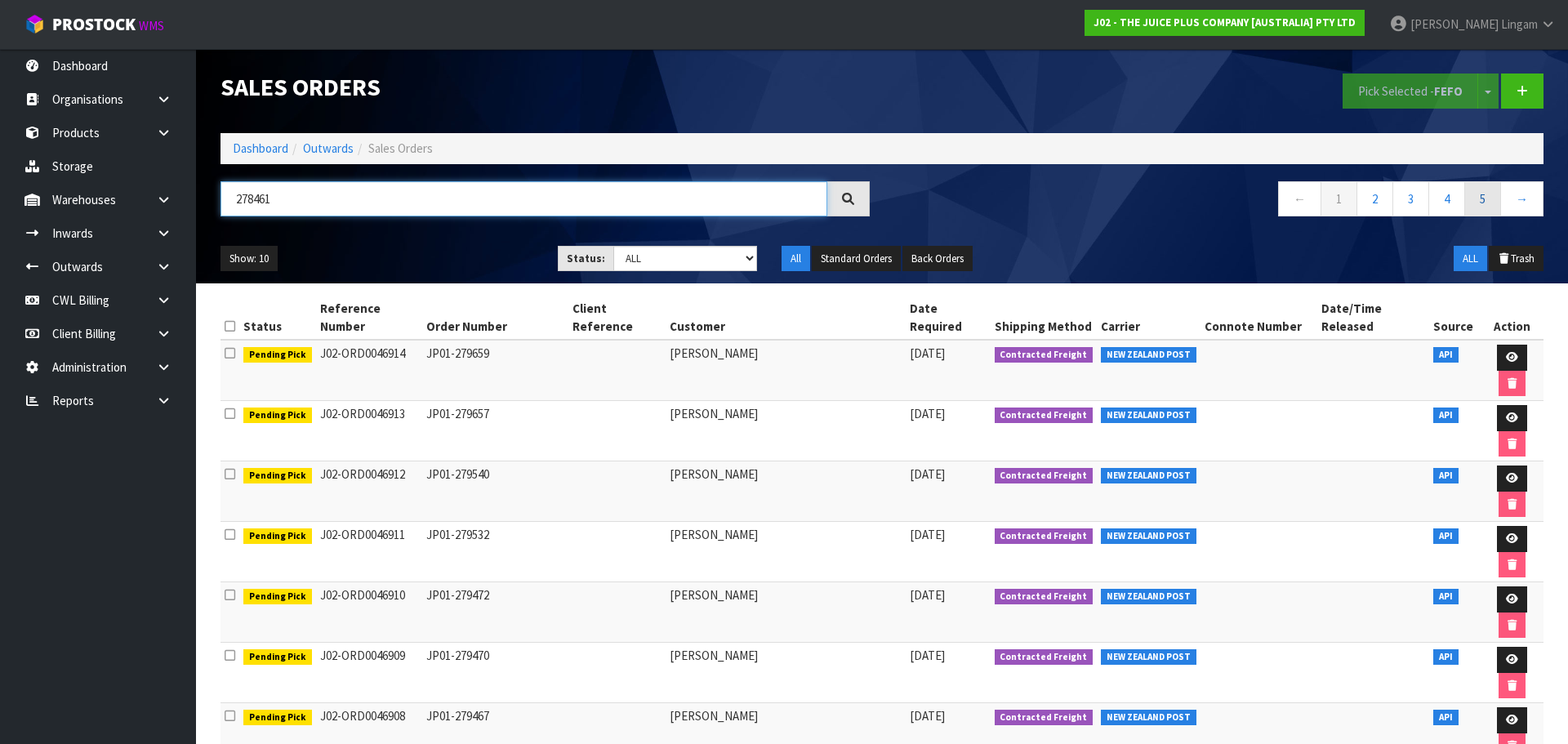
type input "278461"
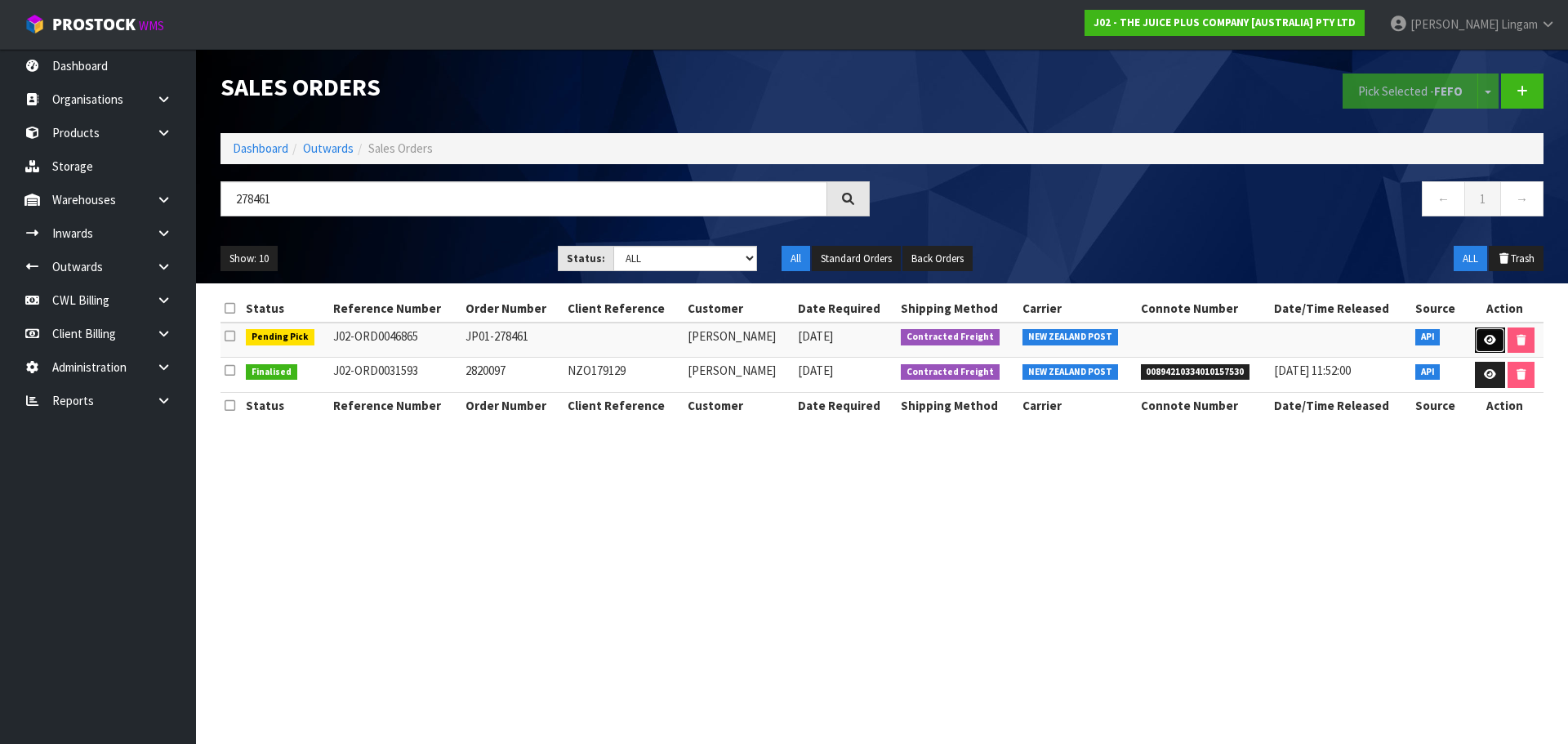
click at [1480, 345] on link at bounding box center [1489, 340] width 30 height 26
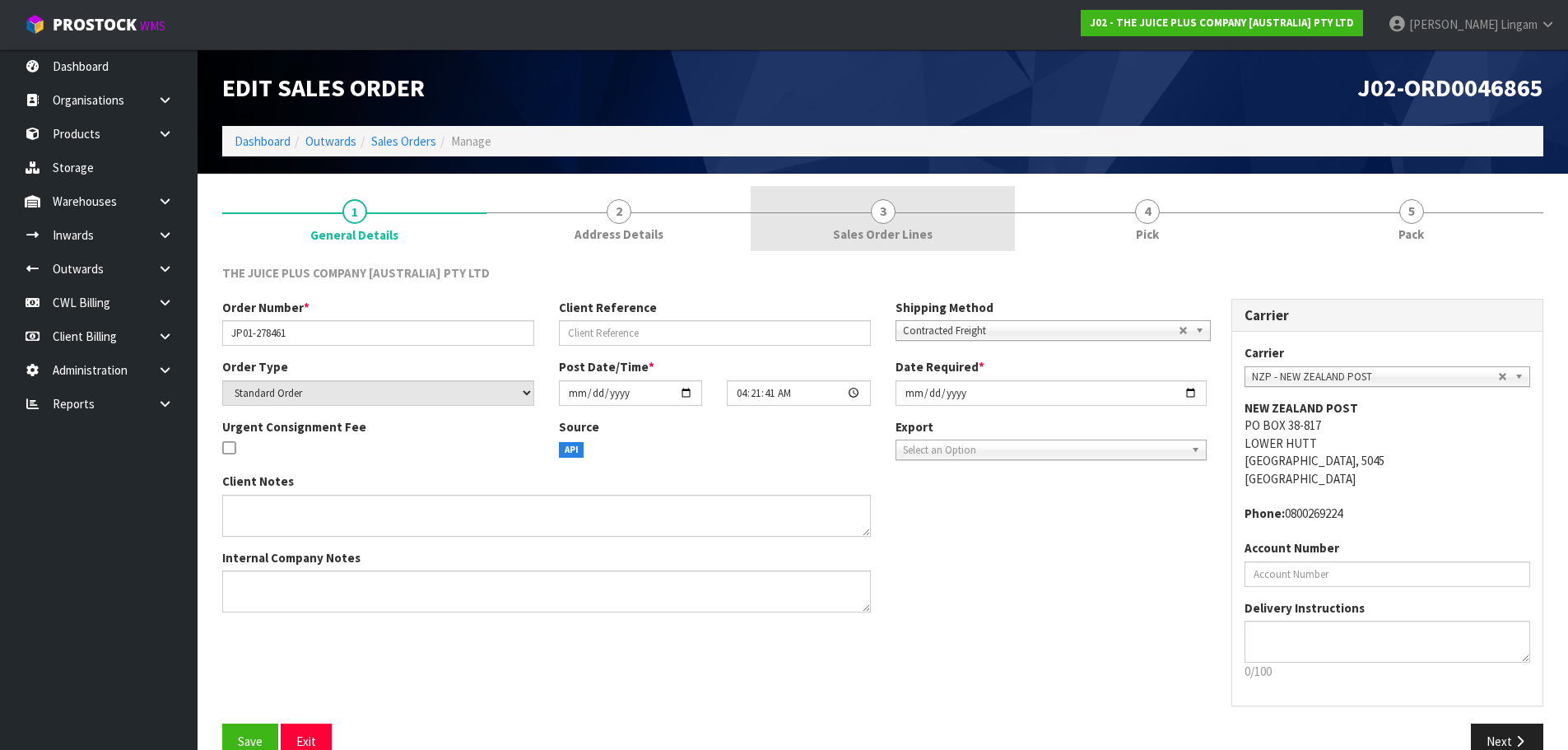
click at [912, 227] on span "Sales Order Lines" at bounding box center [882, 235] width 99 height 18
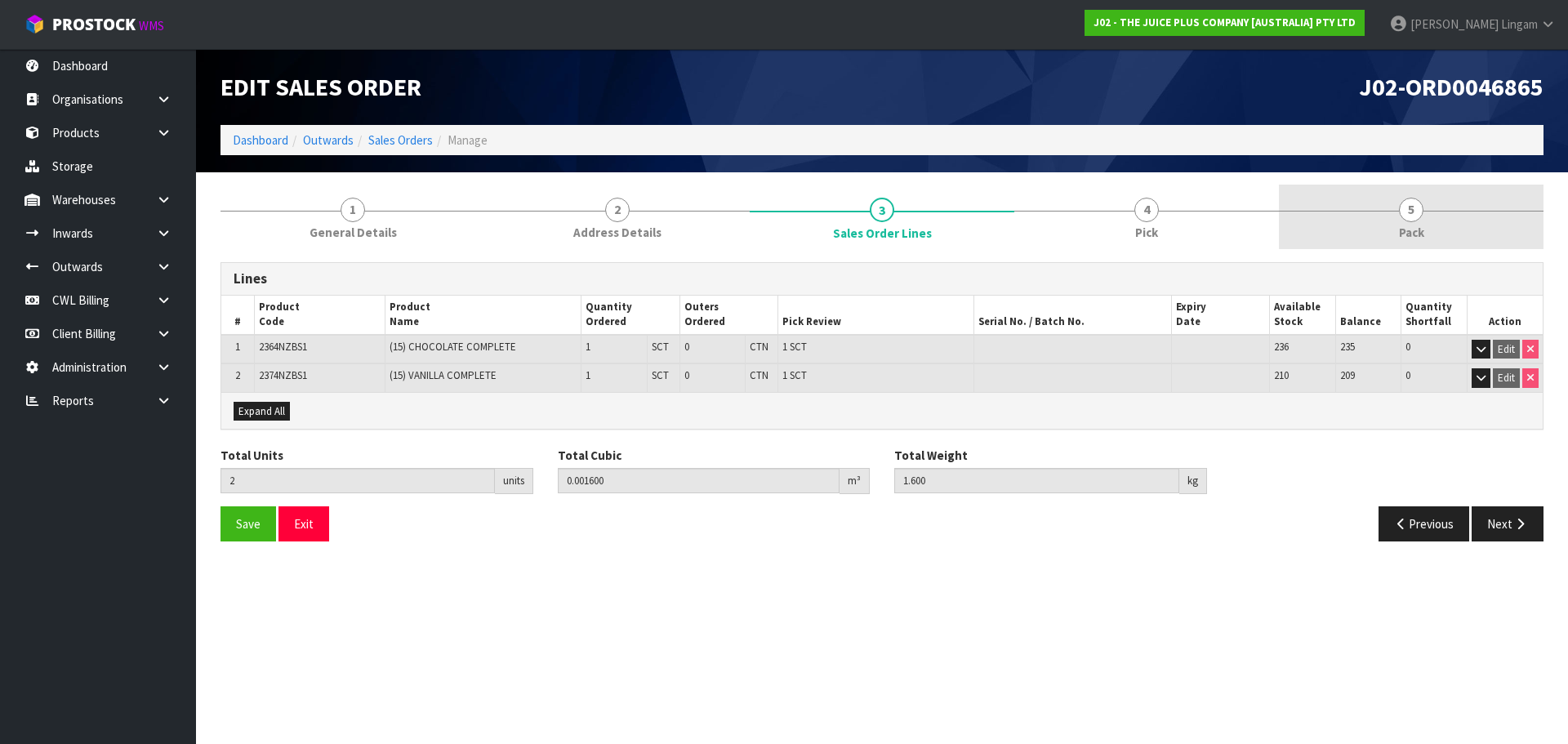
click at [1427, 231] on link "5 Pack" at bounding box center [1411, 216] width 265 height 64
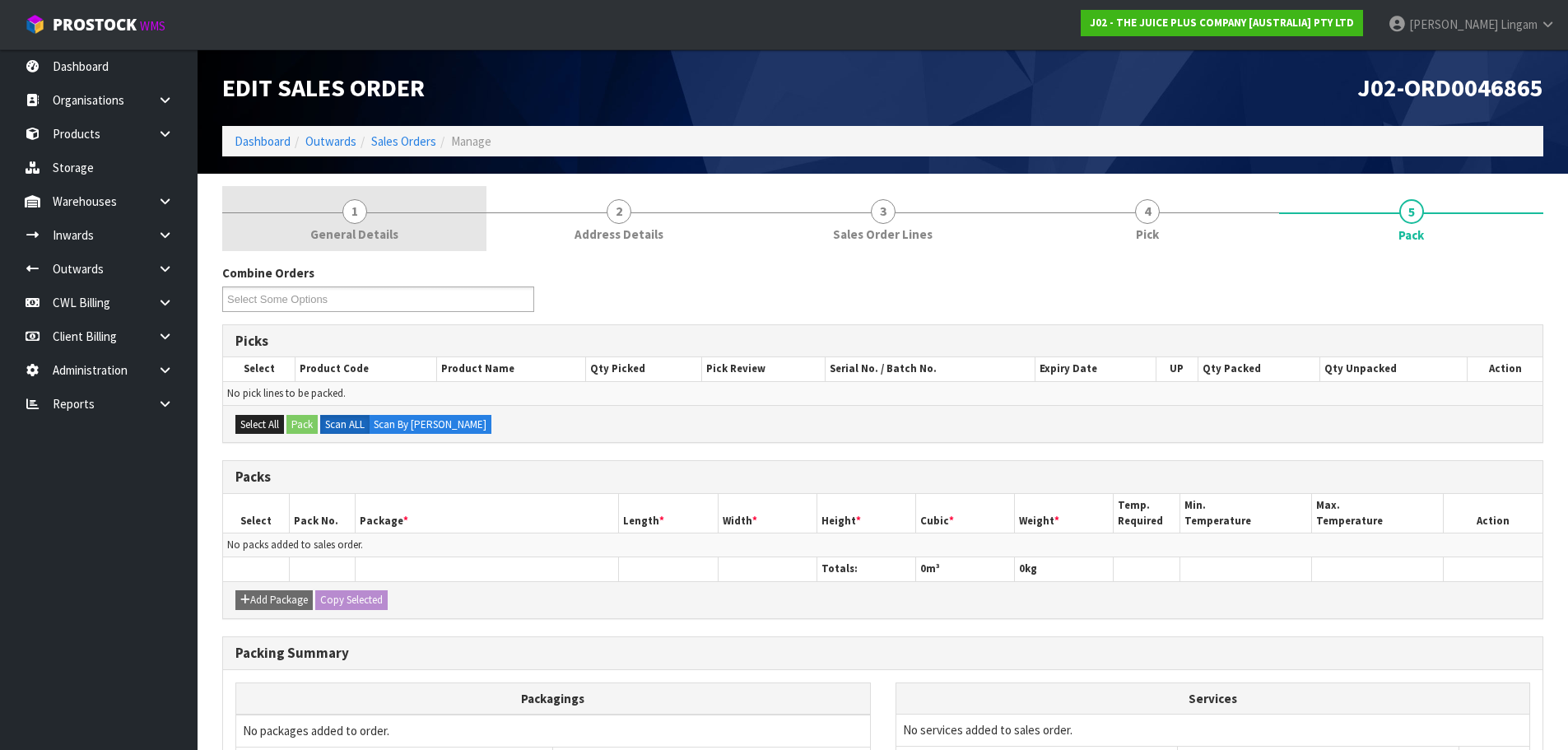
click at [362, 226] on span "General Details" at bounding box center [355, 235] width 88 height 18
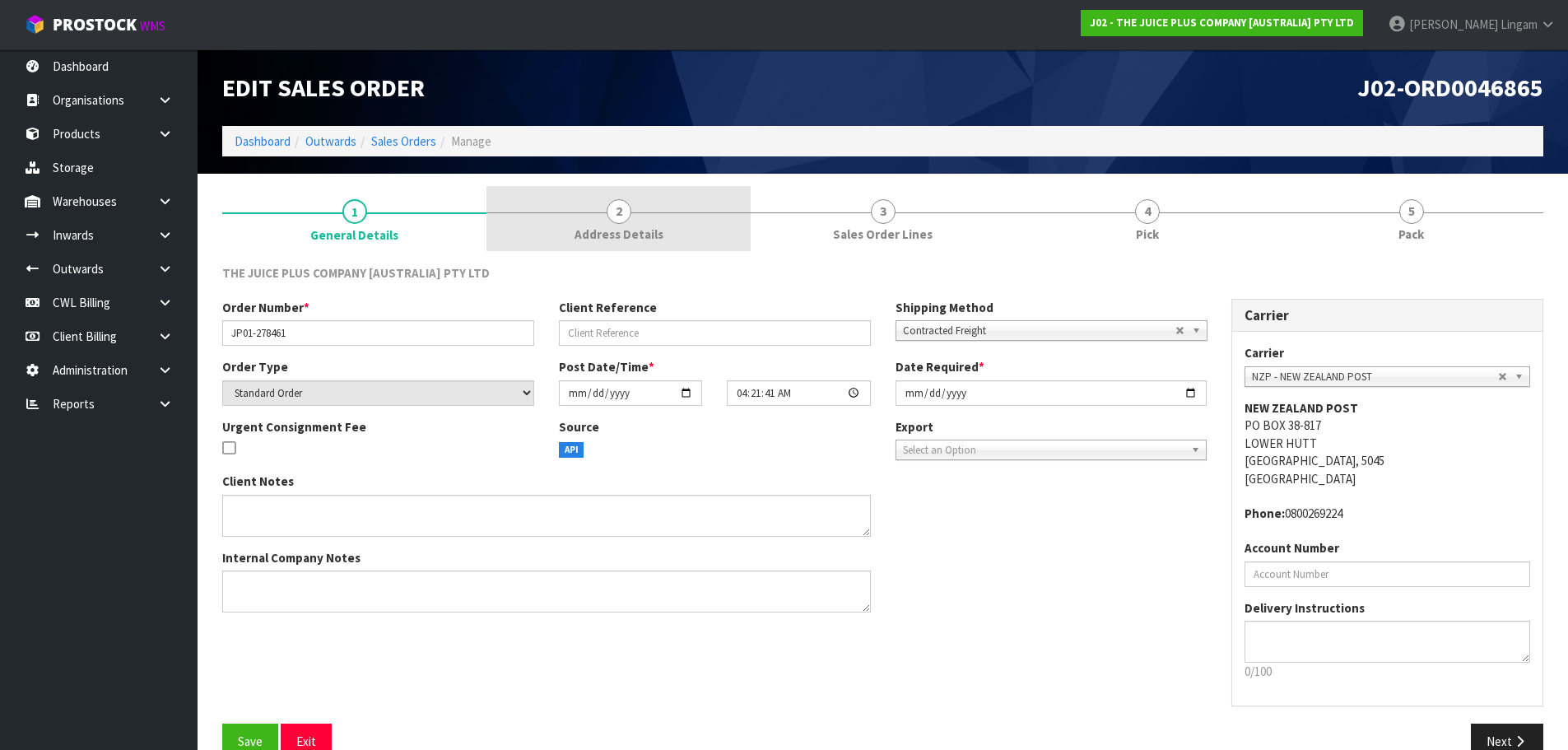
click at [678, 244] on link "2 Address Details" at bounding box center [618, 218] width 264 height 65
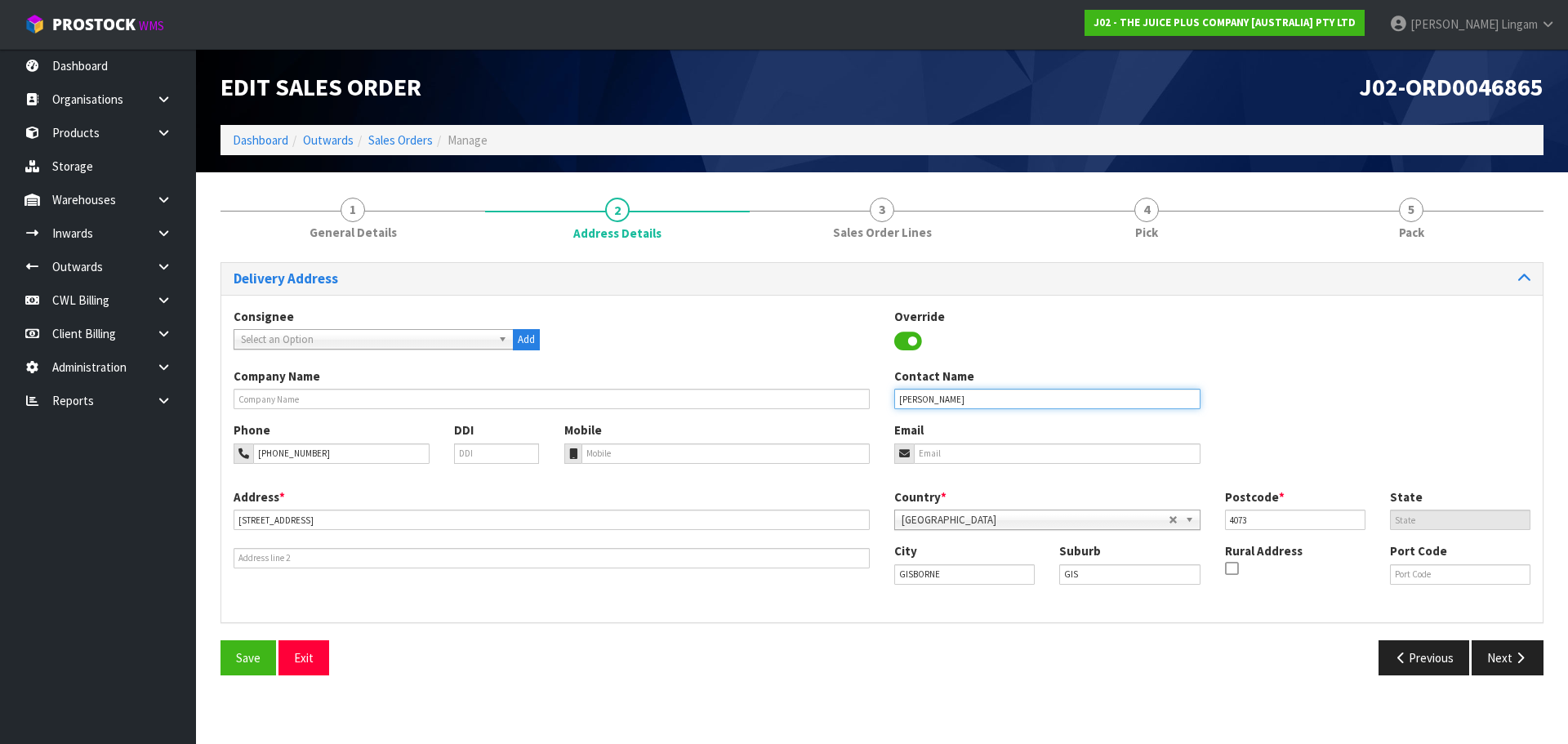
drag, startPoint x: 978, startPoint y: 391, endPoint x: 900, endPoint y: 403, distance: 78.9
click at [900, 403] on input "[PERSON_NAME]" at bounding box center [1048, 399] width 306 height 20
